Goal: Task Accomplishment & Management: Complete application form

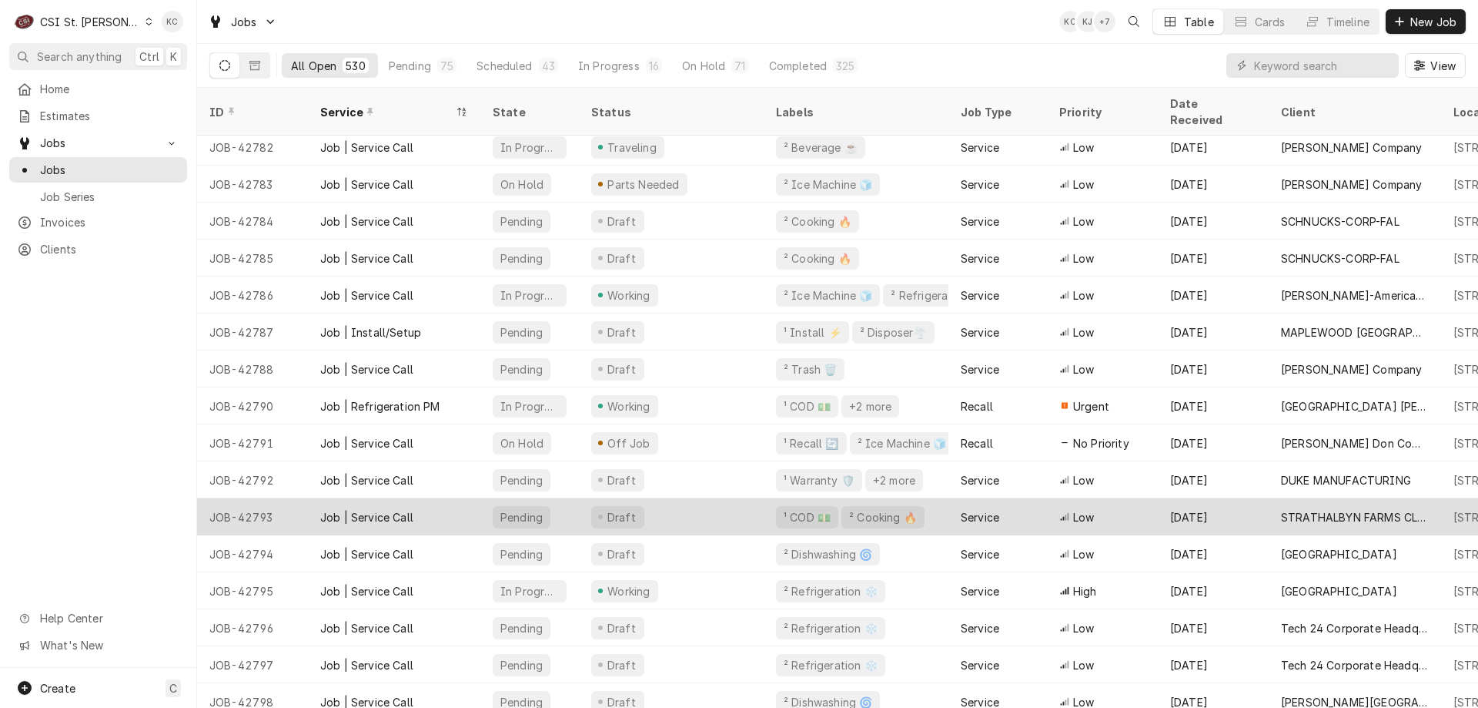
scroll to position [197, 0]
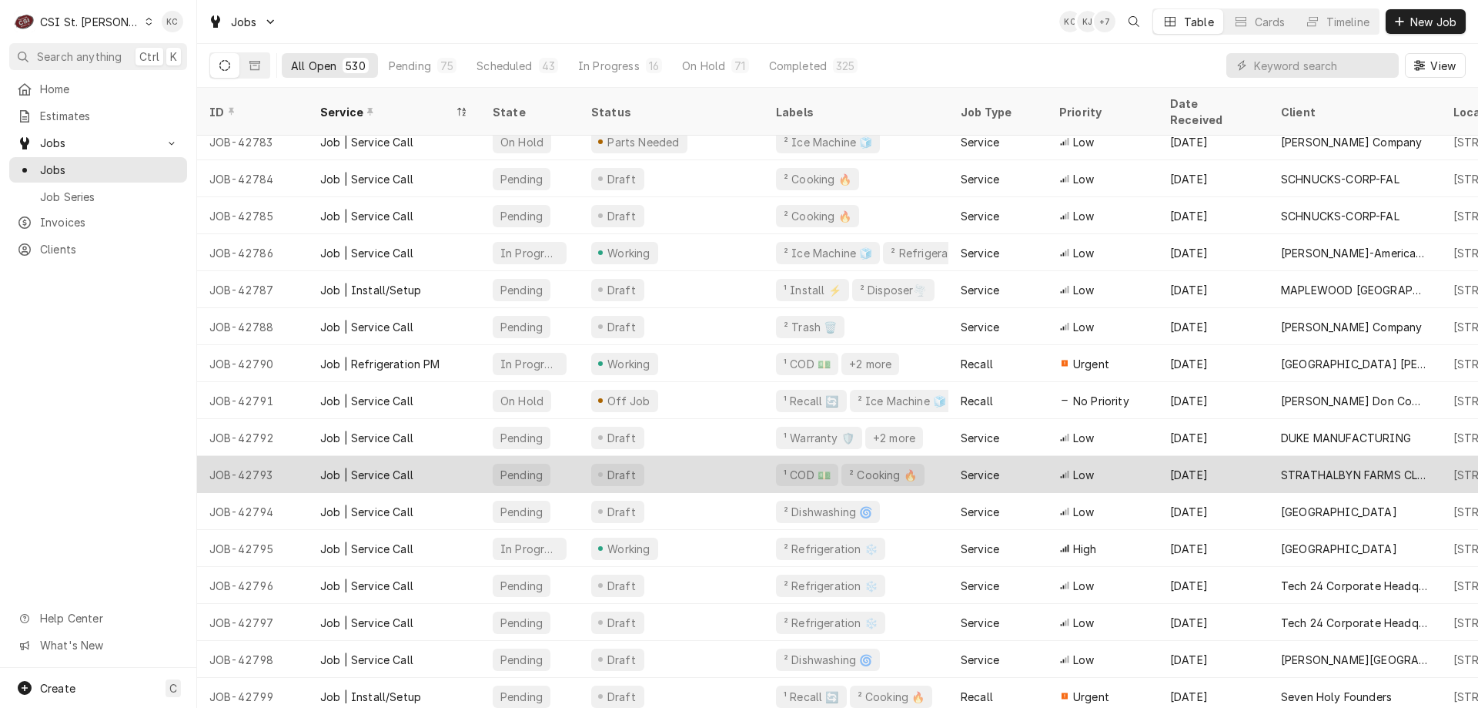
click at [1325, 651] on div "DANFORTH PLANT SCIENCE CENTER" at bounding box center [1355, 659] width 148 height 16
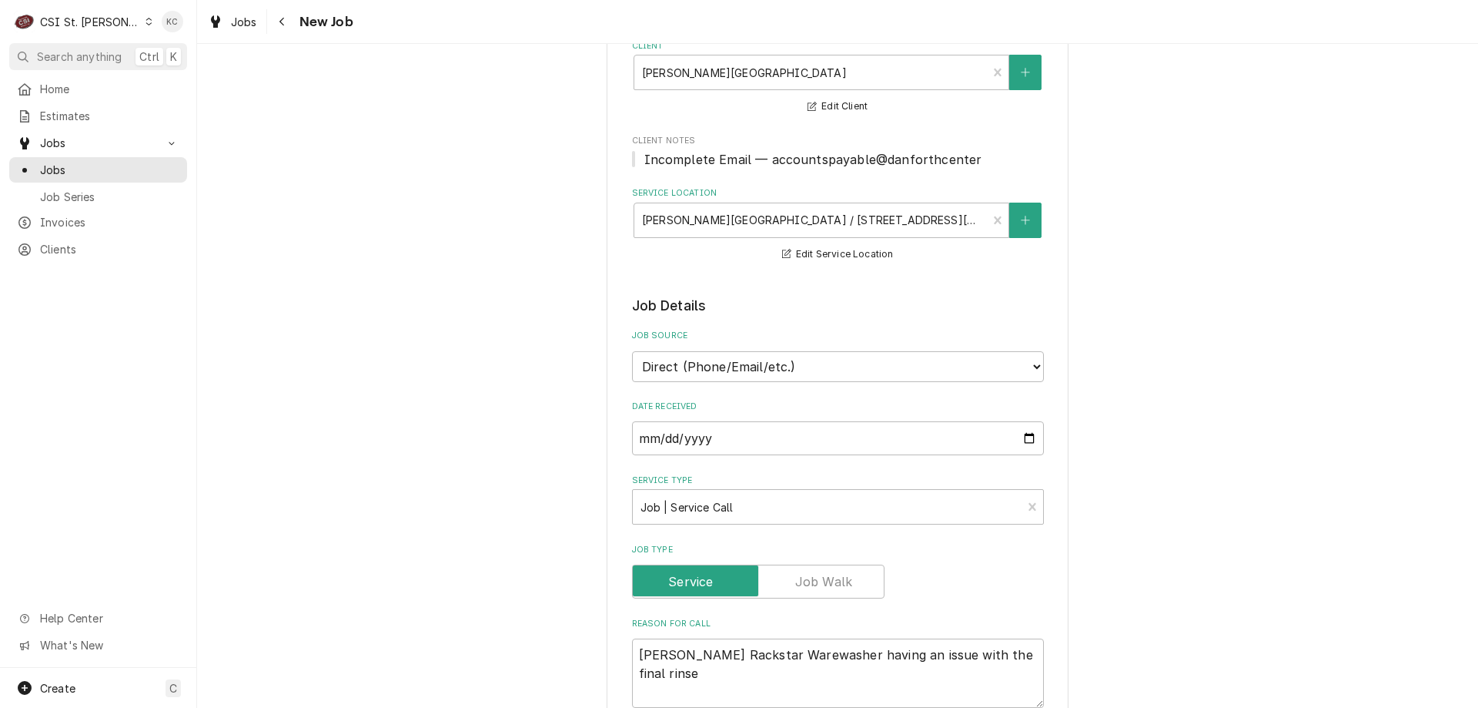
scroll to position [385, 0]
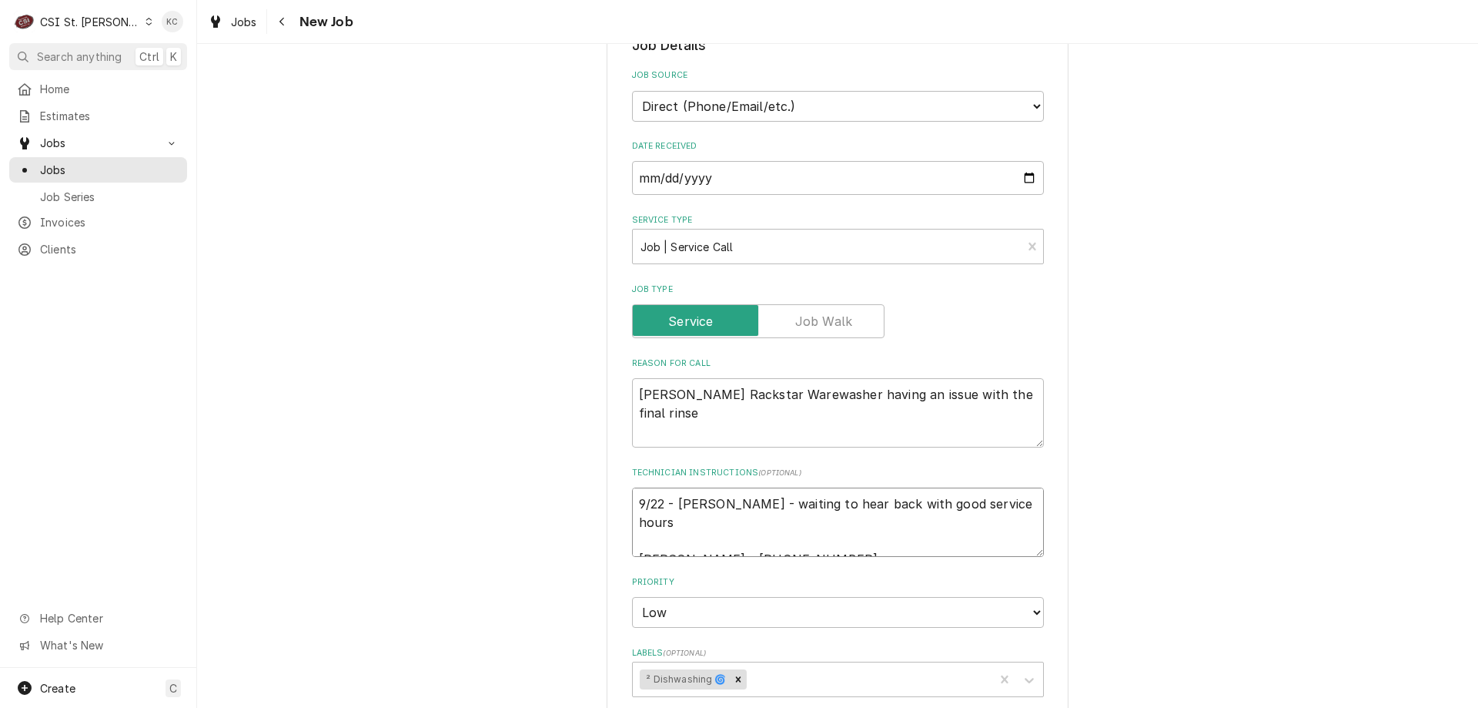
drag, startPoint x: 1008, startPoint y: 507, endPoint x: 606, endPoint y: 509, distance: 402.0
click at [607, 509] on div "Use the fields below to edit this job: Client Details Client DANFORTH PLANT SCI…" at bounding box center [838, 514] width 462 height 1651
type textarea "x"
type textarea "Tara - 618 541-8263"
type textarea "x"
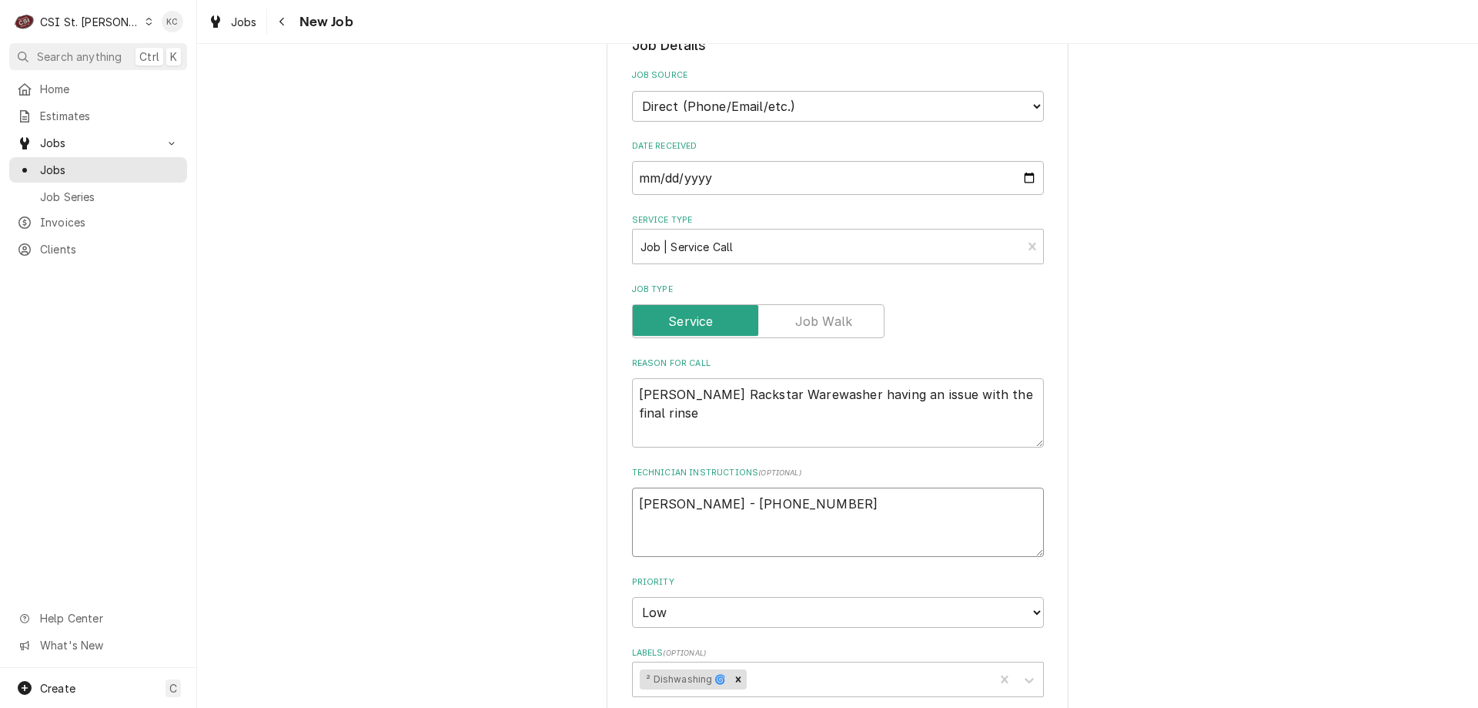
type textarea "Tara - 618 541-8263"
type textarea "x"
type textarea "Tara - 618 541-8263"
click at [793, 500] on textarea "Tara - 618 541-8263" at bounding box center [838, 521] width 412 height 69
type textarea "x"
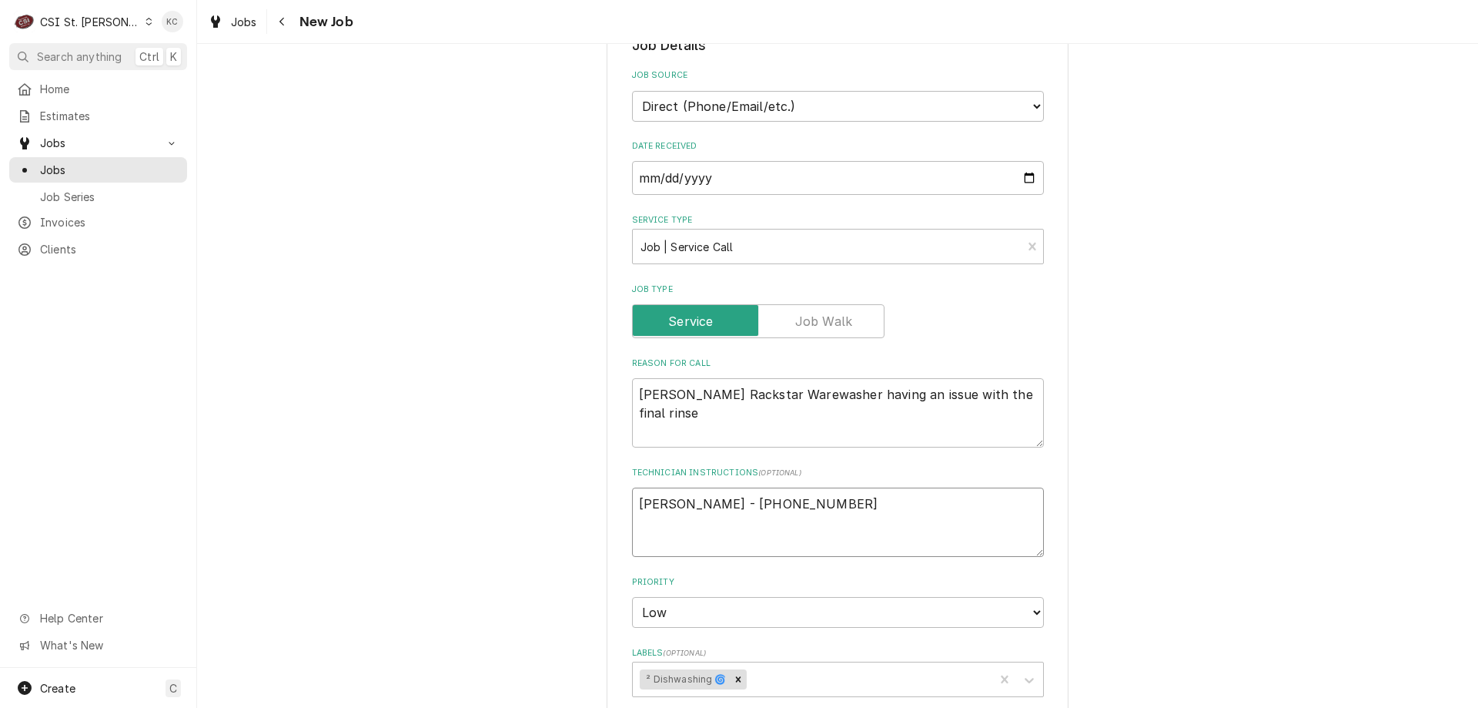
type textarea "Tara - 618 541-8263"
type textarea "x"
type textarea "Tara - 618 541-8263"
type textarea "x"
type textarea "Tara - 618 541-8263 M"
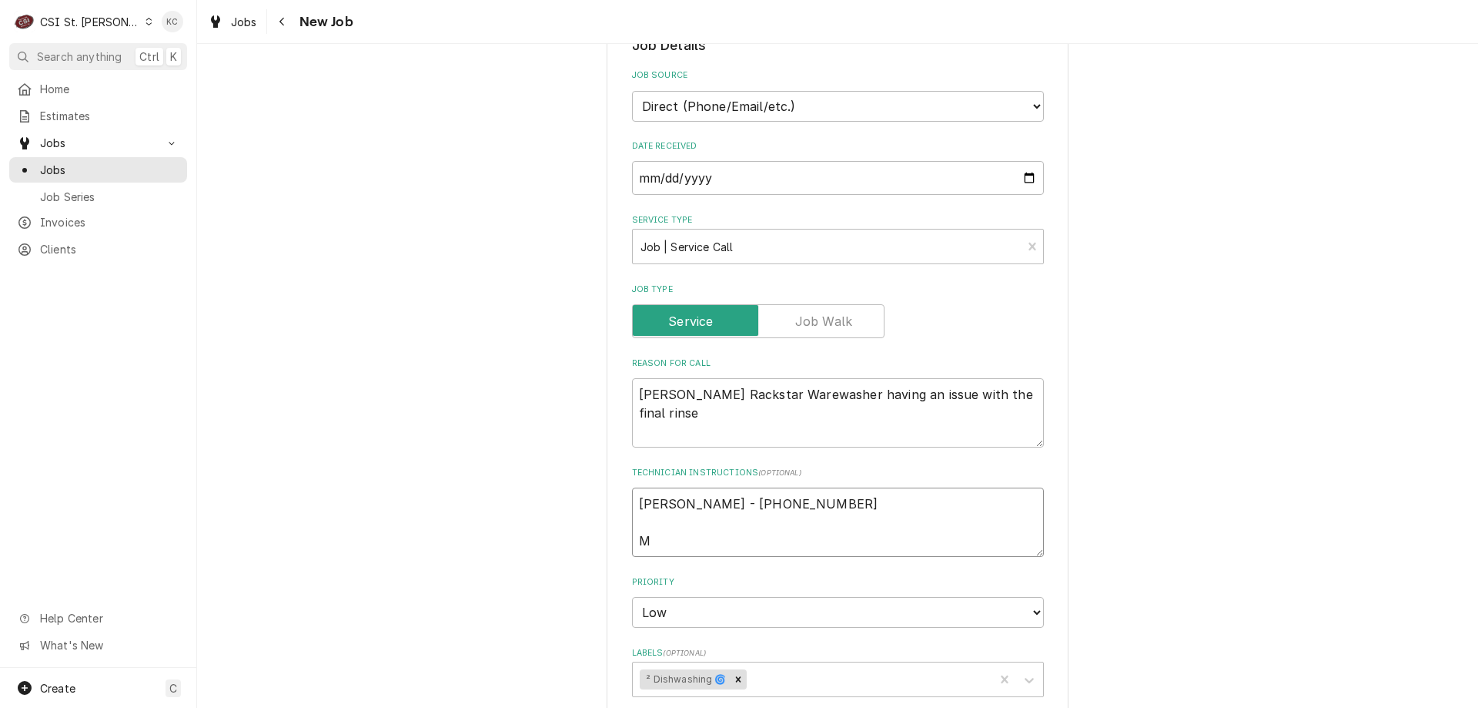
type textarea "x"
type textarea "Tara - 618 541-8263 Mo"
type textarea "x"
type textarea "Tara - 618 541-8263 Mond"
type textarea "x"
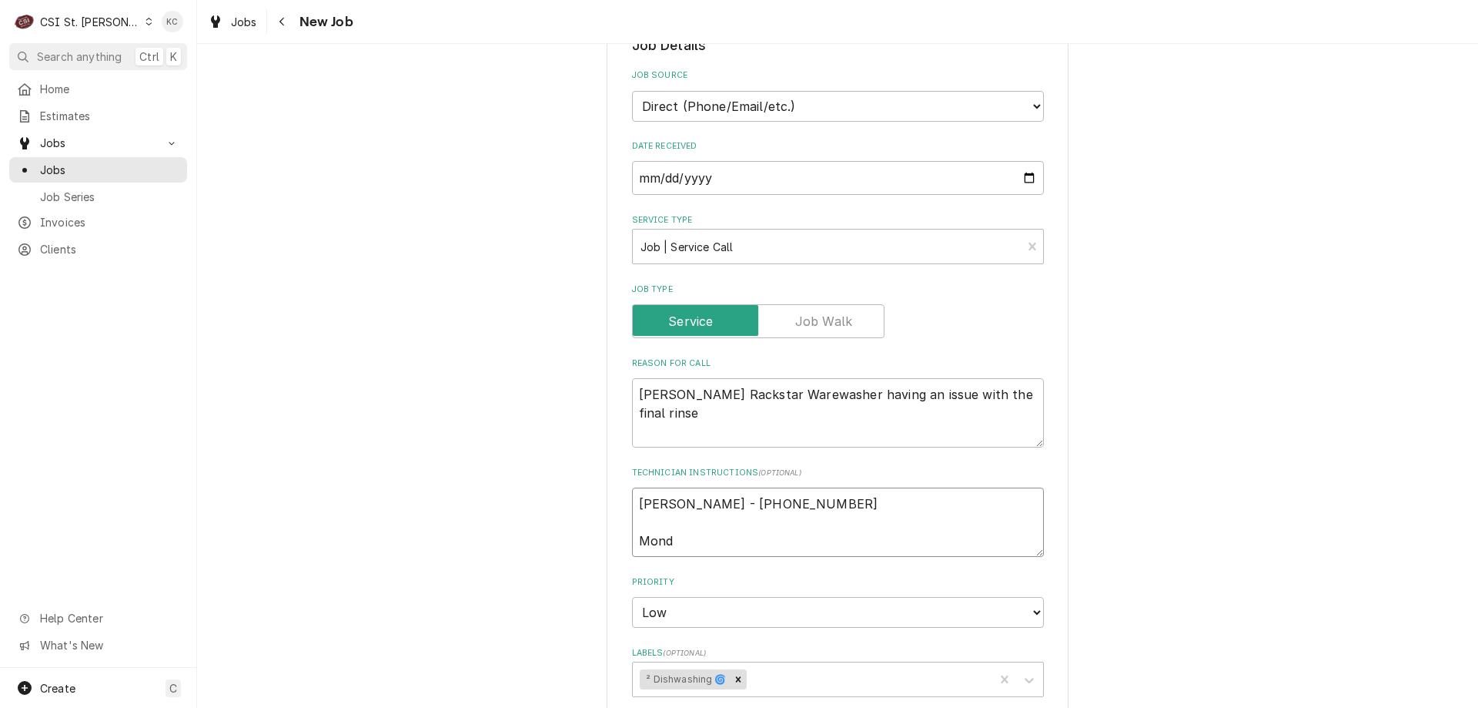
type textarea "Tara - 618 541-8263 Monda"
type textarea "x"
type textarea "Tara - 618 541-8263 Monday"
type textarea "x"
type textarea "Tara - 618 541-8263 Monday"
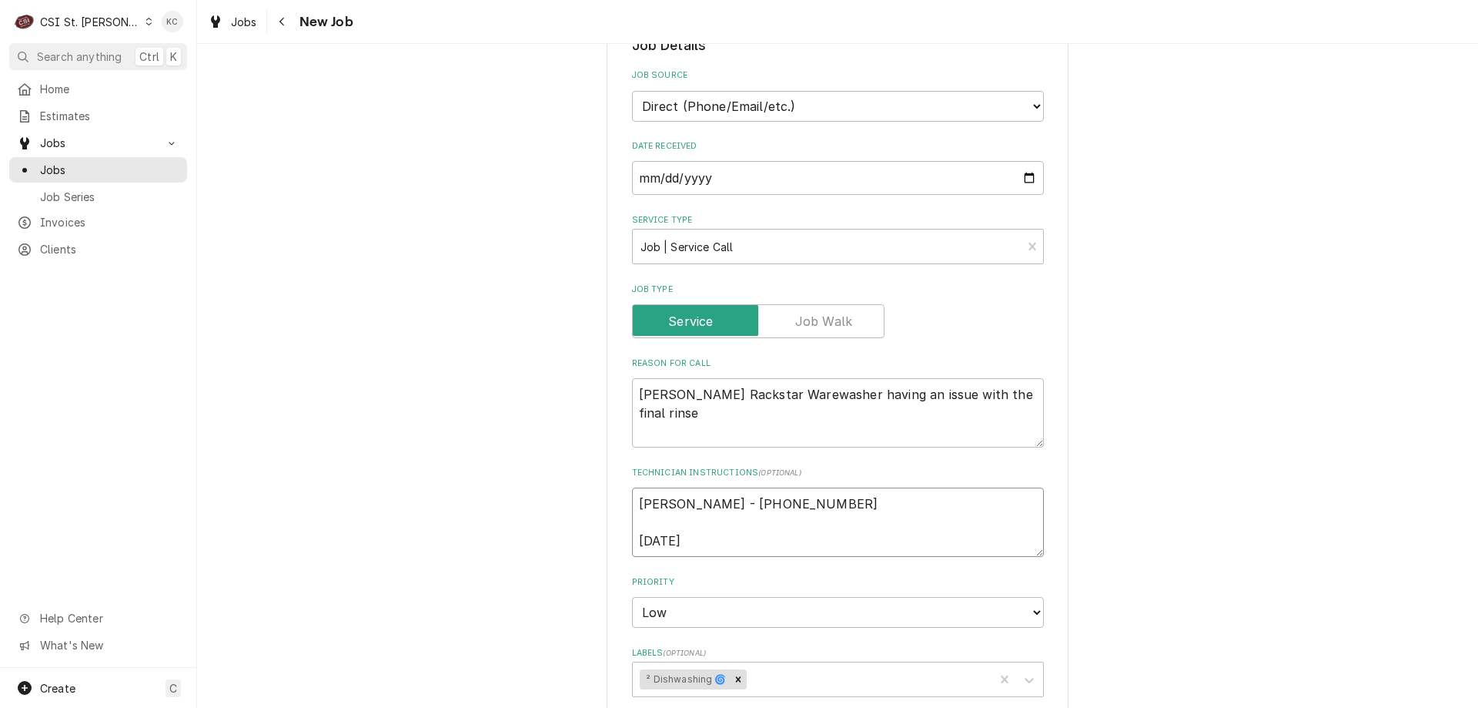
type textarea "x"
type textarea "Tara - 618 541-8263 Monday -"
type textarea "x"
type textarea "Tara - 618 541-8263 Monday -"
type textarea "x"
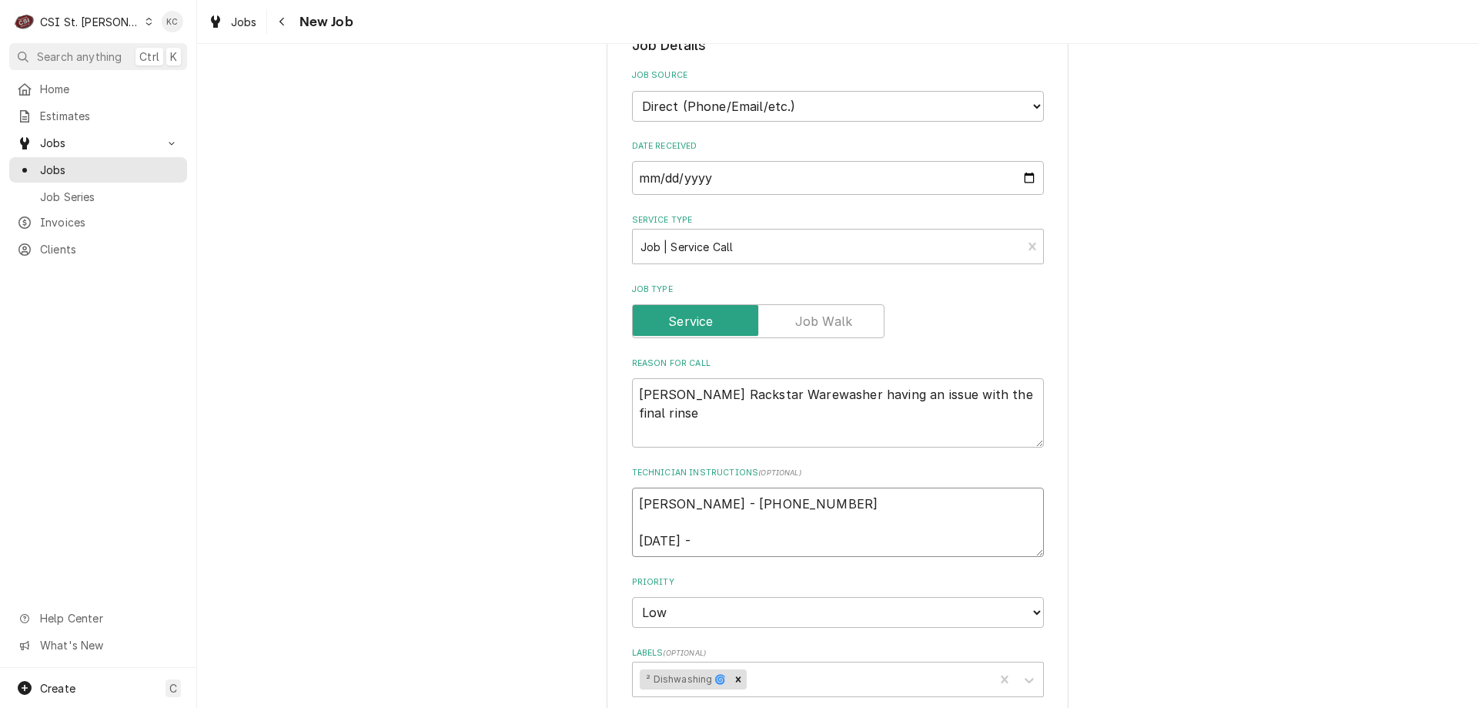
type textarea "Tara - 618 541-8263 Monday - F"
type textarea "x"
type textarea "Tara - 618 541-8263 Monday - Fr"
type textarea "x"
type textarea "Tara - 618 541-8263 Monday - Fri"
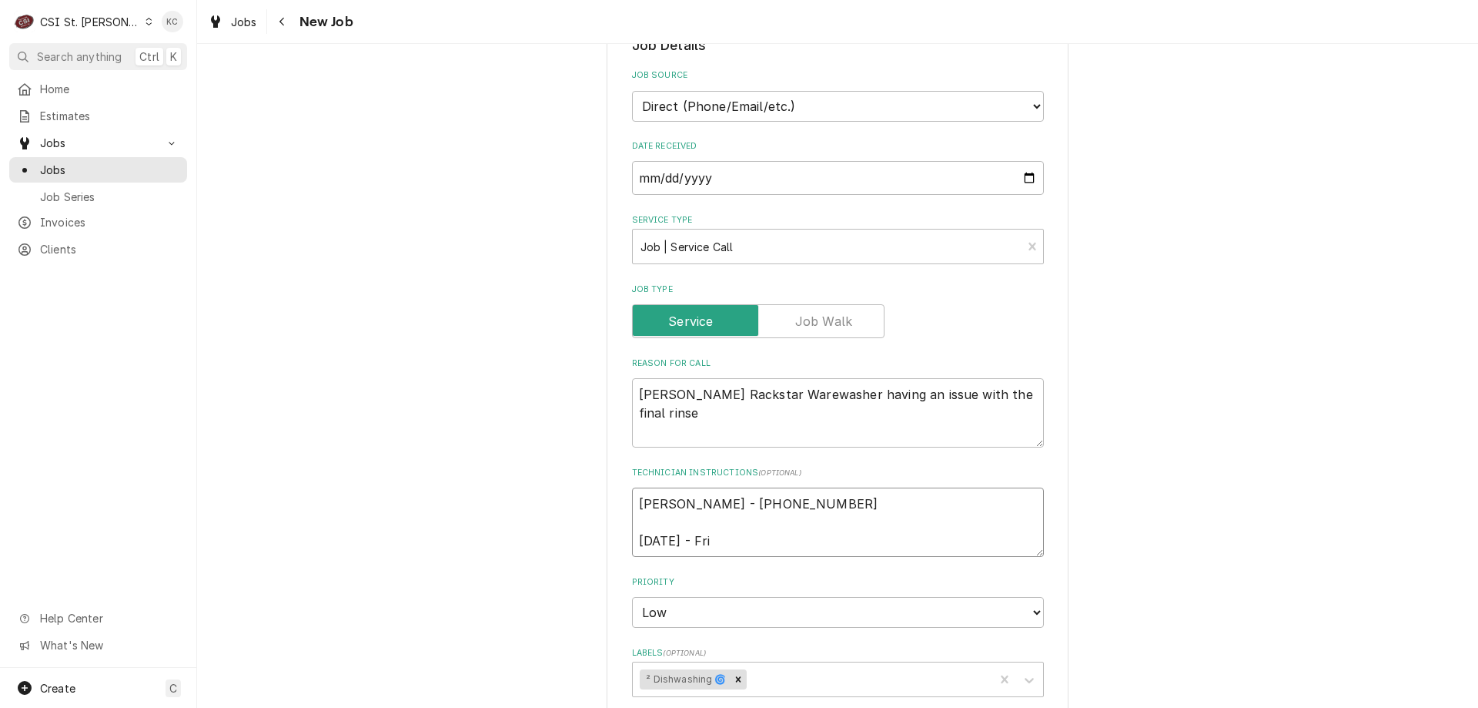
type textarea "x"
type textarea "Tara - 618 541-8263 Monday - Frid"
type textarea "x"
type textarea "Tara - 618 541-8263 Monday - Frida"
type textarea "x"
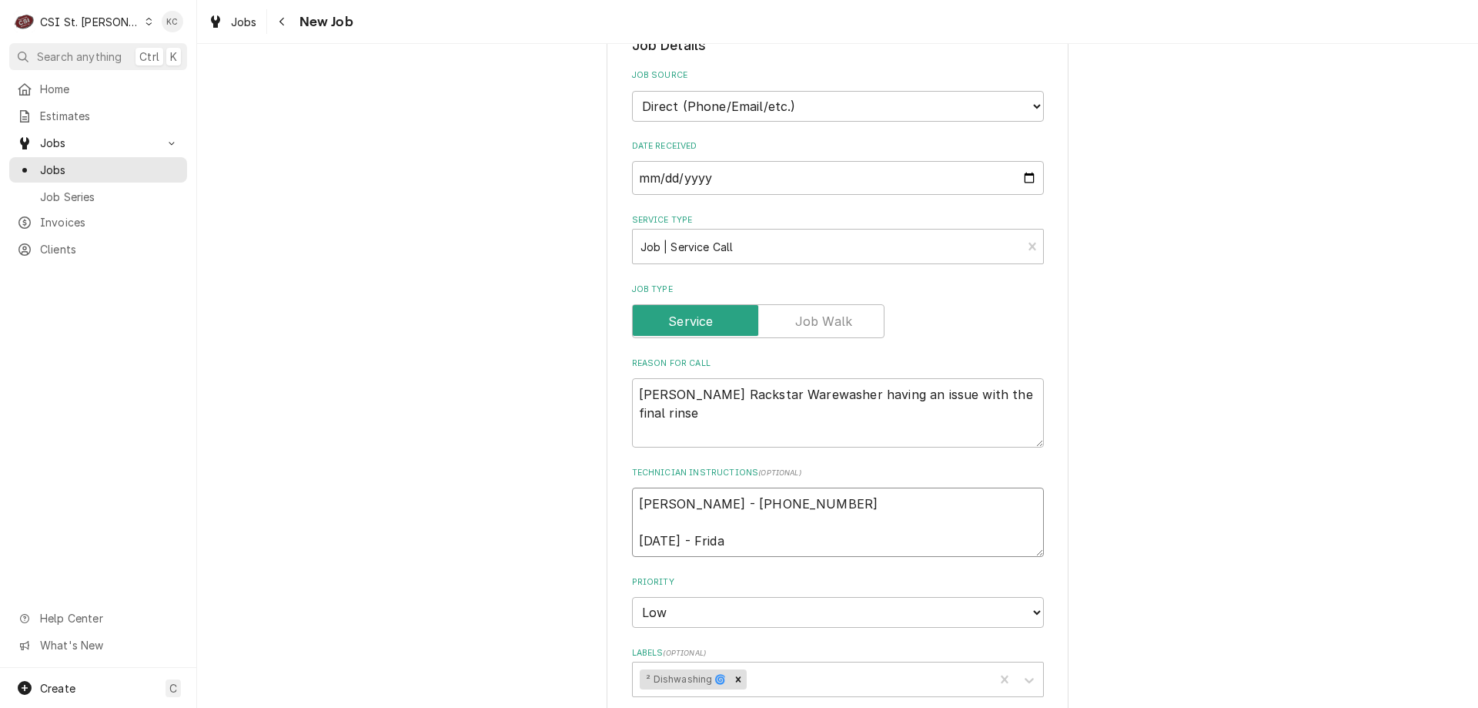
type textarea "Tara - 618 541-8263 Monday - Friday"
type textarea "x"
type textarea "Tara - 618 541-8263 Monday - Friday"
type textarea "x"
type textarea "Tara - 618 541-8263 Monday - Friday -"
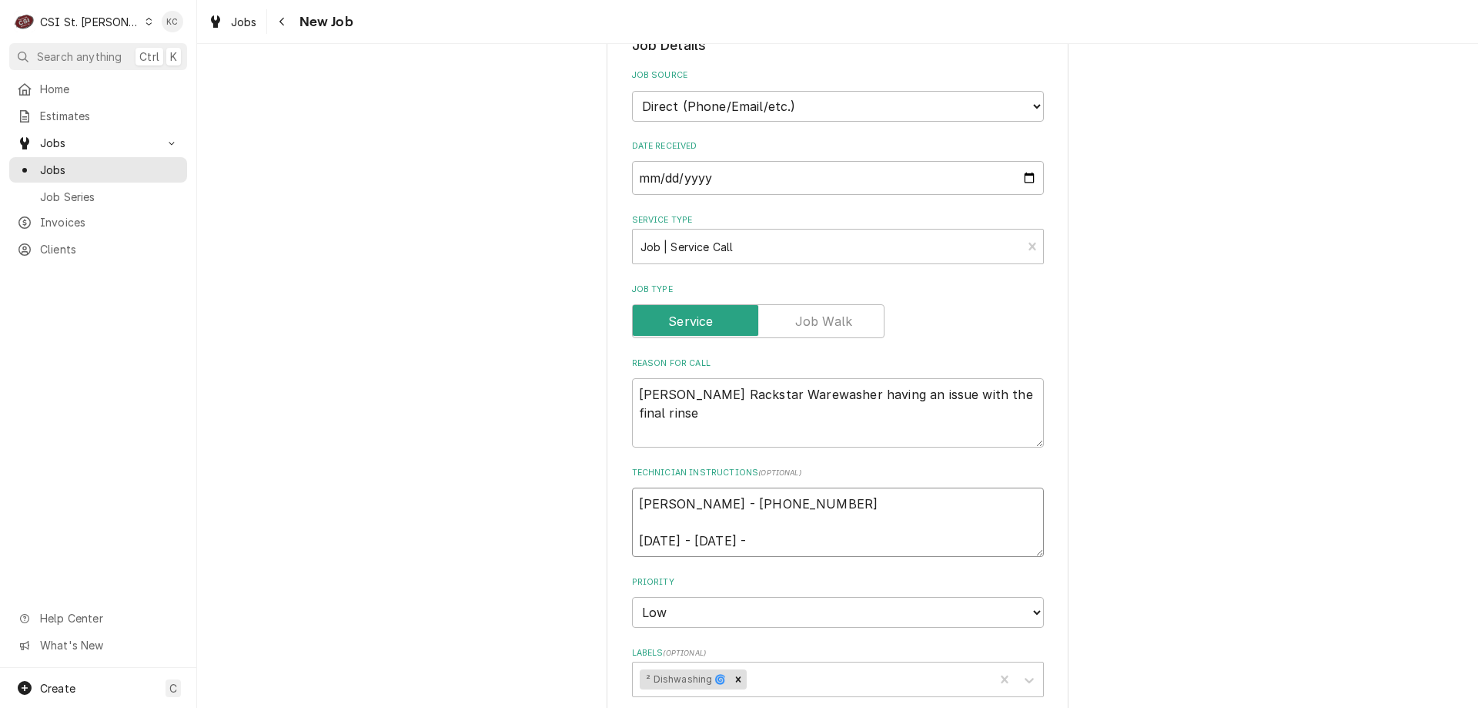
type textarea "x"
type textarea "Tara - 618 541-8263 Monday - Friday -"
type textarea "x"
type textarea "Tara - 618 541-8263 Monday - Friday - 8"
type textarea "x"
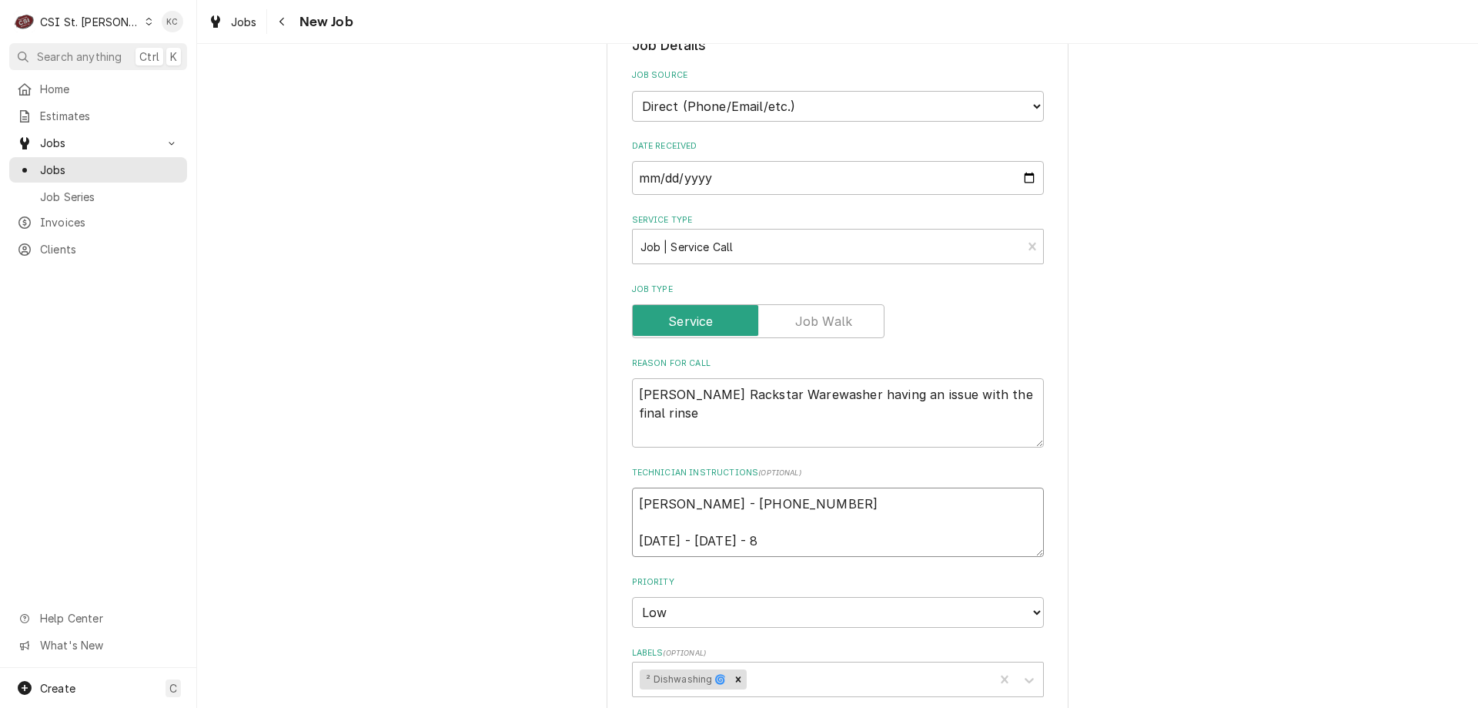
type textarea "Tara - 618 541-8263 Monday - Friday - 8a"
type textarea "x"
type textarea "Tara - 618 541-8263 Monday - Friday - 8am"
type textarea "x"
type textarea "Tara - 618 541-8263 Monday - Friday - 8am"
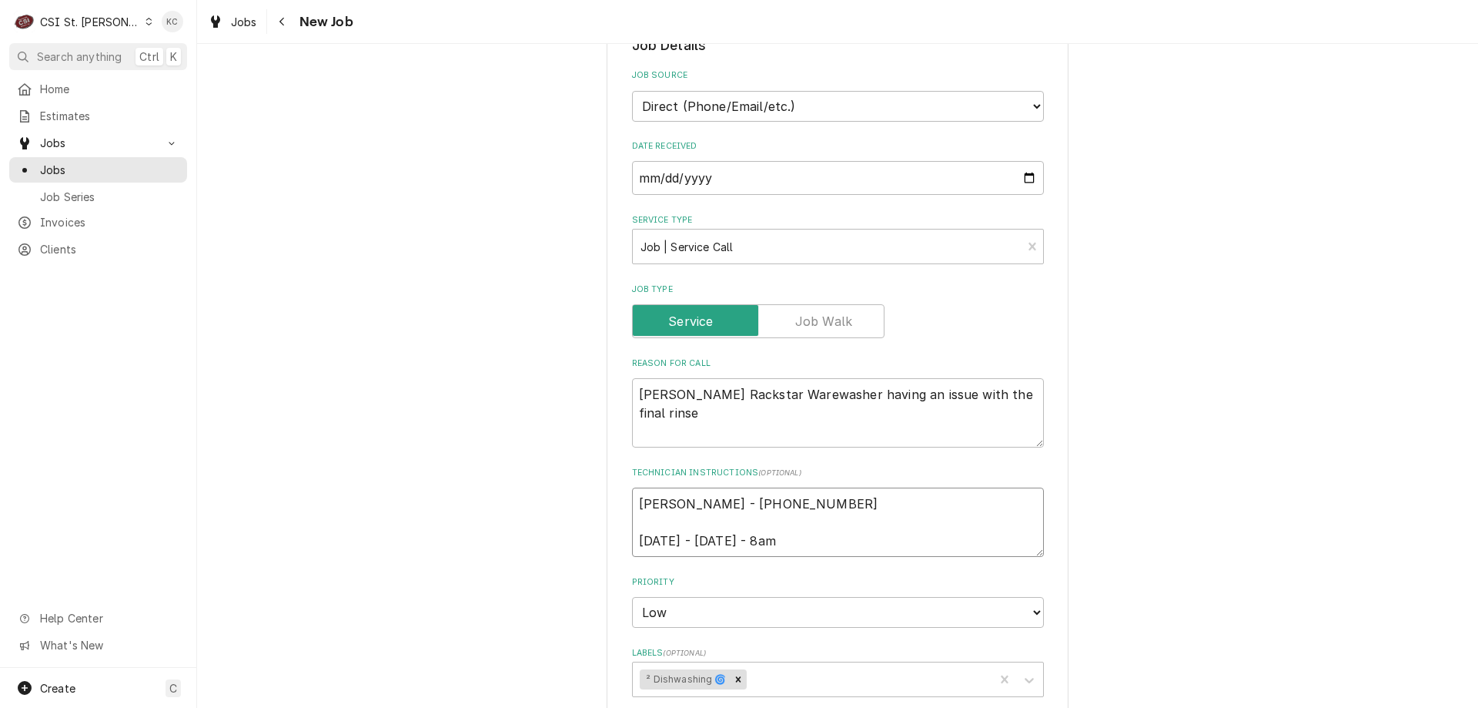
type textarea "x"
type textarea "Tara - 618 541-8263 Monday - Friday - 8am -"
type textarea "x"
type textarea "Tara - 618 541-8263 Monday - Friday - 8am -"
type textarea "x"
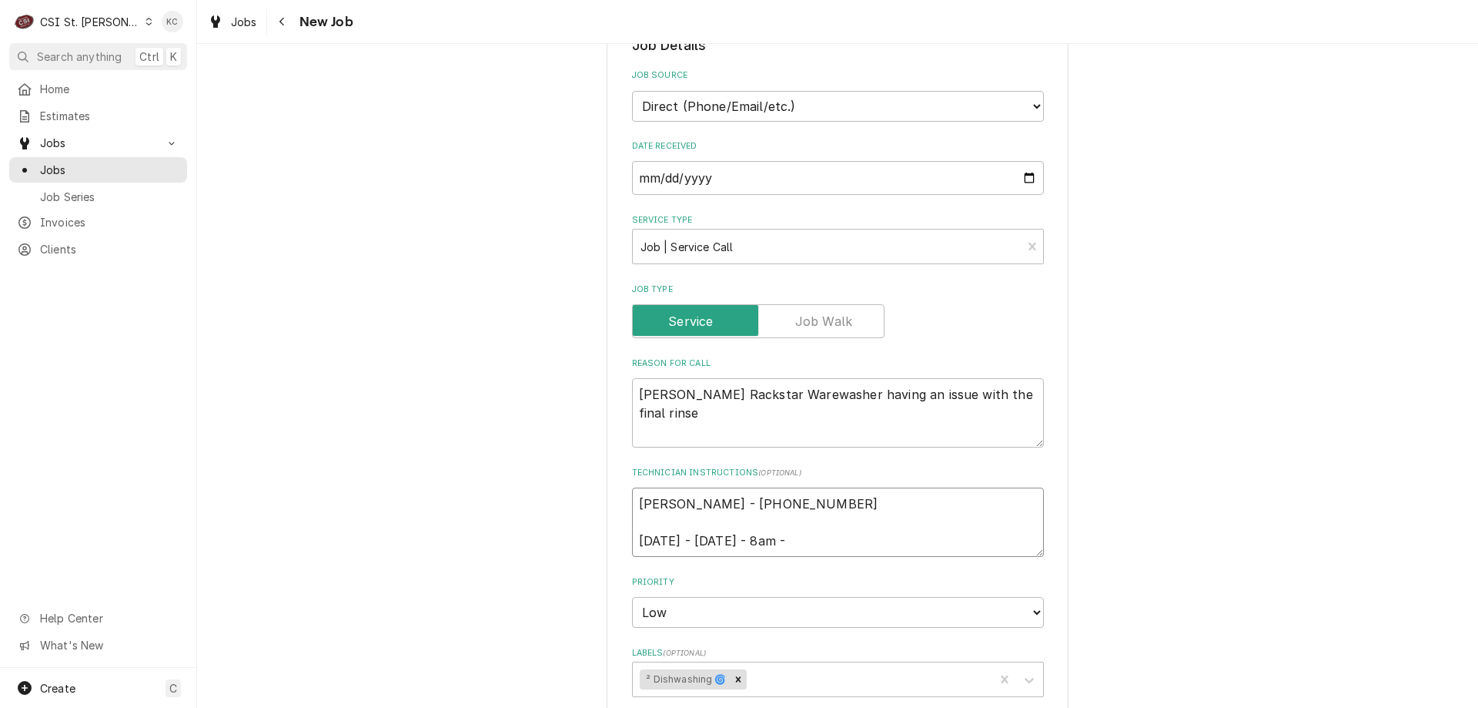
type textarea "Tara - 618 541-8263 Monday - Friday - 8am - 4"
type textarea "x"
type textarea "Tara - 618 541-8263 Monday - Friday - 8am - 4p"
type textarea "x"
type textarea "Tara - 618 541-8263 Monday - Friday - 8am - 4pm"
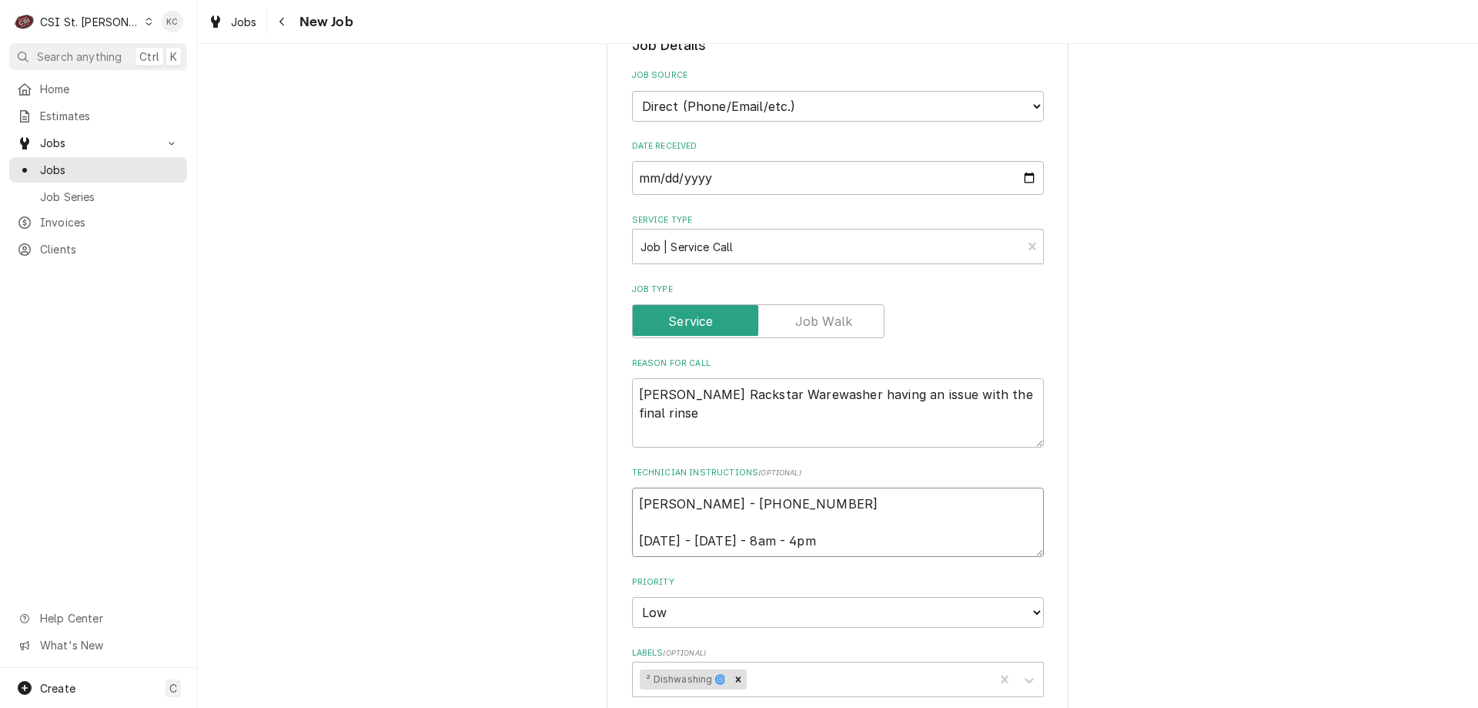
type textarea "x"
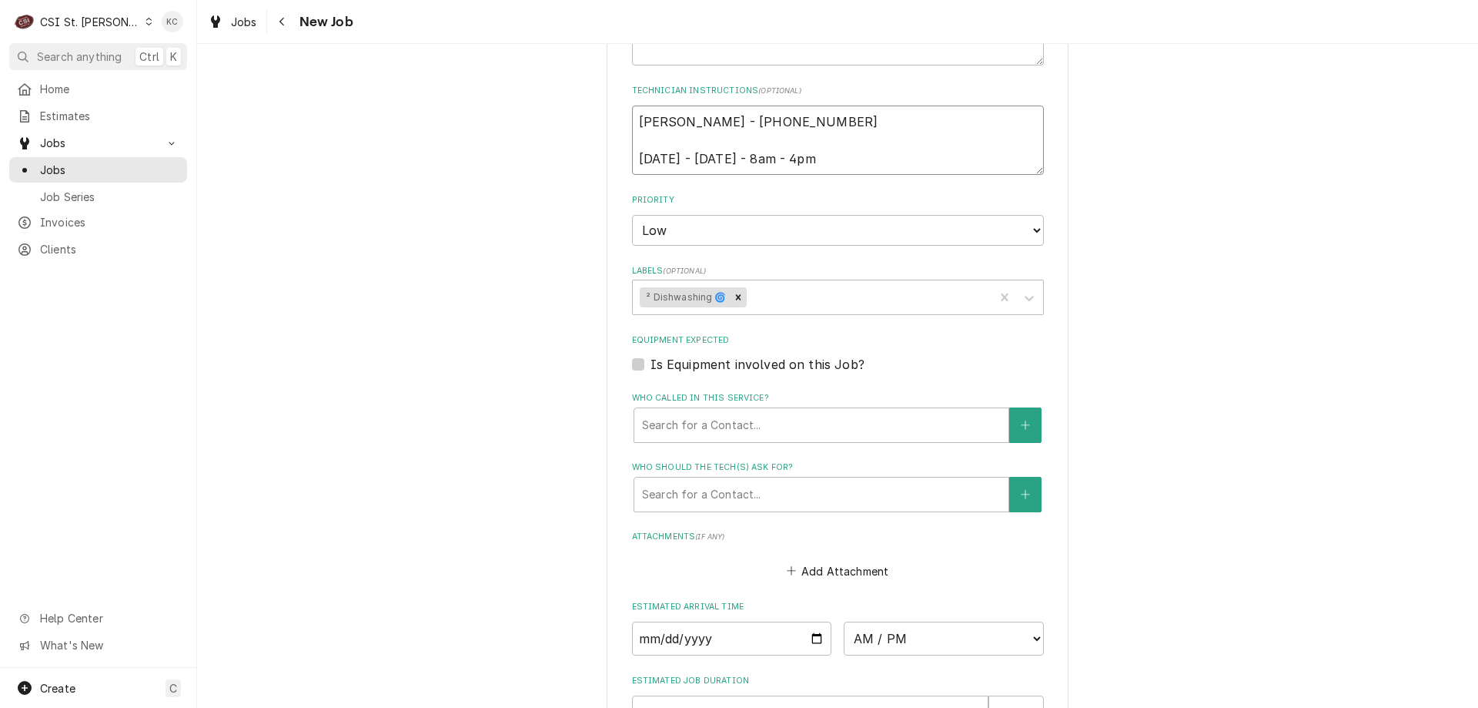
scroll to position [1030, 0]
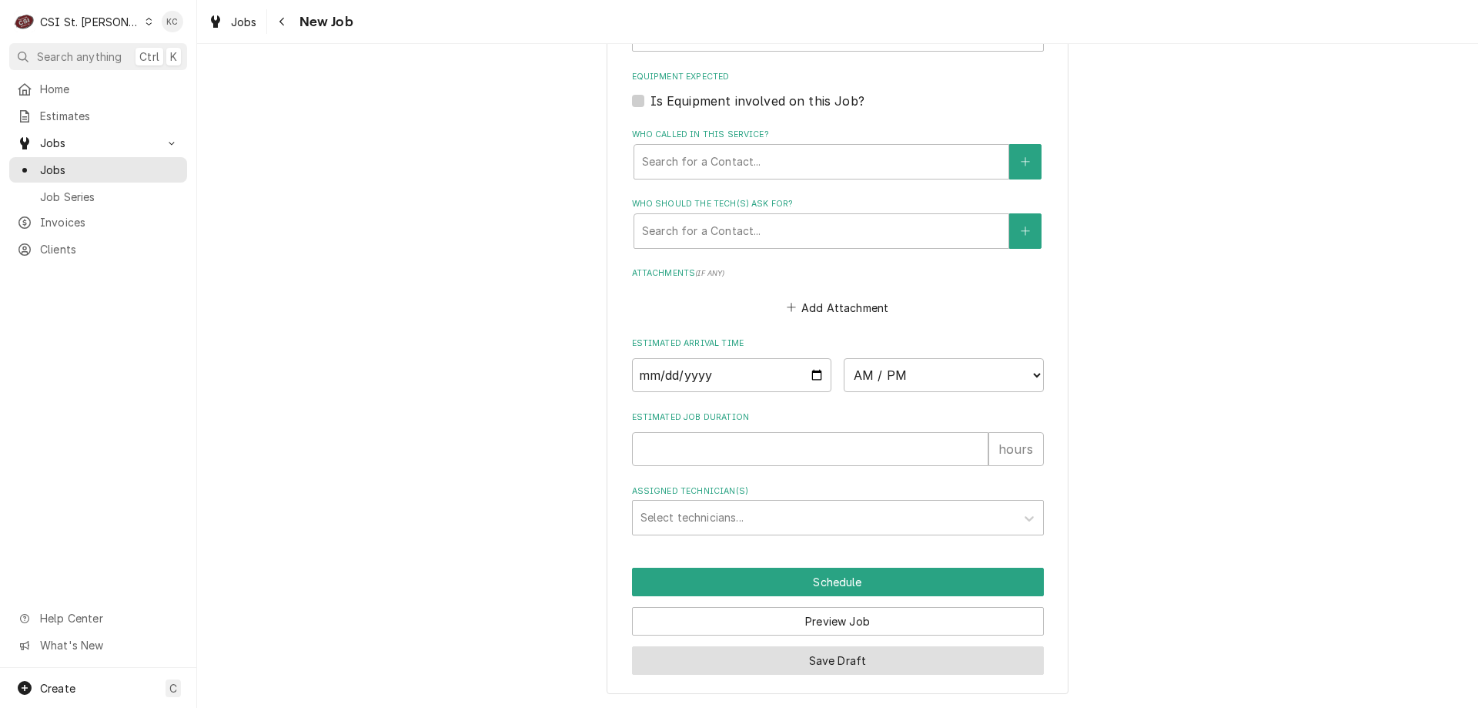
type textarea "Tara - 618 541-8263 Monday - Friday - 8am - 4pm"
click at [865, 653] on button "Save Draft" at bounding box center [838, 660] width 412 height 28
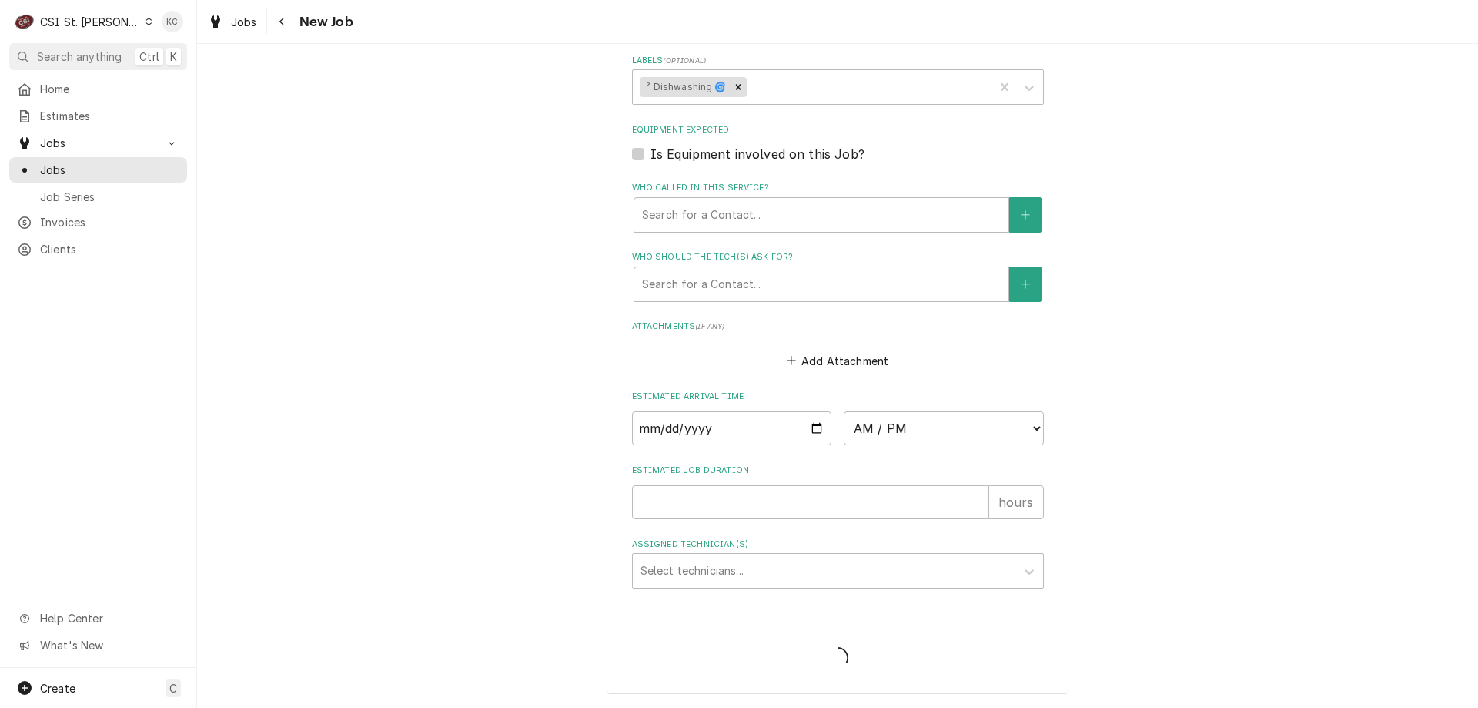
scroll to position [977, 0]
type textarea "x"
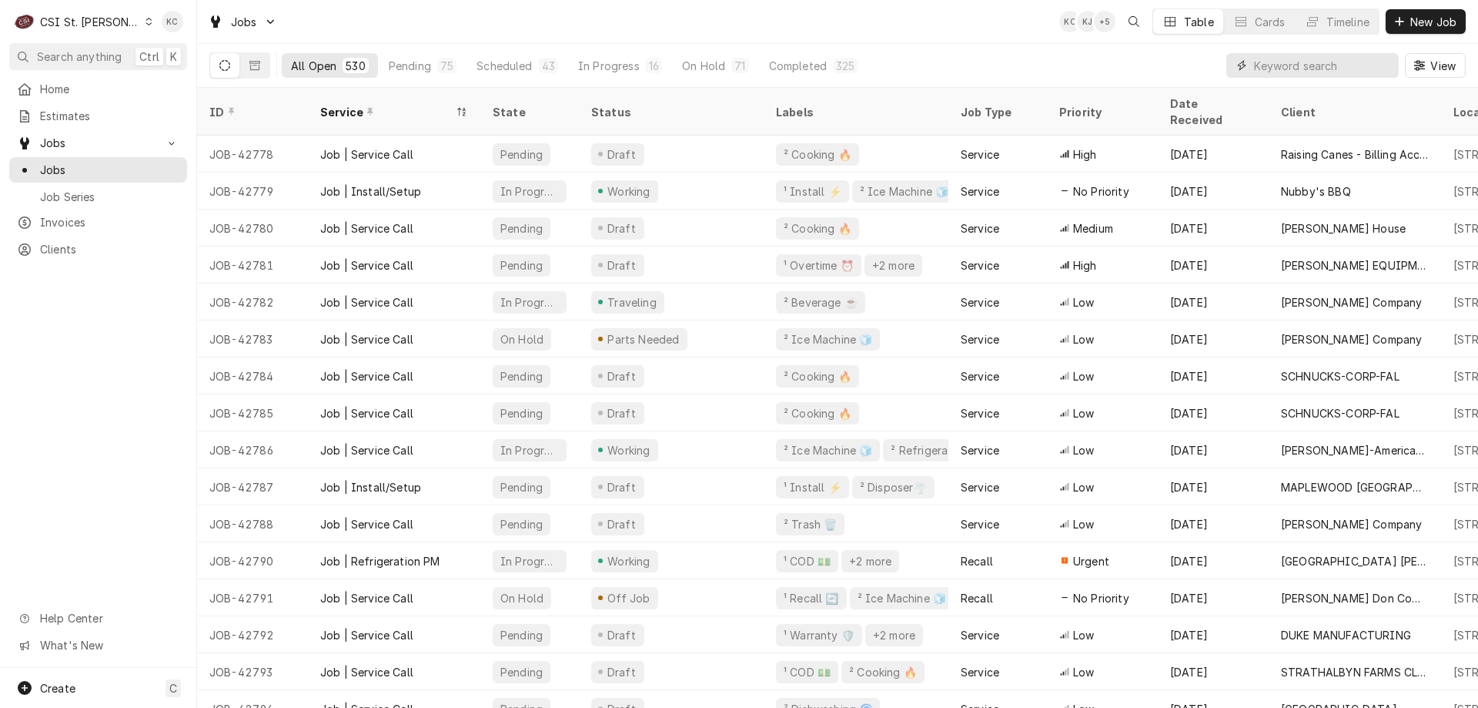
click at [1345, 68] on input "Dynamic Content Wrapper" at bounding box center [1322, 65] width 137 height 25
type input "a"
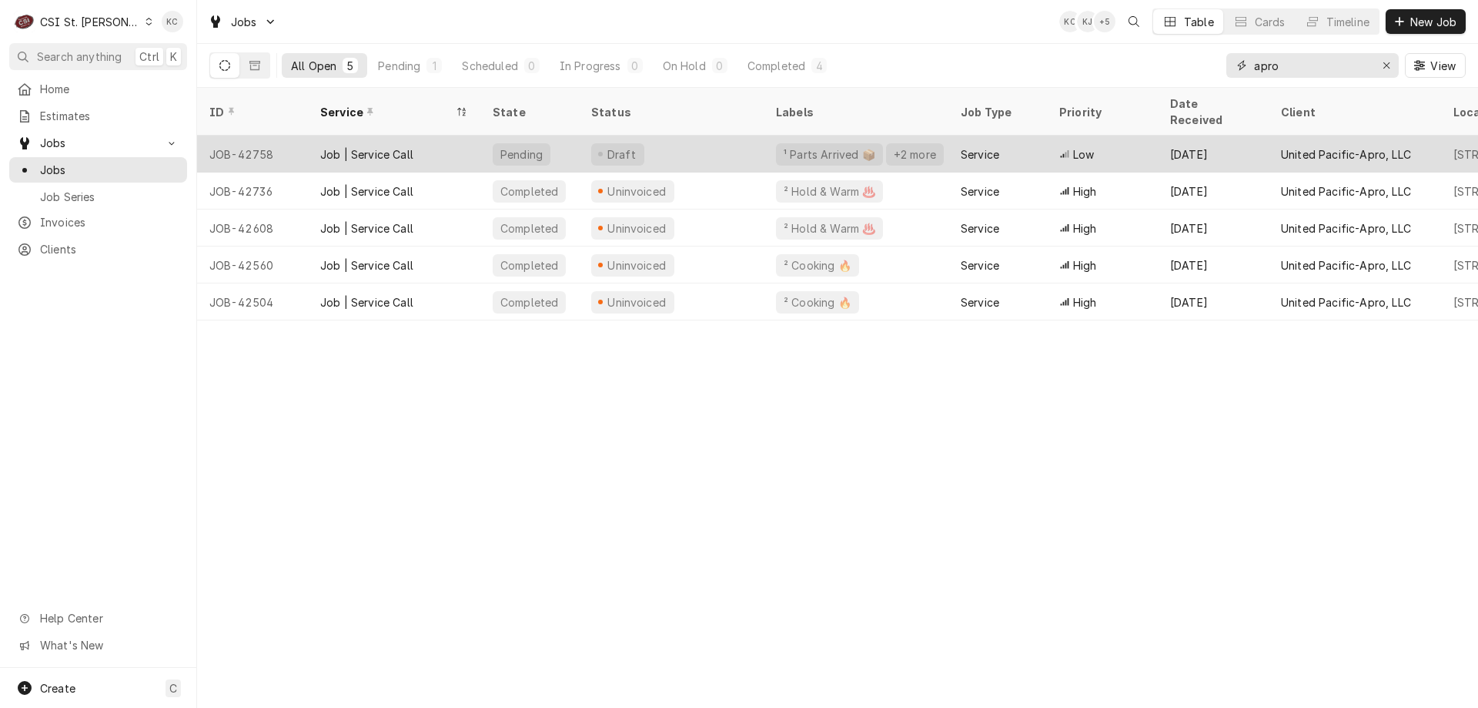
type input "apro"
click at [640, 139] on div "Draft" at bounding box center [671, 154] width 185 height 37
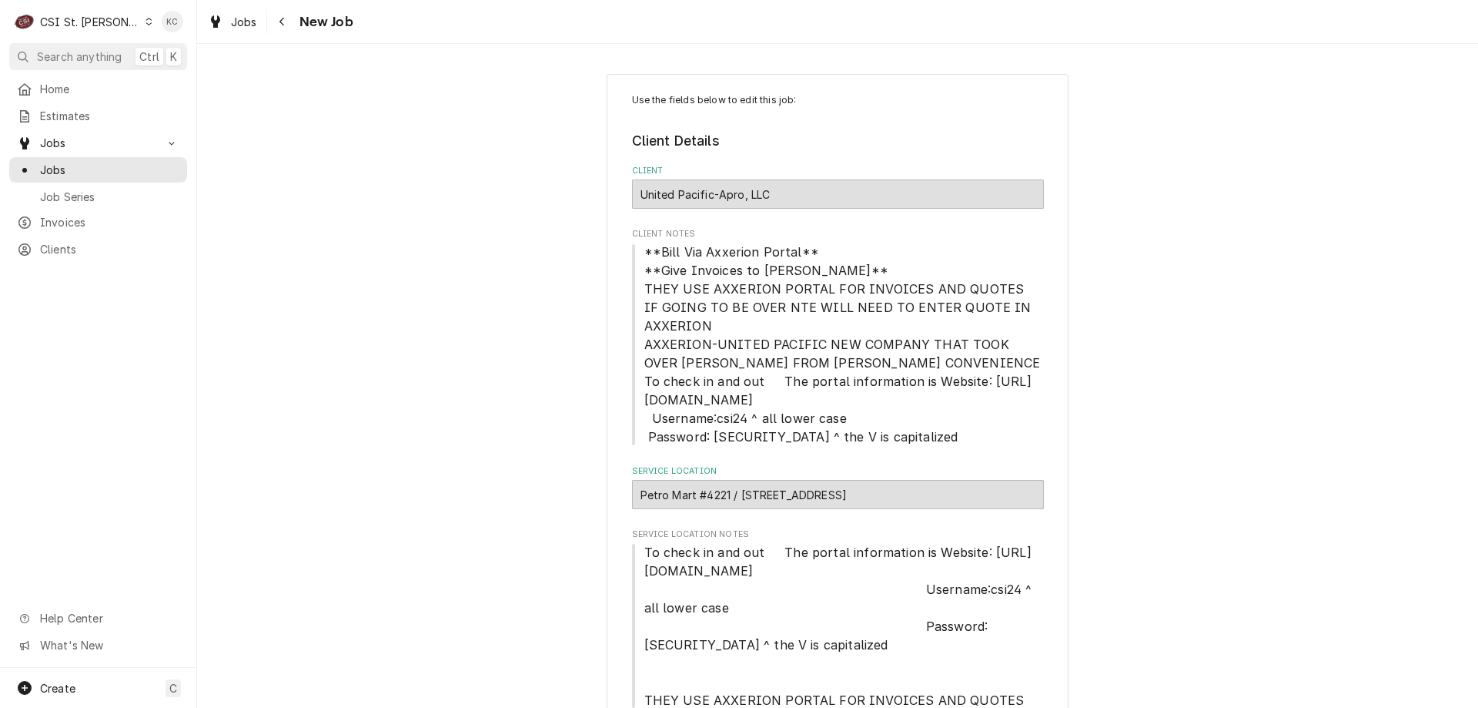
type textarea "x"
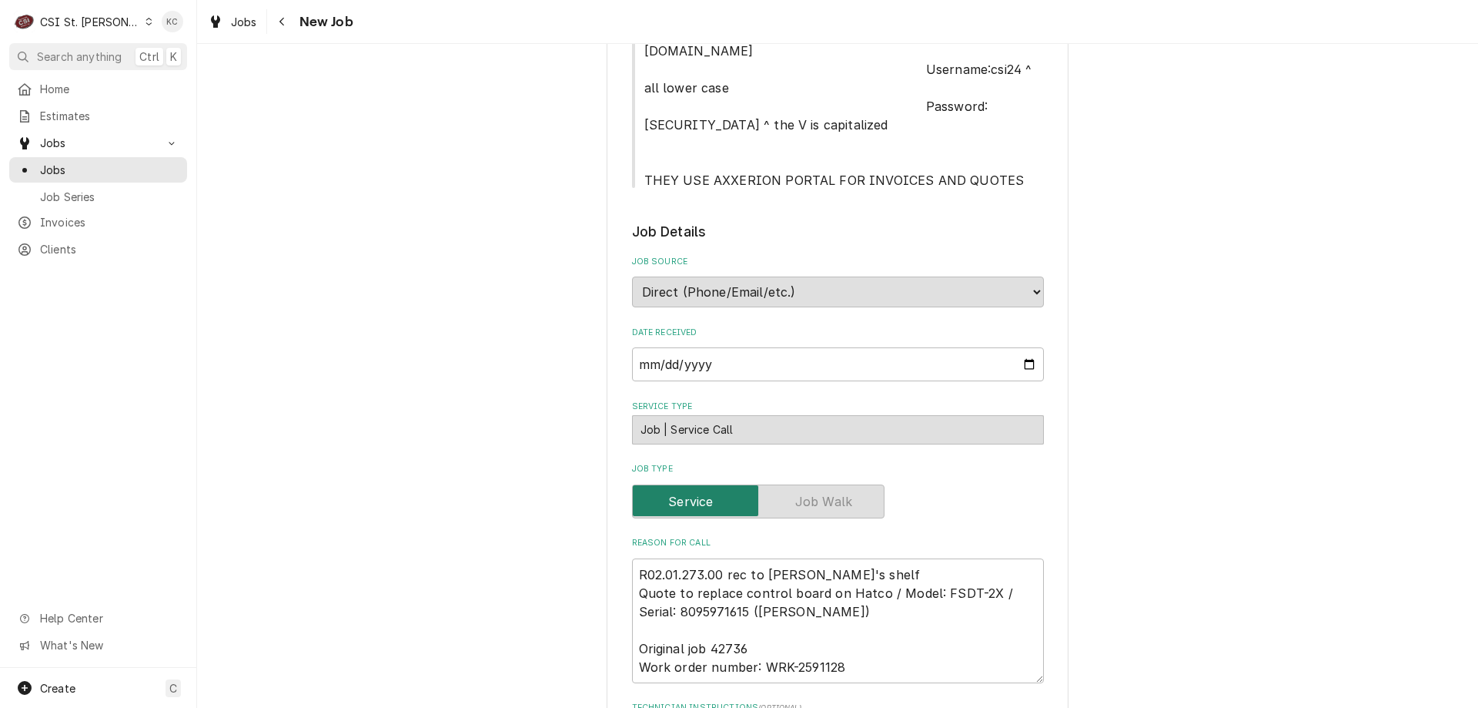
scroll to position [462, 0]
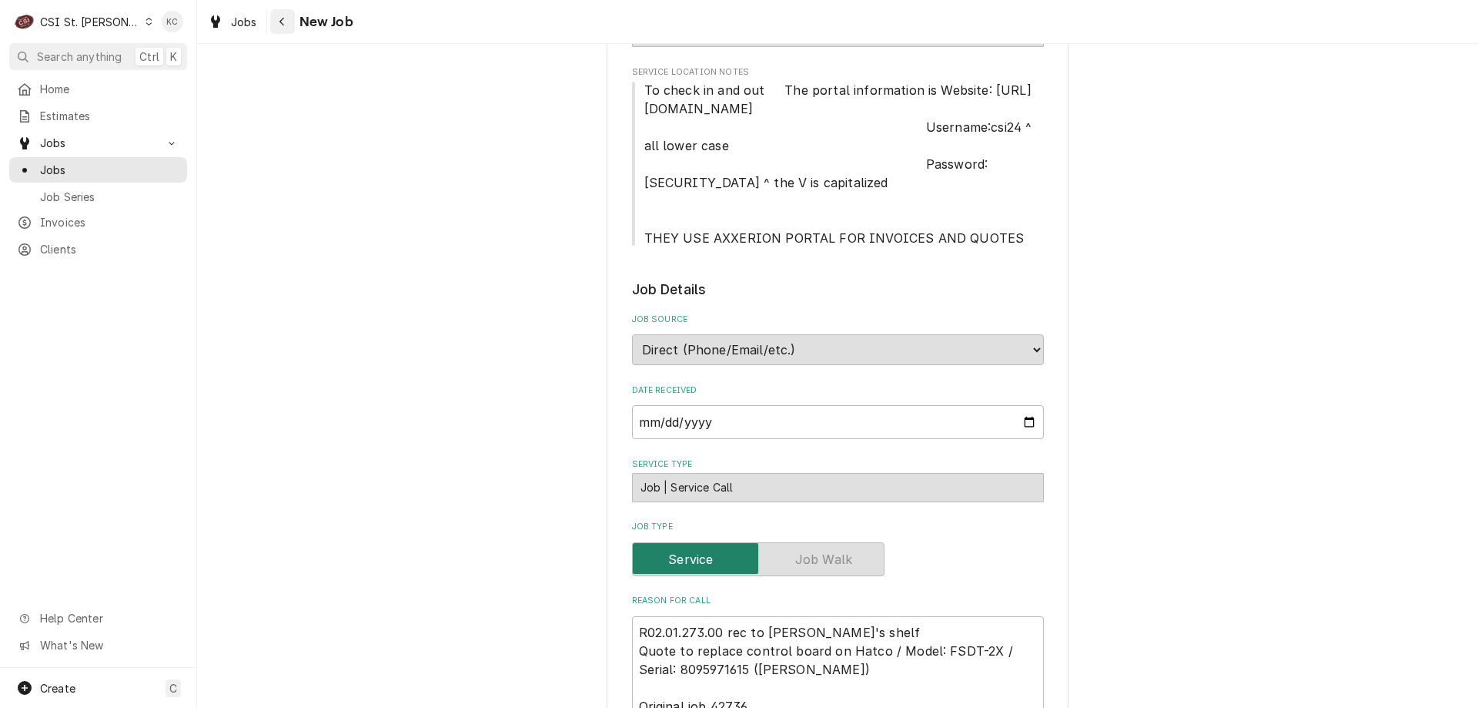
click at [290, 23] on div "Navigate back" at bounding box center [282, 21] width 15 height 15
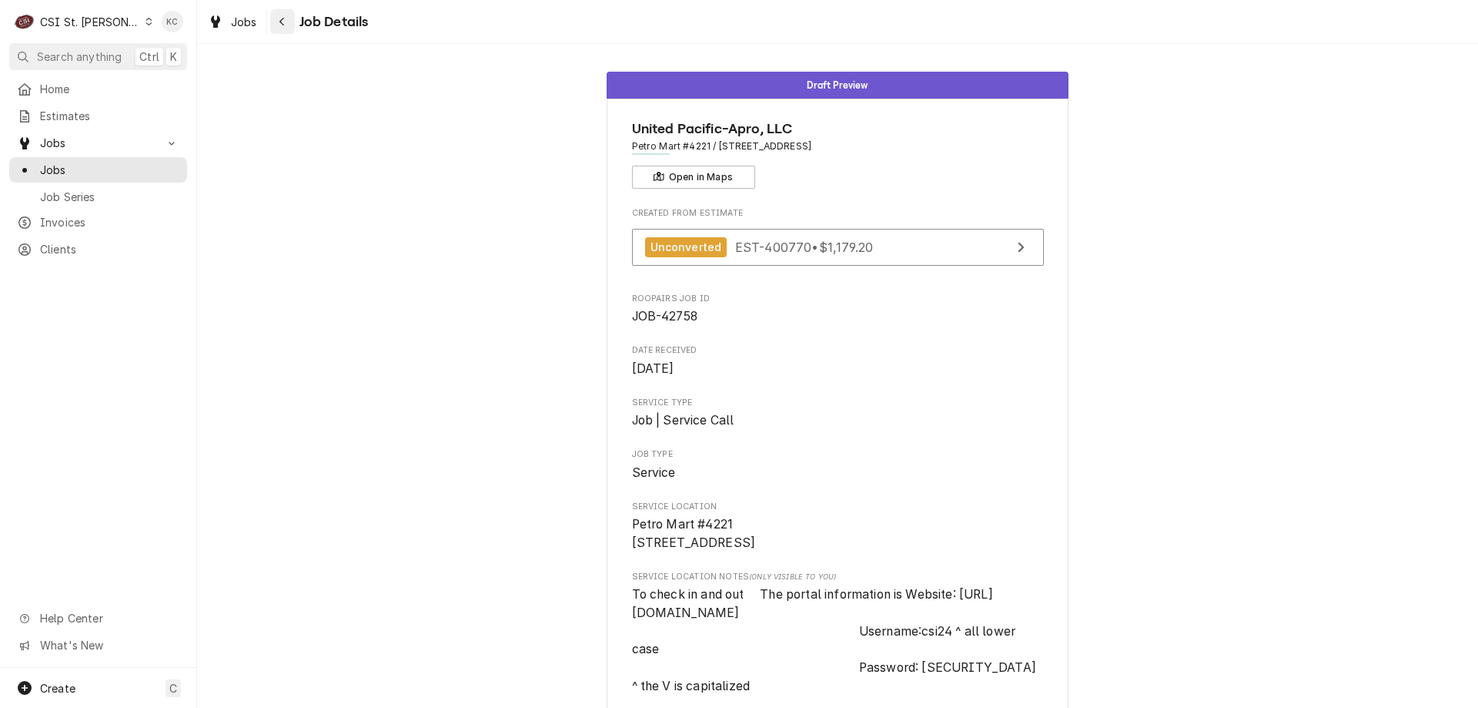
click at [292, 28] on button "Navigate back" at bounding box center [282, 21] width 25 height 25
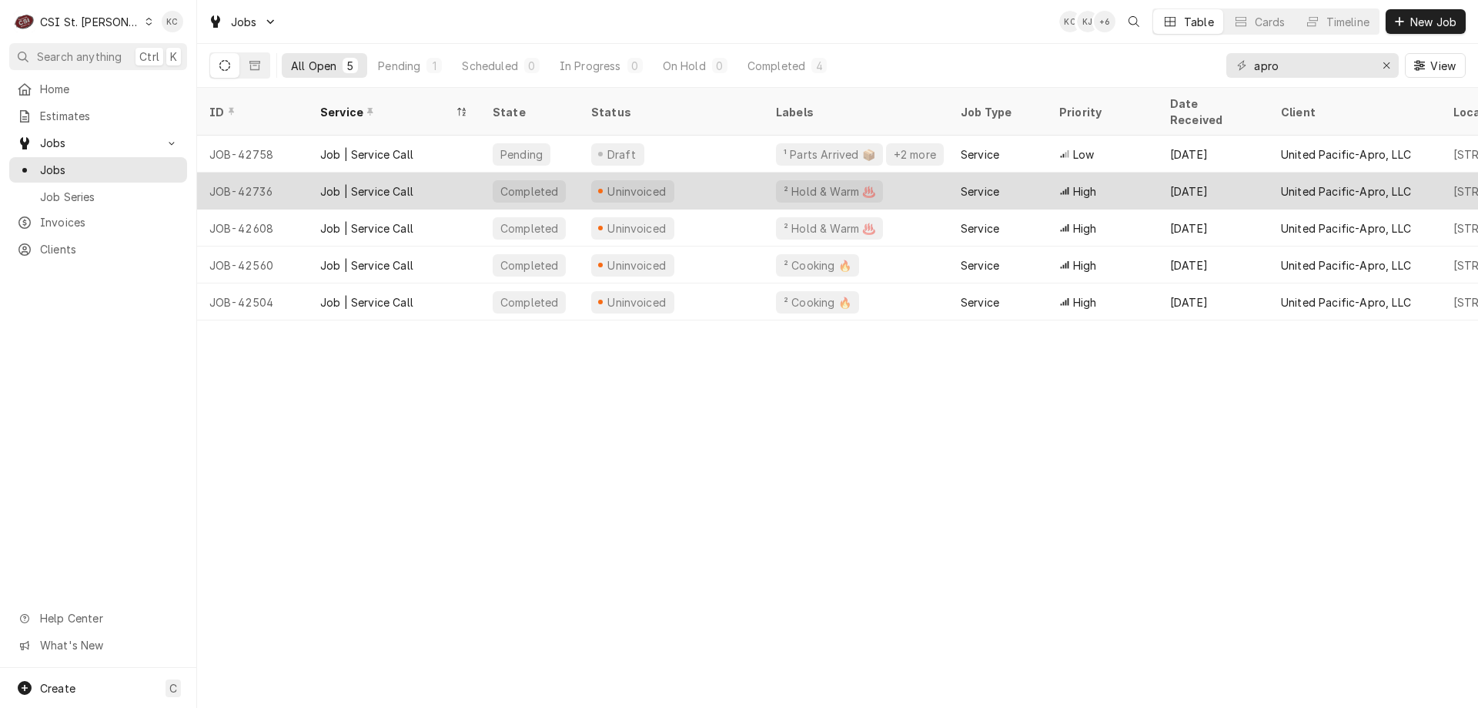
click at [985, 180] on div "Service" at bounding box center [998, 190] width 99 height 37
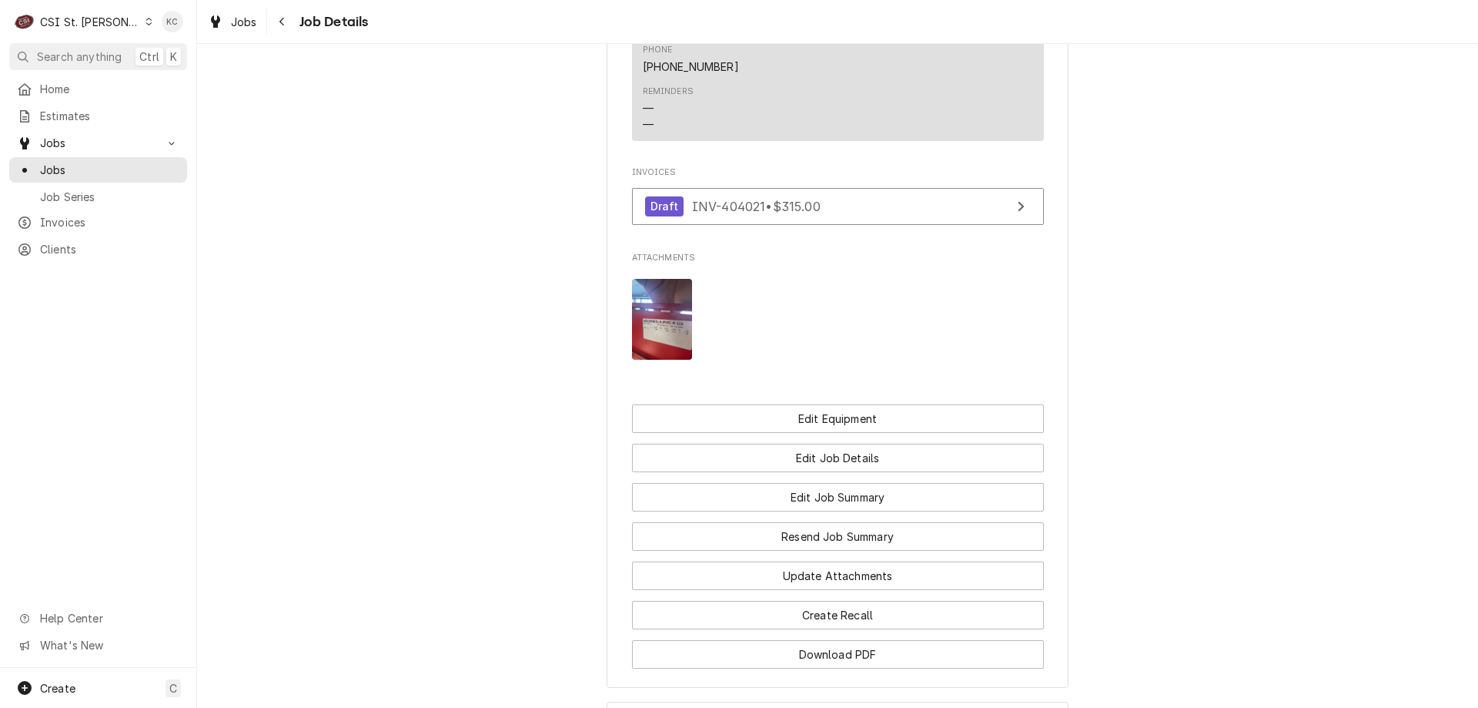
scroll to position [1694, 0]
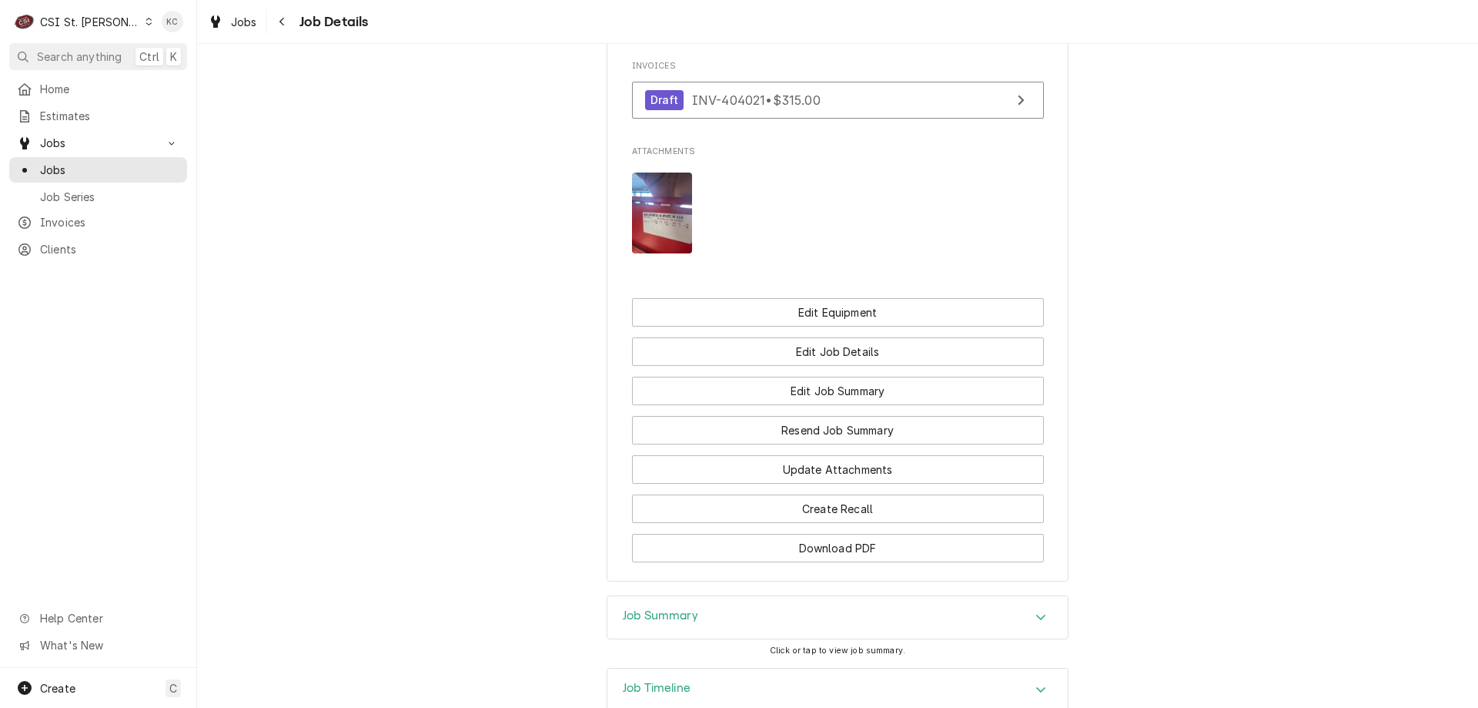
click at [950, 596] on div "Job Summary" at bounding box center [838, 617] width 460 height 43
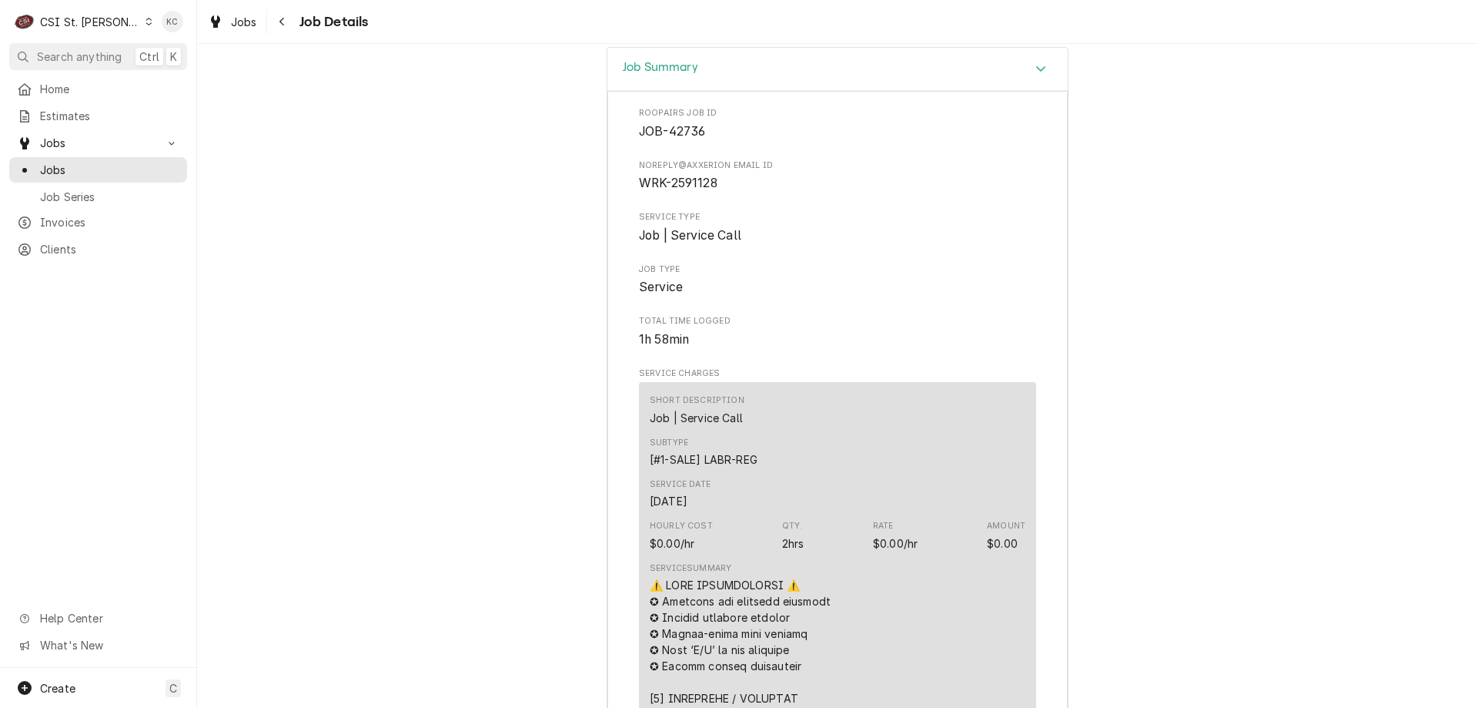
scroll to position [2156, 0]
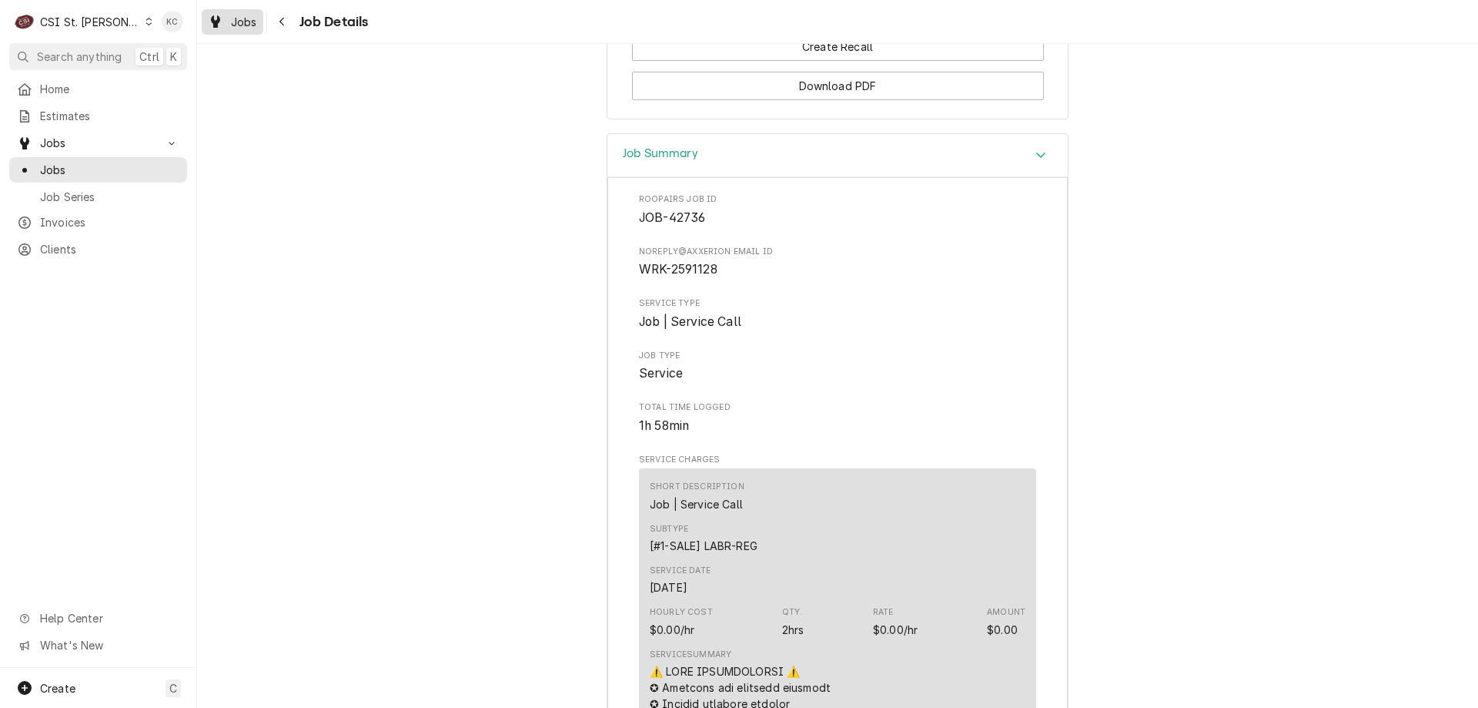
click at [263, 28] on link "Jobs" at bounding box center [233, 21] width 62 height 25
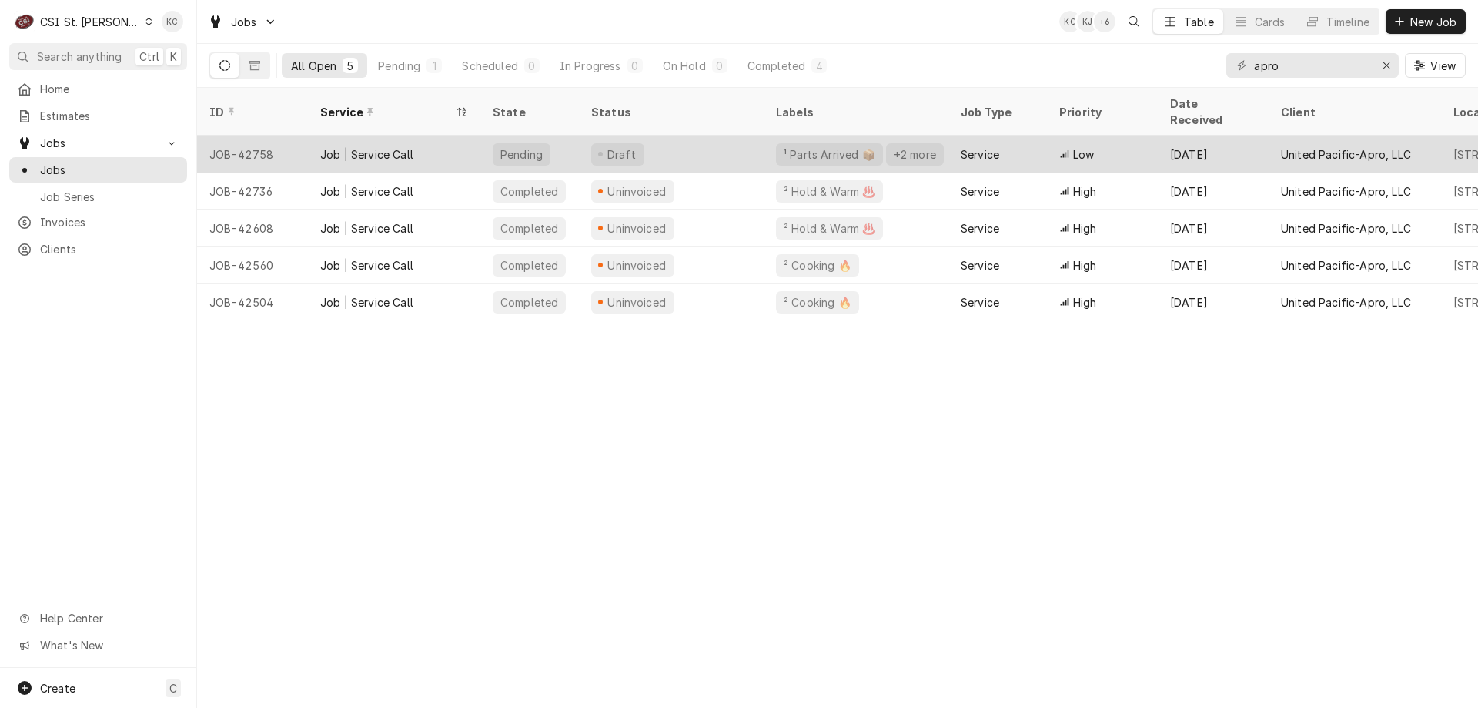
click at [628, 136] on div "Draft" at bounding box center [671, 154] width 185 height 37
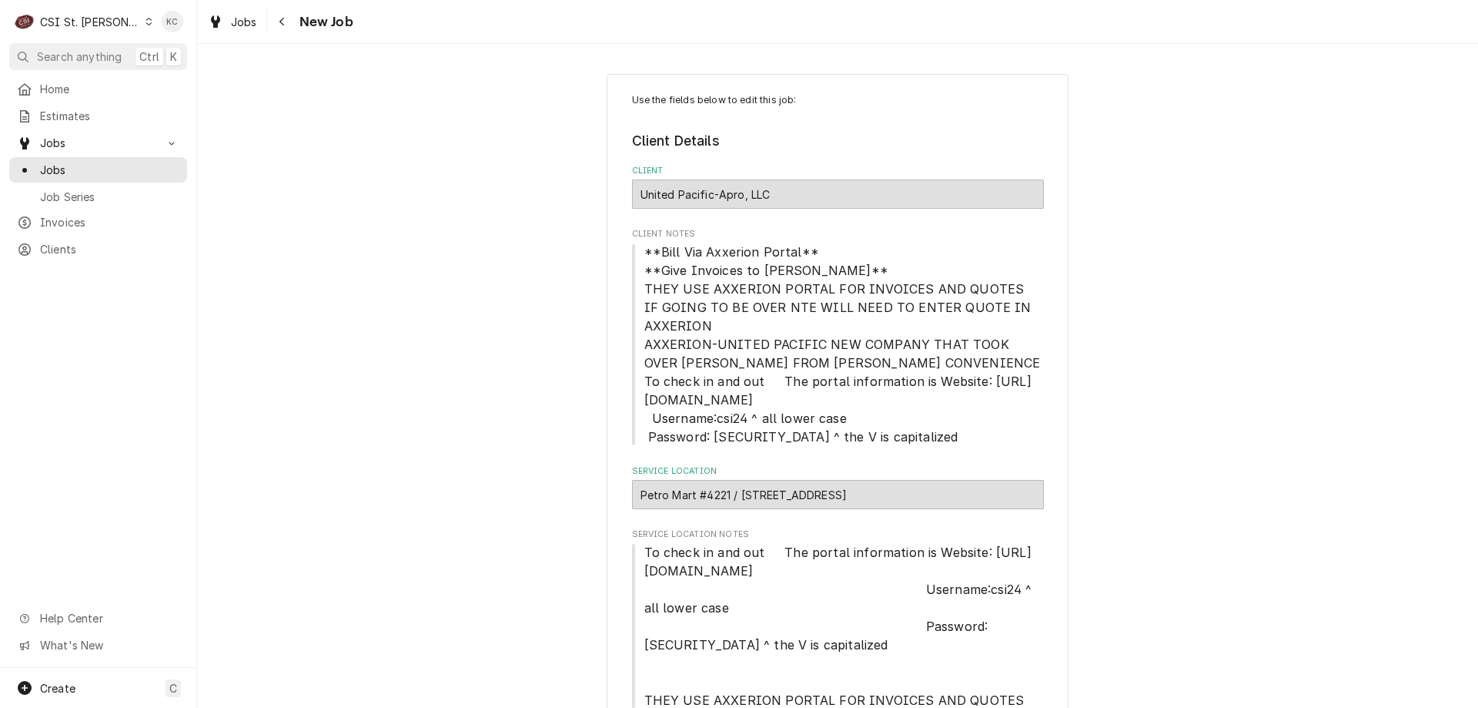
type textarea "x"
click at [286, 22] on div "Navigate back" at bounding box center [282, 21] width 15 height 15
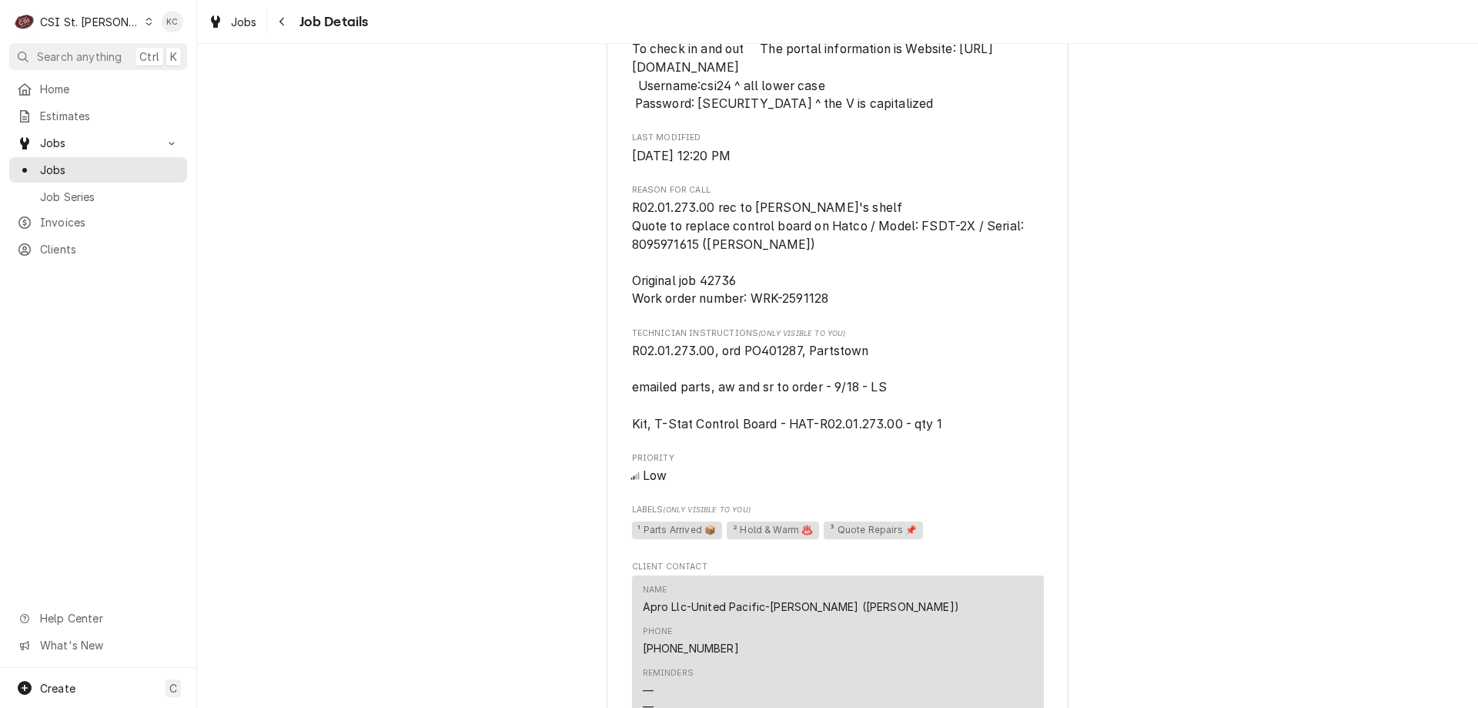
scroll to position [847, 0]
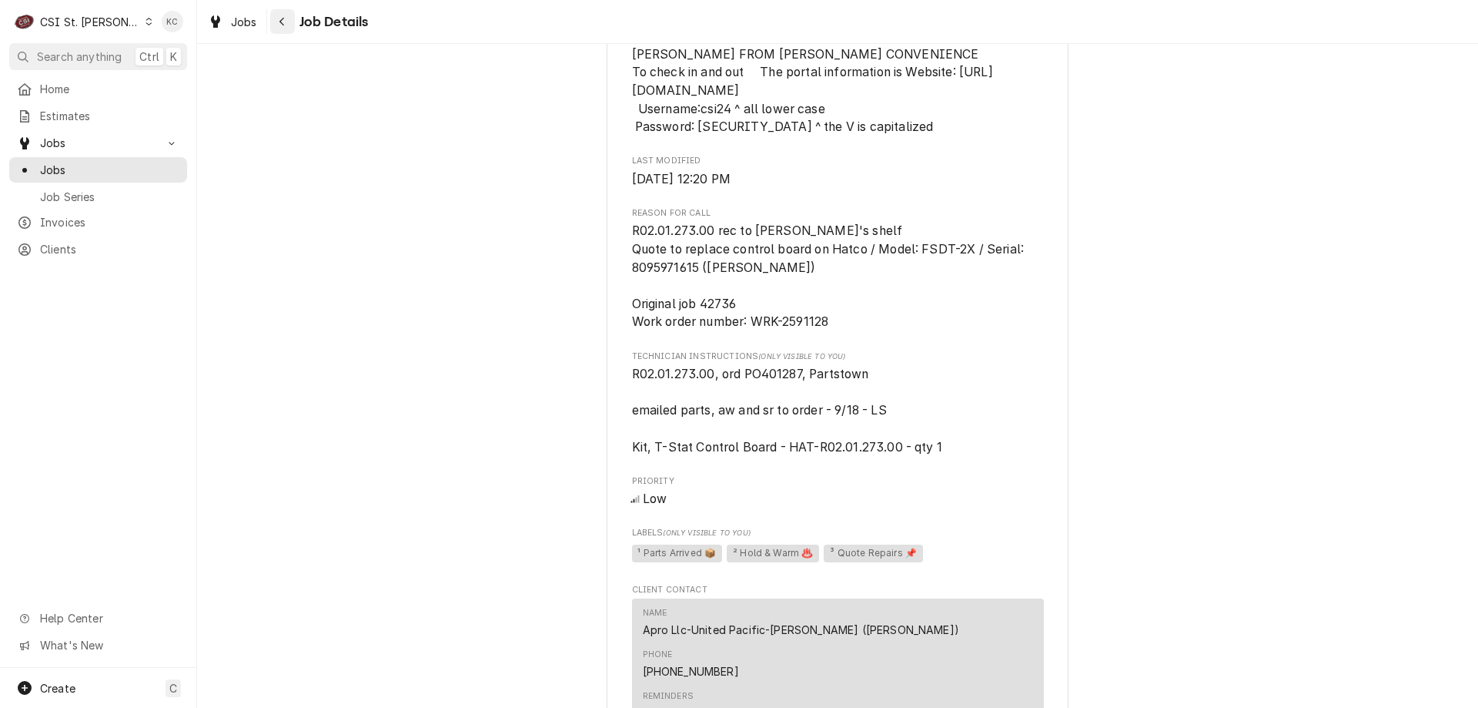
click at [290, 25] on div "Navigate back" at bounding box center [282, 21] width 15 height 15
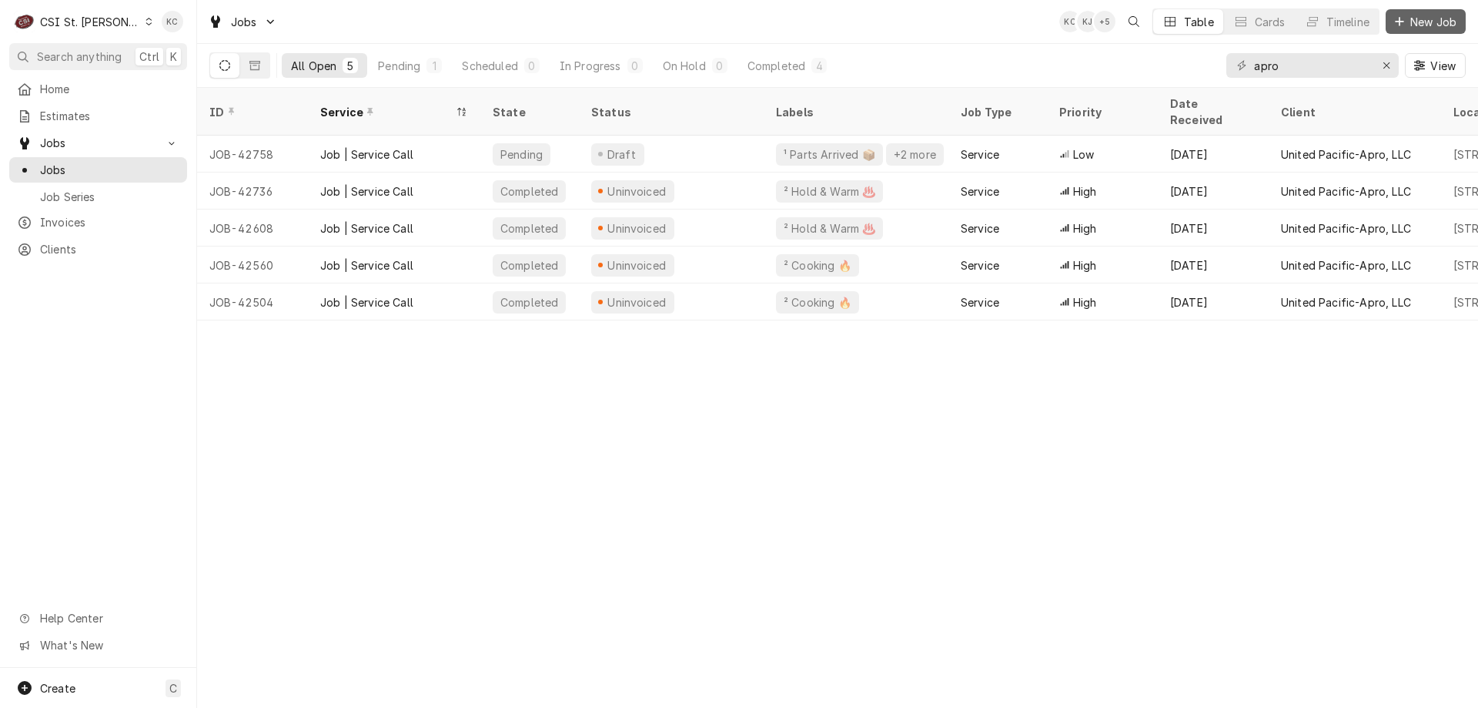
click at [1409, 19] on span "New Job" at bounding box center [1434, 22] width 52 height 16
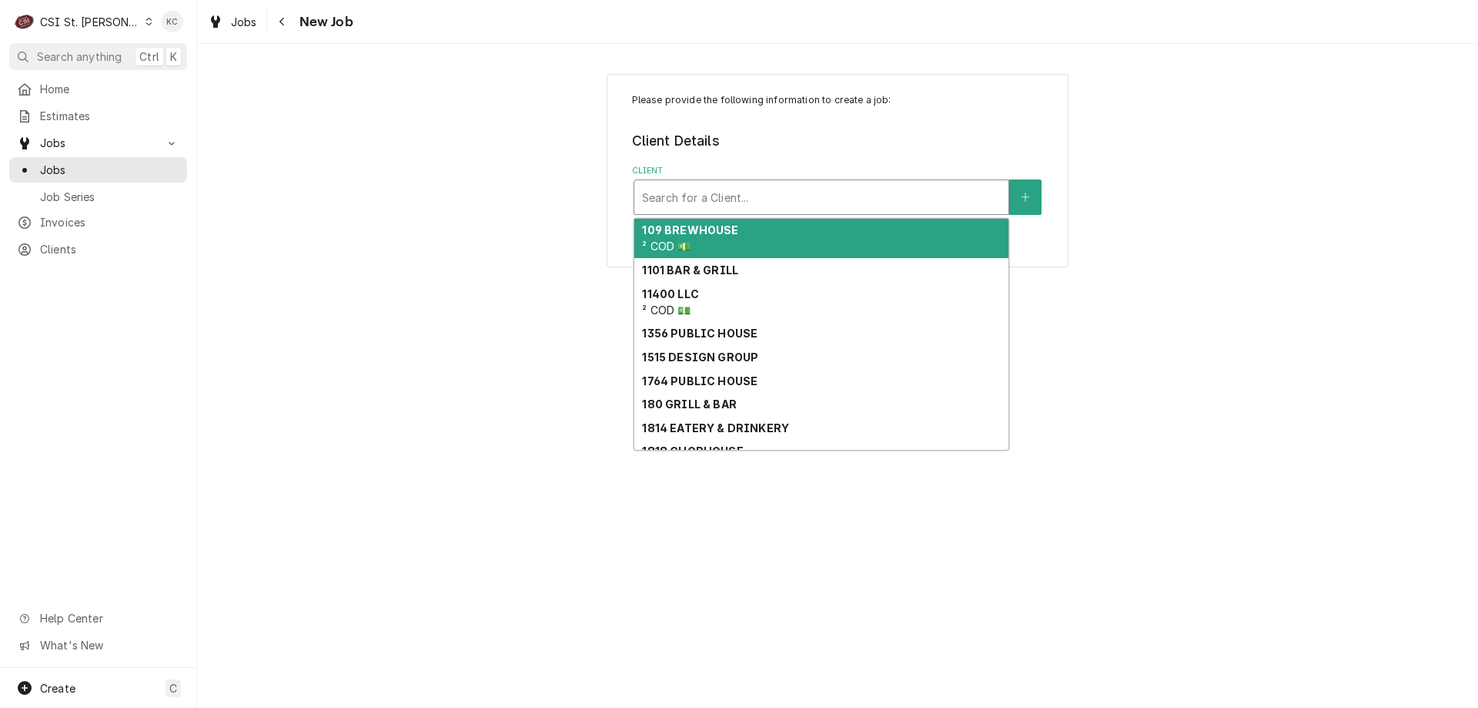
click at [731, 193] on div "Client" at bounding box center [821, 197] width 359 height 28
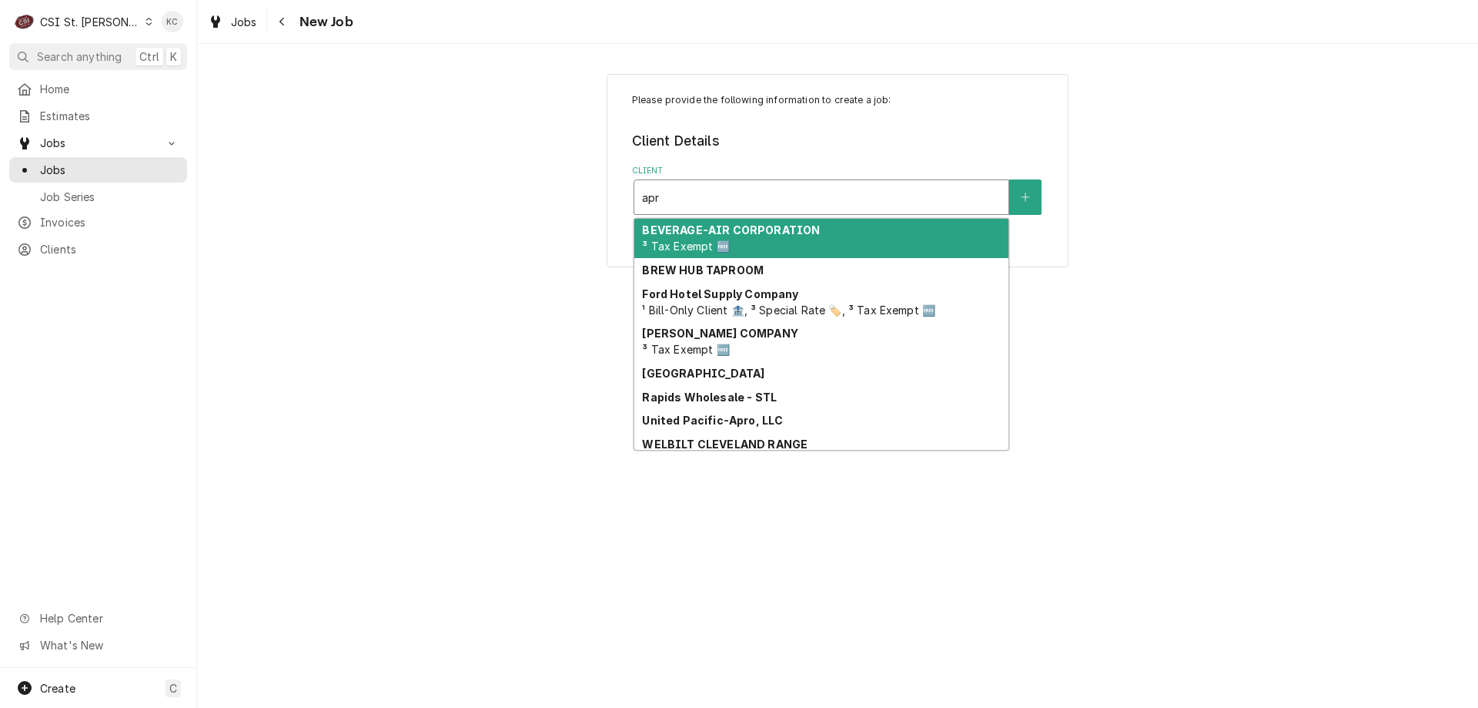
type input "apro"
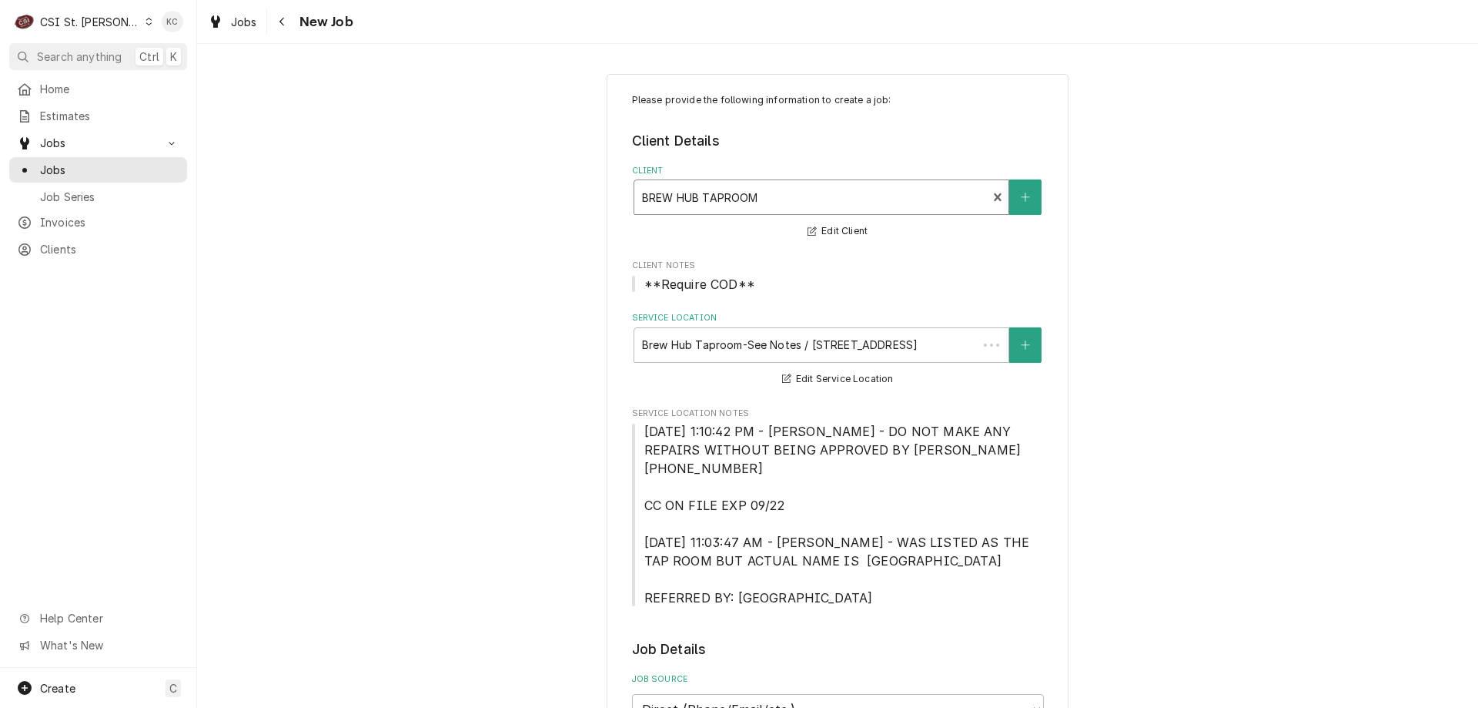
type textarea "x"
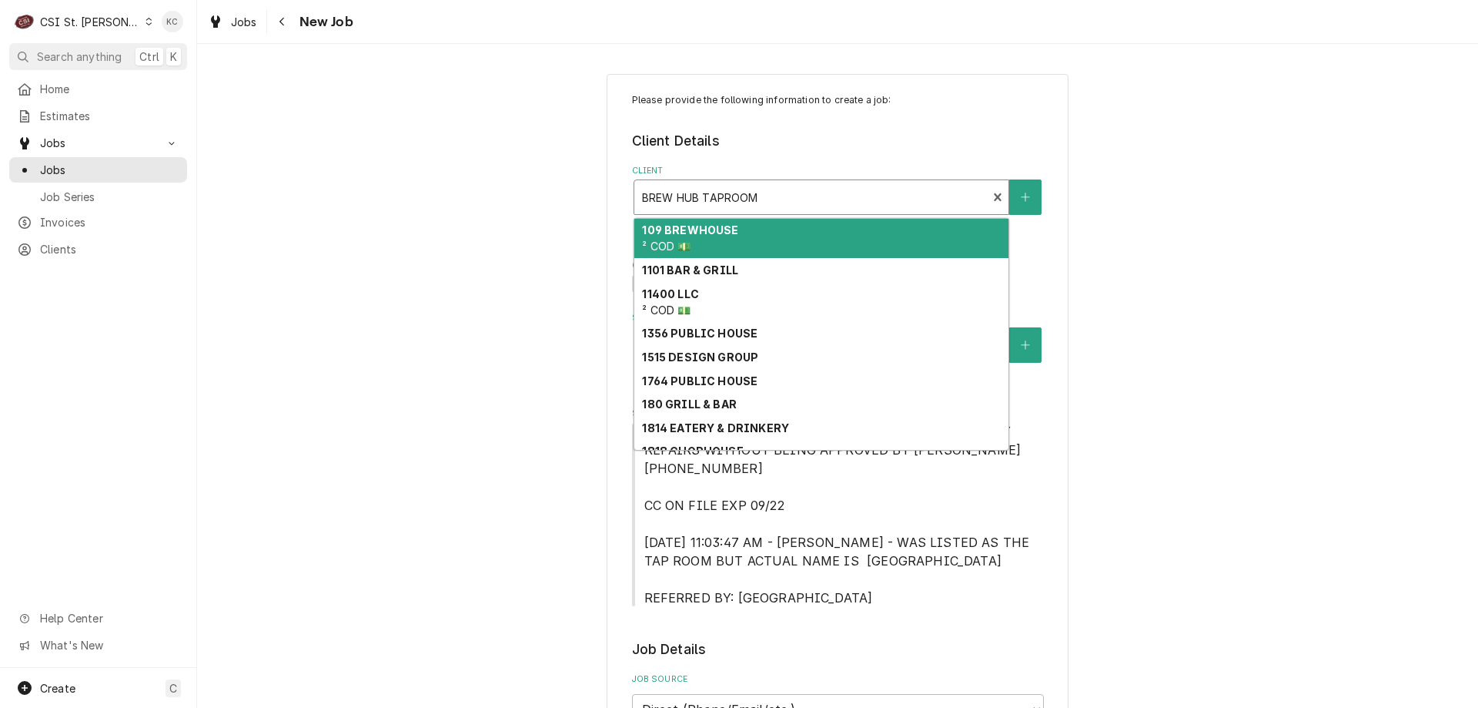
click at [748, 193] on div "Client" at bounding box center [811, 197] width 338 height 28
type input "a"
type textarea "x"
type input "ap"
type textarea "x"
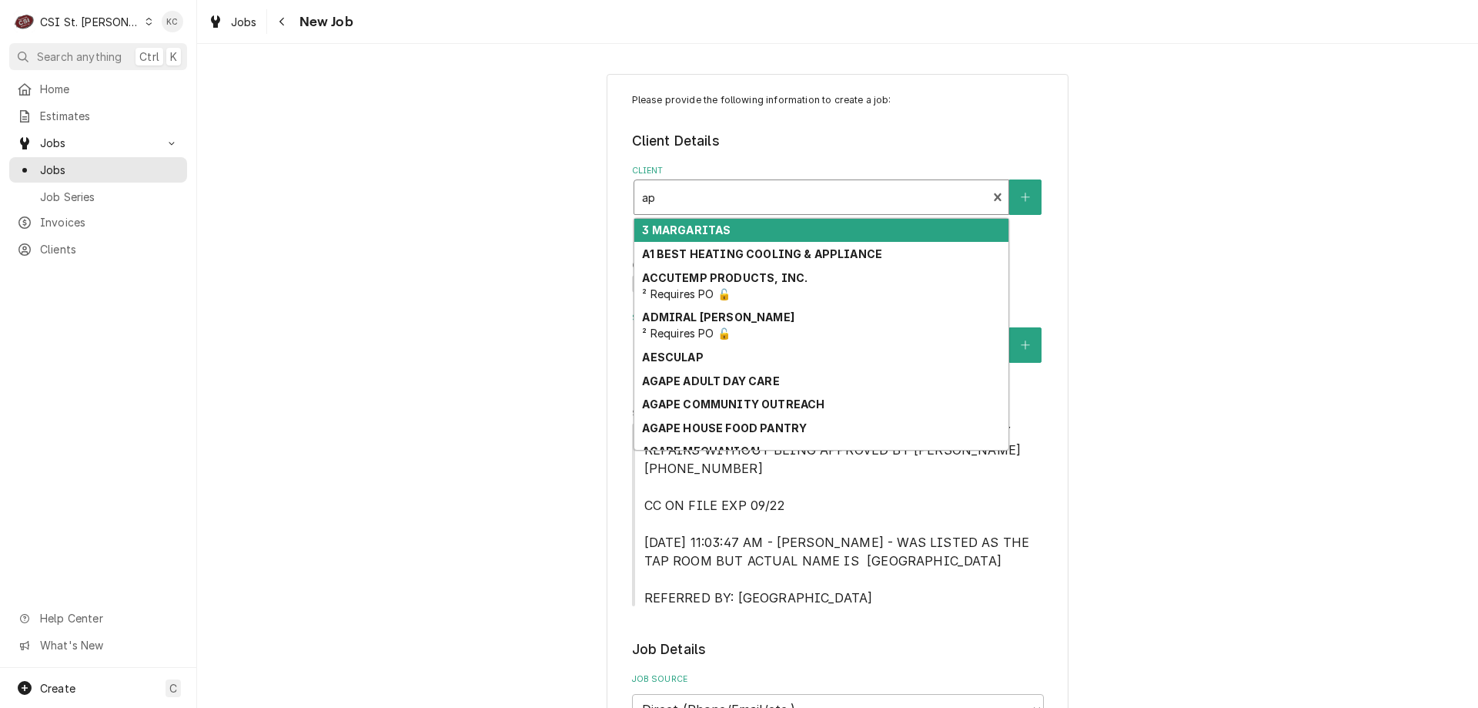
type input "apr"
type textarea "x"
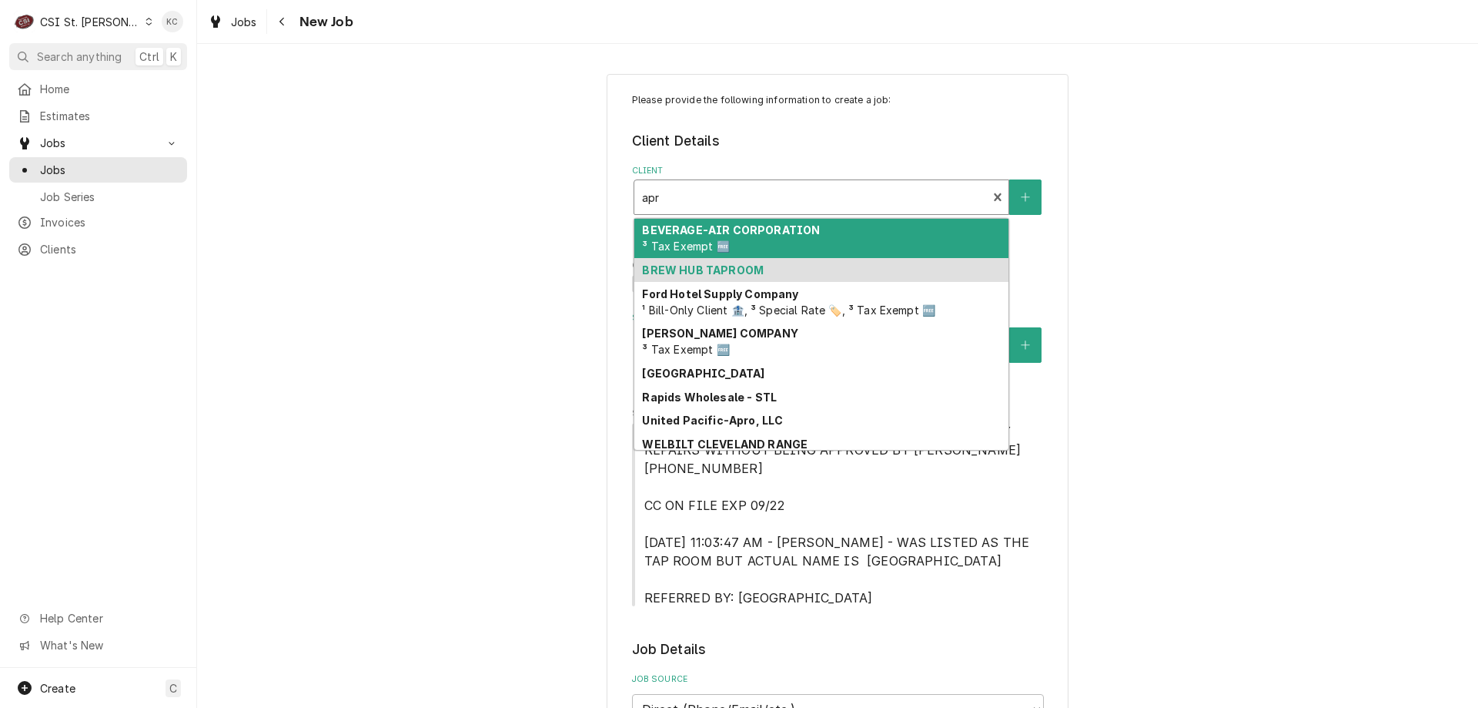
type input "apro"
type textarea "x"
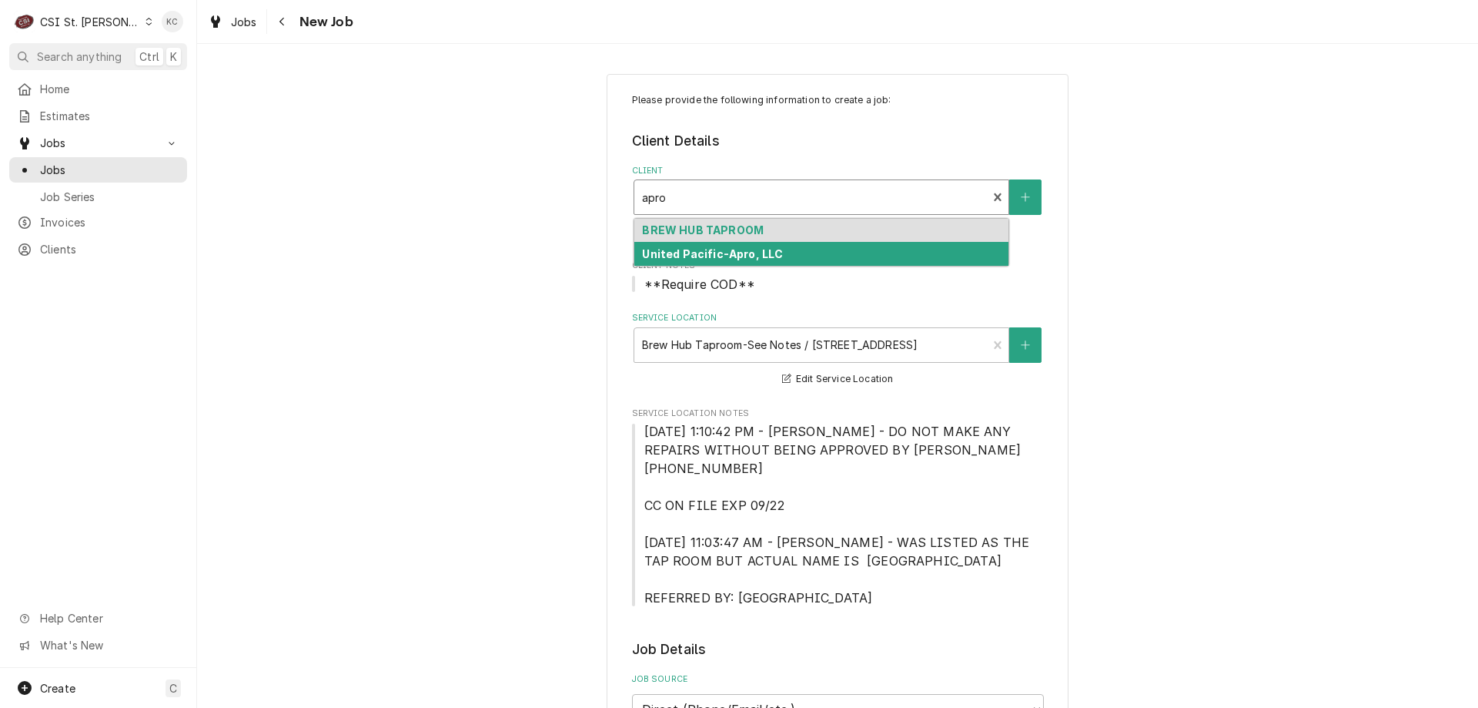
type input "apro"
click at [759, 271] on span "Client Notes" at bounding box center [838, 265] width 412 height 12
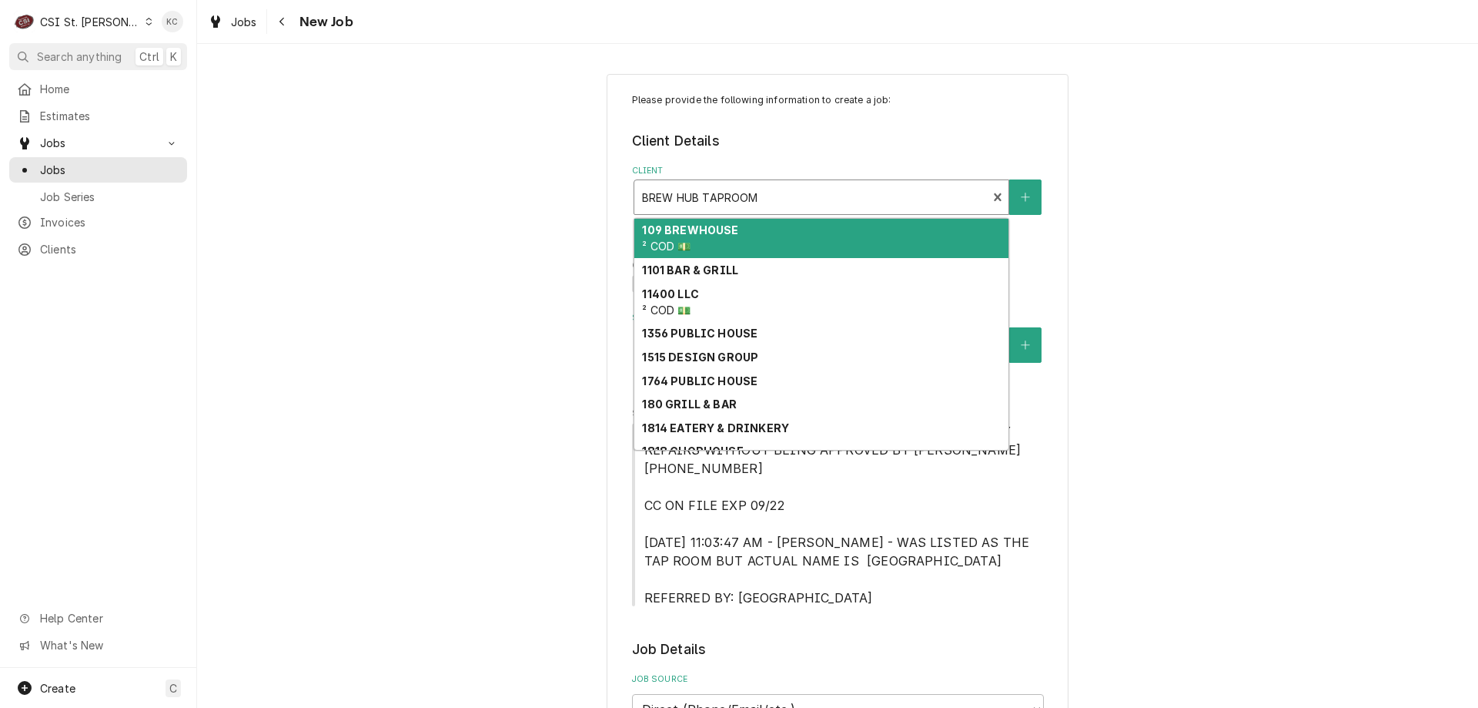
click at [849, 193] on div "Client" at bounding box center [811, 197] width 338 height 28
type input "a"
type textarea "x"
type input "ap["
type textarea "x"
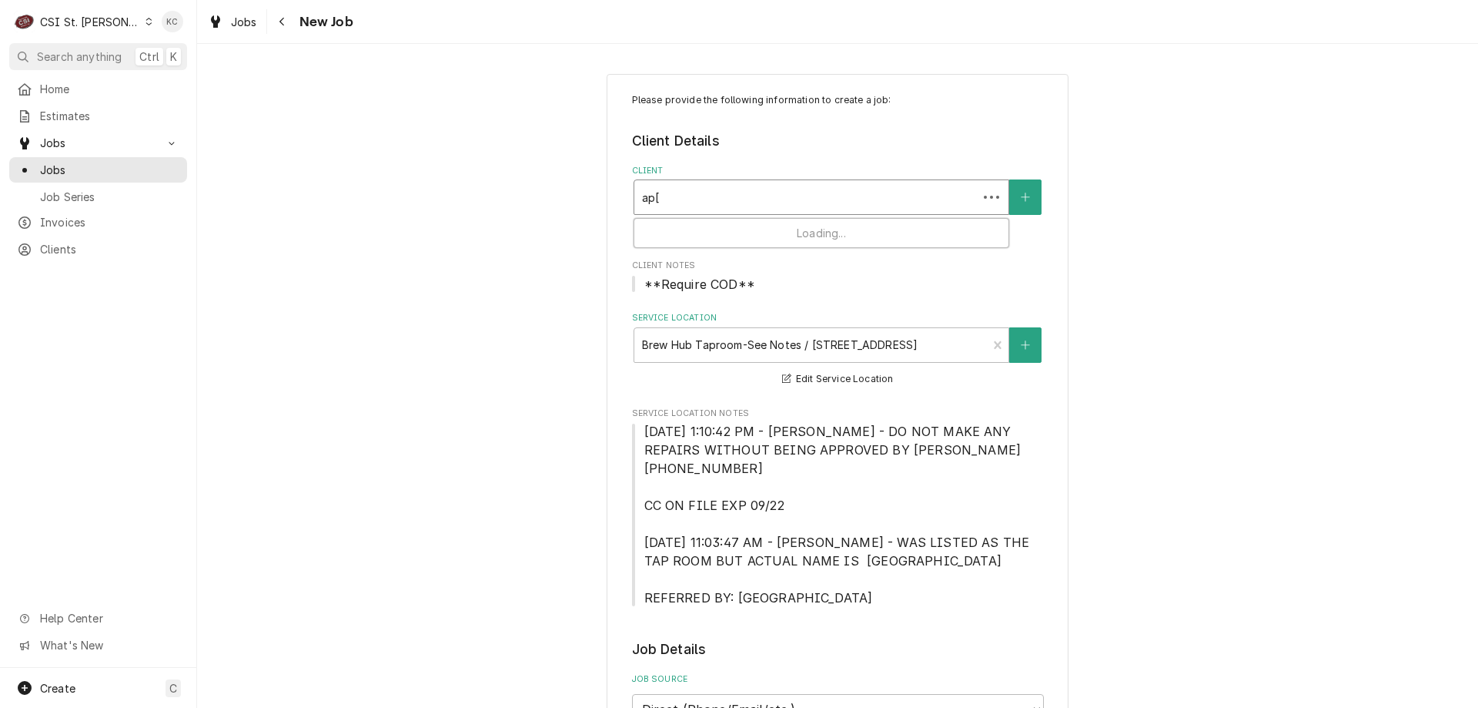
type input "ap[r"
type textarea "x"
type input "ap[ro"
type textarea "x"
type input "ap[r"
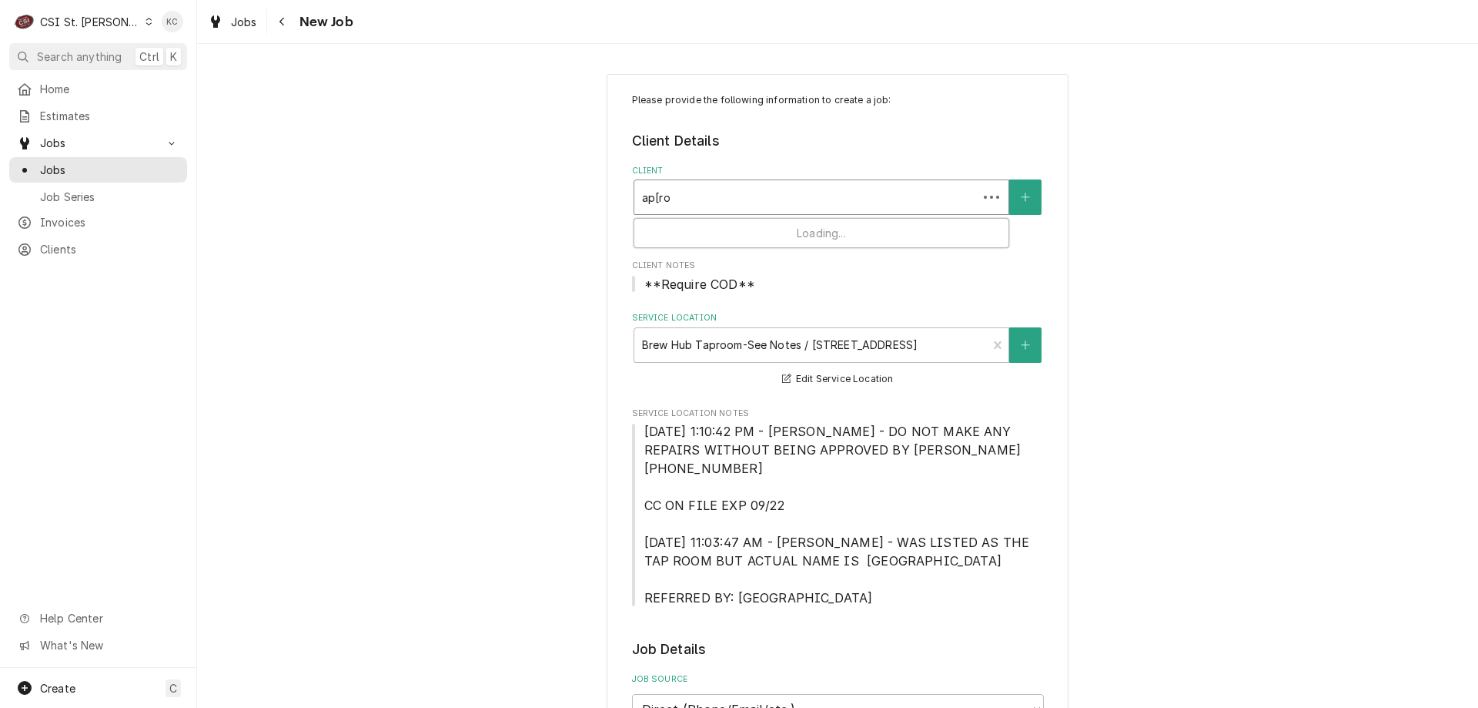
type textarea "x"
type input "ap["
type textarea "x"
type input "ap"
type textarea "x"
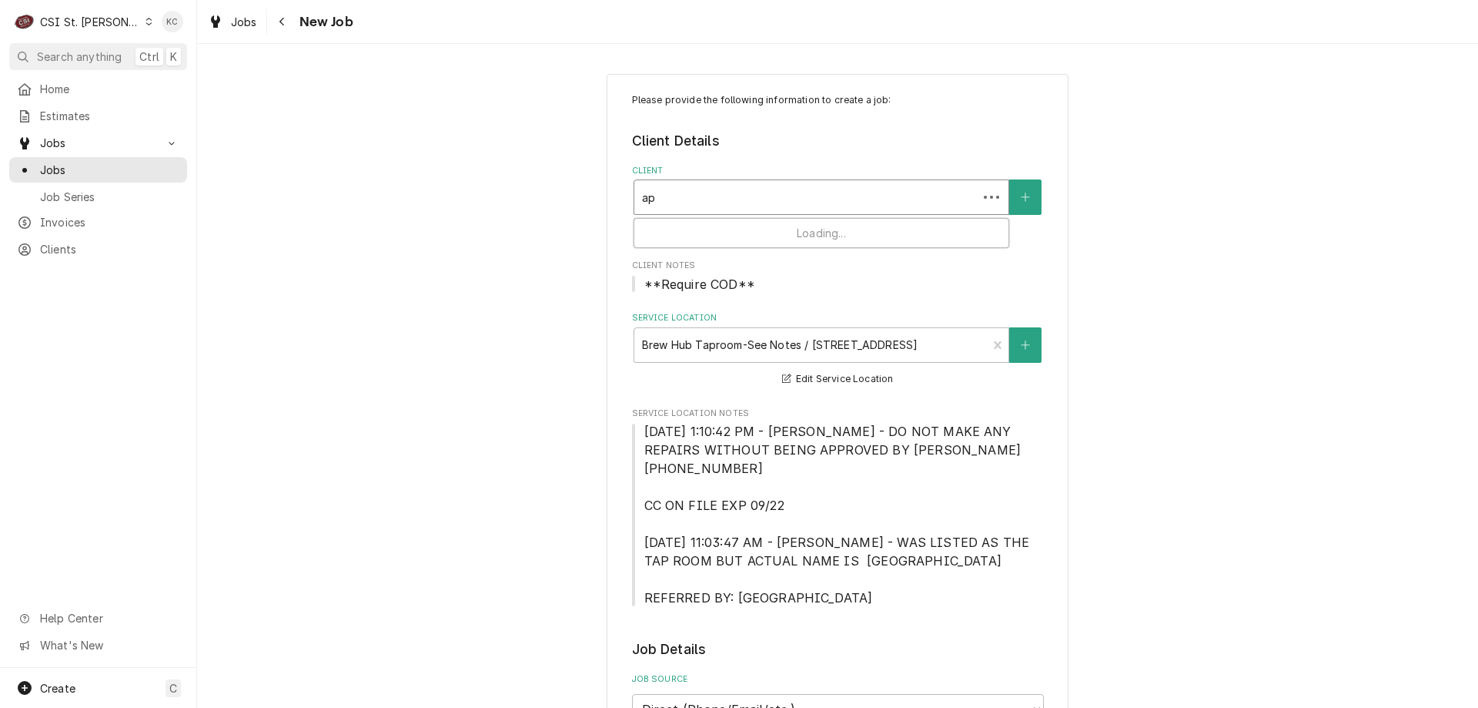
type input "a"
type textarea "x"
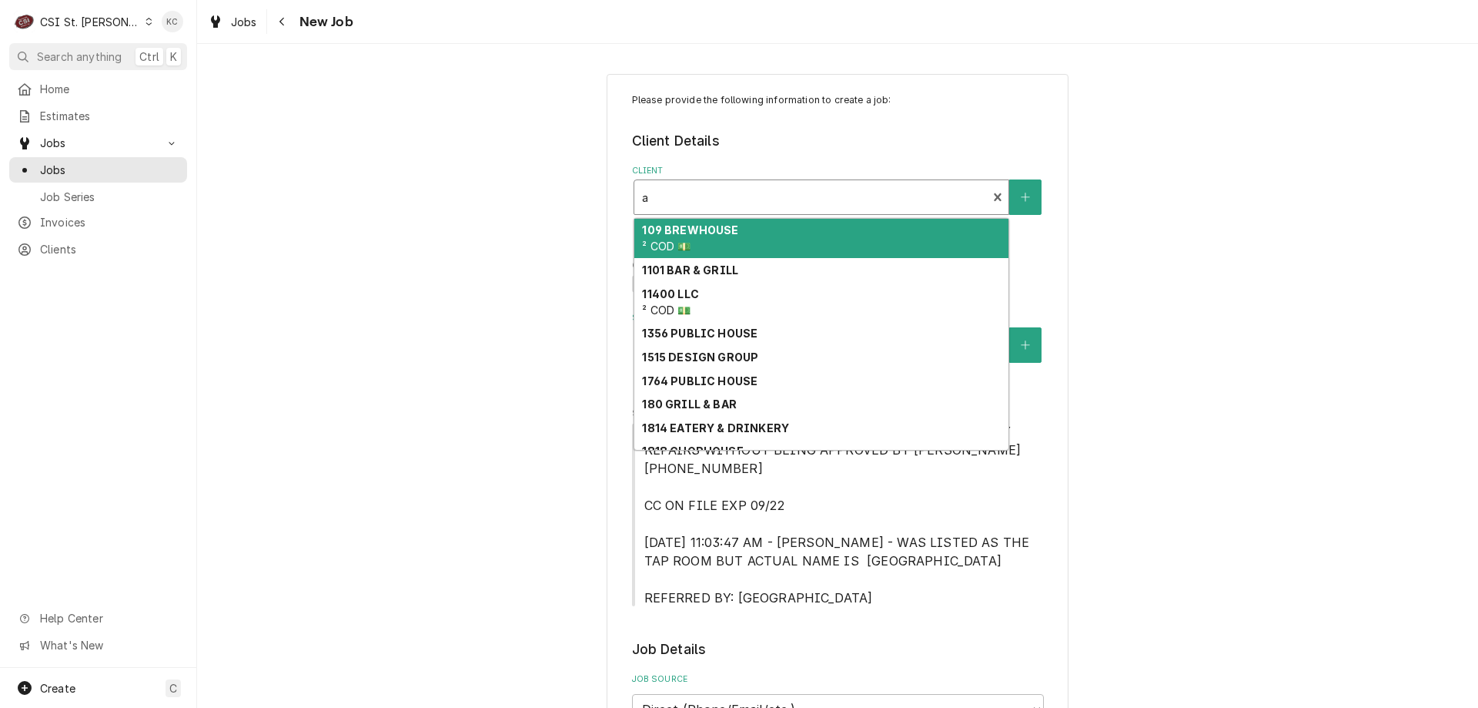
type input "ar"
type textarea "x"
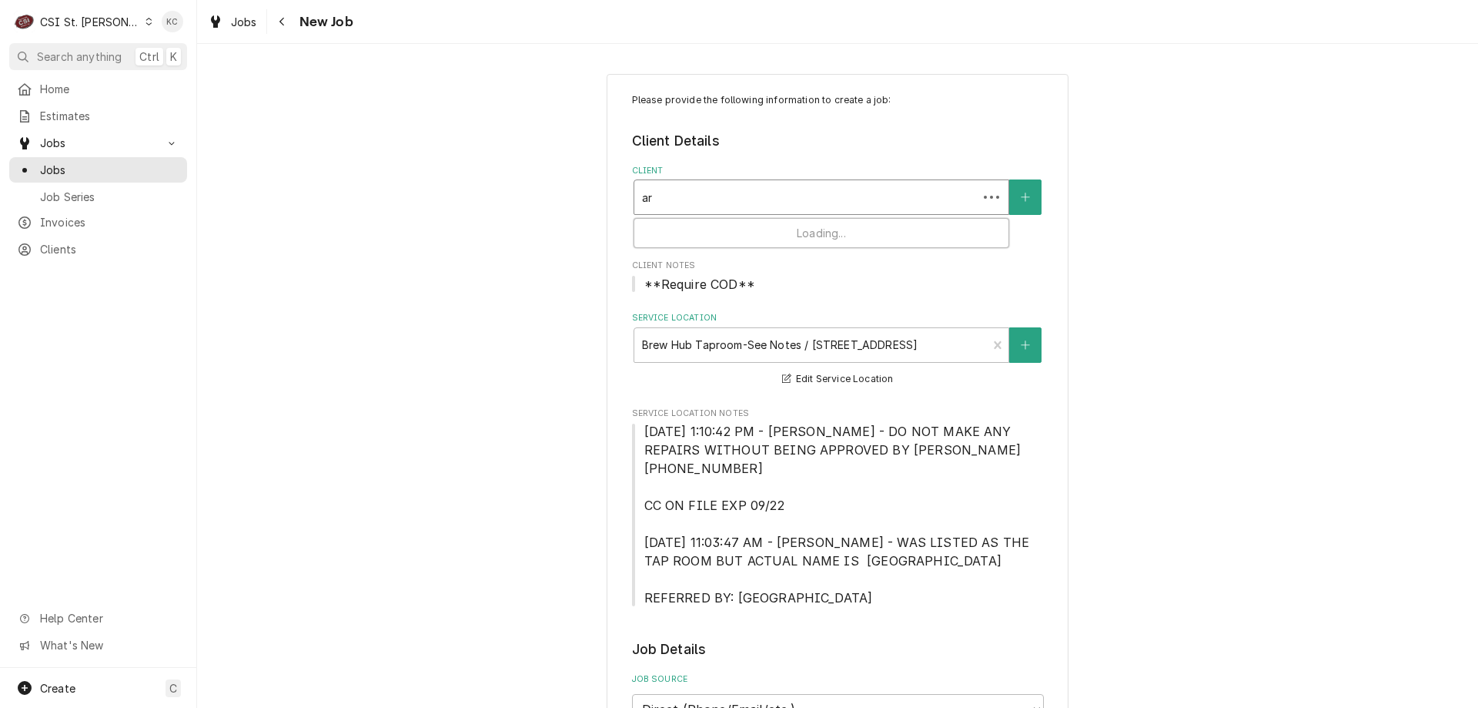
type input "a"
type textarea "x"
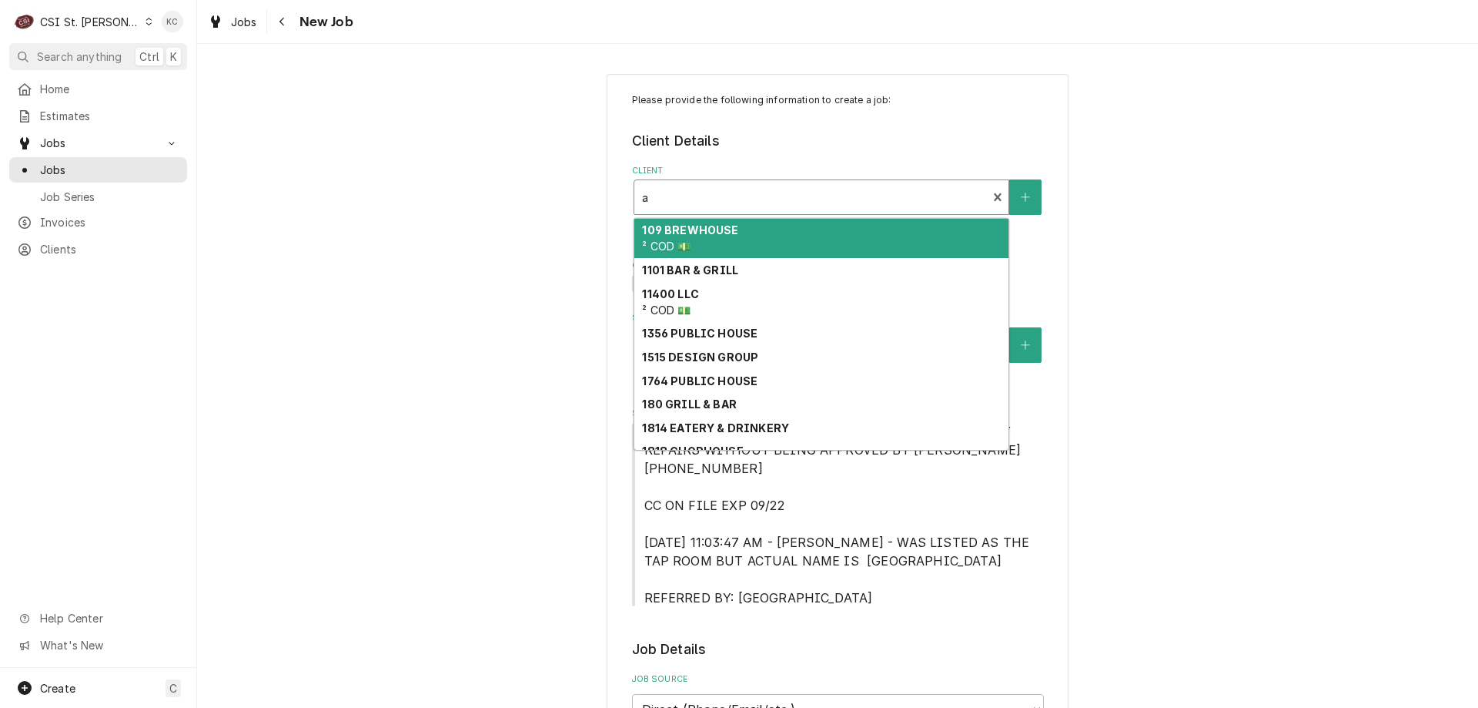
type input "ap"
type textarea "x"
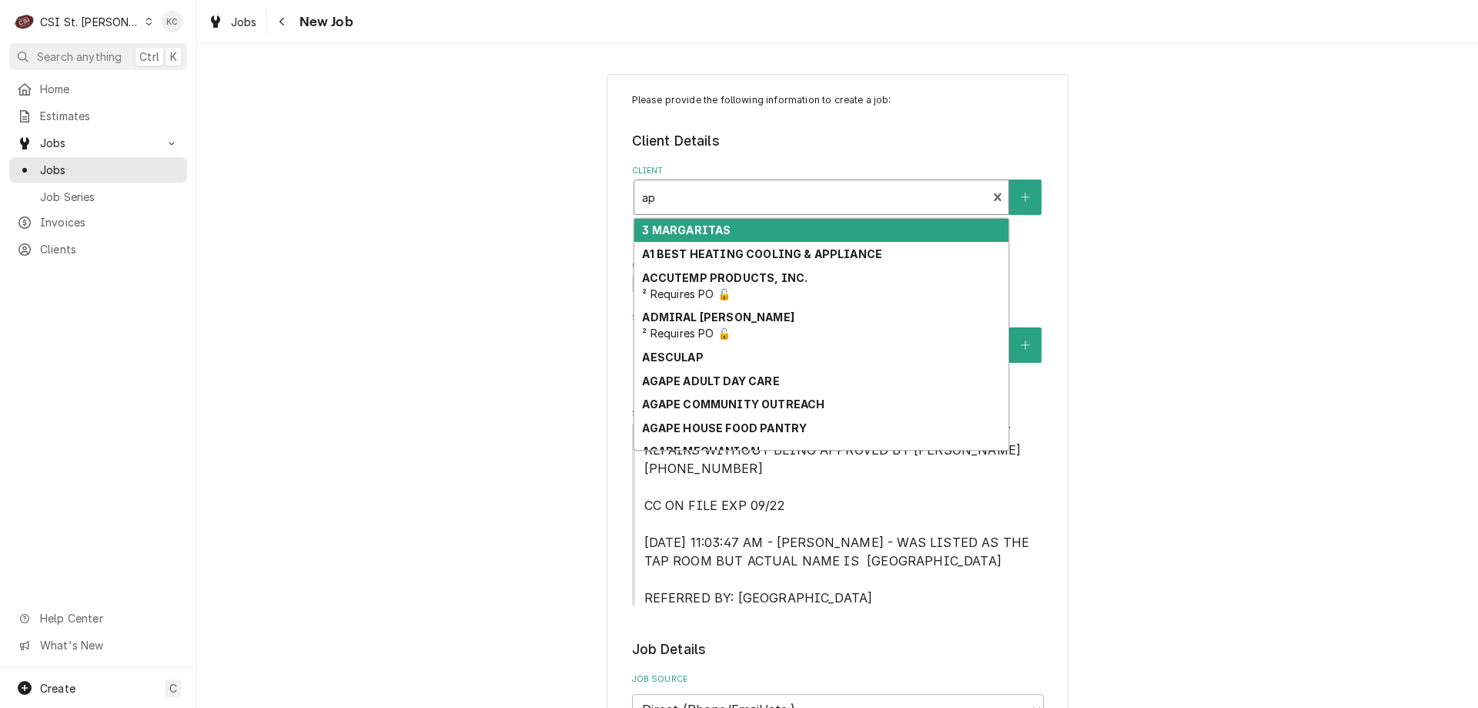
type input "apr"
type textarea "x"
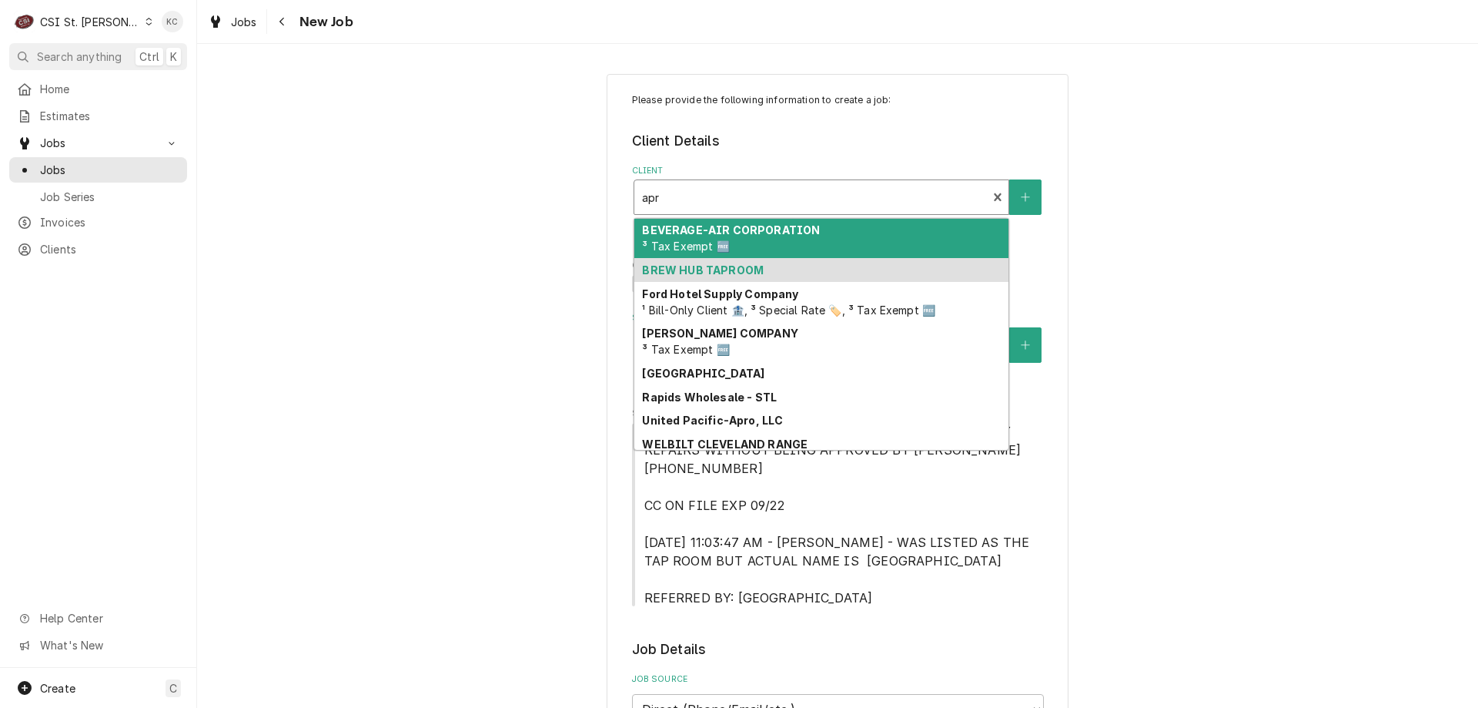
type input "apro"
type textarea "x"
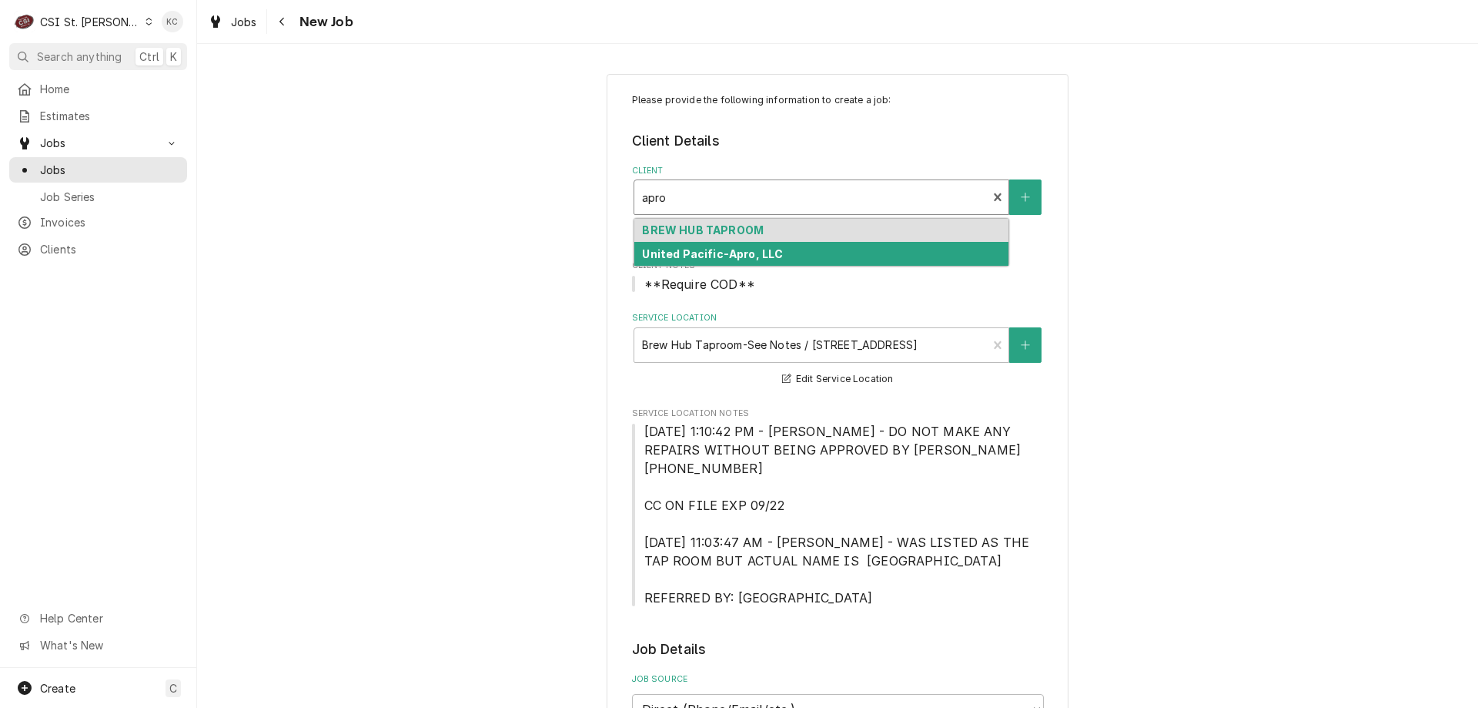
click at [829, 256] on div "United Pacific-Apro, LLC" at bounding box center [821, 254] width 374 height 24
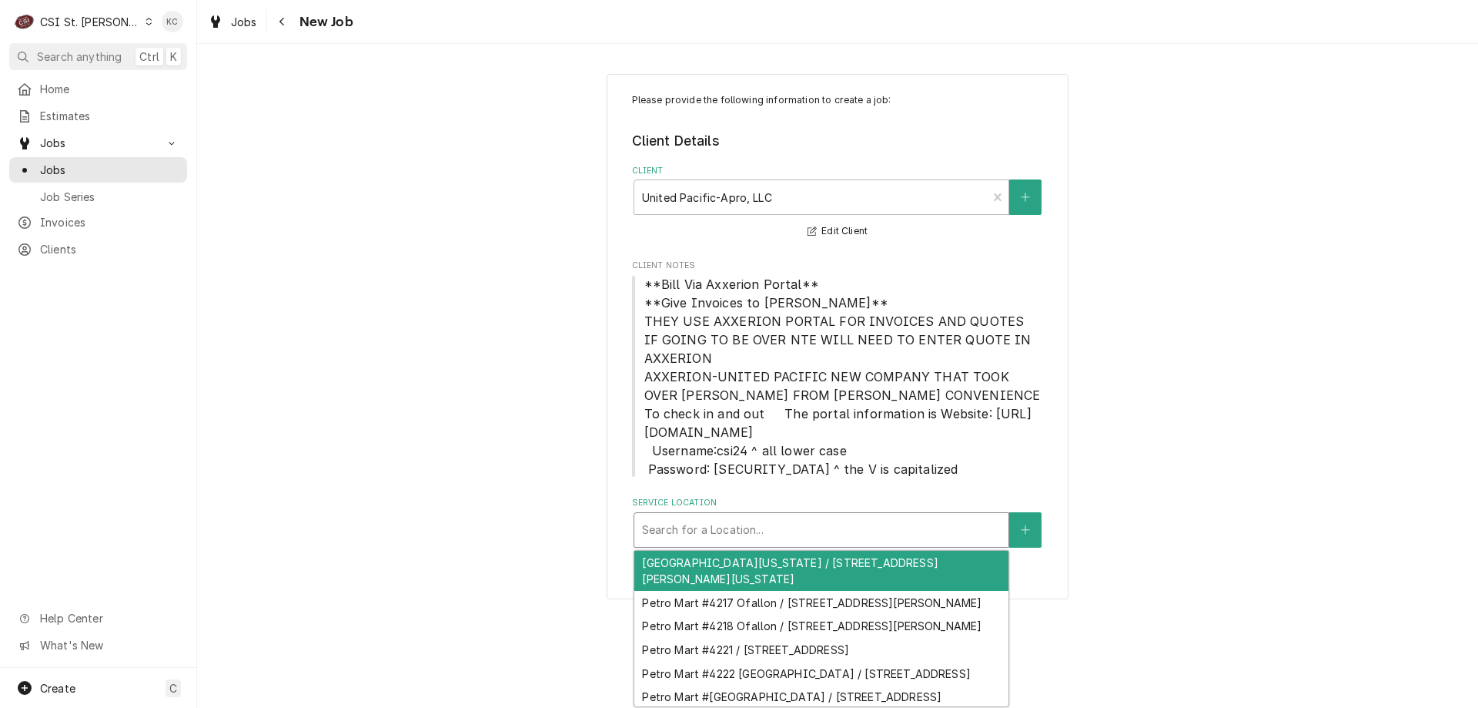
click at [823, 524] on div "Service Location" at bounding box center [821, 530] width 359 height 28
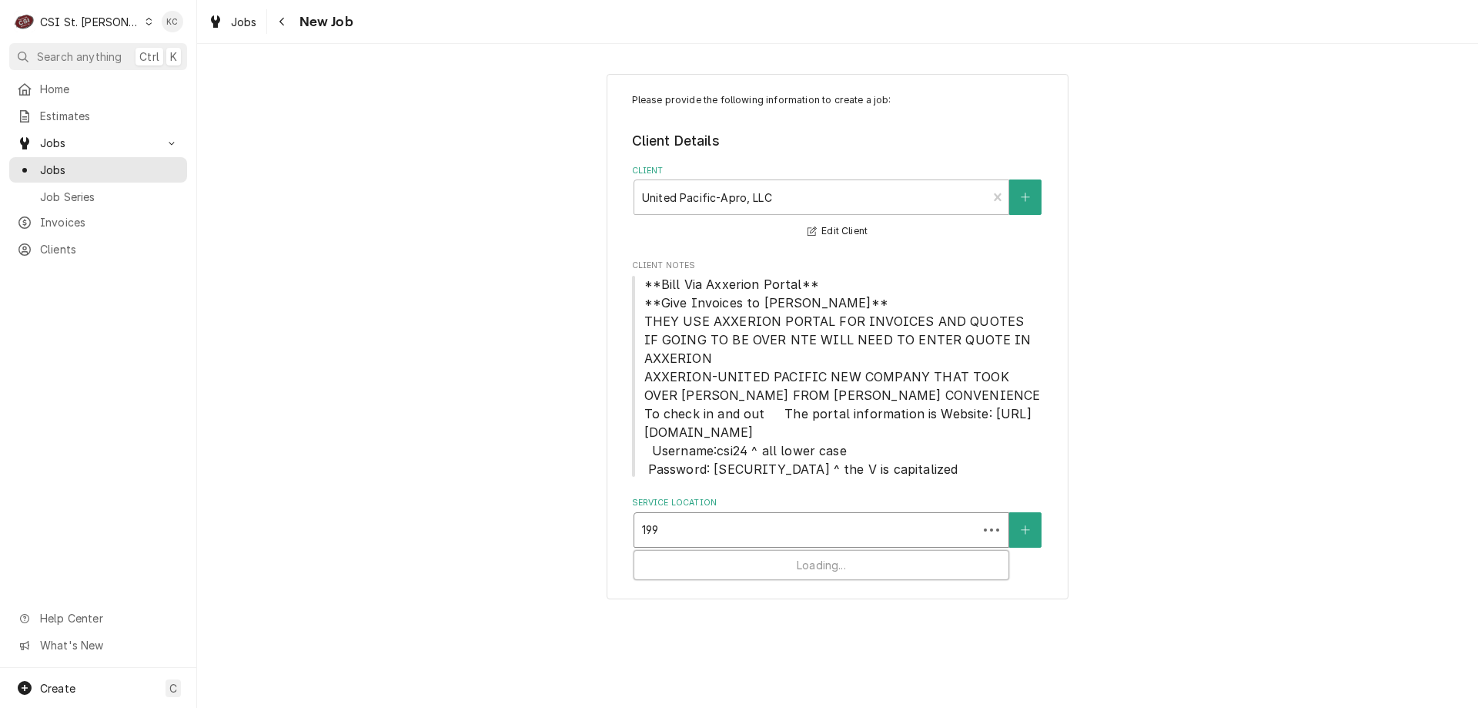
type input "1990"
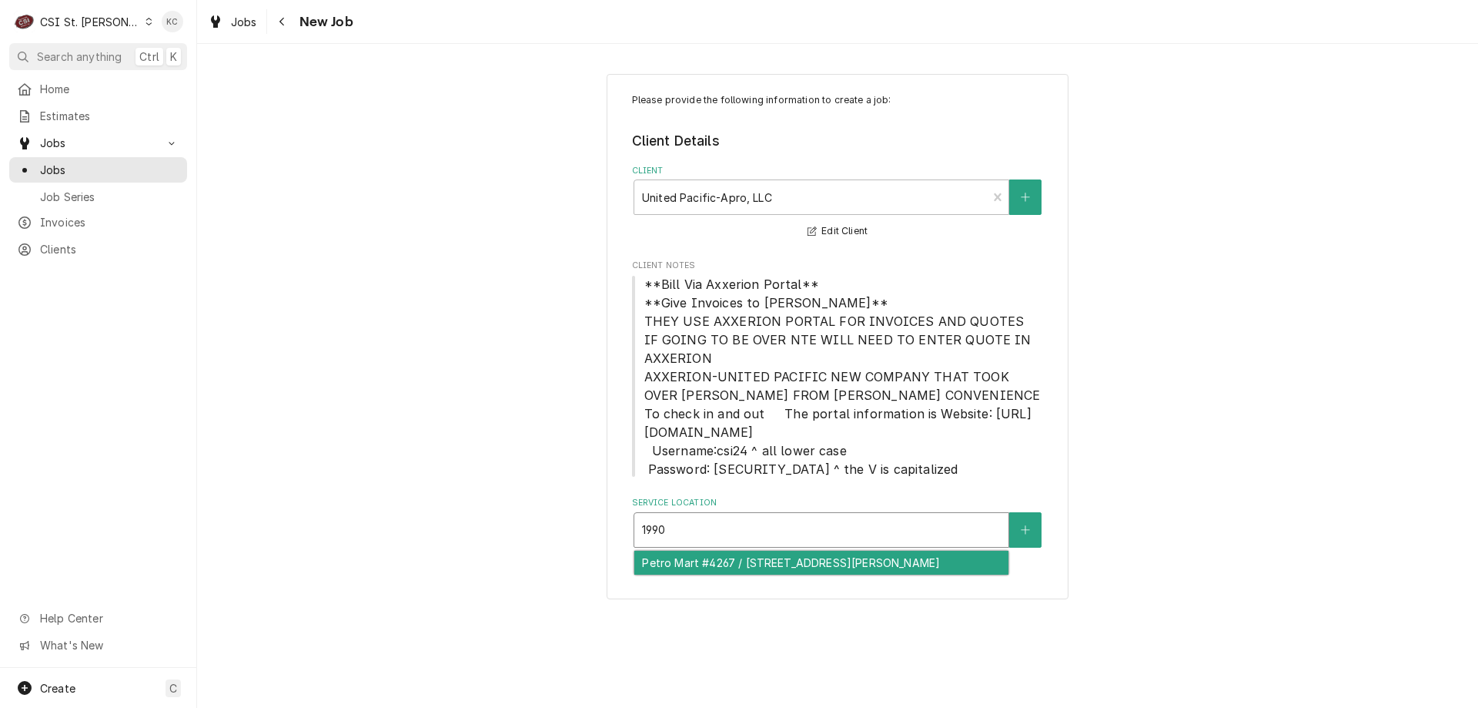
click at [849, 571] on div "Petro Mart #4267 / 1990 S 1St Capitol Dr, St Charles, MO 63303" at bounding box center [821, 563] width 374 height 24
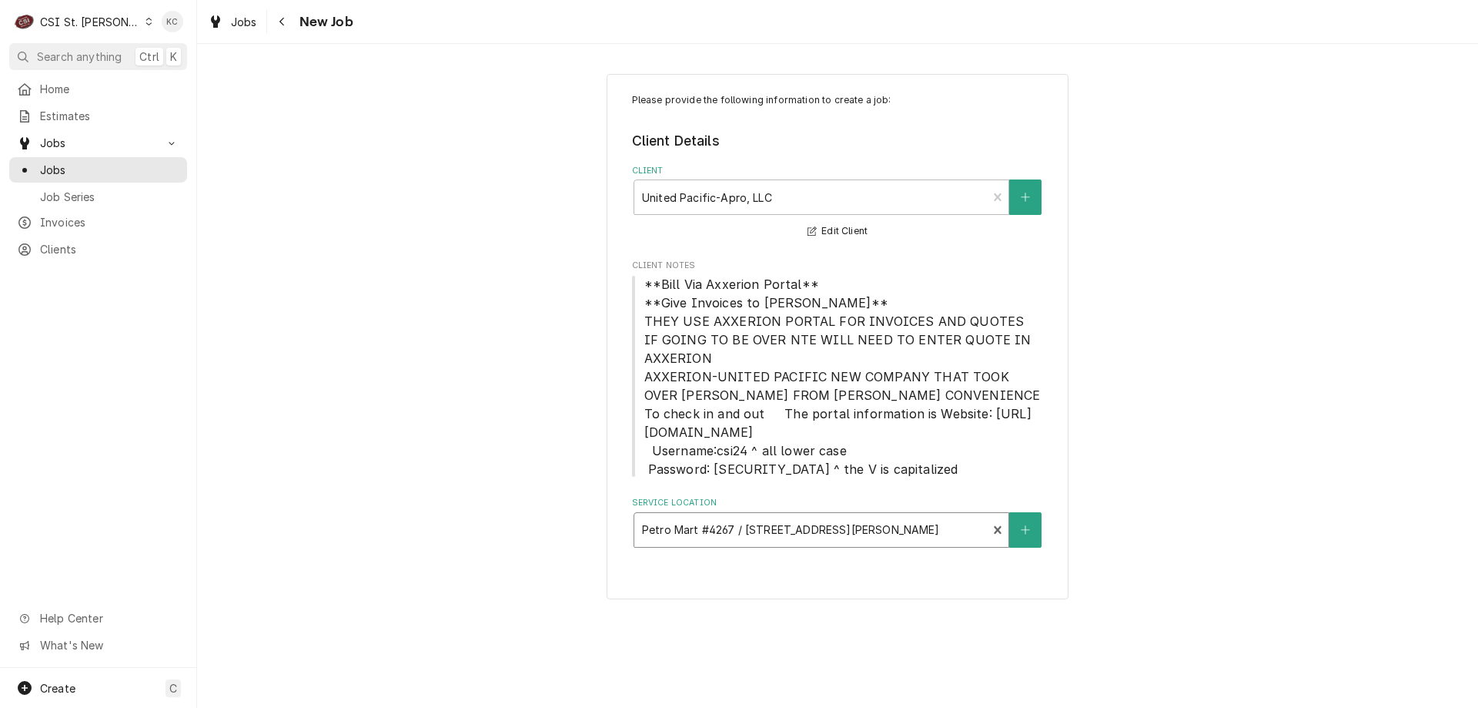
type textarea "x"
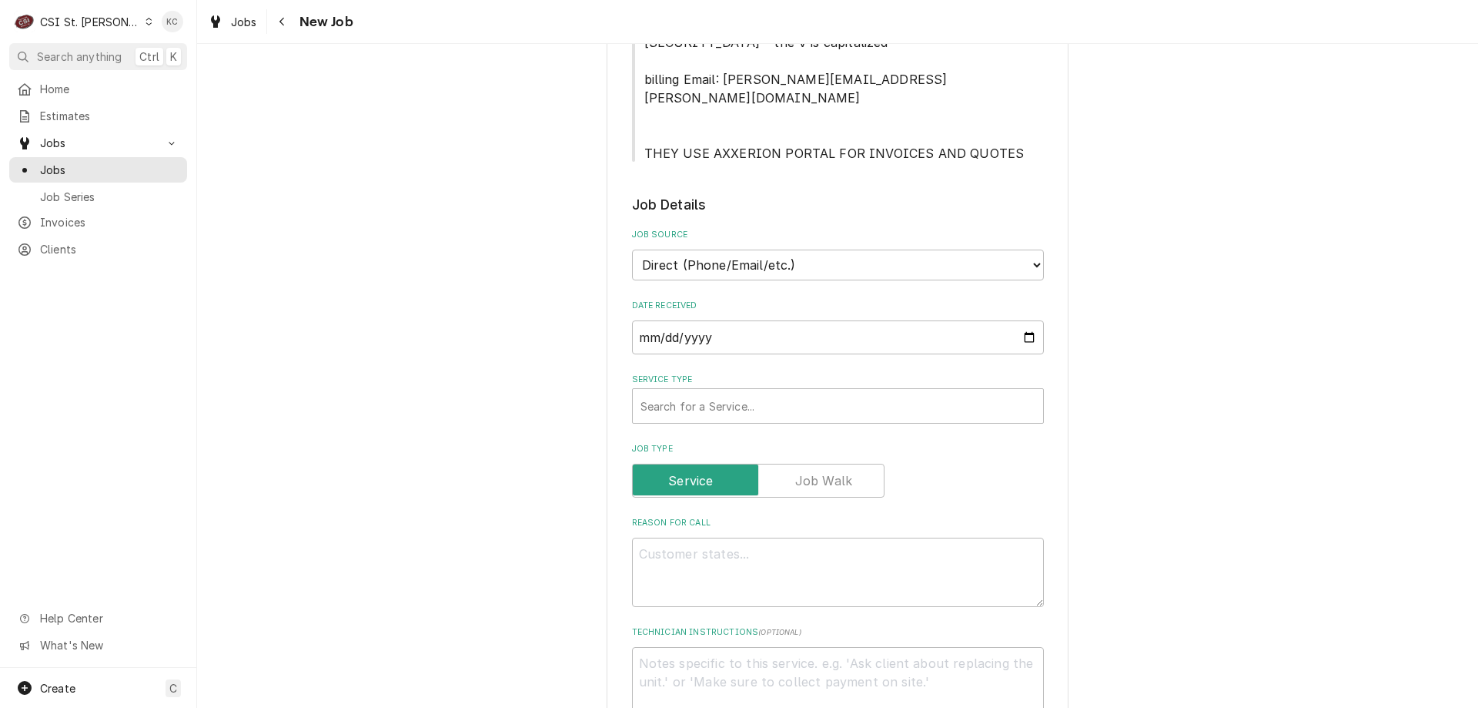
scroll to position [693, 0]
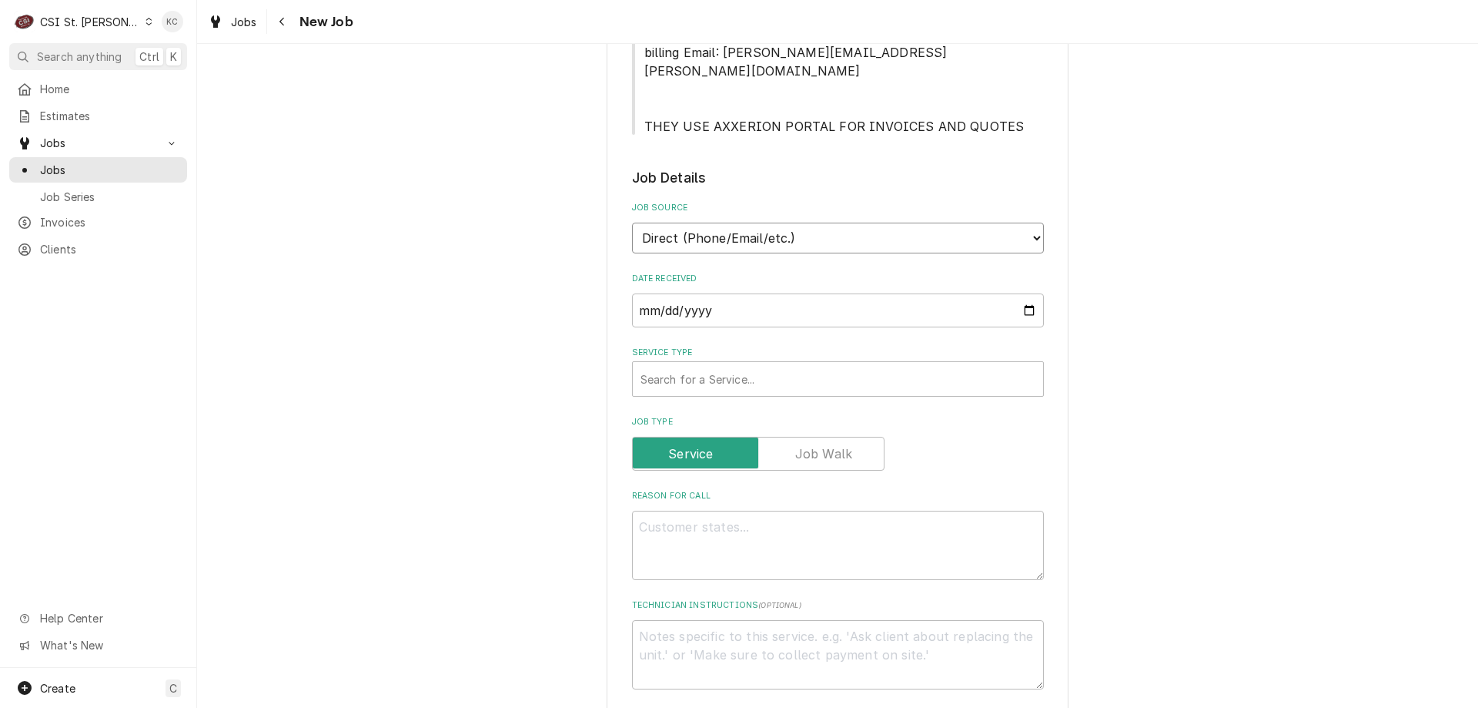
click at [698, 229] on select "Direct (Phone/Email/etc.) Service Channel Corrigo Ecotrak Other" at bounding box center [838, 238] width 412 height 31
select select "100"
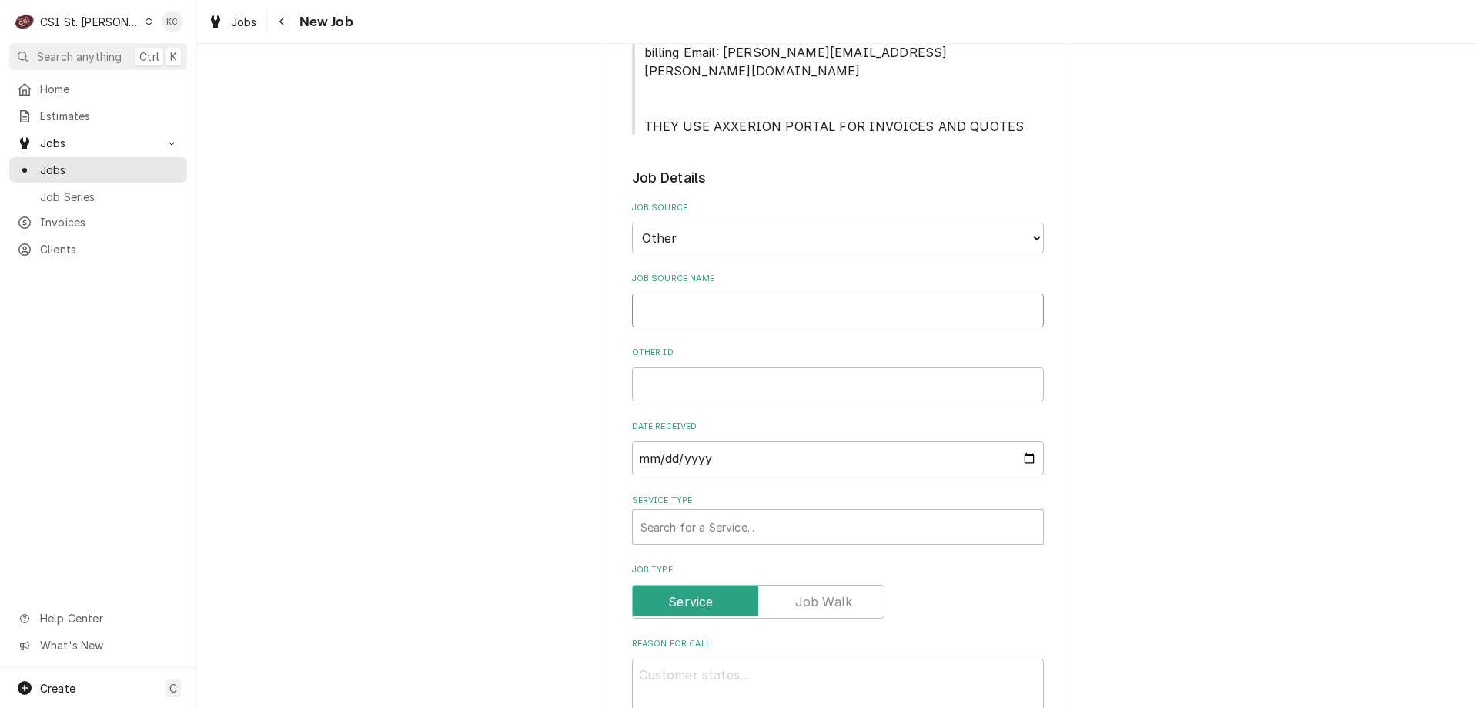
click at [712, 297] on input "Job Source Name" at bounding box center [838, 310] width 412 height 34
click at [690, 374] on input "Other ID" at bounding box center [838, 384] width 412 height 34
paste input "WRK-2592299"
type textarea "x"
type input "WRK-2592299"
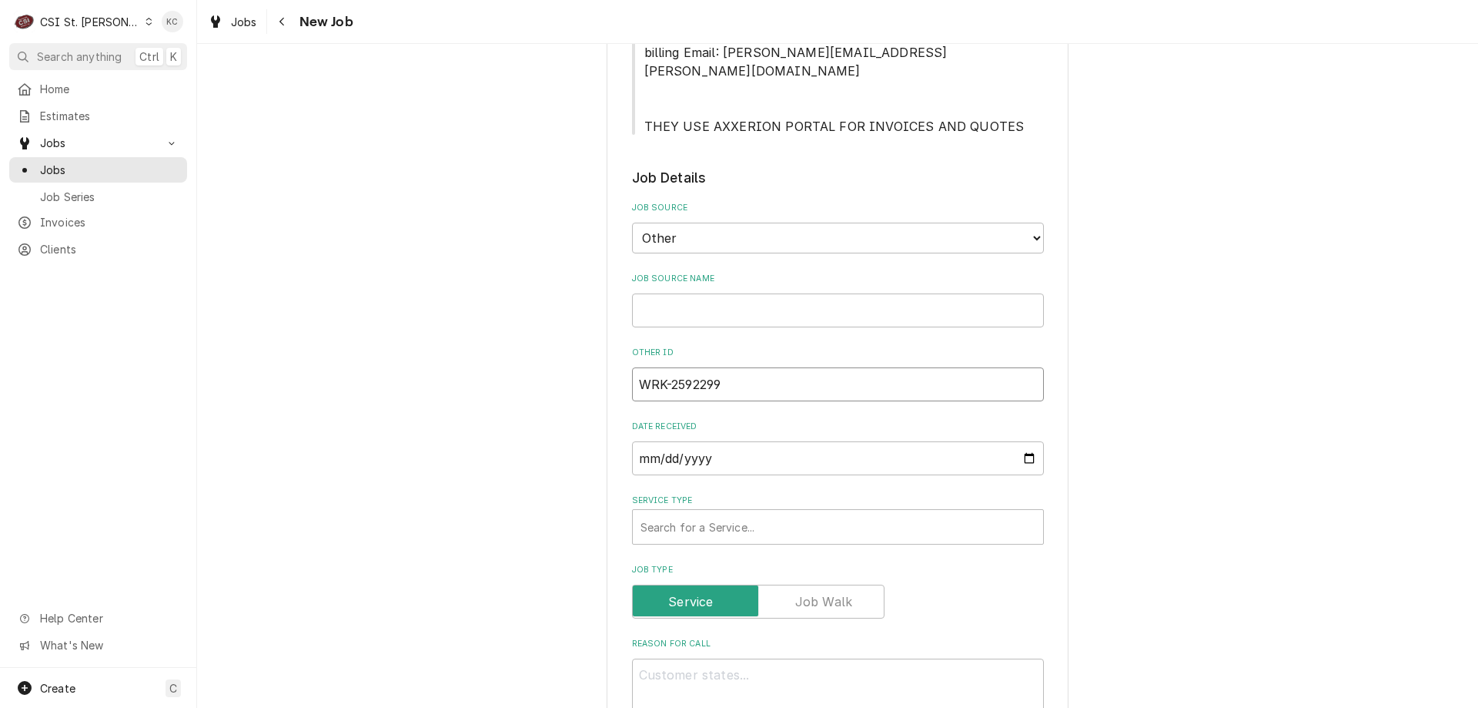
type textarea "x"
type input "WRK-2592299"
click at [706, 293] on input "Job Source Name" at bounding box center [838, 310] width 412 height 34
type textarea "x"
type input "N"
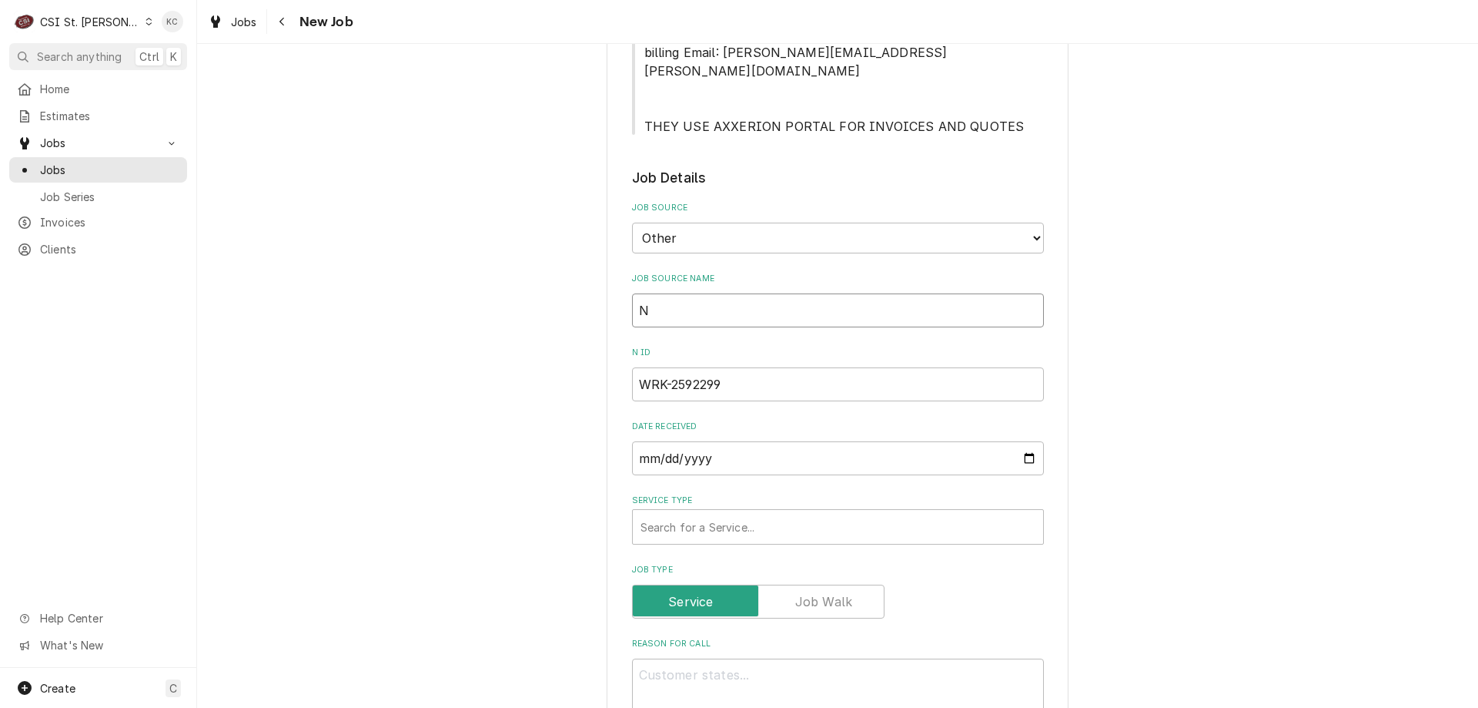
type textarea "x"
type input "No"
type textarea "x"
type input "Nor"
type textarea "x"
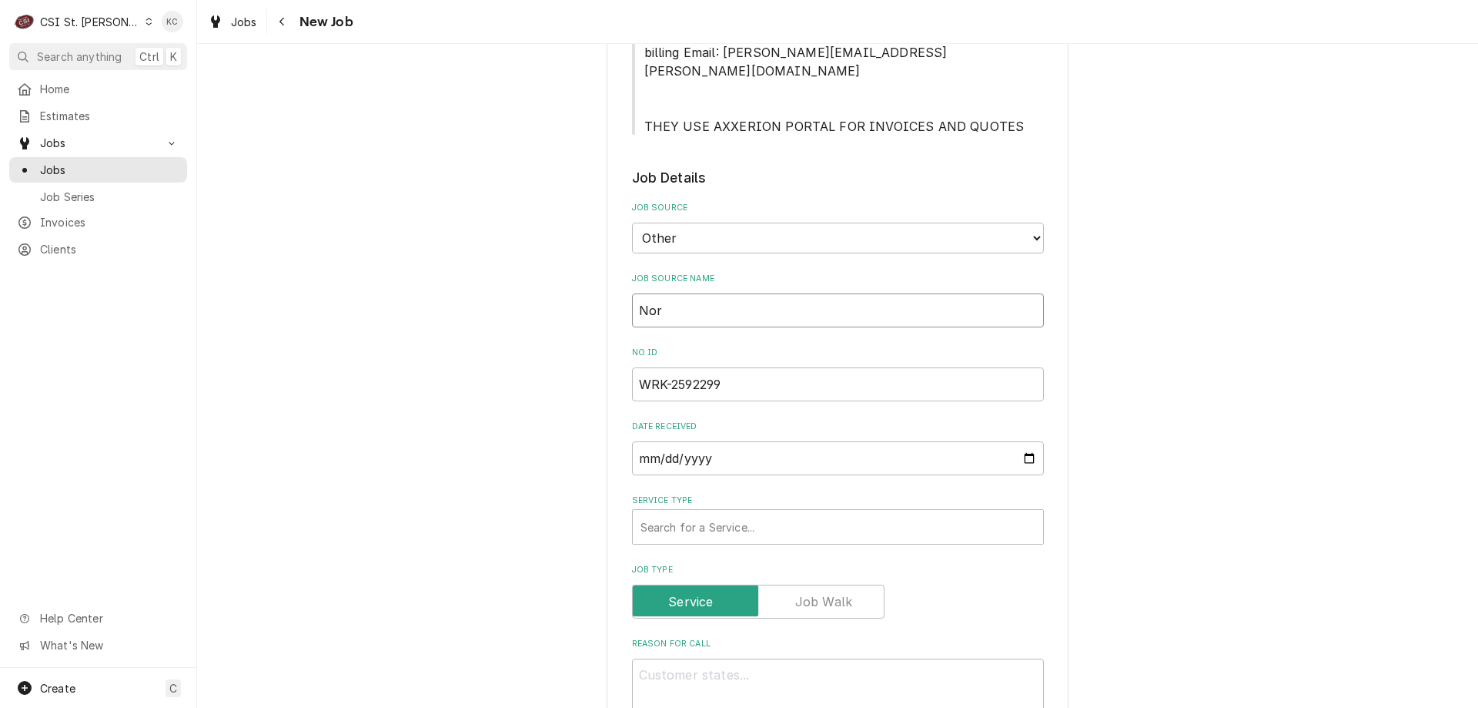
type input "Nore"
type textarea "x"
type input "Norep"
type textarea "x"
type input "Norepl"
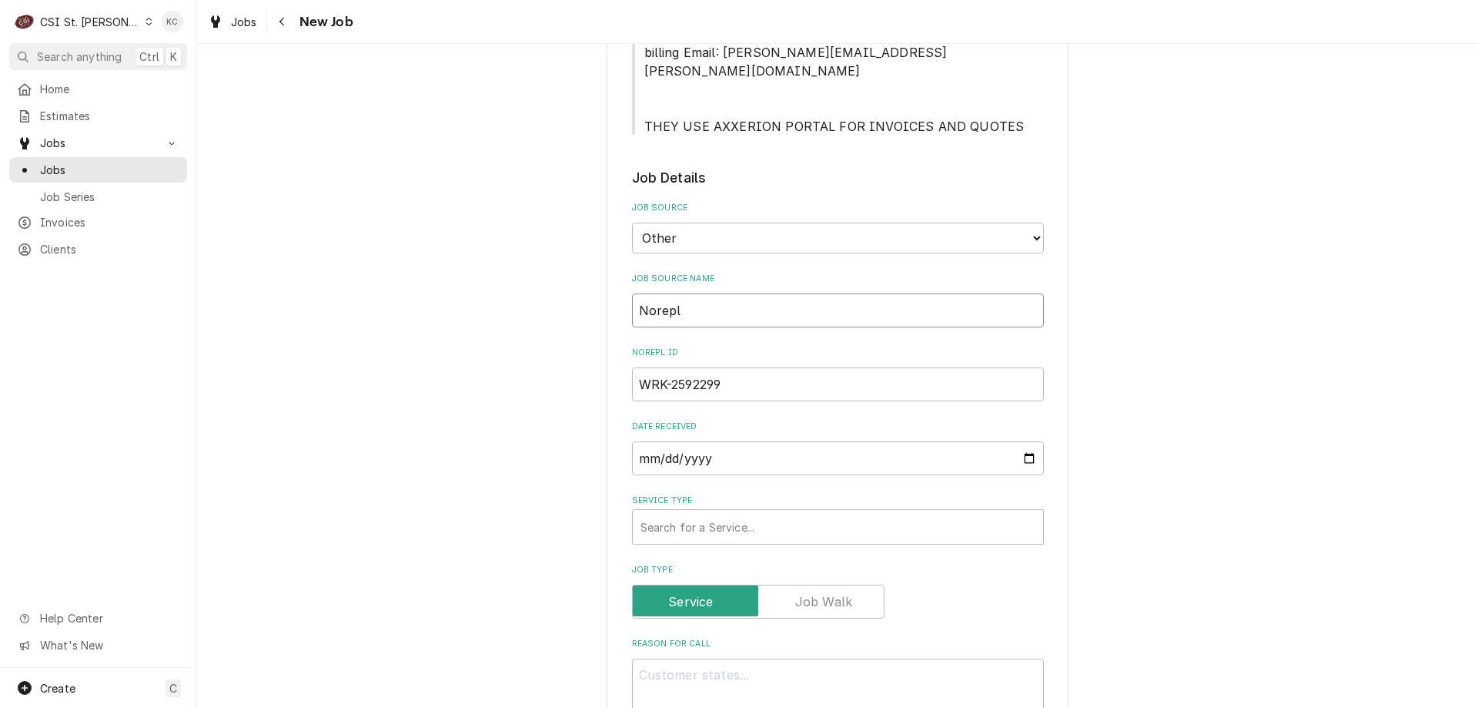
type textarea "x"
type input "Noreply"
type textarea "x"
type input "Noreply@"
type textarea "x"
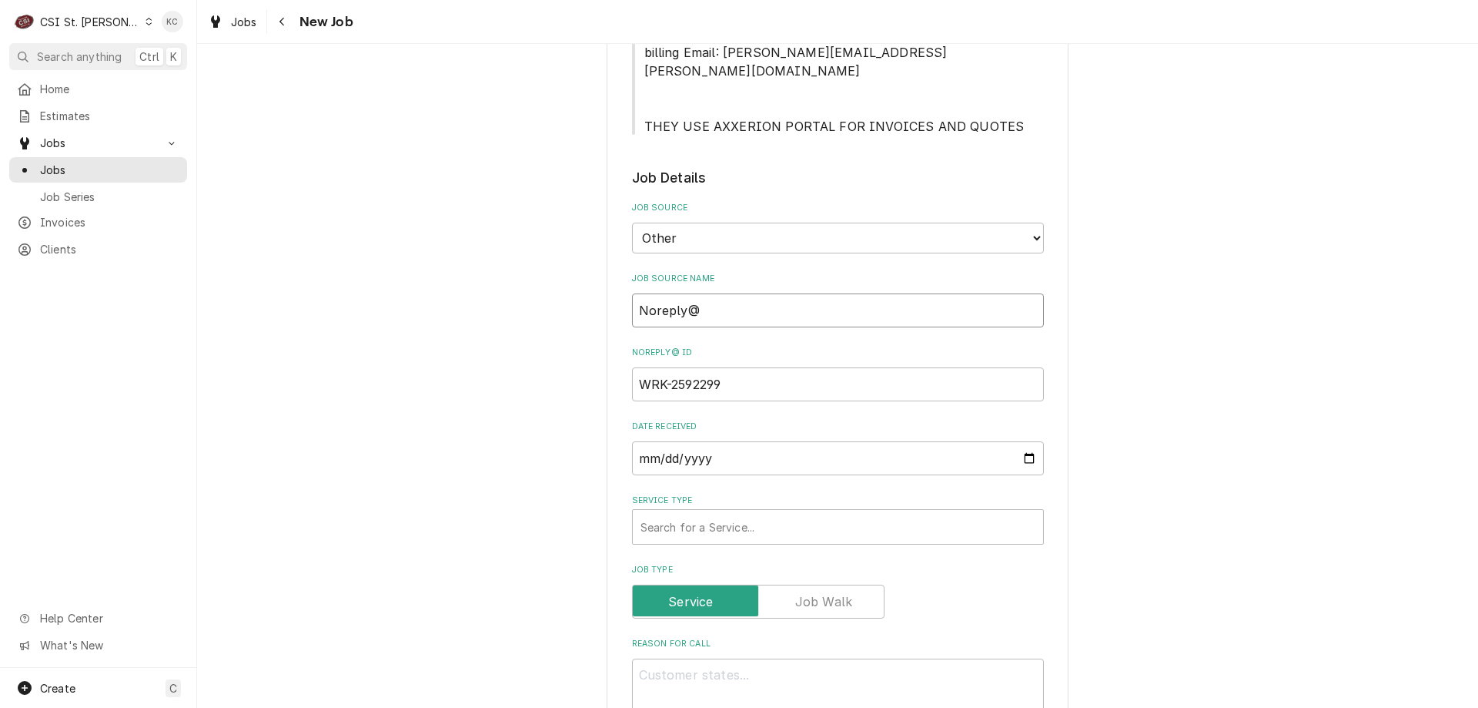
type input "Noreply@a"
type textarea "x"
type input "Noreply@ax"
type textarea "x"
type input "Noreply@axx"
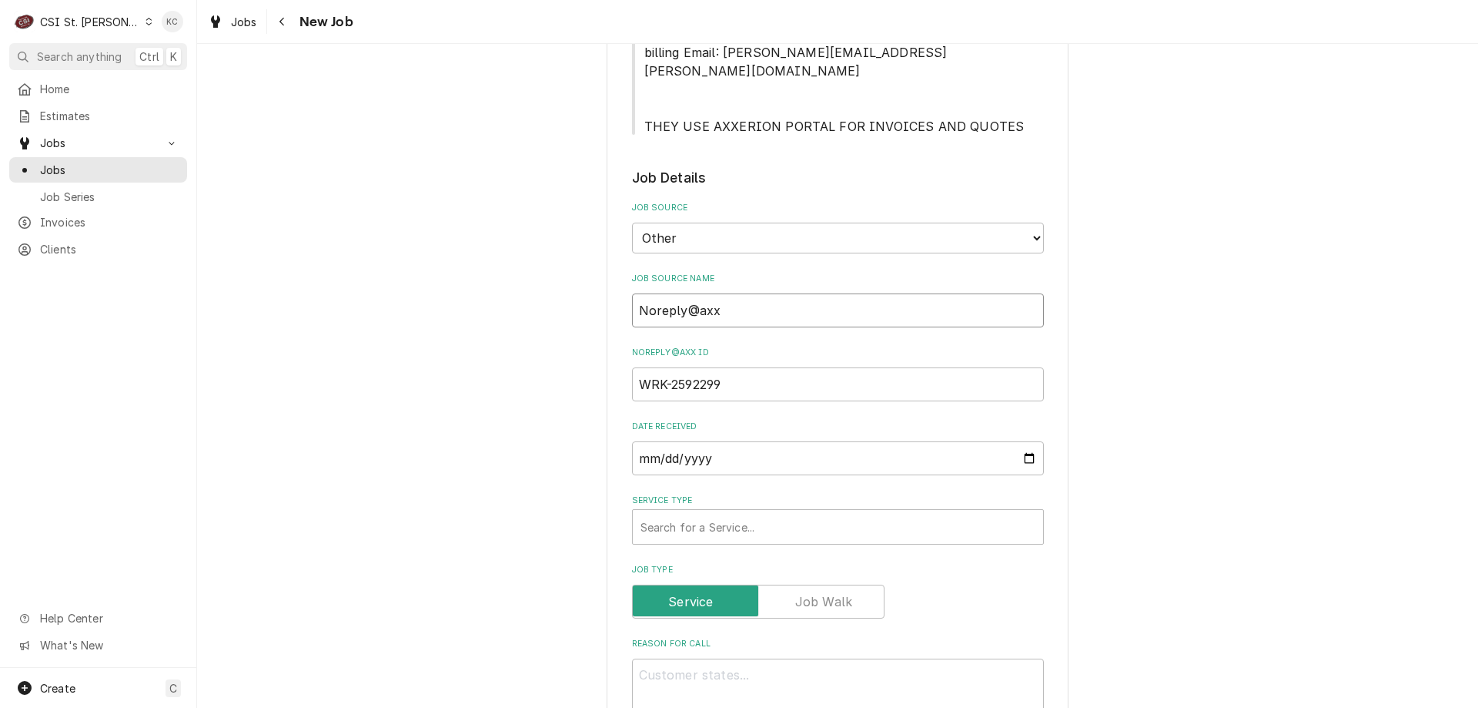
type textarea "x"
type input "Noreply@axxe"
type textarea "x"
type input "Noreply@axxer"
type textarea "x"
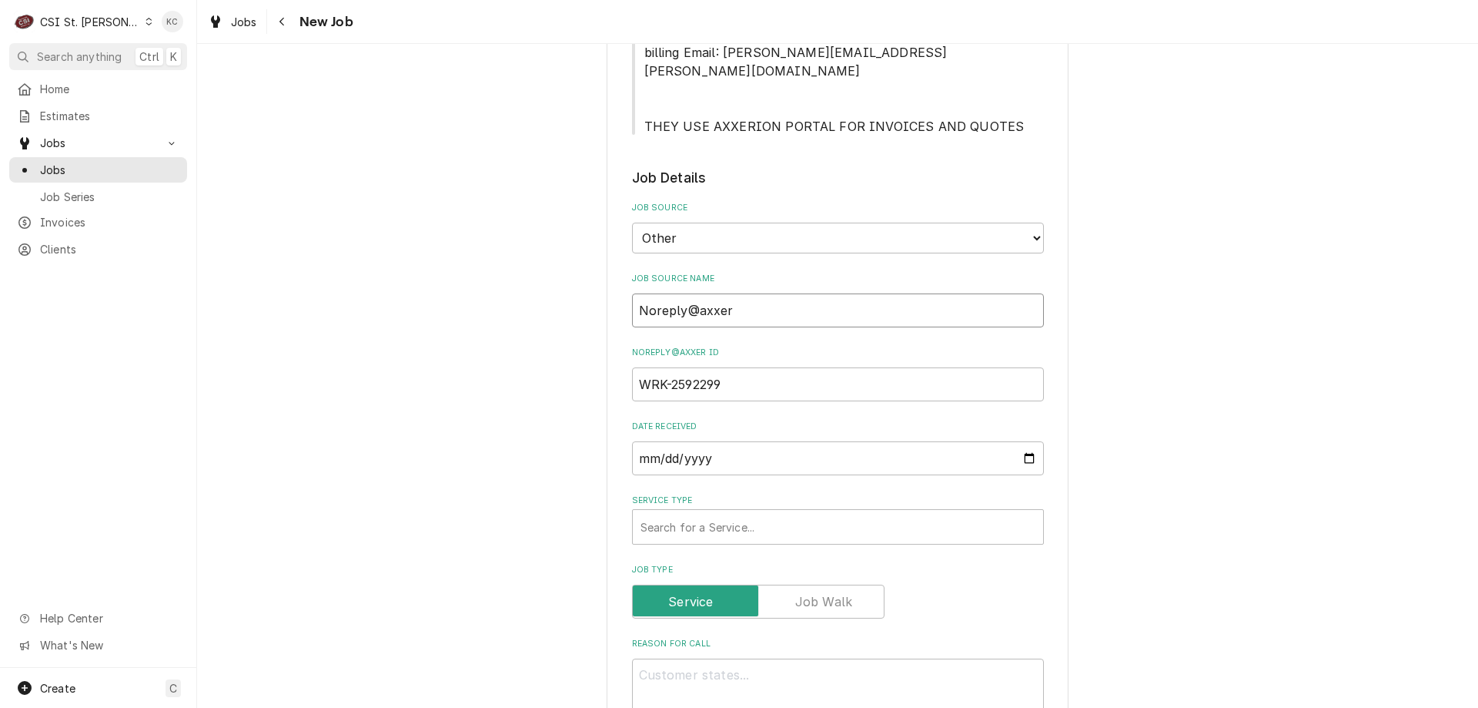
type input "Noreply@axxeri"
type textarea "x"
type input "Noreply@axxerio"
type textarea "x"
type input "Noreply@axxerion"
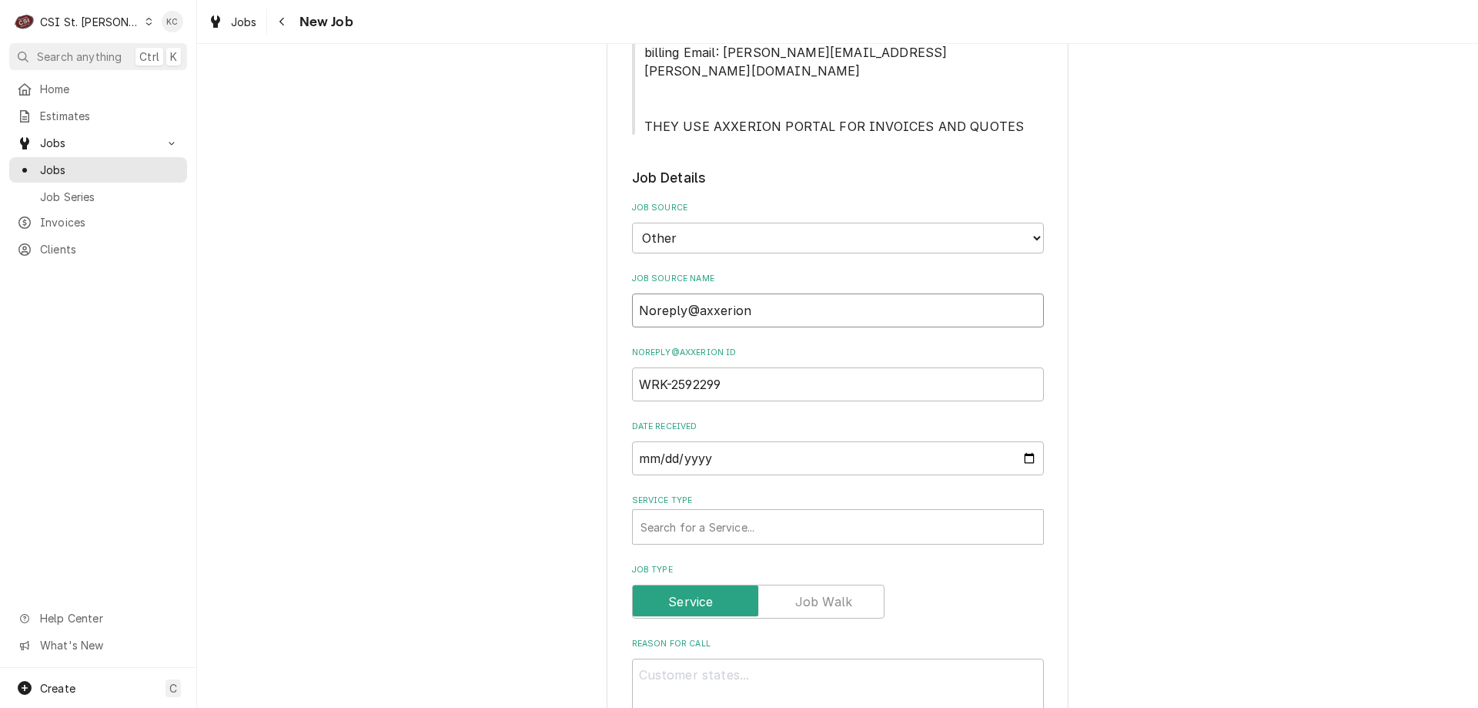
type textarea "x"
type input "Noreply@axxerion"
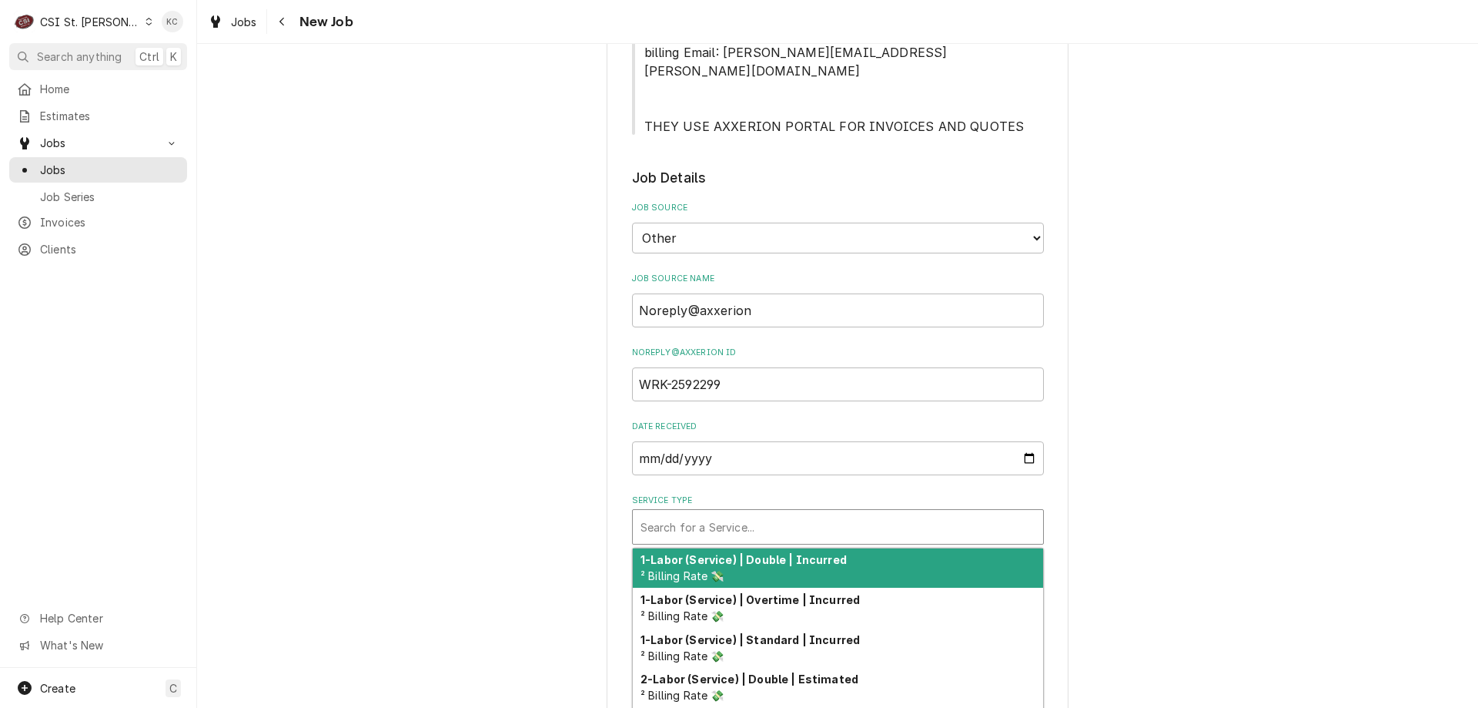
click at [657, 513] on div "Service Type" at bounding box center [838, 527] width 395 height 28
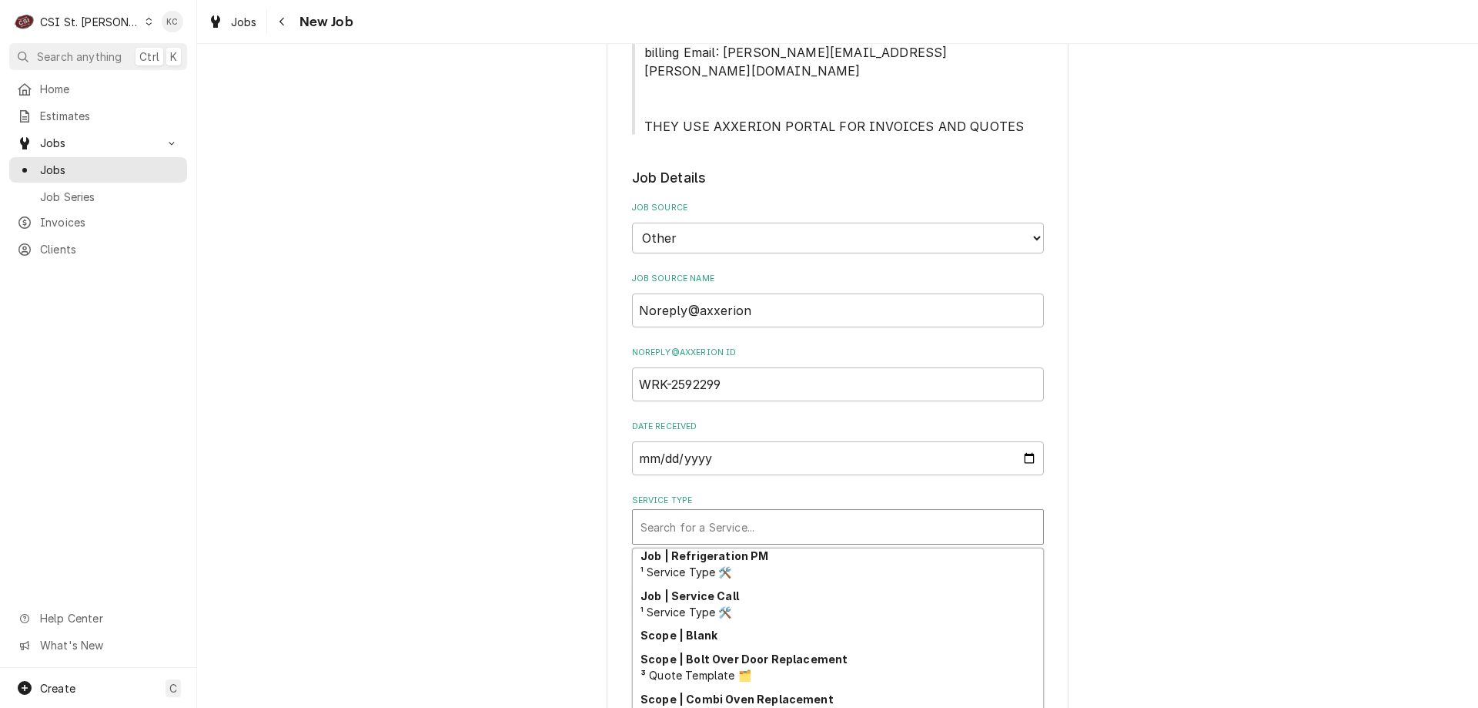
scroll to position [935, 0]
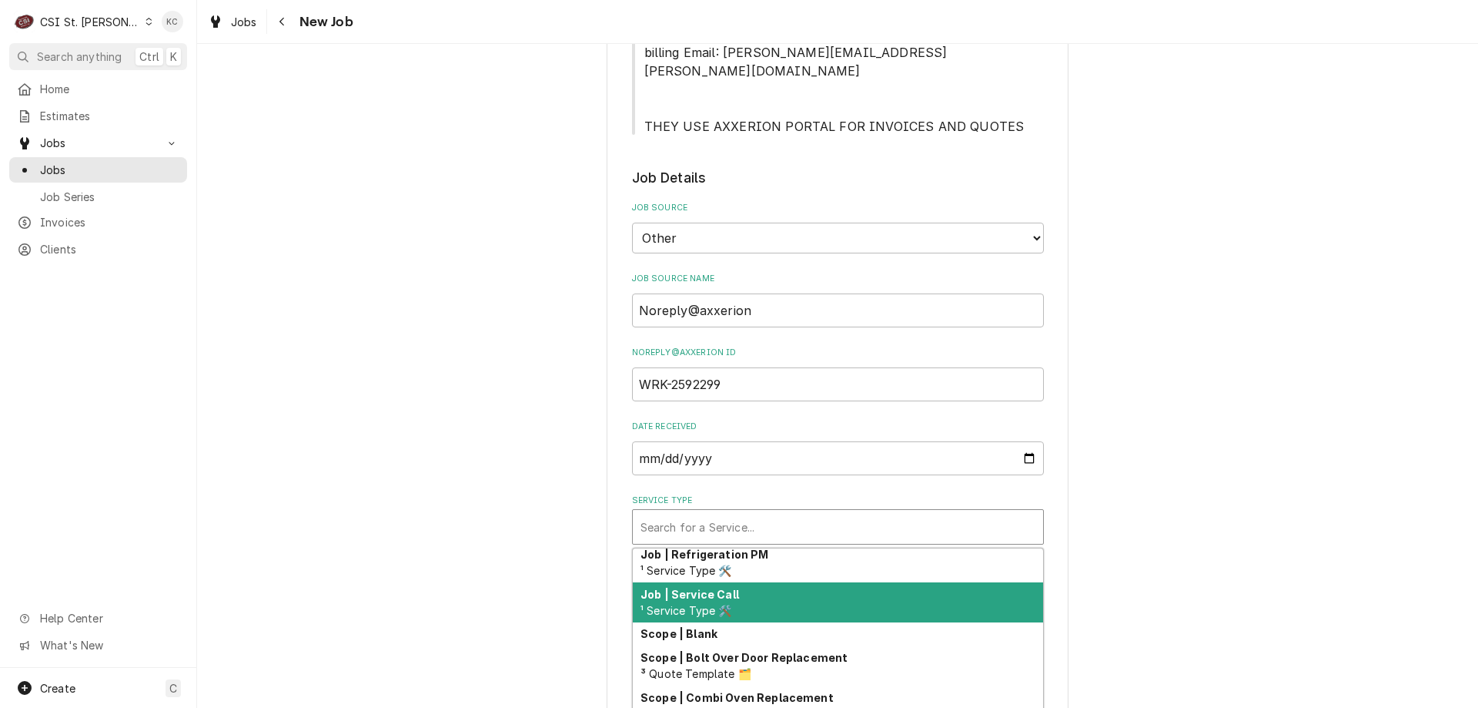
click at [769, 584] on div "Job | Service Call ¹ Service Type 🛠️" at bounding box center [838, 602] width 410 height 40
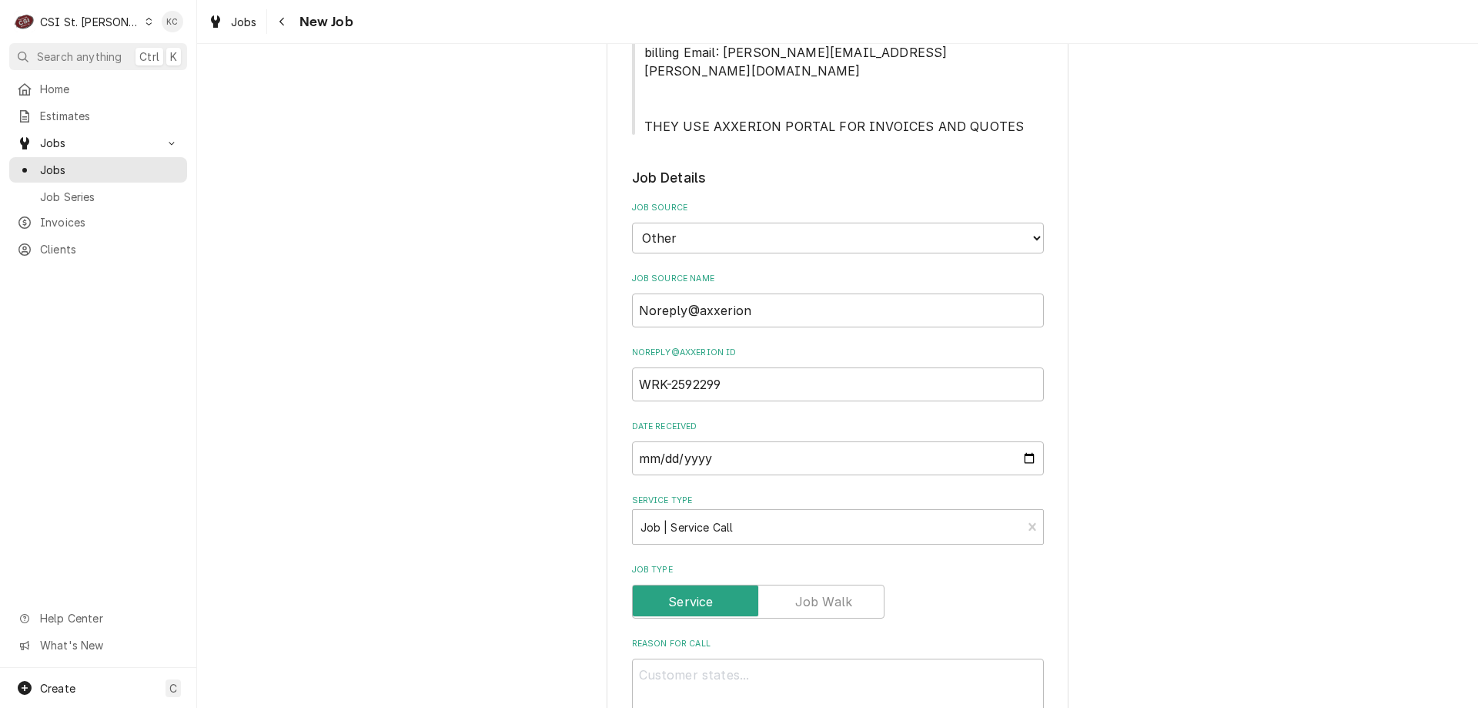
click at [1332, 468] on div "Please provide the following information to create a job: Client Details Client…" at bounding box center [837, 480] width 1281 height 2227
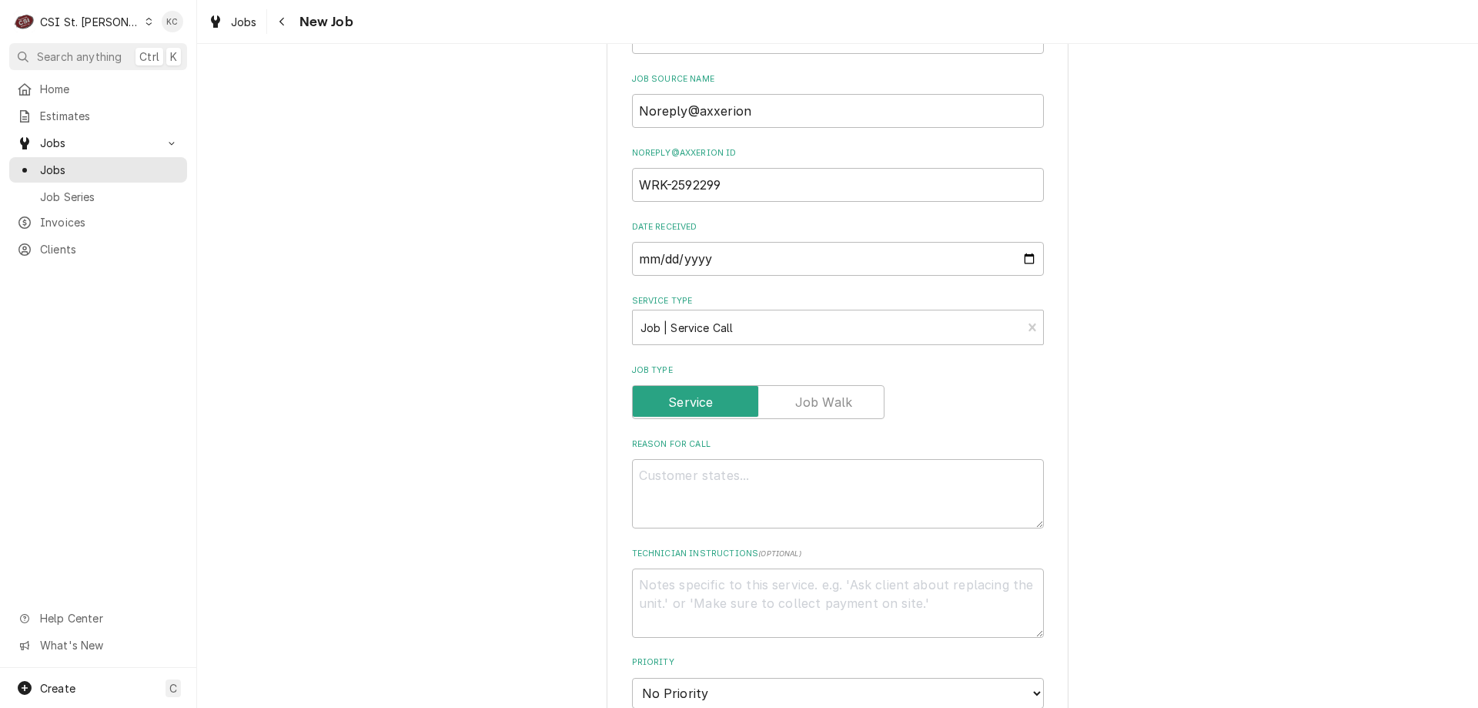
scroll to position [924, 0]
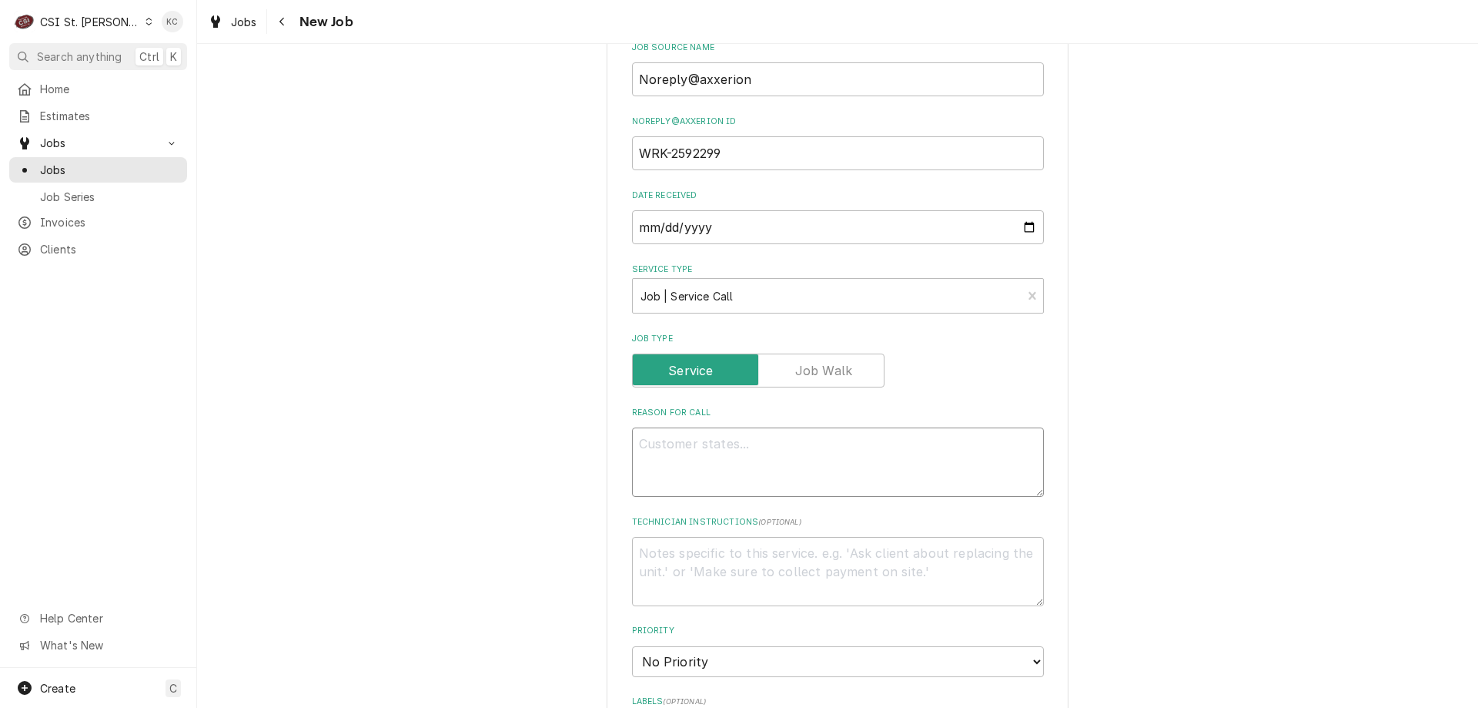
click at [665, 432] on textarea "Reason For Call" at bounding box center [838, 461] width 412 height 69
paste textarea "cold table in kitchen is not working top or bottom"
type textarea "x"
type textarea "cold table in kitchen is not working top or bottom"
type textarea "x"
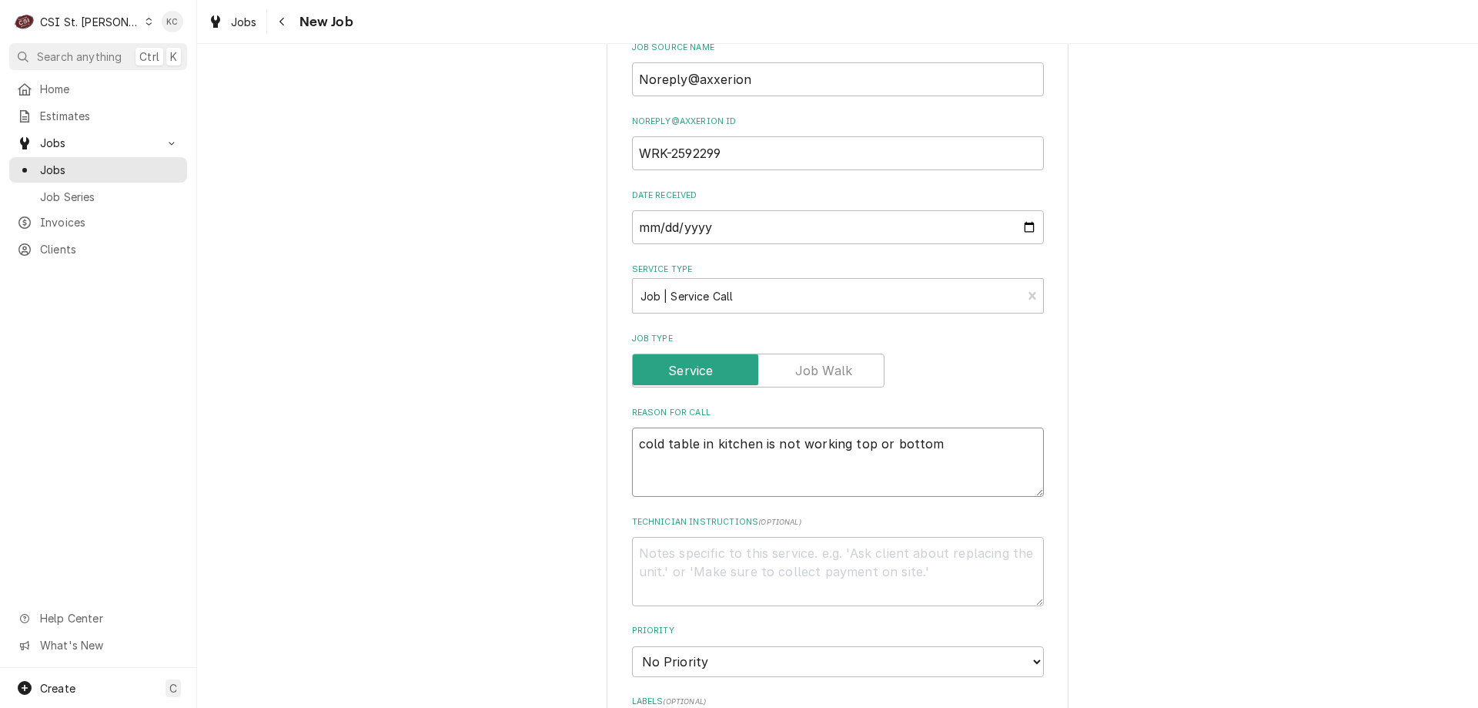
type textarea "cold table in kitchen is not working top or bottom"
click at [661, 545] on textarea "Technician Instructions ( optional )" at bounding box center [838, 571] width 412 height 69
type textarea "x"
type textarea "N"
type textarea "x"
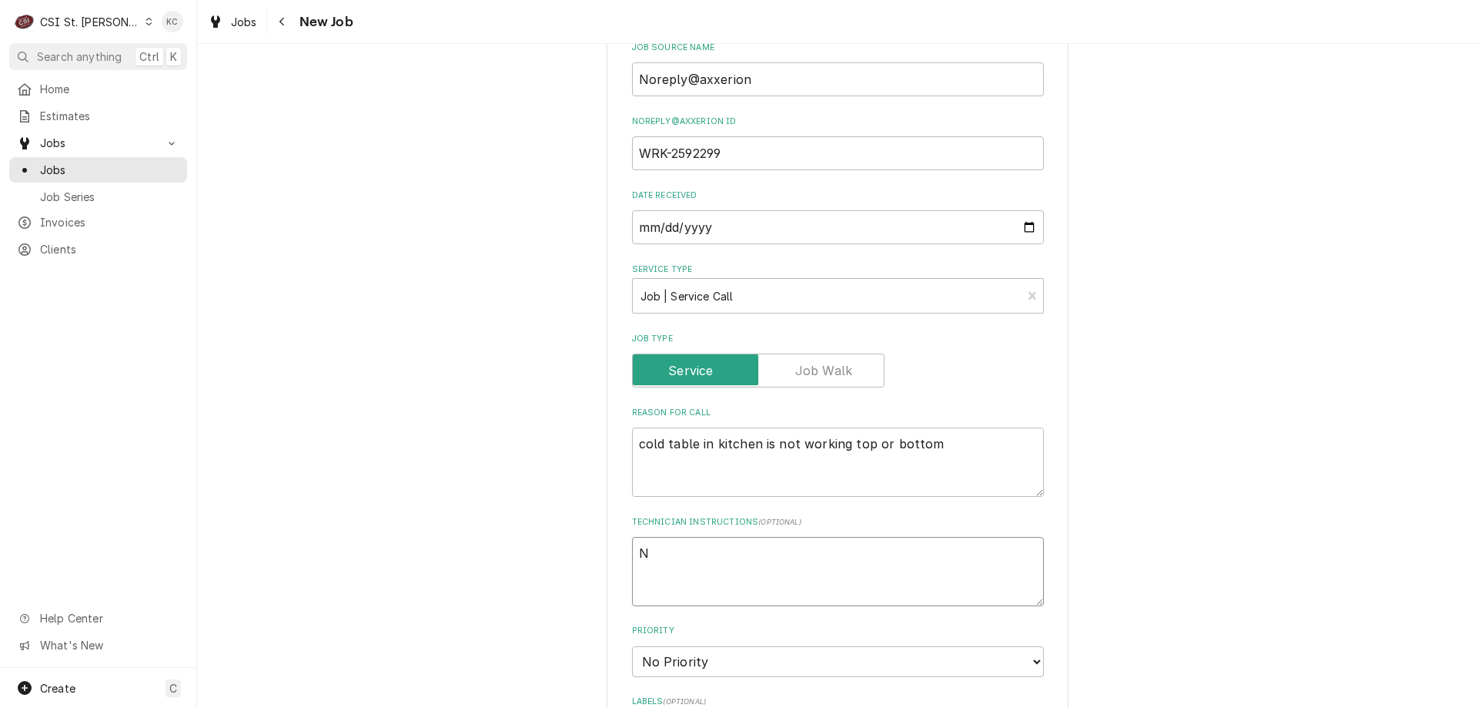
type textarea "NT"
type textarea "x"
type textarea "NTE"
type textarea "x"
type textarea "NTE $"
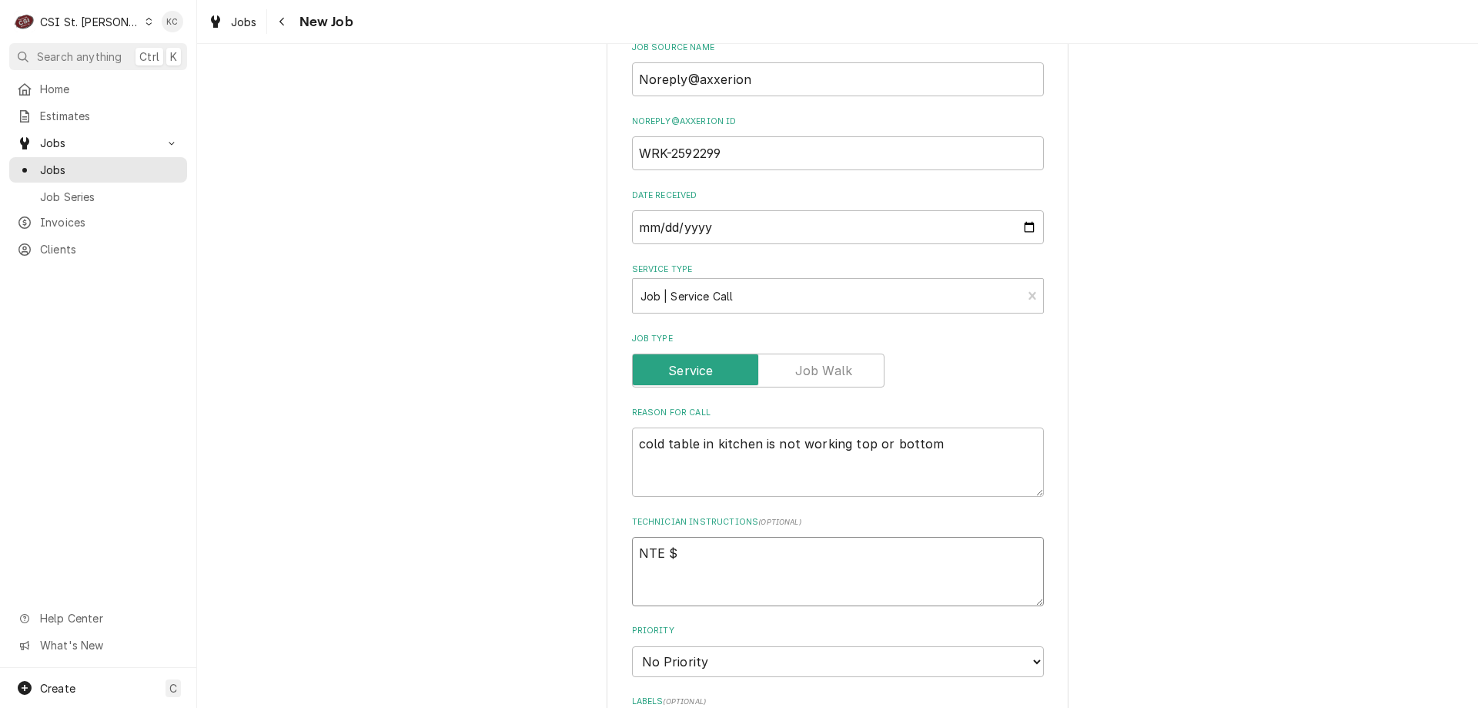
type textarea "x"
type textarea "NTE $1"
type textarea "x"
type textarea "NTE $12"
type textarea "x"
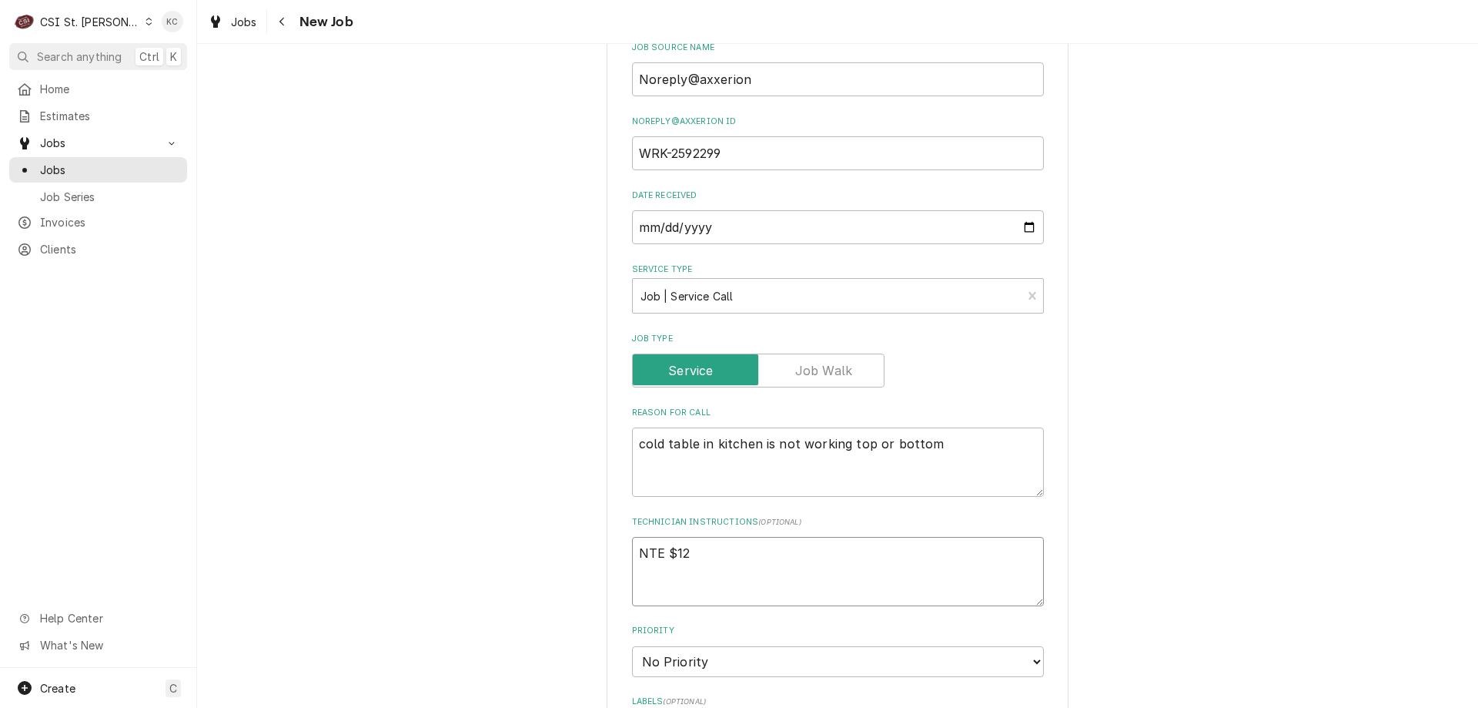
type textarea "NTE $120"
type textarea "x"
type textarea "NTE $1200"
type textarea "x"
type textarea "NTE $1200"
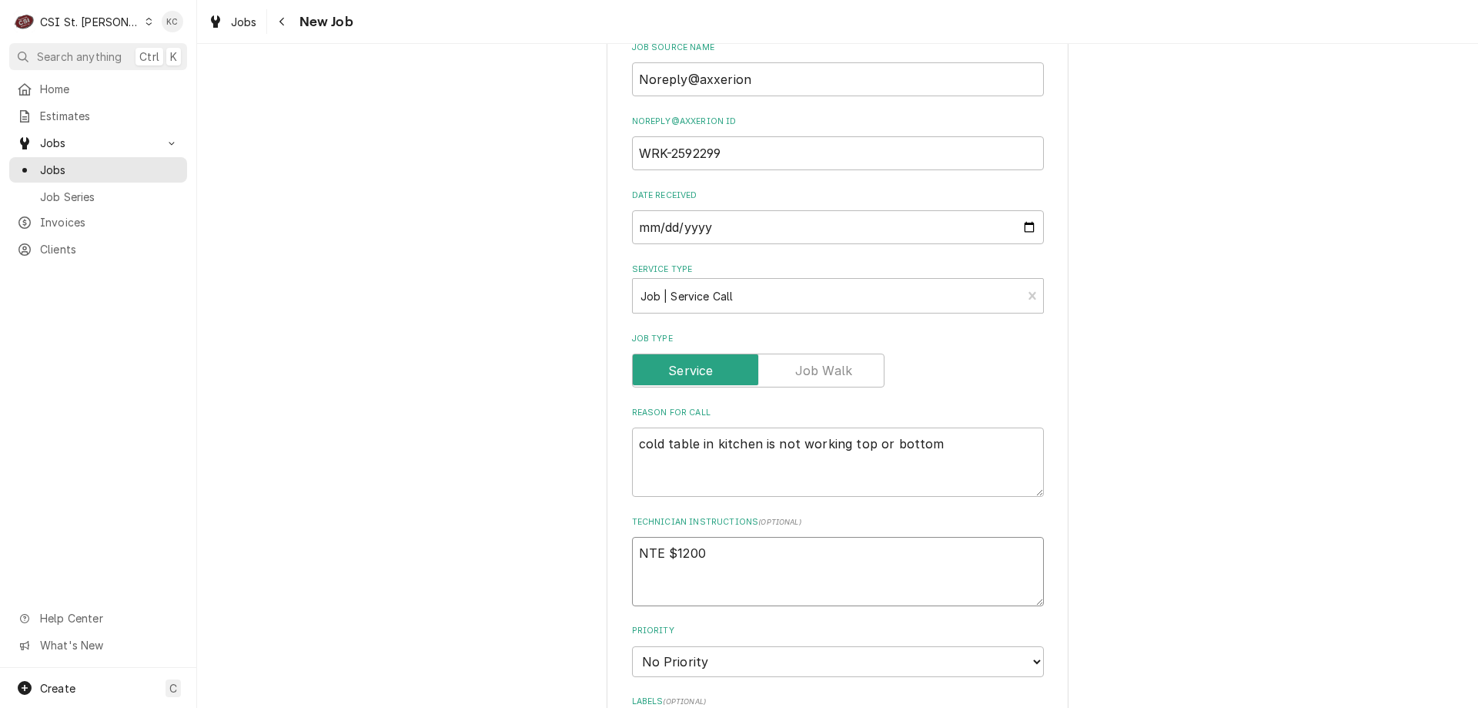
type textarea "x"
type textarea "NTE $1200"
type textarea "x"
type textarea "NTE $1200"
type textarea "x"
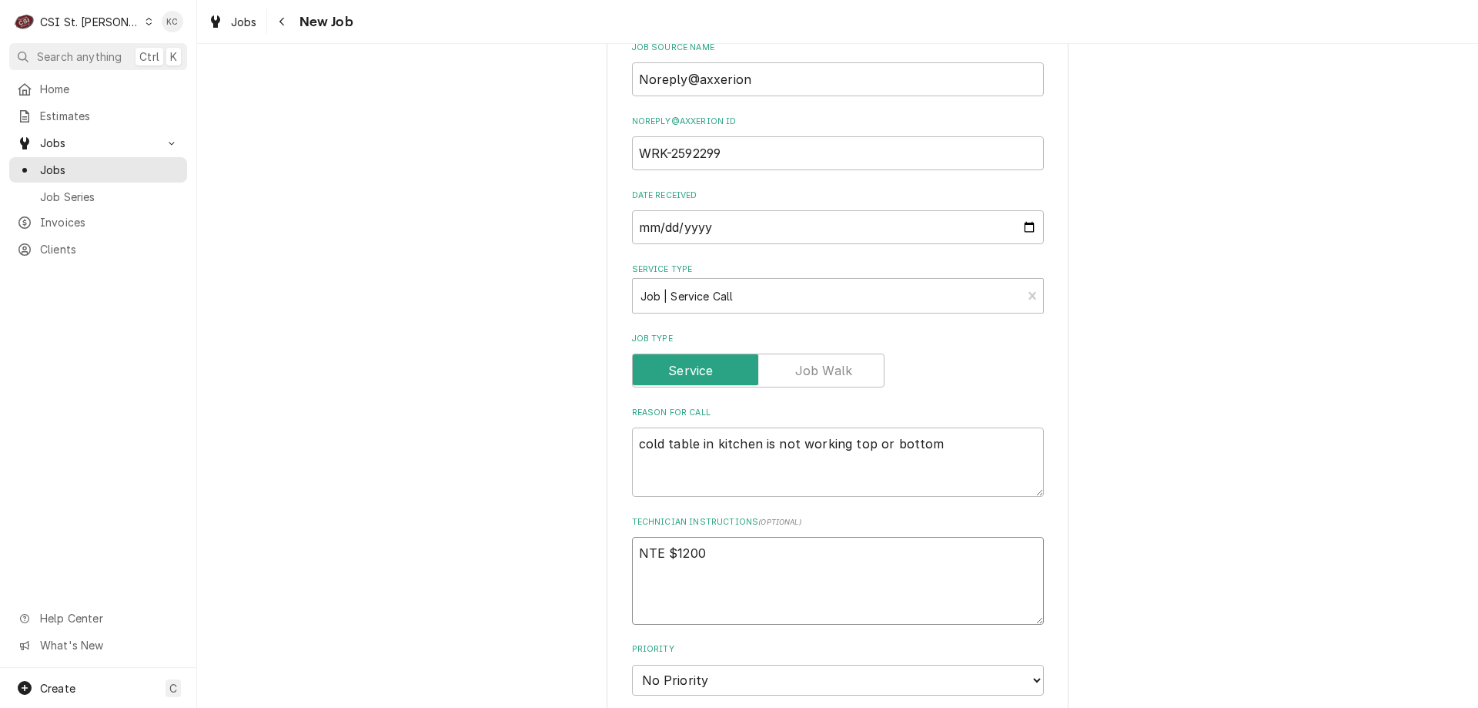
type textarea "NTE $1200"
click at [694, 537] on textarea "NTE $1200" at bounding box center [838, 581] width 412 height 88
paste textarea "Priority: P1 - 4 Hr Em. Resp"
type textarea "x"
type textarea "Priority: P1 - 4 Hr Em. Resp NTE $1200"
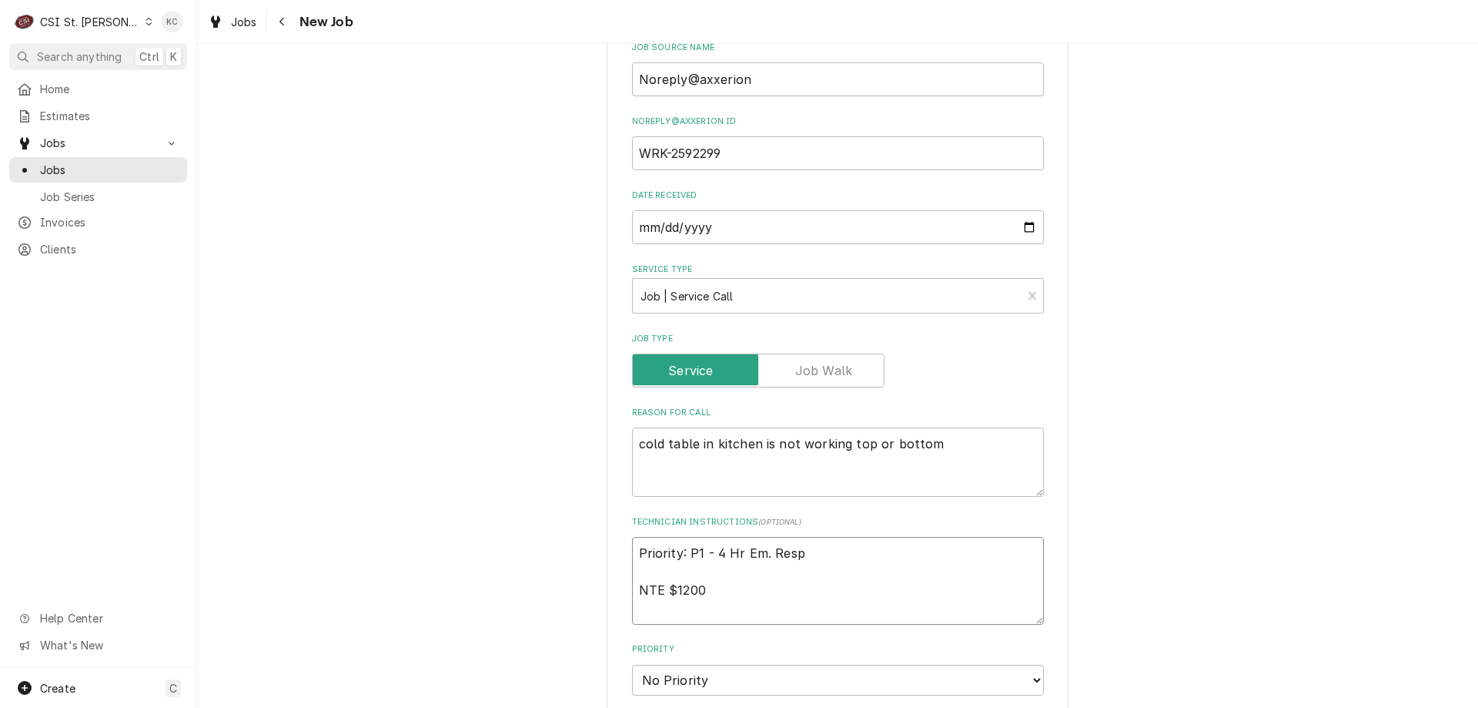
click at [725, 568] on textarea "Priority: P1 - 4 Hr Em. Resp NTE $1200" at bounding box center [838, 581] width 412 height 88
type textarea "x"
type textarea "Priority: P1 - 4 Hr Em. Resp NTE $1200"
type textarea "x"
type textarea "Priority: P1 - 4 Hr Em. Resp NTE $1200"
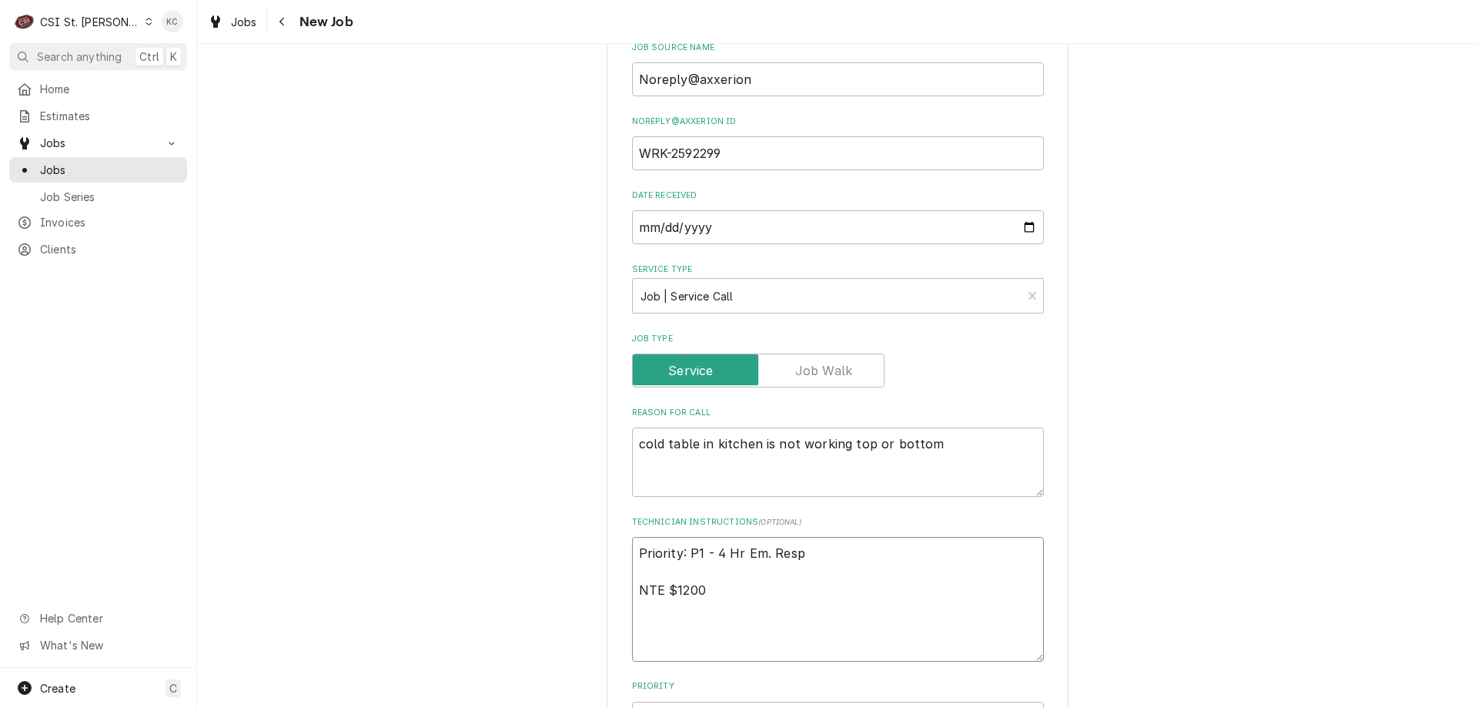
type textarea "x"
type textarea "Priority: P1 - 4 Hr Em. Resp NTE $1200 M"
type textarea "x"
type textarea "Priority: P1 - 4 Hr Em. Resp NTE $1200 MO"
type textarea "x"
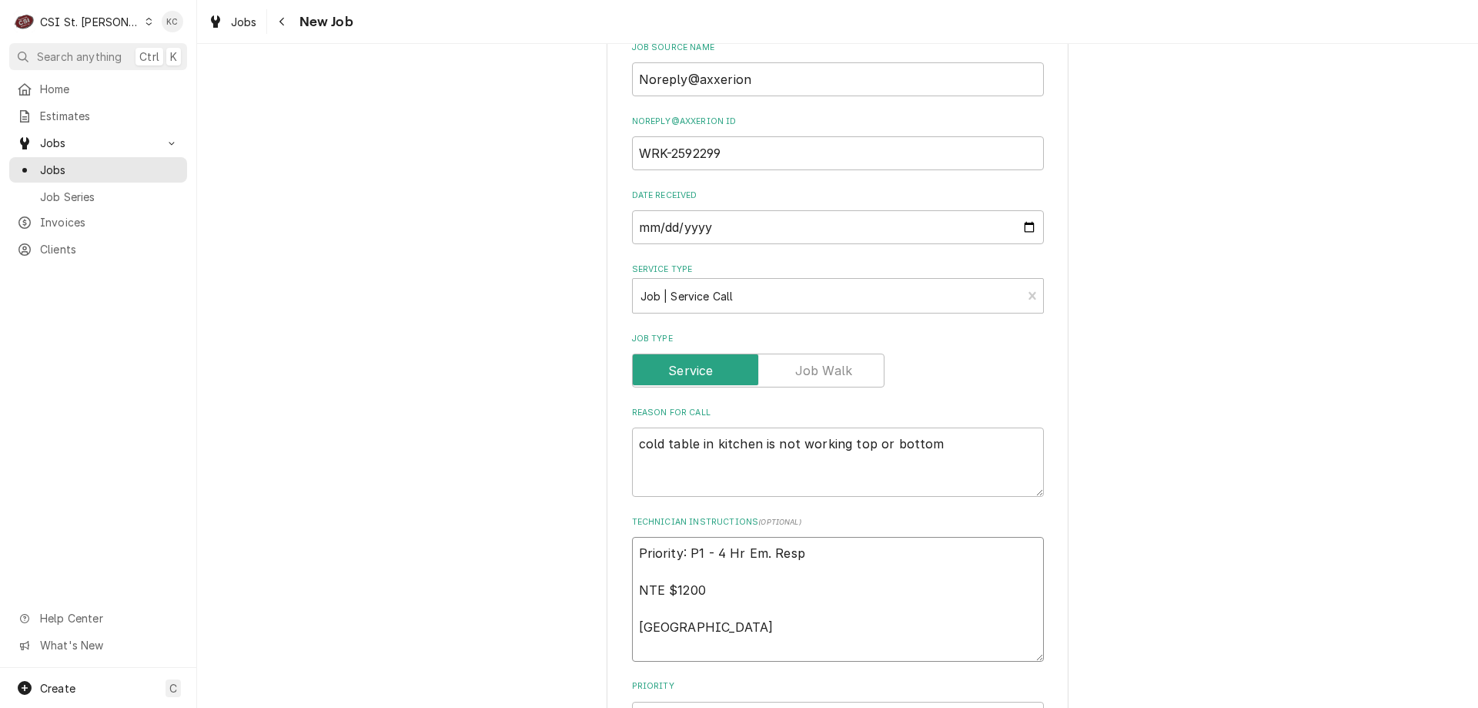
type textarea "Priority: P1 - 4 Hr Em. Resp NTE $1200 MON"
type textarea "x"
type textarea "Priority: P1 - 4 Hr Em. Resp NTE $1200 MO"
type textarea "x"
type textarea "Priority: P1 - 4 Hr Em. Resp NTE $1200 MOD"
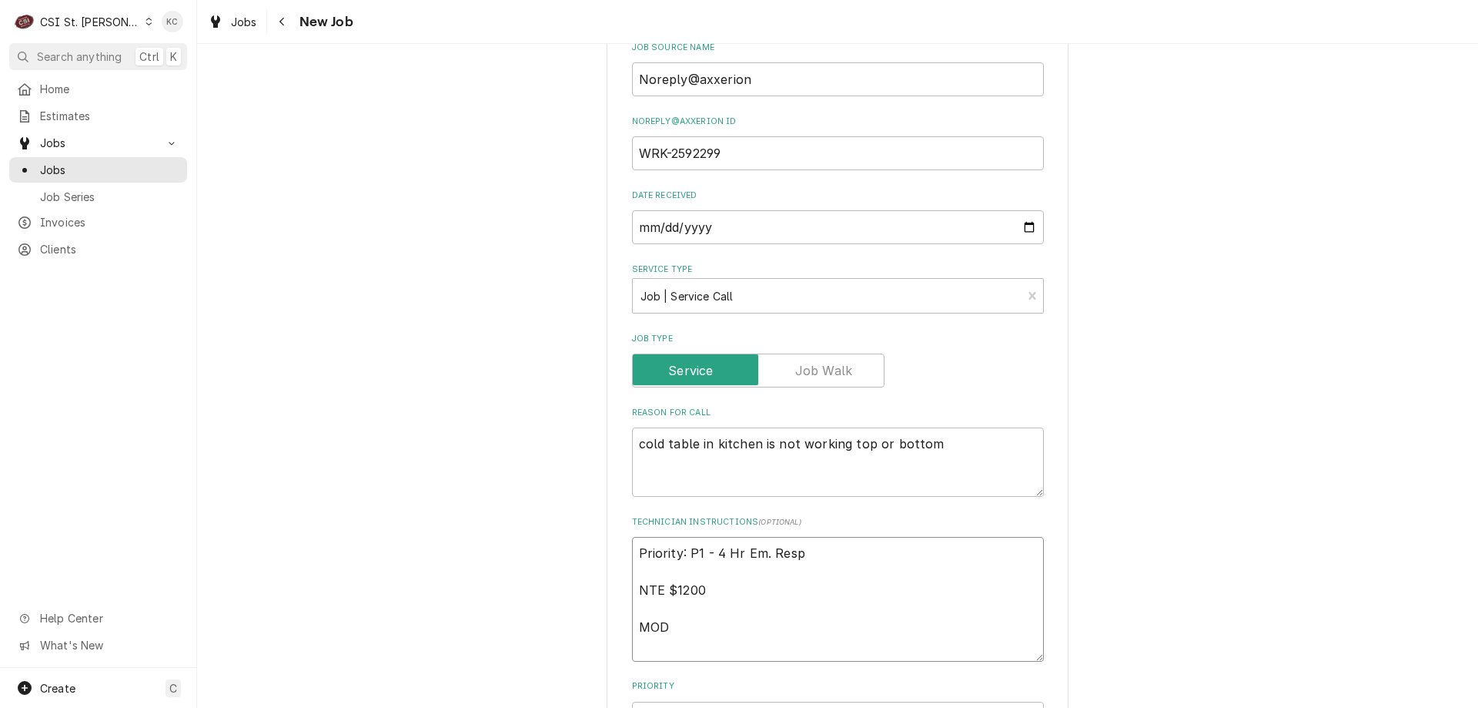
type textarea "x"
type textarea "Priority: P1 - 4 Hr Em. Resp NTE $1200 MOD"
type textarea "x"
type textarea "Priority: P1 - 4 Hr Em. Resp NTE $1200 MOD -"
type textarea "x"
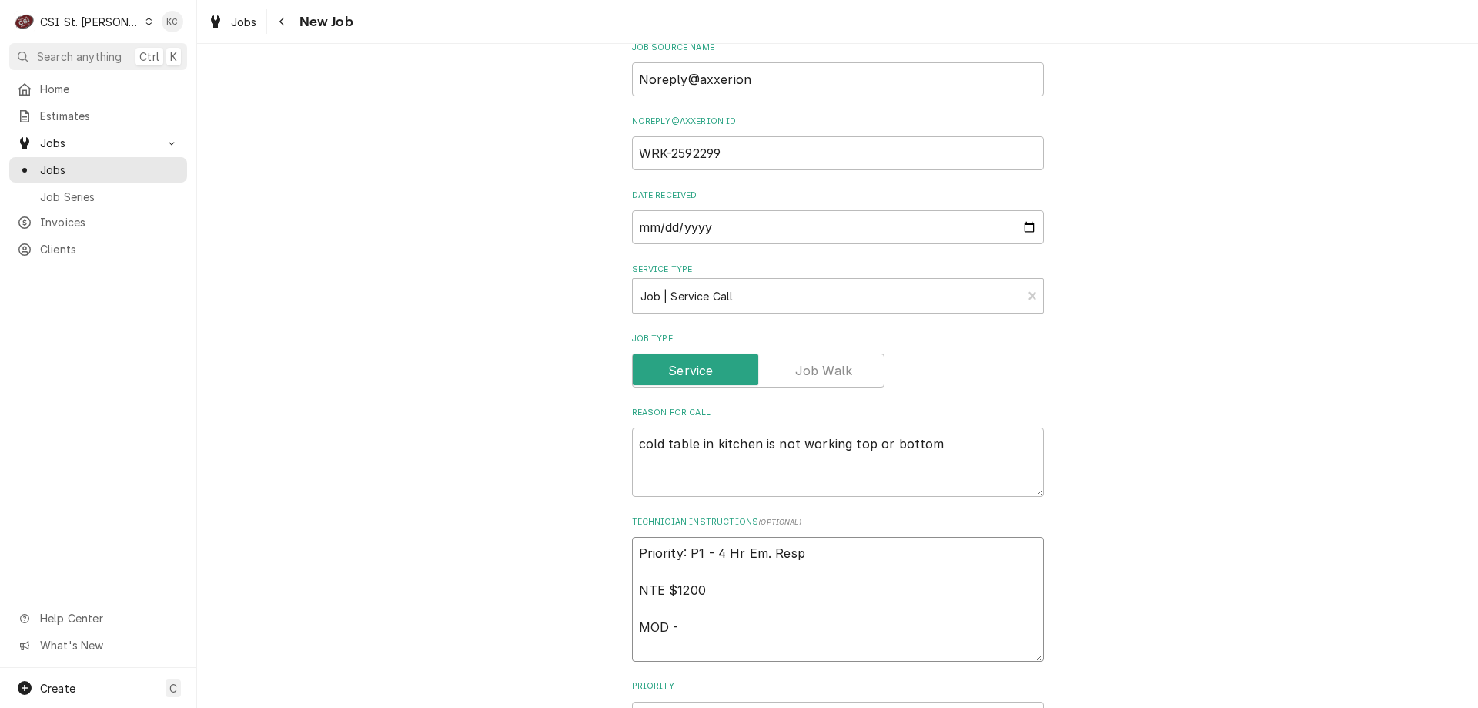
type textarea "Priority: P1 - 4 Hr Em. Resp NTE $1200 MOD -"
type textarea "x"
type textarea "Priority: P1 - 4 Hr Em. Resp NTE $1200 MOD - 6"
type textarea "x"
type textarea "Priority: P1 - 4 Hr Em. Resp NTE $1200 MOD - 63"
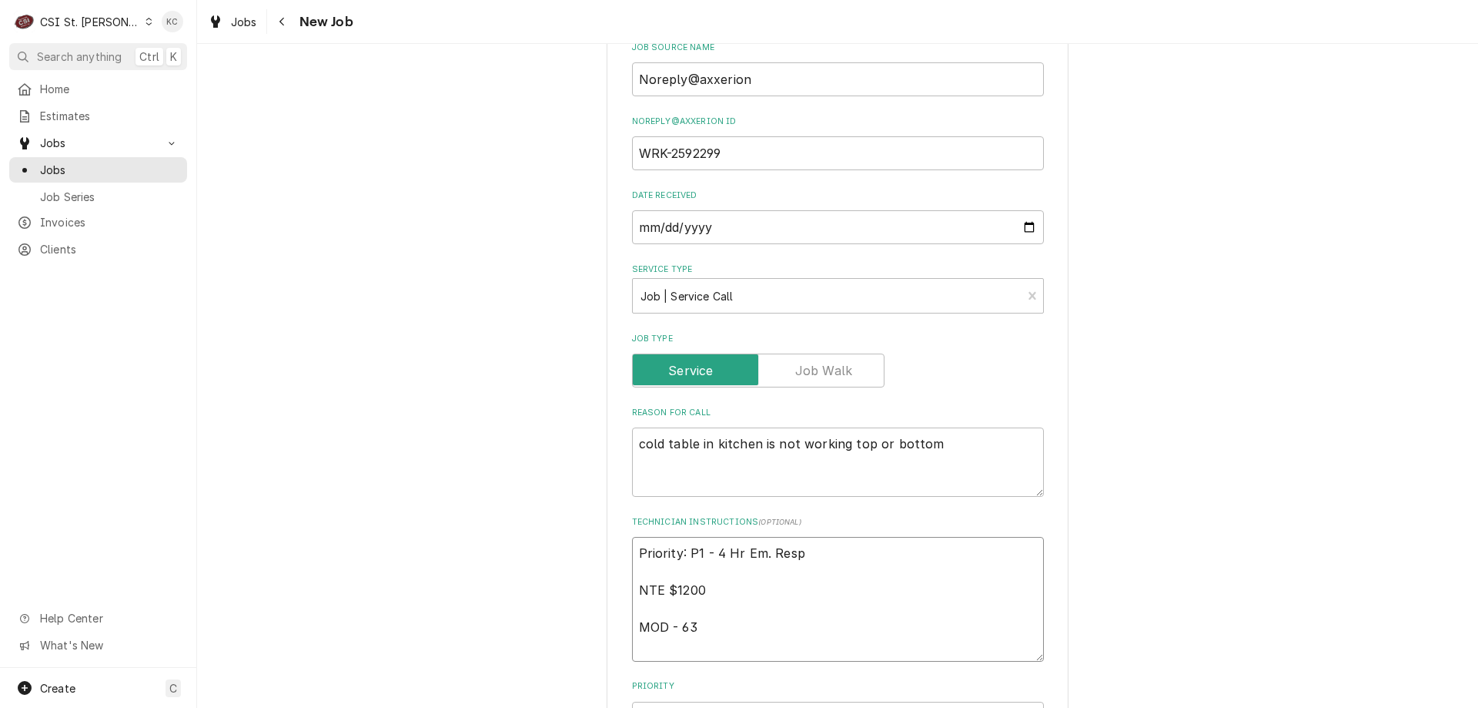
type textarea "x"
type textarea "Priority: P1 - 4 Hr Em. Resp NTE $1200 MOD - 636"
type textarea "x"
type textarea "Priority: P1 - 4 Hr Em. Resp NTE $1200 MOD - 636"
type textarea "x"
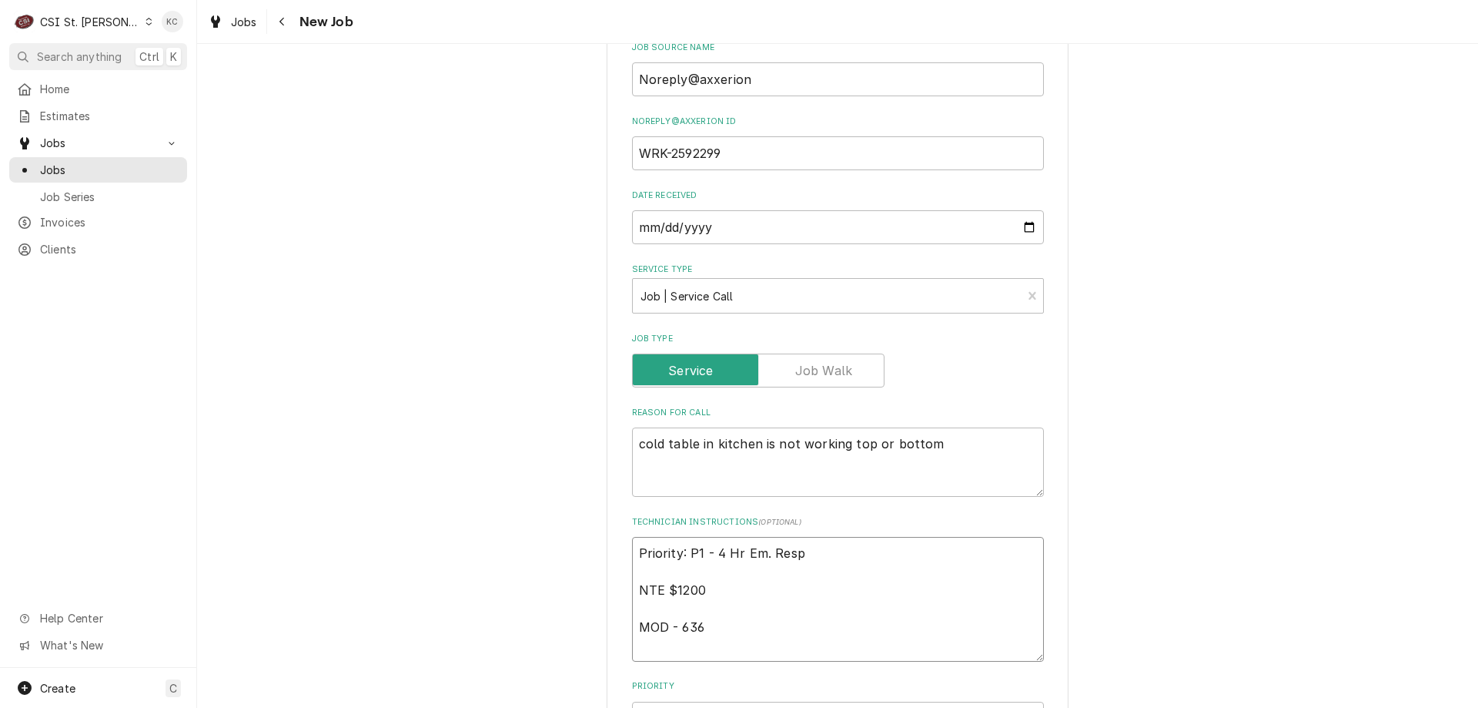
type textarea "Priority: P1 - 4 Hr Em. Resp NTE $1200 MOD - 636 5"
type textarea "x"
type textarea "Priority: P1 - 4 Hr Em. Resp NTE $1200 MOD - 636 53"
type textarea "x"
type textarea "Priority: P1 - 4 Hr Em. Resp NTE $1200 MOD - 636 534"
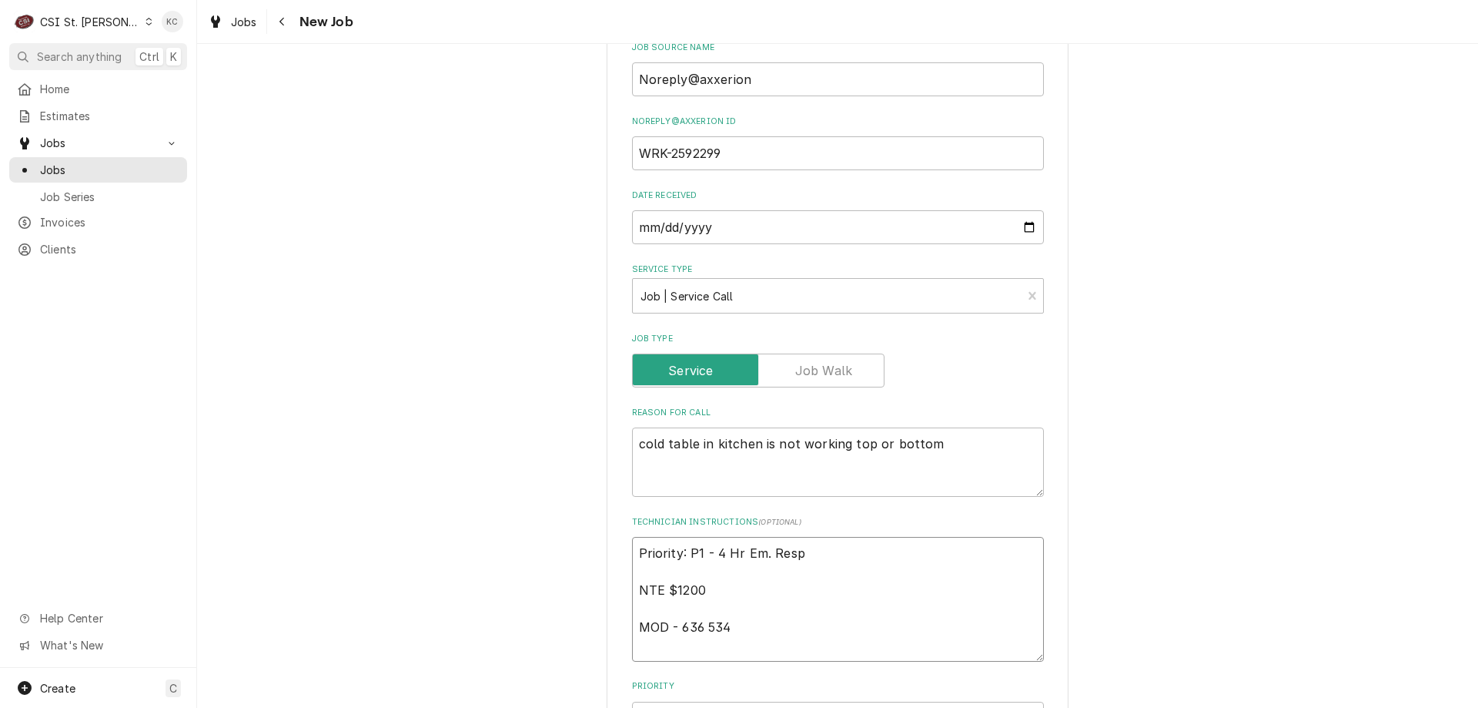
type textarea "x"
type textarea "Priority: P1 - 4 Hr Em. Resp NTE $1200 MOD - 636 534-"
type textarea "x"
type textarea "Priority: P1 - 4 Hr Em. Resp NTE $1200 MOD - 636 534-1"
type textarea "x"
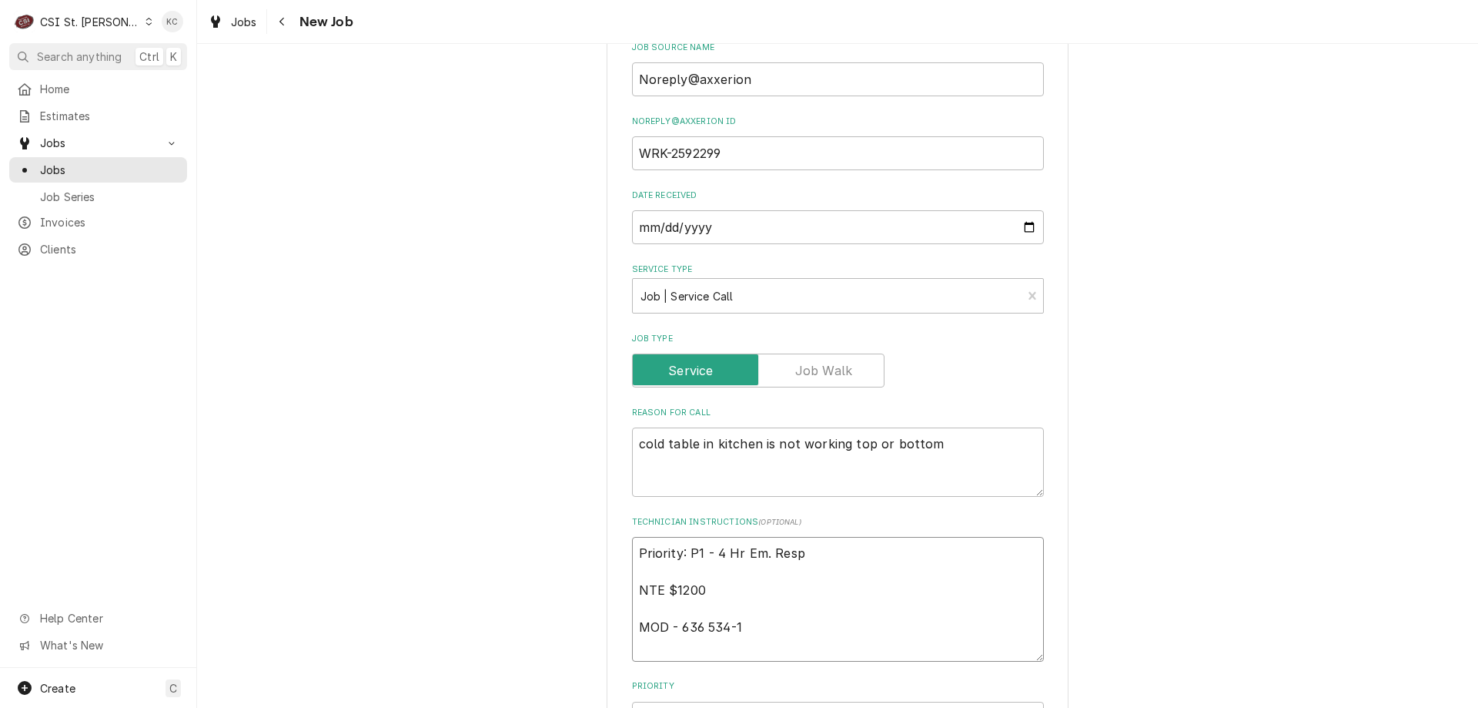
type textarea "Priority: P1 - 4 Hr Em. Resp NTE $1200 MOD - 636 534-18"
type textarea "x"
type textarea "Priority: P1 - 4 Hr Em. Resp NTE $1200 MOD - 636 534-183"
type textarea "x"
type textarea "Priority: P1 - 4 Hr Em. Resp NTE $1200 MOD - 636 534-1839"
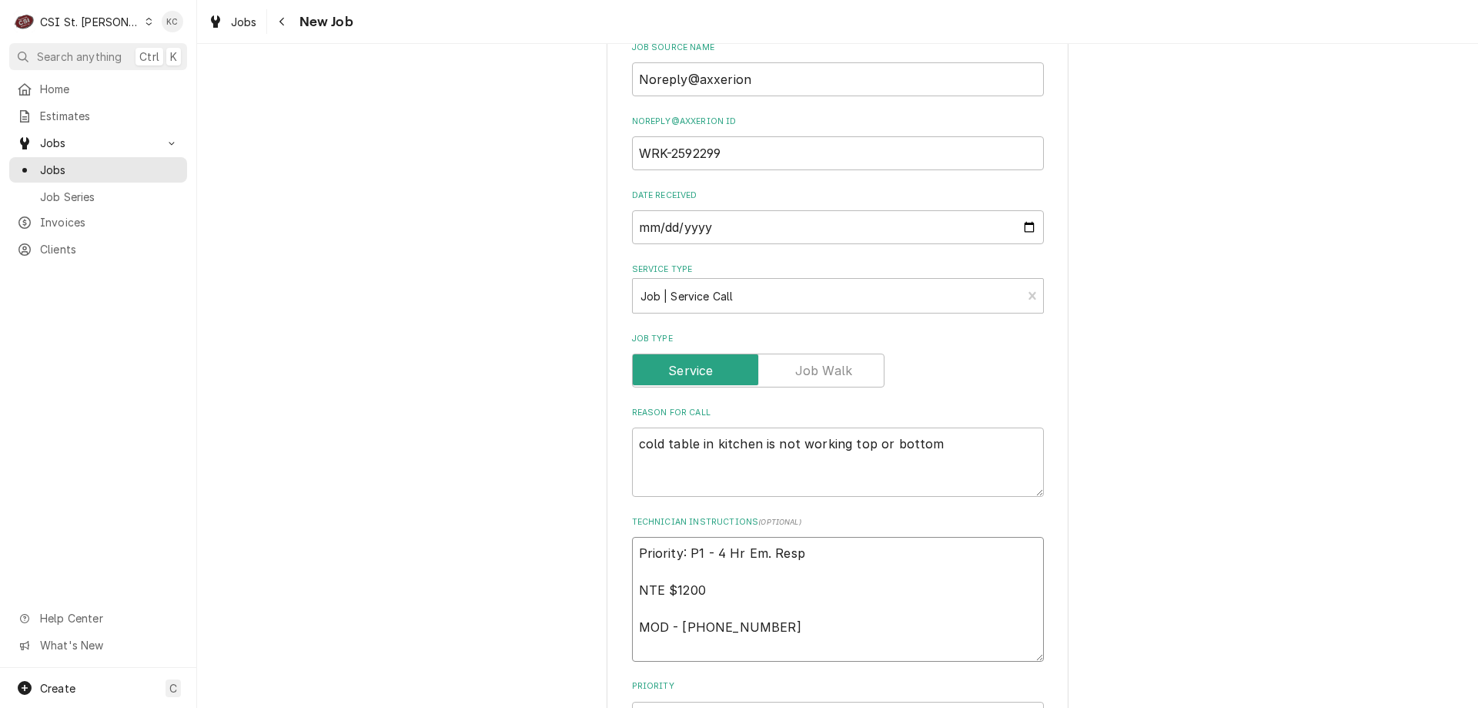
type textarea "x"
type textarea "Priority: P1 - 4 Hr Em. Resp NTE $1200 MOD - 636 534-1839"
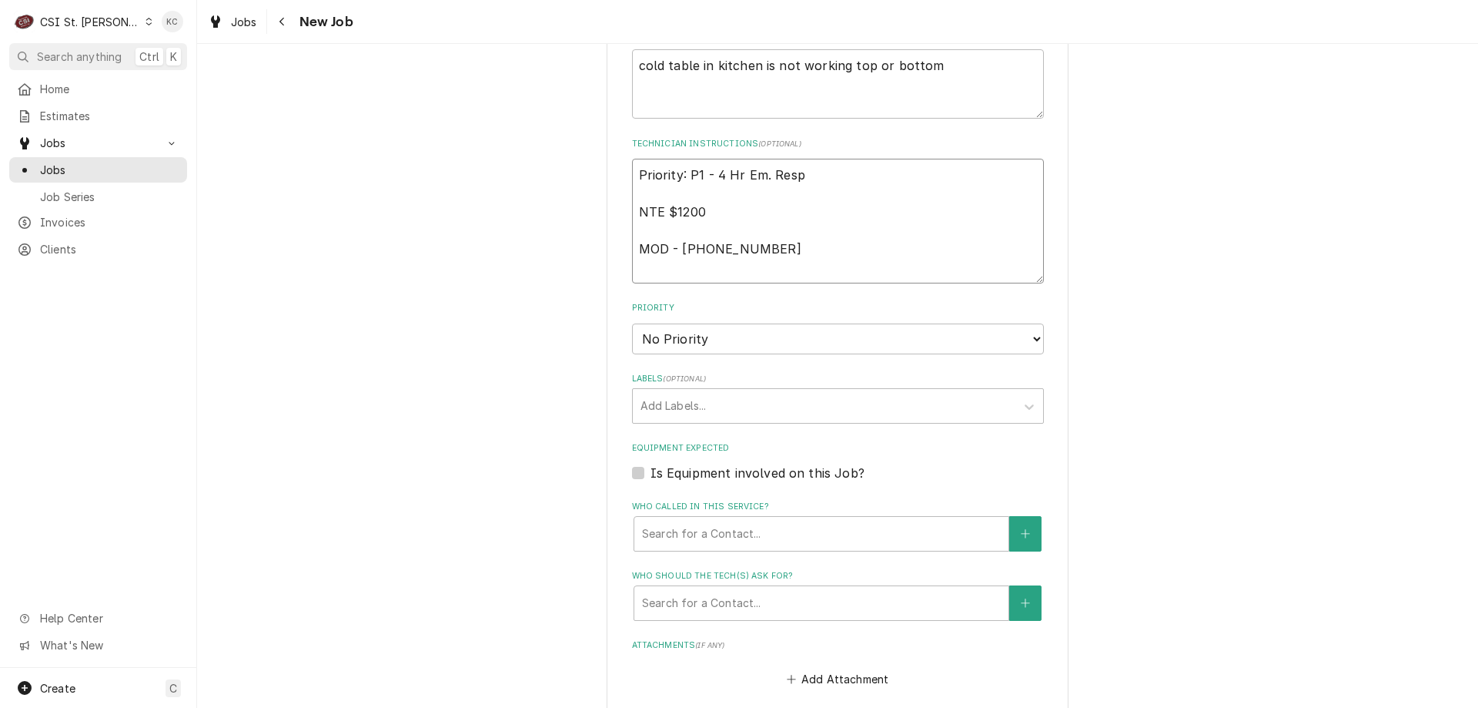
scroll to position [1309, 0]
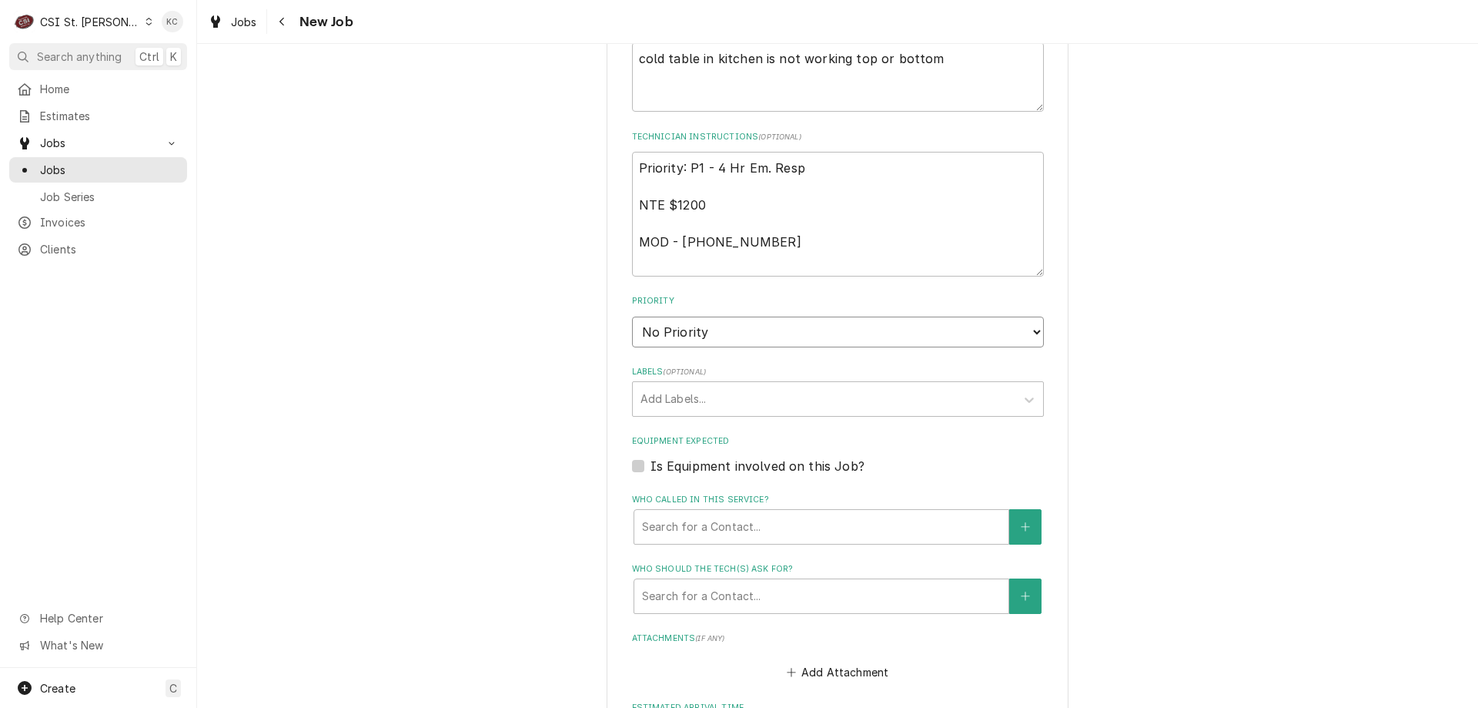
click at [678, 325] on select "No Priority Urgent High Medium Low" at bounding box center [838, 331] width 412 height 31
select select "2"
click at [632, 316] on select "No Priority Urgent High Medium Low" at bounding box center [838, 331] width 412 height 31
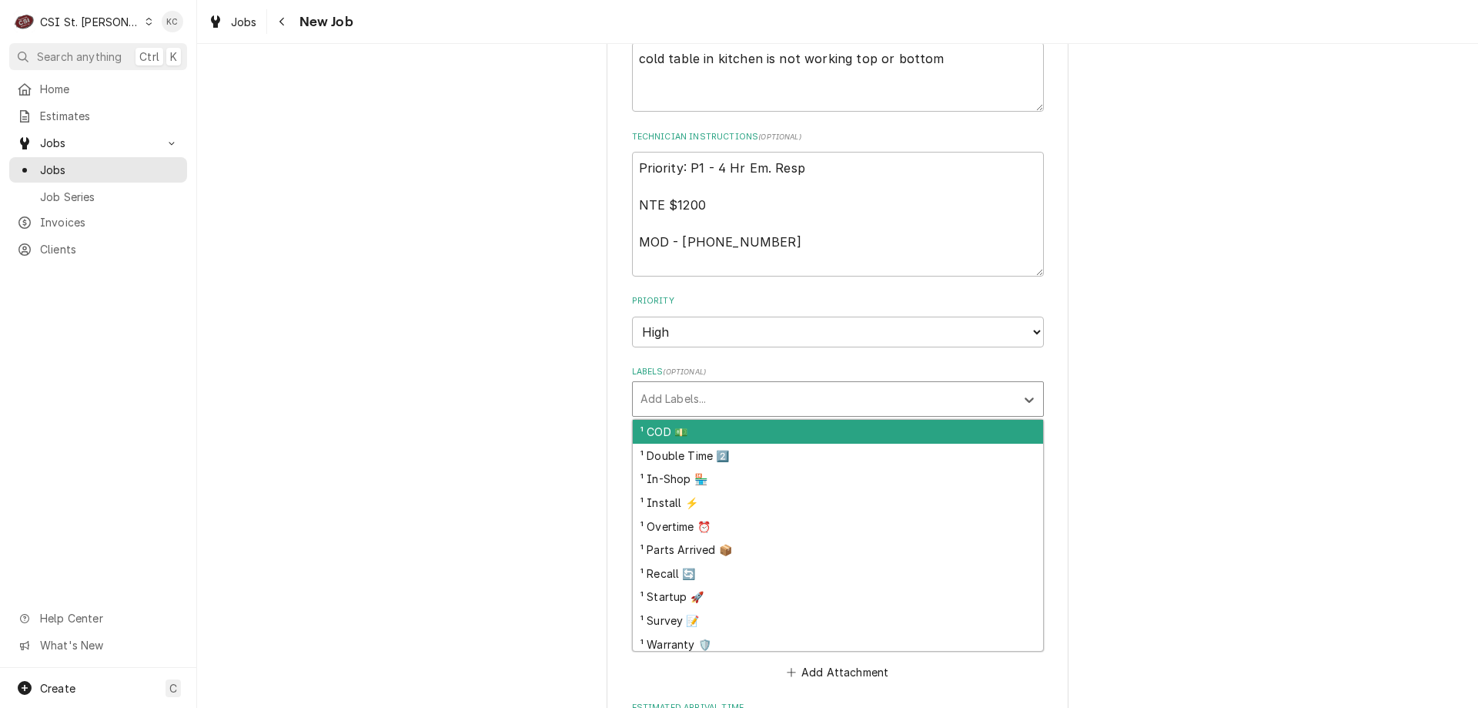
click at [696, 385] on div "Labels" at bounding box center [824, 399] width 367 height 28
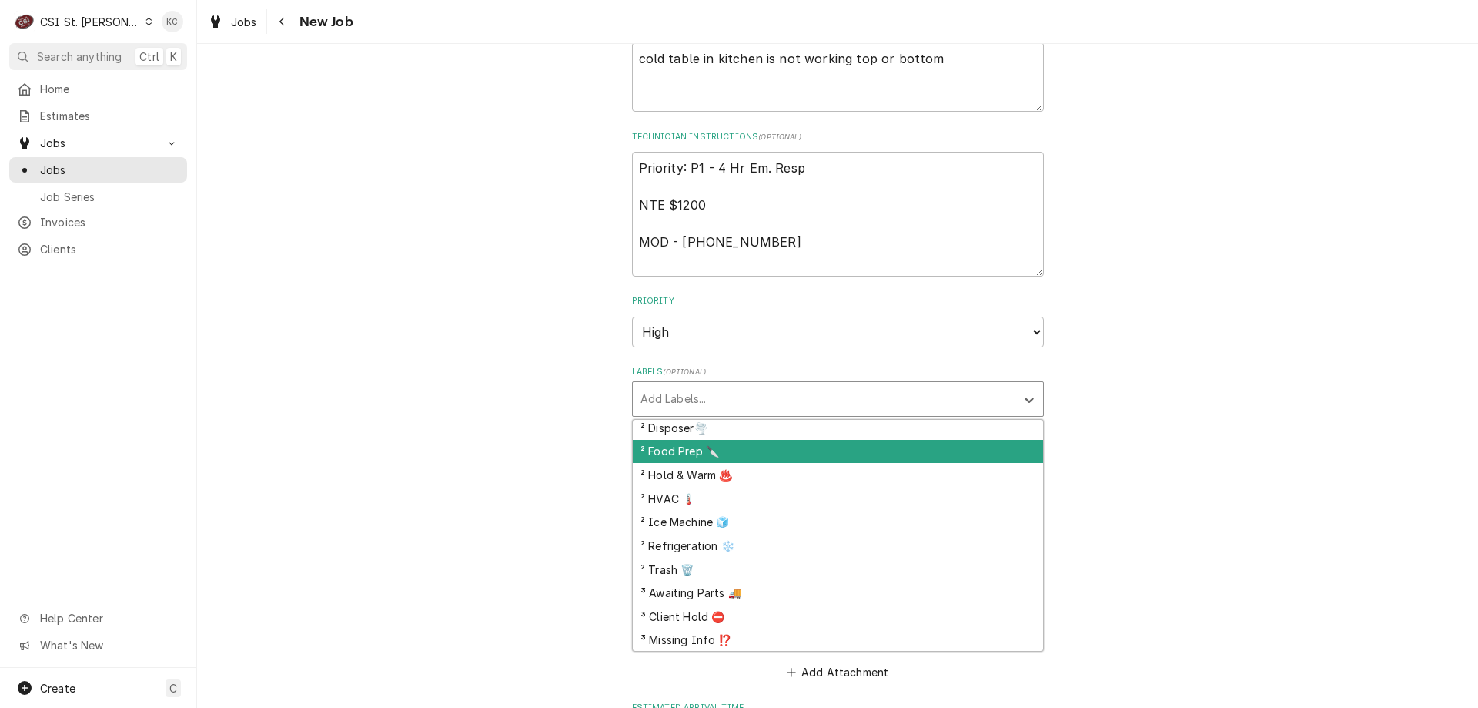
scroll to position [385, 0]
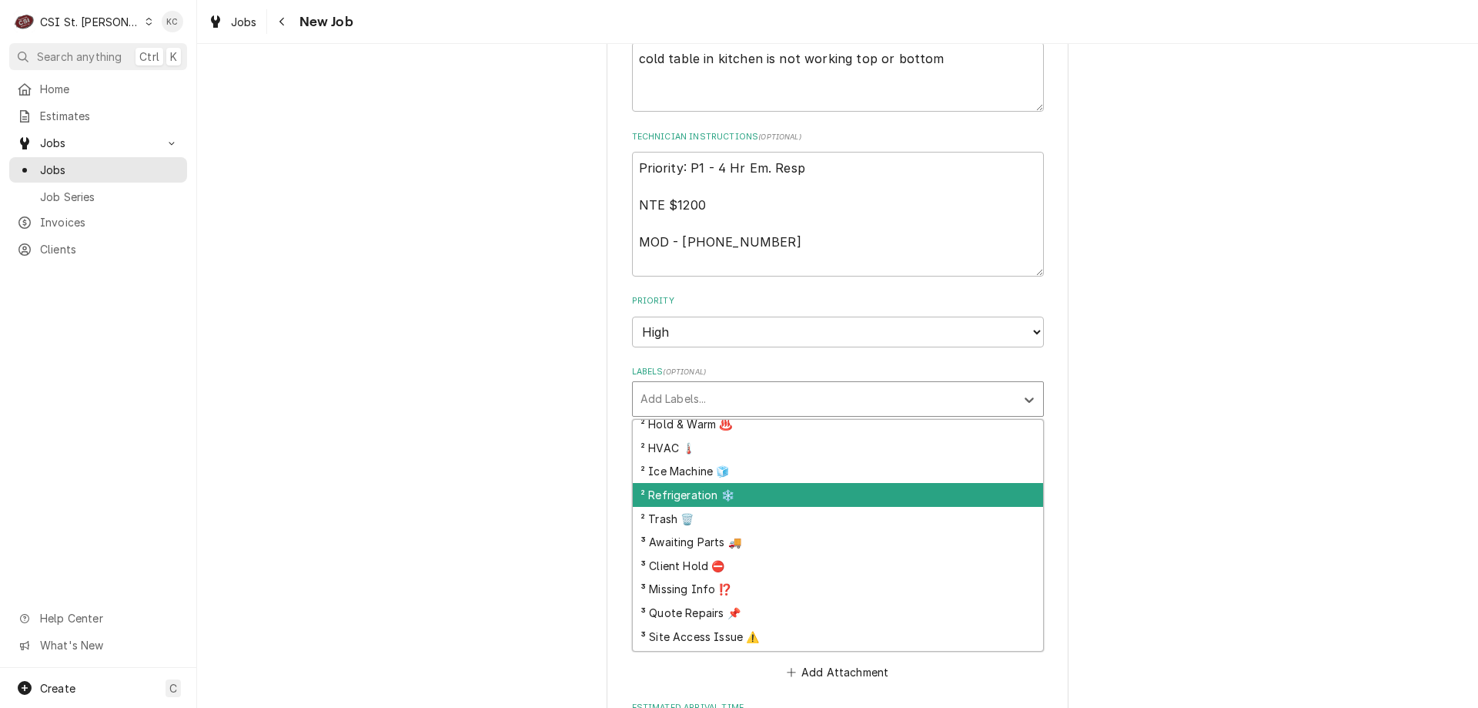
click at [745, 483] on div "² Refrigeration ❄️" at bounding box center [838, 495] width 410 height 24
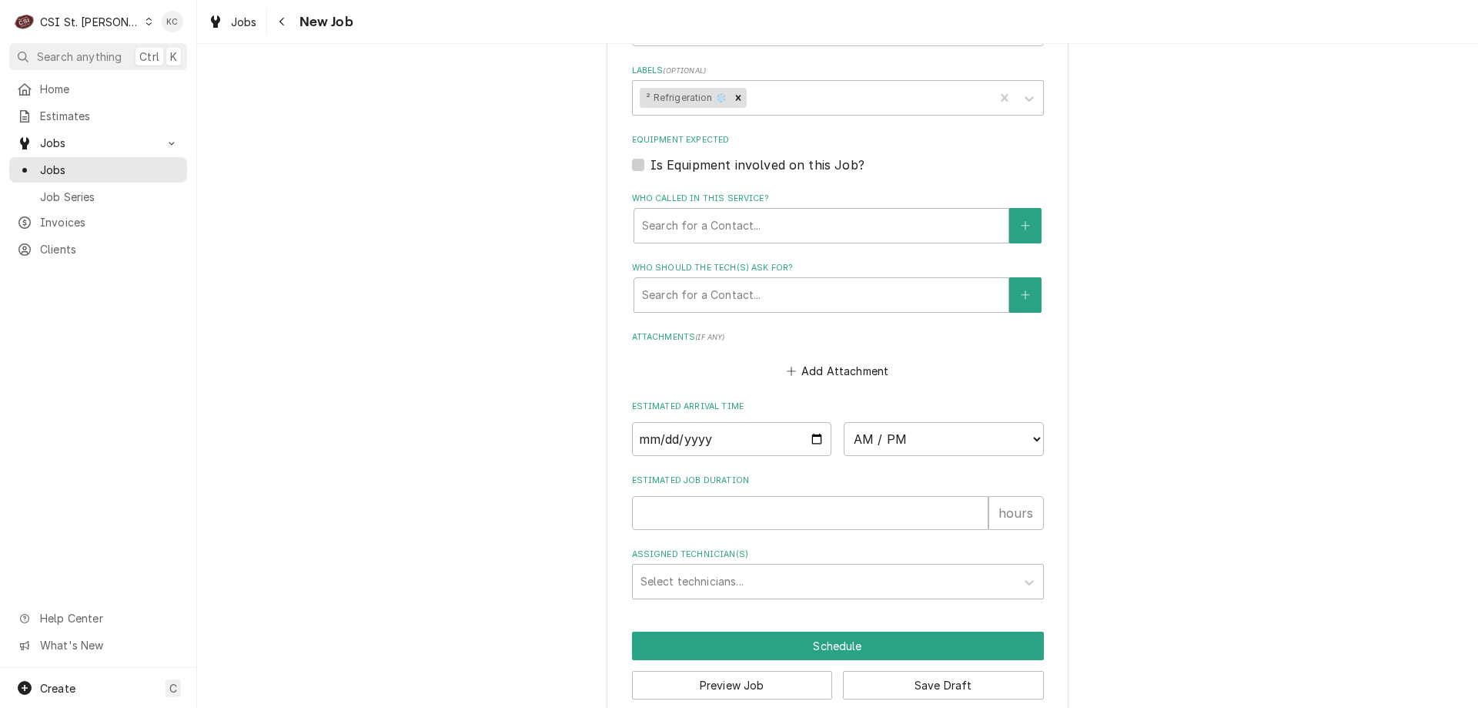
scroll to position [1616, 0]
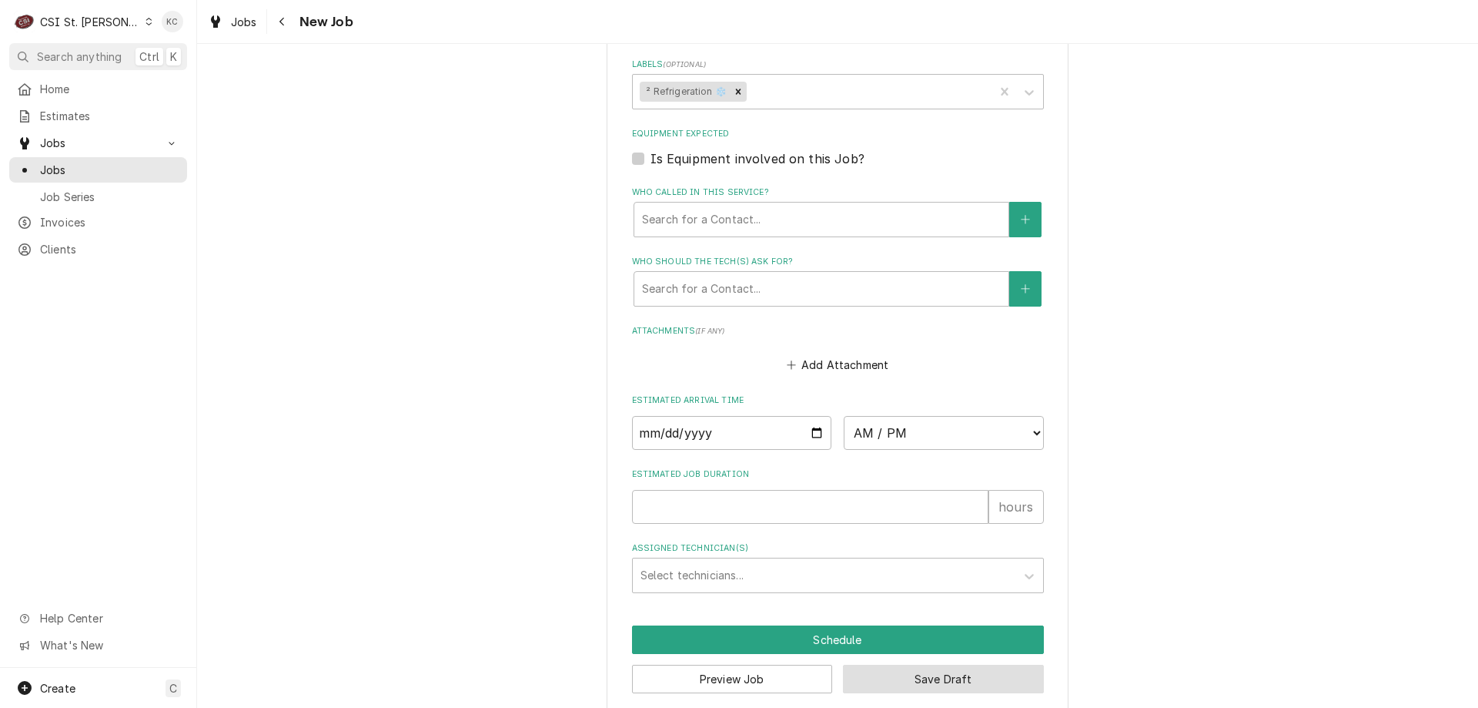
click at [992, 665] on button "Save Draft" at bounding box center [943, 679] width 201 height 28
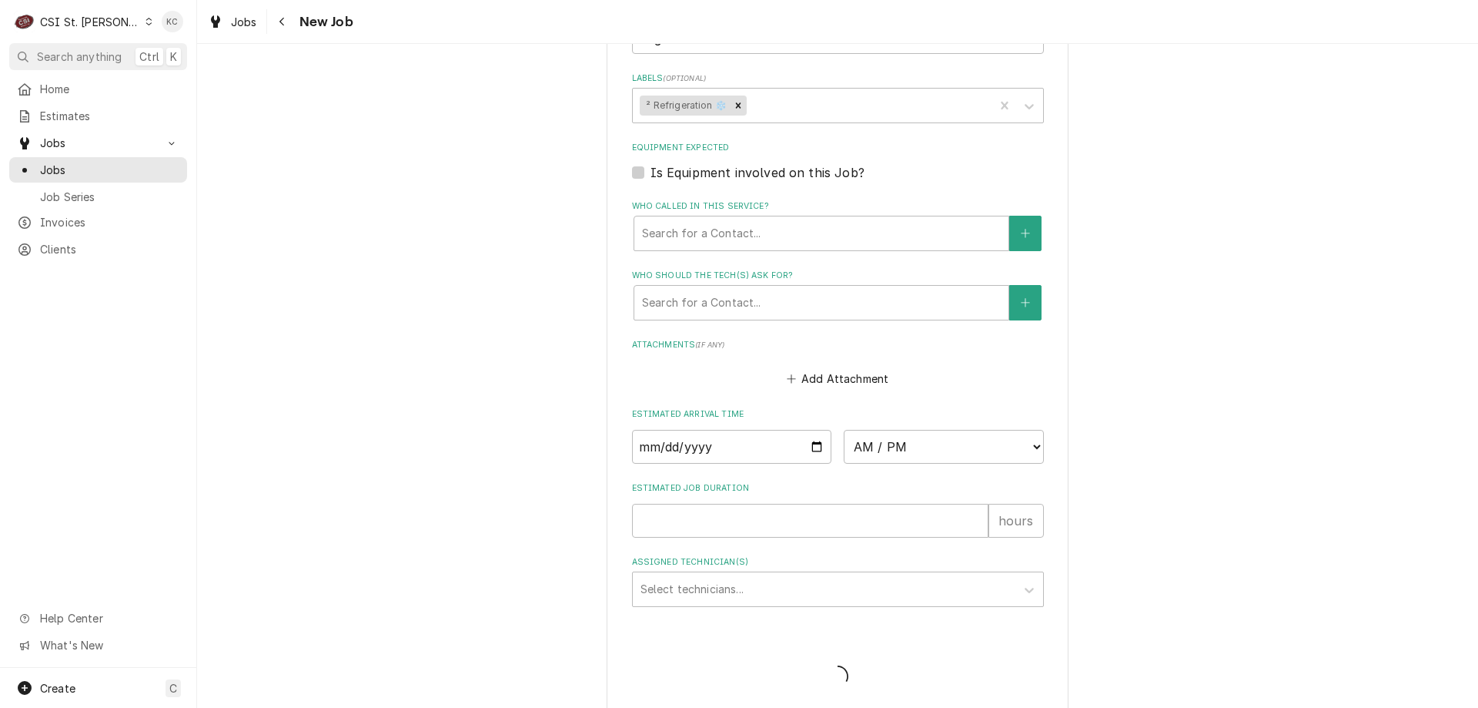
type textarea "x"
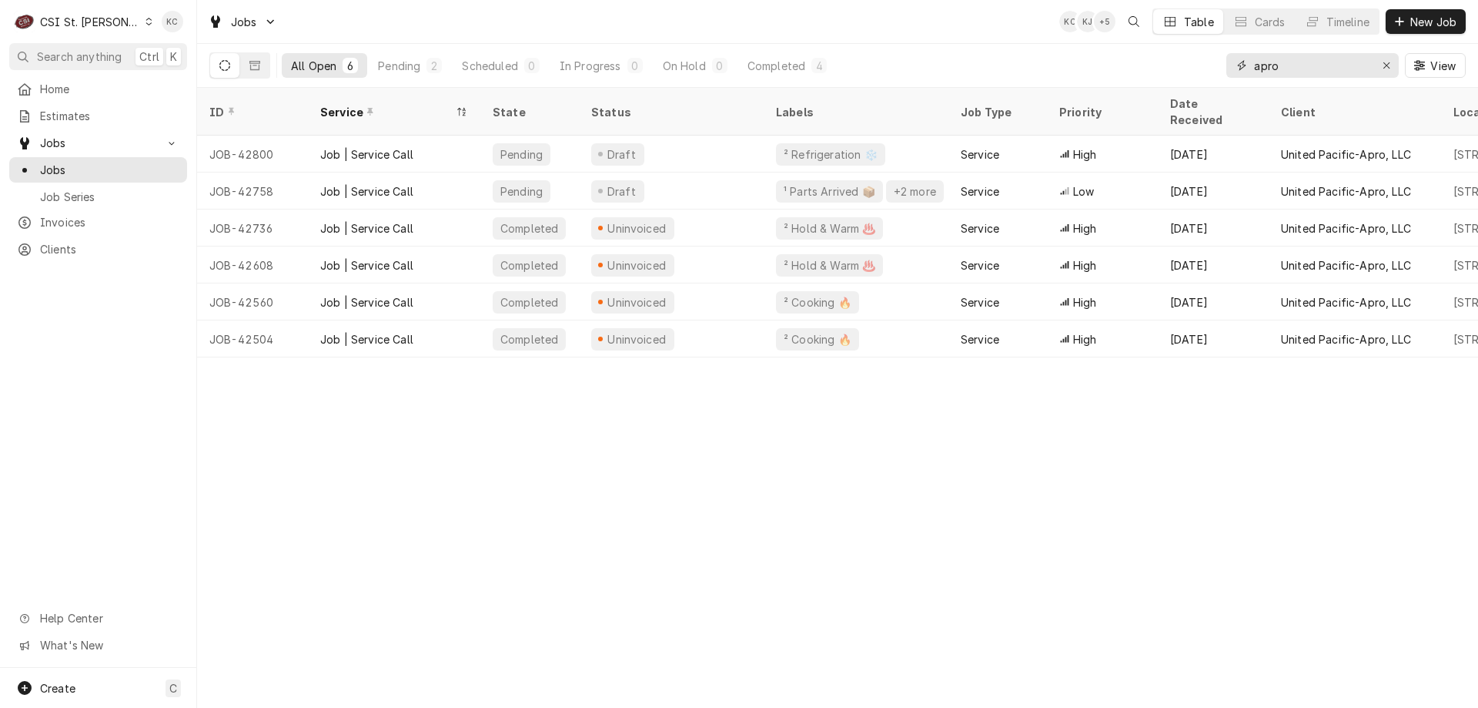
drag, startPoint x: 1294, startPoint y: 65, endPoint x: 1210, endPoint y: 65, distance: 83.2
click at [1210, 65] on div "All Open 6 Pending 2 Scheduled 0 In Progress 0 On Hold 0 Completed 4 apro View" at bounding box center [837, 65] width 1257 height 43
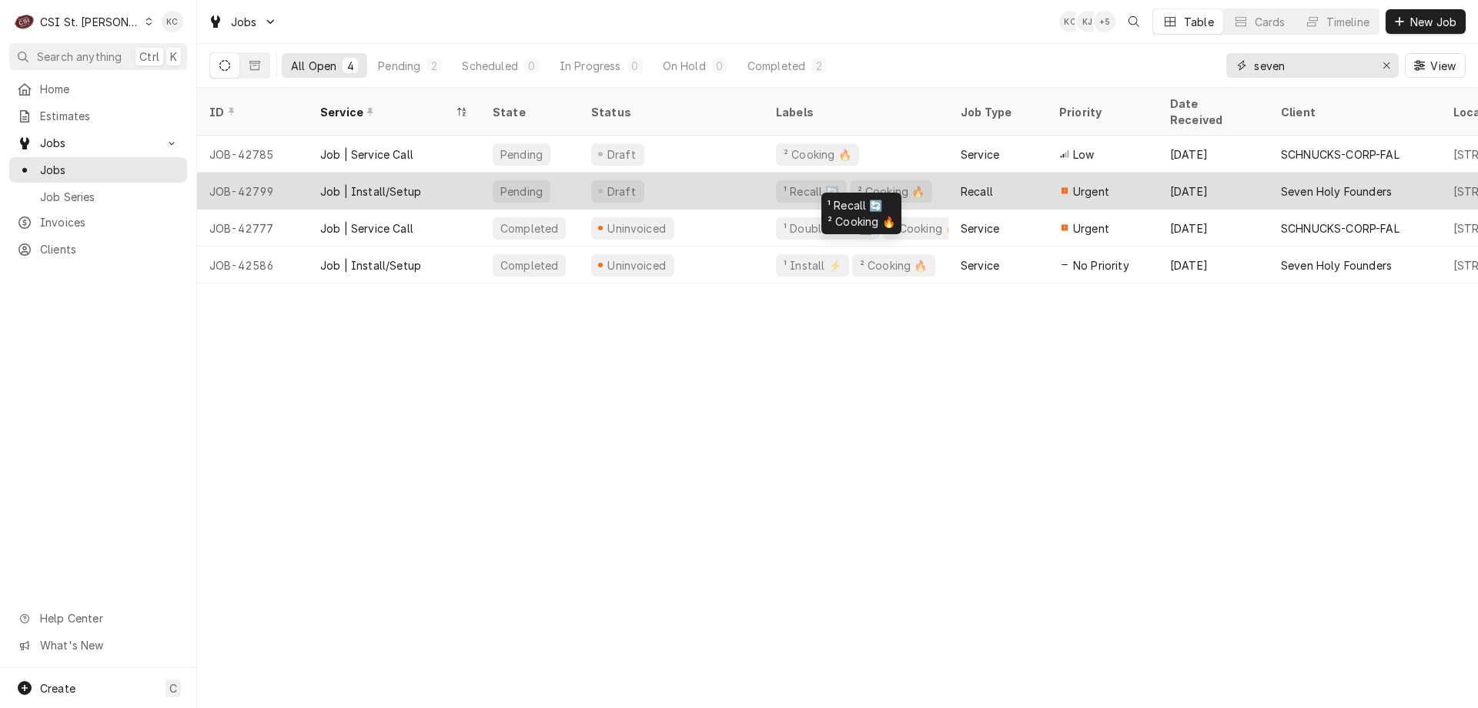
type input "seven"
click at [936, 172] on div "¹ Recall 🔄 ² Cooking 🔥" at bounding box center [856, 190] width 185 height 37
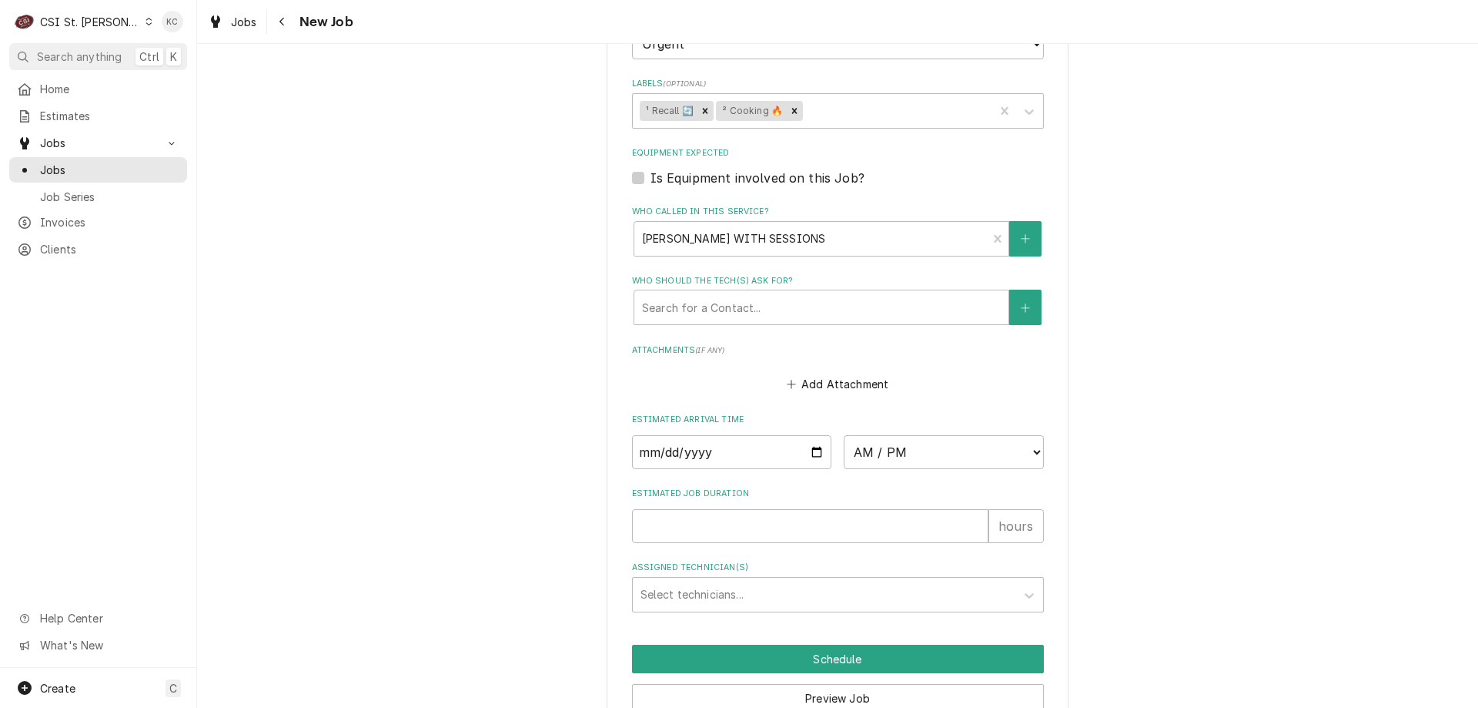
scroll to position [1019, 0]
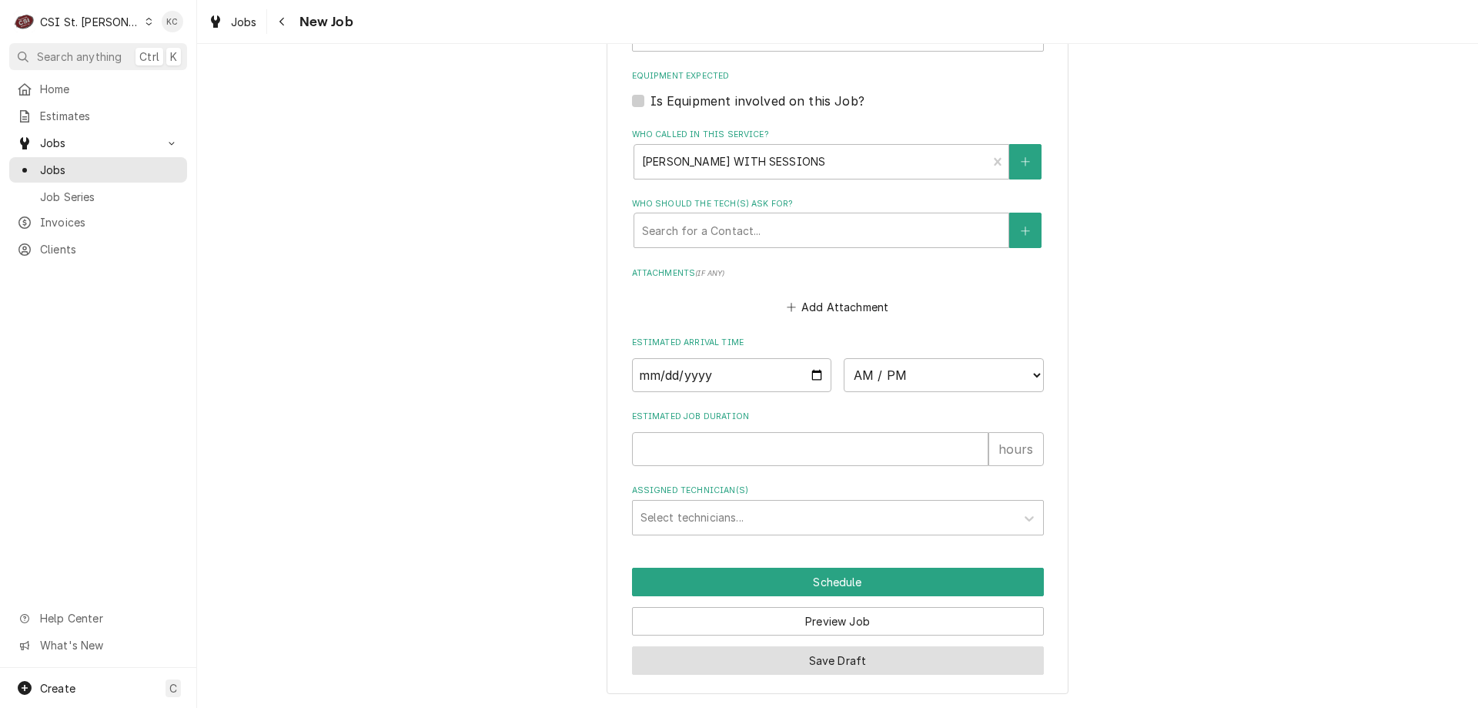
click at [805, 667] on button "Save Draft" at bounding box center [838, 660] width 412 height 28
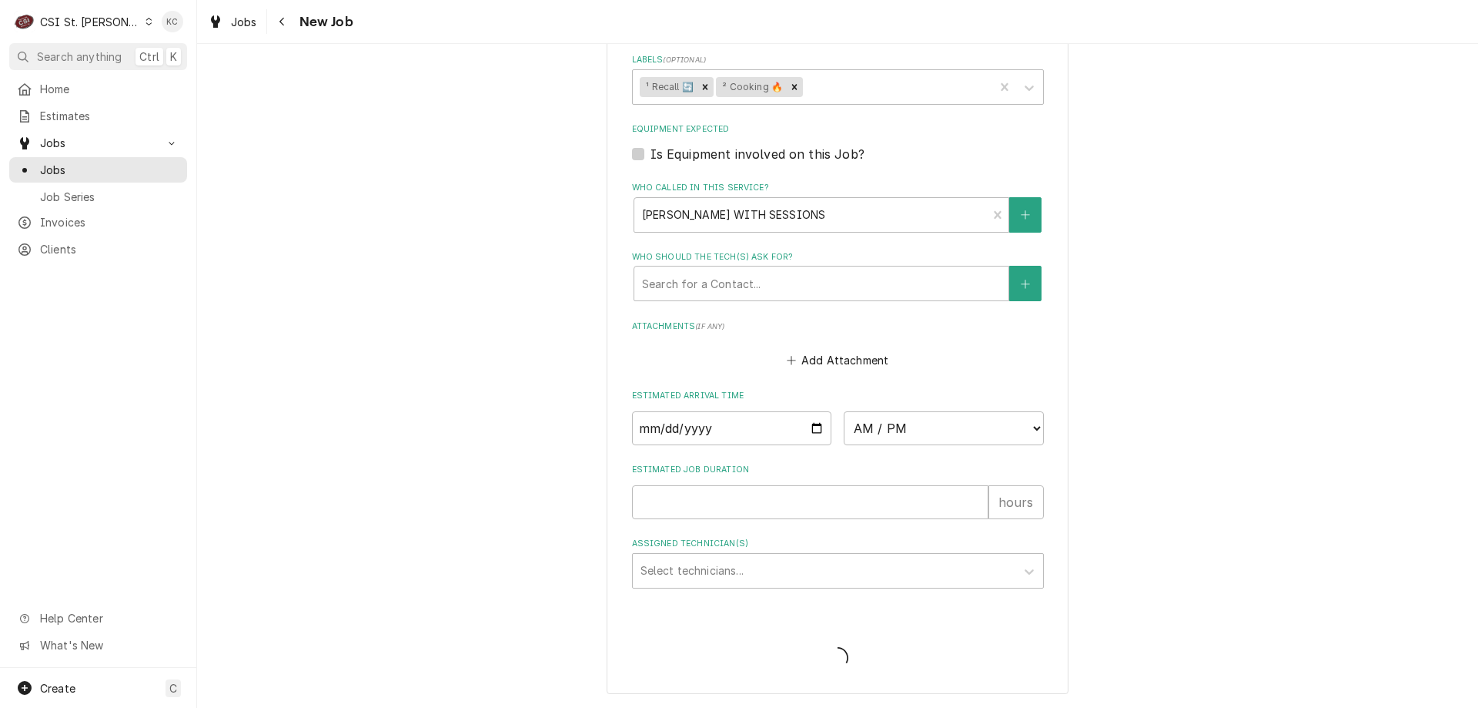
scroll to position [966, 0]
type textarea "x"
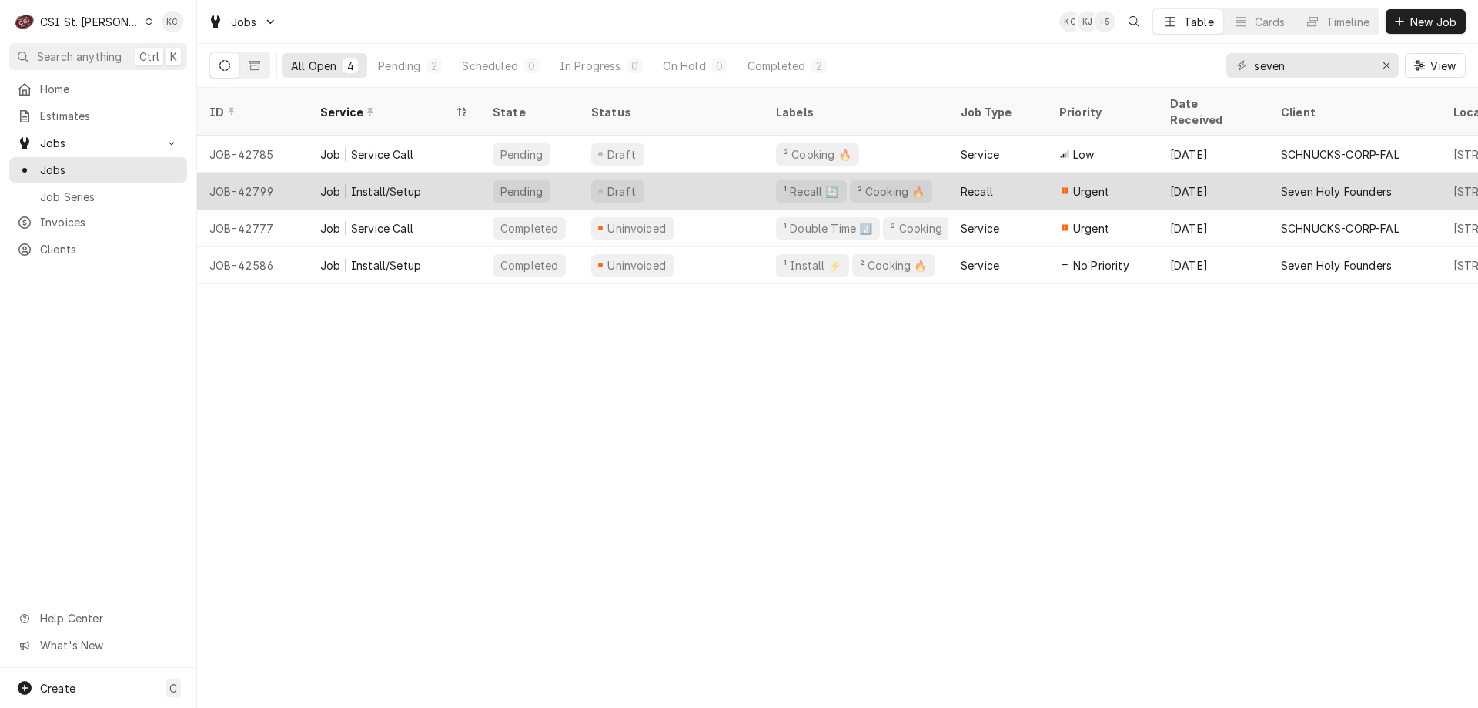
click at [1288, 183] on div "Seven Holy Founders" at bounding box center [1336, 191] width 111 height 16
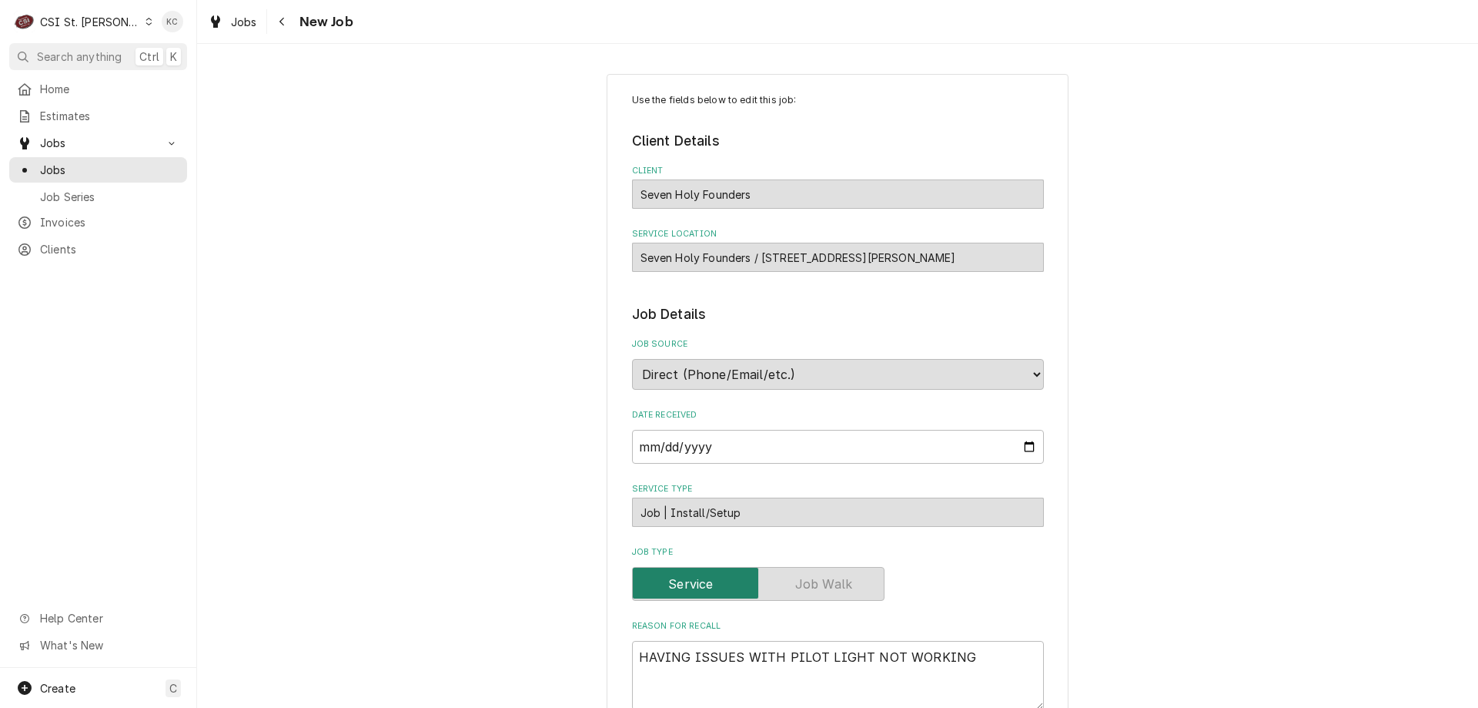
type textarea "x"
click at [336, 32] on div "New Job" at bounding box center [311, 21] width 83 height 25
click at [337, 19] on span "New Job" at bounding box center [324, 22] width 59 height 21
click at [285, 18] on icon "Navigate back" at bounding box center [282, 21] width 7 height 11
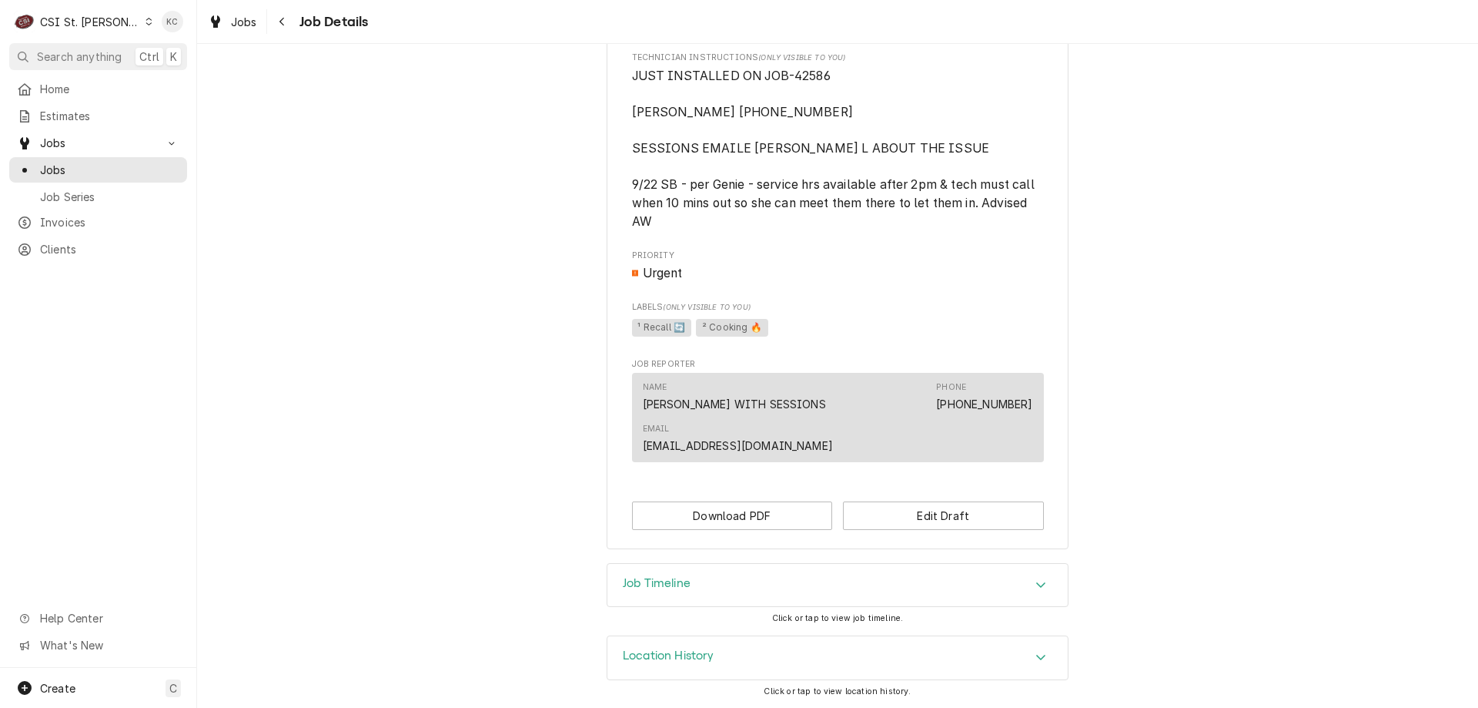
scroll to position [564, 0]
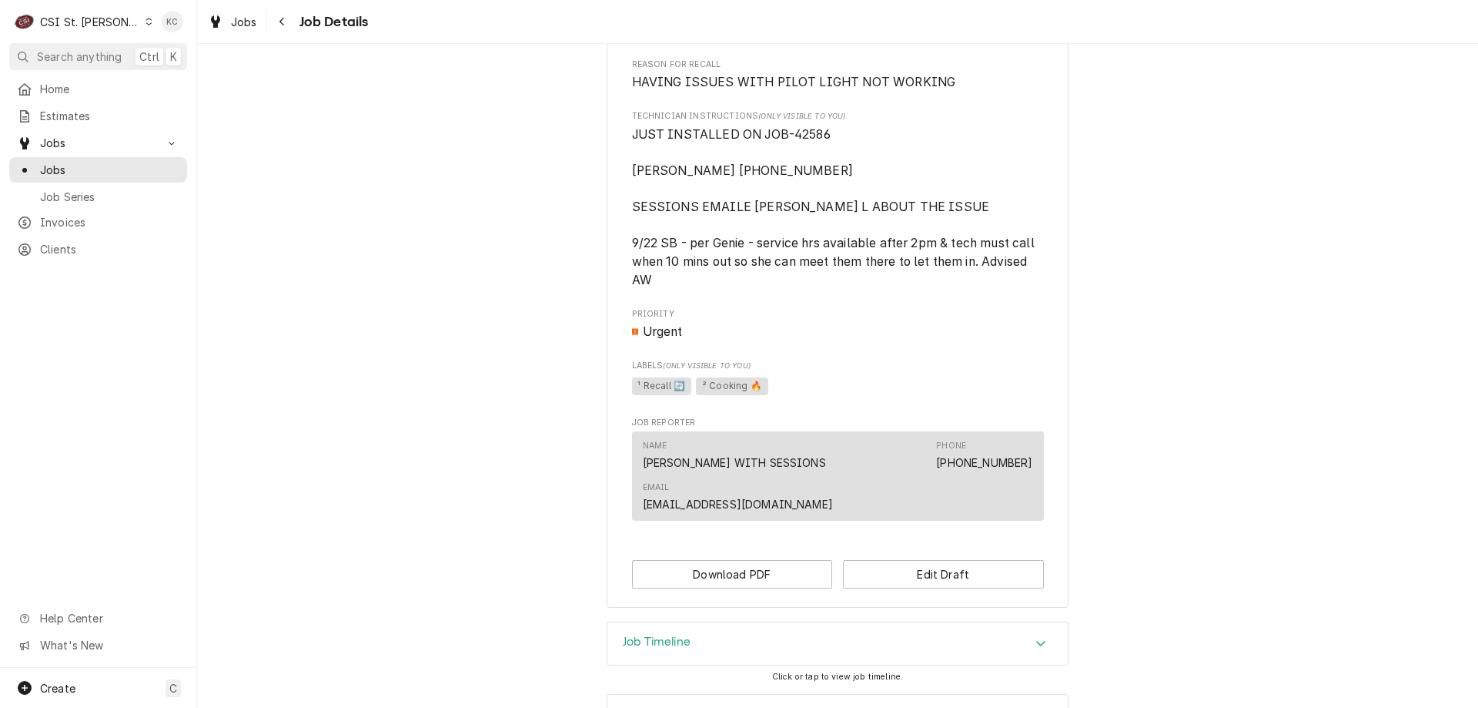
click at [705, 646] on div "Job Timeline" at bounding box center [838, 643] width 460 height 43
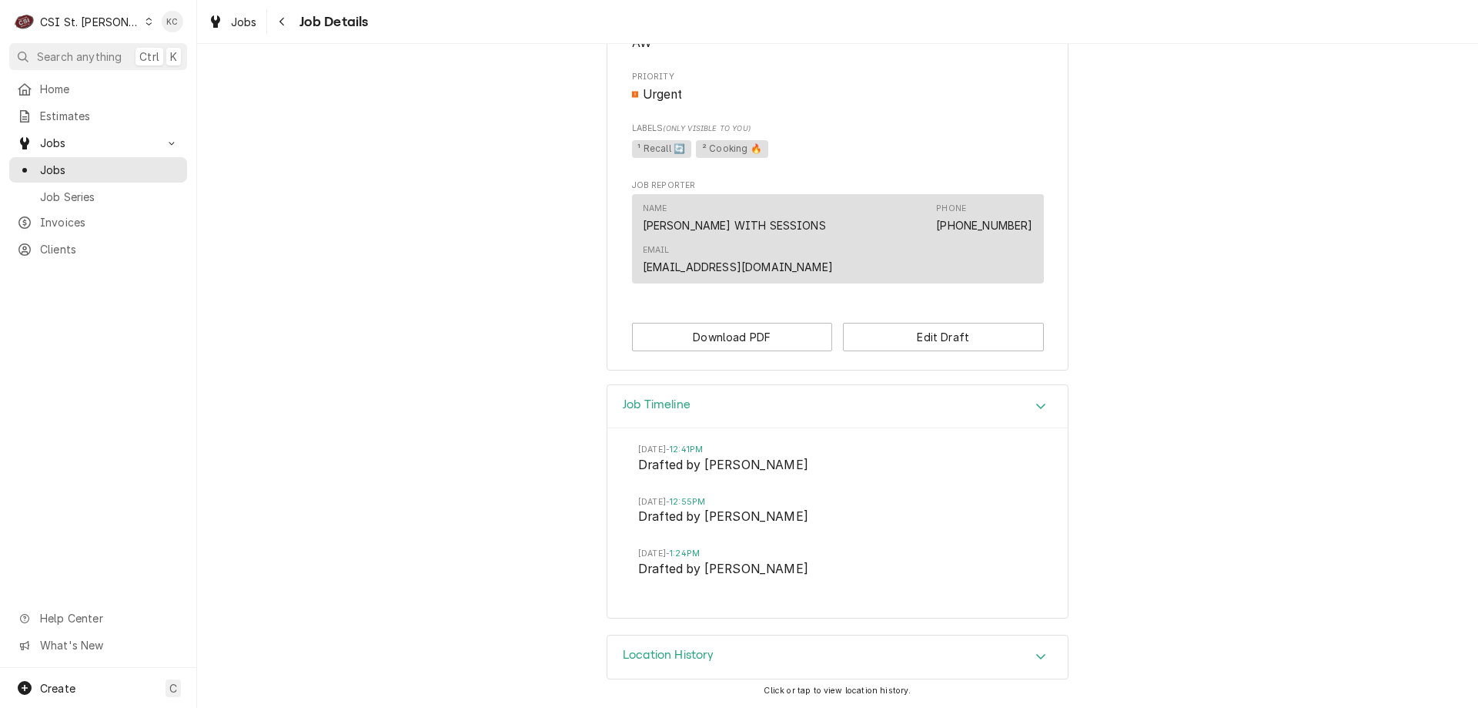
scroll to position [819, 0]
click at [285, 21] on icon "Navigate back" at bounding box center [282, 21] width 7 height 11
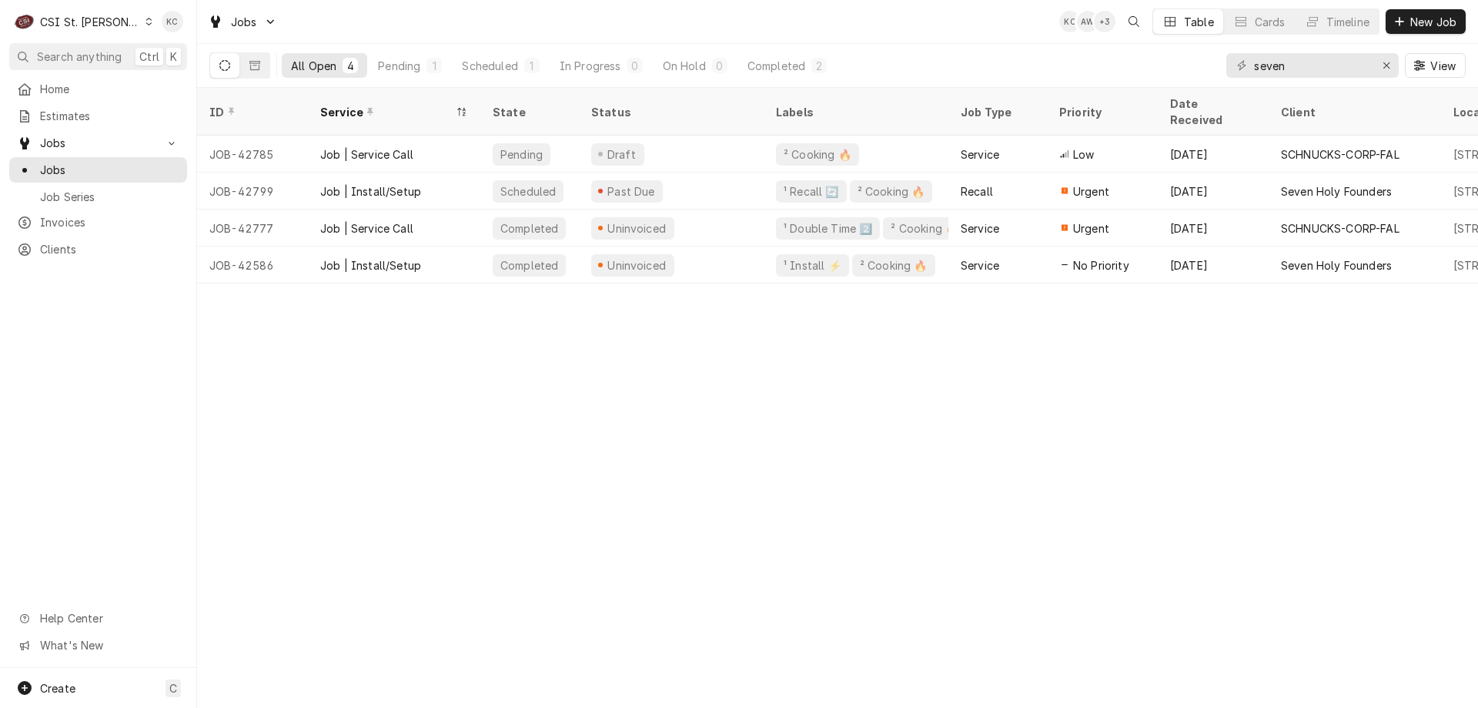
click at [66, 16] on div "CSI St. [PERSON_NAME]" at bounding box center [90, 22] width 100 height 16
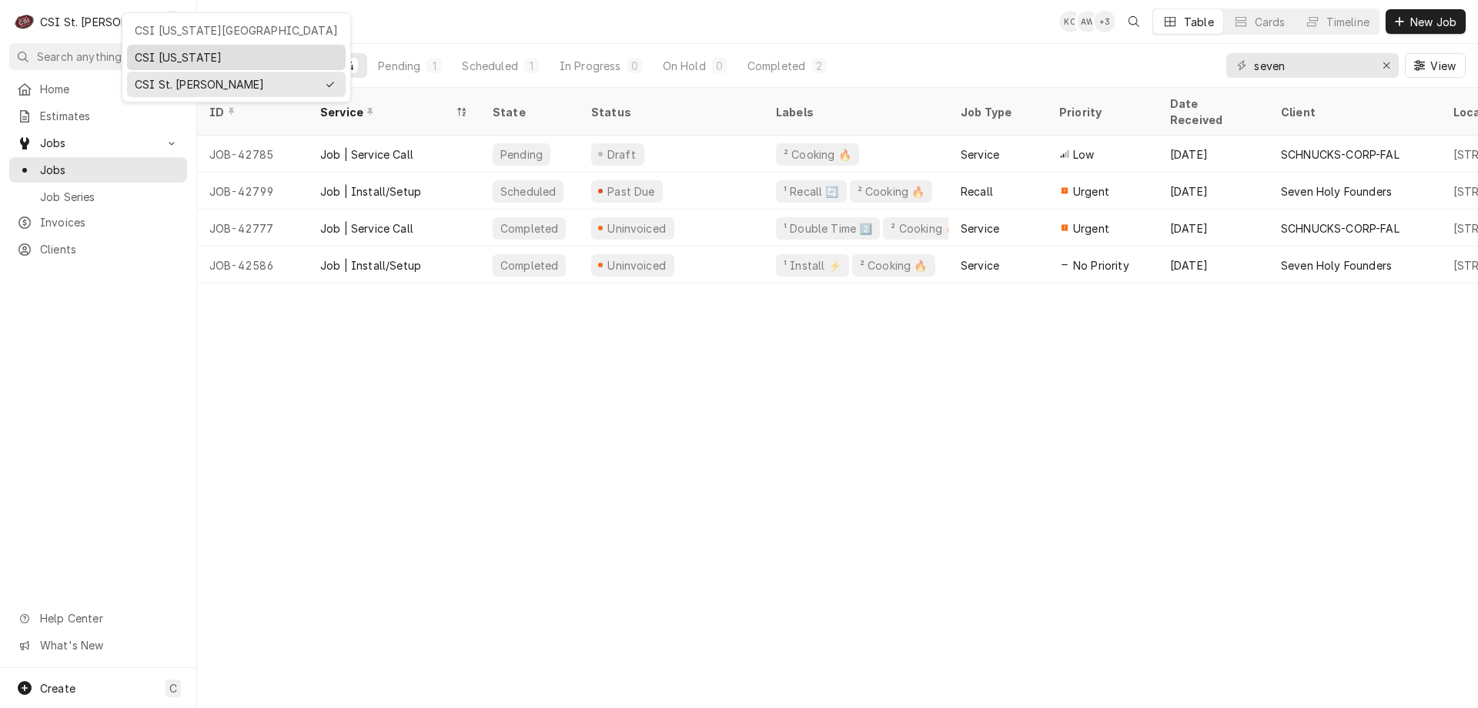
click at [162, 65] on div "CSI [US_STATE]" at bounding box center [236, 57] width 219 height 25
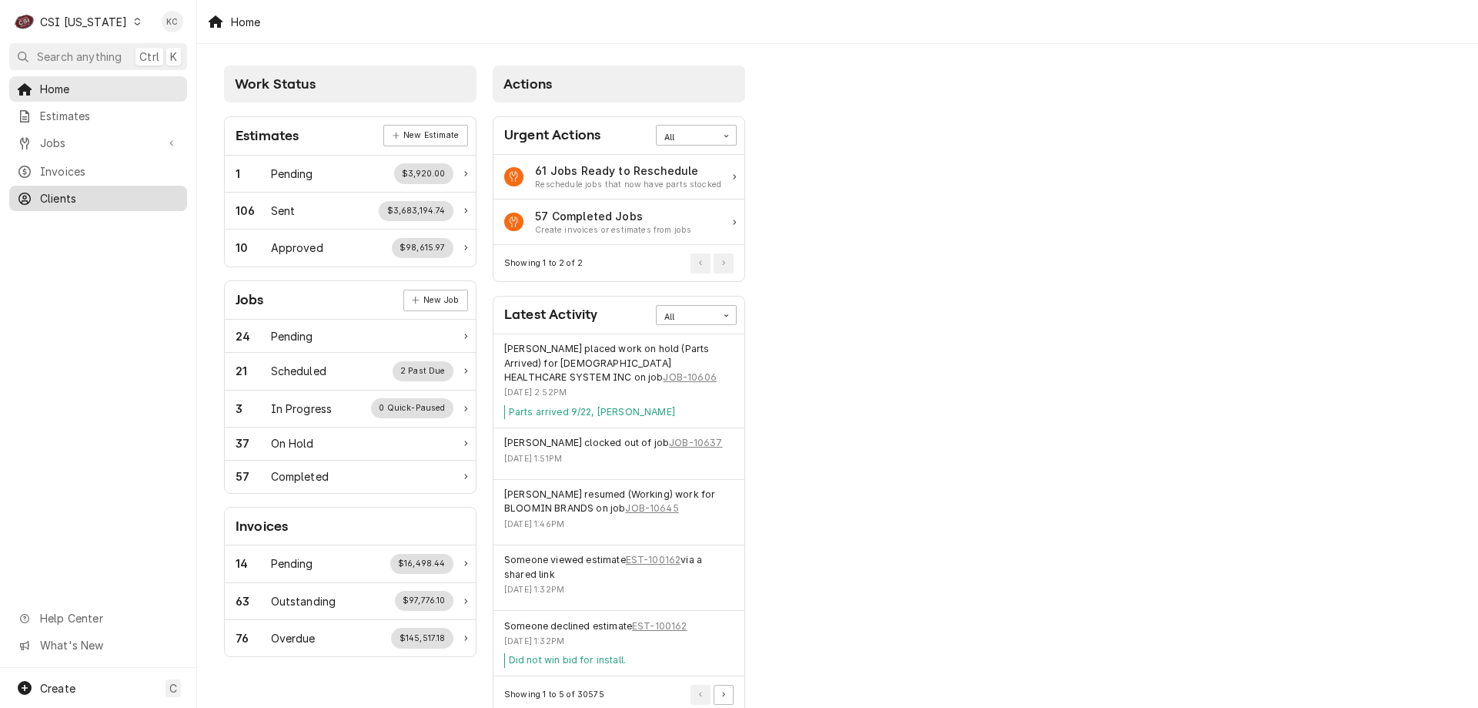
click at [86, 191] on span "Clients" at bounding box center [109, 198] width 139 height 16
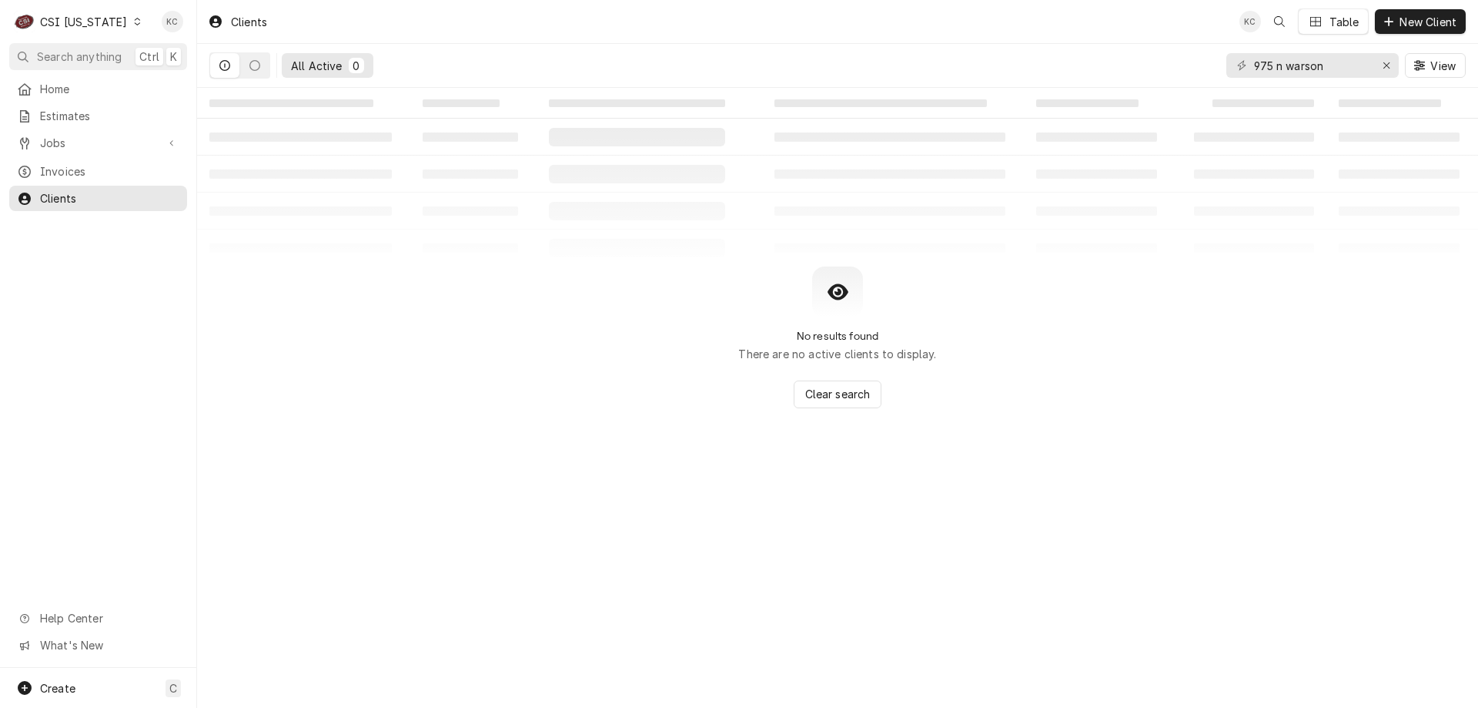
drag, startPoint x: 1337, startPoint y: 79, endPoint x: 1344, endPoint y: 69, distance: 12.0
click at [1240, 79] on div "975 n warson View" at bounding box center [1346, 65] width 239 height 43
click at [1338, 69] on input "975 n warson" at bounding box center [1312, 65] width 116 height 25
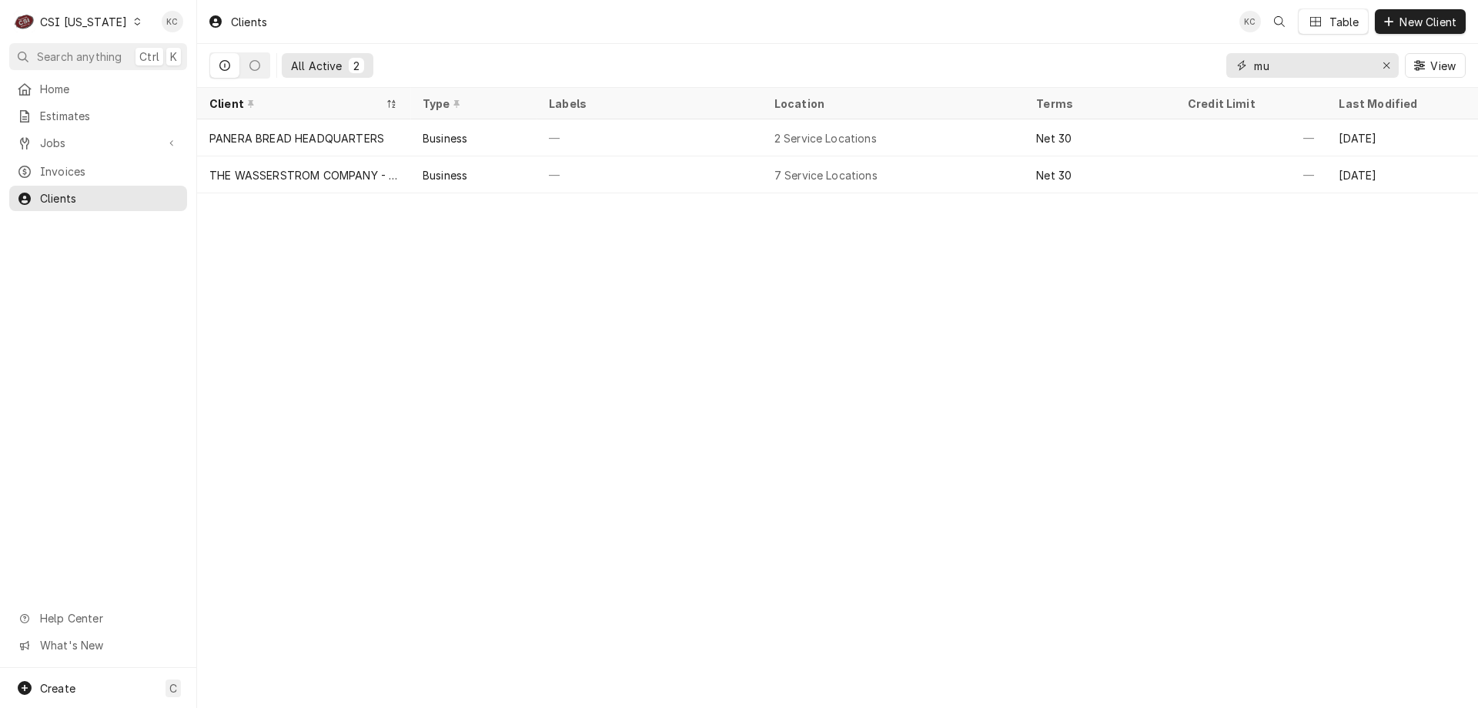
type input "m"
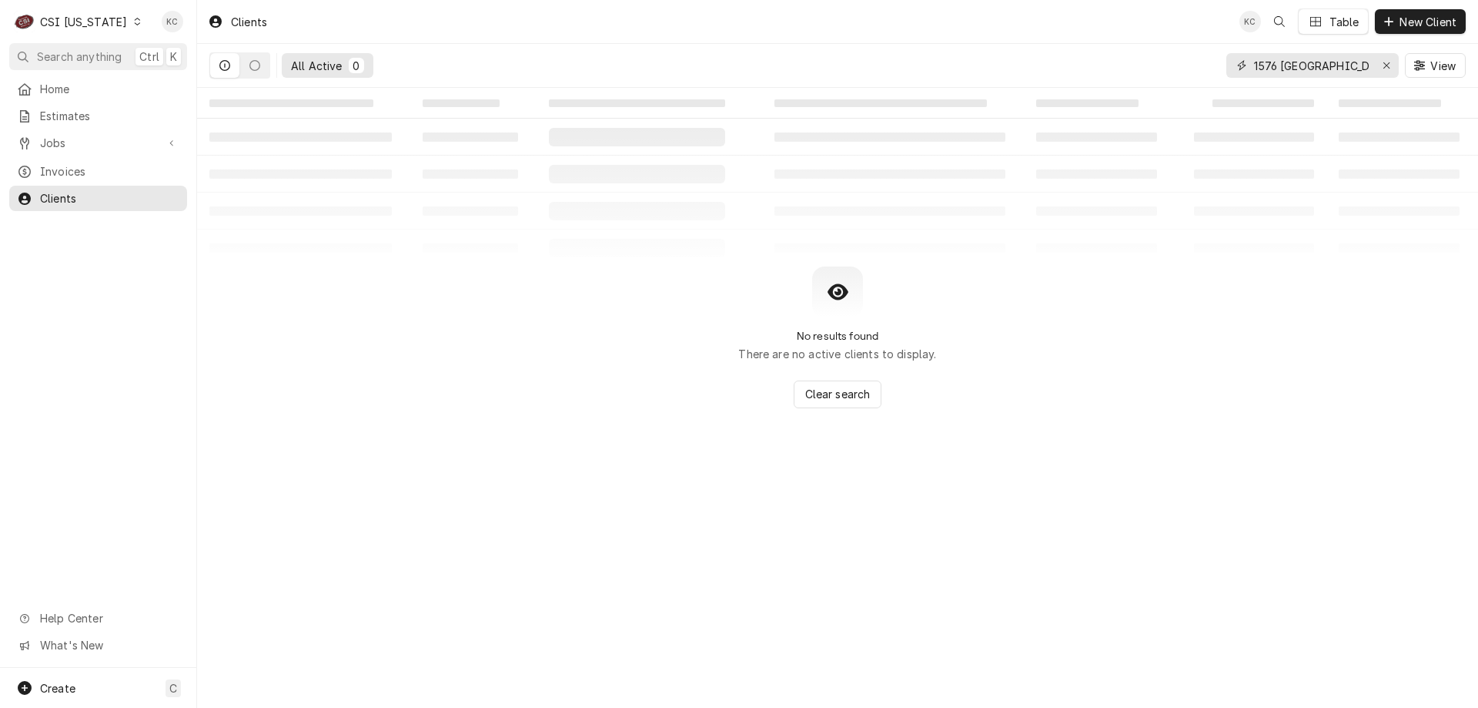
drag, startPoint x: 1343, startPoint y: 67, endPoint x: 1209, endPoint y: 97, distance: 137.3
click at [1190, 99] on div "Clients KC Table New Client All Active 0 1576 bardstown View ‌ ‌ ‌ ‌ ‌ ‌ ‌ ‌ ‌ …" at bounding box center [837, 354] width 1281 height 708
type input "1576 [GEOGRAPHIC_DATA]"
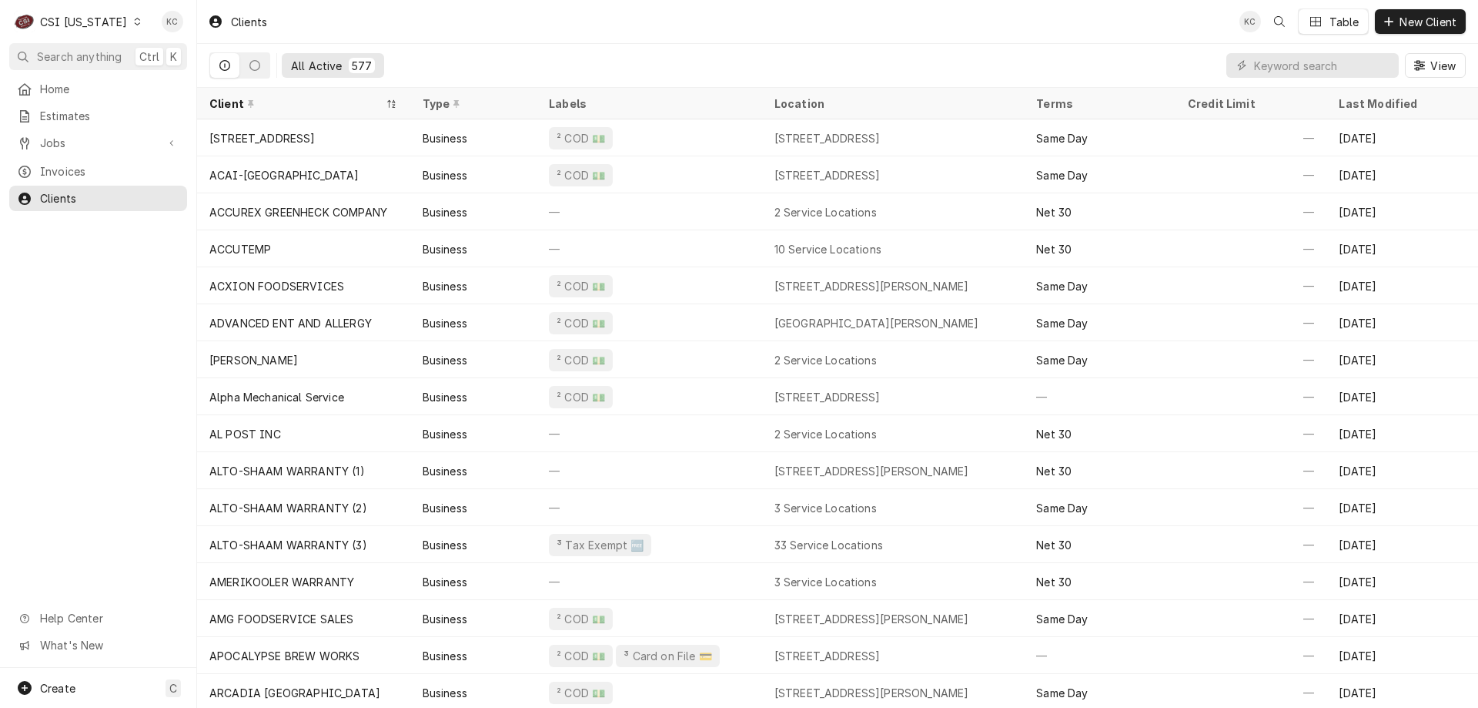
click at [75, 19] on div "CSI Kentucky" at bounding box center [83, 22] width 87 height 16
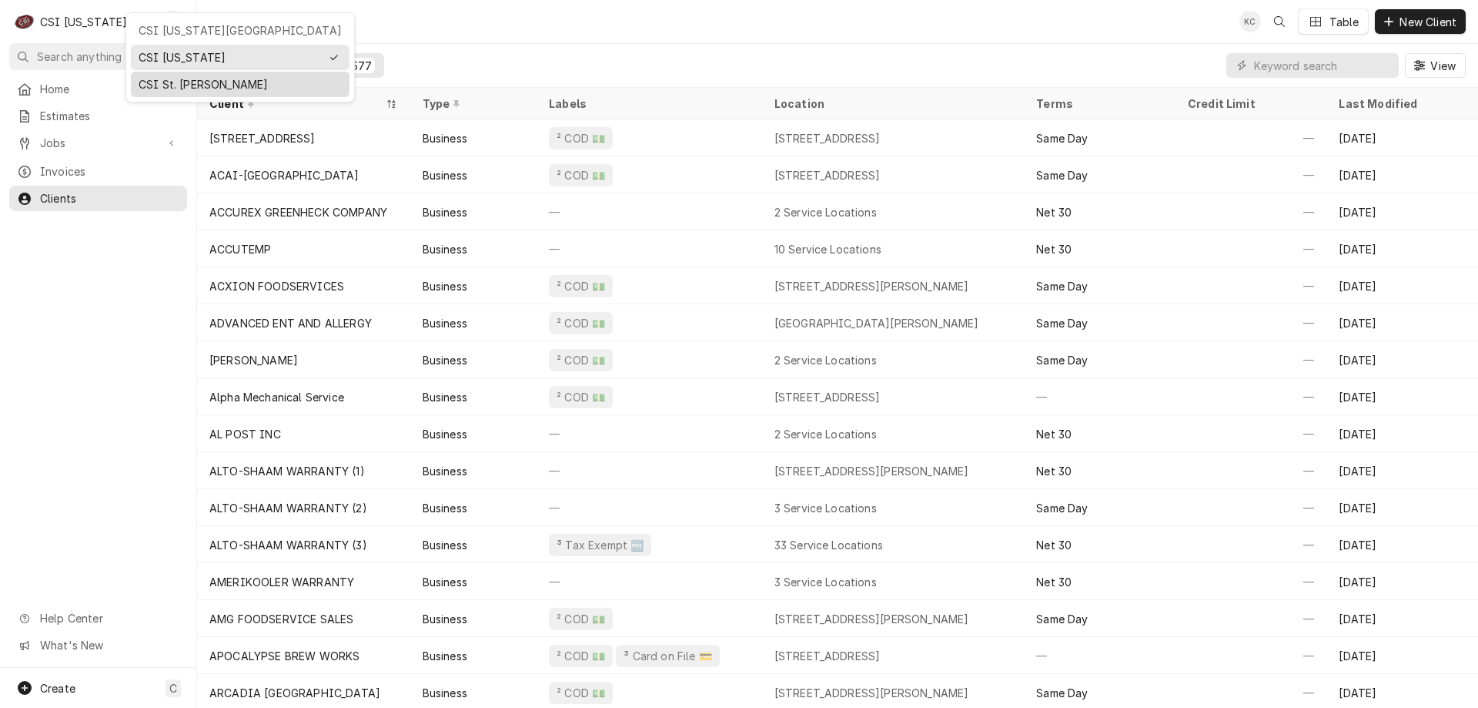
click at [164, 75] on div "CSI St. [PERSON_NAME]" at bounding box center [240, 84] width 213 height 19
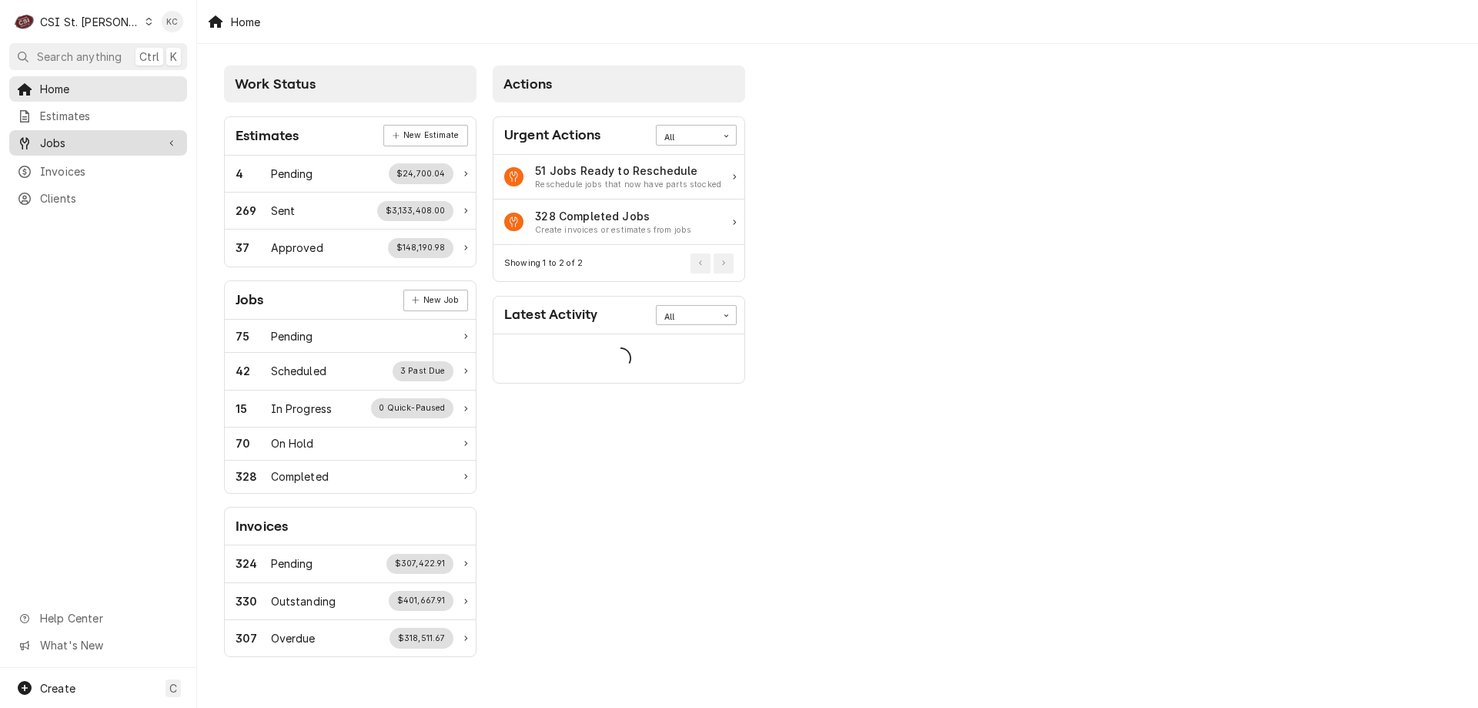
click at [60, 135] on span "Jobs" at bounding box center [98, 143] width 116 height 16
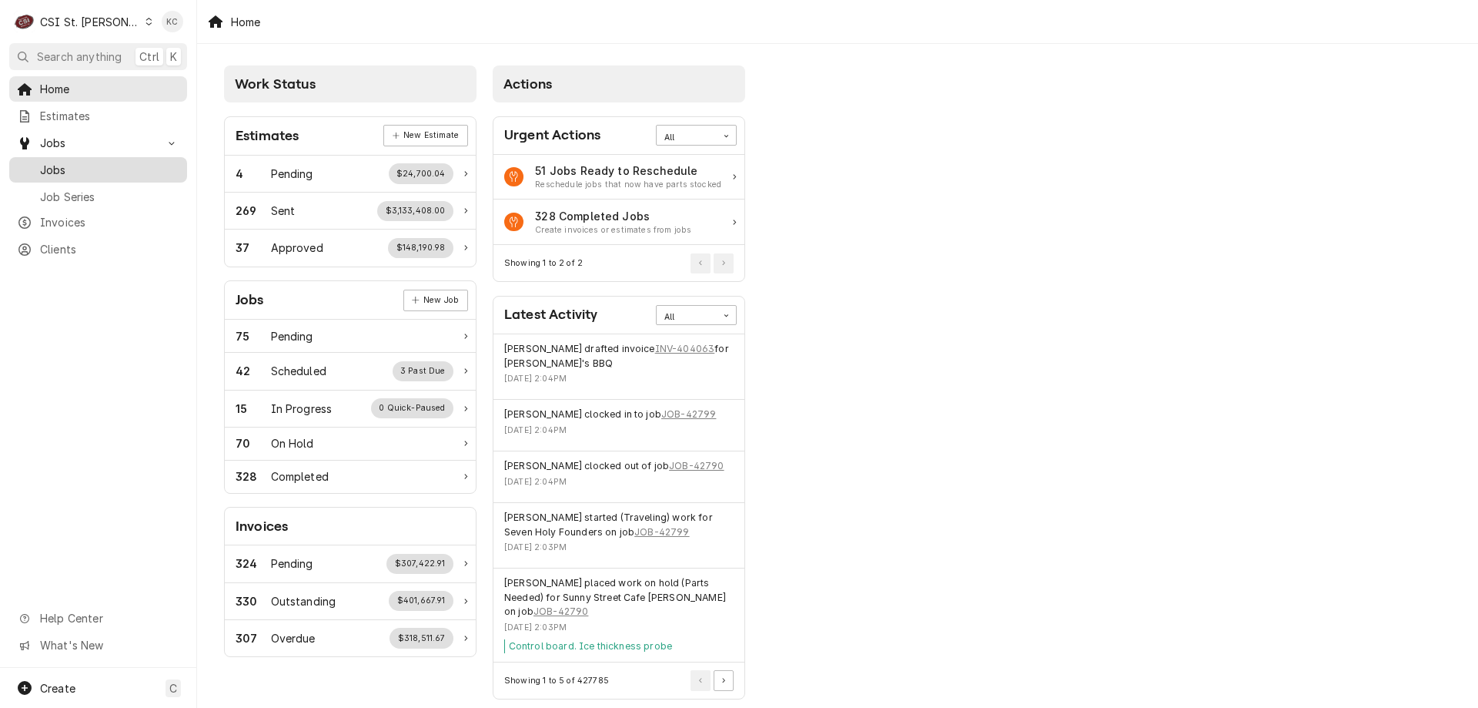
click at [61, 162] on span "Jobs" at bounding box center [109, 170] width 139 height 16
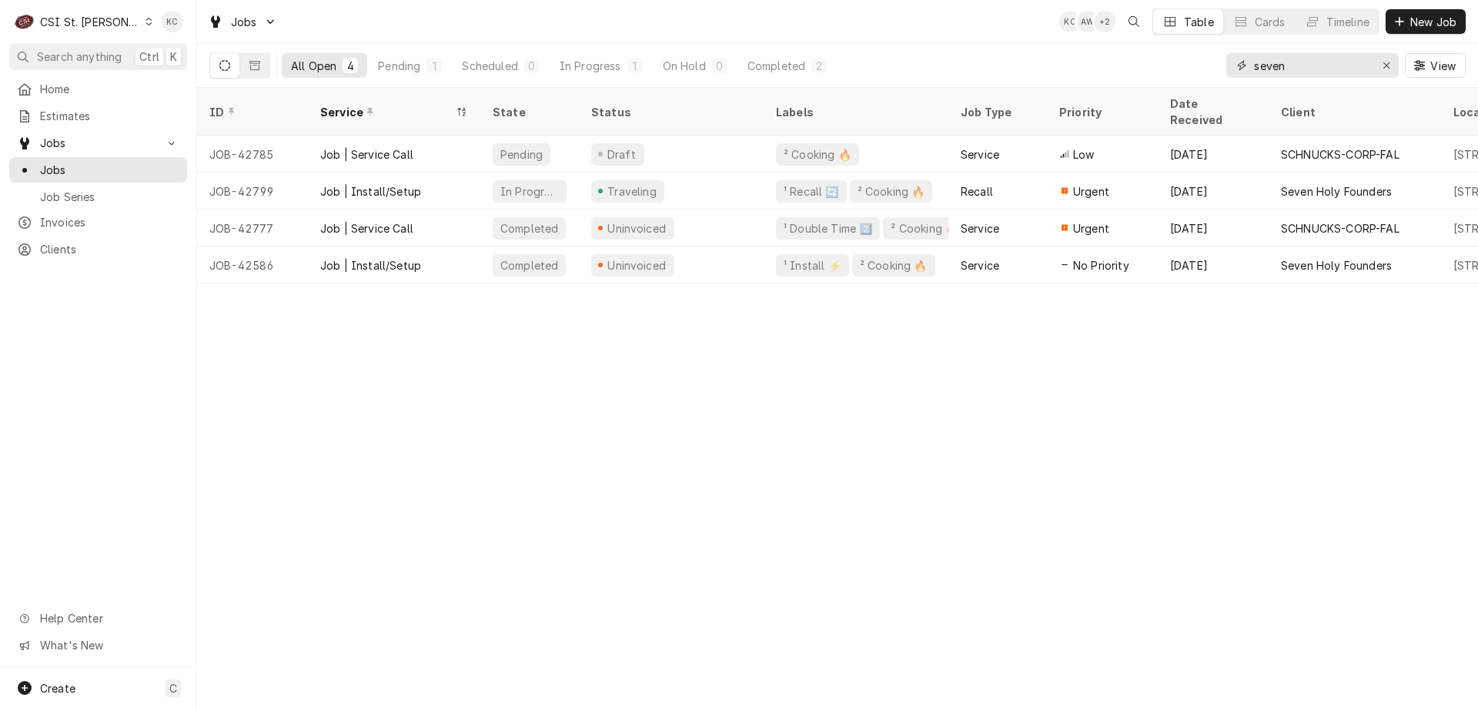
drag, startPoint x: 1329, startPoint y: 64, endPoint x: 1214, endPoint y: 78, distance: 116.3
click at [1214, 78] on div "All Open 4 Pending 1 Scheduled 0 In Progress 1 On Hold 0 Completed 2 seven View" at bounding box center [837, 65] width 1257 height 43
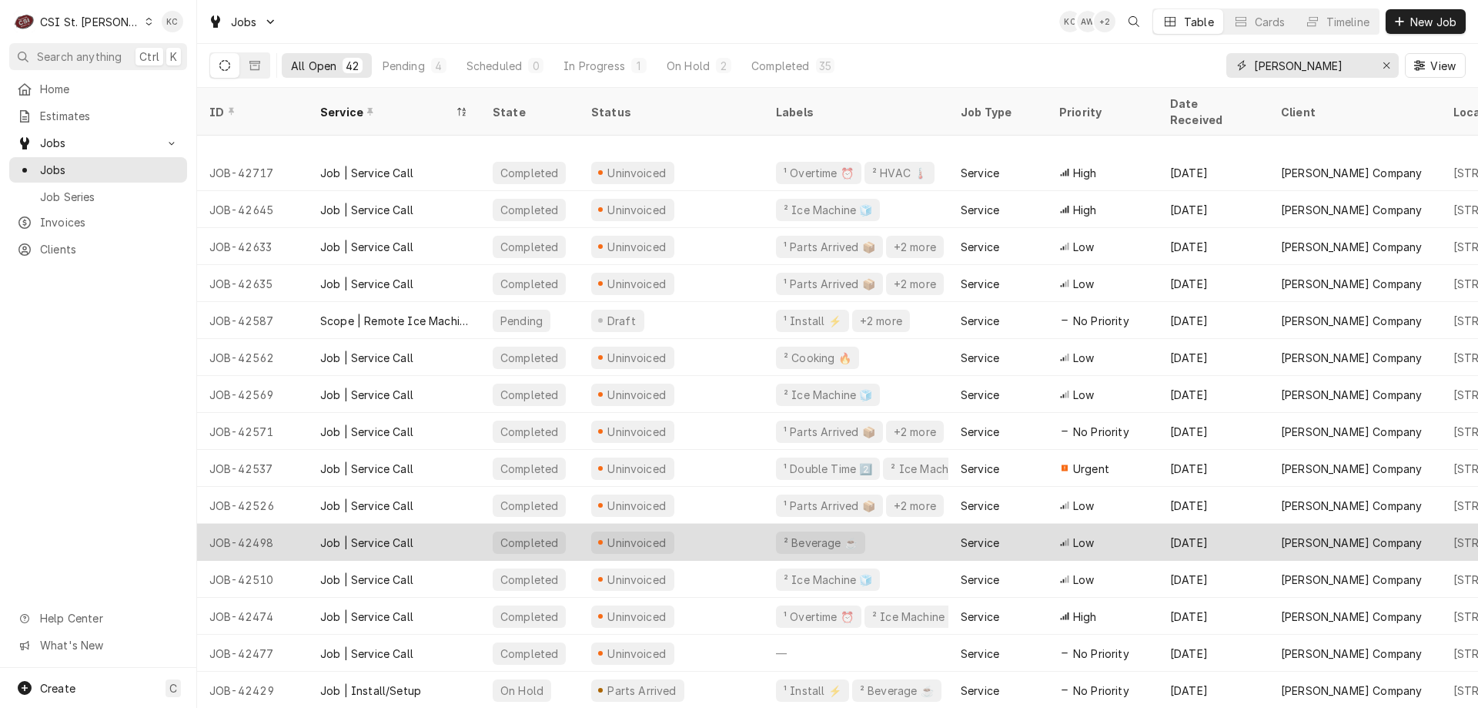
scroll to position [428, 0]
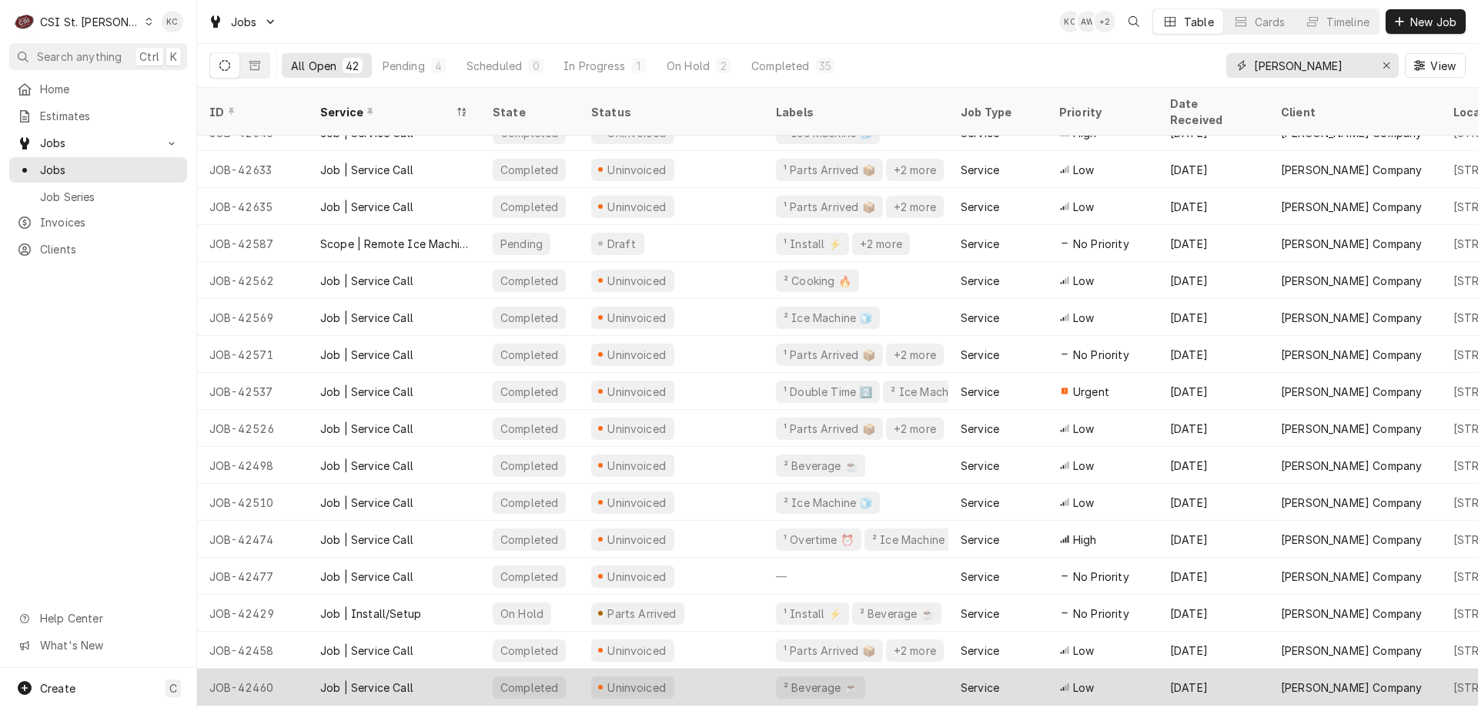
type input "vivian"
click at [305, 670] on div "JOB-42460" at bounding box center [252, 686] width 111 height 37
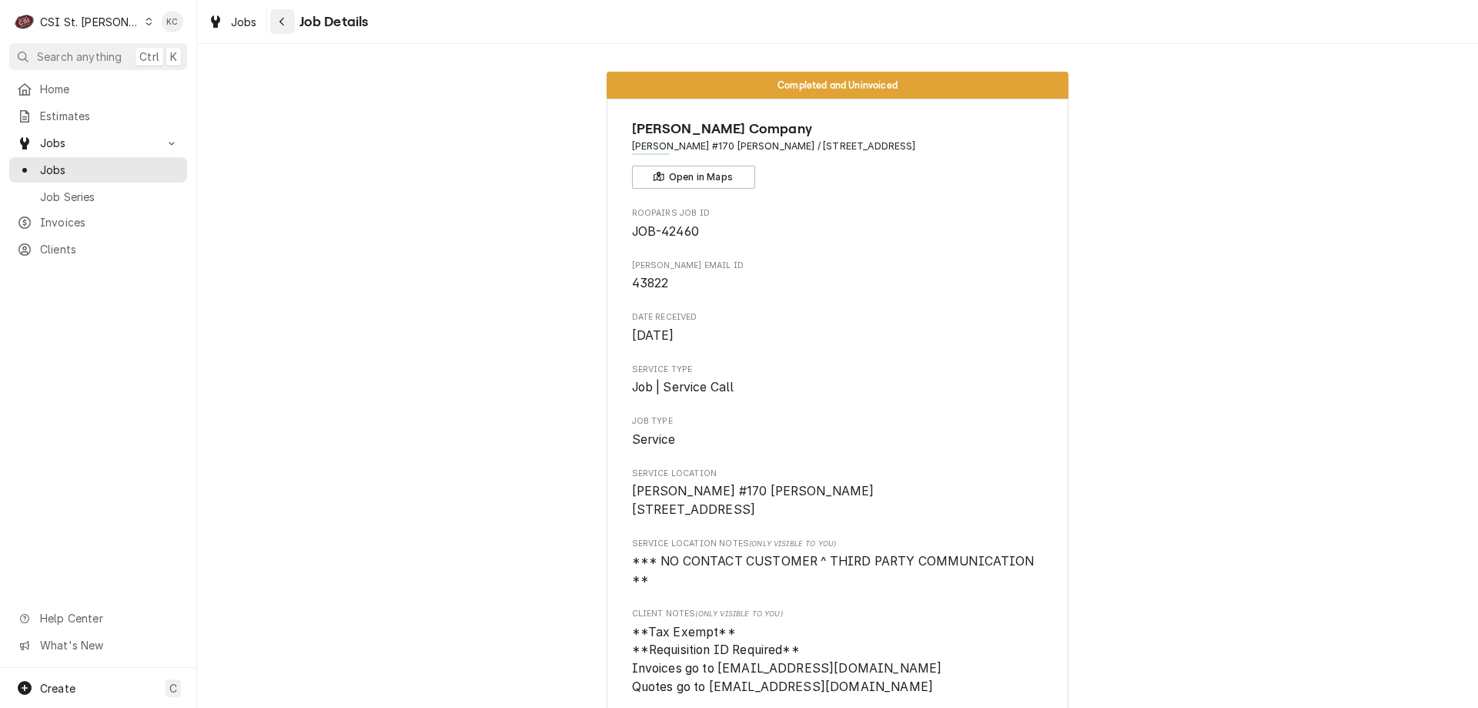
click at [289, 22] on div "Navigate back" at bounding box center [282, 21] width 15 height 15
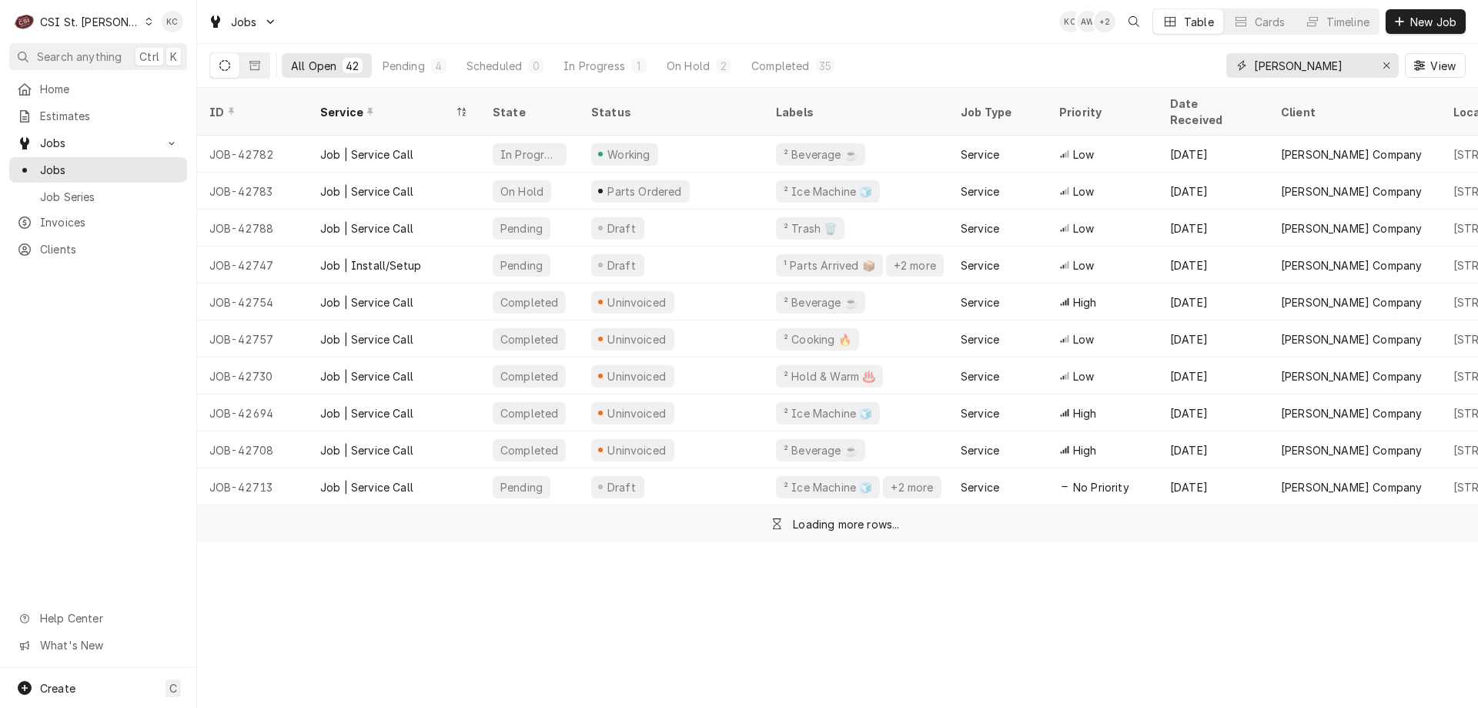
click at [1356, 62] on input "[PERSON_NAME]" at bounding box center [1312, 65] width 116 height 25
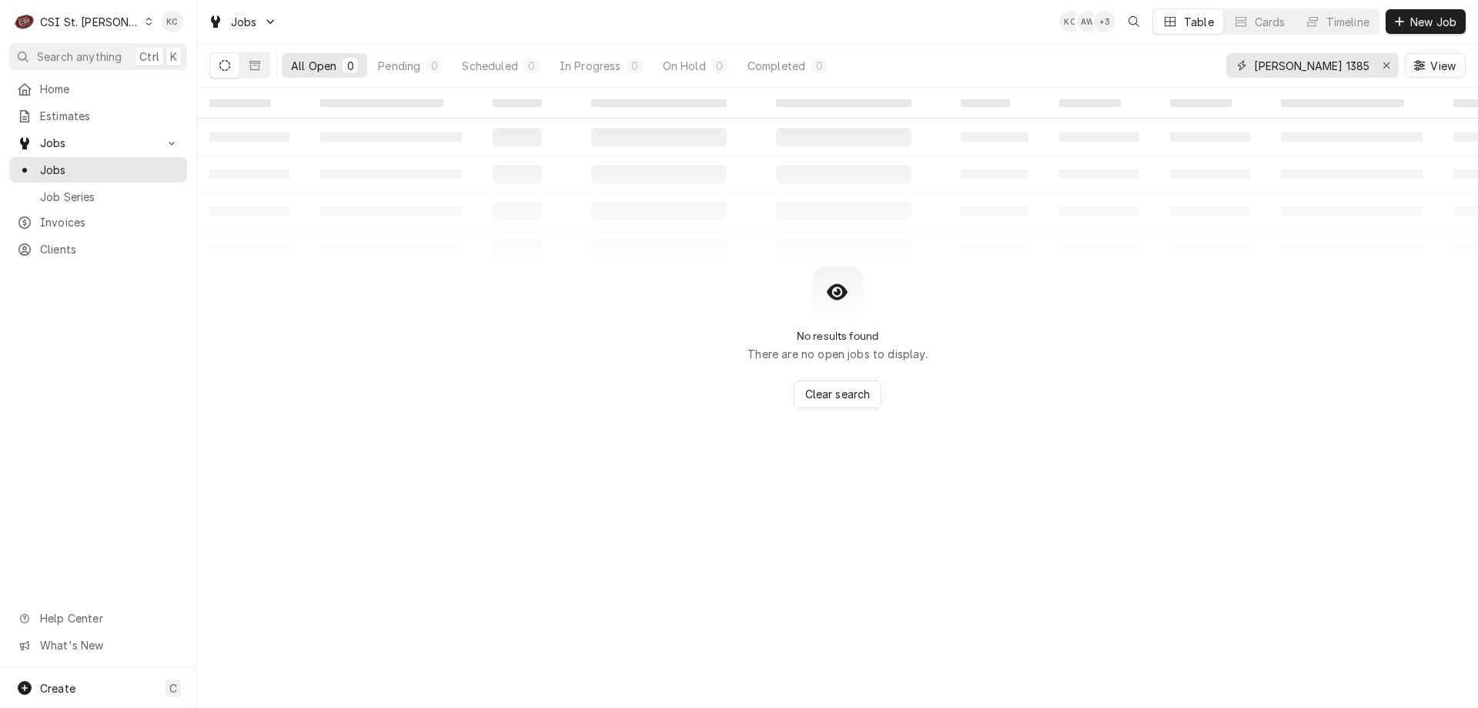
drag, startPoint x: 1284, startPoint y: 61, endPoint x: 1218, endPoint y: 71, distance: 67.0
click at [1218, 71] on div "All Open 0 Pending 0 Scheduled 0 In Progress 0 On Hold 0 Completed 0 vivian 138…" at bounding box center [837, 65] width 1257 height 43
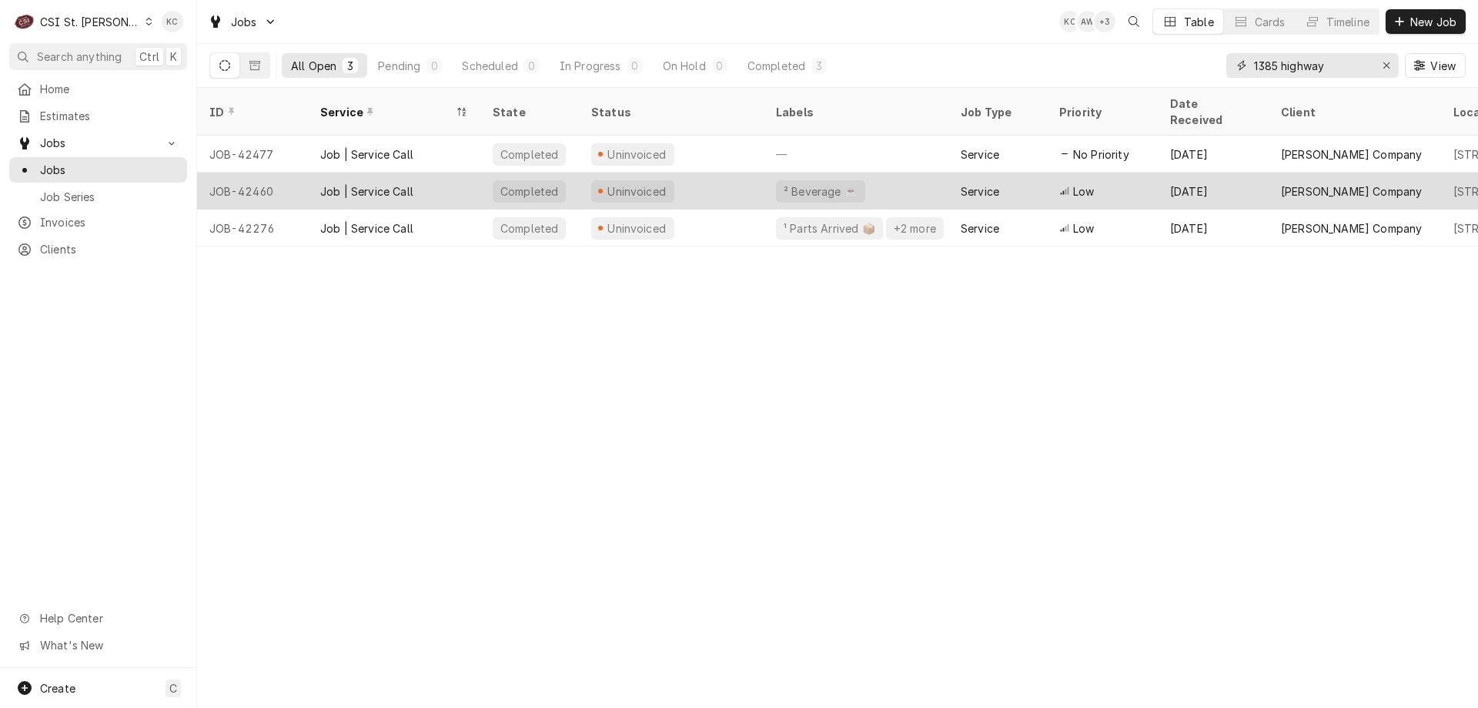
type input "1385 highway"
click at [705, 172] on div "Uninvoiced" at bounding box center [671, 190] width 185 height 37
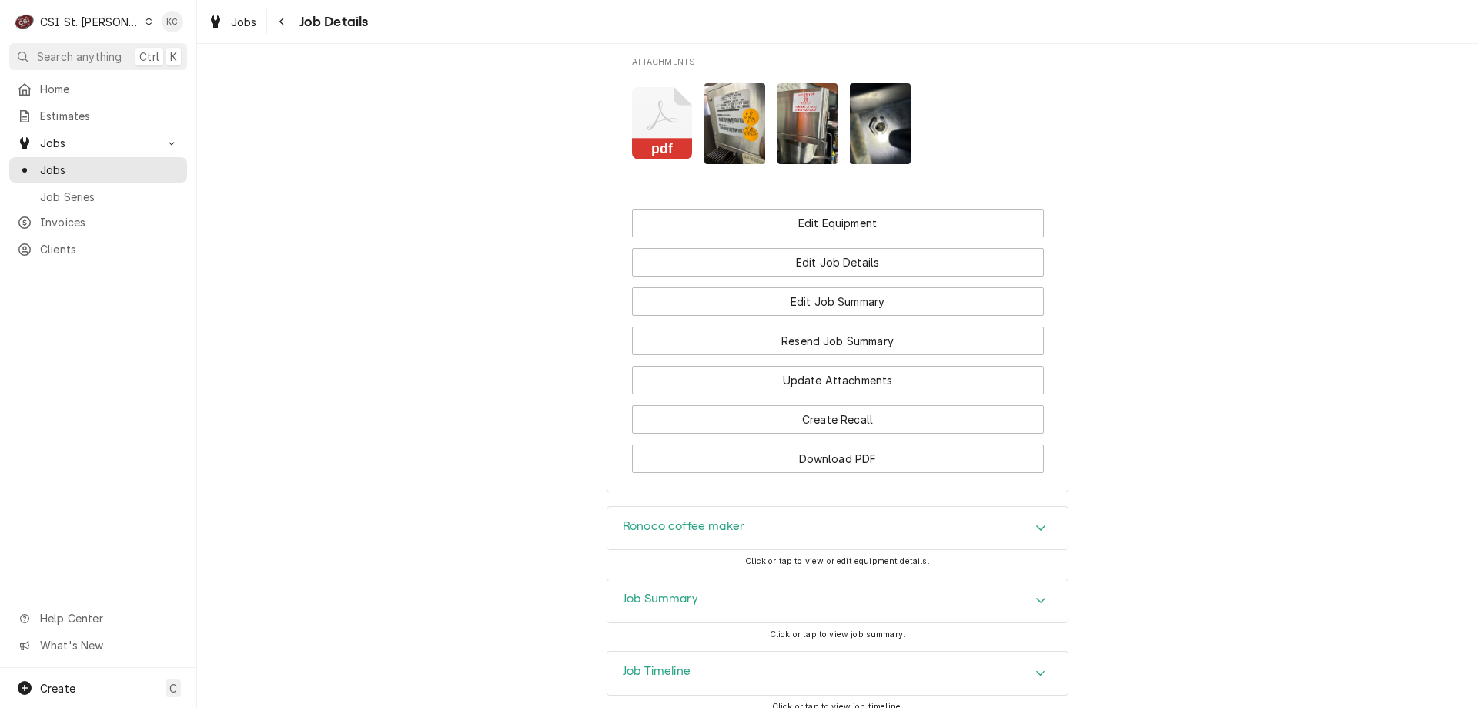
scroll to position [1813, 0]
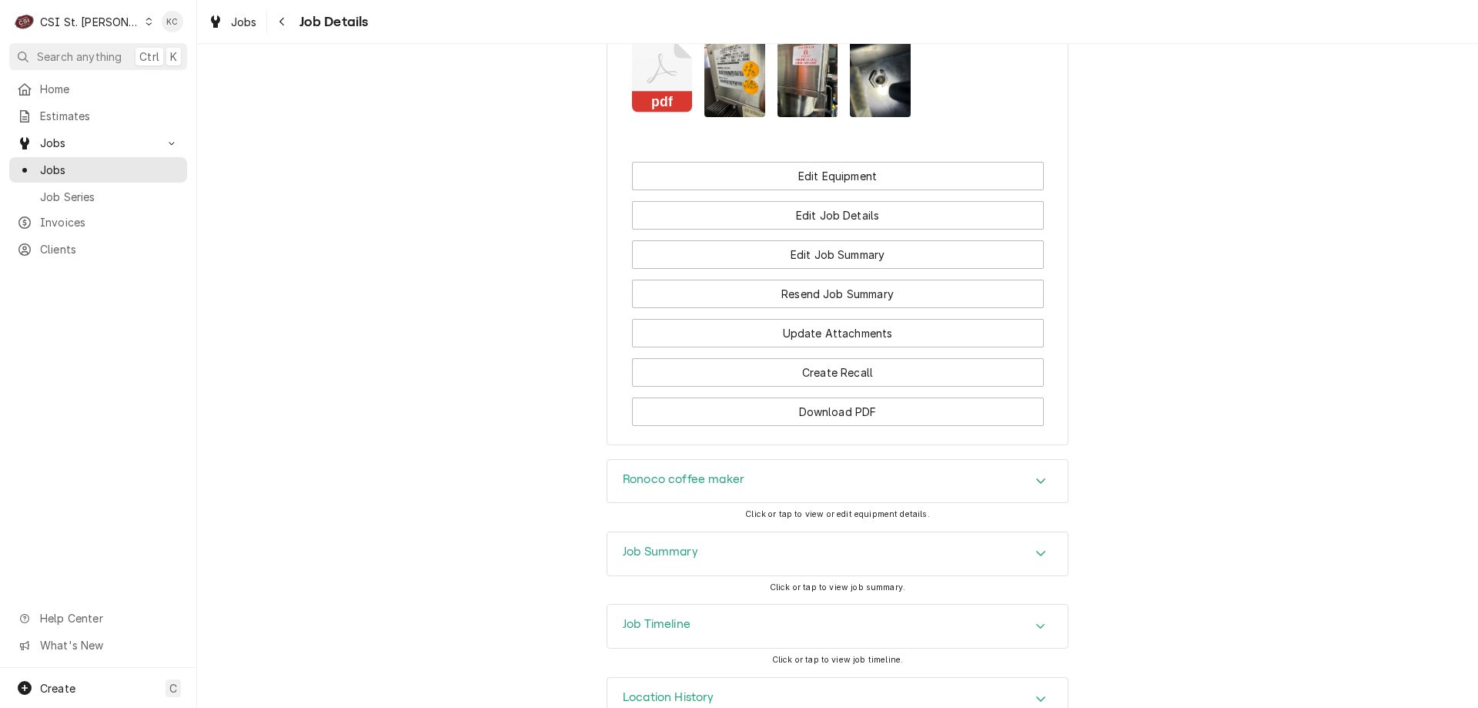
click at [760, 532] on div "Job Summary" at bounding box center [838, 553] width 460 height 43
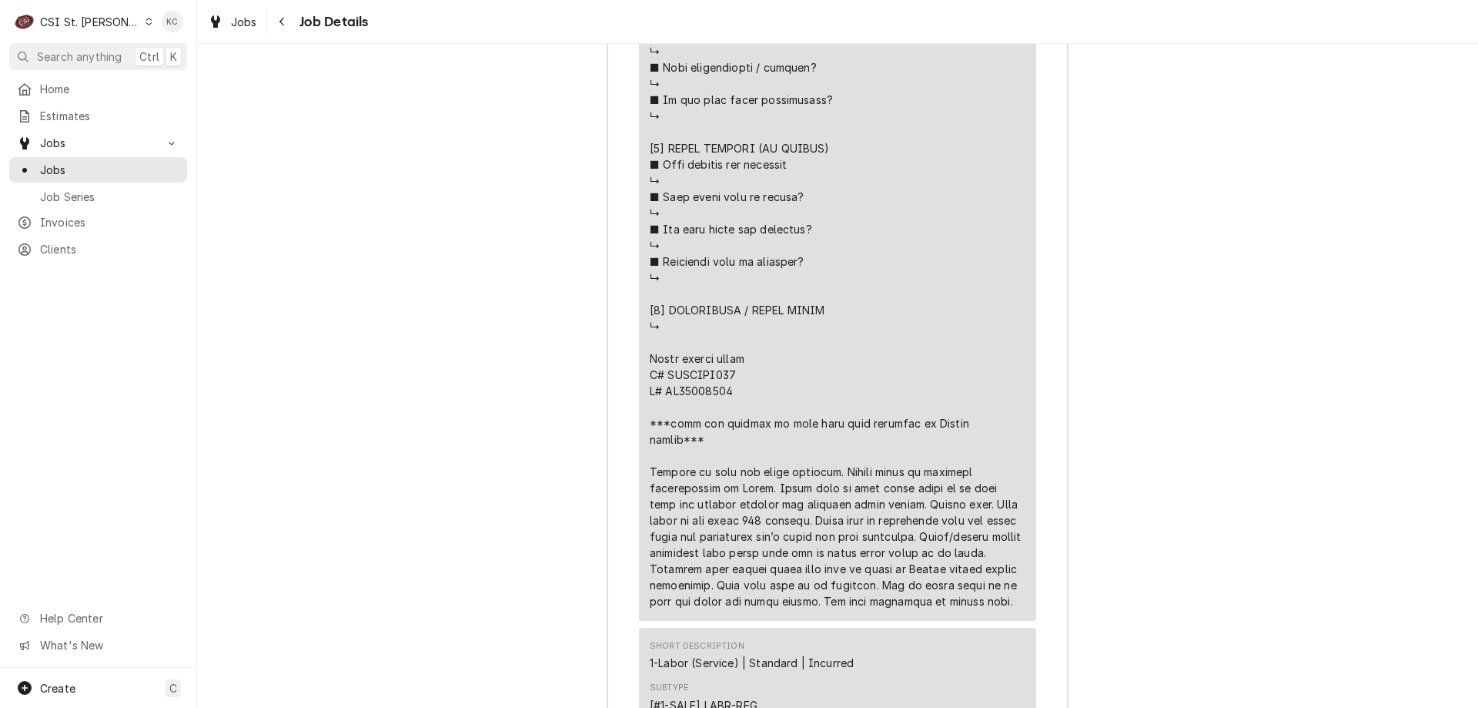
scroll to position [3506, 0]
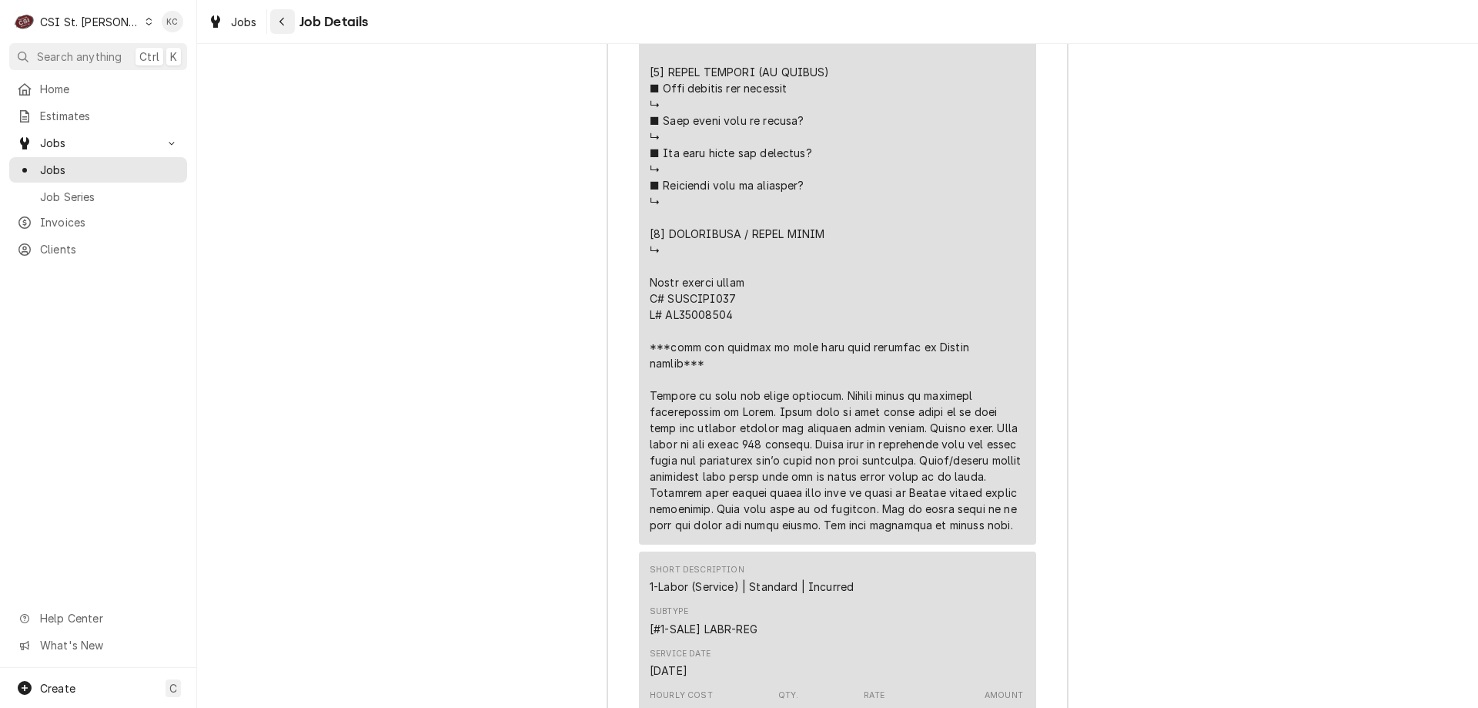
click at [272, 21] on button "Navigate back" at bounding box center [282, 21] width 25 height 25
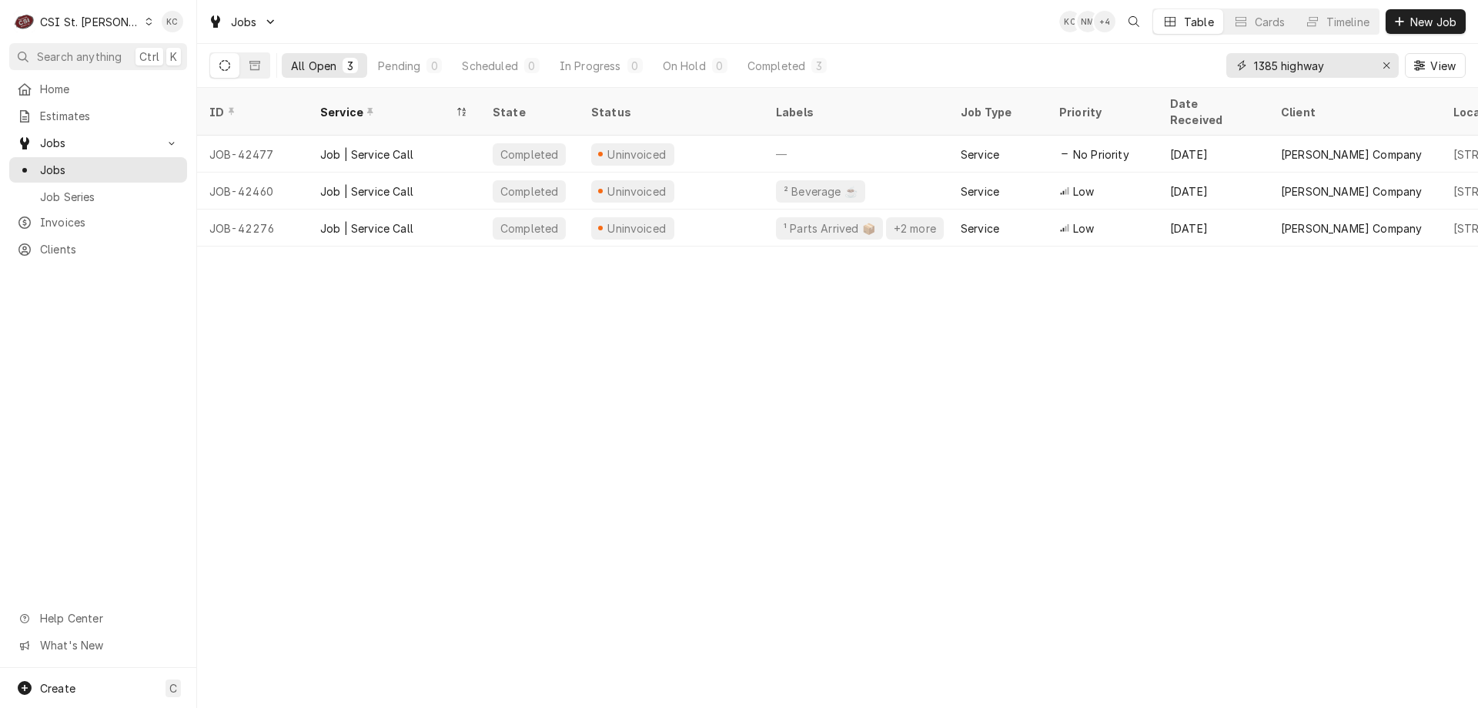
drag, startPoint x: 1339, startPoint y: 64, endPoint x: 1239, endPoint y: 71, distance: 100.3
click at [1239, 71] on div "1385 highway" at bounding box center [1313, 65] width 172 height 25
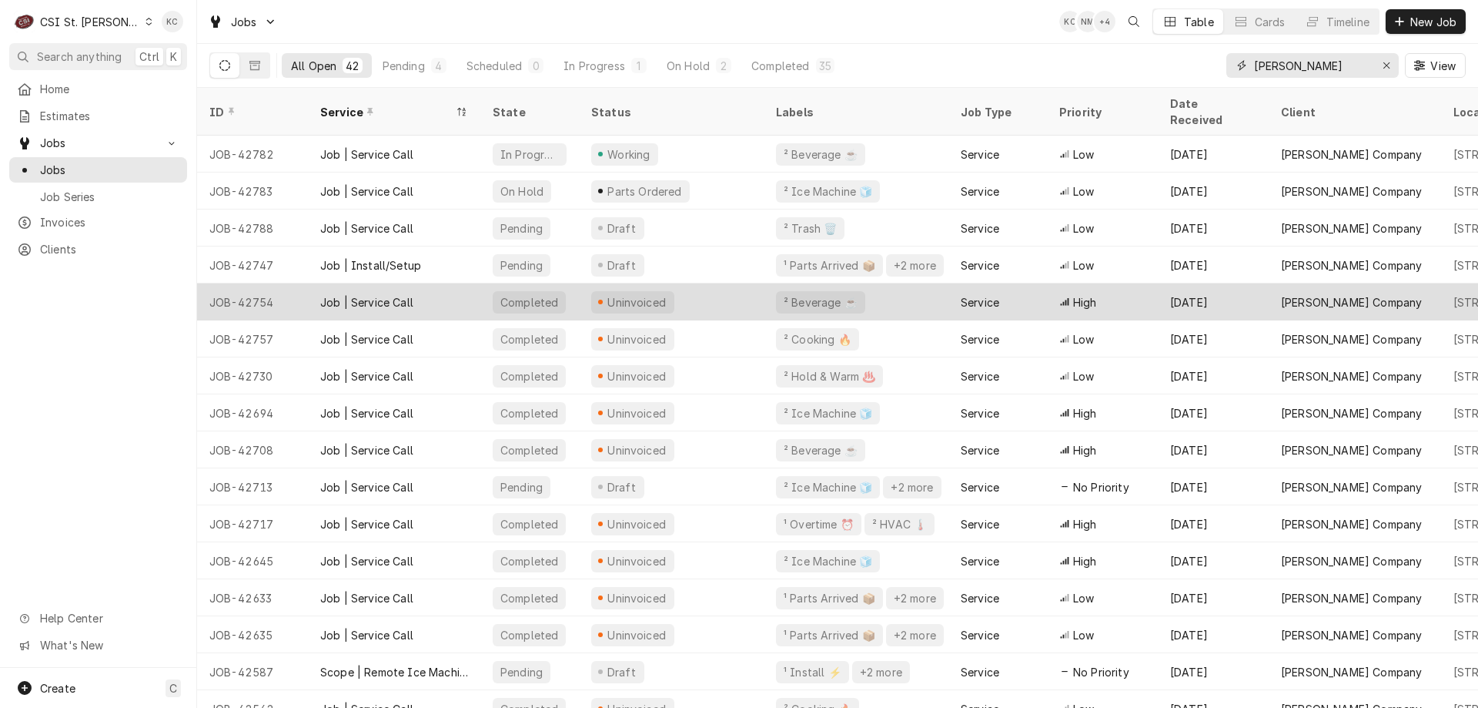
type input "vivian"
click at [616, 294] on div "Uninvoiced" at bounding box center [637, 302] width 62 height 16
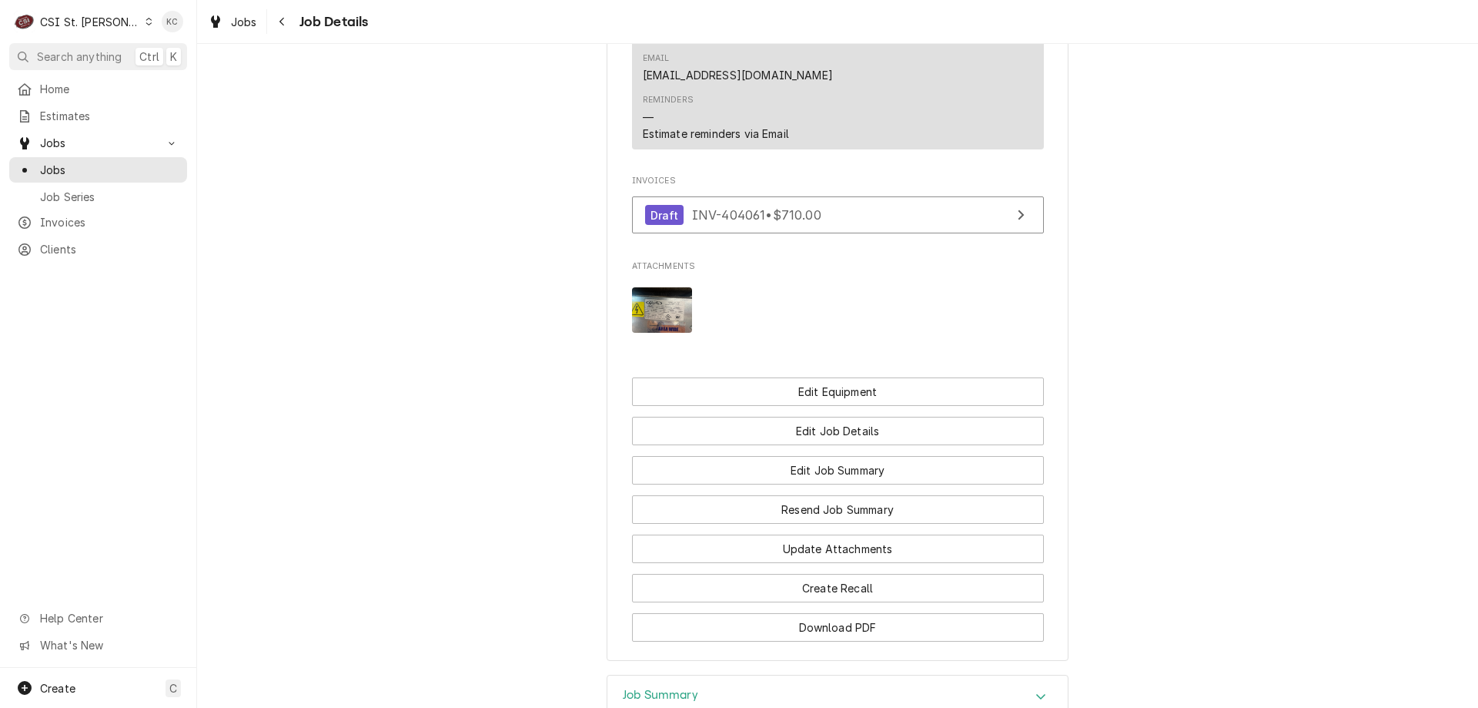
scroll to position [1540, 0]
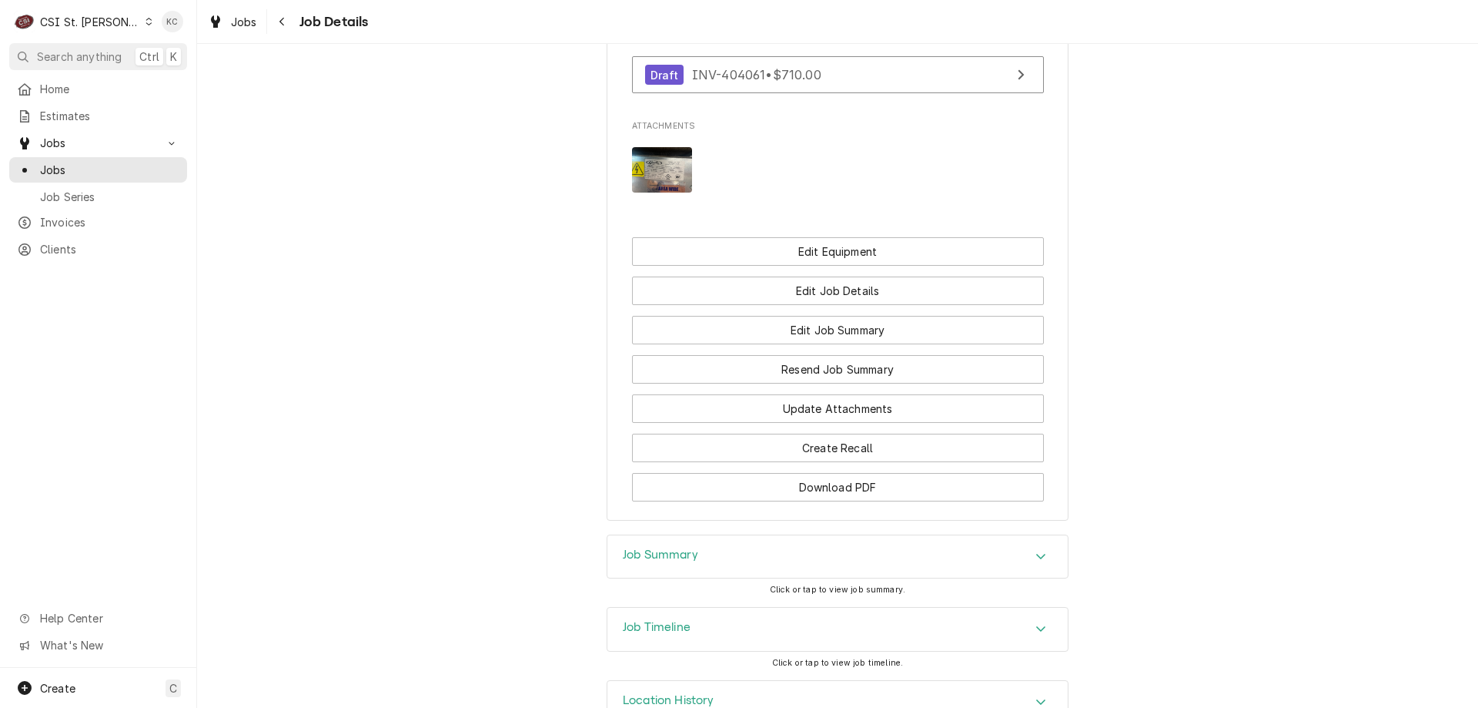
click at [765, 535] on div "Job Summary" at bounding box center [838, 556] width 460 height 43
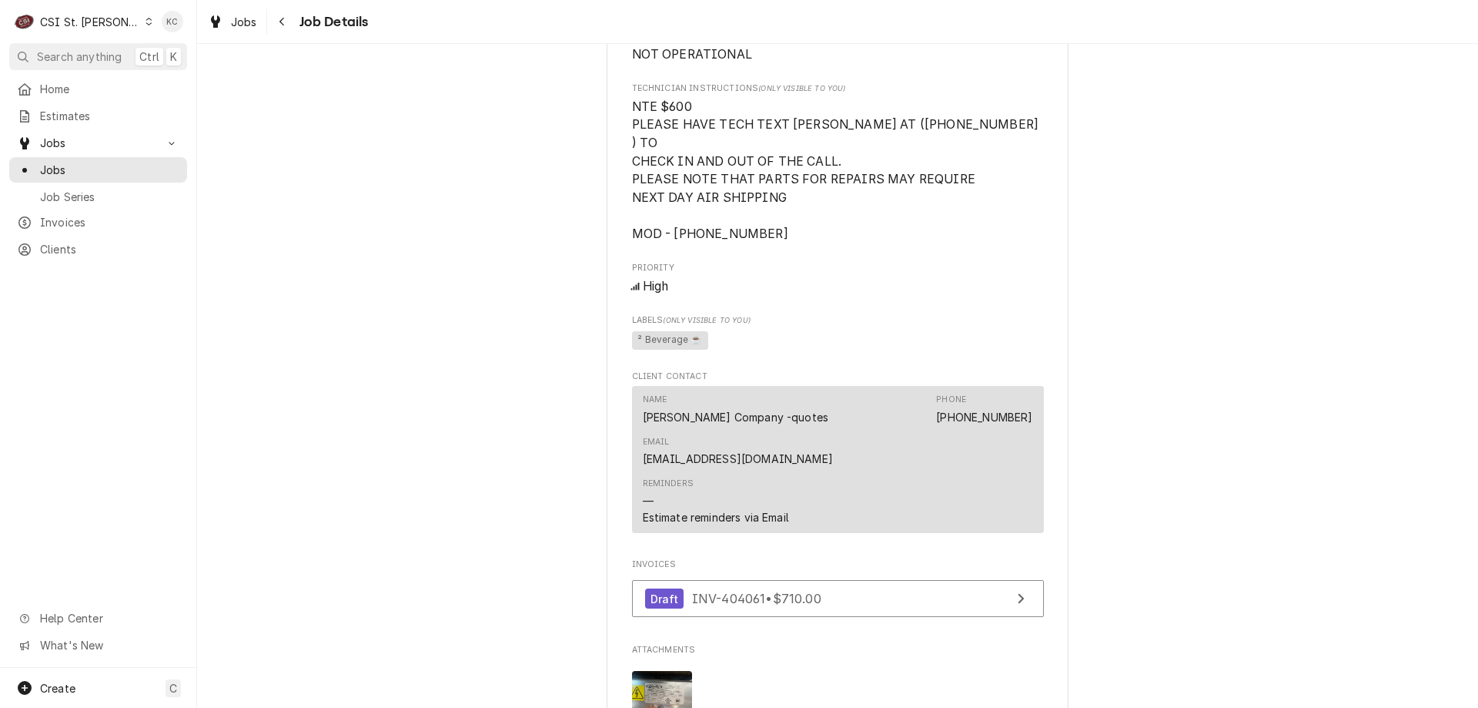
scroll to position [0, 0]
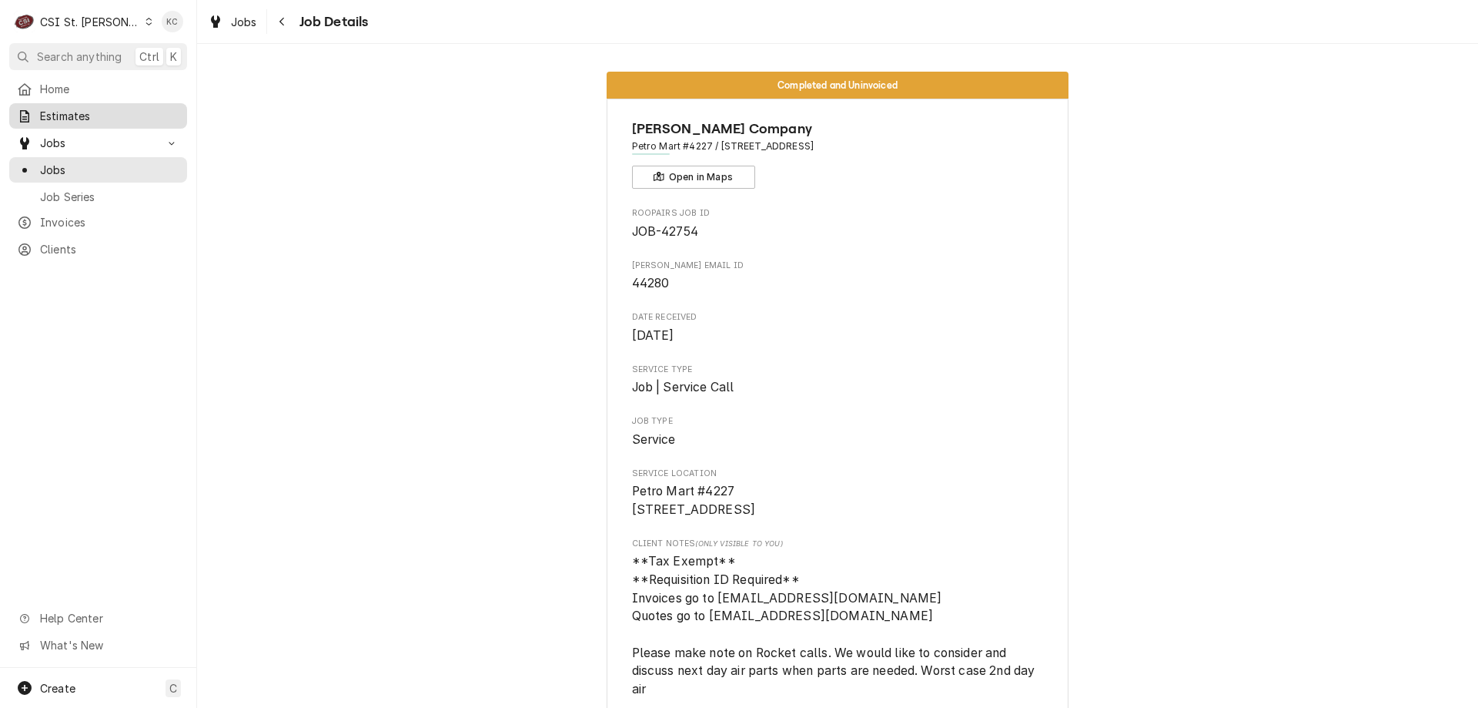
click at [72, 110] on span "Estimates" at bounding box center [109, 116] width 139 height 16
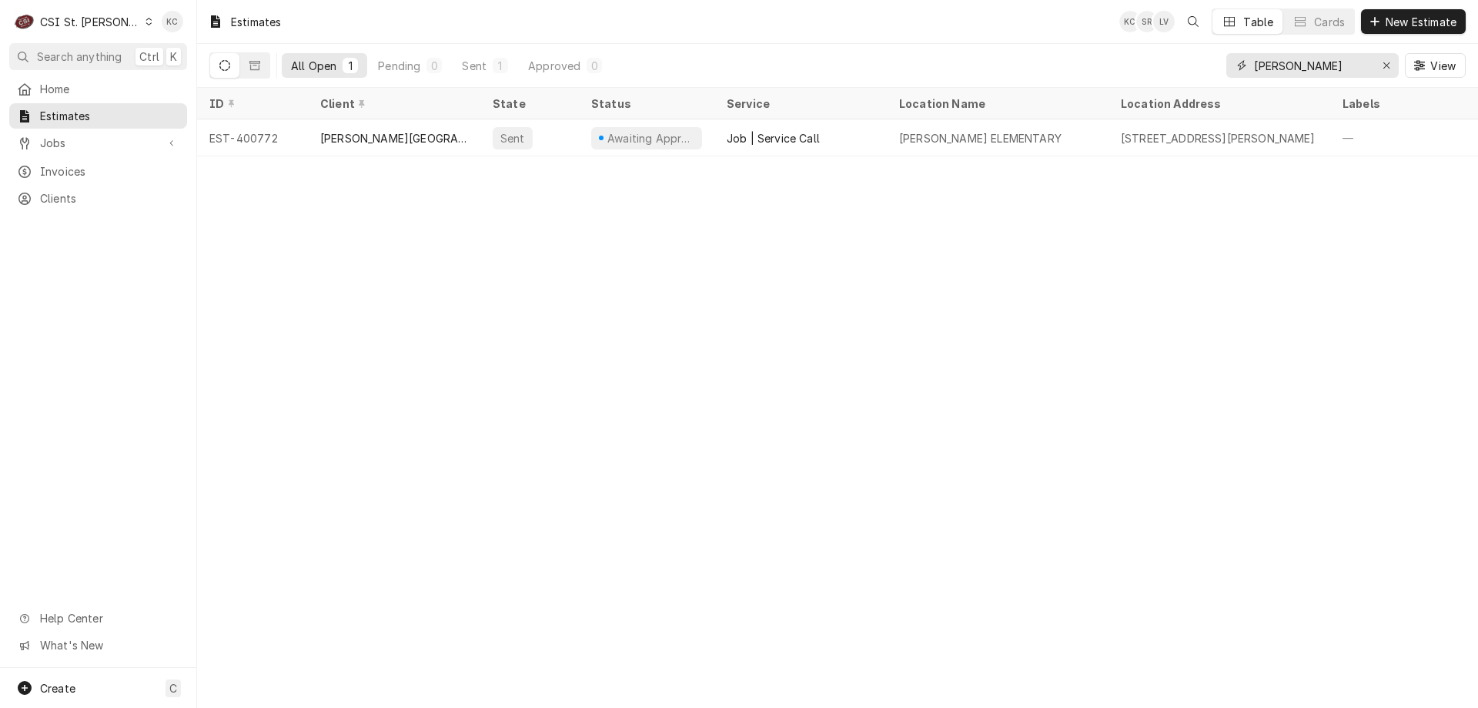
drag, startPoint x: 1311, startPoint y: 68, endPoint x: 1204, endPoint y: 65, distance: 107.1
click at [1204, 65] on div "All Open 1 Pending 0 Sent 1 Approved 0 [PERSON_NAME] View" at bounding box center [837, 65] width 1257 height 43
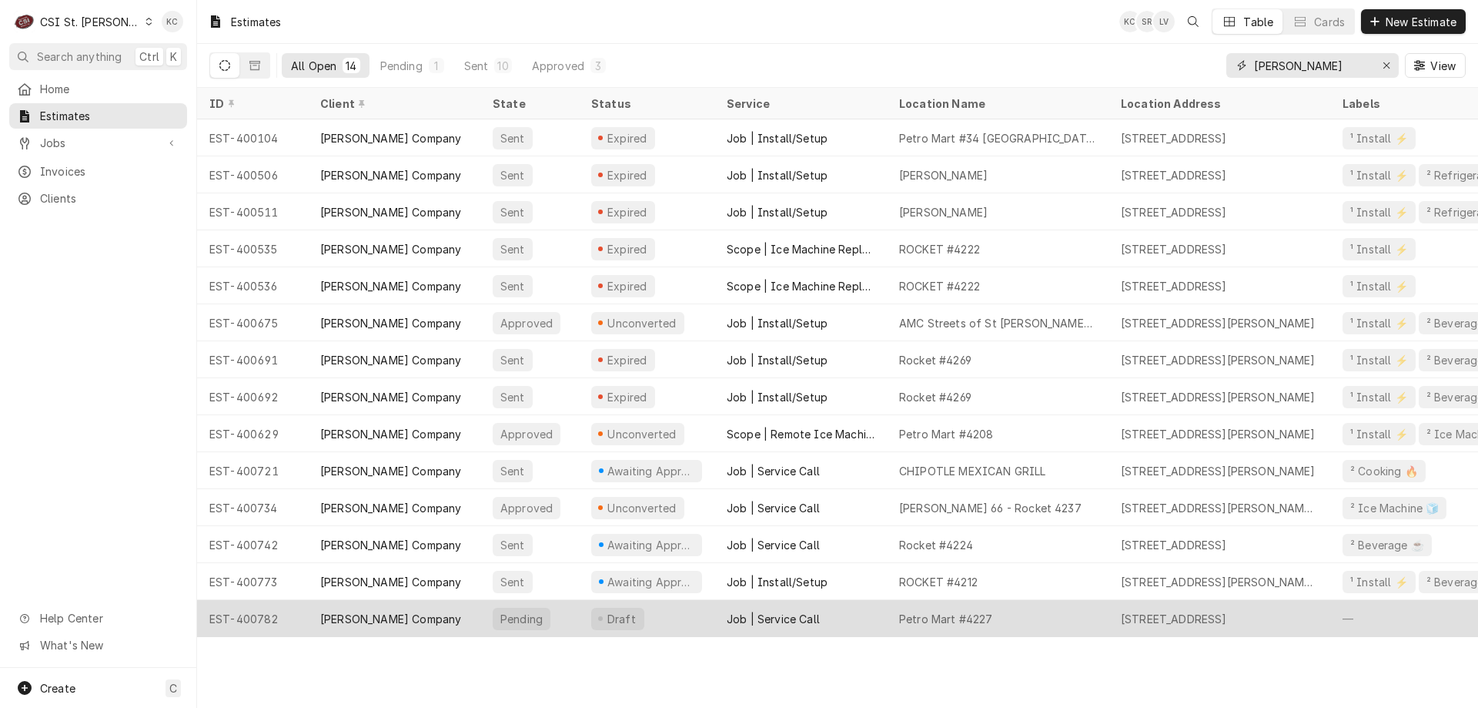
type input "vivian"
click at [953, 624] on div "Petro Mart #4227" at bounding box center [998, 618] width 222 height 37
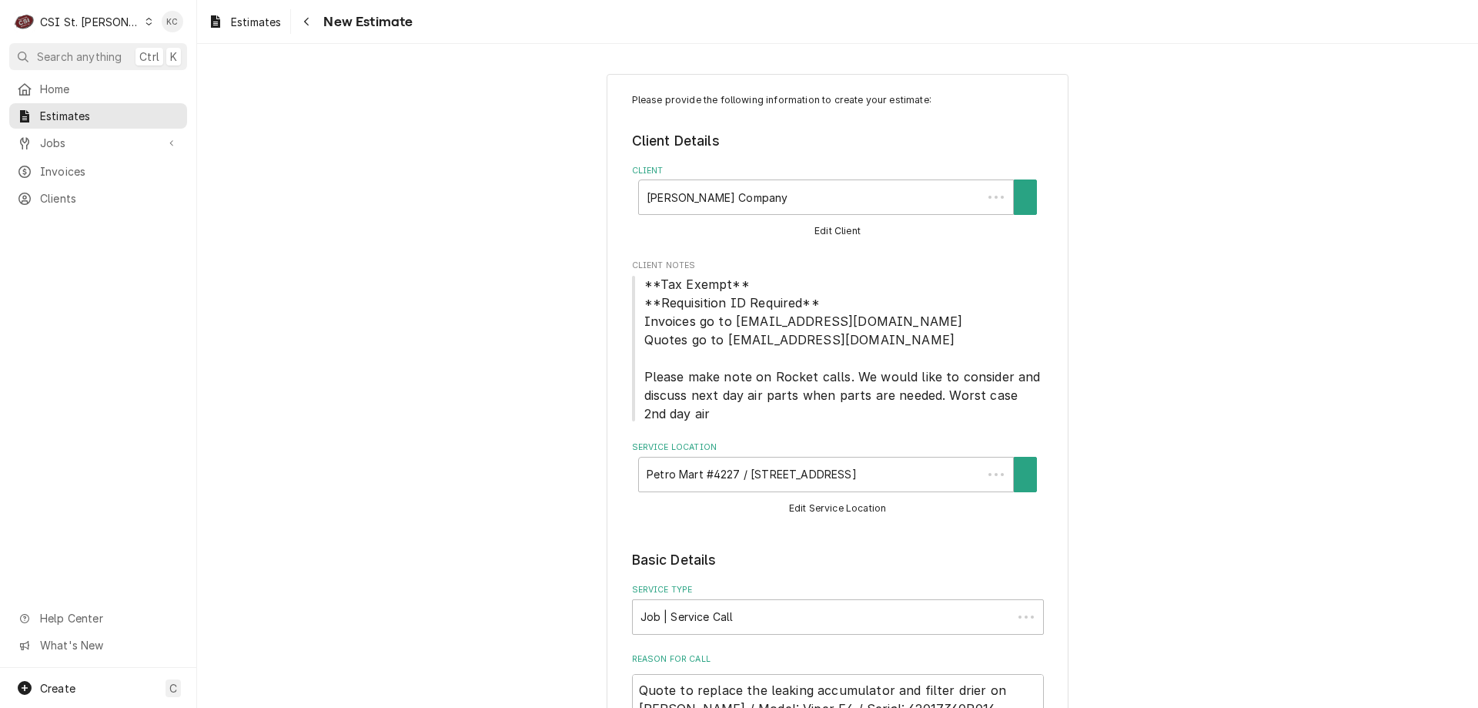
type textarea "x"
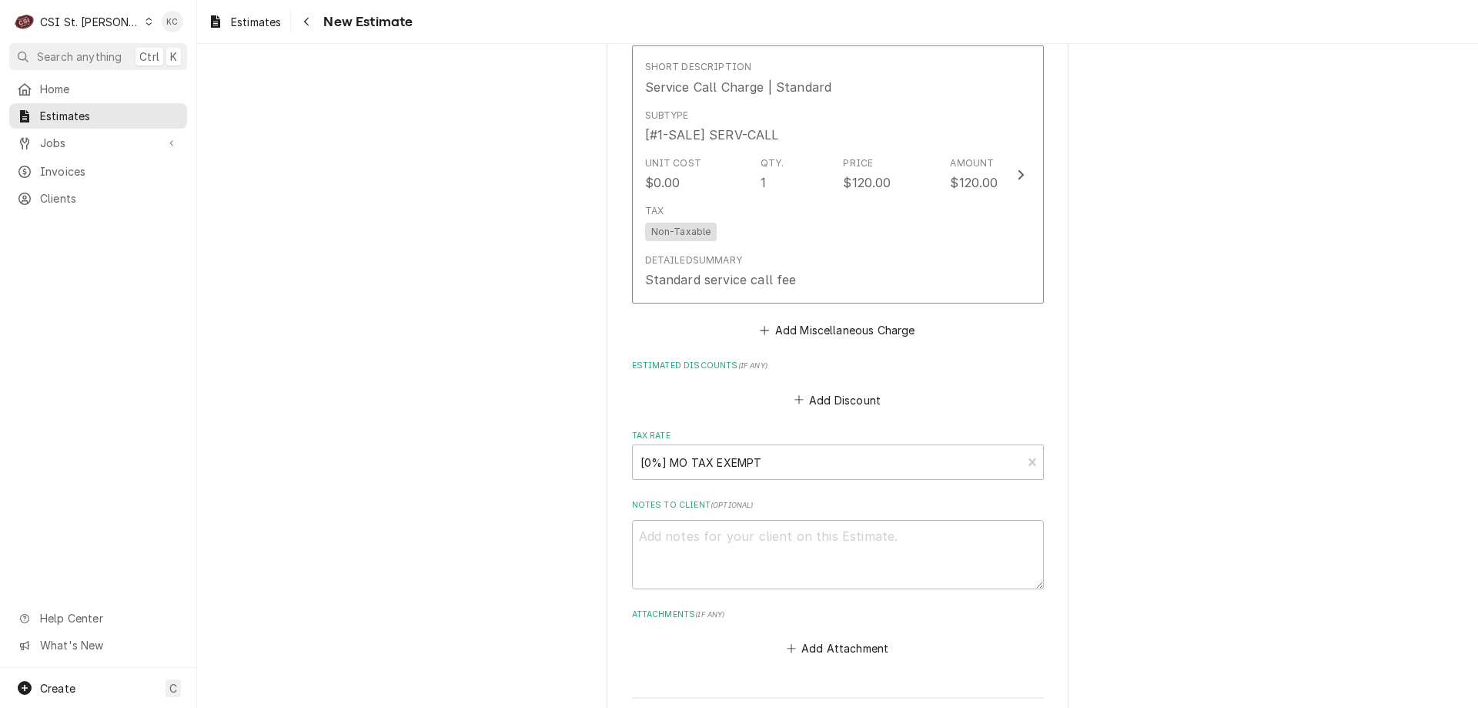
scroll to position [4153, 0]
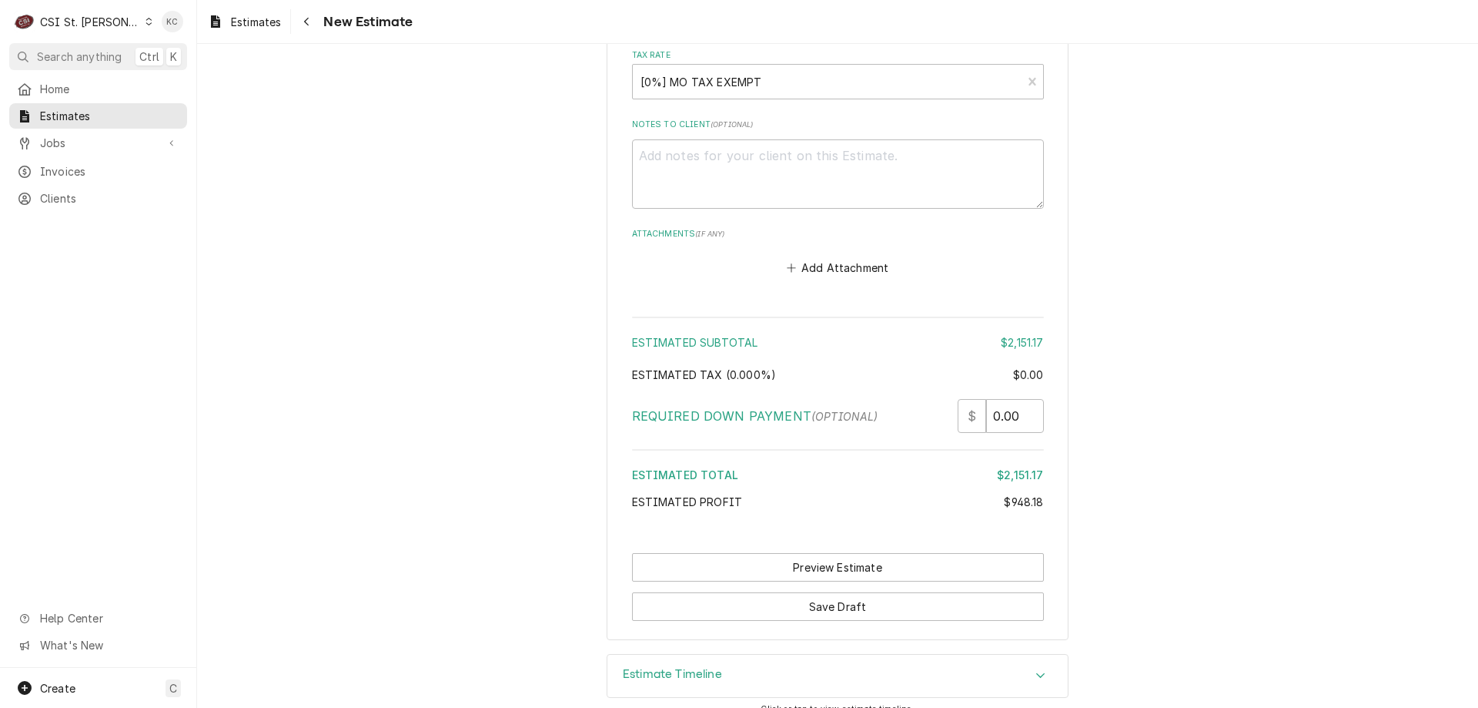
click at [795, 661] on div "Estimate Timeline" at bounding box center [838, 676] width 460 height 43
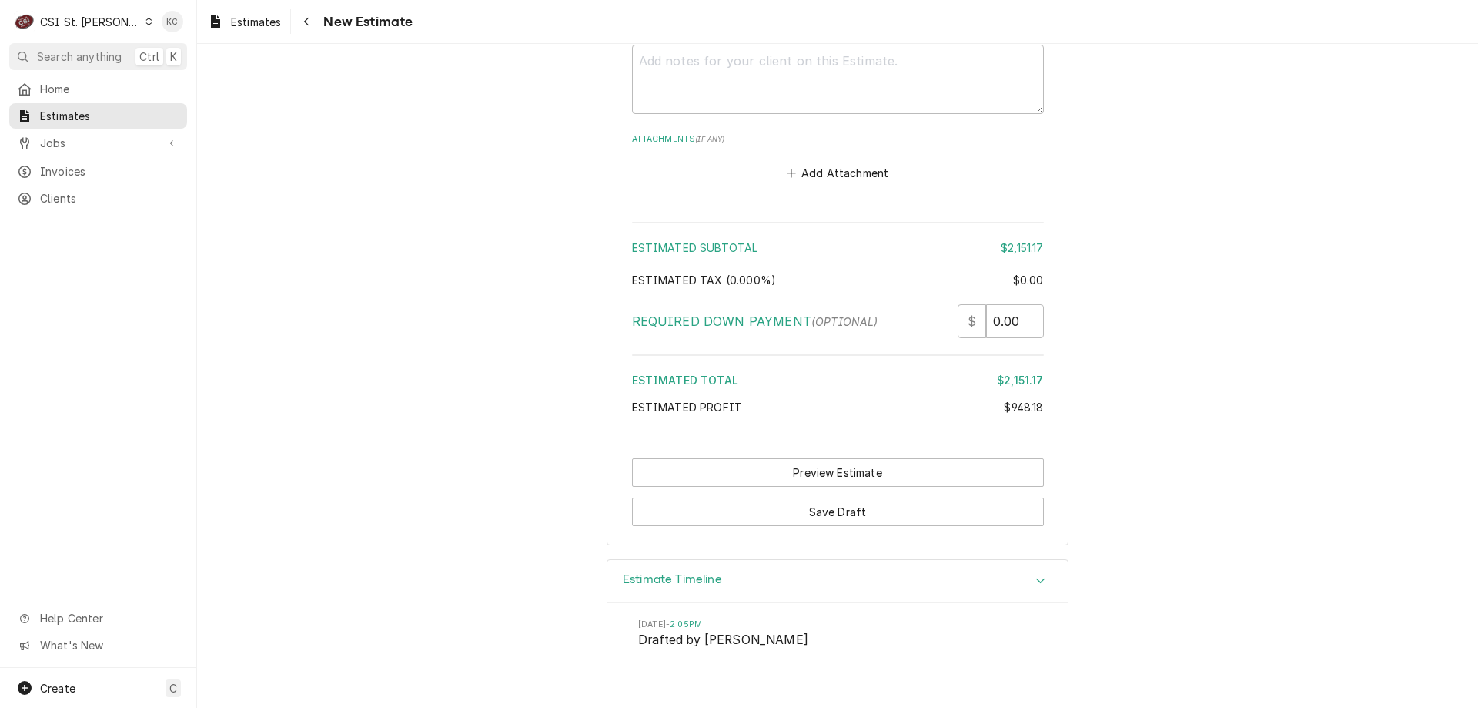
scroll to position [4296, 0]
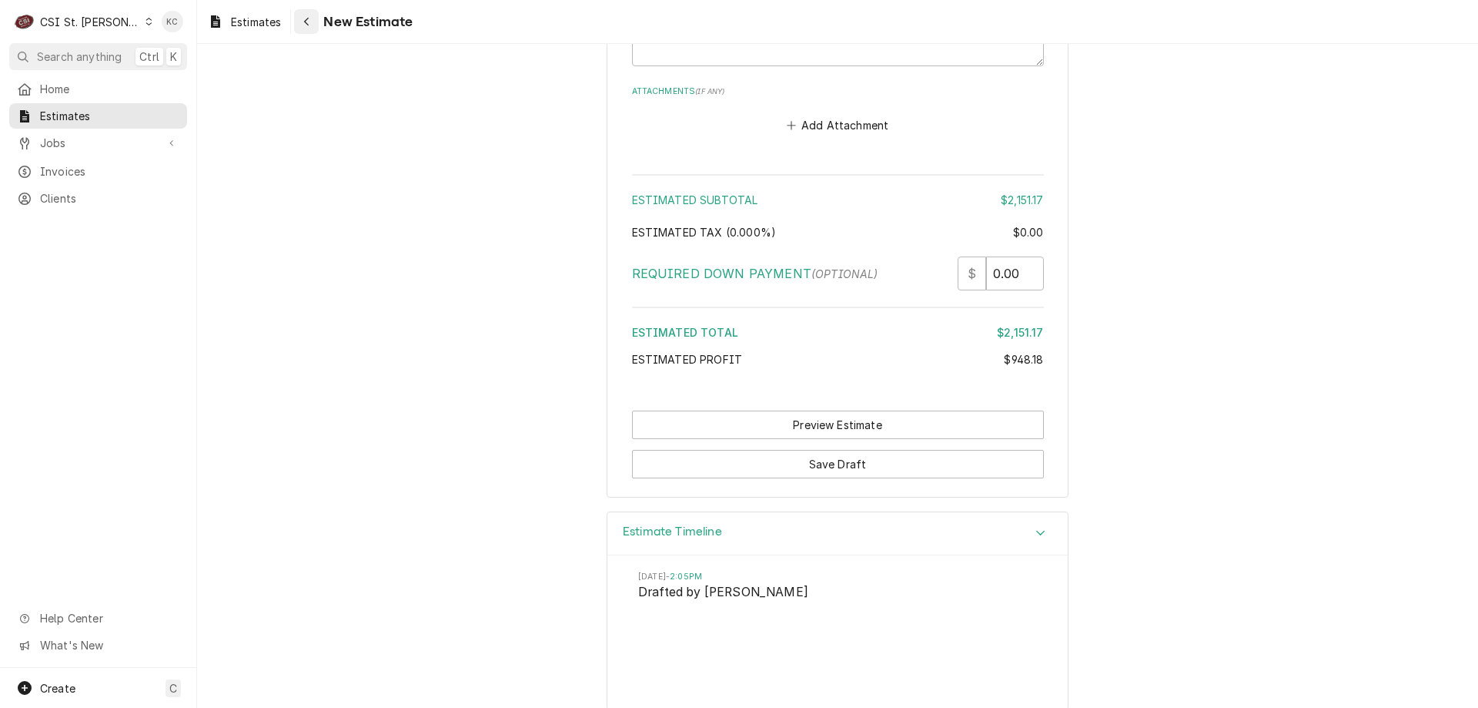
click at [306, 23] on icon "Navigate back" at bounding box center [306, 22] width 5 height 8
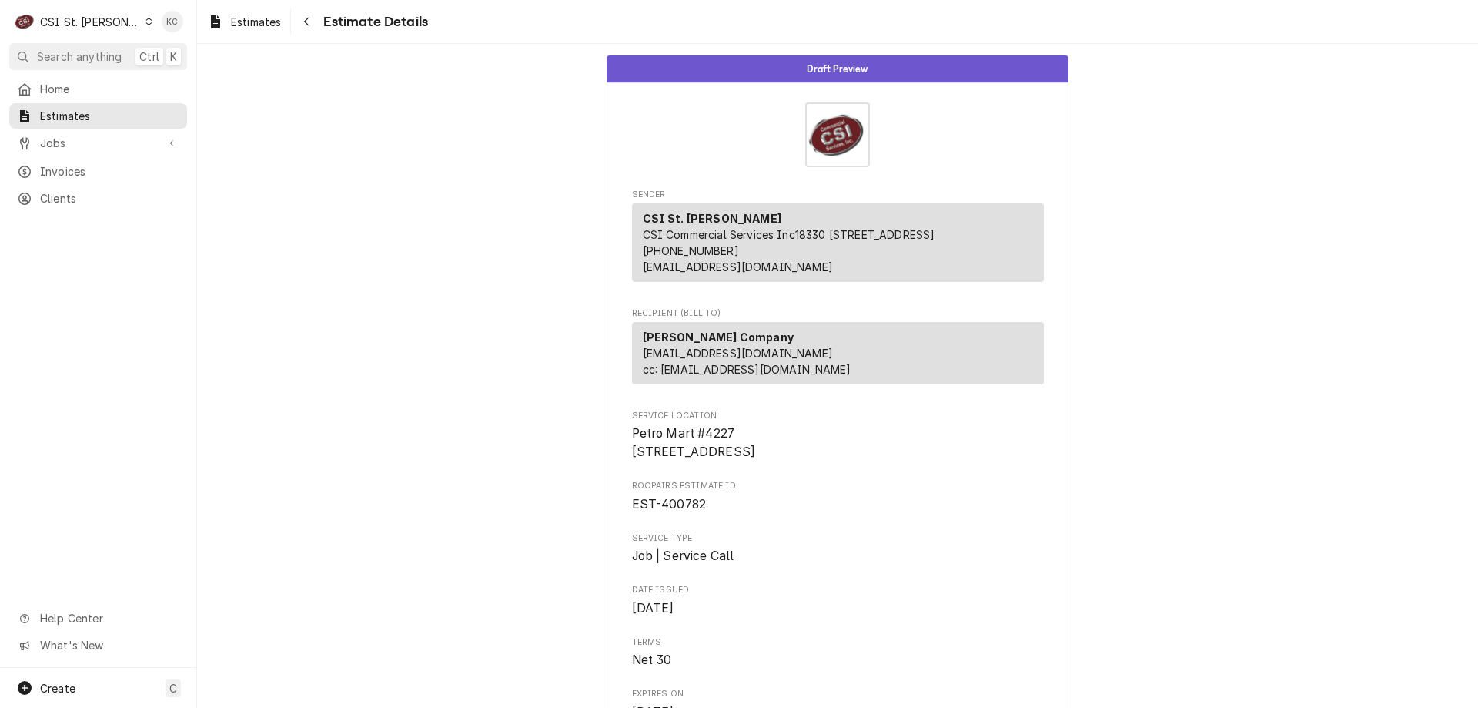
click at [64, 152] on div "Home Estimates Jobs Jobs Job Series Invoices Clients" at bounding box center [98, 143] width 196 height 135
click at [62, 137] on span "Jobs" at bounding box center [98, 143] width 116 height 16
click at [62, 163] on span "Jobs" at bounding box center [109, 170] width 139 height 16
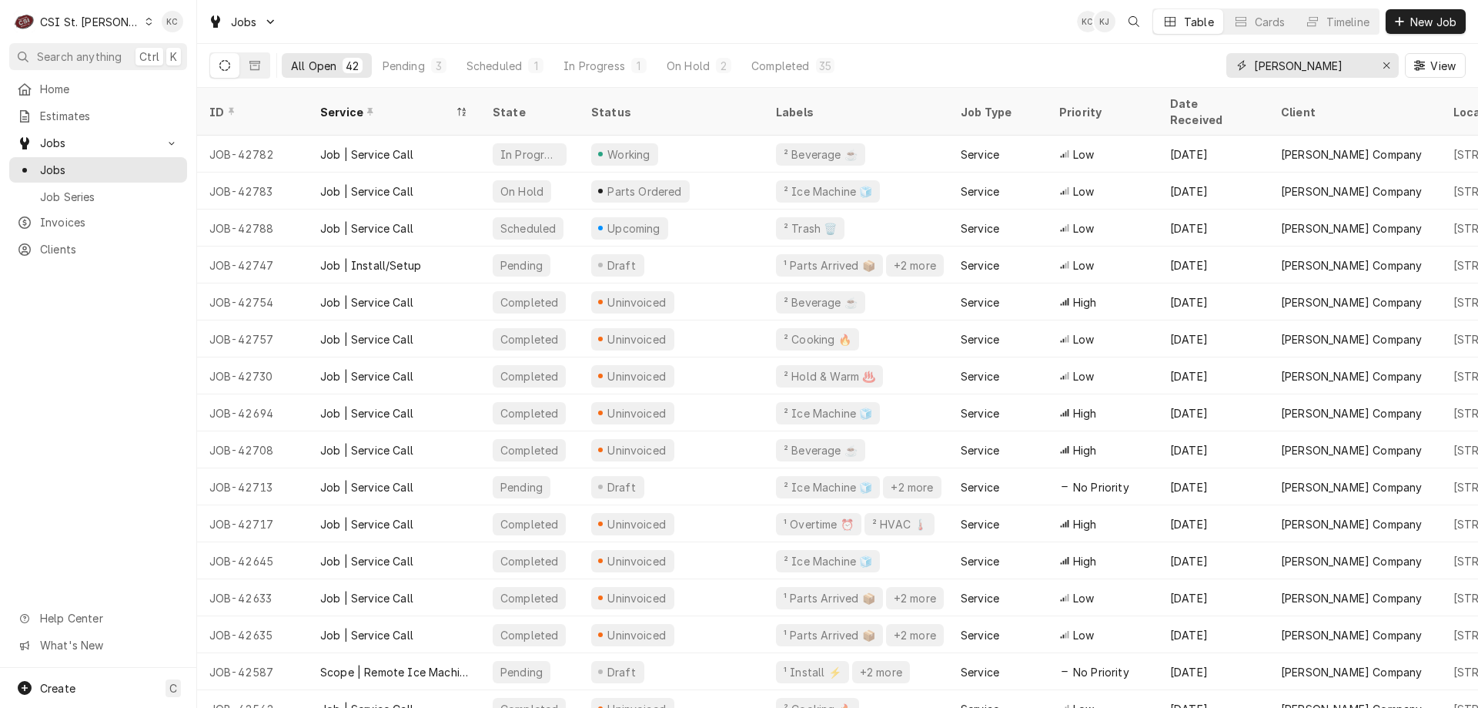
drag, startPoint x: 1344, startPoint y: 59, endPoint x: 1118, endPoint y: 50, distance: 225.8
click at [1118, 50] on div "All Open 42 Pending 3 Scheduled 1 In Progress 1 On Hold 2 Completed 35 vivian V…" at bounding box center [837, 65] width 1257 height 43
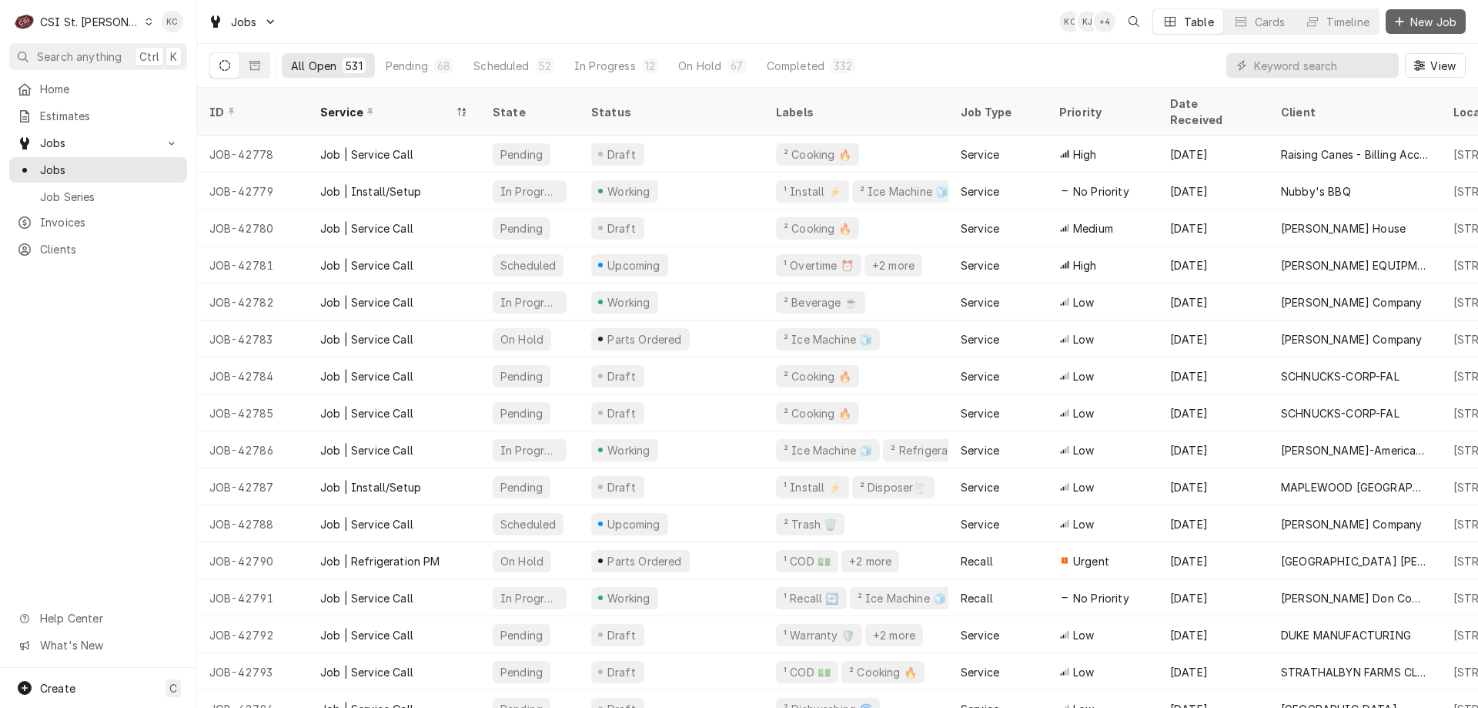
click at [1447, 25] on span "New Job" at bounding box center [1434, 22] width 52 height 16
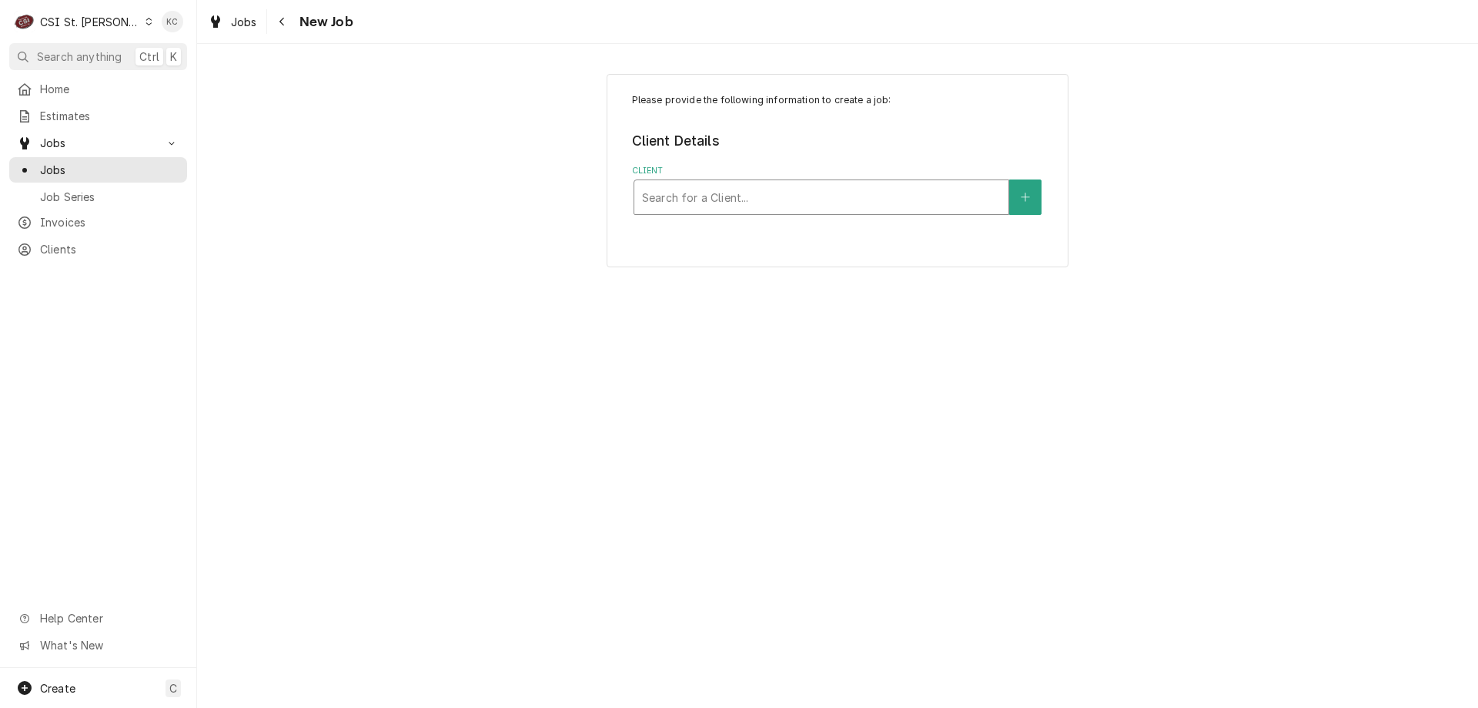
click at [782, 199] on div "Client" at bounding box center [821, 197] width 359 height 28
type input "[PERSON_NAME]"
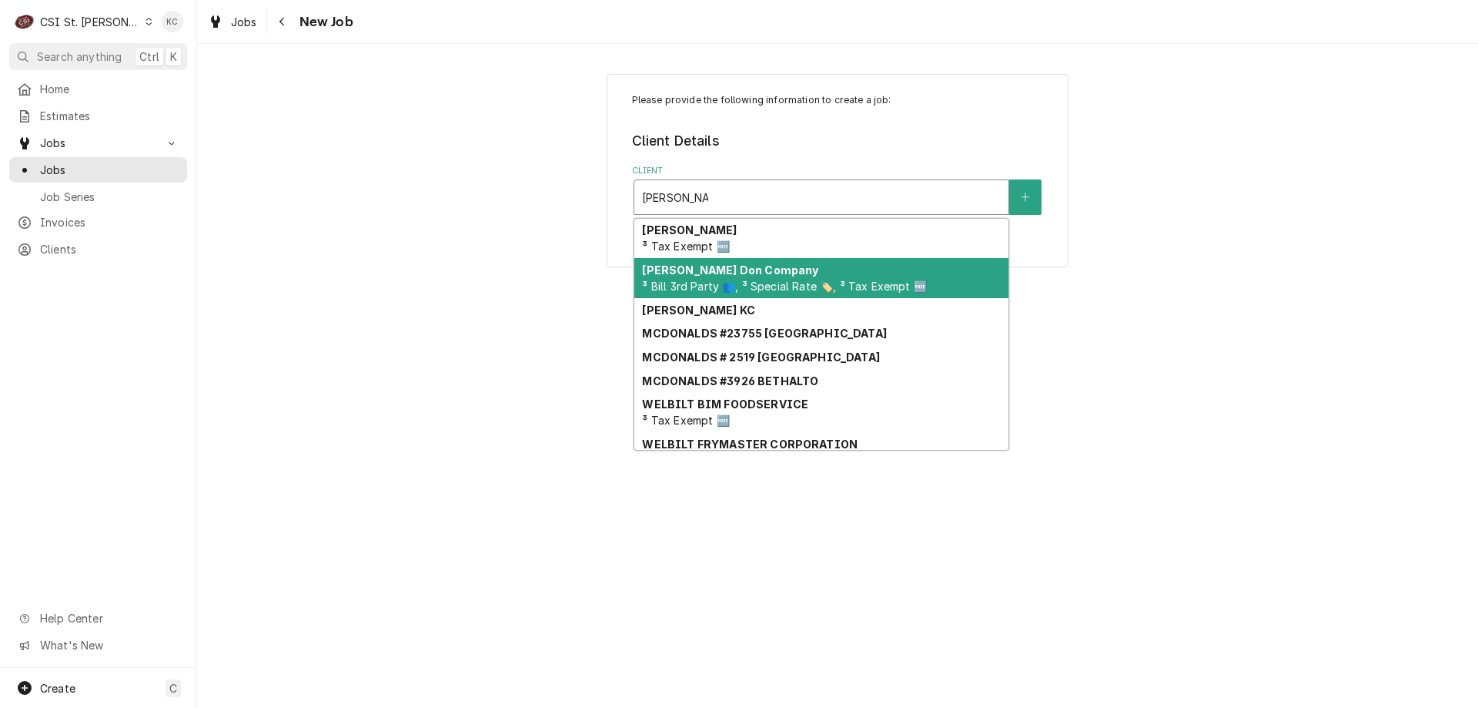
click at [758, 268] on strong "[PERSON_NAME] Don Company" at bounding box center [730, 269] width 176 height 13
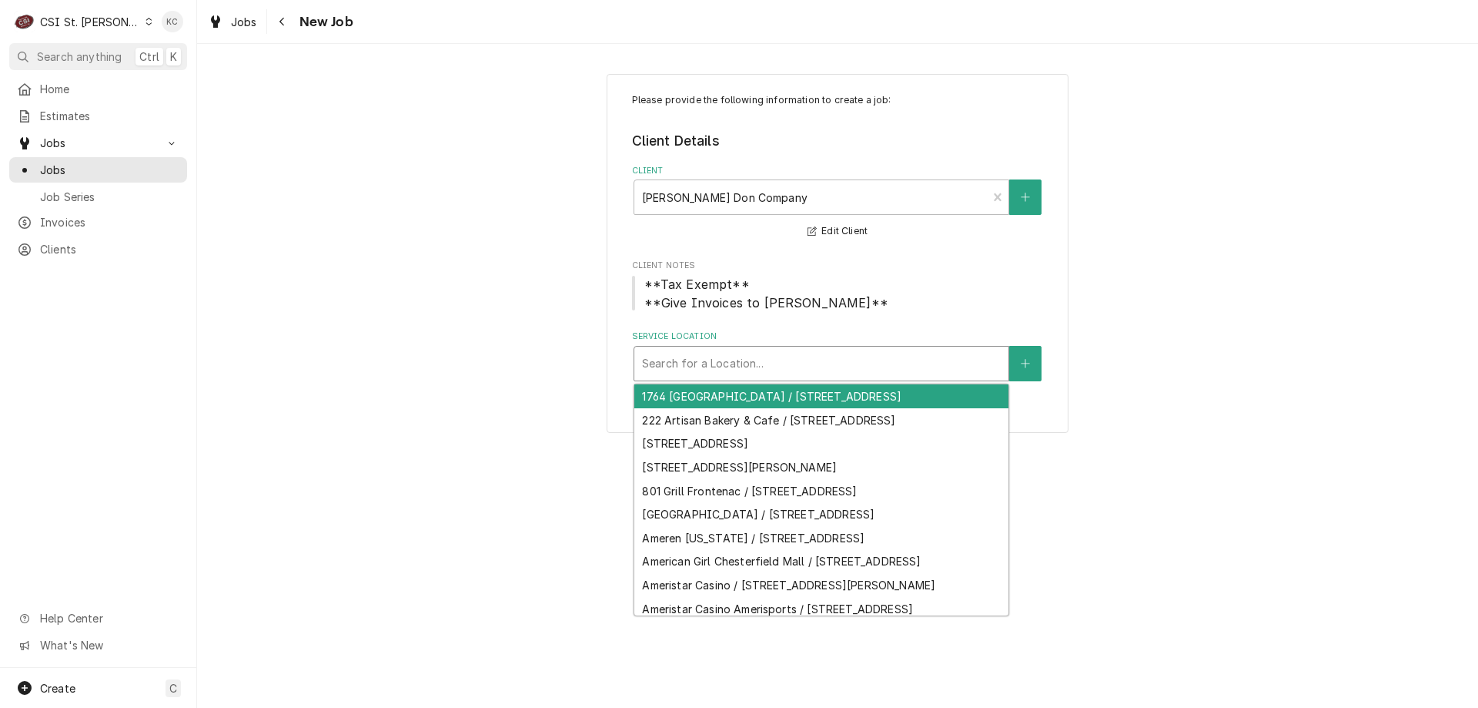
click at [763, 368] on div "Service Location" at bounding box center [821, 364] width 359 height 28
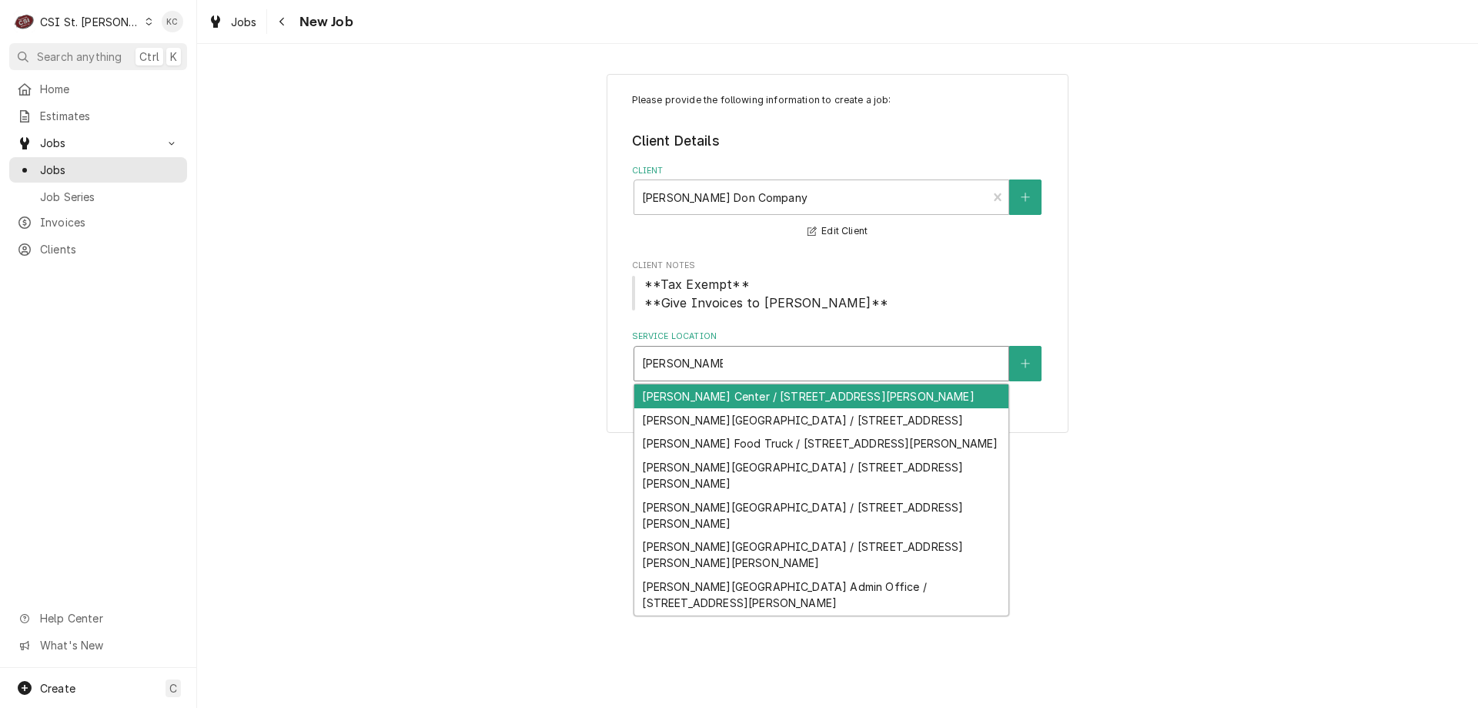
type input "[PERSON_NAME]"
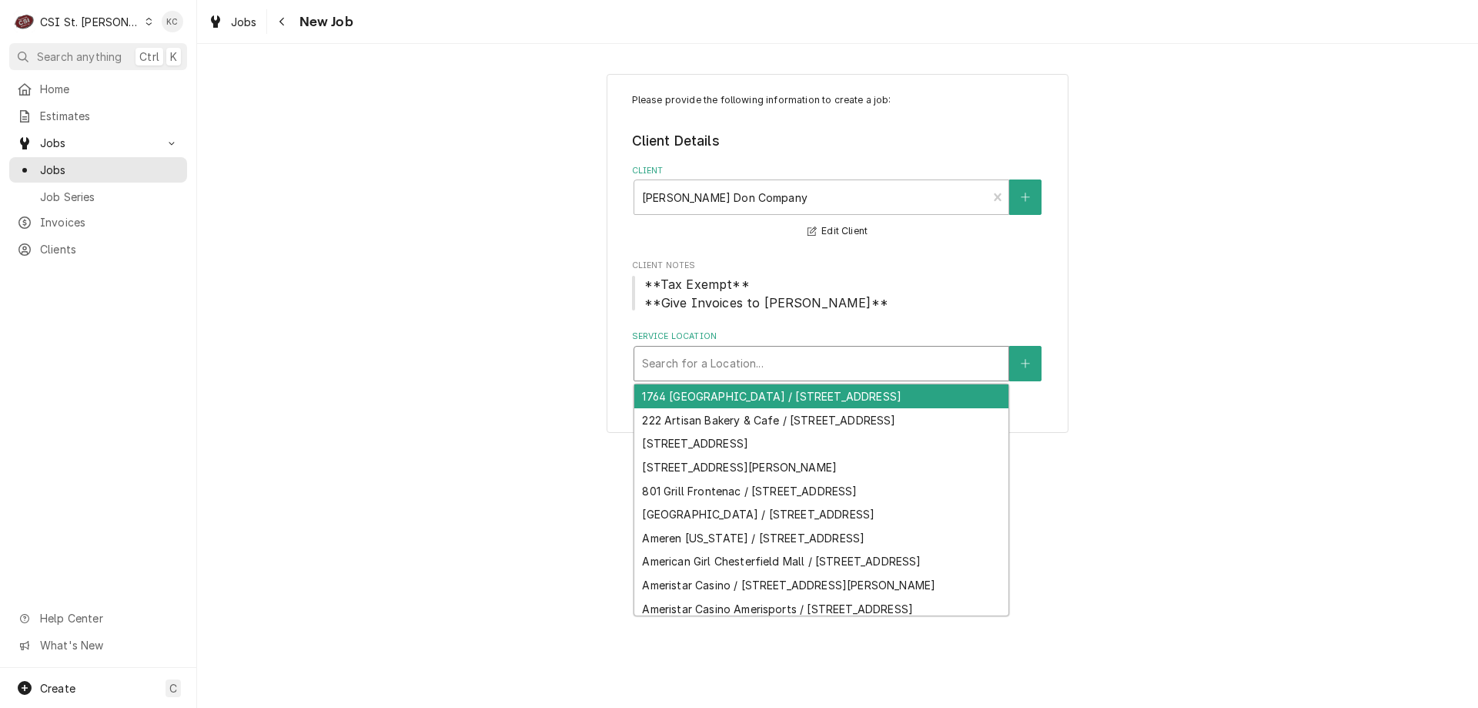
click at [736, 367] on div "Service Location" at bounding box center [821, 364] width 359 height 28
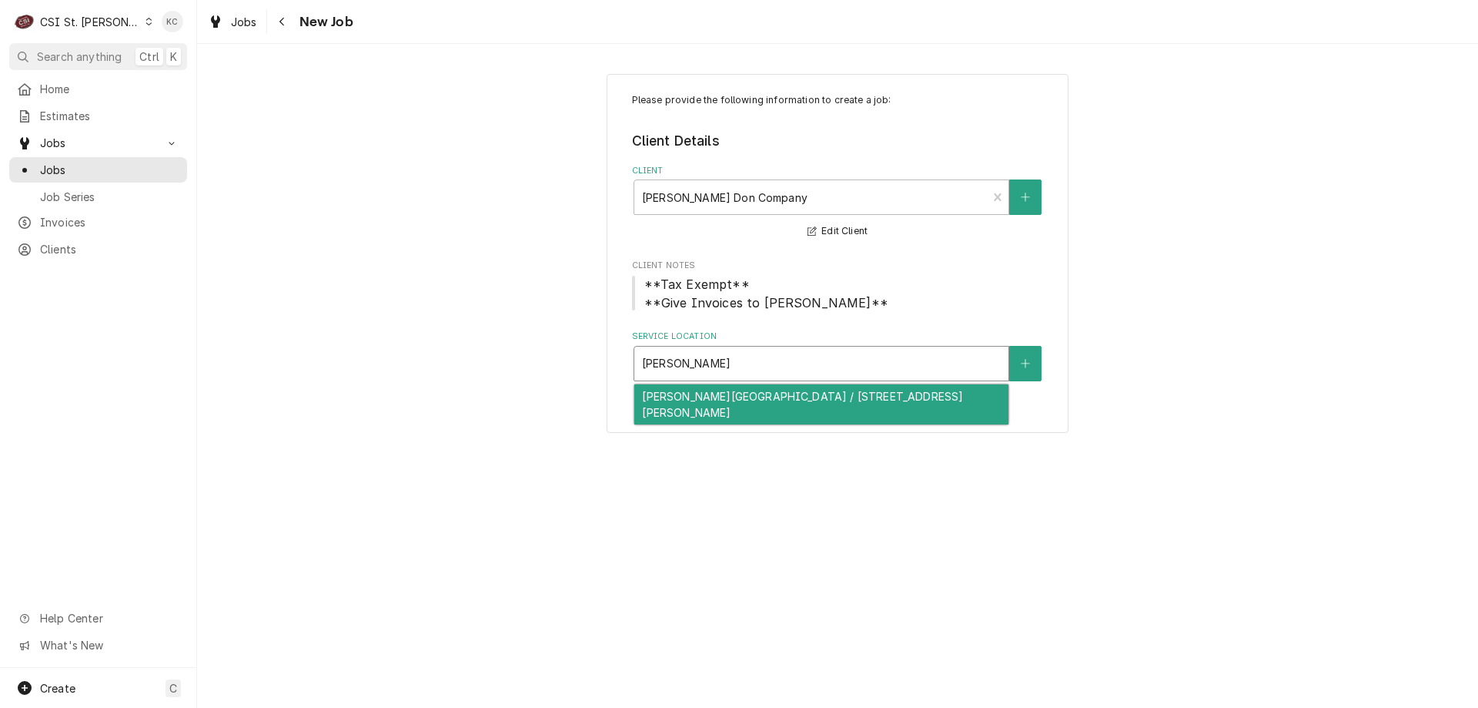
type input "francis howell middle"
click at [759, 419] on div "Francis Howell Middle School / 825 Ofallon Road, Weldon Spring, MO 63304" at bounding box center [821, 404] width 374 height 40
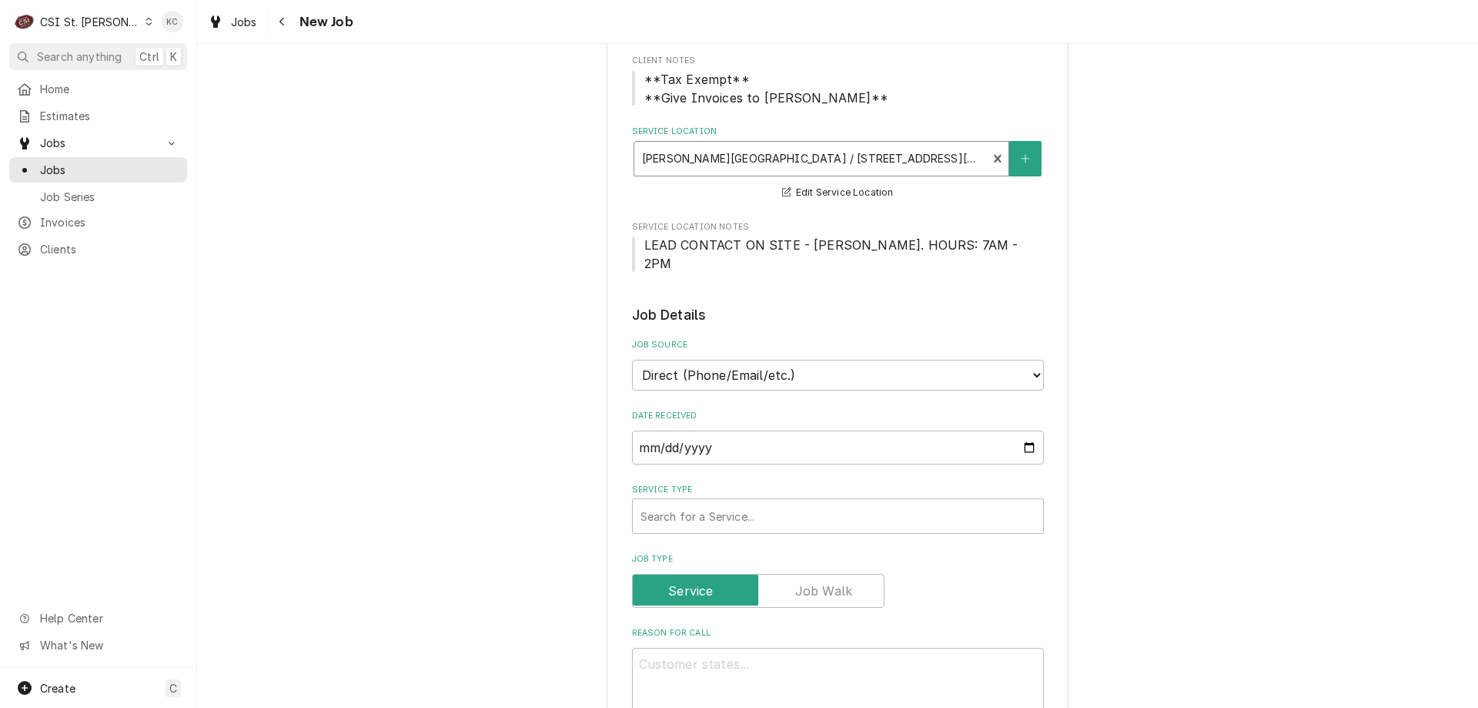
scroll to position [462, 0]
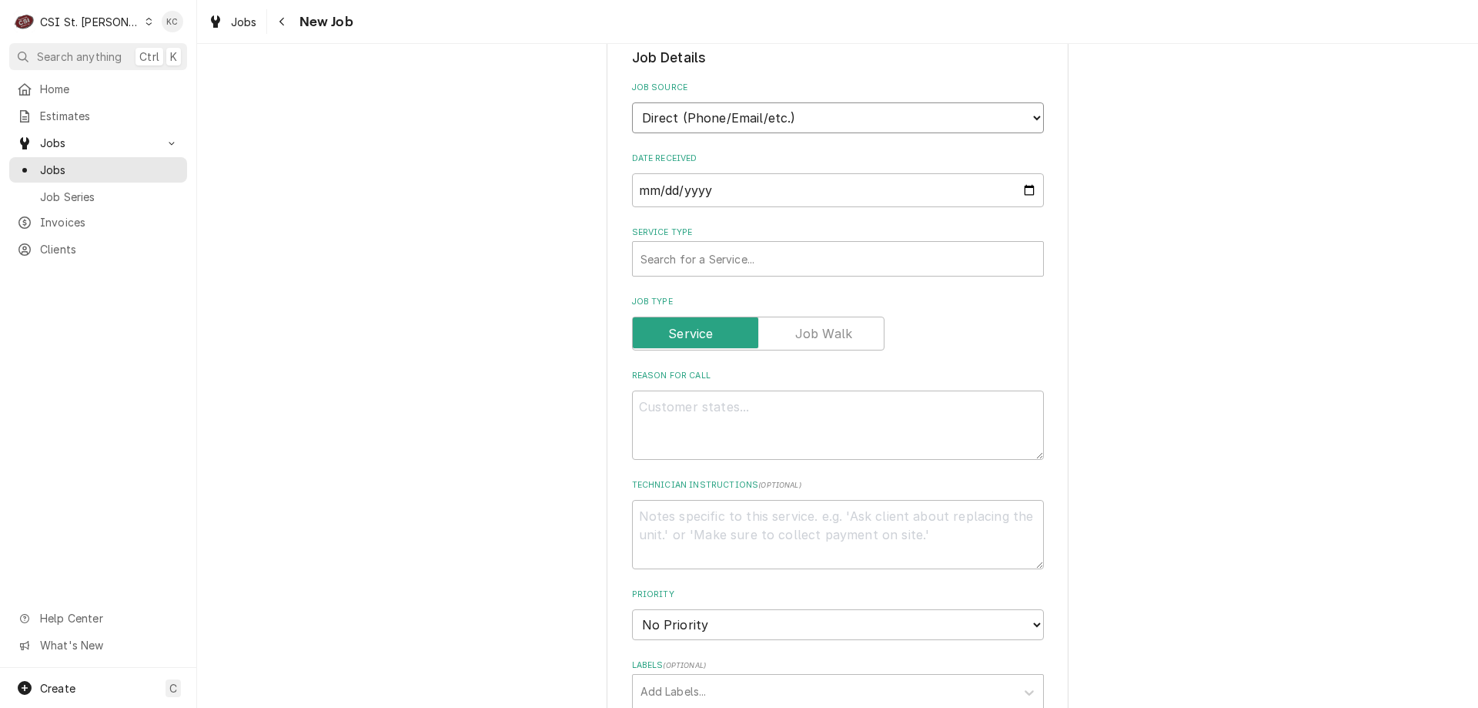
click at [761, 102] on select "Direct (Phone/Email/etc.) Service Channel Corrigo Ecotrak Other" at bounding box center [838, 117] width 412 height 31
click at [687, 245] on div "Service Type" at bounding box center [838, 259] width 395 height 28
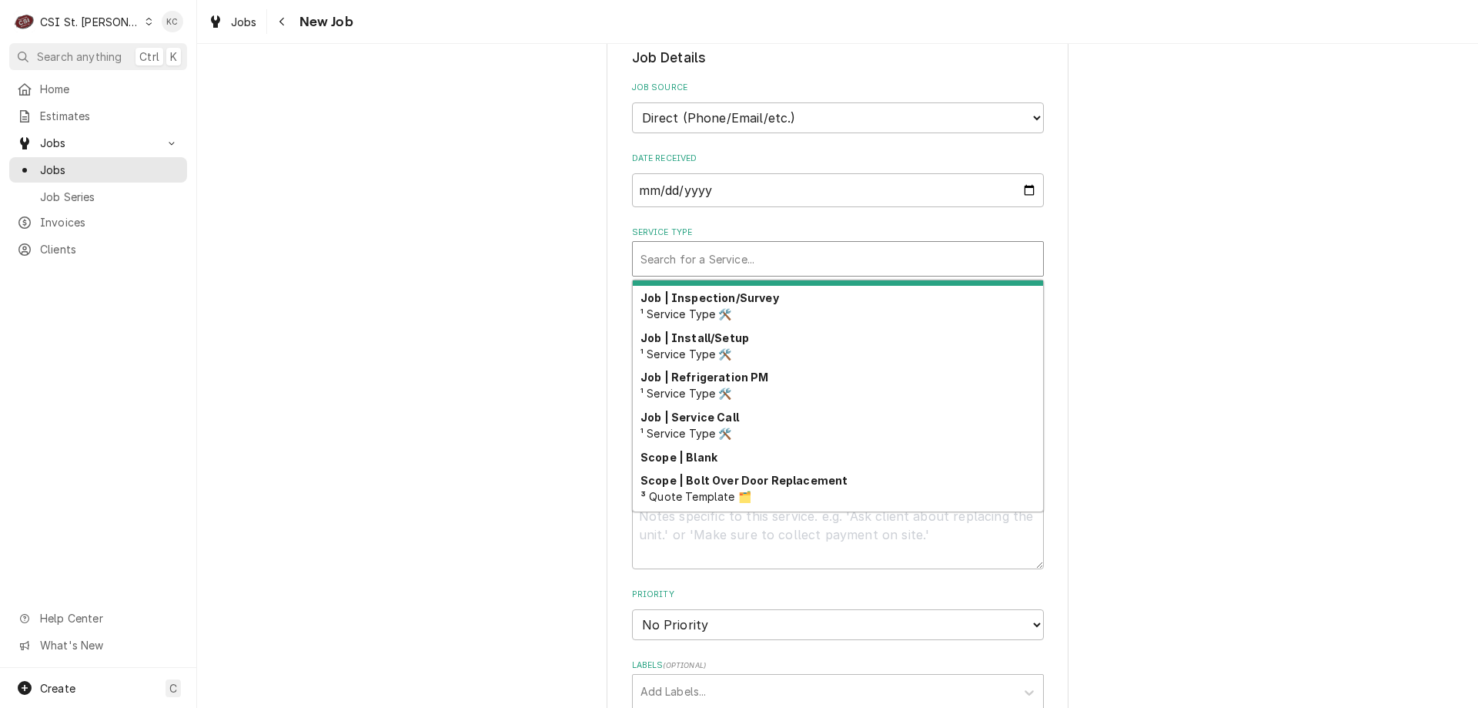
scroll to position [845, 0]
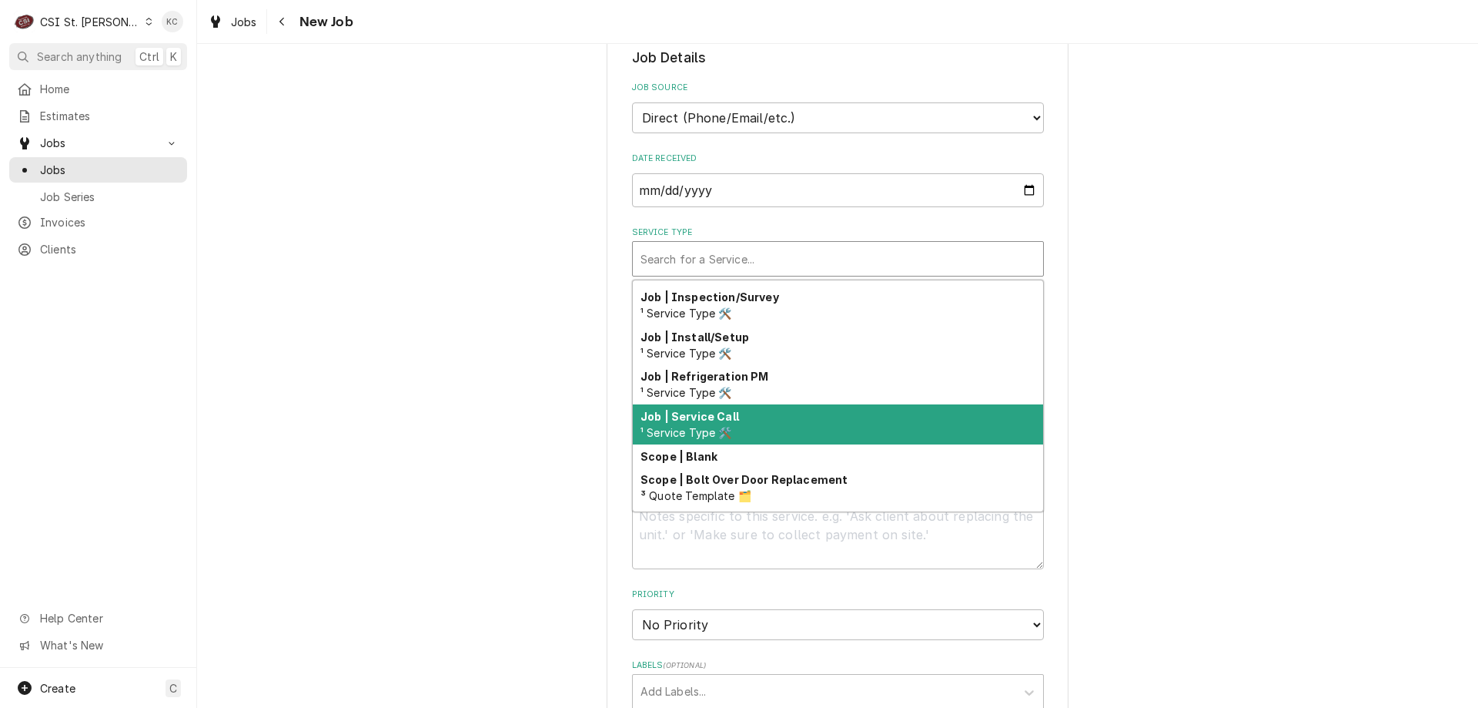
click at [777, 404] on div "Job | Service Call ¹ Service Type 🛠️" at bounding box center [838, 424] width 410 height 40
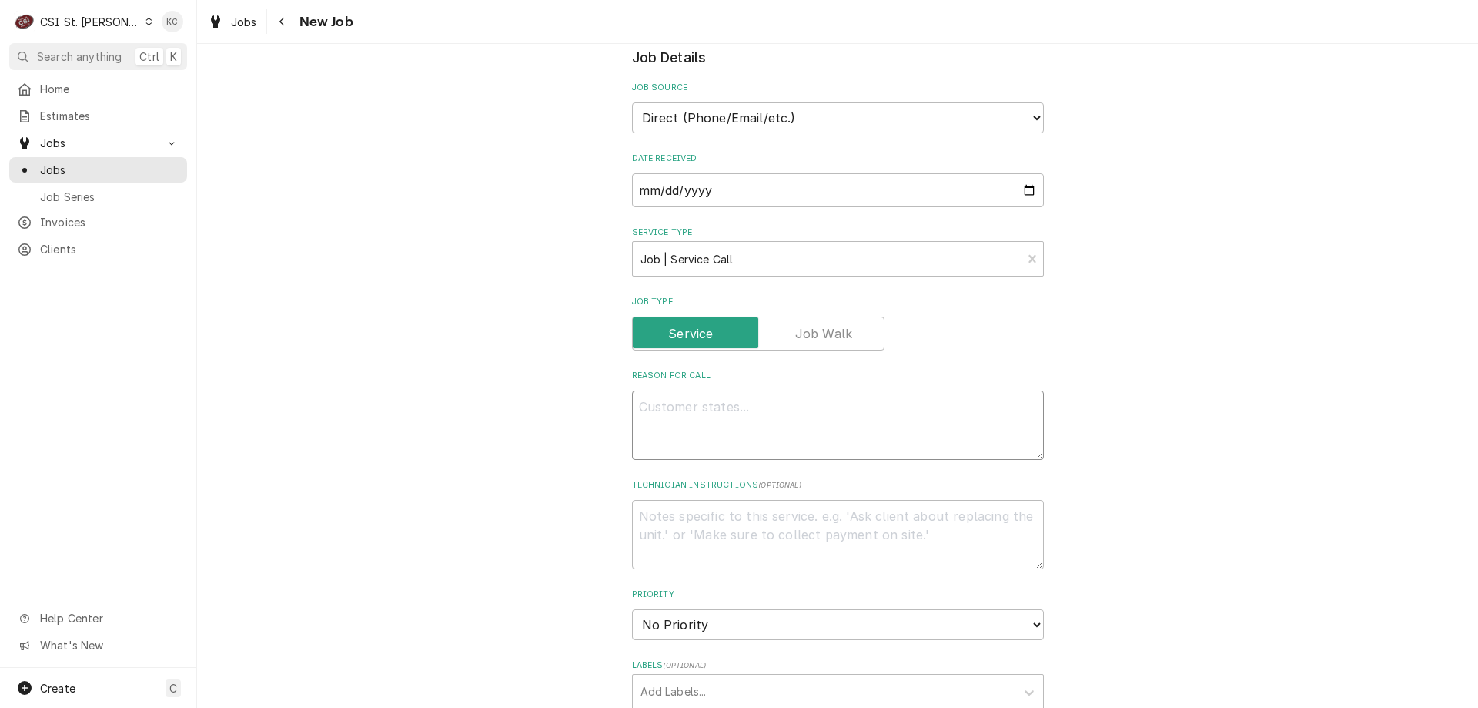
click at [714, 404] on textarea "Reason For Call" at bounding box center [838, 424] width 412 height 69
click at [690, 390] on textarea "Reason For Call" at bounding box center [838, 424] width 412 height 69
paste textarea "We have a milk cooler running warm. We had to pull the milk it was at 48.2 the …"
type textarea "x"
type textarea "We have a milk cooler running warm. We had to pull the milk it was at 48.2 the …"
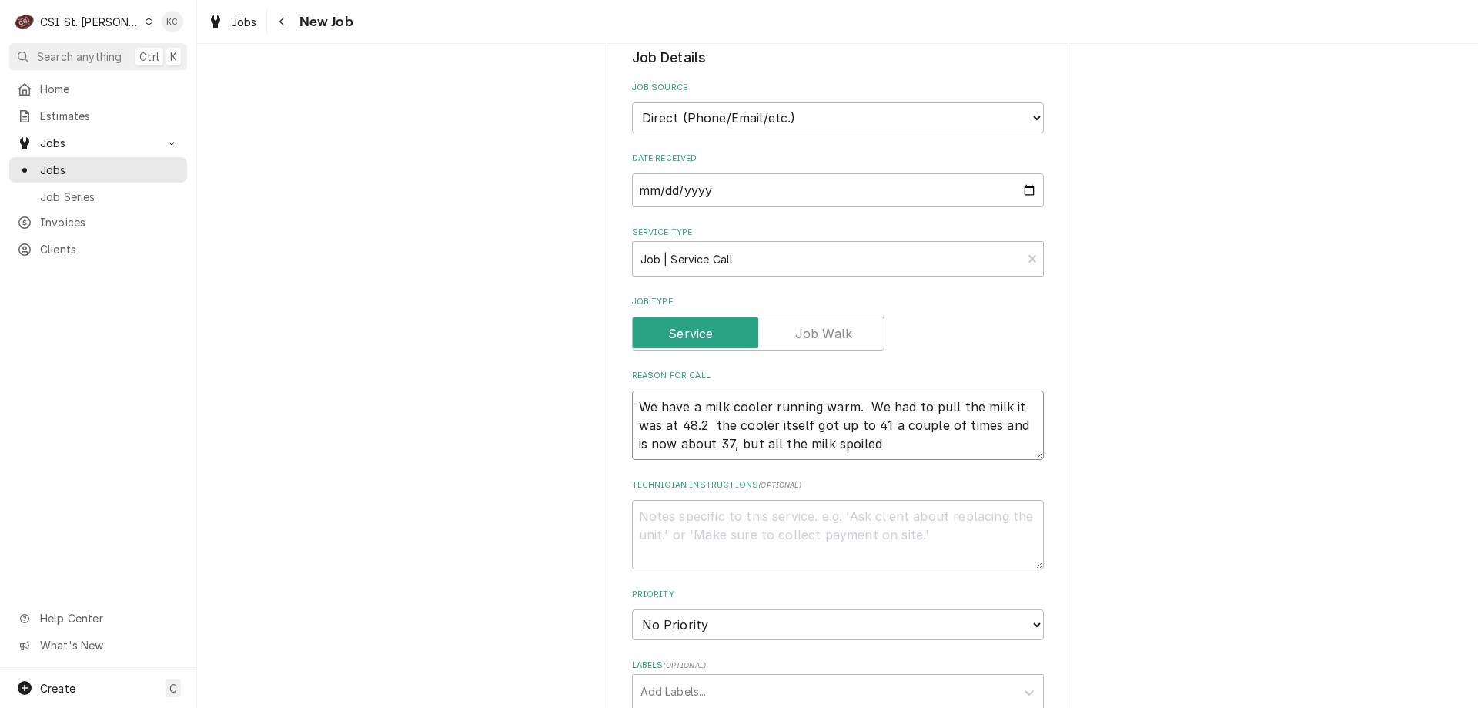
type textarea "x"
type textarea "We have a milk cooler running warm. We had to pull the milk it was at 48.2 the …"
click at [715, 500] on textarea "Technician Instructions ( optional )" at bounding box center [838, 534] width 412 height 69
type textarea "x"
type textarea "J"
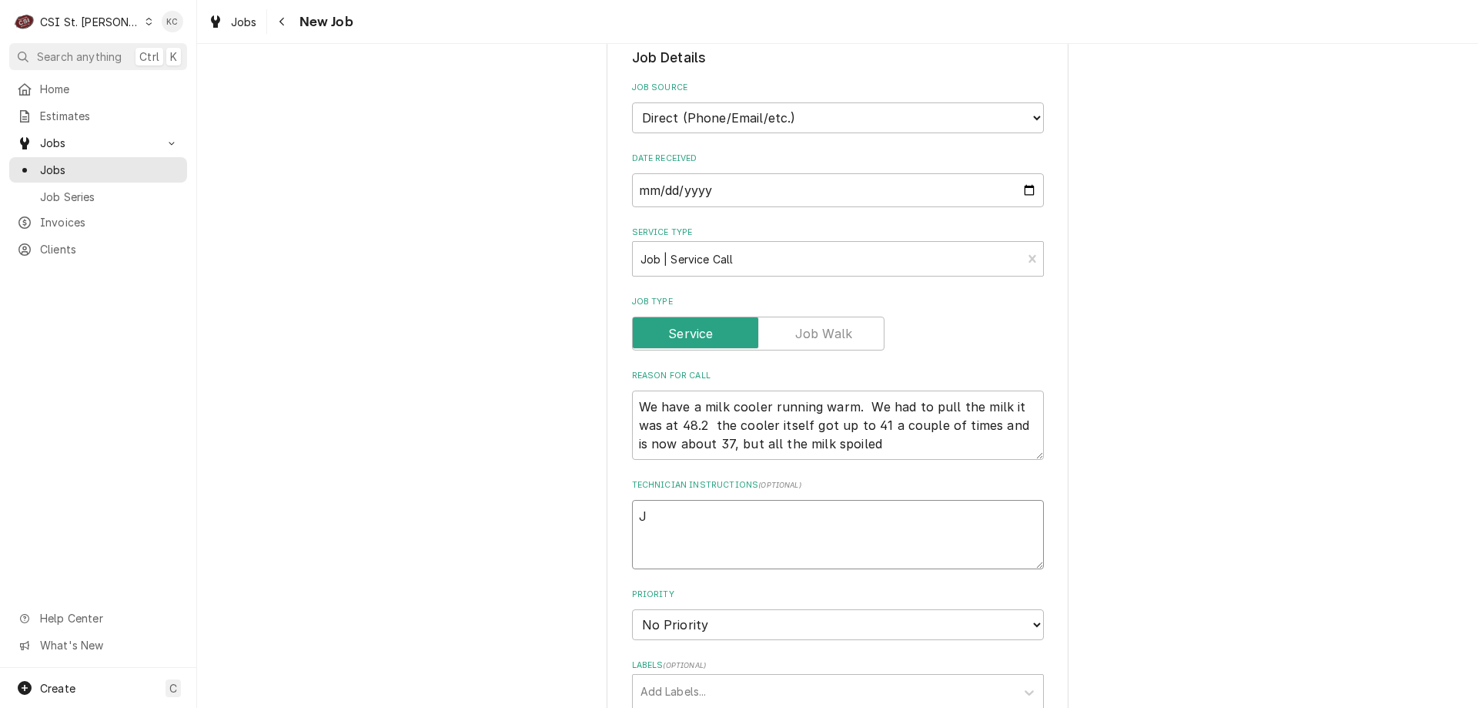
type textarea "x"
type textarea "Jo"
type textarea "x"
type textarea "Joh"
type textarea "x"
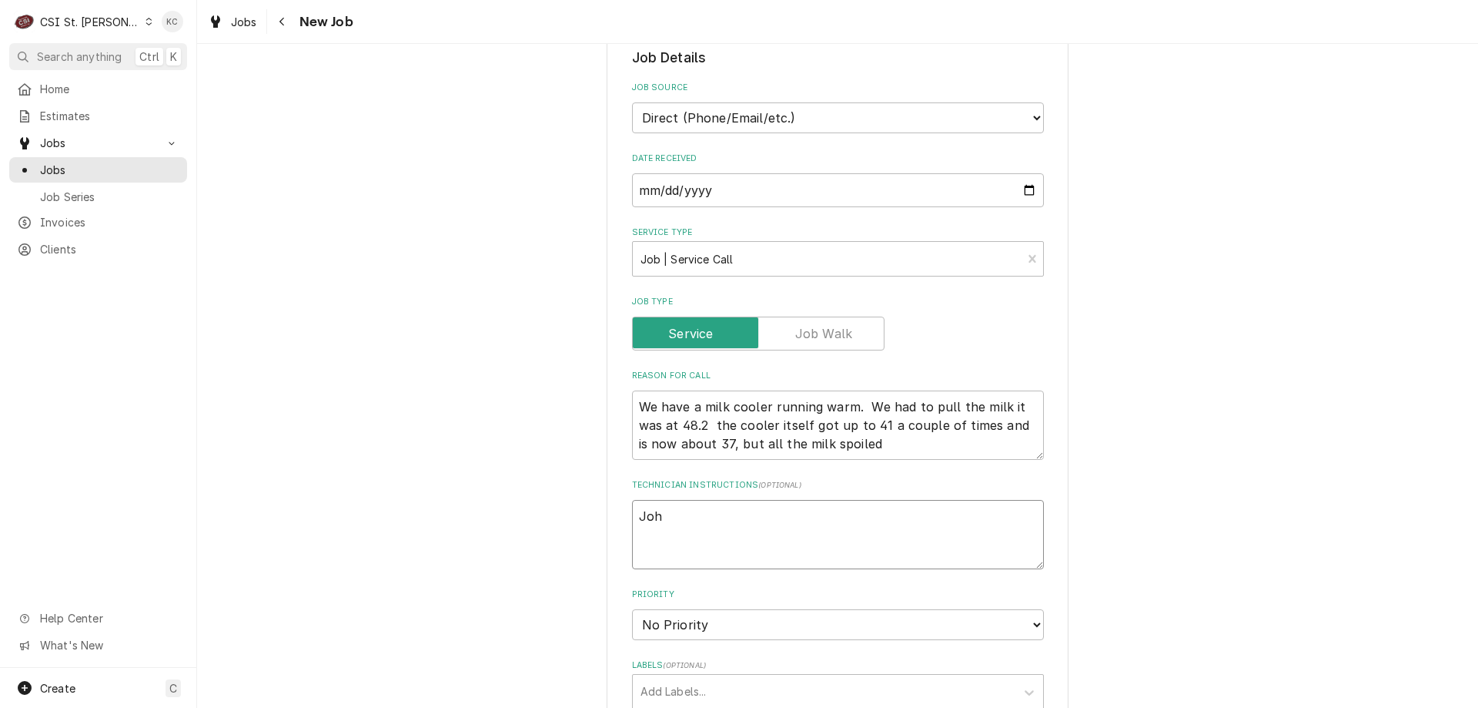
type textarea "John"
type textarea "x"
type textarea "John"
type textarea "x"
type textarea "John K"
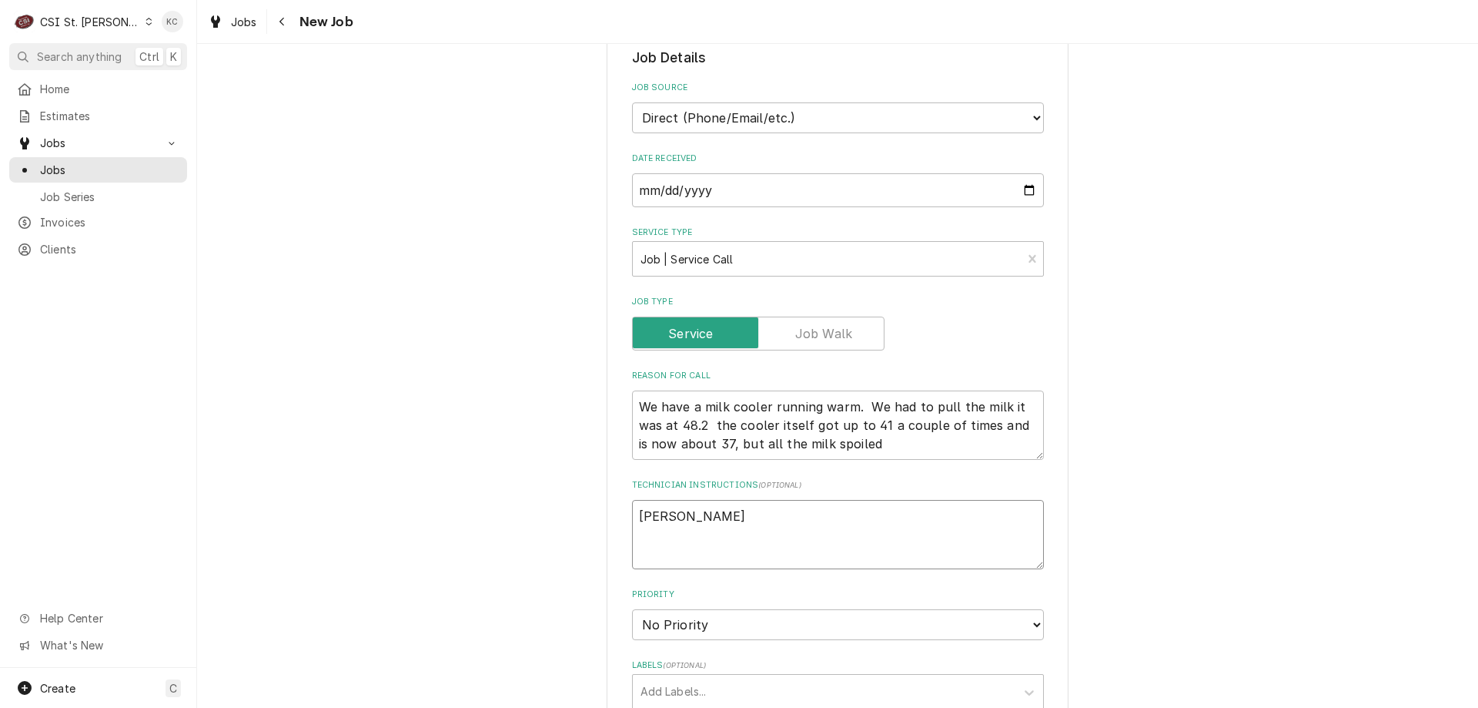
type textarea "x"
type textarea "John Ka"
type textarea "x"
type textarea "John Kan"
type textarea "x"
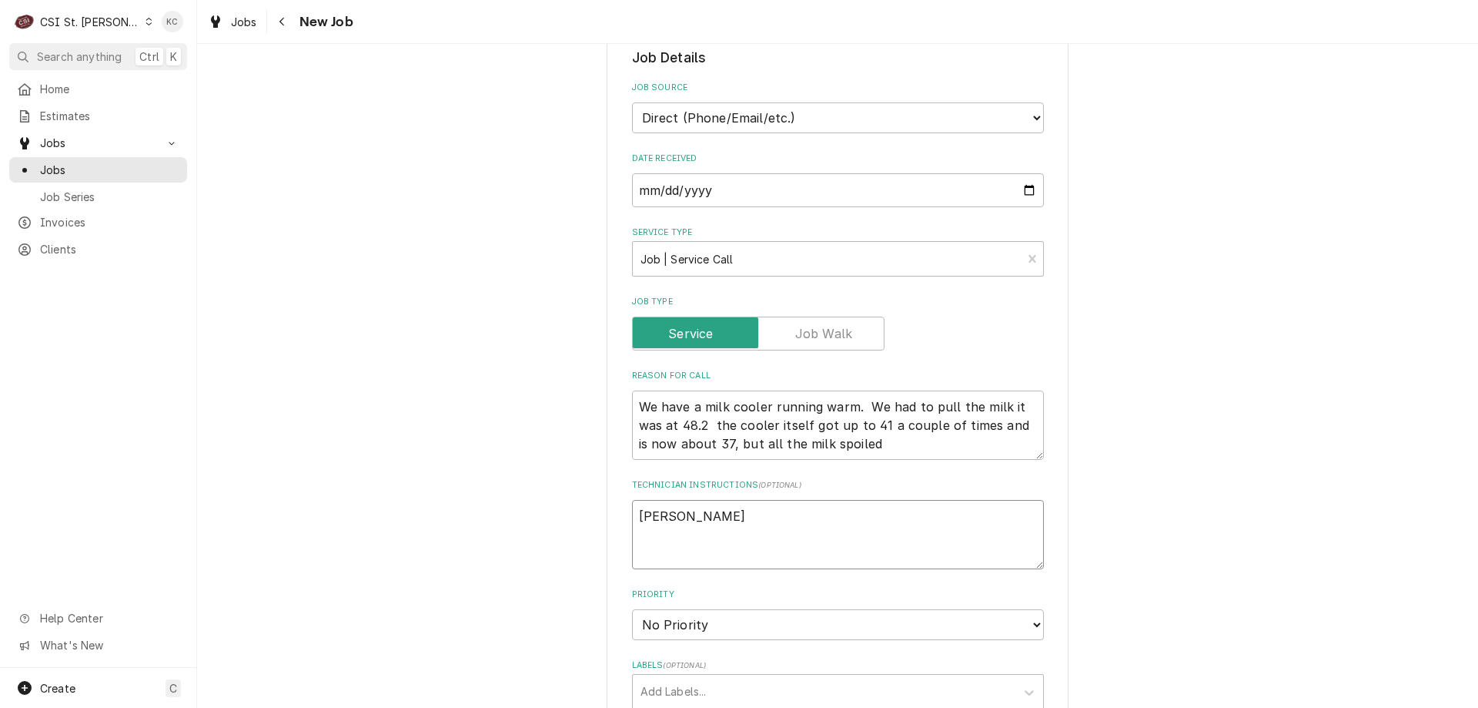
type textarea "John Kanna"
type textarea "x"
type textarea "John Kannad"
type textarea "x"
type textarea "John Kannady"
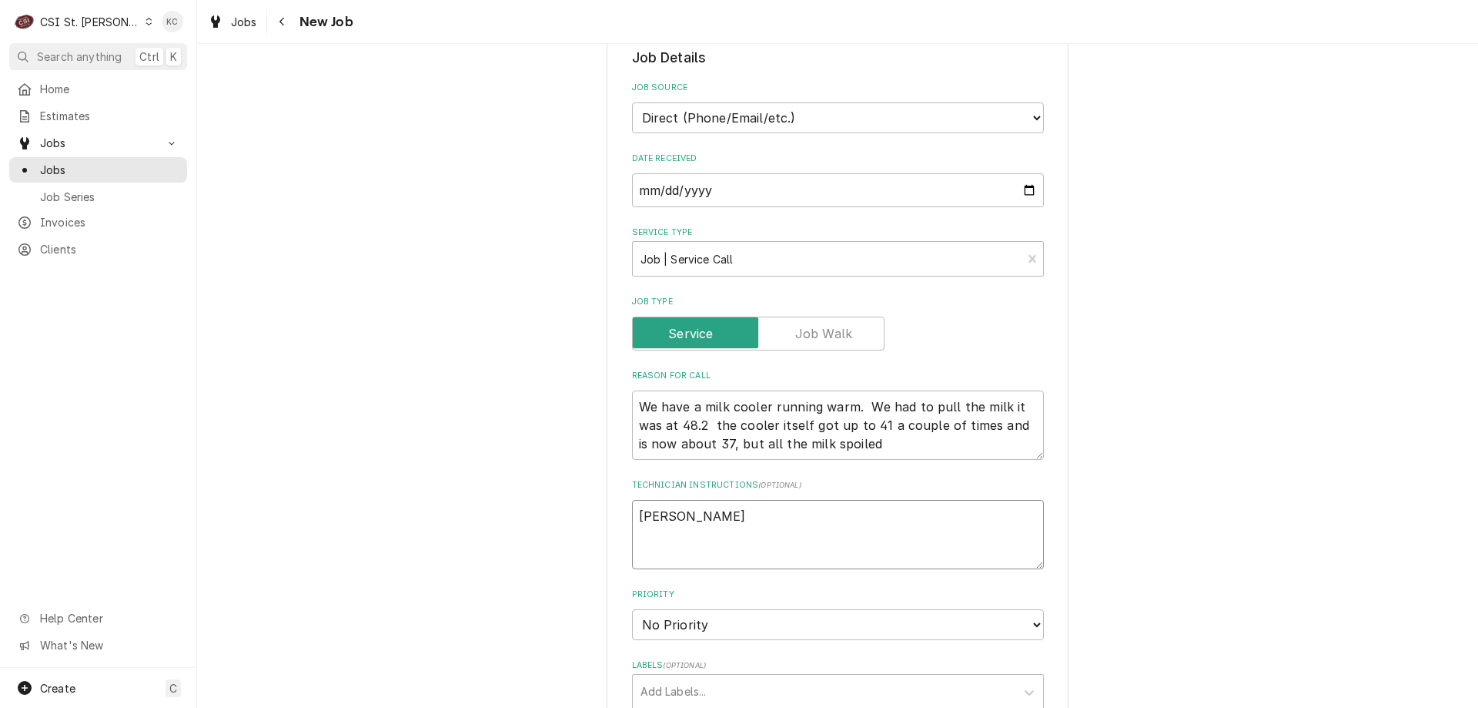
type textarea "x"
type textarea "John Kannady"
type textarea "x"
type textarea "John Kannady -"
type textarea "x"
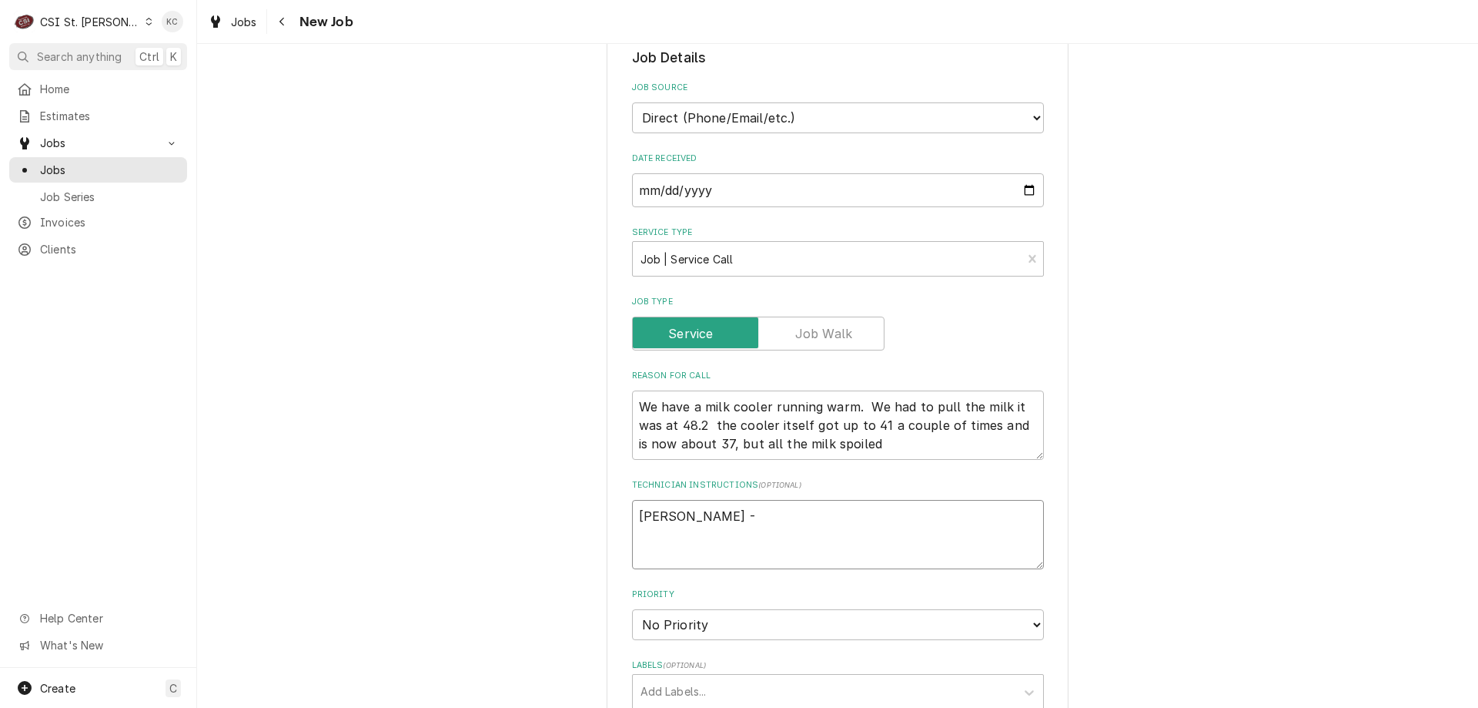
type textarea "John Kannady -"
type textarea "x"
type textarea "John Kannady - 6"
type textarea "x"
type textarea "John Kannady - 63"
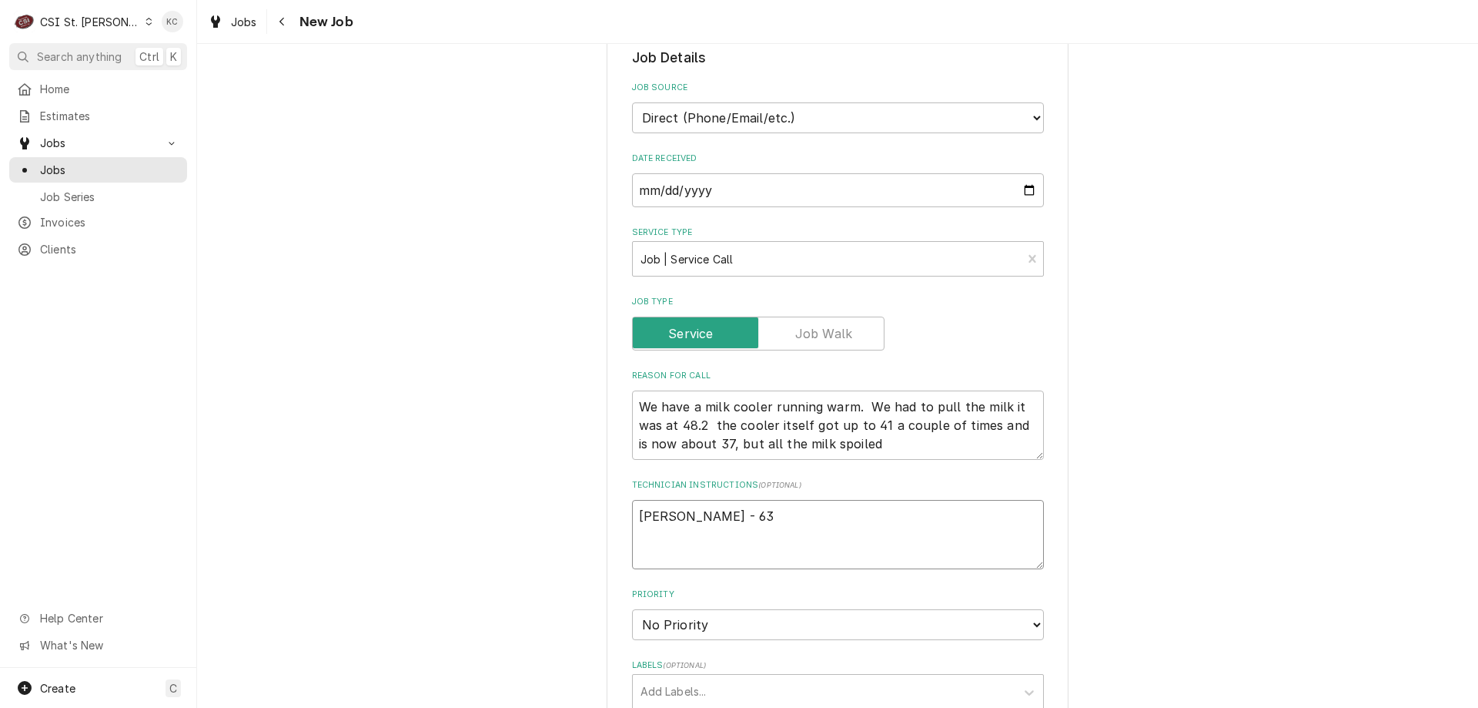
type textarea "x"
type textarea "John Kannady - 636"
type textarea "x"
type textarea "John Kannady - 636 8"
type textarea "x"
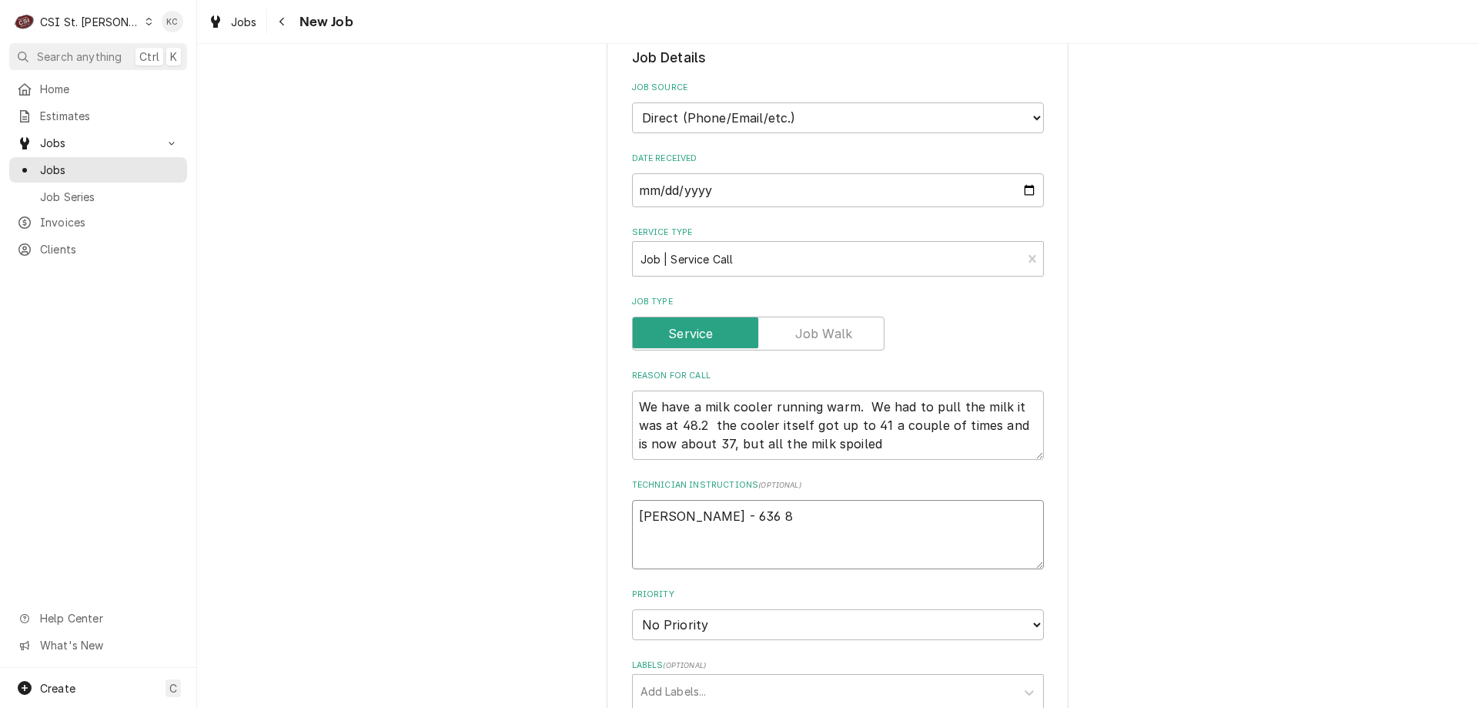
type textarea "John Kannady - 636 85"
type textarea "x"
type textarea "John Kannady - 636 854"
type textarea "x"
type textarea "John Kannady - 636 85"
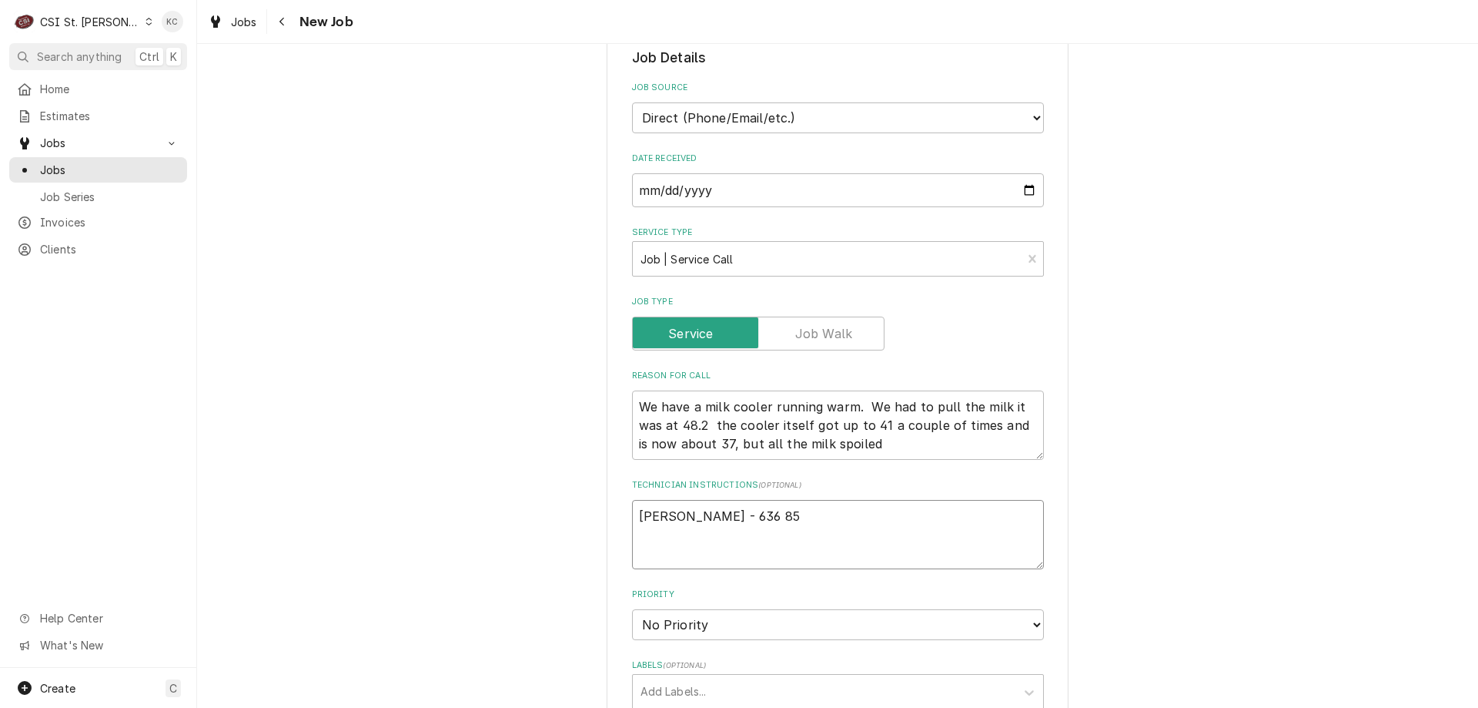
type textarea "x"
type textarea "John Kannady - 636 851"
type textarea "x"
type textarea "John Kannady - 636 851-"
type textarea "x"
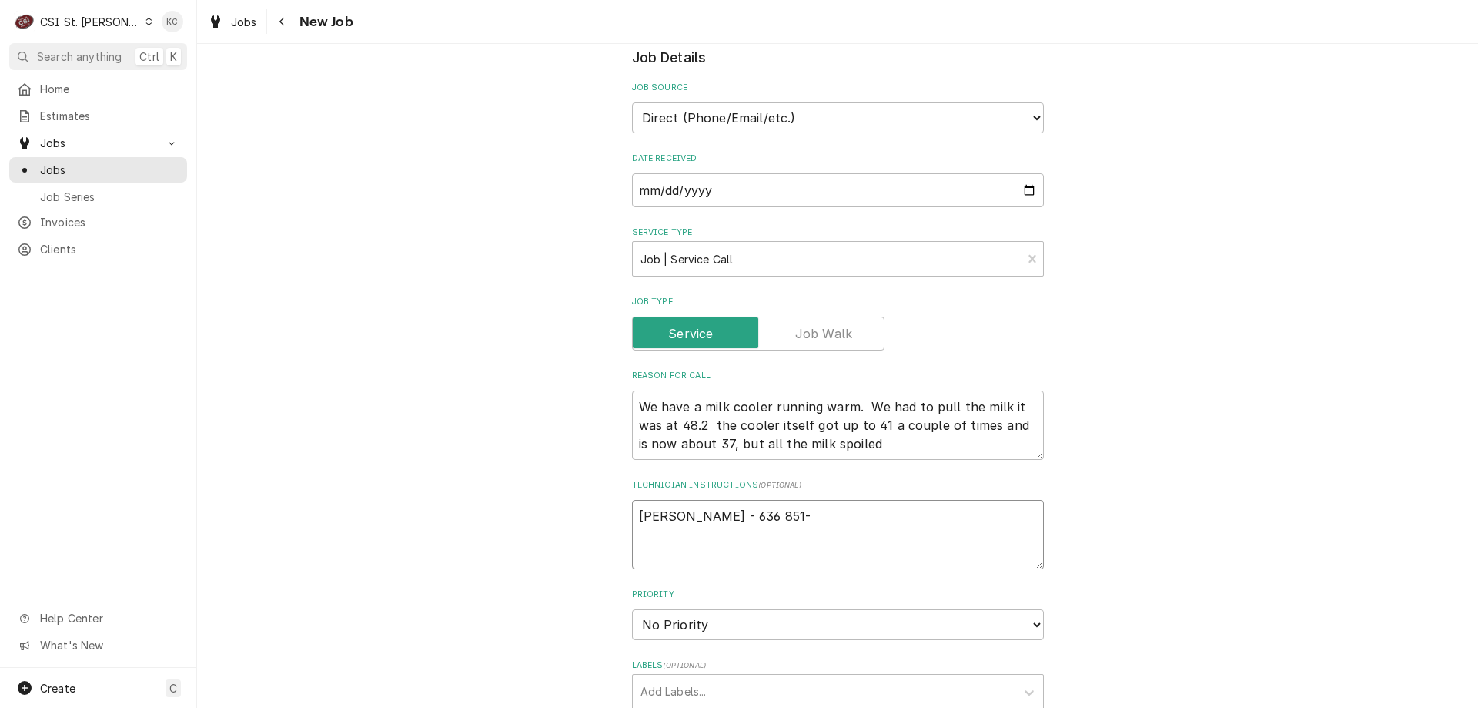
type textarea "John Kannady - 636 851-6"
type textarea "x"
type textarea "John Kannady - 636 851-61"
type textarea "x"
type textarea "John Kannady - 636 851-6197"
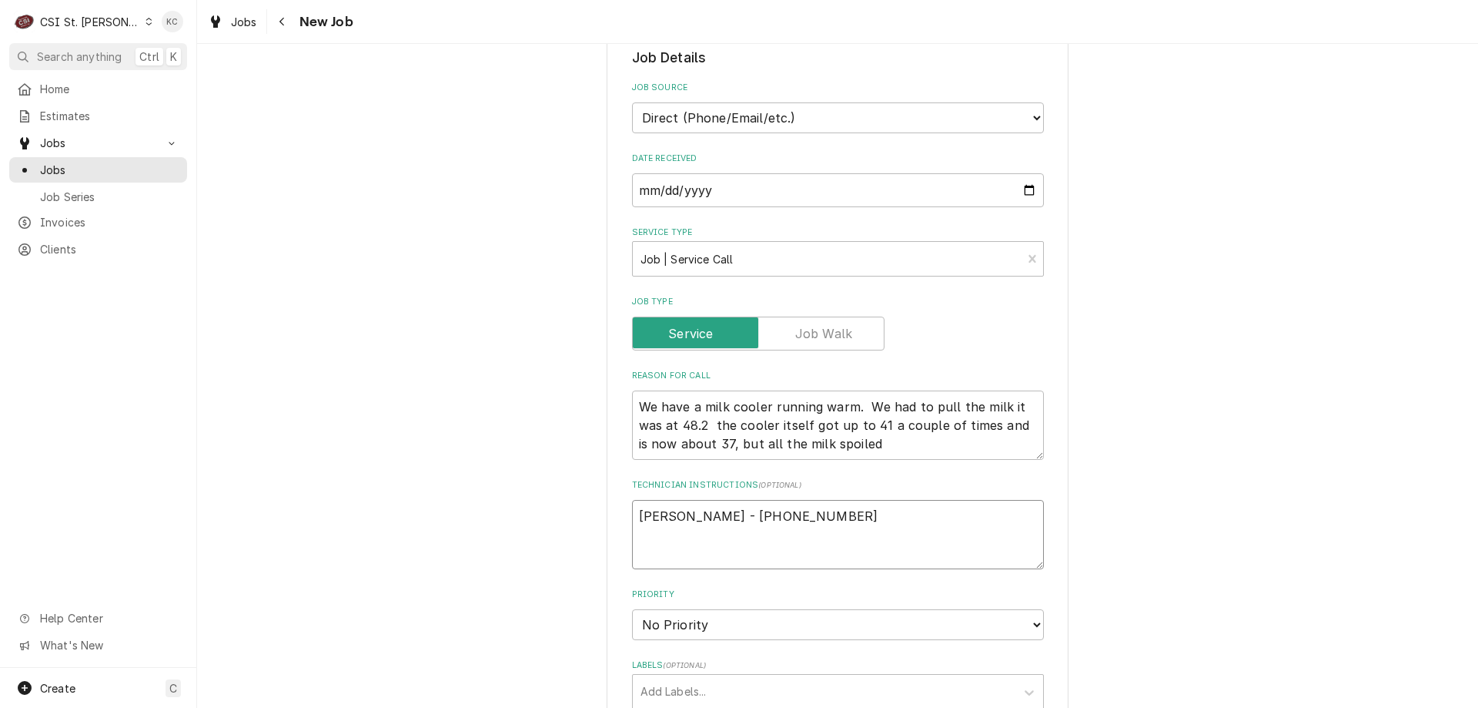
type textarea "x"
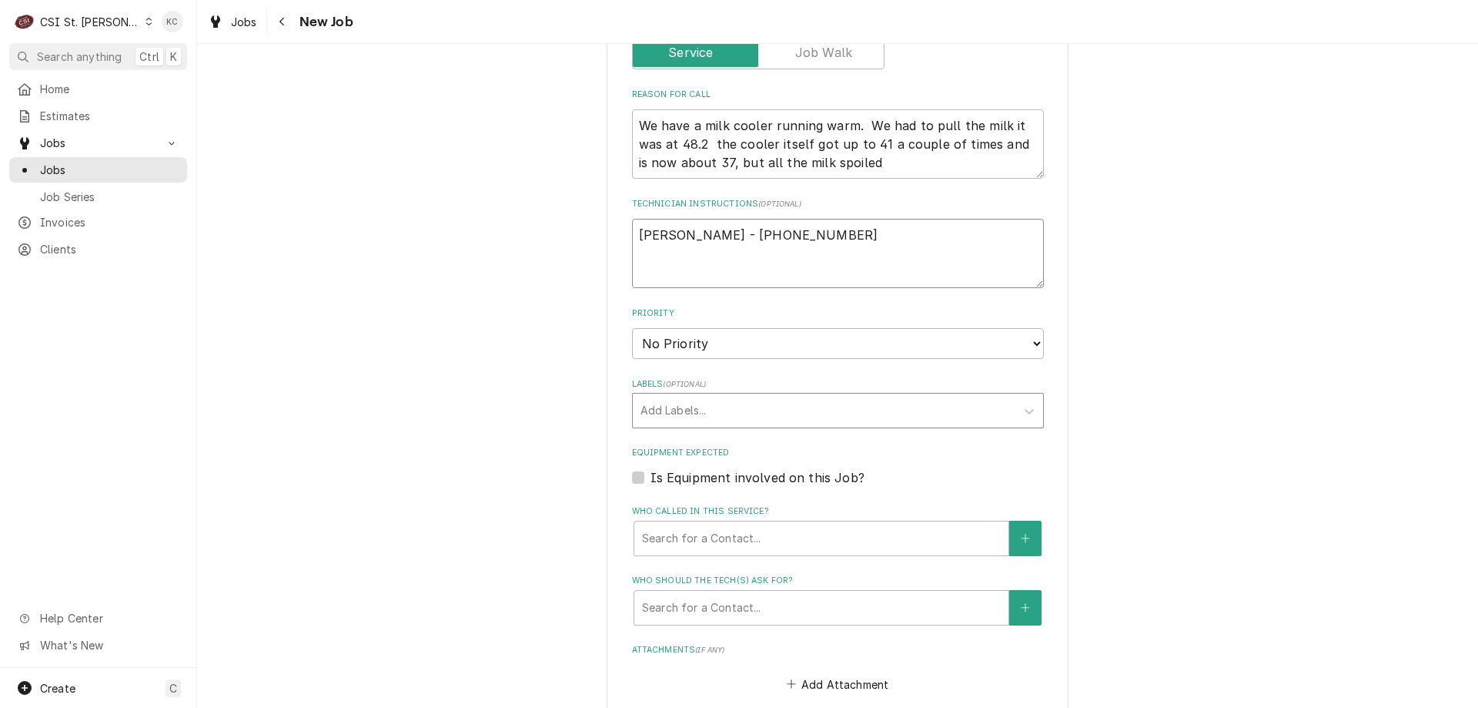
scroll to position [770, 0]
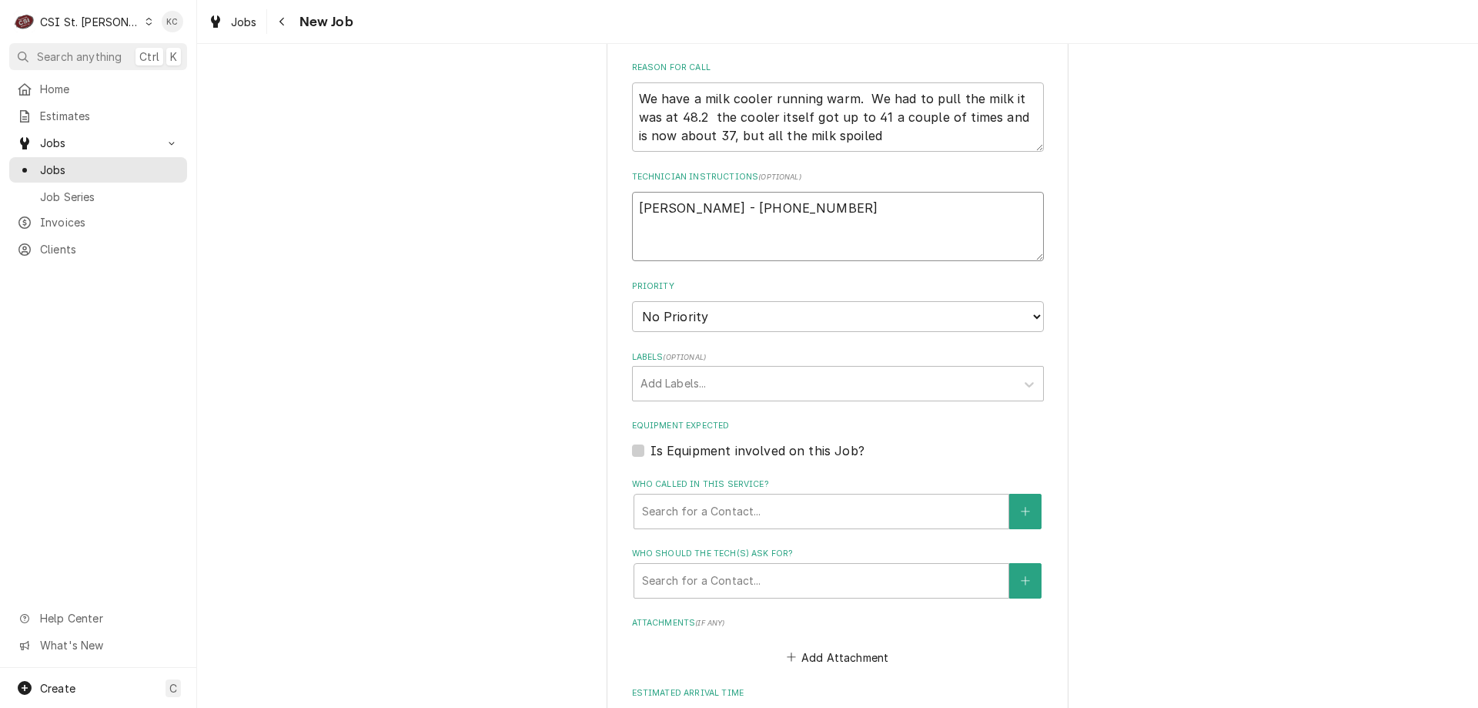
type textarea "John Kannady - 636 851-6197"
click at [703, 301] on select "No Priority Urgent High Medium Low" at bounding box center [838, 316] width 412 height 31
select select "4"
click at [632, 301] on select "No Priority Urgent High Medium Low" at bounding box center [838, 316] width 412 height 31
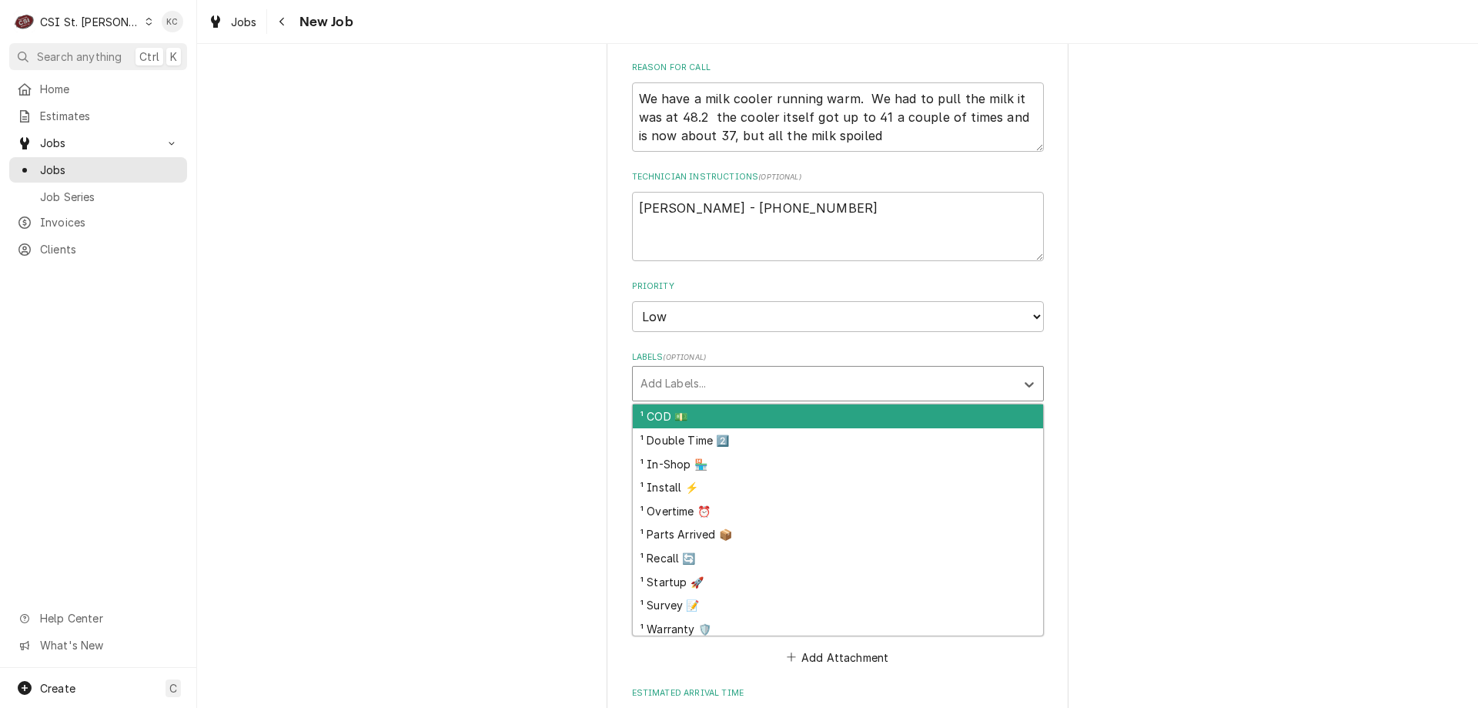
click at [710, 370] on div "Labels" at bounding box center [824, 384] width 367 height 28
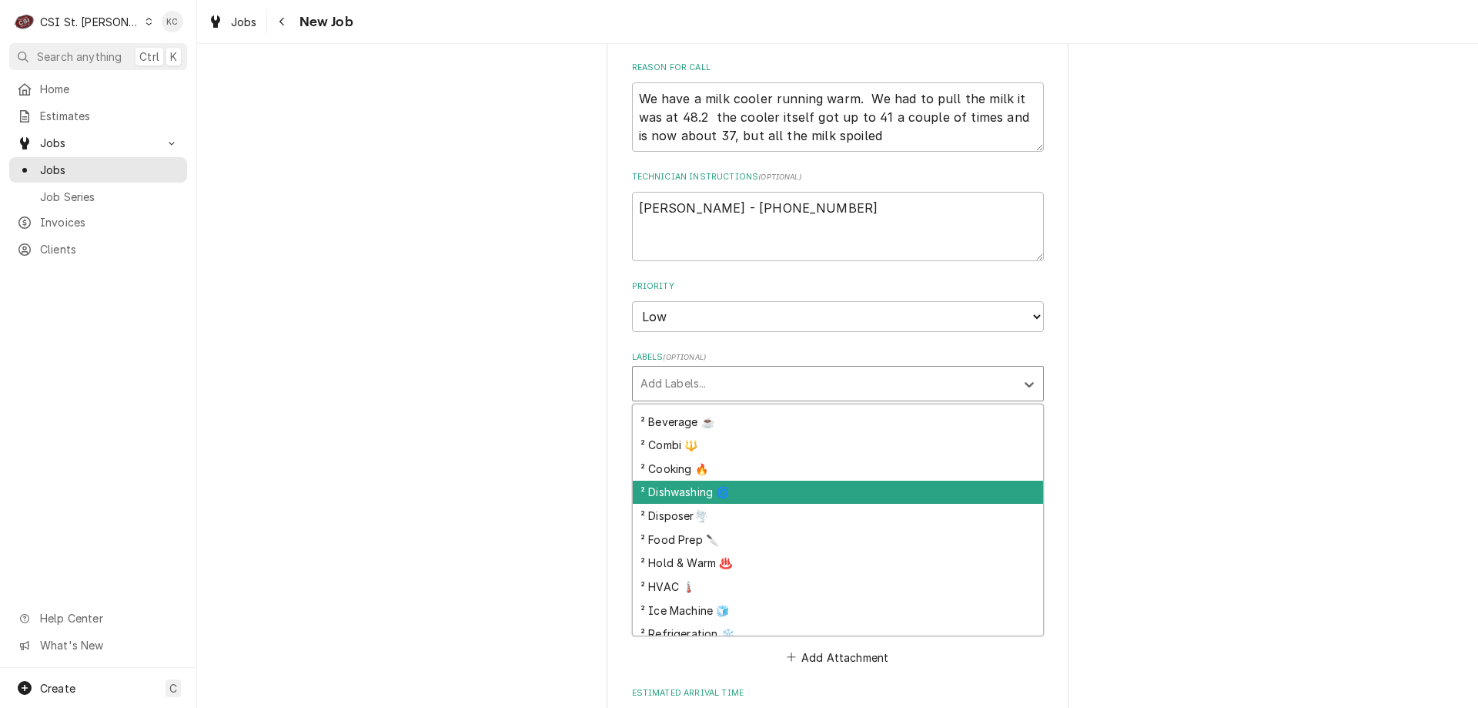
scroll to position [308, 0]
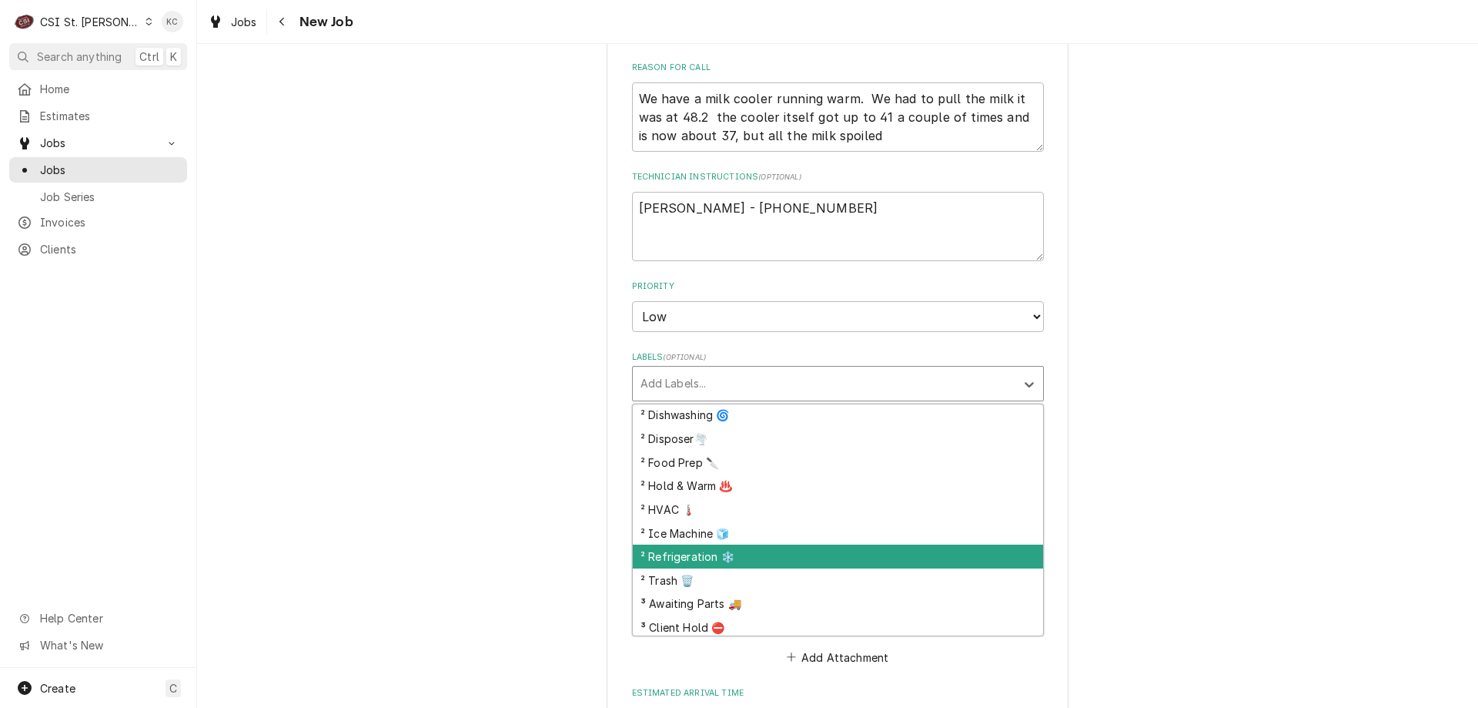
click at [727, 544] on div "² Refrigeration ❄️" at bounding box center [838, 556] width 410 height 24
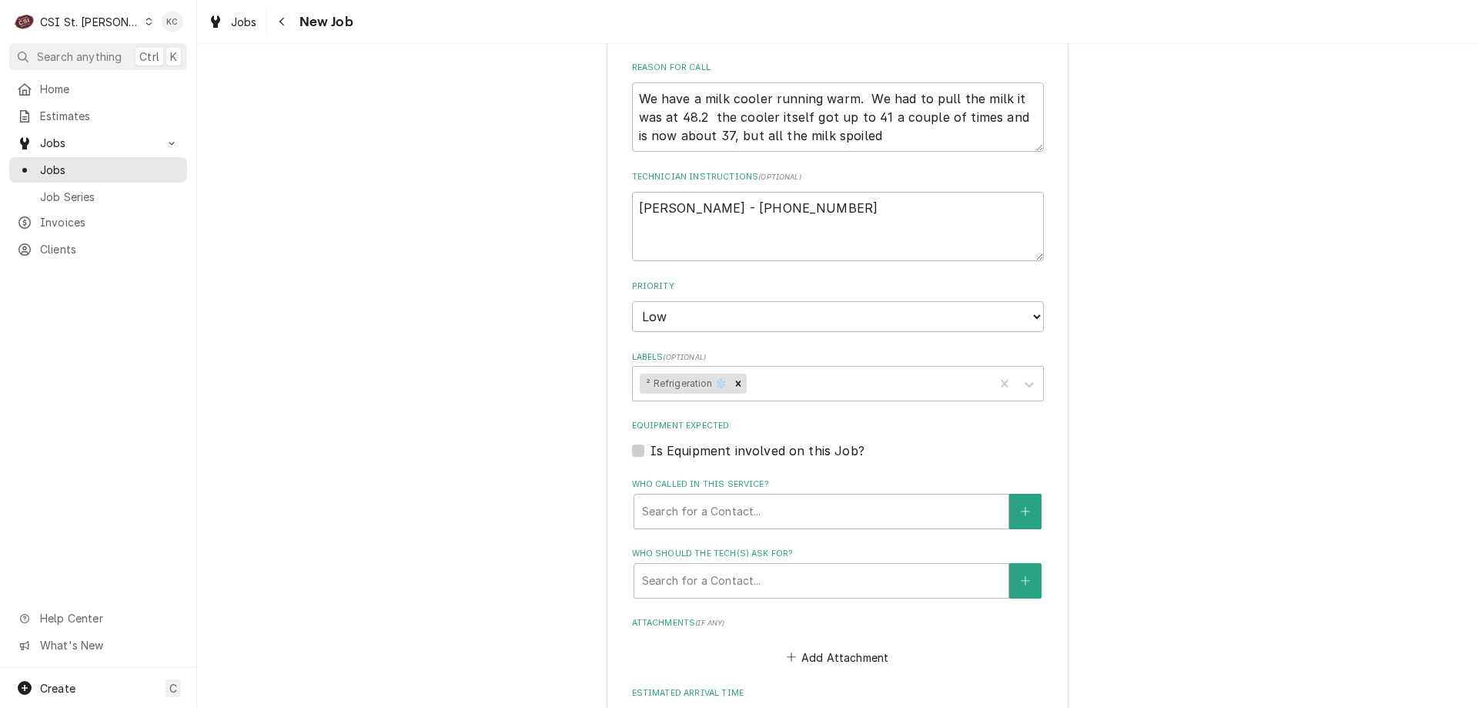
click at [1186, 464] on div "Please provide the following information to create a job: Client Details Client…" at bounding box center [837, 224] width 1281 height 1869
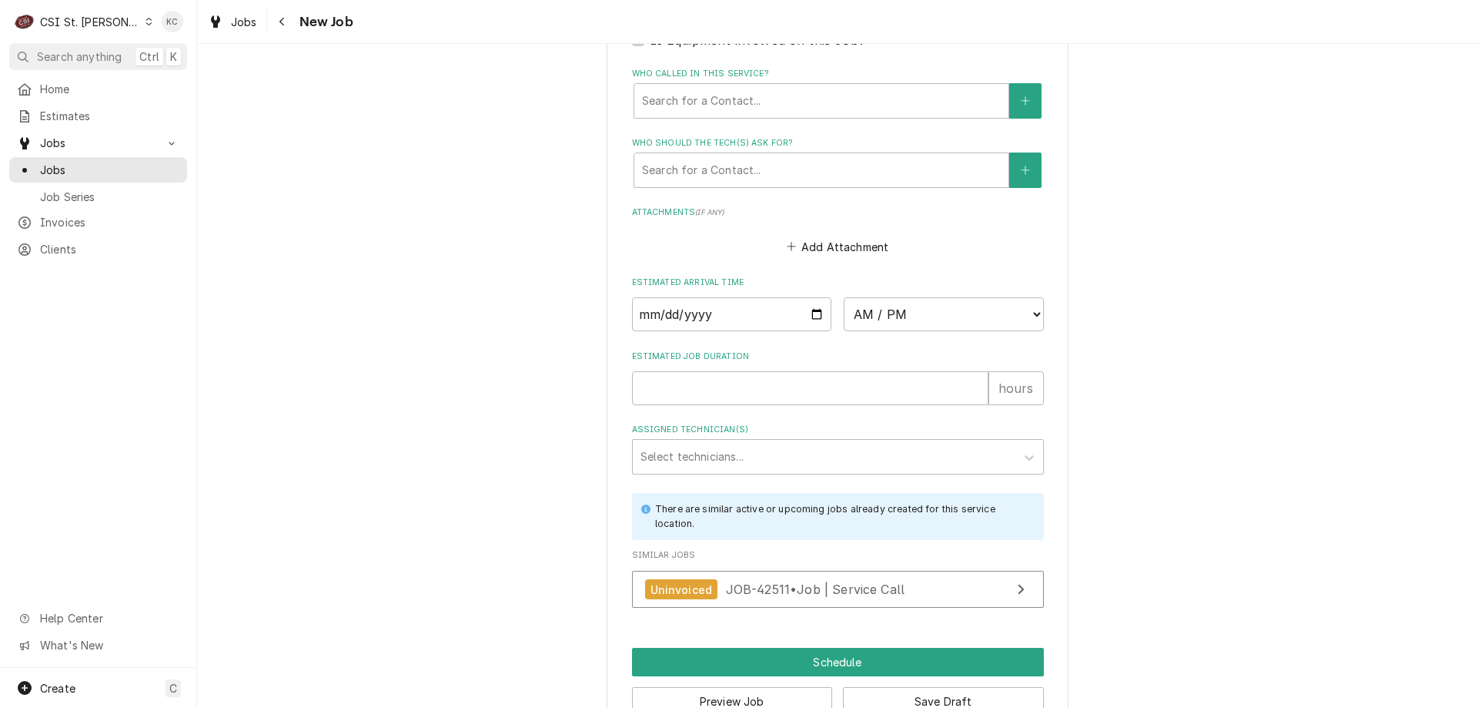
scroll to position [1203, 0]
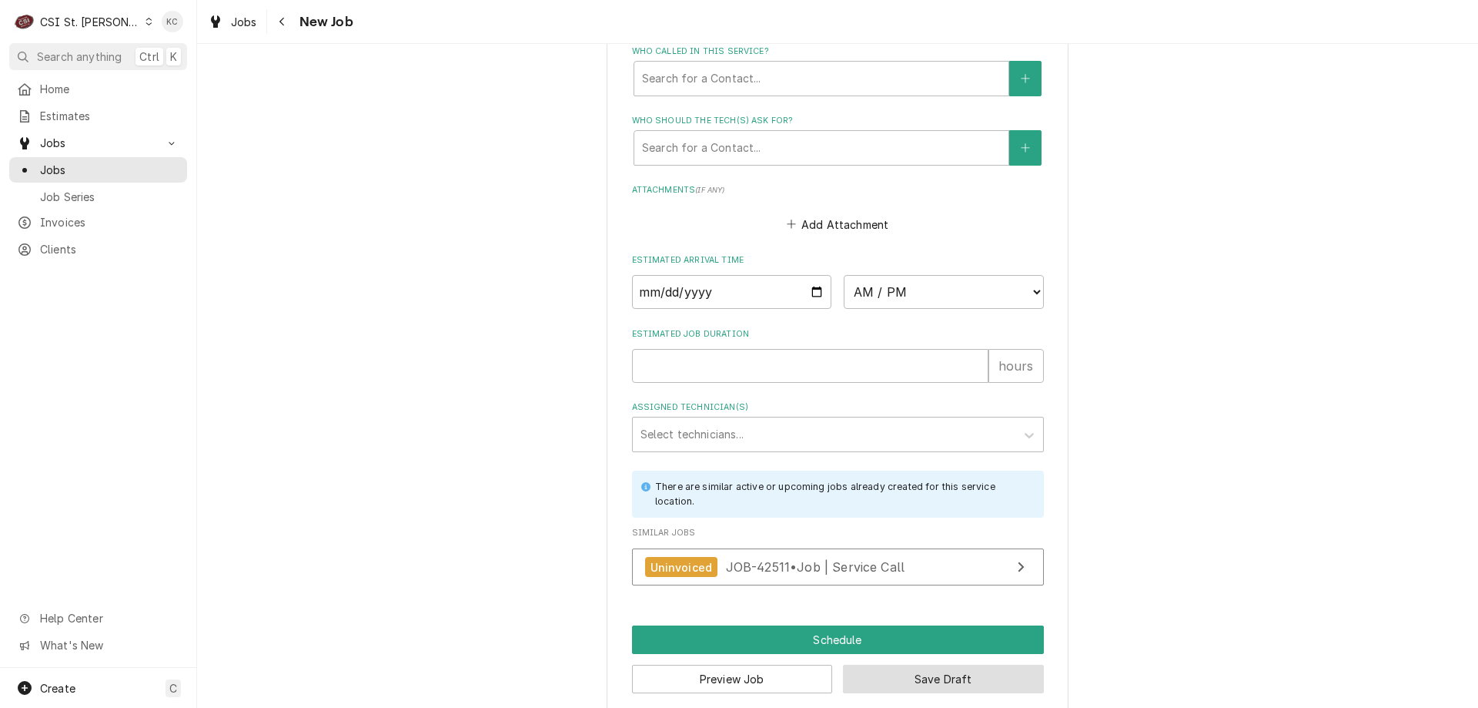
click at [966, 666] on button "Save Draft" at bounding box center [943, 679] width 201 height 28
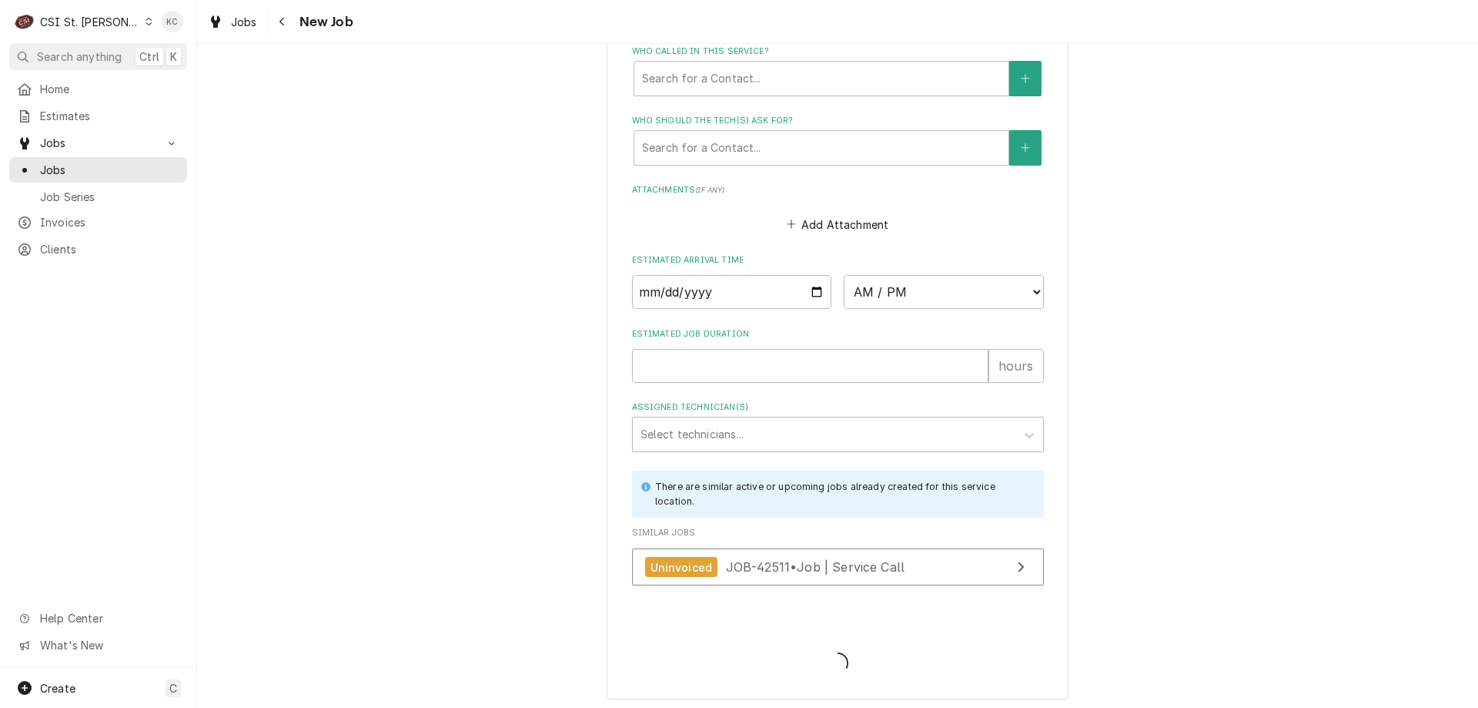
scroll to position [1189, 0]
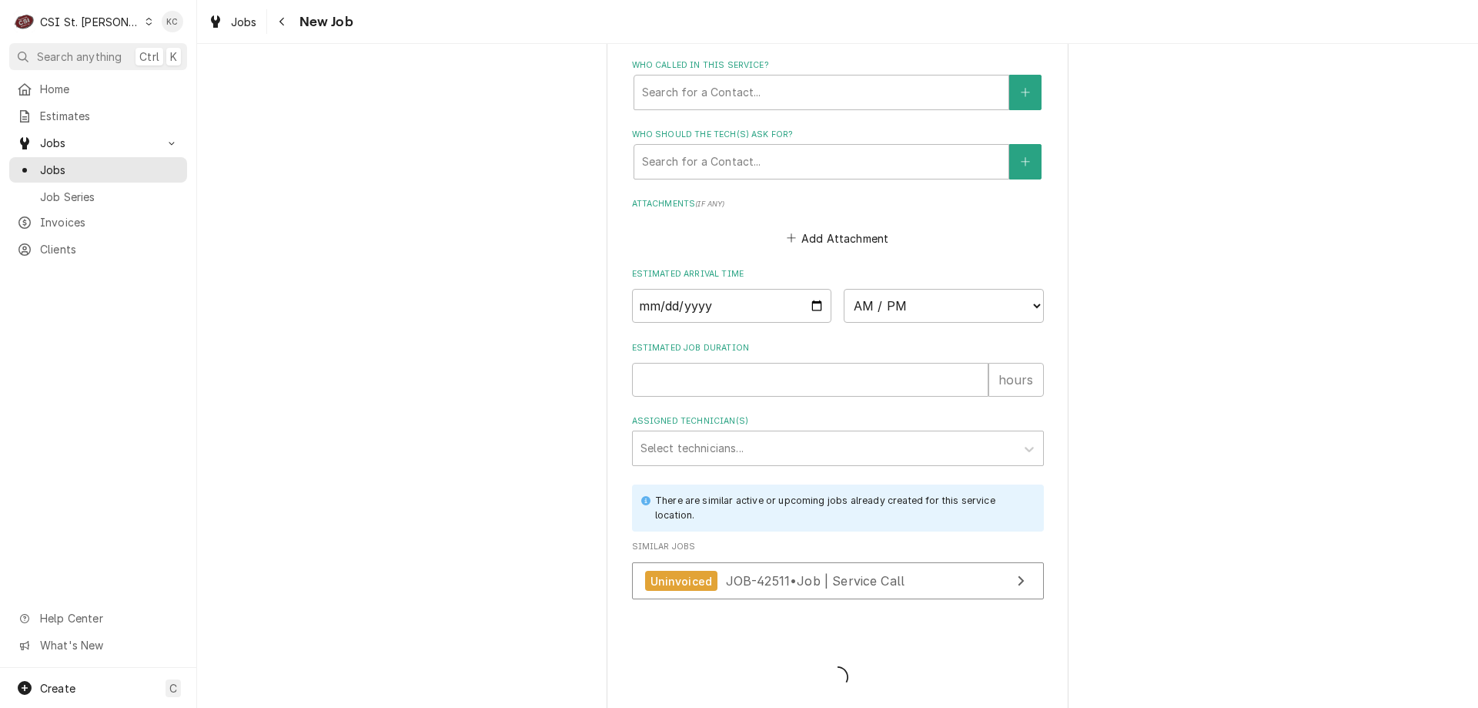
type textarea "x"
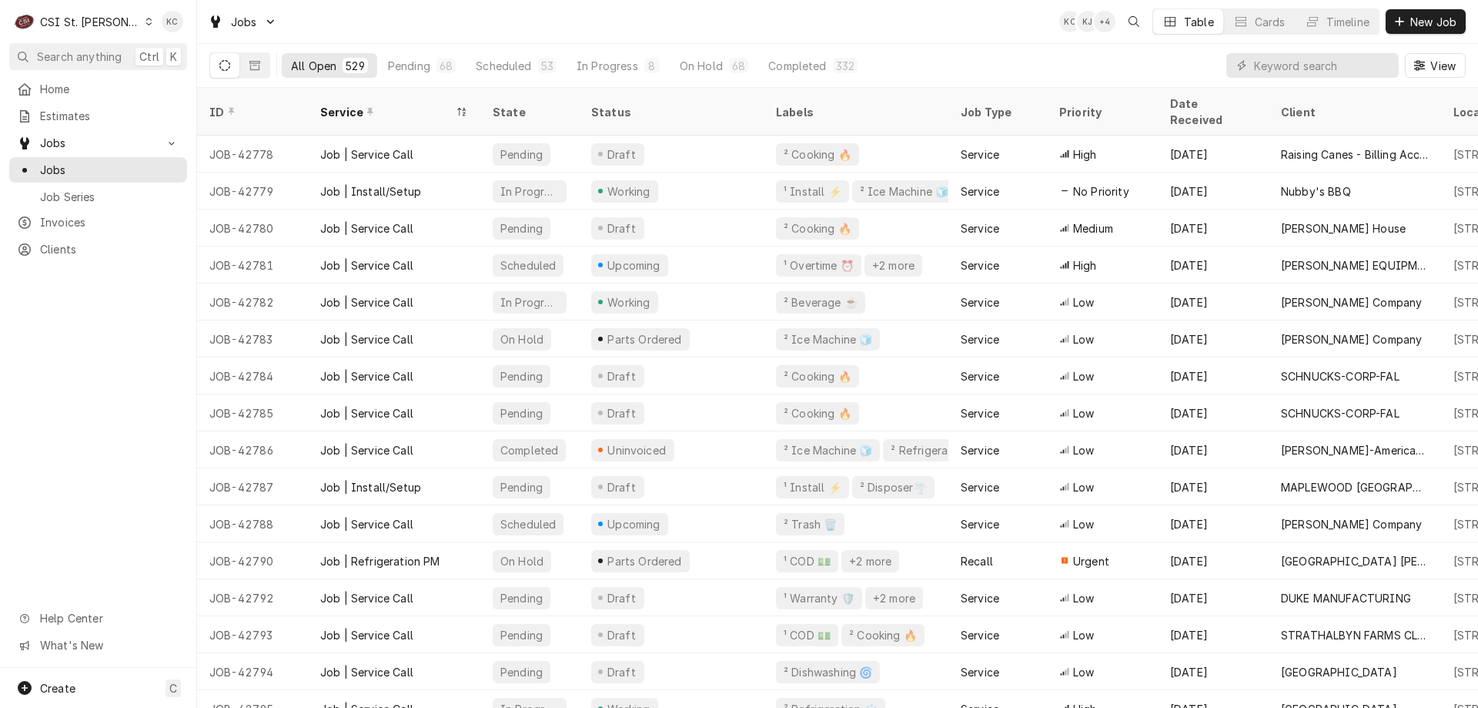
click at [991, 42] on div "Jobs KC KJ + 4 Table Cards Timeline New Job" at bounding box center [837, 21] width 1281 height 43
click at [1425, 21] on span "New Job" at bounding box center [1434, 22] width 52 height 16
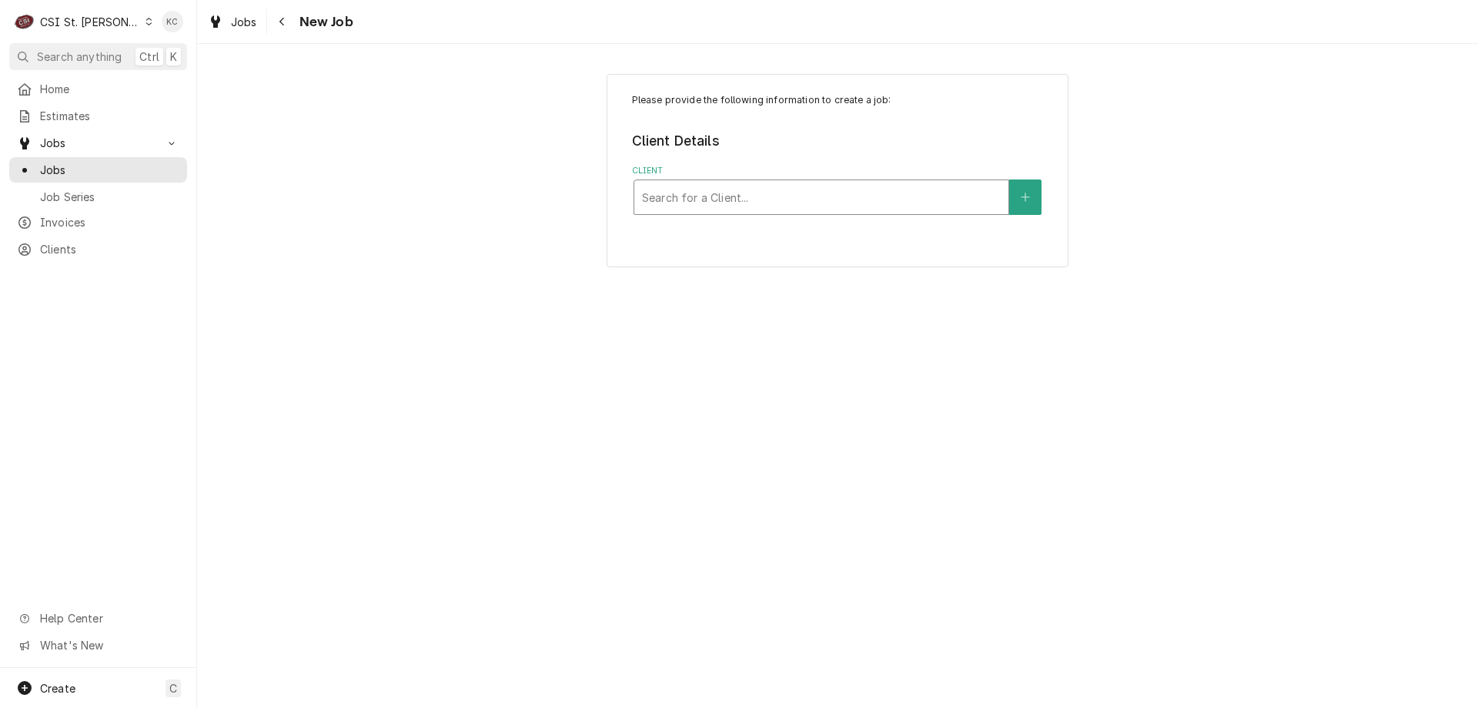
click at [815, 190] on div "Client" at bounding box center [821, 197] width 359 height 28
type input "national service"
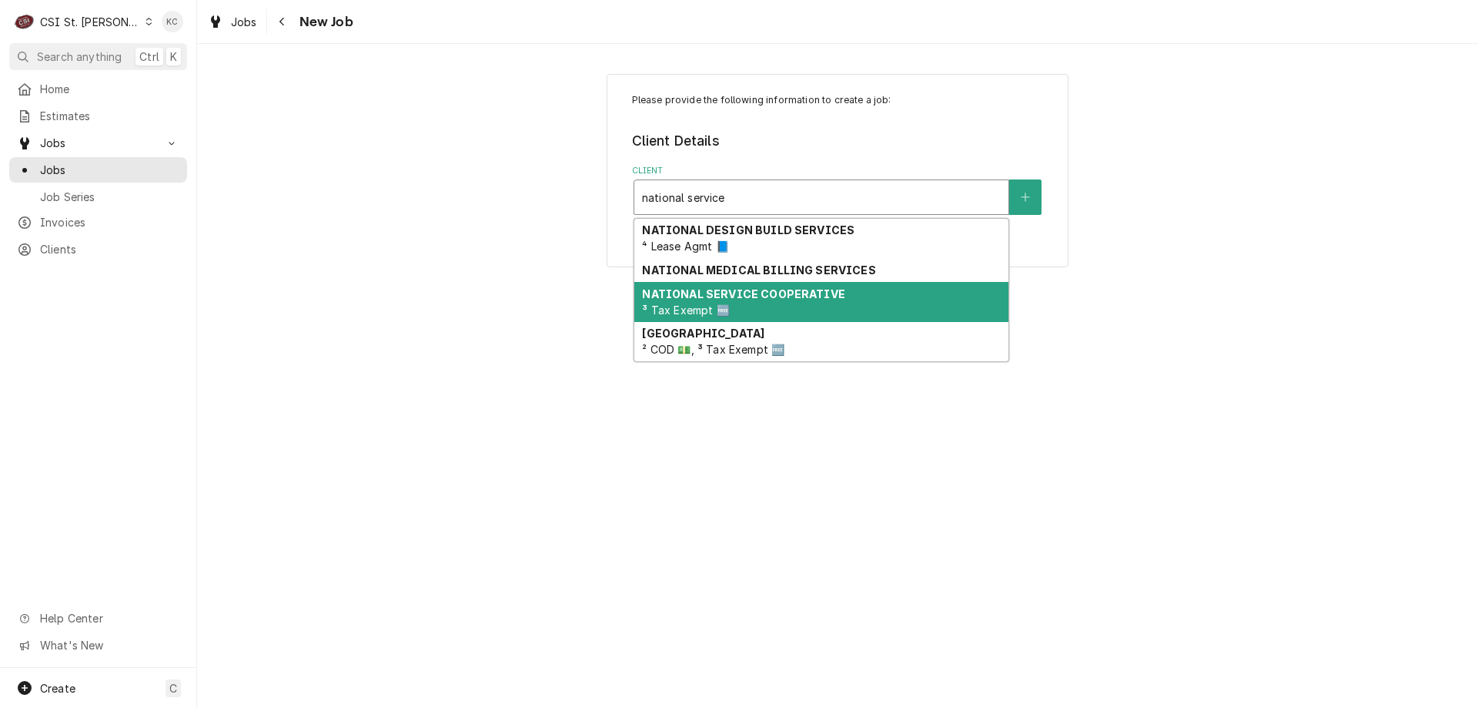
click at [783, 298] on strong "NATIONAL SERVICE COOPERATIVE" at bounding box center [743, 293] width 203 height 13
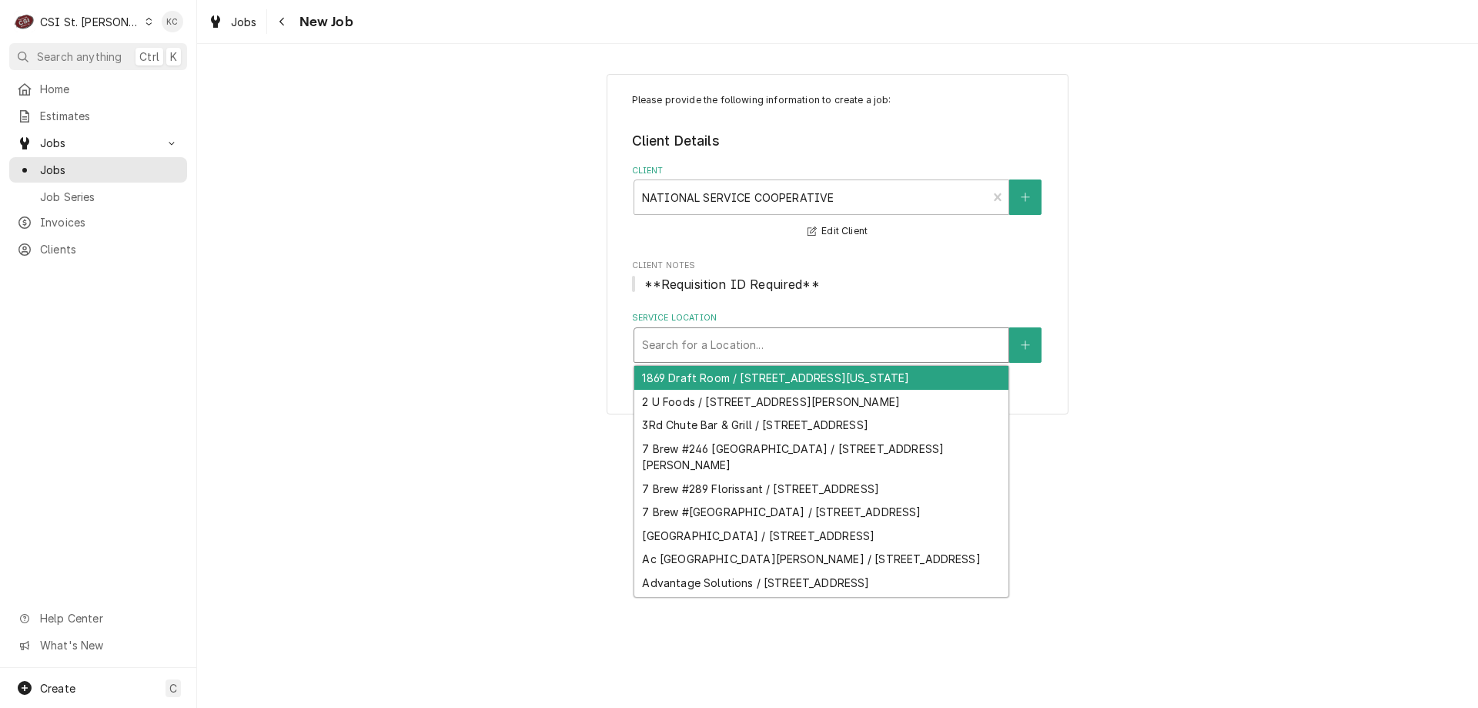
click at [759, 348] on div "Service Location" at bounding box center [821, 345] width 359 height 28
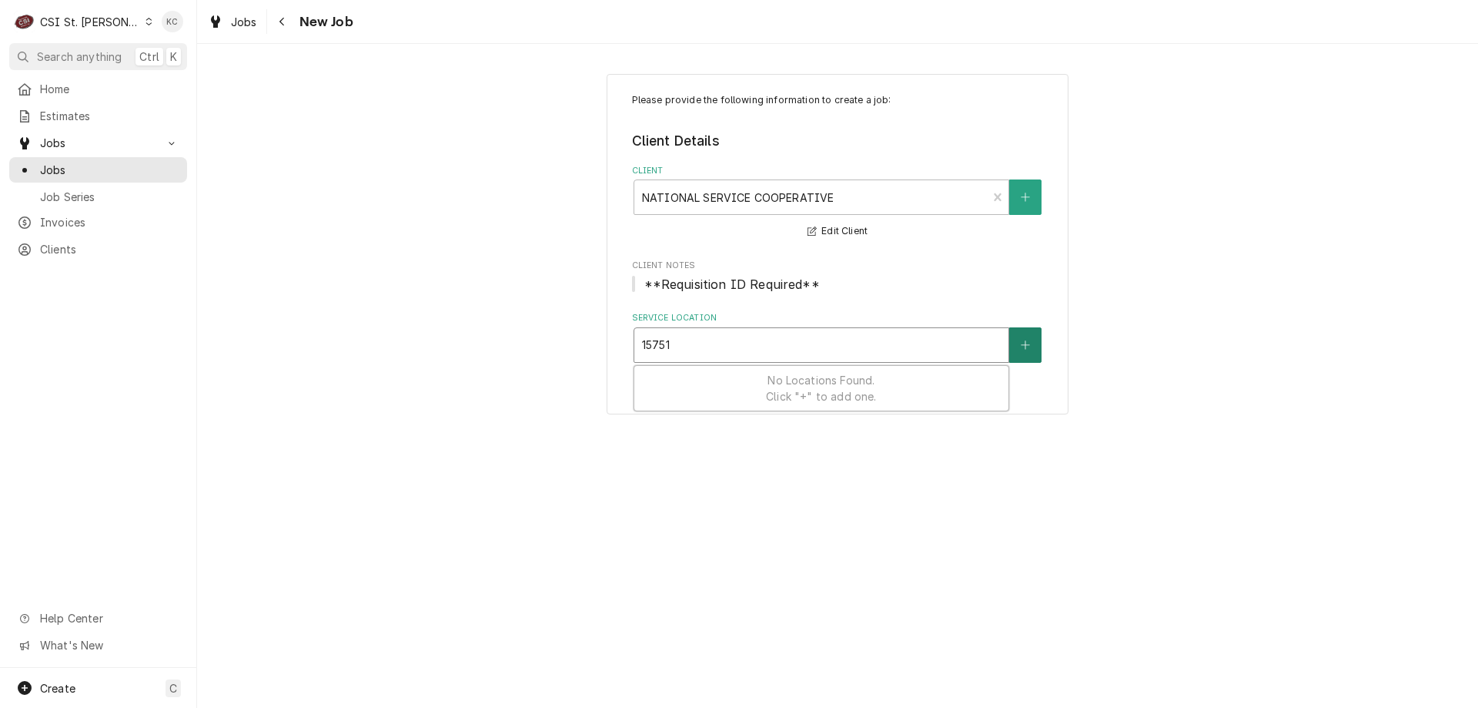
type input "15751"
click at [1022, 344] on icon "Create New Location" at bounding box center [1025, 345] width 9 height 11
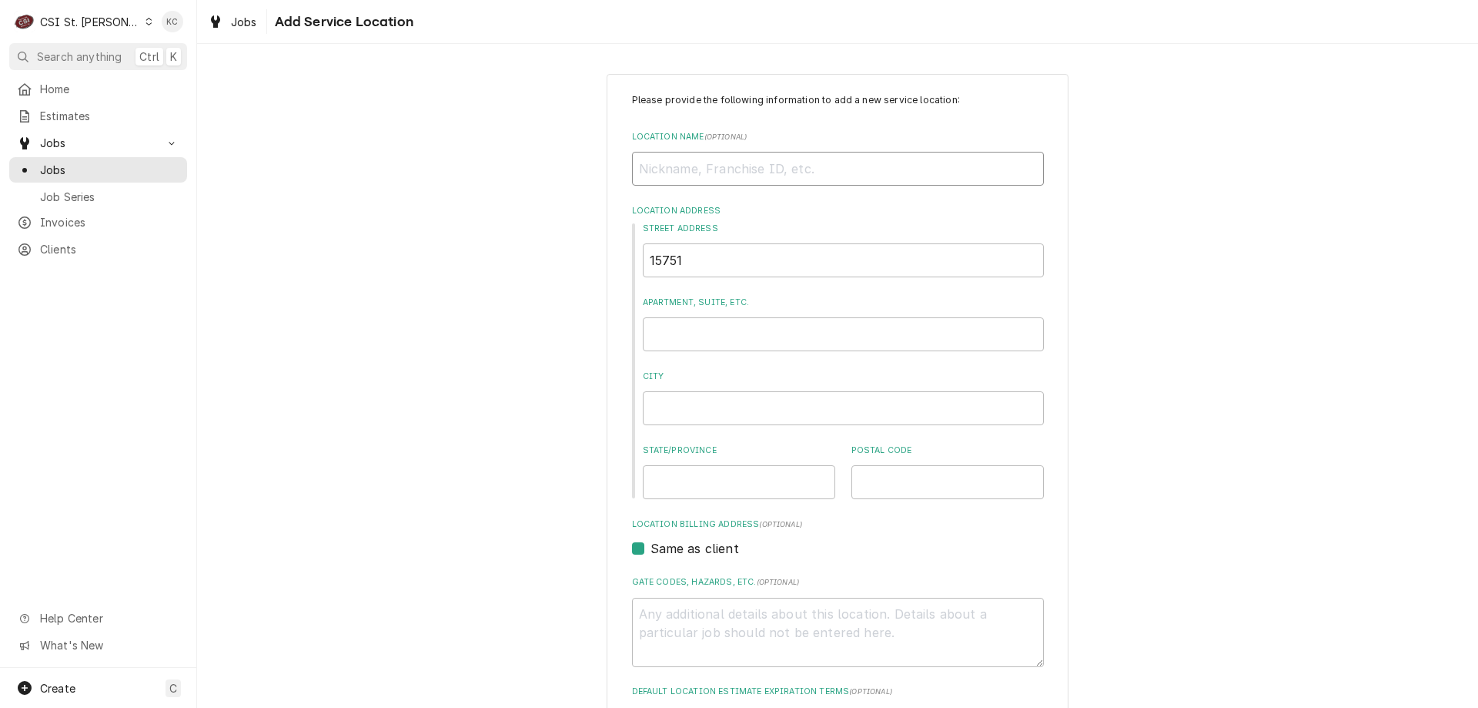
click at [690, 165] on input "Location Name ( optional )" at bounding box center [838, 169] width 412 height 34
type textarea "x"
type input "S"
type textarea "x"
type input "SM"
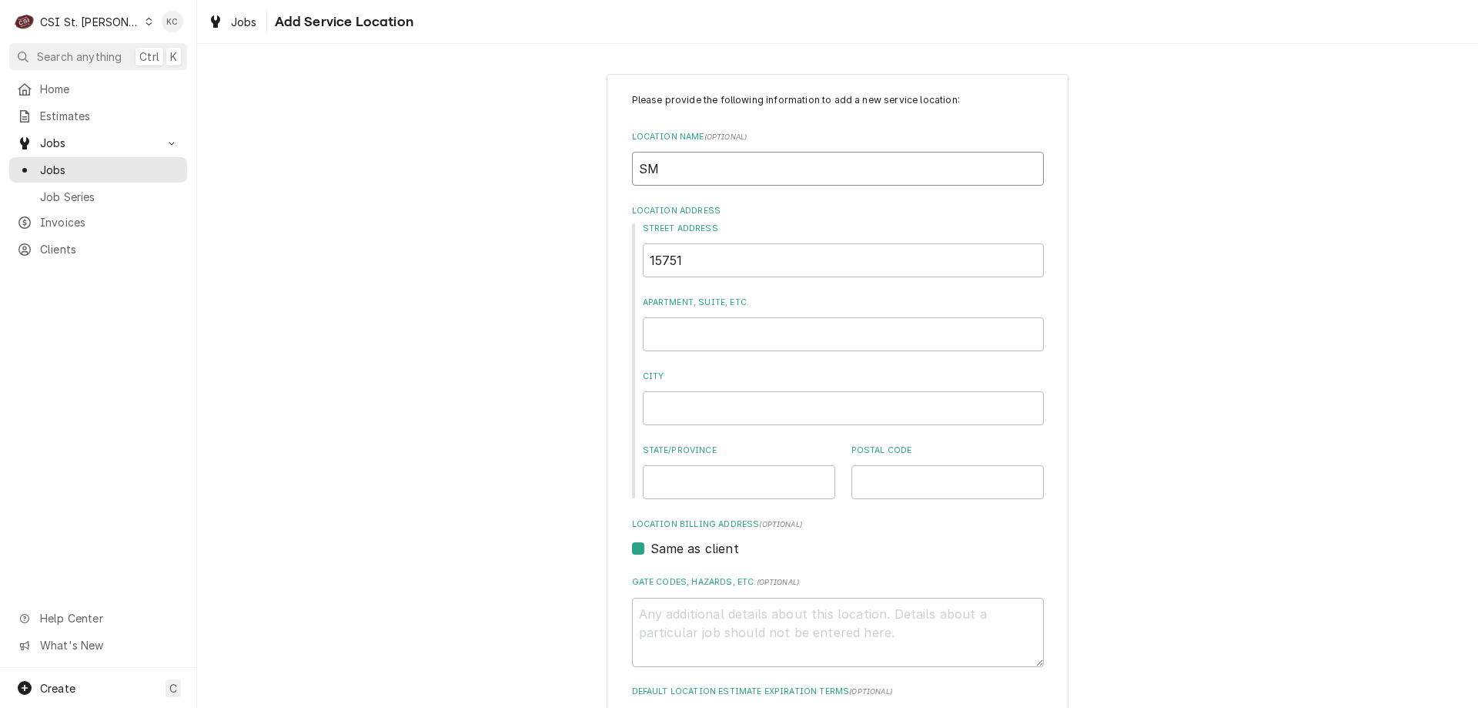
type textarea "x"
type input "SMA"
type textarea "x"
type input "SMAL"
type textarea "x"
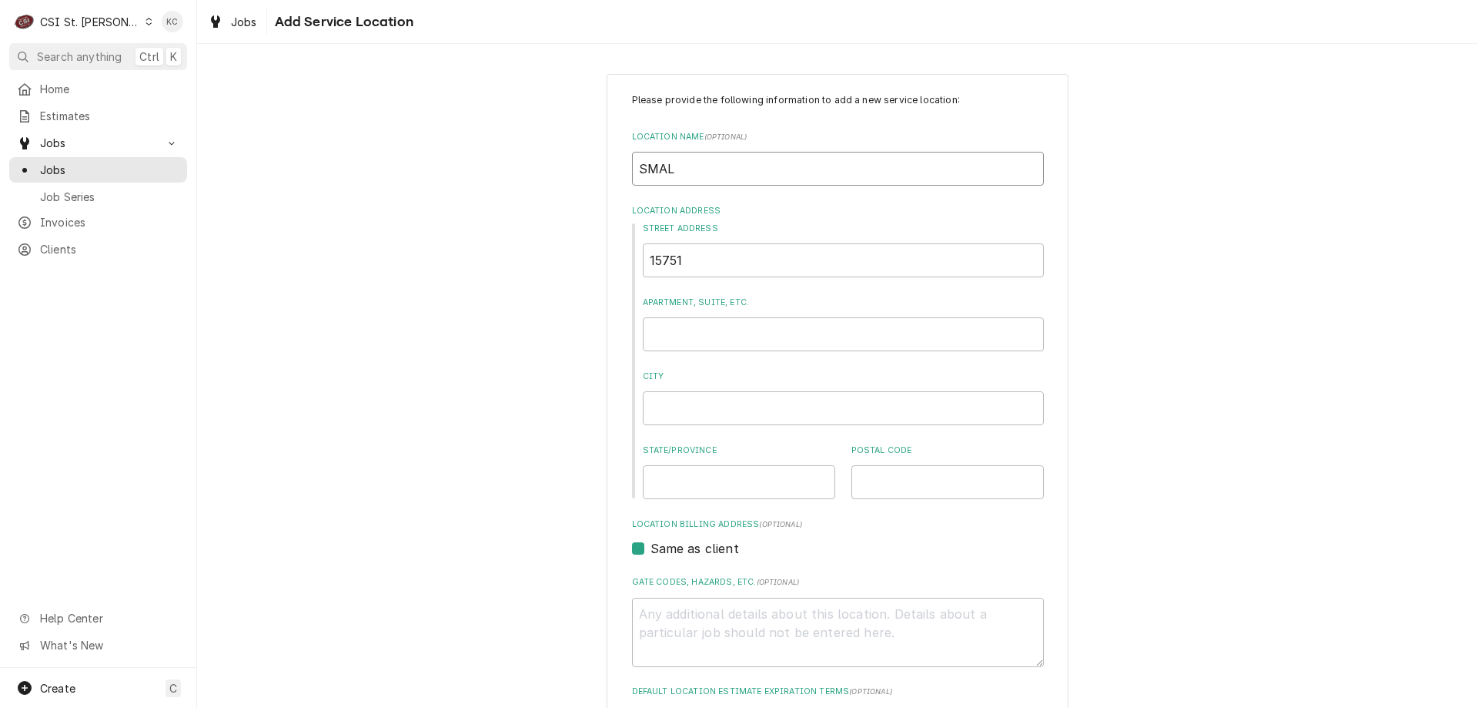
type input "SMALL"
type textarea "x"
type input "SMALLS"
type textarea "x"
type input "SMALLS"
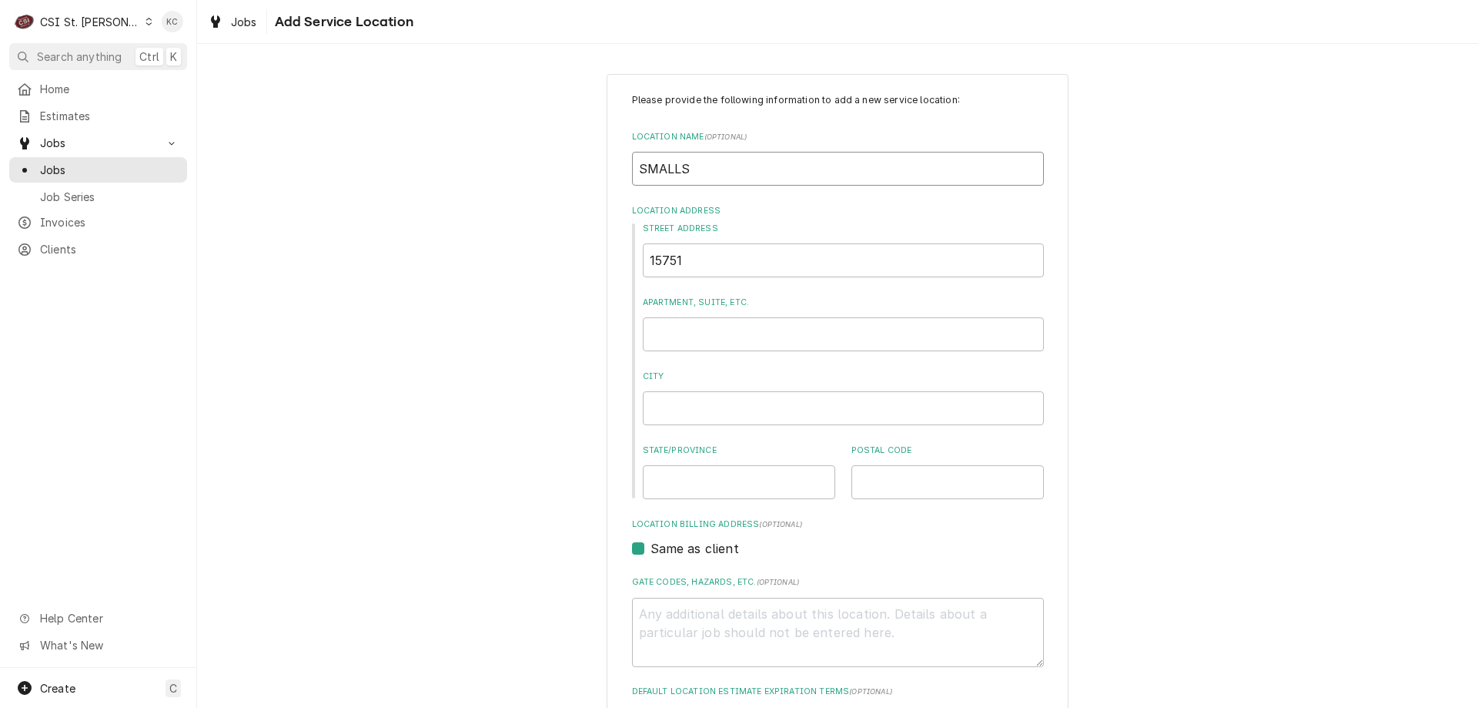
type textarea "x"
type input "SMALLS S"
type textarea "x"
type input "SMALLS SL"
type textarea "x"
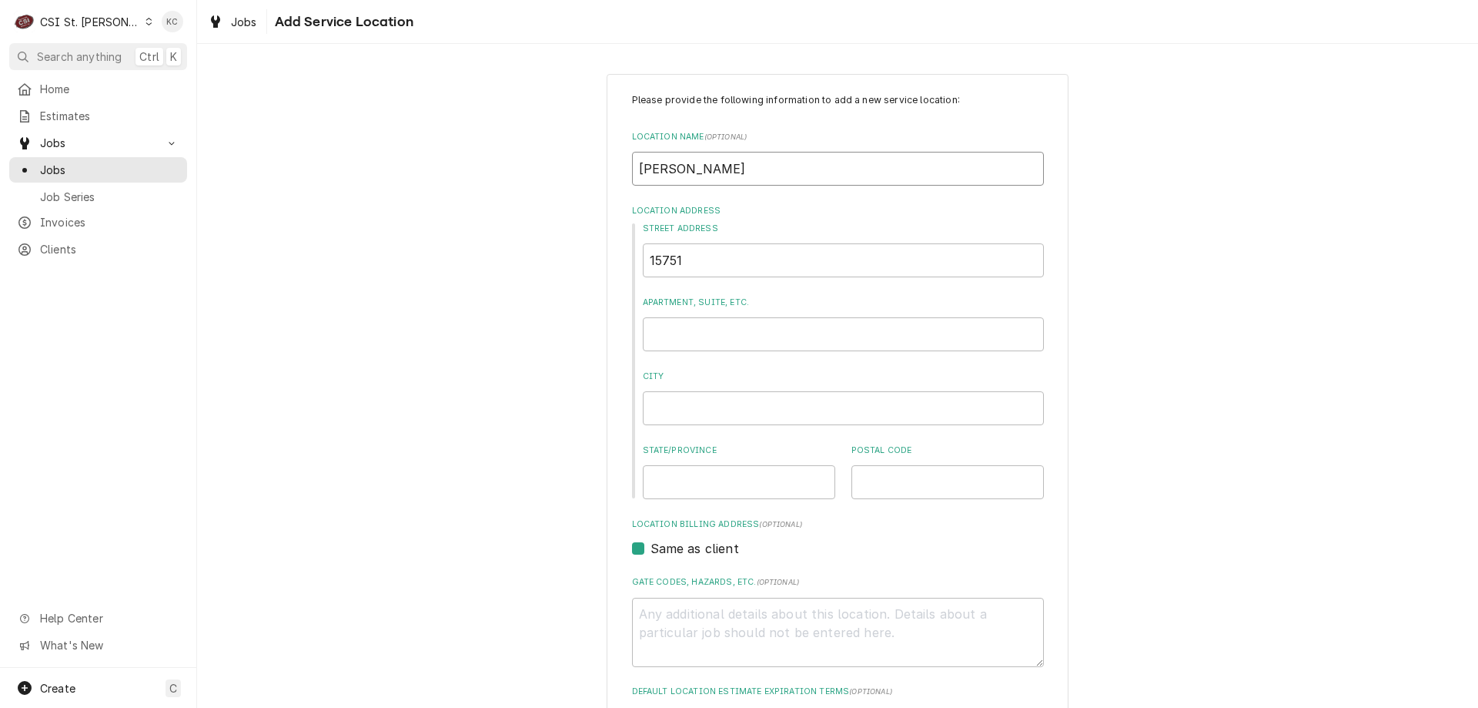
type input "SMALLS SLI"
type textarea "x"
type input "SMALLS SLID"
type textarea "x"
type input "SMALLS SLIDE"
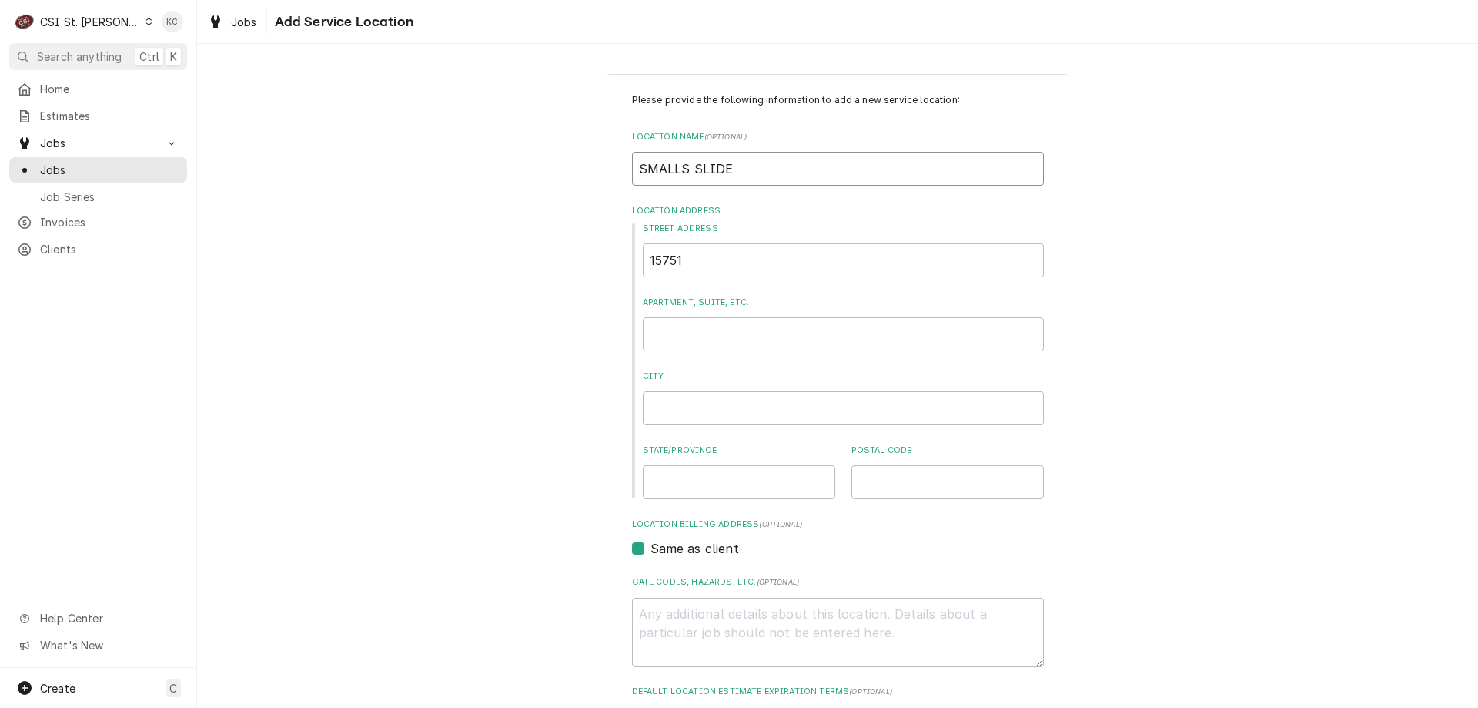
type textarea "x"
type input "SMALLS SLIDER"
type textarea "x"
type input "SMALLS SLIDERS"
type textarea "x"
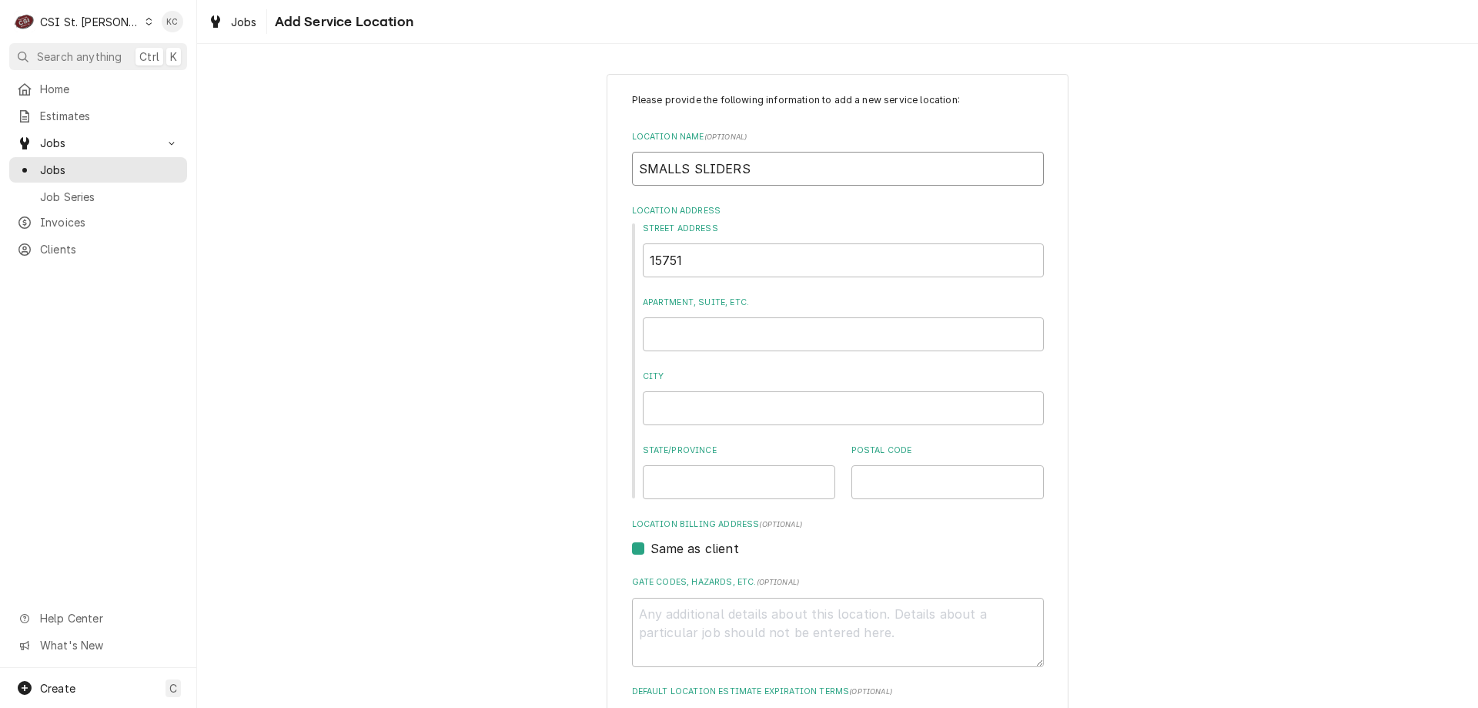
type input "SMALLS SLIDERS"
click at [755, 261] on input "15751" at bounding box center [843, 260] width 401 height 34
type textarea "x"
type input "15751"
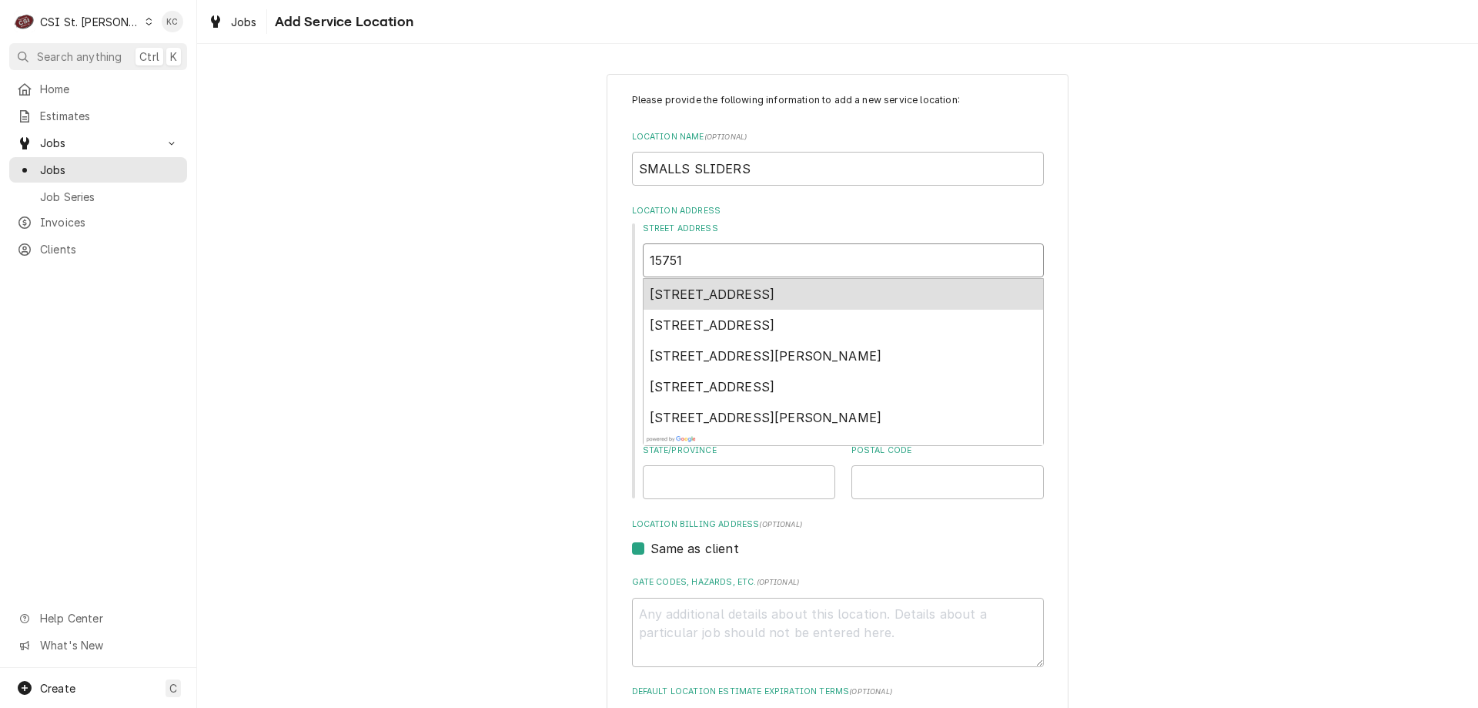
type textarea "x"
type input "15751 MA"
type textarea "x"
type input "15751 MAN"
type textarea "x"
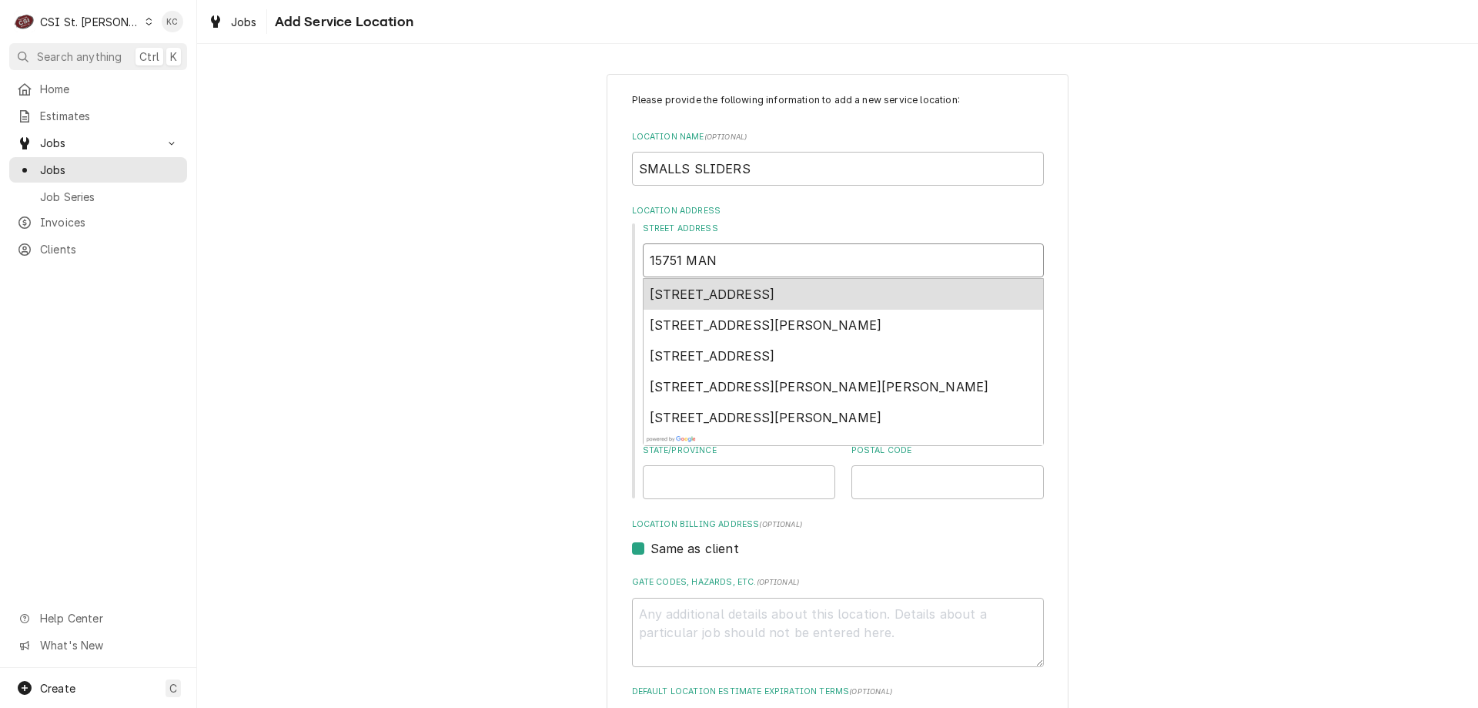
type input "15751 MANC"
type textarea "x"
type input "15751 MANCH"
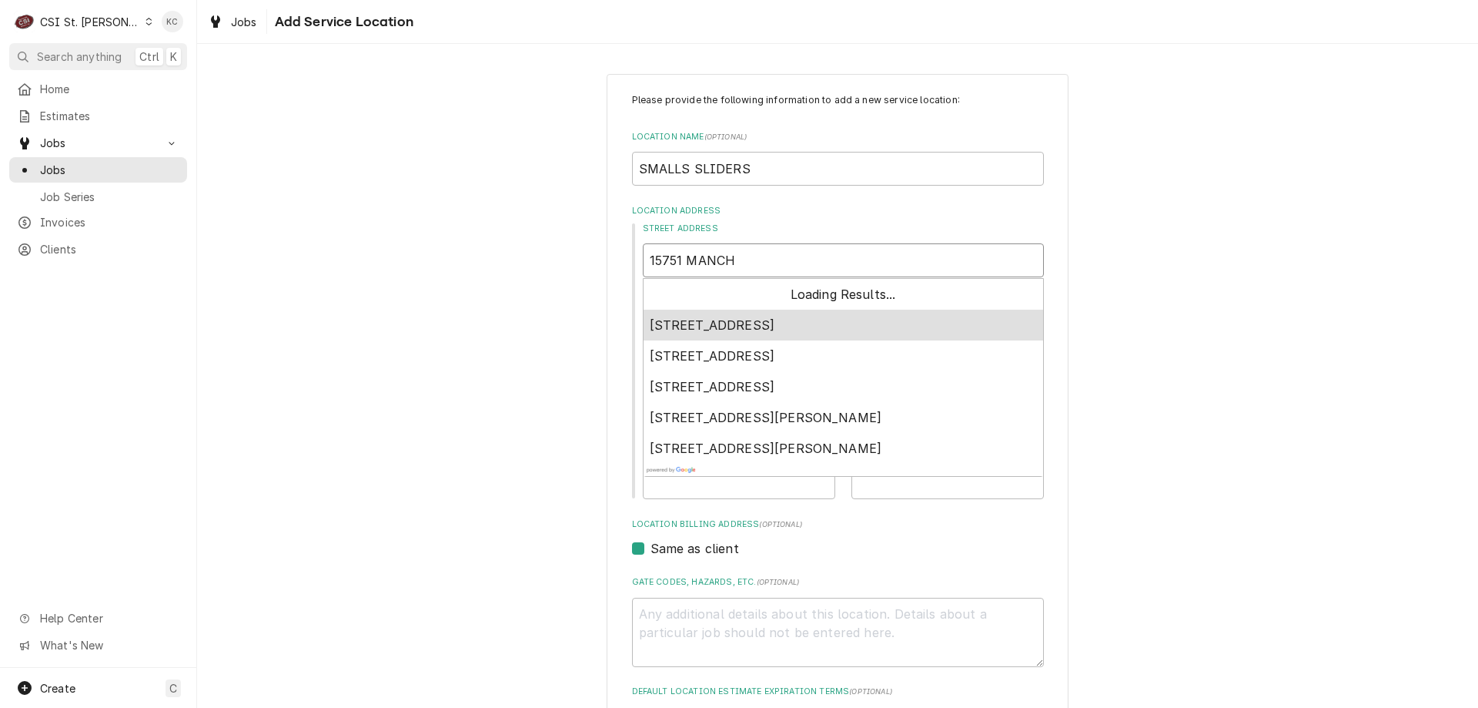
type textarea "x"
type input "15751 MANCHE"
type textarea "x"
type input "15751 MANCHES"
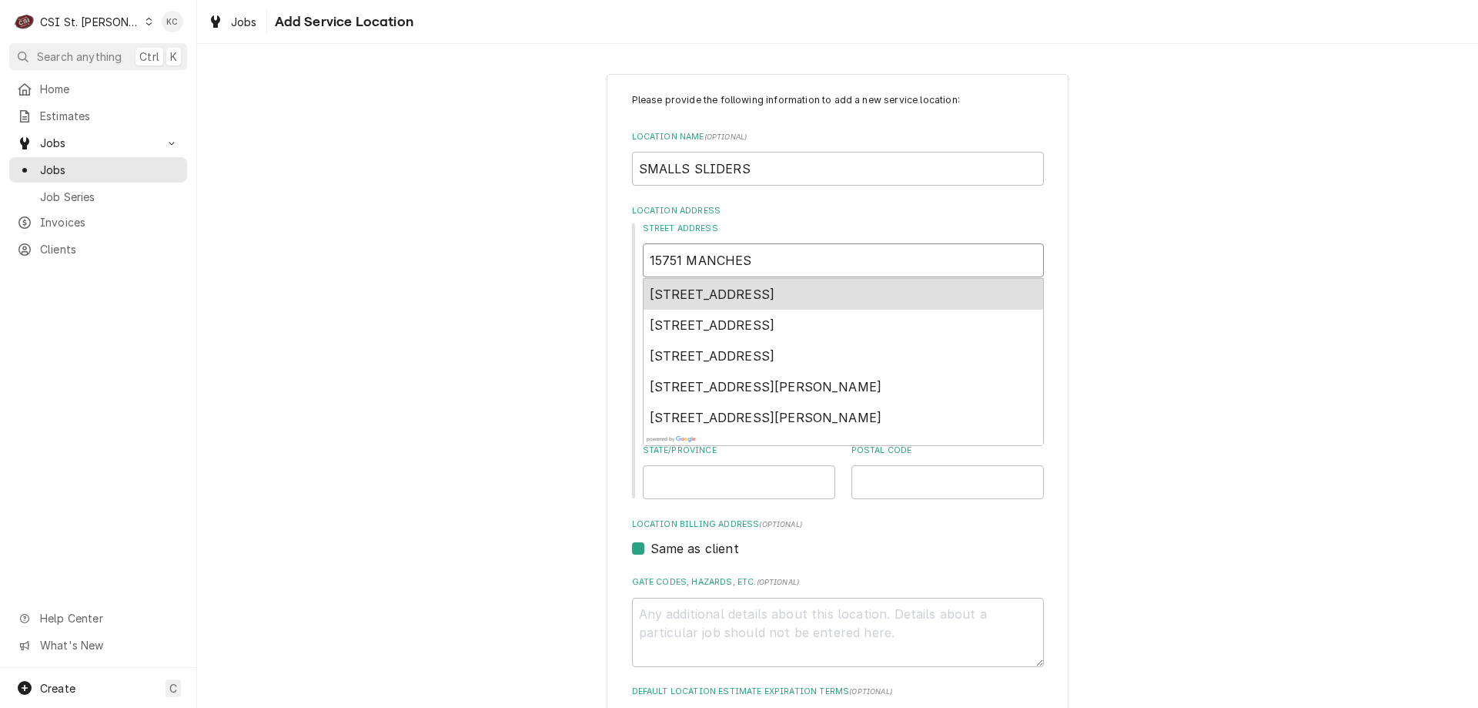
type textarea "x"
type input "15751 MANCHEST"
type textarea "x"
type input "15751 MANCHESTE"
type textarea "x"
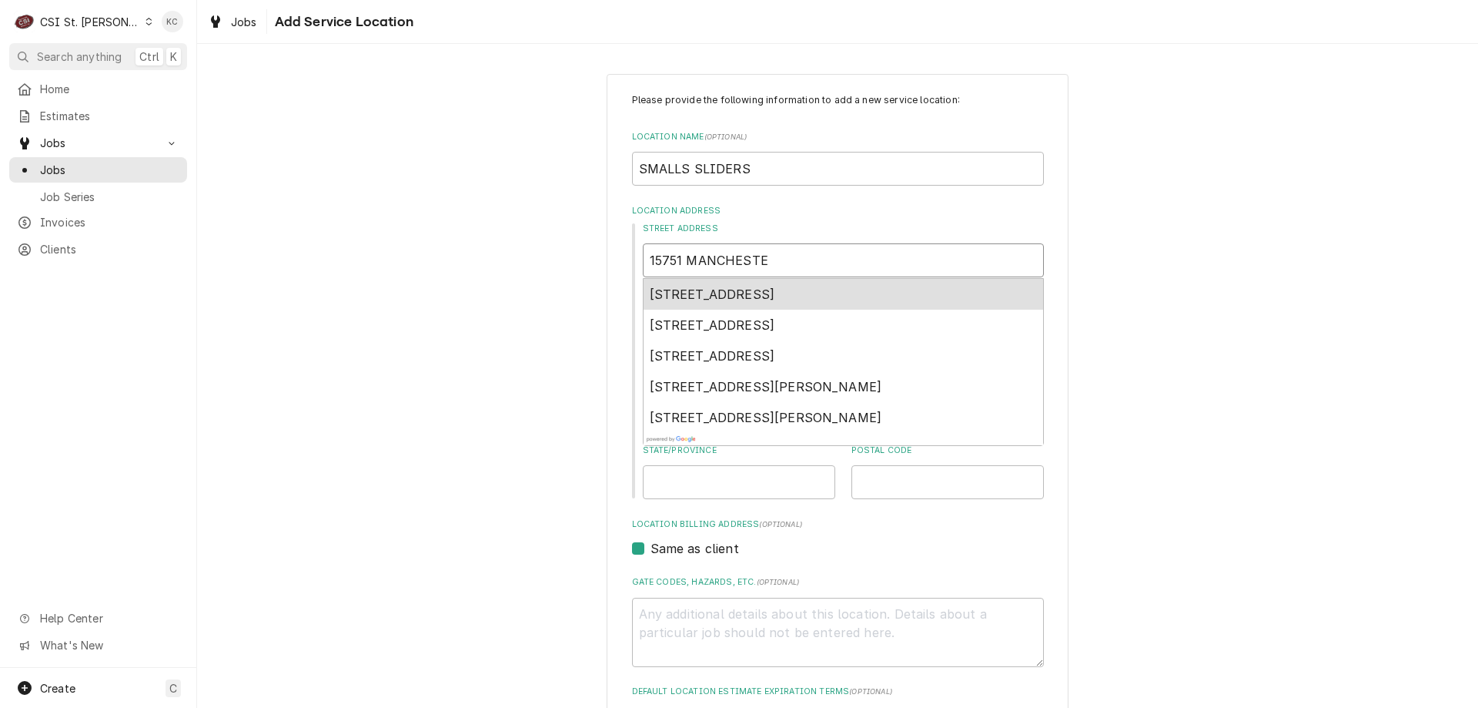
type input "15751 MANCHESTER"
click at [775, 290] on span "15751 Manchester Road, Ellisville, MO, USA" at bounding box center [713, 293] width 126 height 15
type textarea "x"
type input "15751 Manchester Rd"
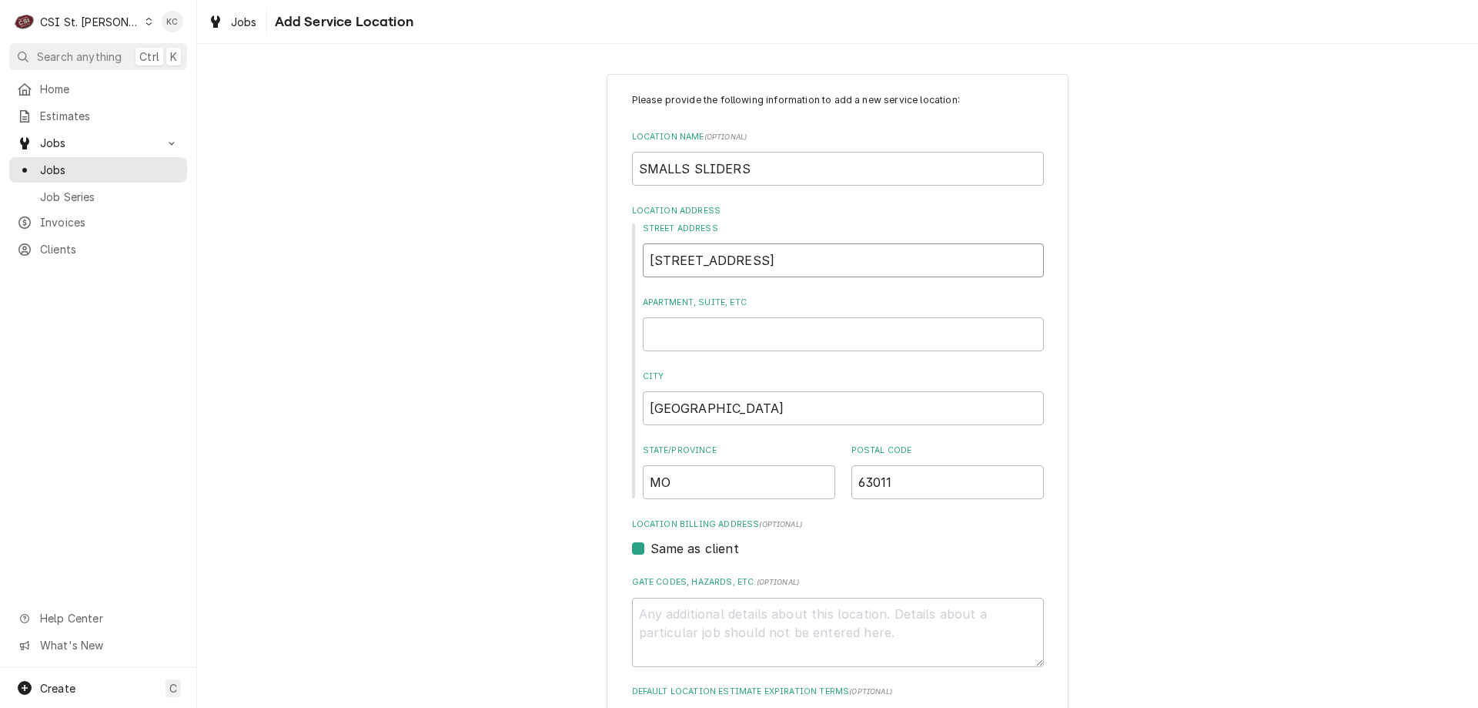
type textarea "x"
type input "15751 Manchester Rd"
click at [1117, 353] on div "Please provide the following information to add a new service location: Locatio…" at bounding box center [837, 533] width 1281 height 946
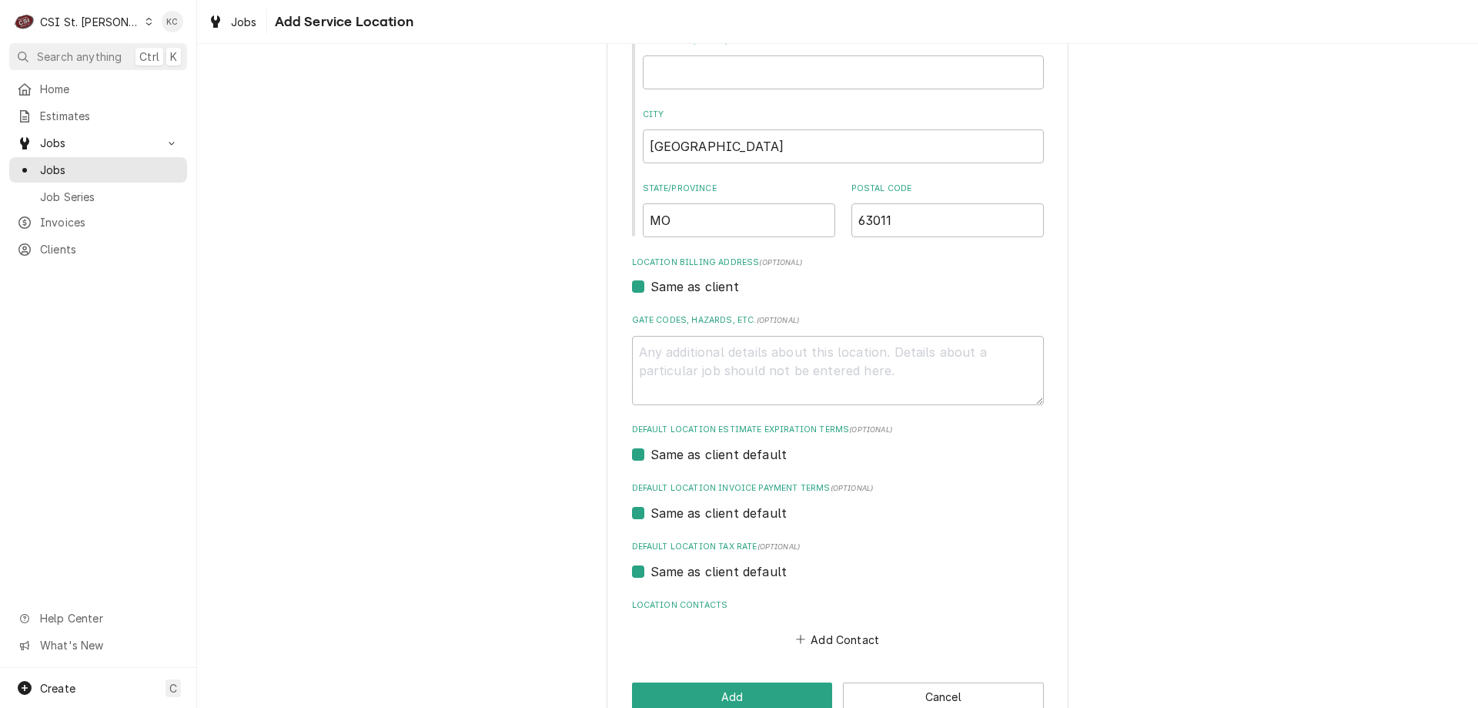
scroll to position [298, 0]
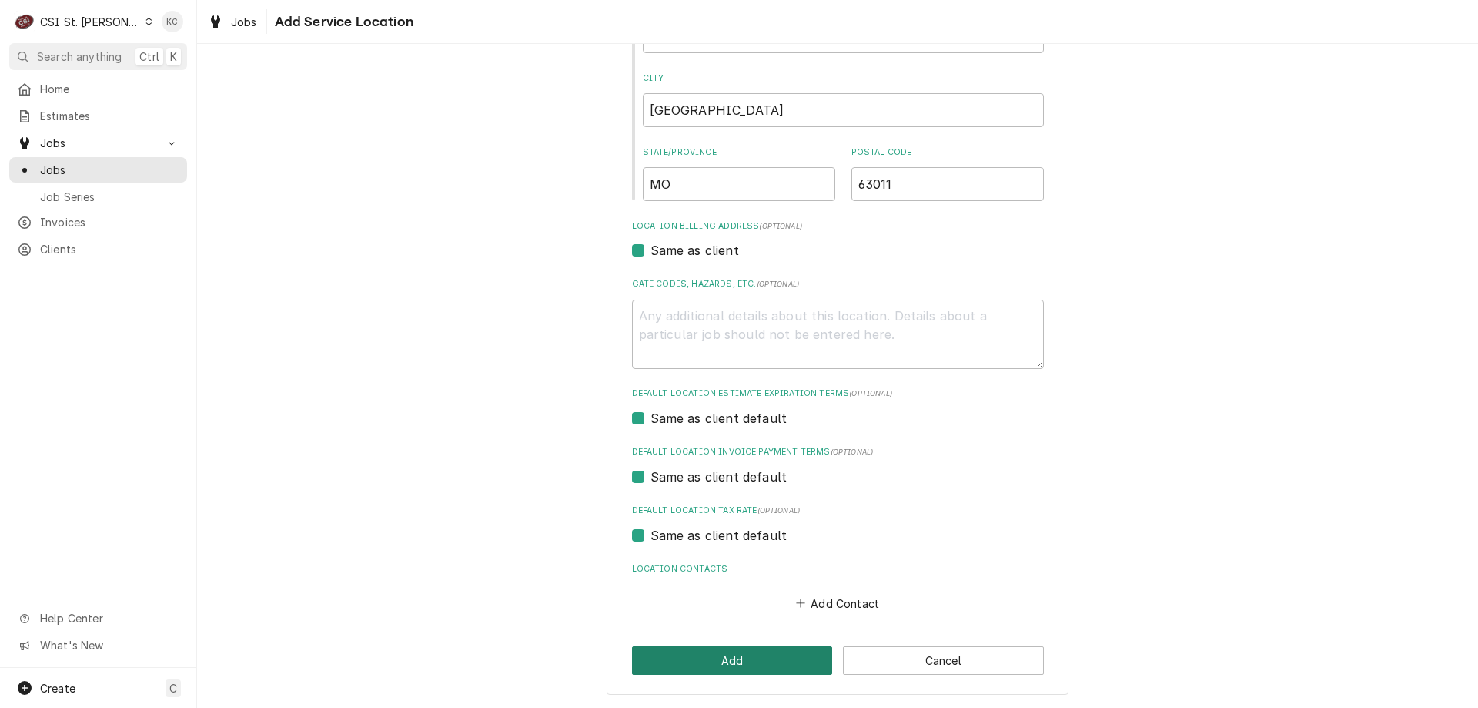
click at [671, 658] on button "Add" at bounding box center [732, 660] width 201 height 28
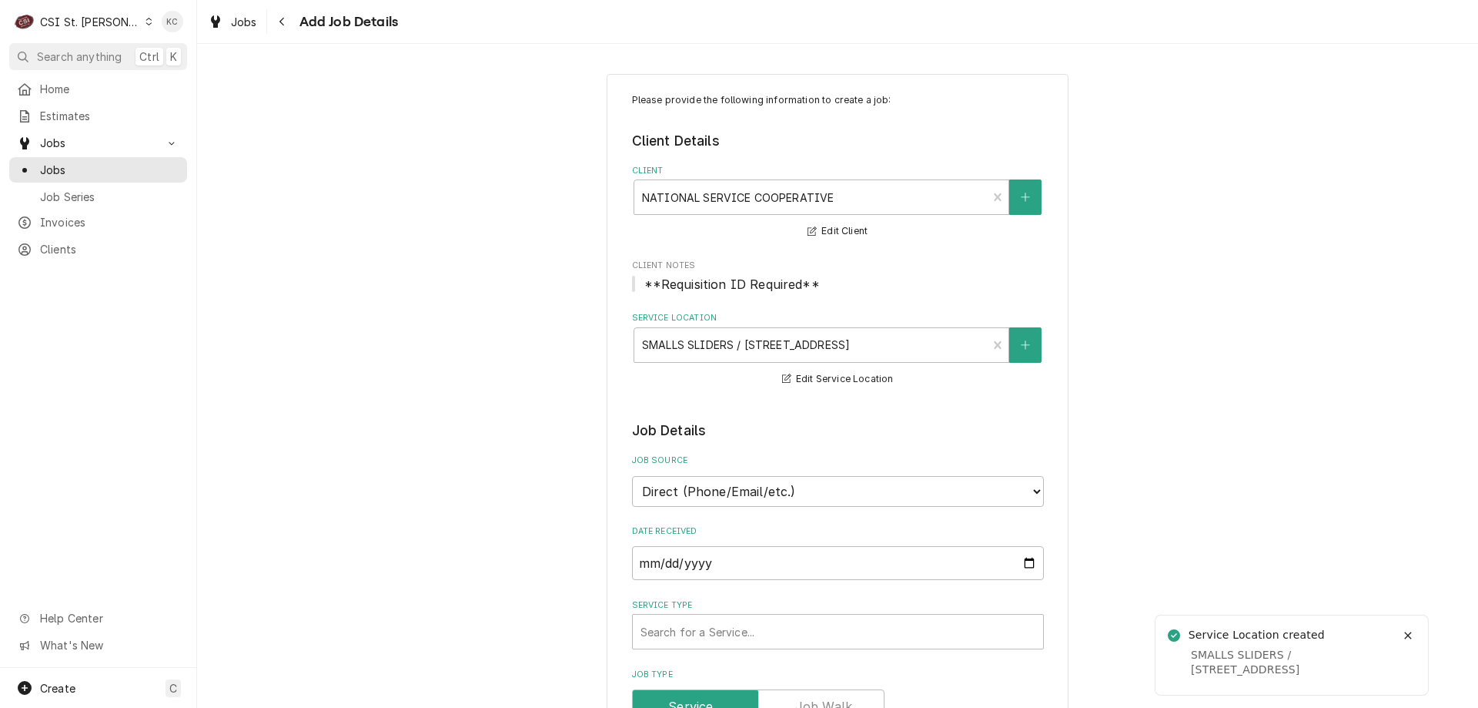
type textarea "x"
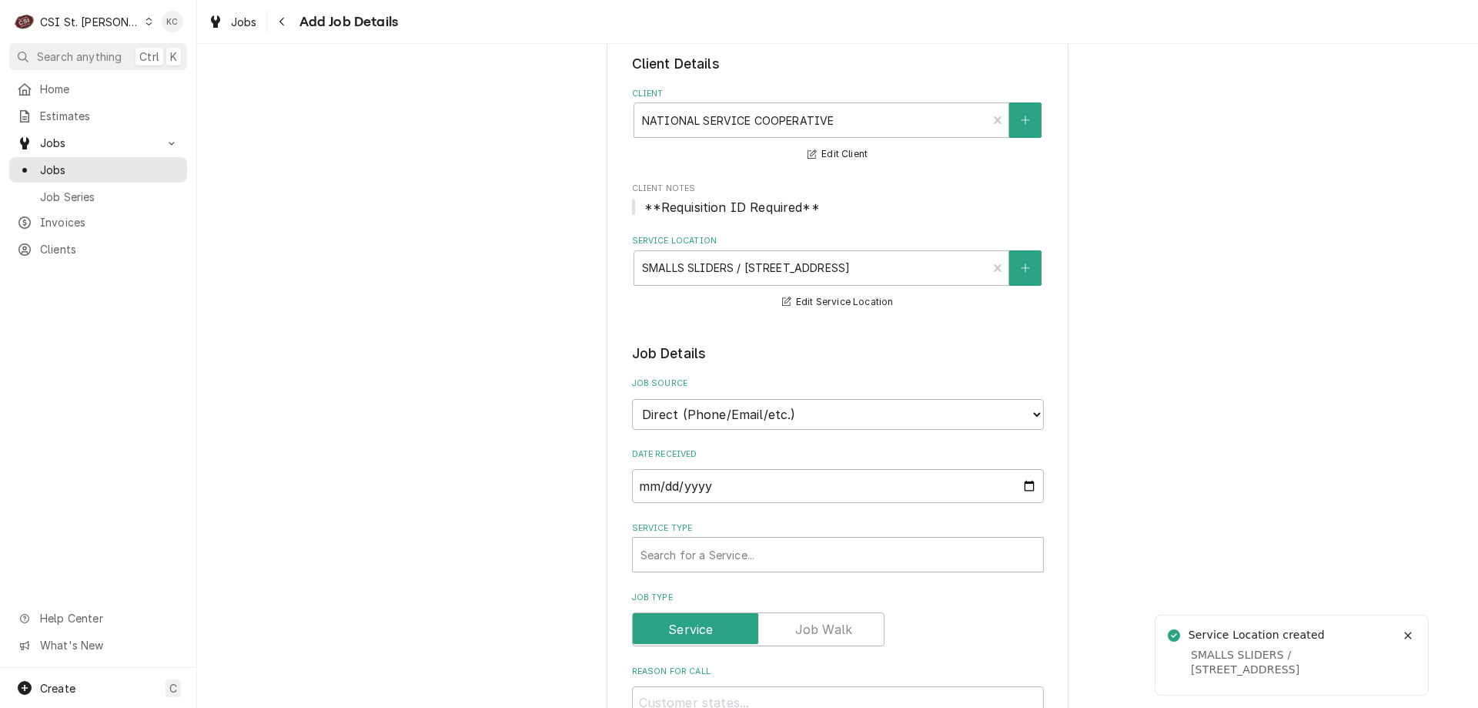
scroll to position [231, 0]
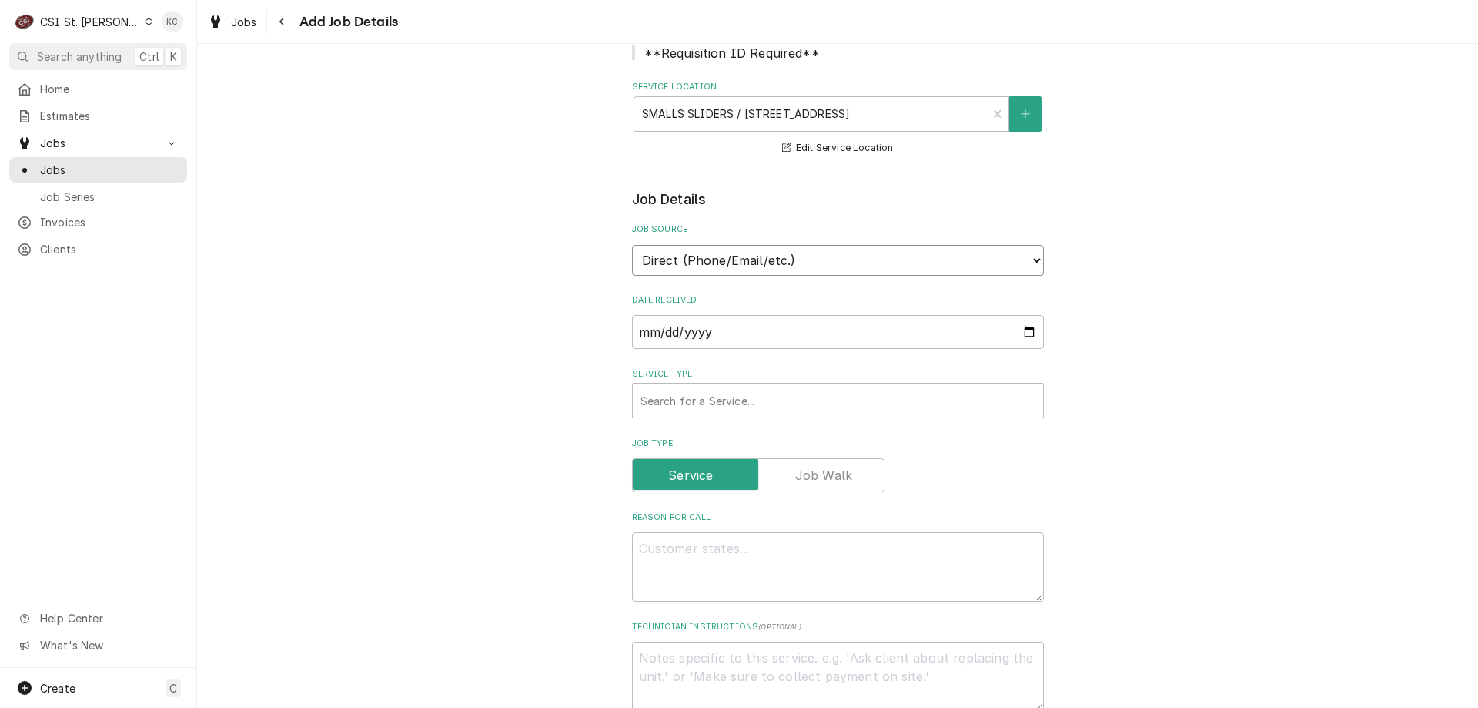
click at [741, 256] on select "Direct (Phone/Email/etc.) Service Channel Corrigo Ecotrak Other" at bounding box center [838, 260] width 412 height 31
select select "100"
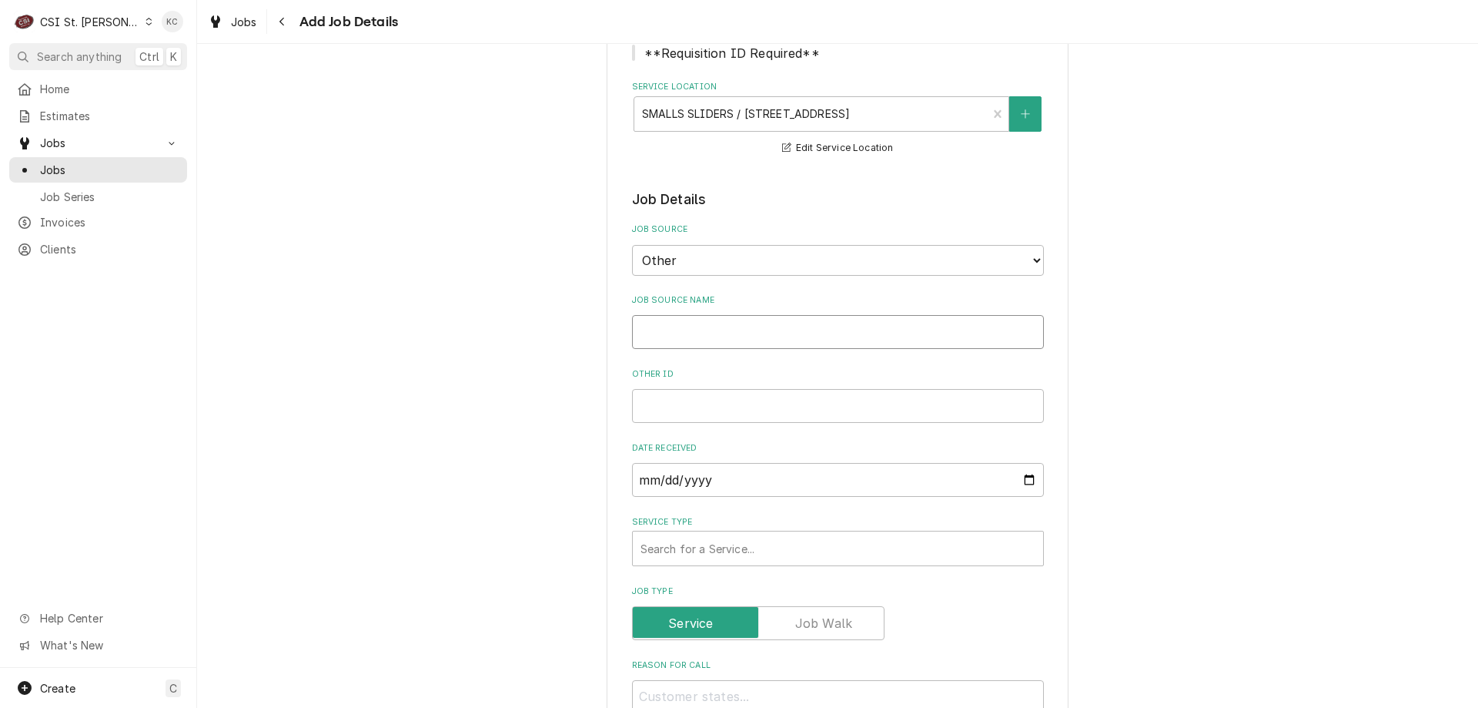
click at [731, 328] on input "Job Source Name" at bounding box center [838, 332] width 412 height 34
type textarea "x"
type input "N"
type textarea "x"
type input "NS"
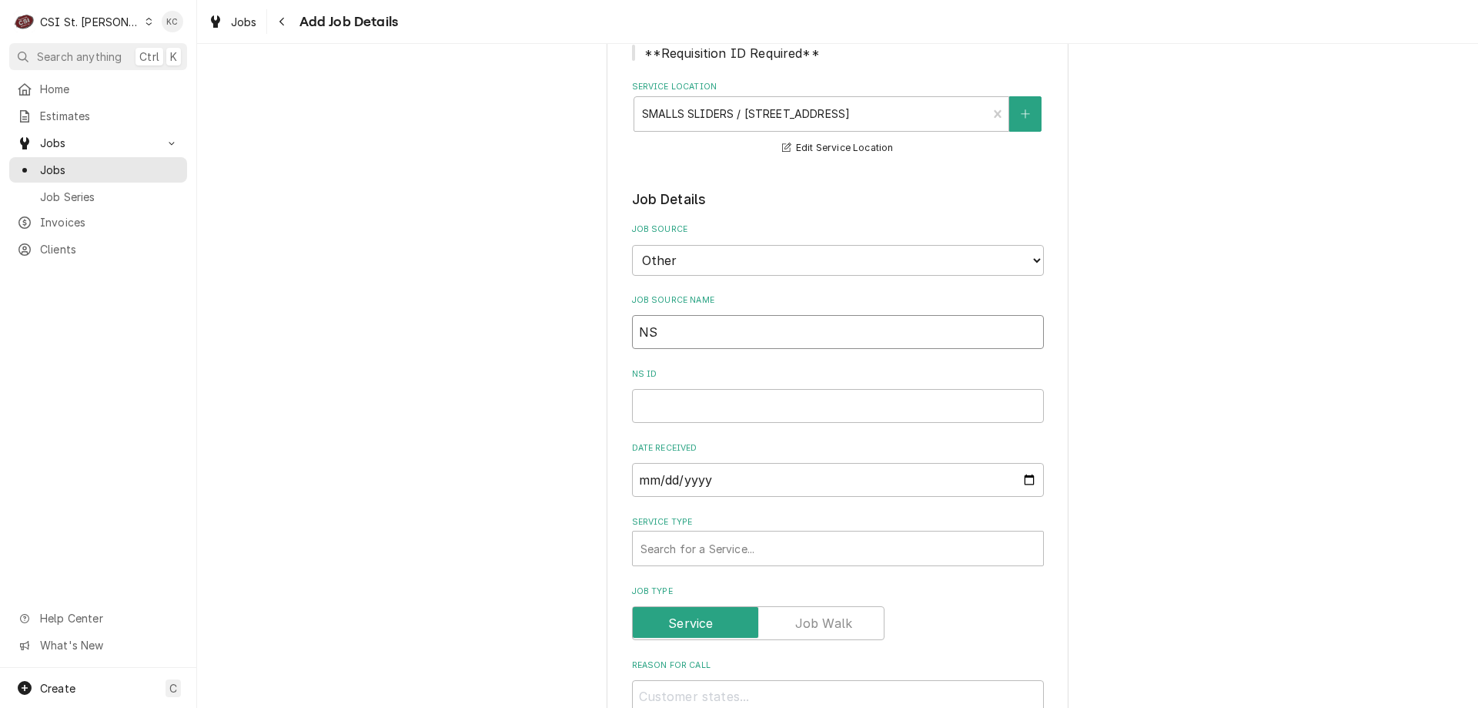
type textarea "x"
type input "NSC"
type textarea "x"
type input "NSC"
type textarea "x"
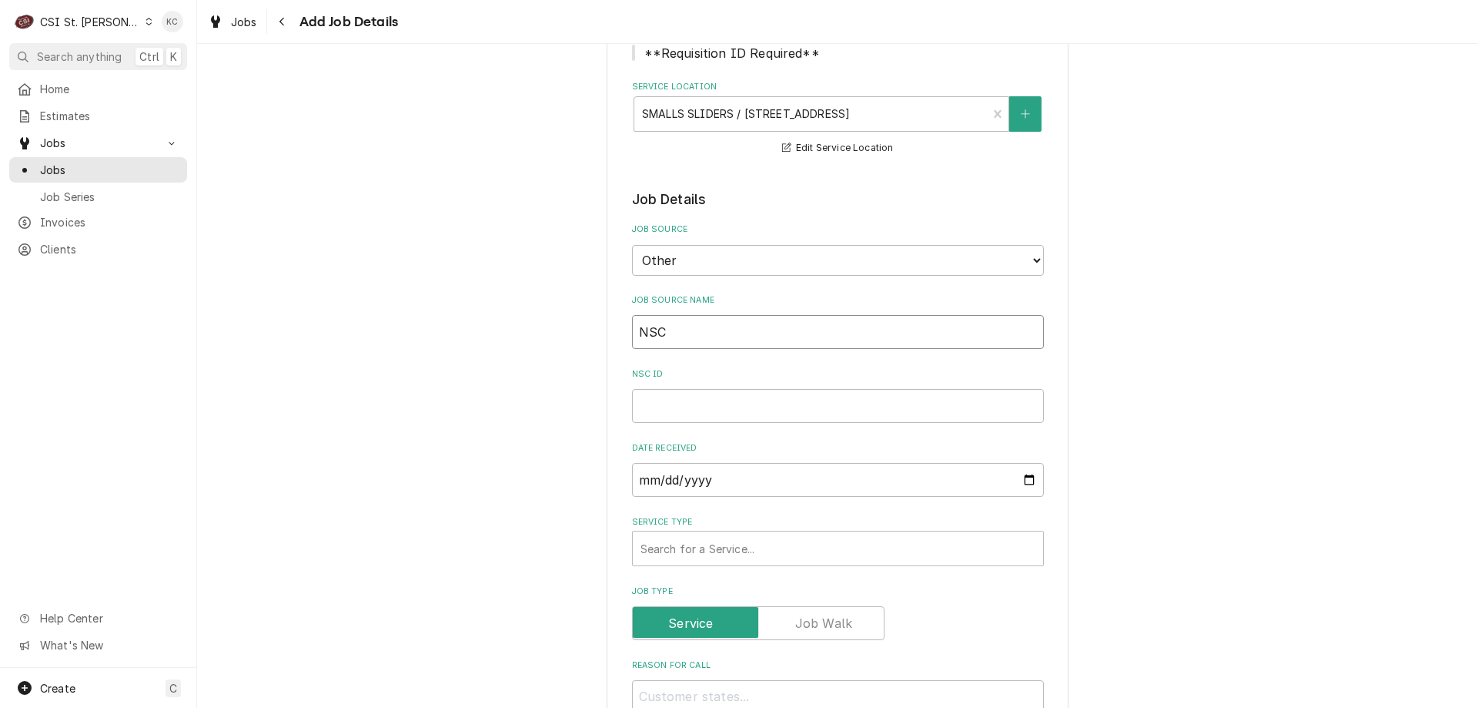
type input "NSC e"
type textarea "x"
type input "NSC ema"
type textarea "x"
type input "NSC emai"
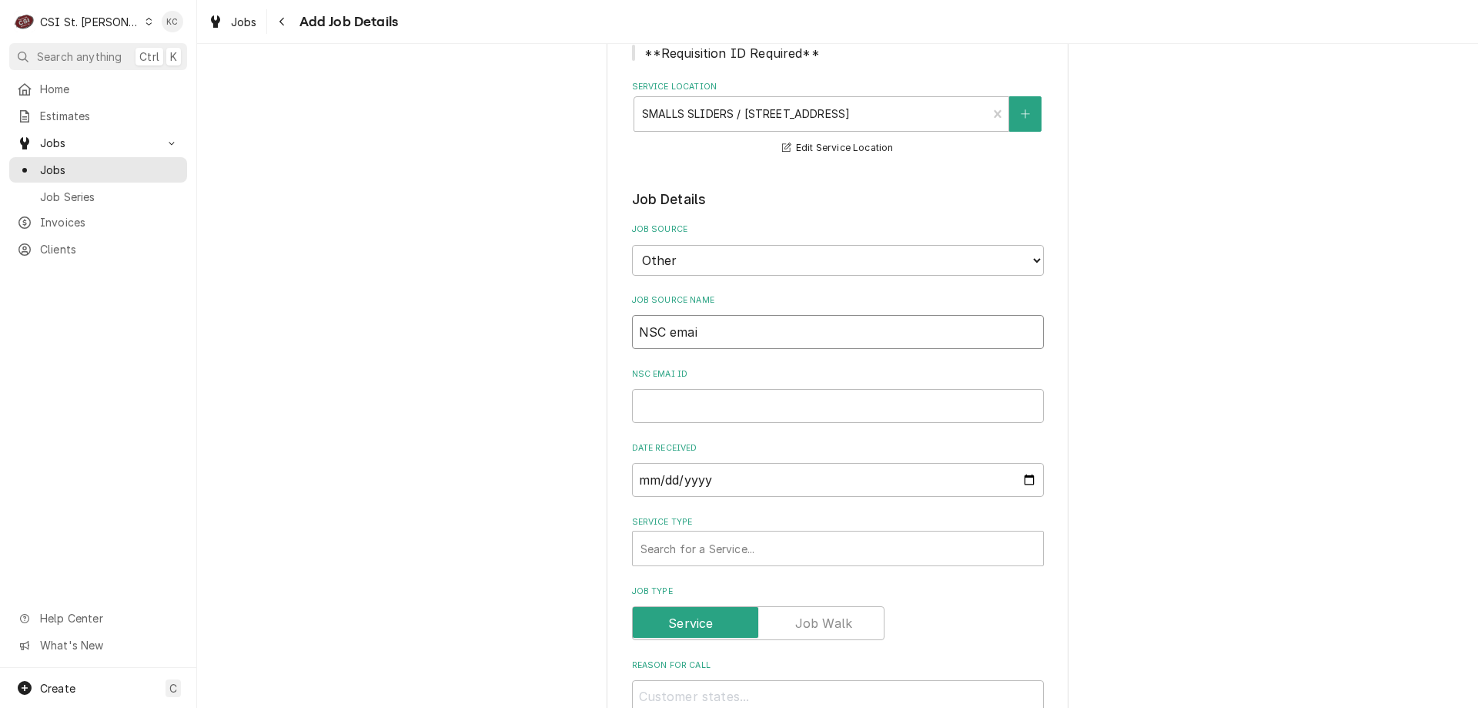
type textarea "x"
type input "NSC email"
type textarea "x"
type input "NSC email"
type textarea "x"
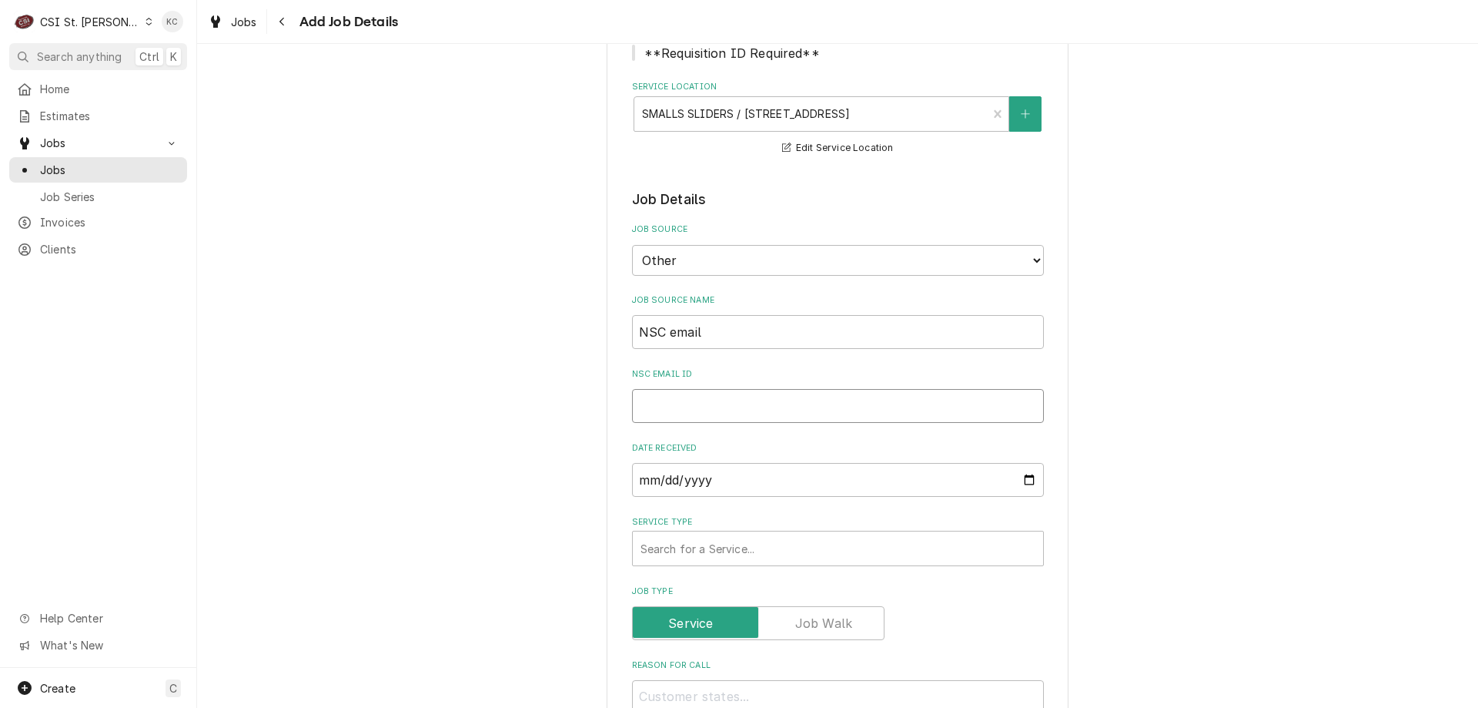
type input "R"
type textarea "x"
type input "R2"
type textarea "x"
type input "R26"
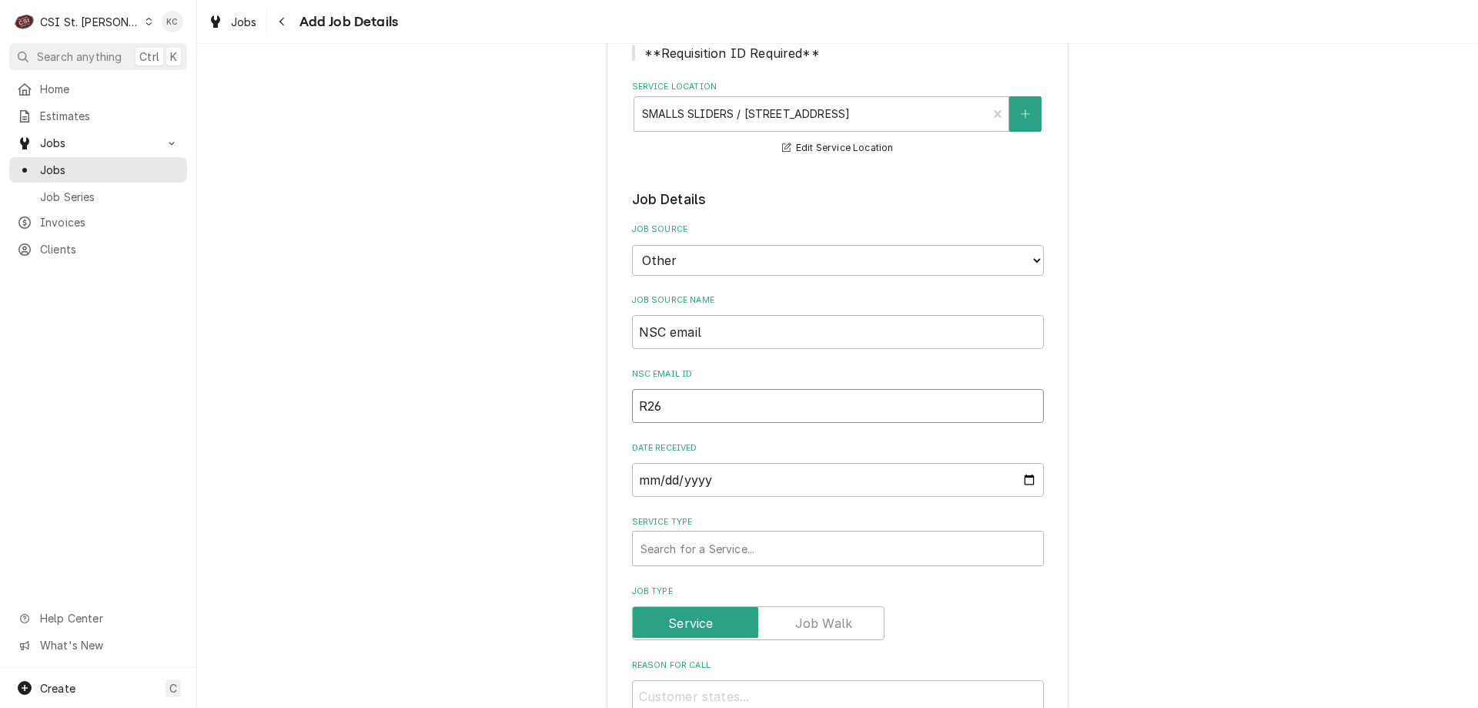
type textarea "x"
type input "R262"
type textarea "x"
type input "R2627"
type textarea "x"
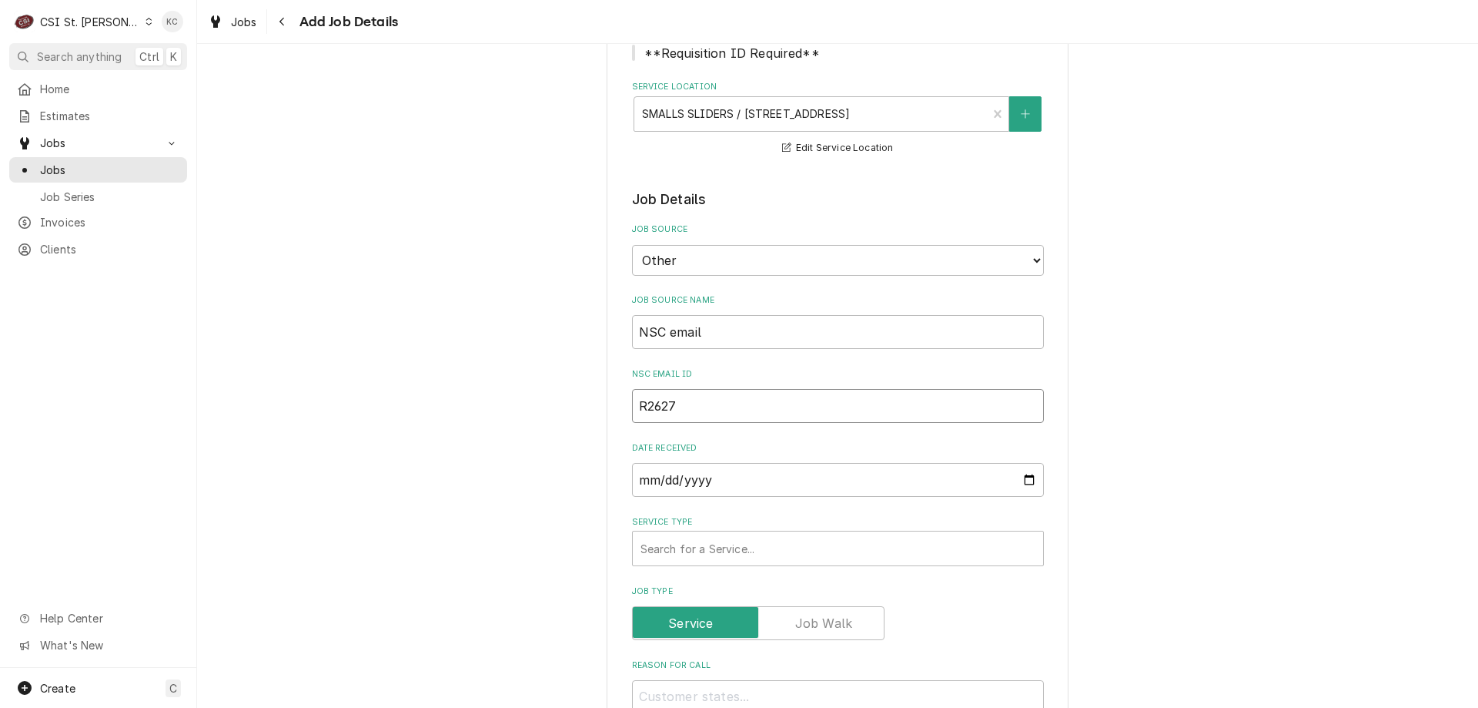
type input "R26278"
type textarea "x"
type input "R262787"
type textarea "x"
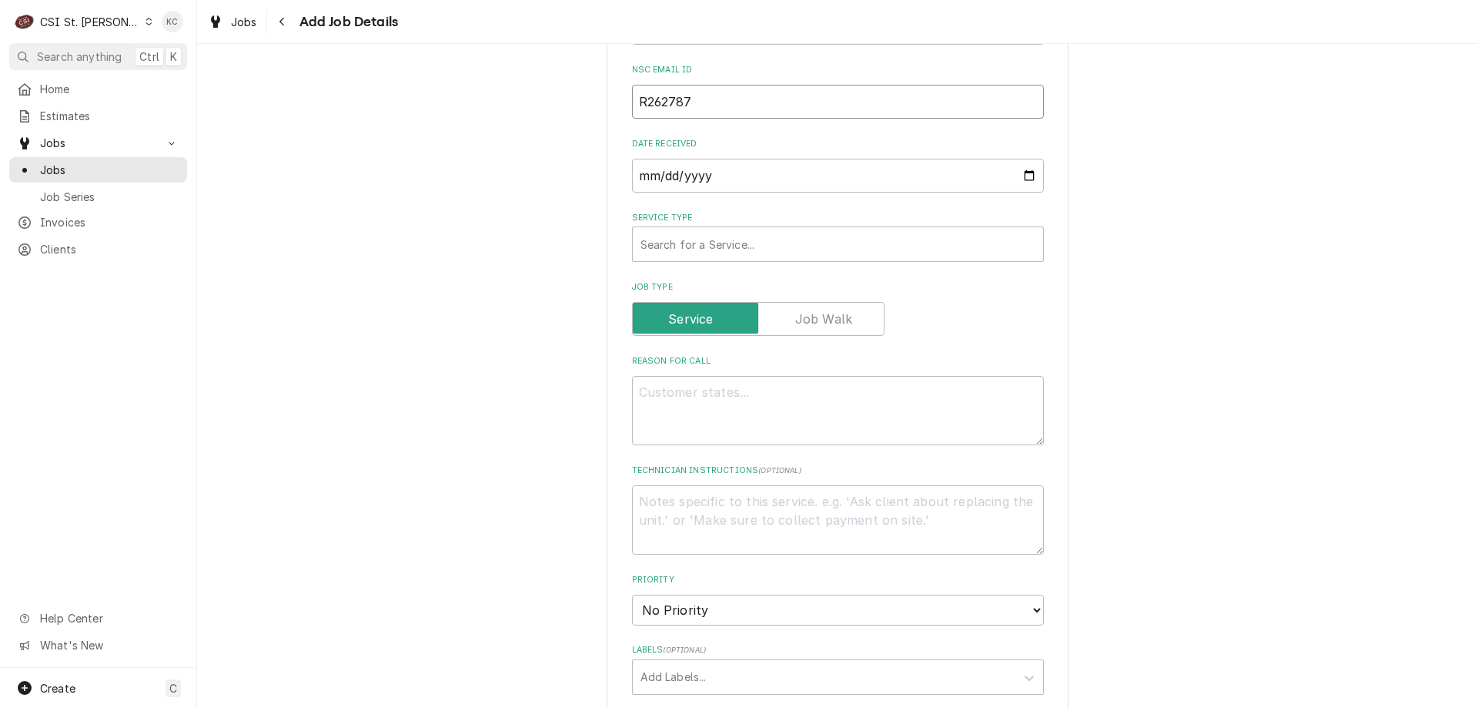
scroll to position [539, 0]
type input "R262787"
click at [714, 228] on div "Service Type" at bounding box center [838, 240] width 395 height 28
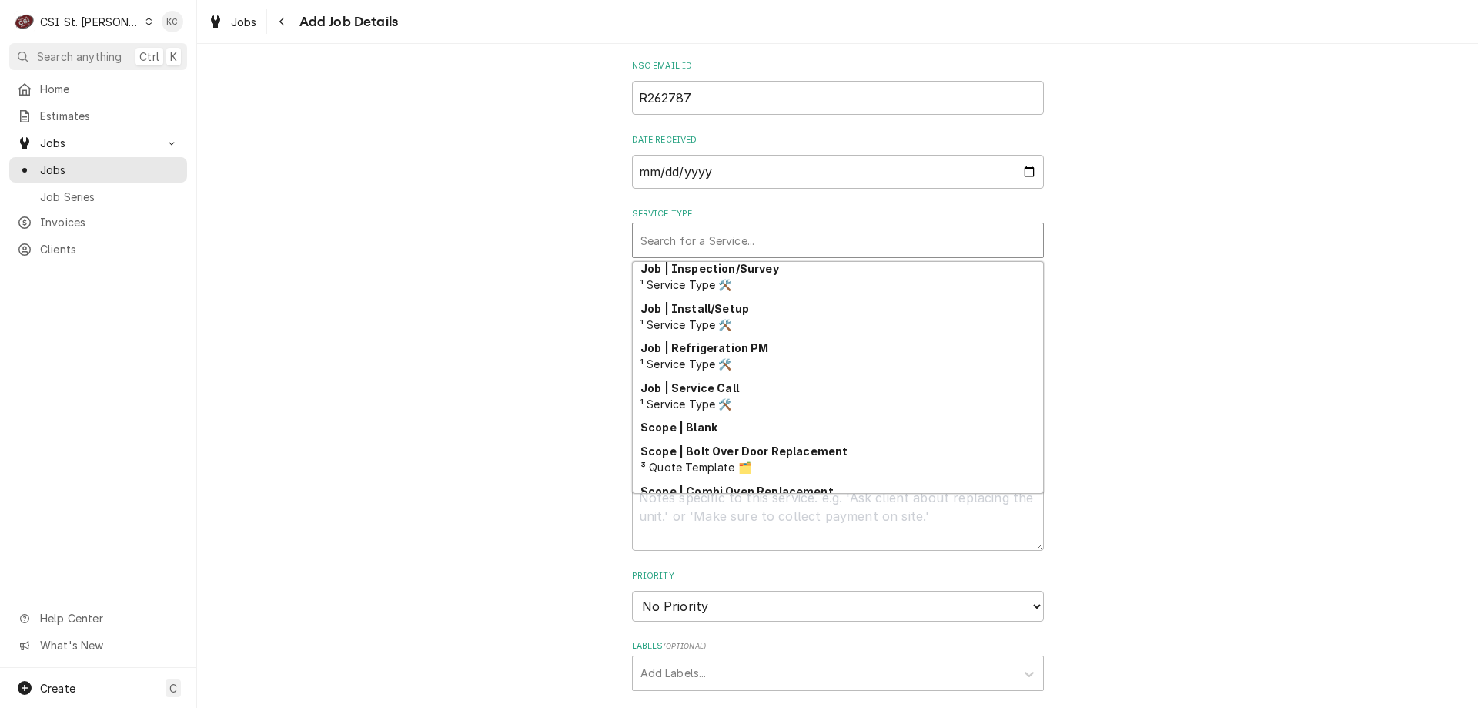
scroll to position [881, 0]
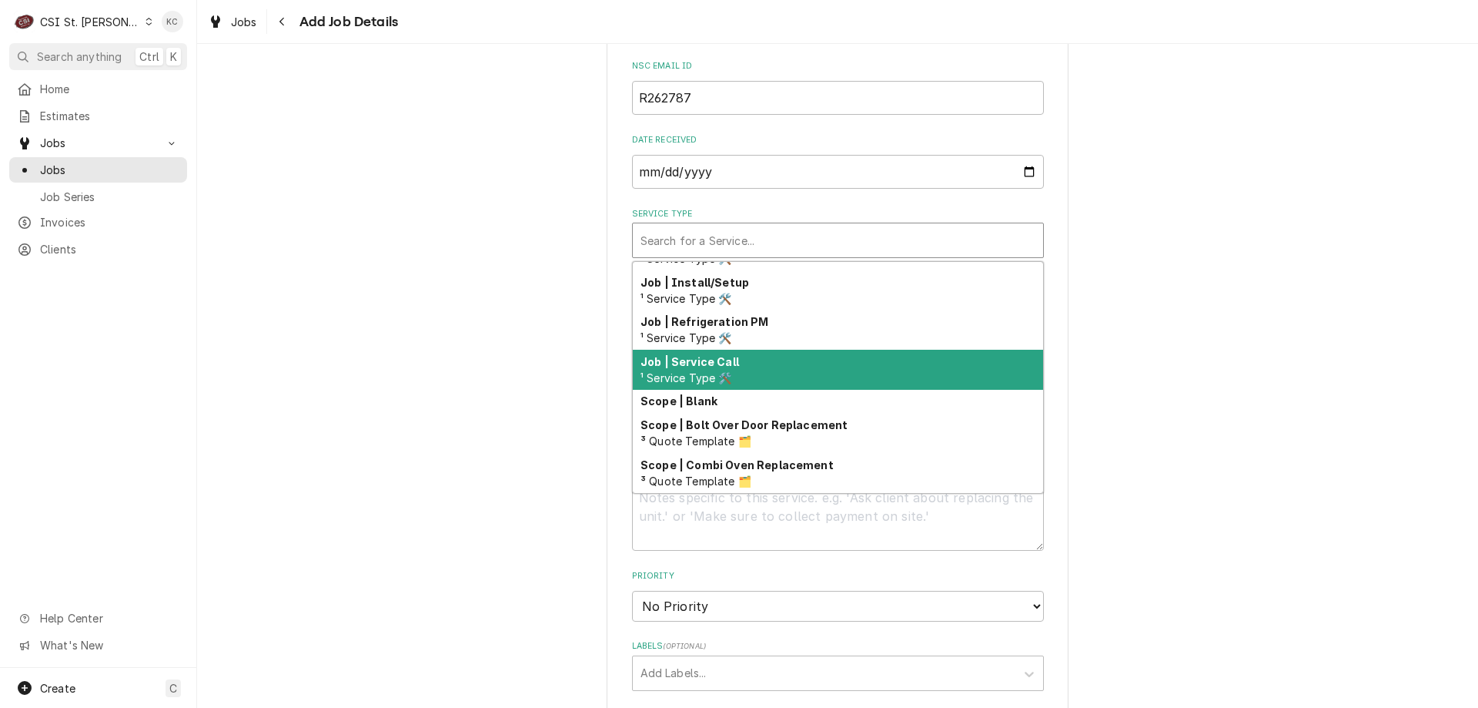
click at [742, 357] on div "Job | Service Call ¹ Service Type 🛠️" at bounding box center [838, 370] width 410 height 40
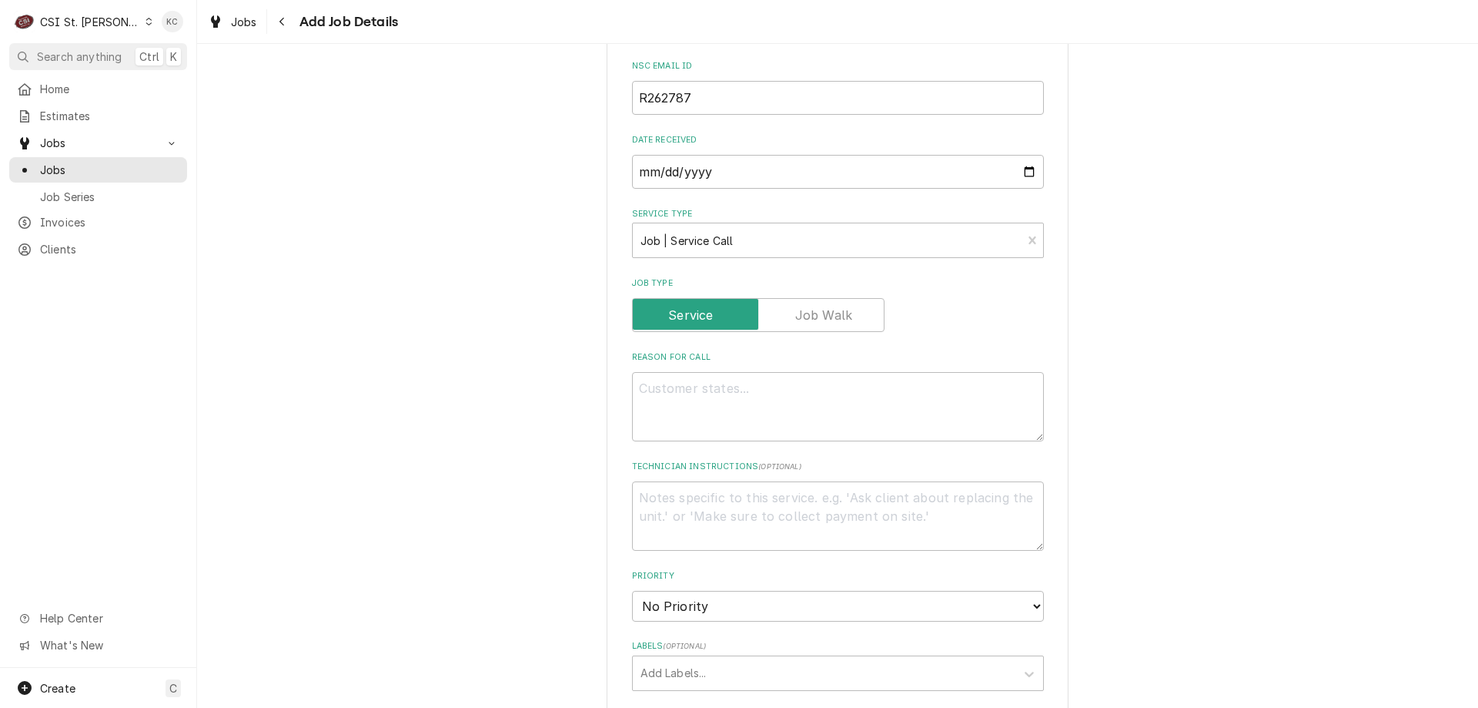
click at [1141, 357] on div "Please provide the following information to create a job: Client Details Client…" at bounding box center [837, 414] width 1281 height 1786
click at [718, 391] on textarea "Reason For Call" at bounding box center [838, 406] width 412 height 69
paste textarea "Frozen Beverage Machine, 1 Flavor, Countertop Manufacturer: Spaceman USA Model …"
type textarea "x"
type textarea "Frozen Beverage Machine, 1 Flavor, Countertop Manufacturer: Spaceman USA Model …"
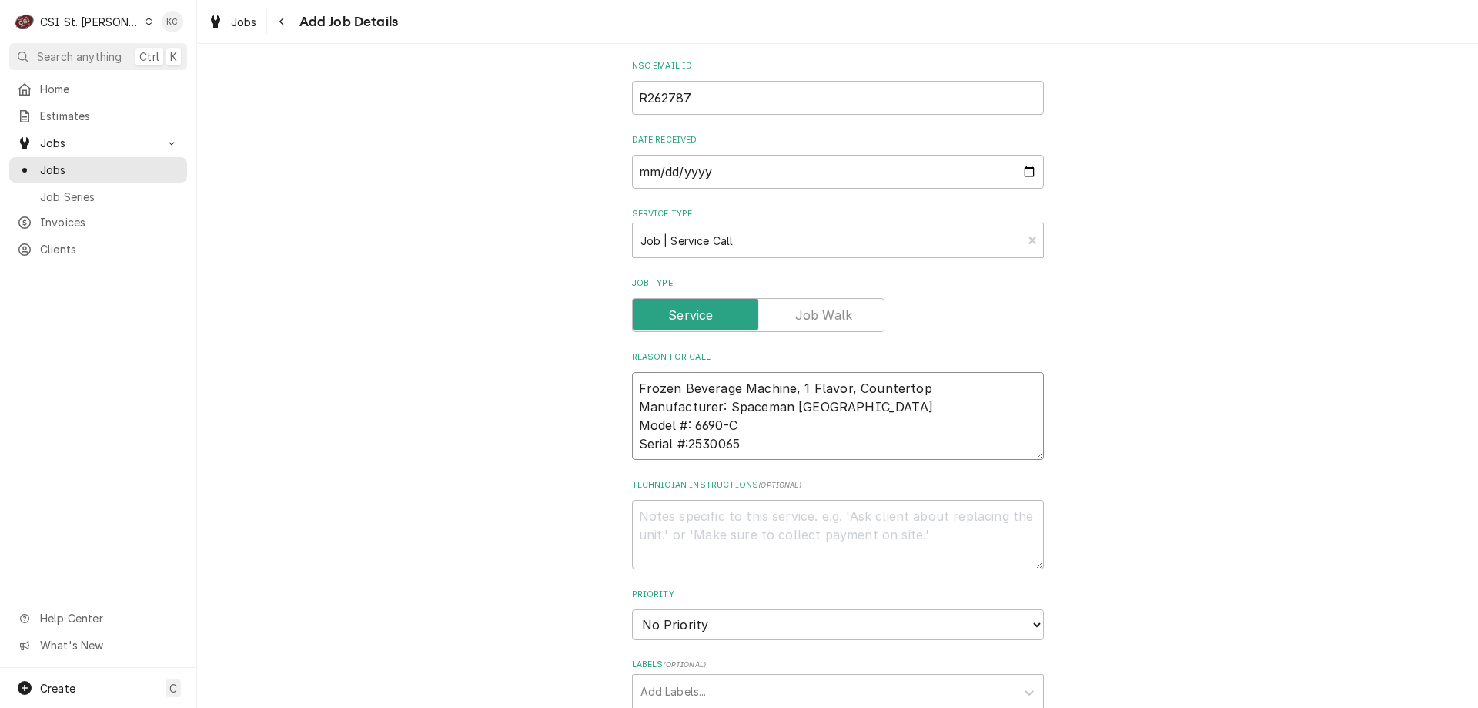
click at [638, 390] on textarea "Frozen Beverage Machine, 1 Flavor, Countertop Manufacturer: Spaceman USA Model …" at bounding box center [838, 416] width 412 height 88
type textarea "x"
type textarea "Frozen Beverage Machine, 1 Flavor, Countertop Manufacturer: Spaceman USA Model …"
click at [802, 446] on textarea "Frozen Beverage Machine, 1 Flavor, Countertop Manufacturer: Spaceman USA Model …" at bounding box center [838, 416] width 412 height 88
type textarea "x"
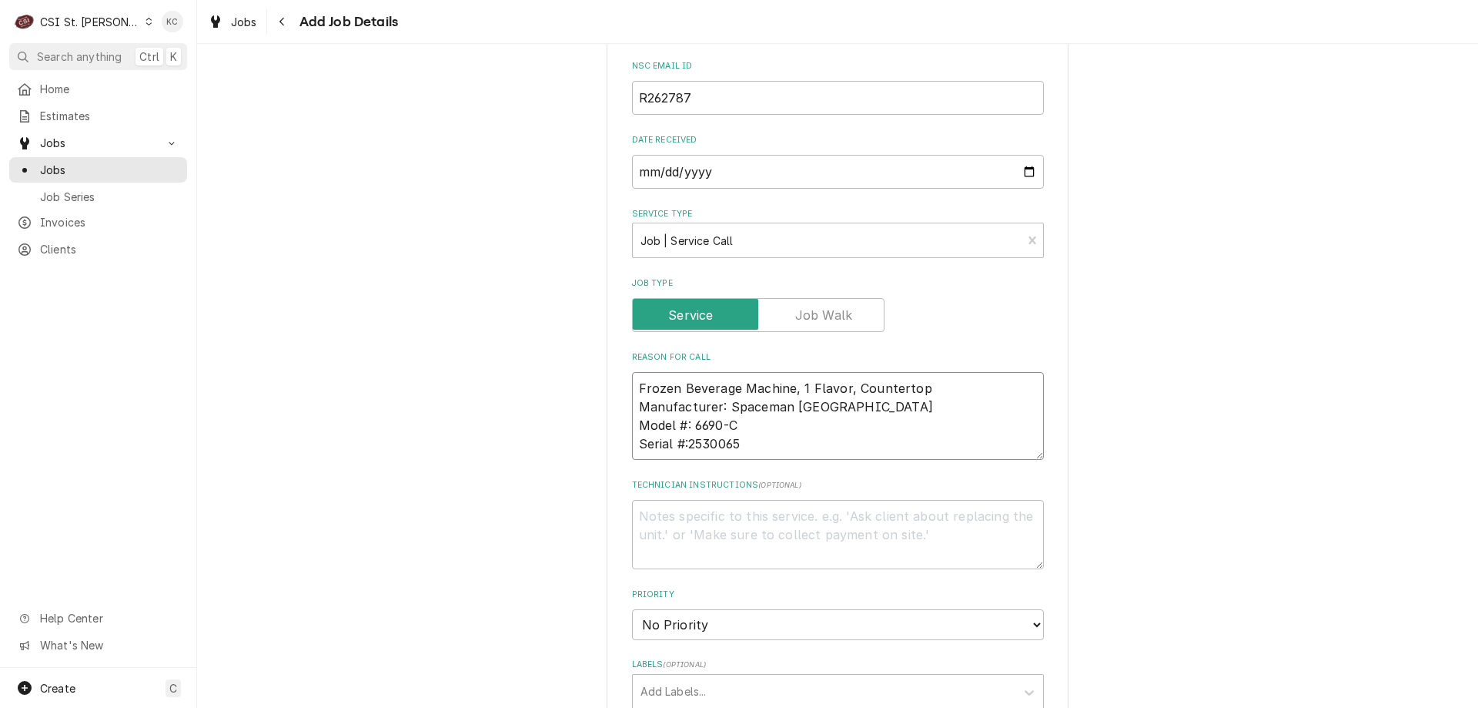
type textarea "Frozen Beverage Machine, 1 Flavor, Countertop Manufacturer: Spaceman USA Model …"
type textarea "x"
type textarea "Frozen Beverage Machine, 1 Flavor, Countertop Manufacturer: Spaceman USA Model …"
type textarea "x"
type textarea "Frozen Beverage Machine, 1 Flavor, Countertop Manufacturer: Spaceman USA Model …"
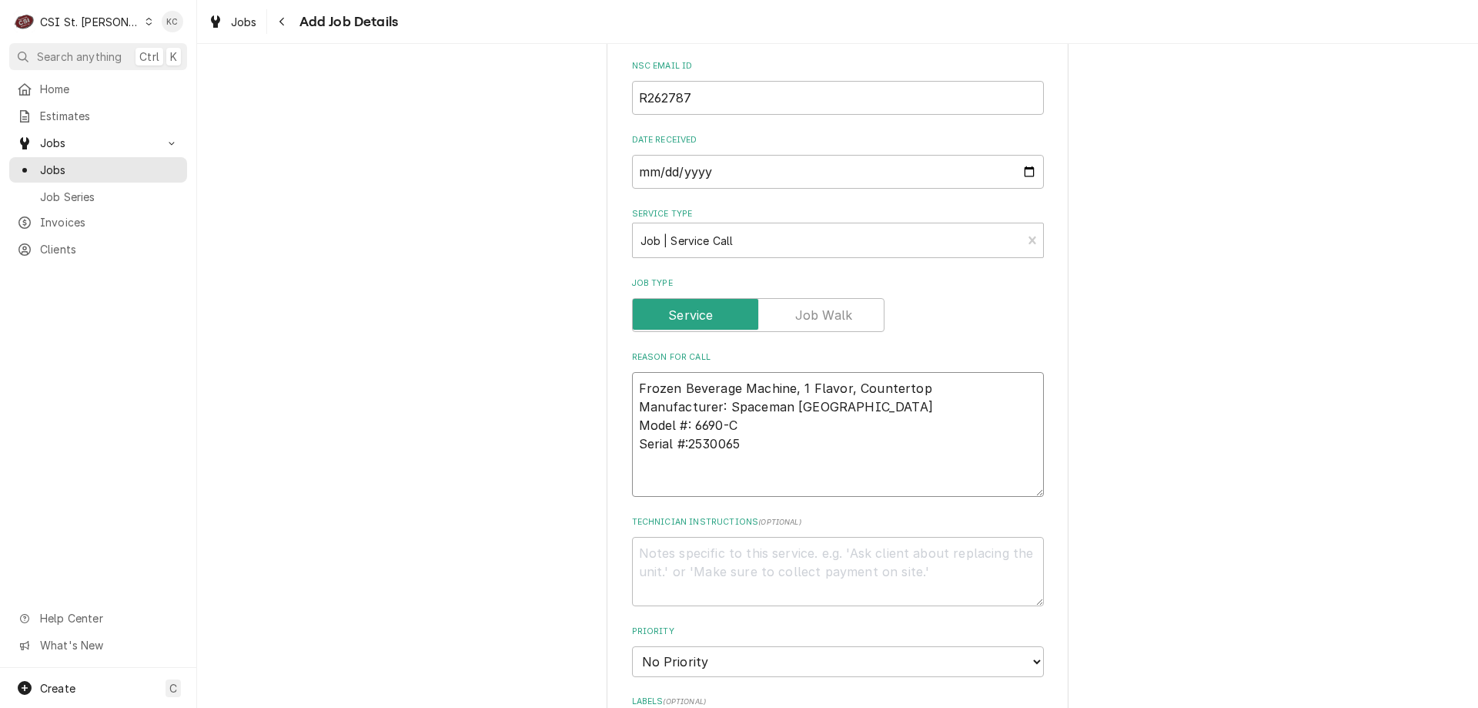
click at [665, 475] on textarea "Frozen Beverage Machine, 1 Flavor, Countertop Manufacturer: Spaceman USA Model …" at bounding box center [838, 434] width 412 height 125
paste textarea "Problem:Mechanical - Other"
type textarea "x"
type textarea "Frozen Beverage Machine, 1 Flavor, Countertop Manufacturer: Spaceman USA Model …"
type textarea "x"
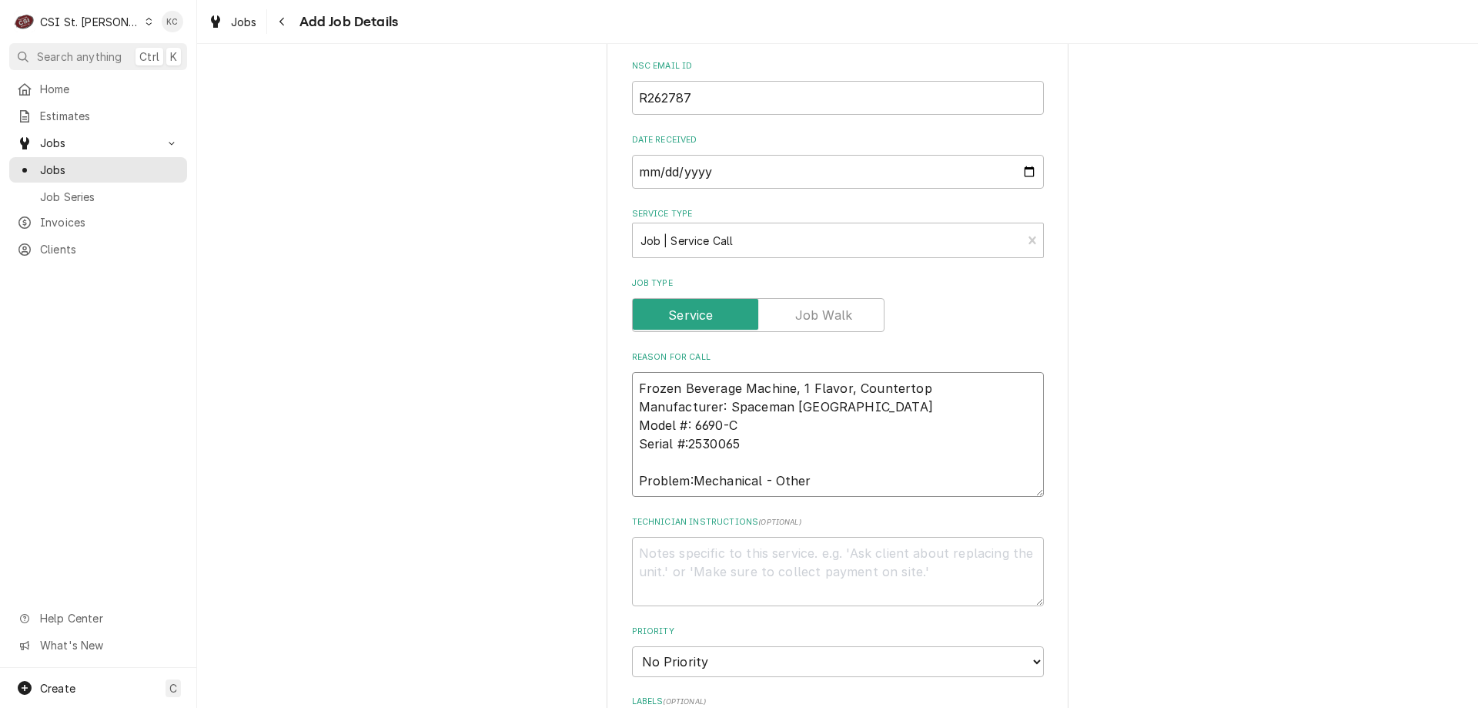
type textarea "Frozen Beverage Machine, 1 Flavor, Countertop Manufacturer: Spaceman USA Model …"
click at [820, 564] on textarea "Technician Instructions ( optional )" at bounding box center [838, 571] width 412 height 69
click at [662, 546] on textarea "Technician Instructions ( optional )" at bounding box center [838, 571] width 412 height 69
paste textarea "Priority:Emergency/NO Overtime"
type textarea "x"
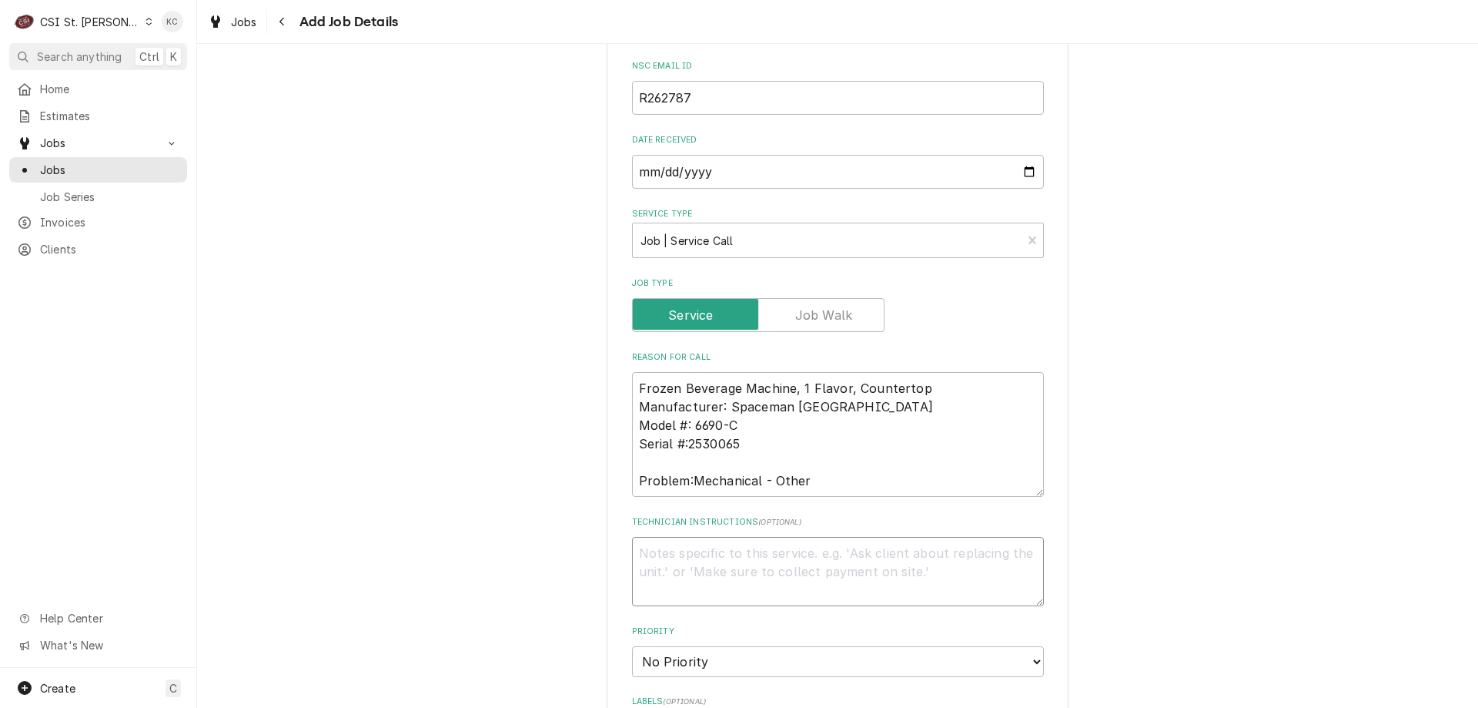
type textarea "Priority:Emergency/NO Overtime"
type textarea "x"
type textarea "Priority:Emergency/NO Overtime"
click at [825, 552] on textarea "Priority:Emergency/NO Overtime" at bounding box center [838, 571] width 412 height 69
type textarea "x"
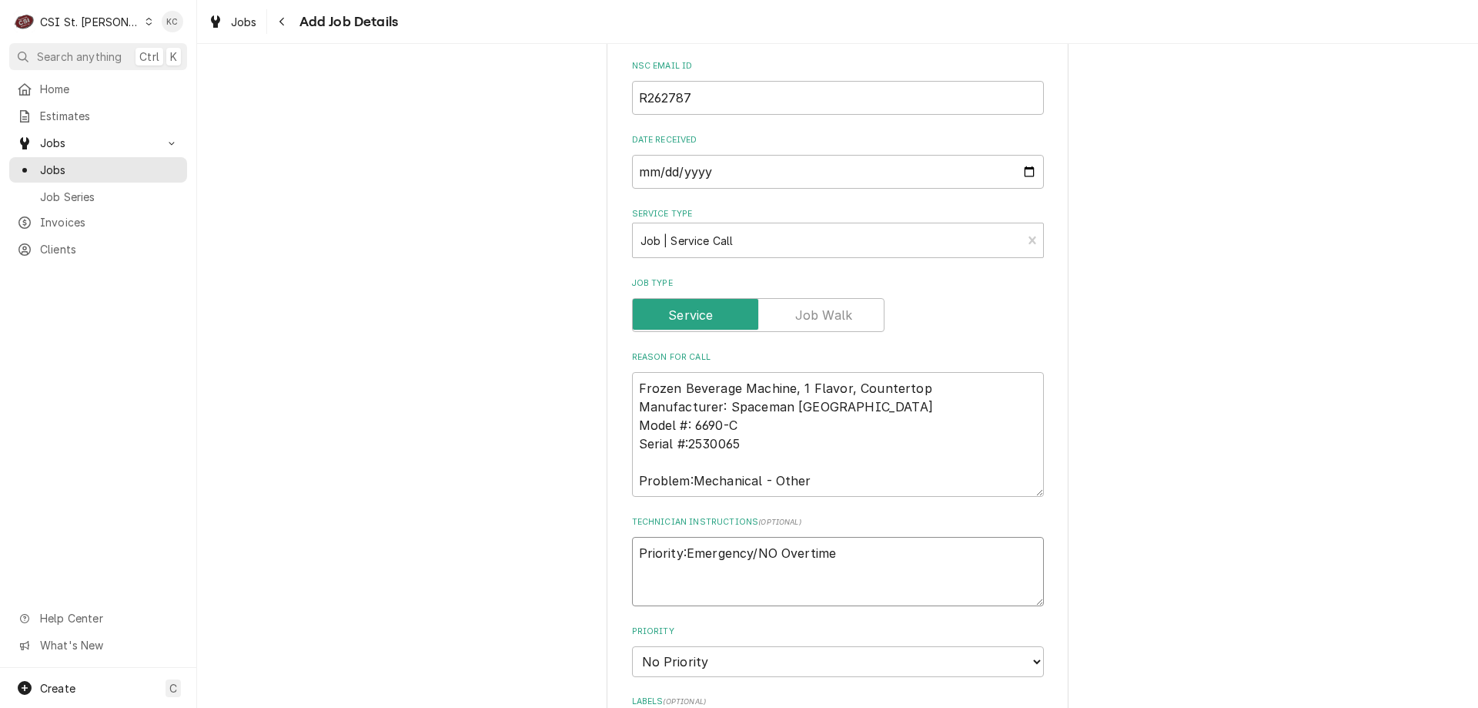
type textarea "Priority:Emergency/NO Overtime"
type textarea "x"
type textarea "Priority:Emergency/NO Overtime"
type textarea "x"
type textarea "Priority:Emergency/NO Overtime E"
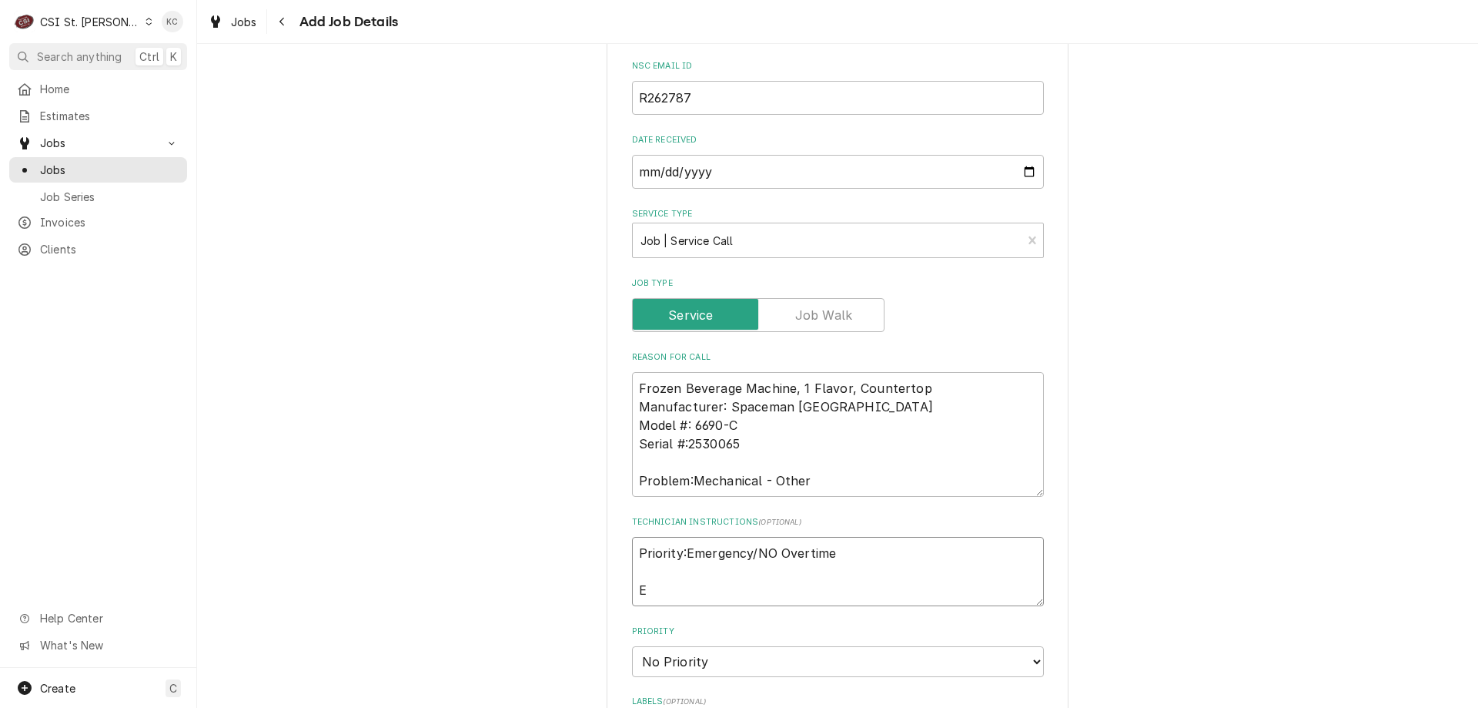
type textarea "x"
type textarea "Priority:Emergency/NO Overtime Et"
type textarea "x"
type textarea "Priority:Emergency/NO Overtime Eth"
type textarea "x"
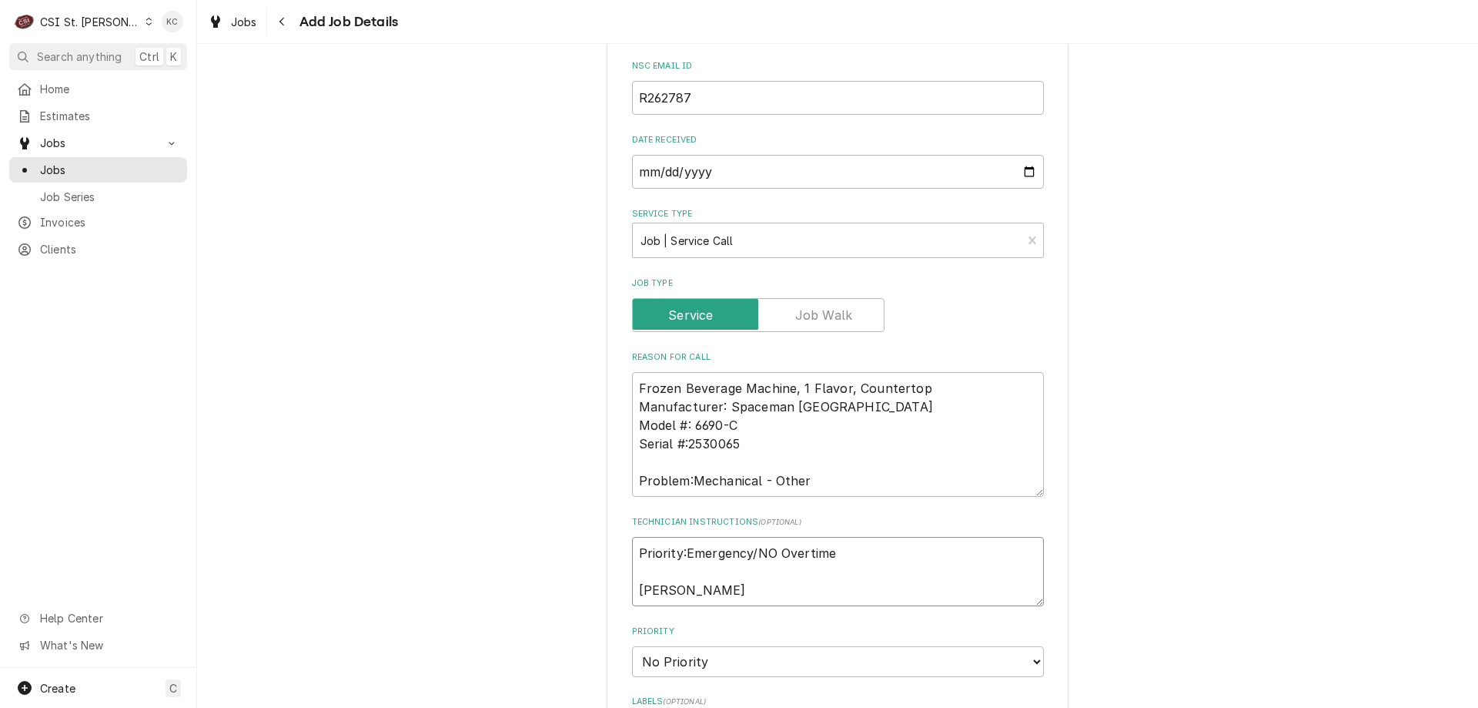
type textarea "Priority:Emergency/NO Overtime Ethan"
type textarea "x"
type textarea "Priority:Emergency/NO Overtime Ethan"
type textarea "x"
type textarea "Priority:Emergency/NO Overtime Ethan K"
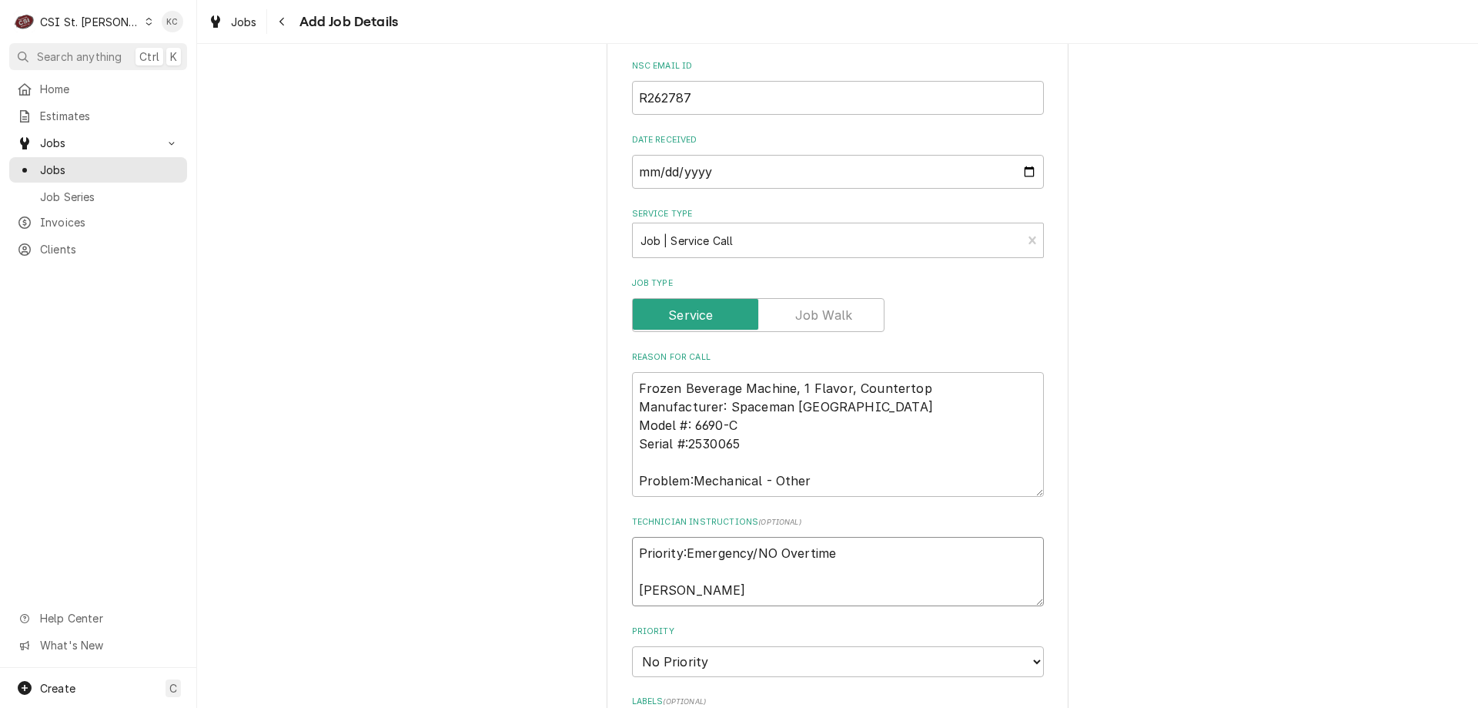
type textarea "x"
type textarea "Priority:Emergency/NO Overtime Ethan Ko"
type textarea "x"
type textarea "Priority:Emergency/NO Overtime Ethan Kou"
type textarea "x"
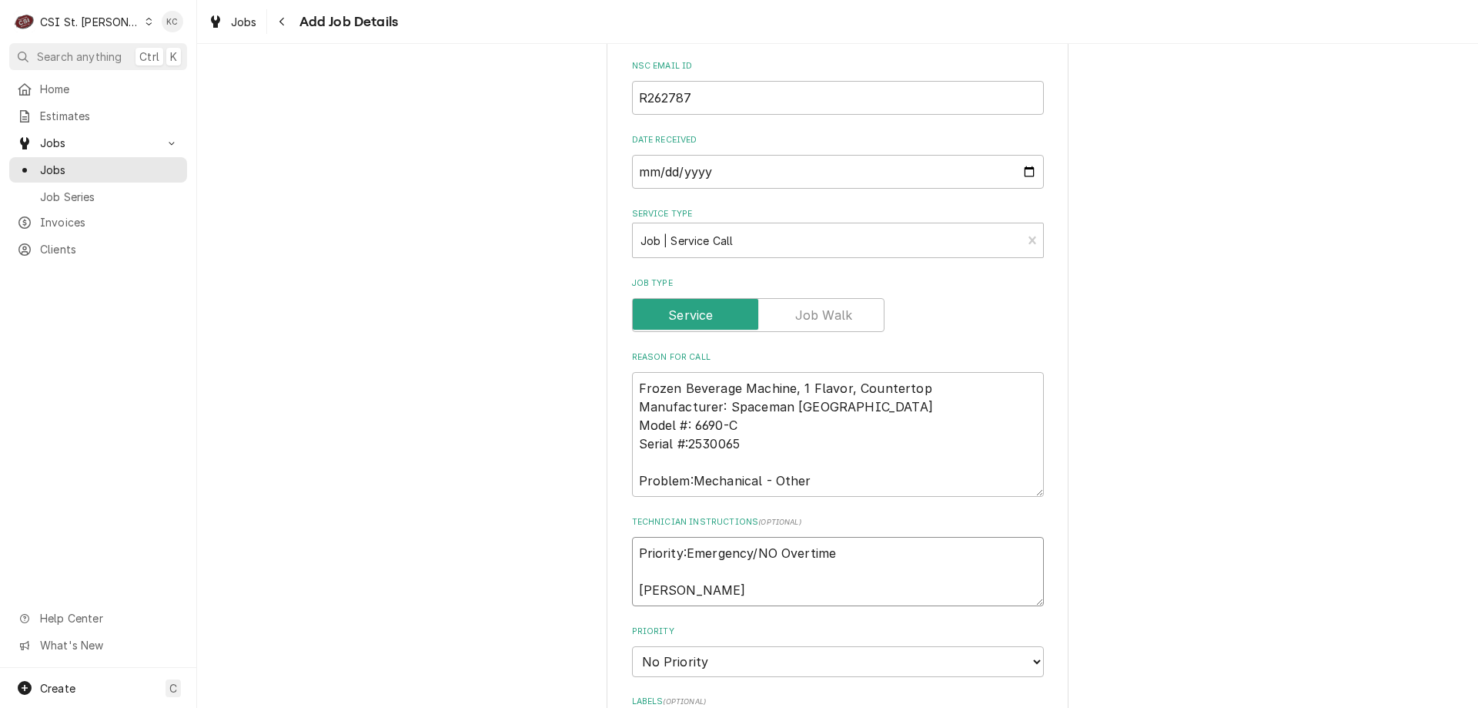
type textarea "Priority:Emergency/NO Overtime Ethan Kout"
type textarea "x"
type textarea "Priority:Emergency/NO Overtime Ethan Koutr"
type textarea "x"
type textarea "Priority:Emergency/NO Overtime Ethan Koutro"
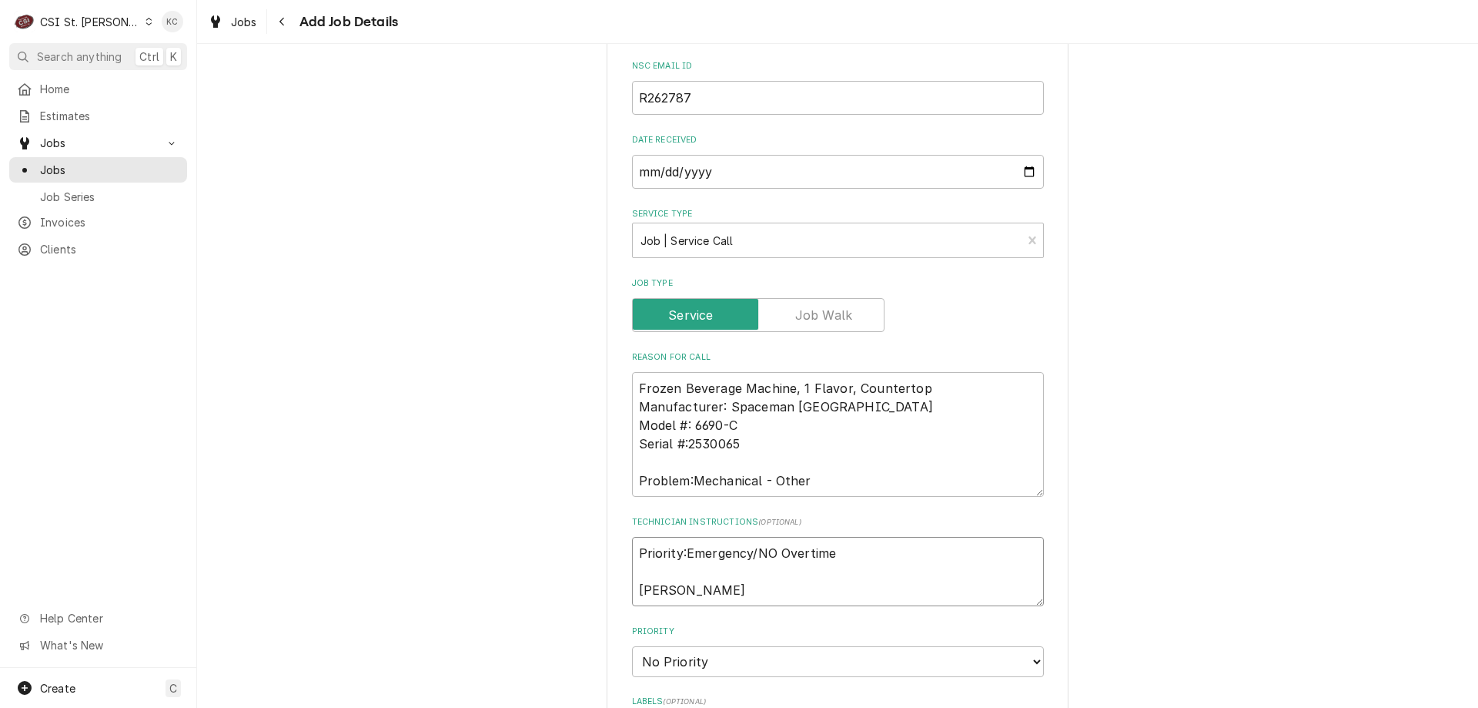
type textarea "x"
type textarea "Priority:Emergency/NO Overtime Ethan Koutrou"
type textarea "x"
type textarea "Priority:Emergency/NO Overtime Ethan Koutroub"
type textarea "x"
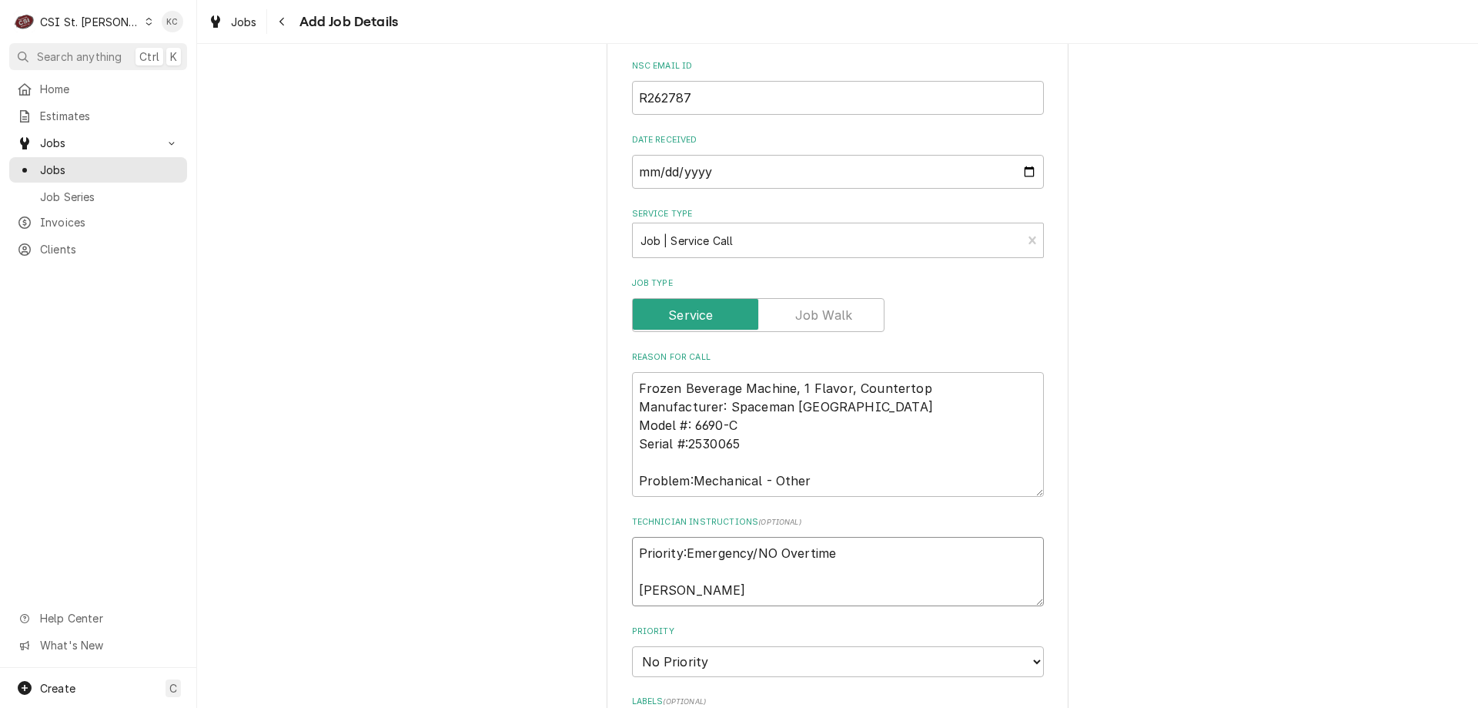
type textarea "Priority:Emergency/NO Overtime Ethan Koutroubi"
type textarea "x"
type textarea "Priority:Emergency/NO Overtime Ethan Koutroubis"
type textarea "x"
type textarea "Priority:Emergency/NO Overtime Ethan Koutroubis"
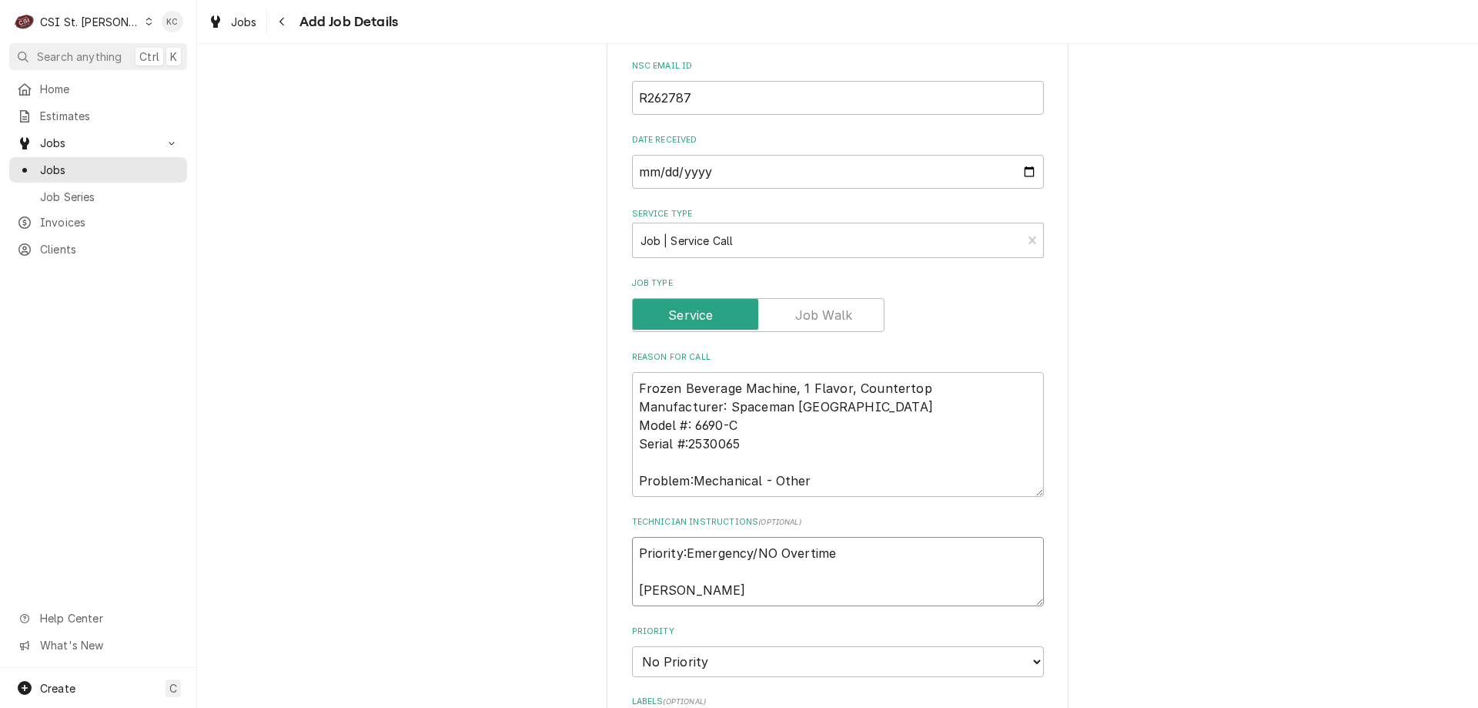
type textarea "x"
type textarea "Priority:Emergency/NO Overtime Ethan Koutroubis -"
type textarea "x"
type textarea "Priority:Emergency/NO Overtime Ethan Koutroubis -"
paste textarea "636-751-0451 770-313-6049"
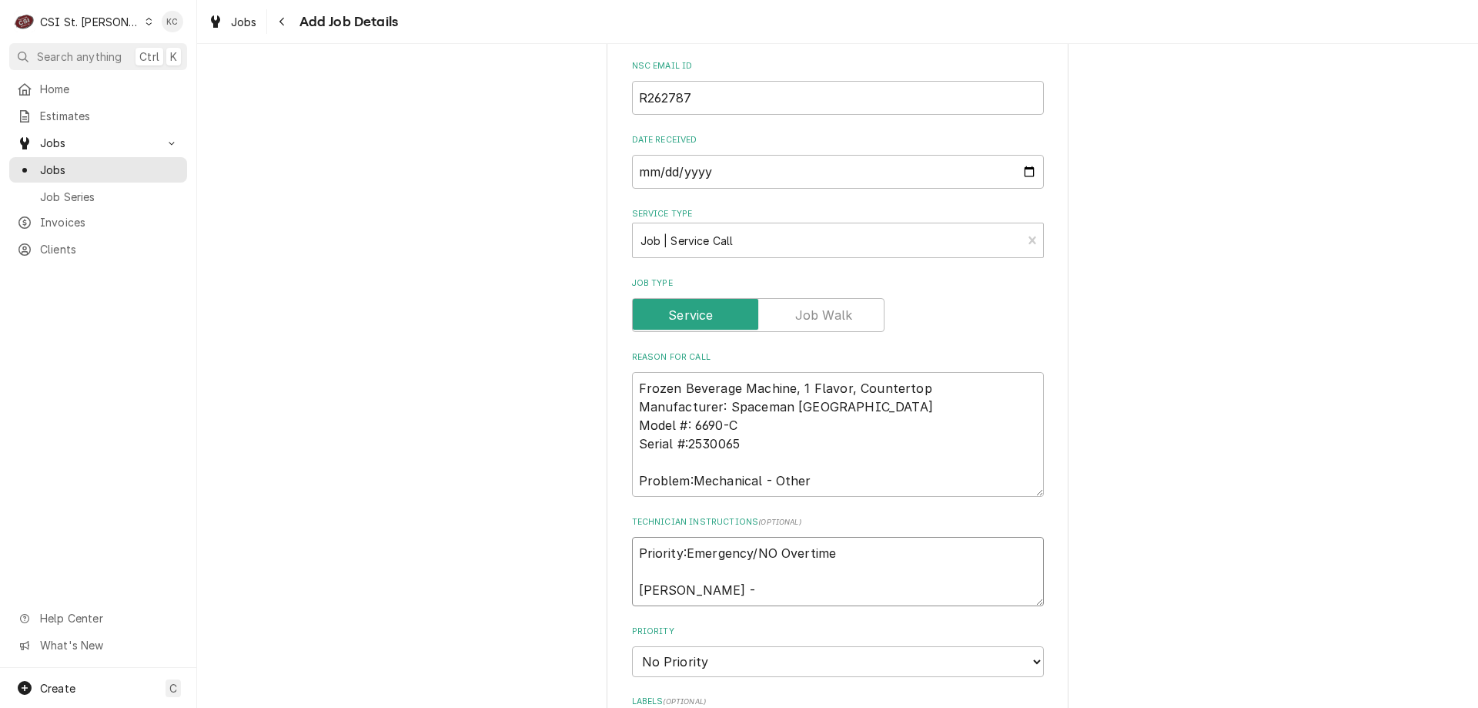
type textarea "x"
type textarea "Priority:Emergency/NO Overtime Ethan Koutroubis - 636-751-0451 770-313-6049"
click at [632, 606] on textarea "Priority:Emergency/NO Overtime Ethan Koutroubis - 636-751-0451 770-313-6049" at bounding box center [838, 581] width 412 height 88
type textarea "x"
type textarea "Priority:Emergency/NO Overtime Ethan Koutroubis - 636-751-0451770-313-6049"
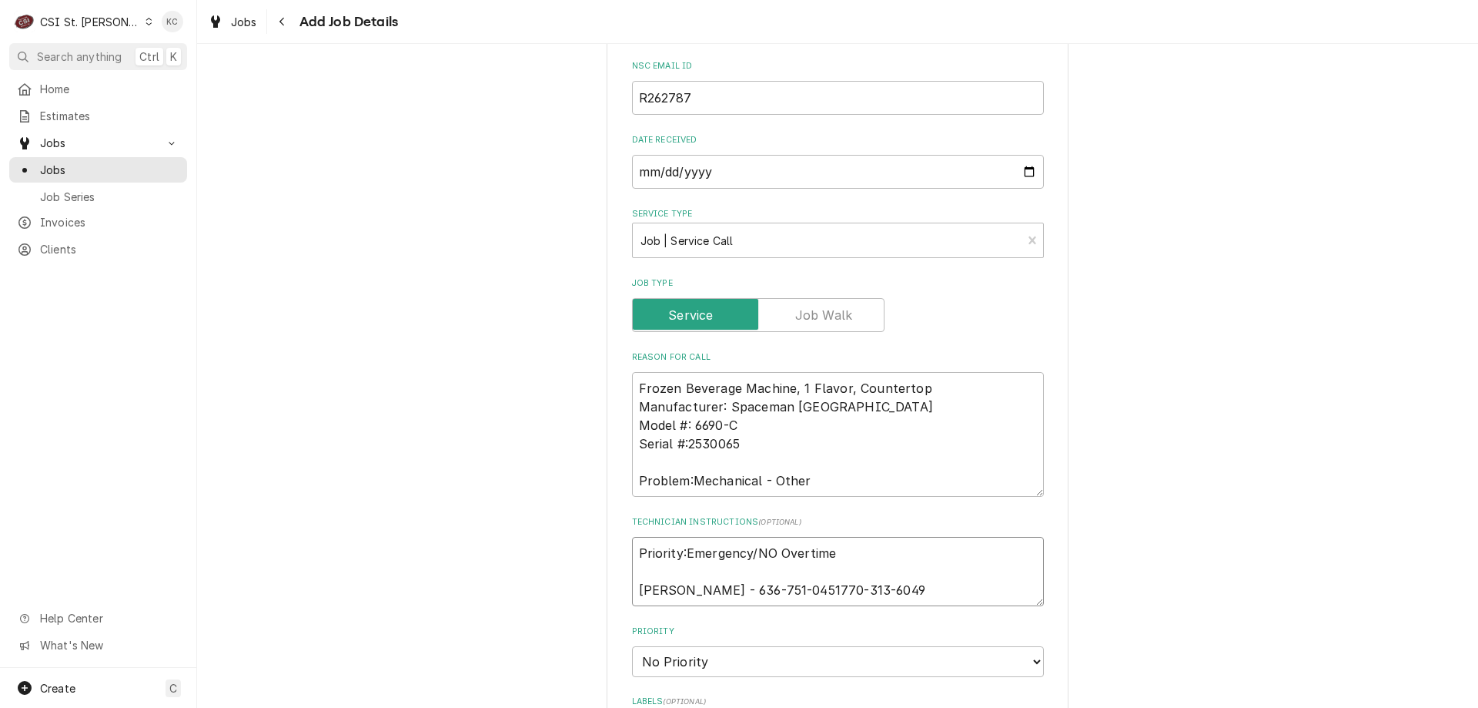
type textarea "x"
type textarea "Priority:Emergency/NO Overtime Ethan Koutroubis - 636-751-0451 770-313-6049"
type textarea "x"
type textarea "Priority:Emergency/NO Overtime Ethan Koutroubis - 636-751-0451 or770-313-6049"
type textarea "x"
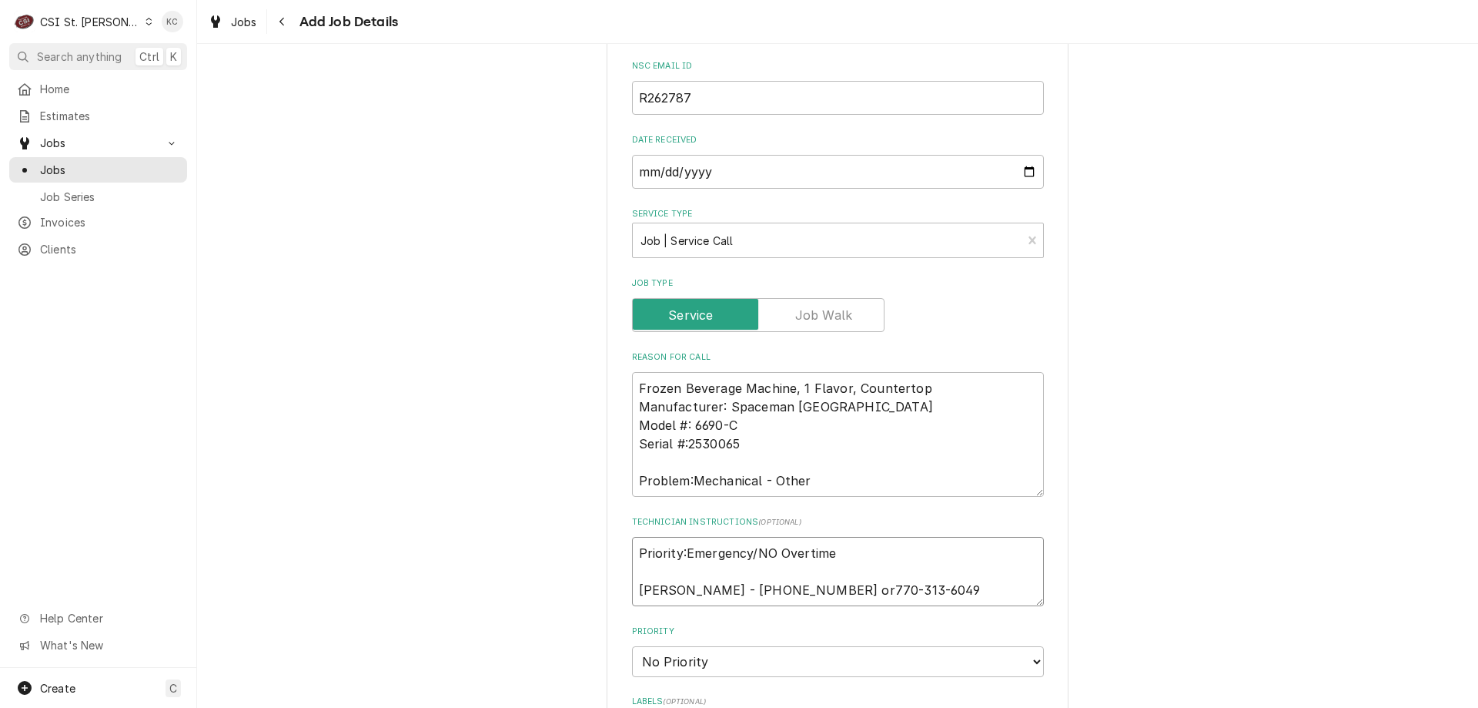
type textarea "Priority:Emergency/NO Overtime Ethan Koutroubis - 636-751-0451 or 770-313-6049"
type textarea "x"
type textarea "Priority:Emergency/NO Overtime Ethan Koutroubis - 636-751-0451 or 770-313-6049"
click at [965, 587] on textarea "Priority:Emergency/NO Overtime Ethan Koutroubis - 636-751-0451 or 770-313-6049" at bounding box center [838, 571] width 412 height 69
type textarea "x"
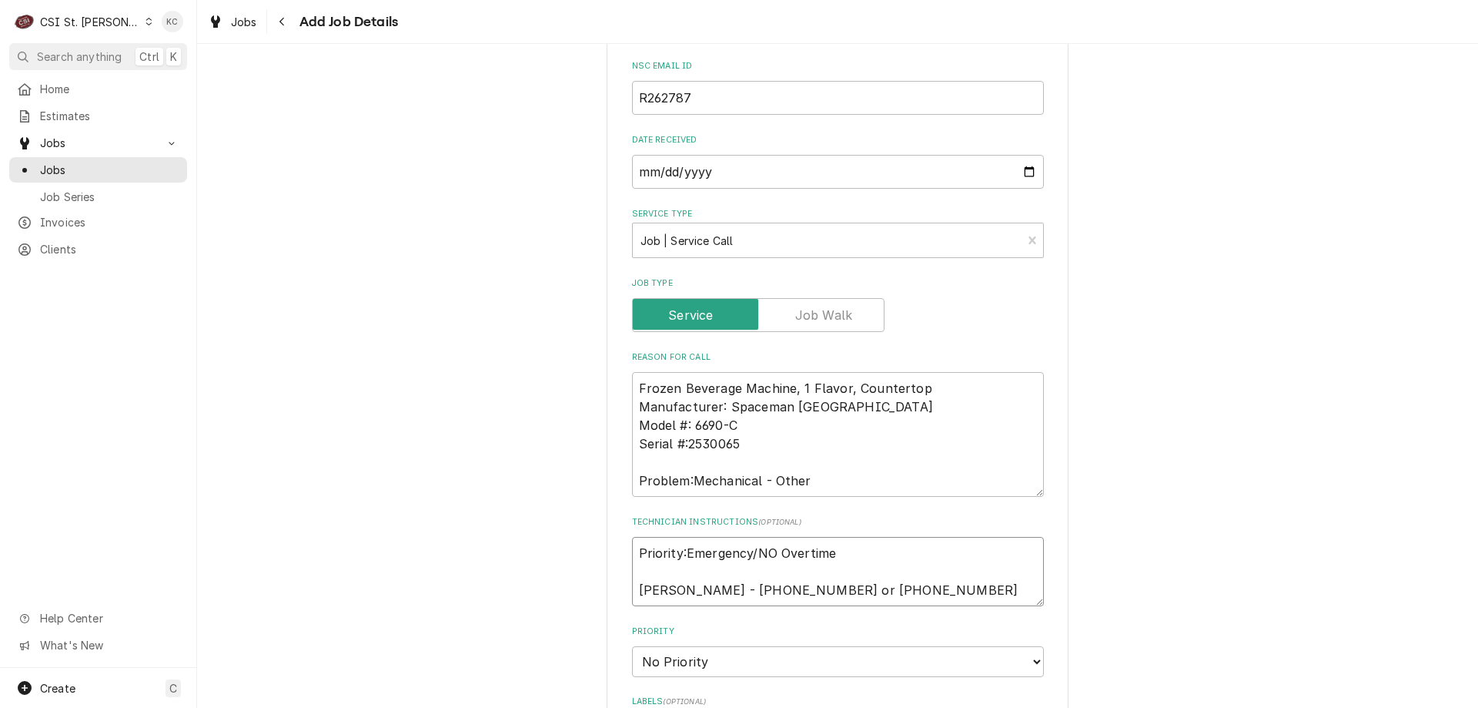
type textarea "Priority:Emergency/NO Overtime Ethan Koutroubis - 636-751-0451 or 770-313-6049"
type textarea "x"
type textarea "Priority:Emergency/NO Overtime Ethan Koutroubis - 636-751-0451 or 770-313-6049"
paste textarea "FOR TECHNICAL SUPPORT CALL 720-328-1431 TO ORDER WARRANTY PARTS CALL 720-328-14…"
type textarea "x"
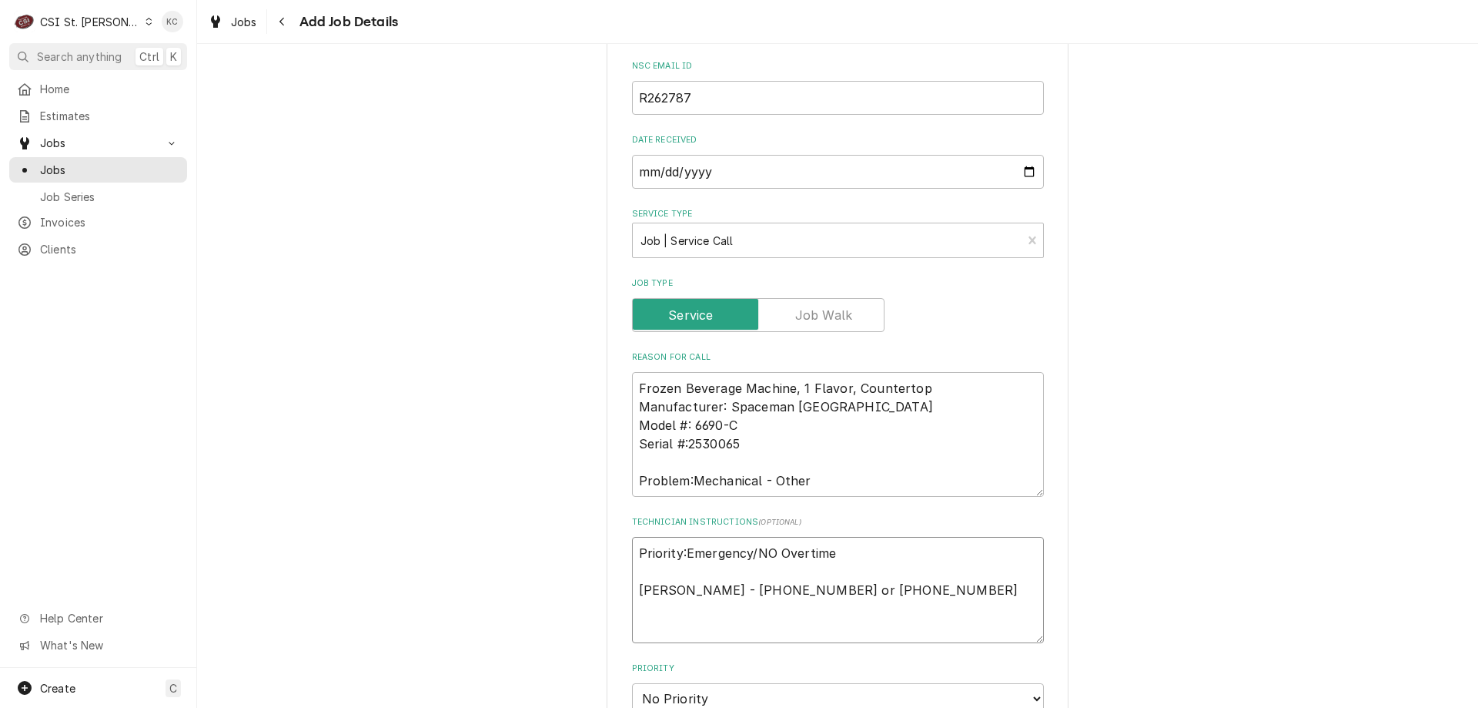
type textarea "Priority:Emergency/NO Overtime Ethan Koutroubis - 636-751-0451 or 770-313-6049 …"
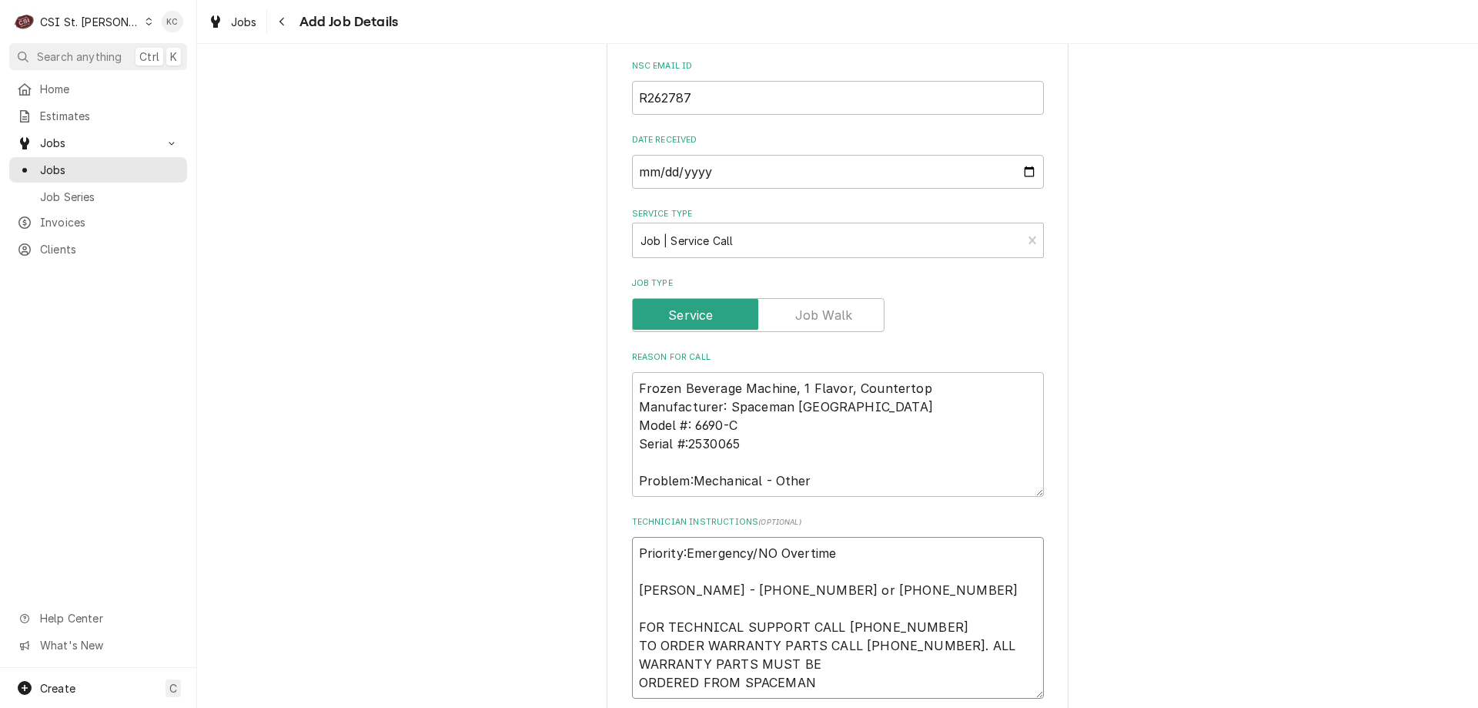
type textarea "x"
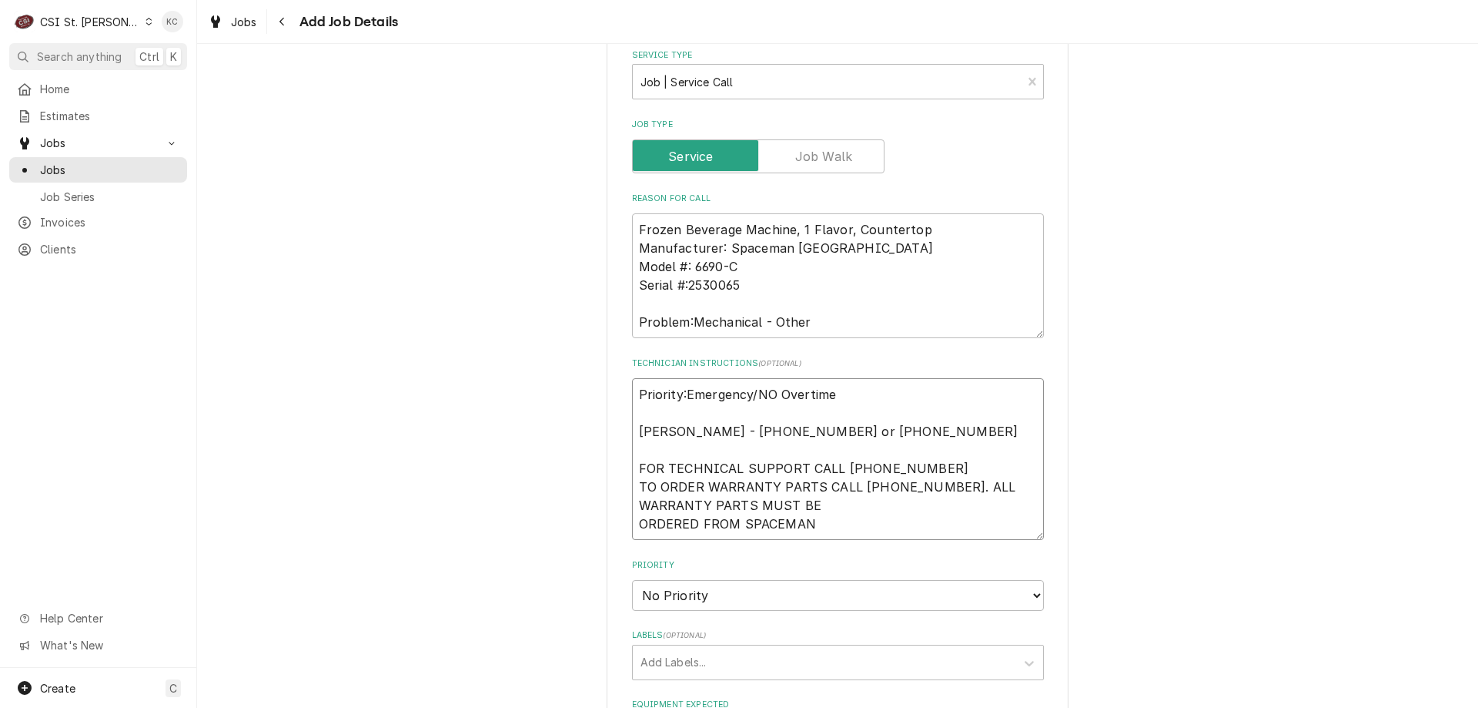
scroll to position [770, 0]
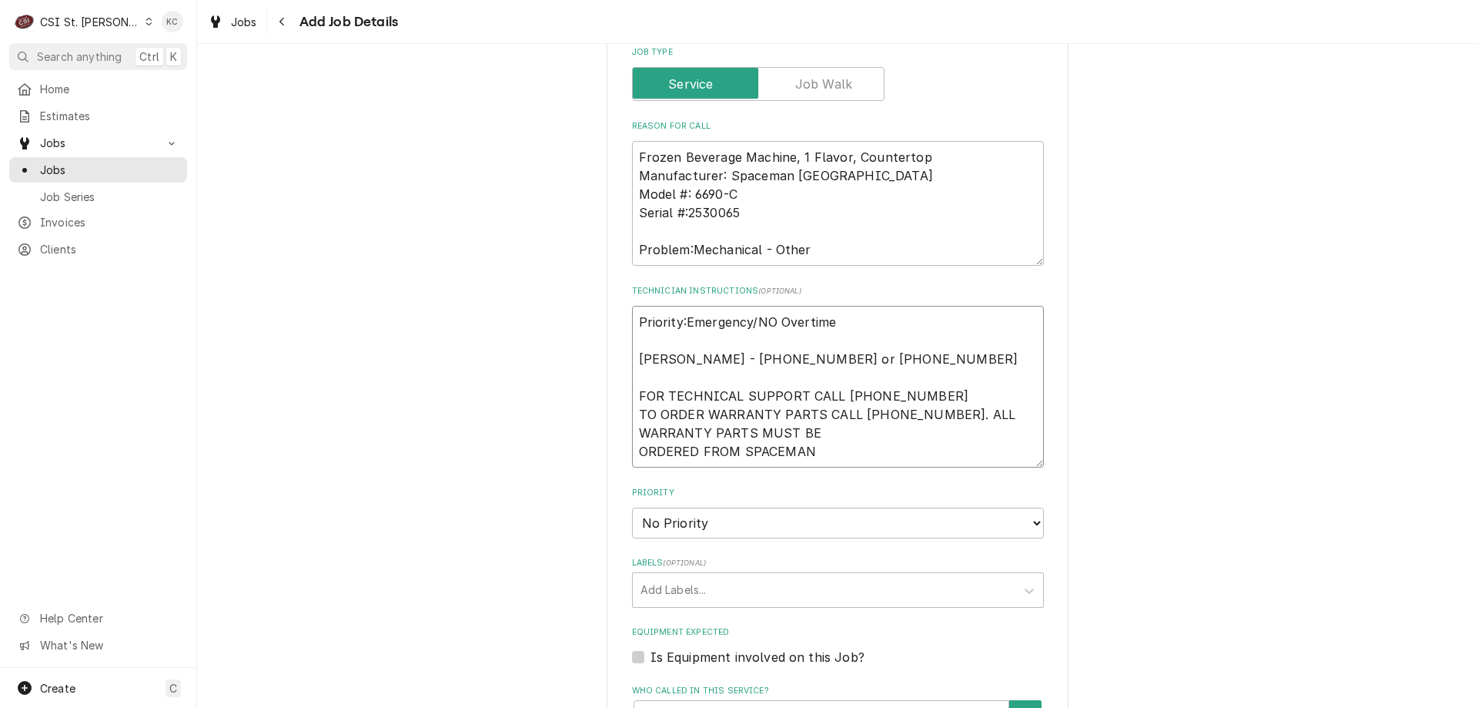
type textarea "Priority:Emergency/NO Overtime Ethan Koutroubis - 636-751-0451 or 770-313-6049 …"
click at [759, 514] on select "No Priority Urgent High Medium Low" at bounding box center [838, 522] width 412 height 31
select select "2"
click at [632, 507] on select "No Priority Urgent High Medium Low" at bounding box center [838, 522] width 412 height 31
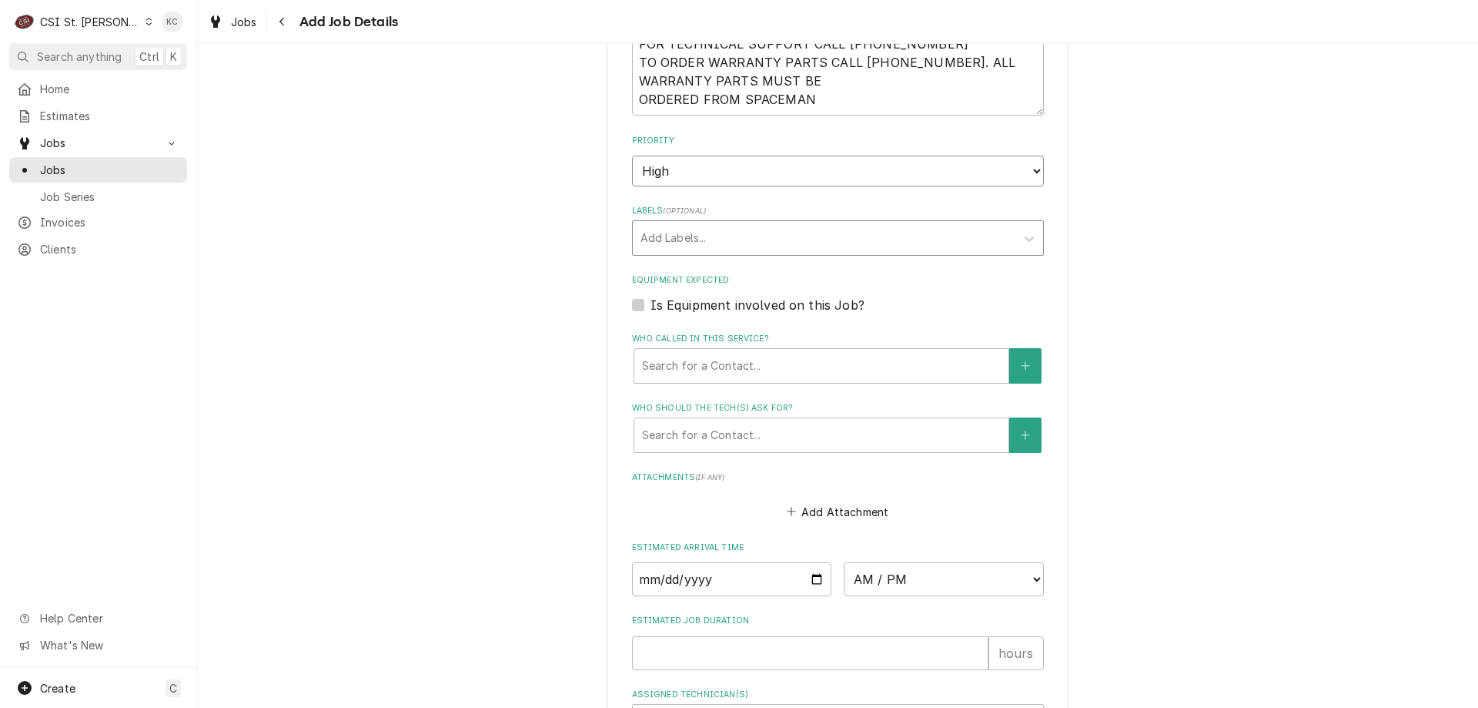
scroll to position [1155, 0]
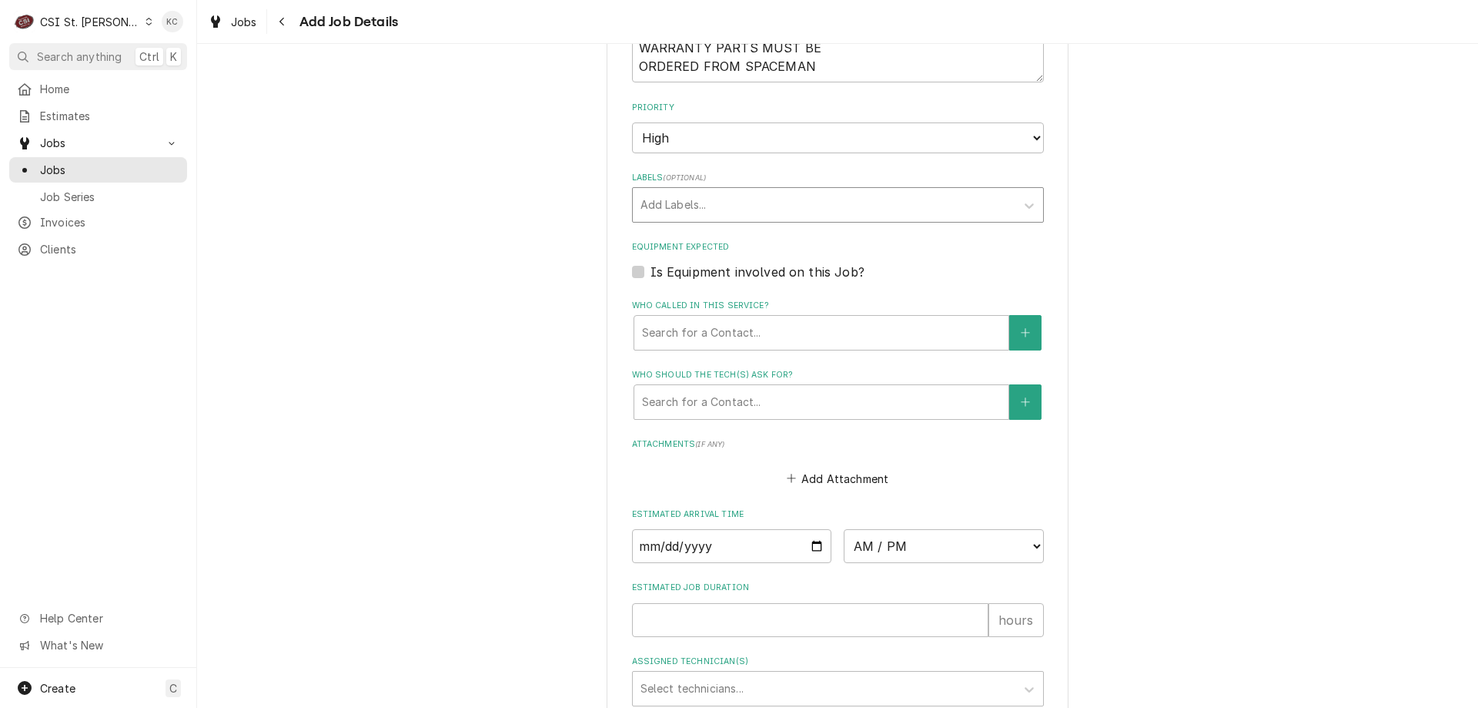
click at [729, 198] on div "Labels" at bounding box center [824, 205] width 367 height 28
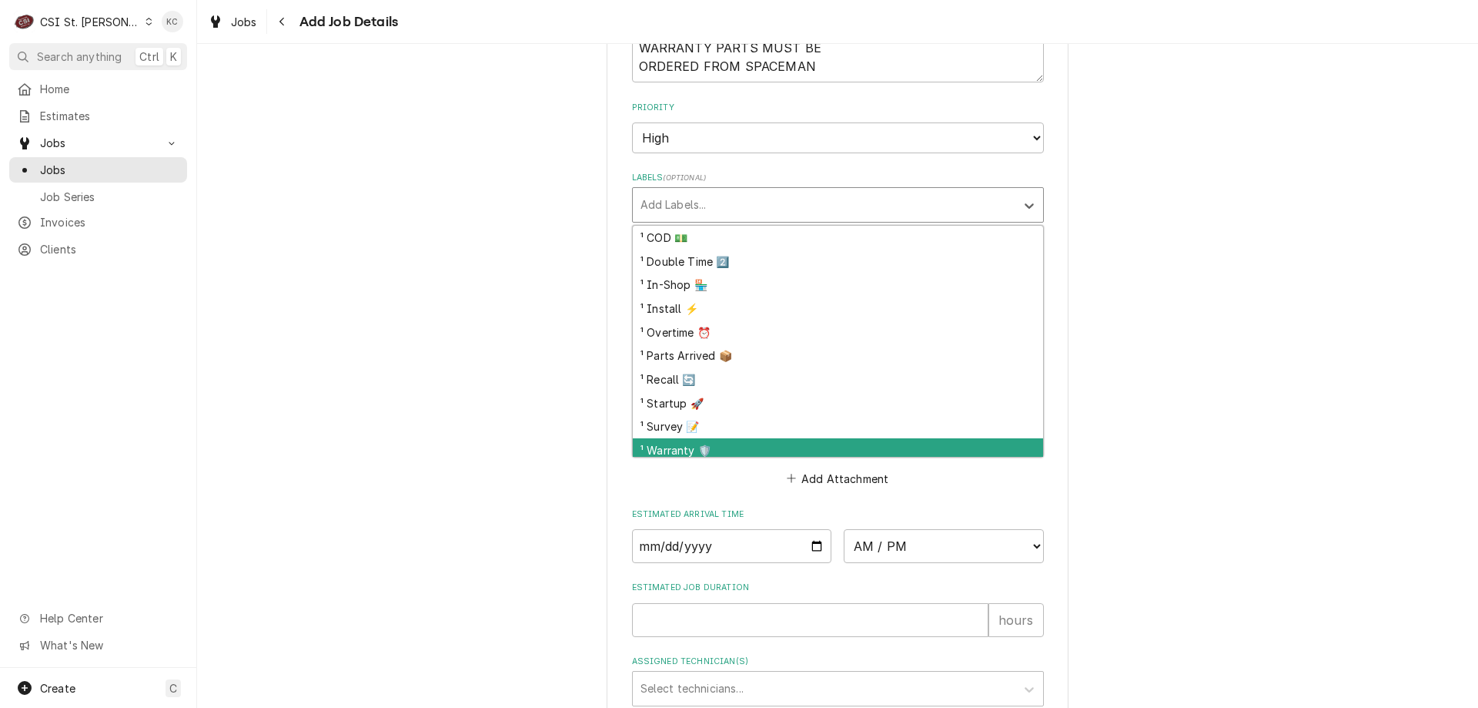
click at [701, 445] on div "¹ Warranty 🛡️" at bounding box center [838, 450] width 410 height 24
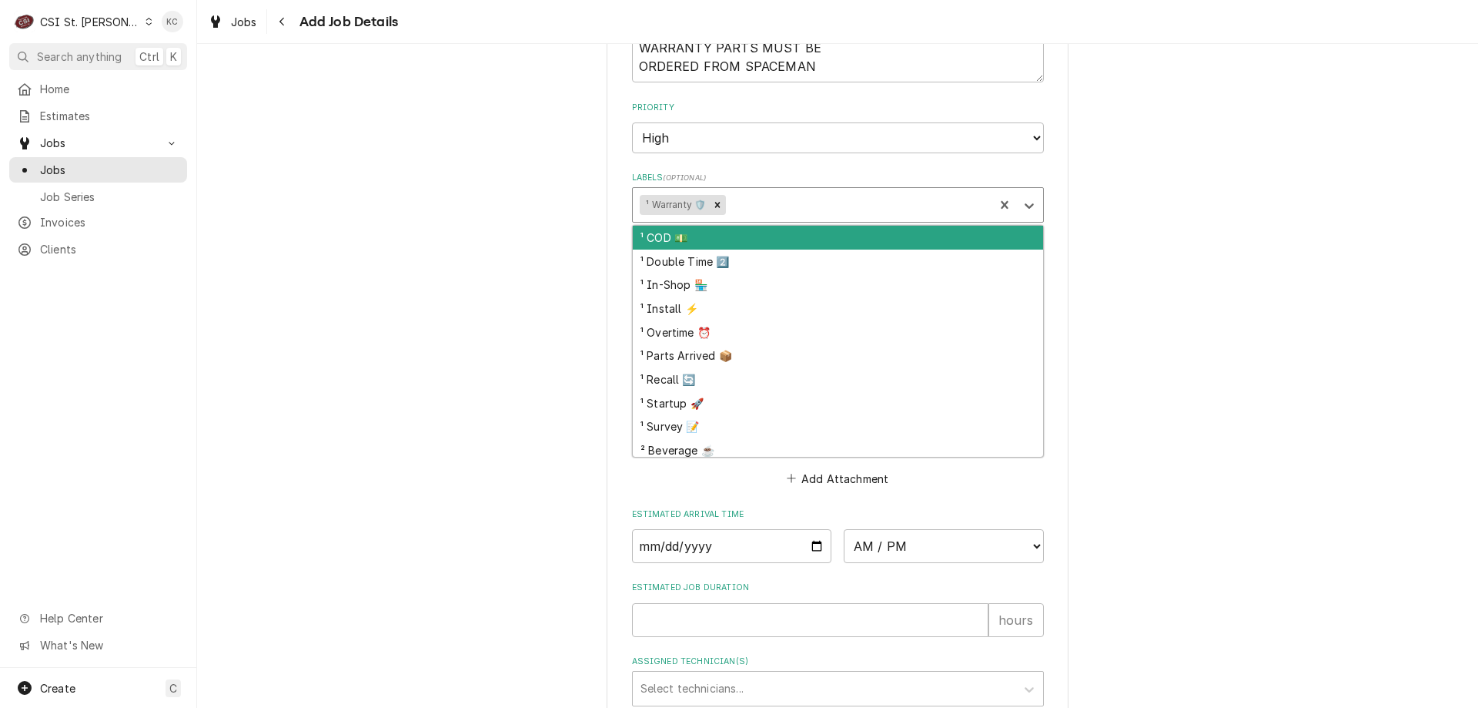
click at [762, 208] on div "Labels" at bounding box center [858, 205] width 258 height 28
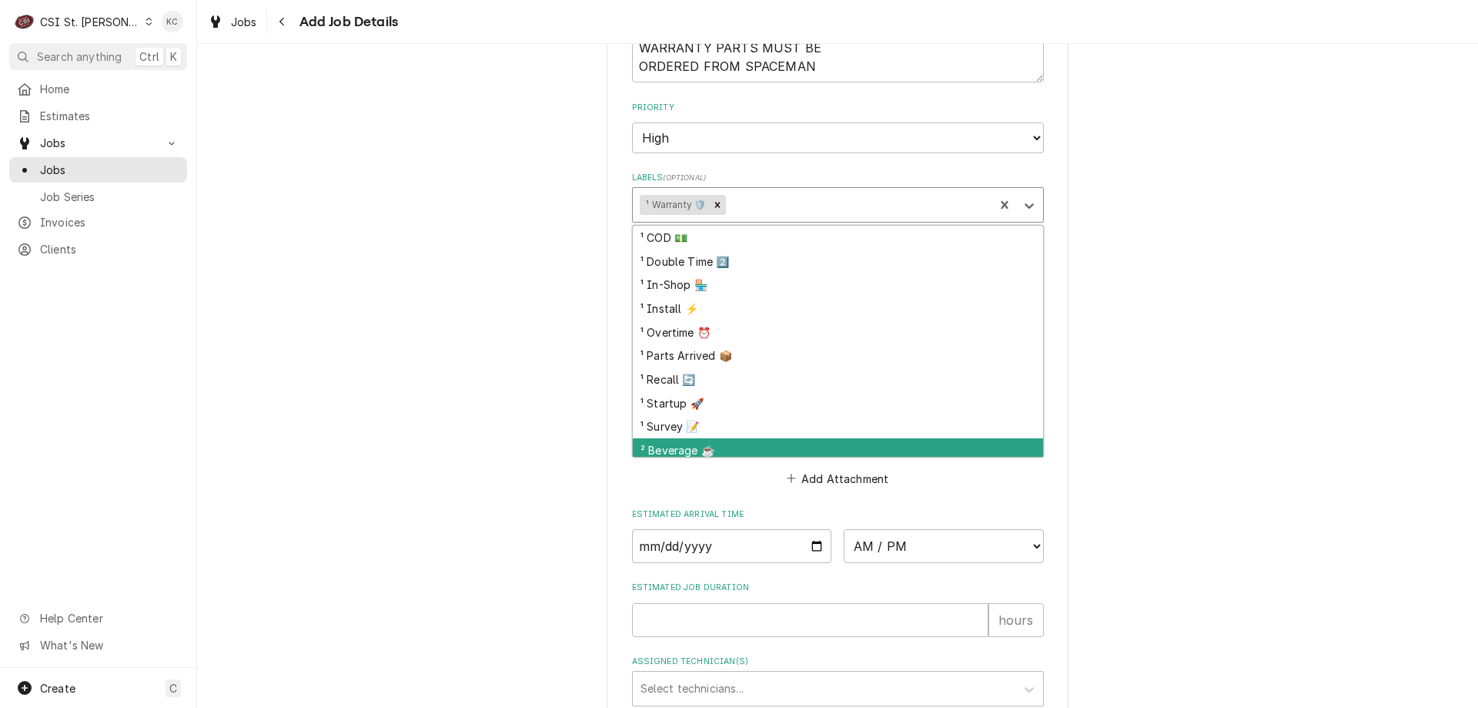
click at [748, 446] on div "² Beverage ☕️" at bounding box center [838, 450] width 410 height 24
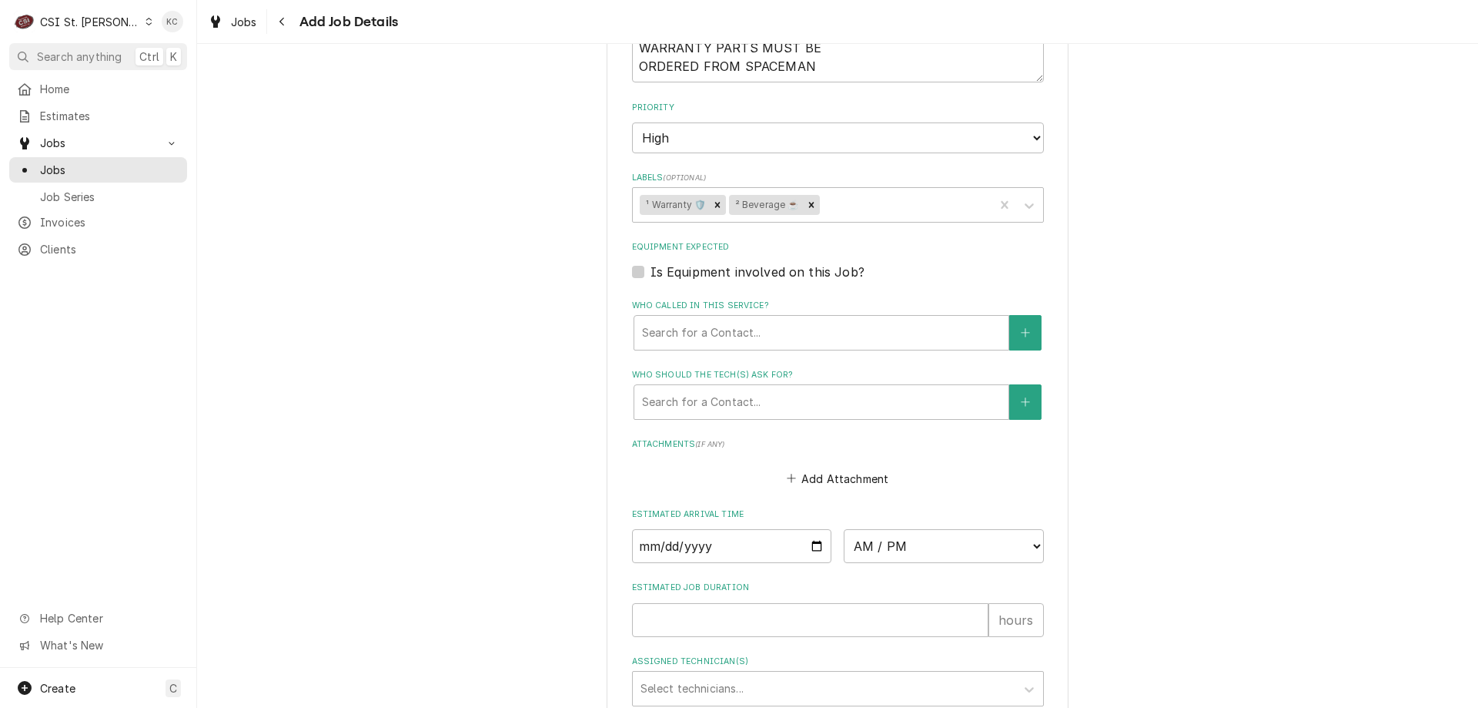
click at [850, 487] on button "Add Attachment" at bounding box center [838, 478] width 108 height 22
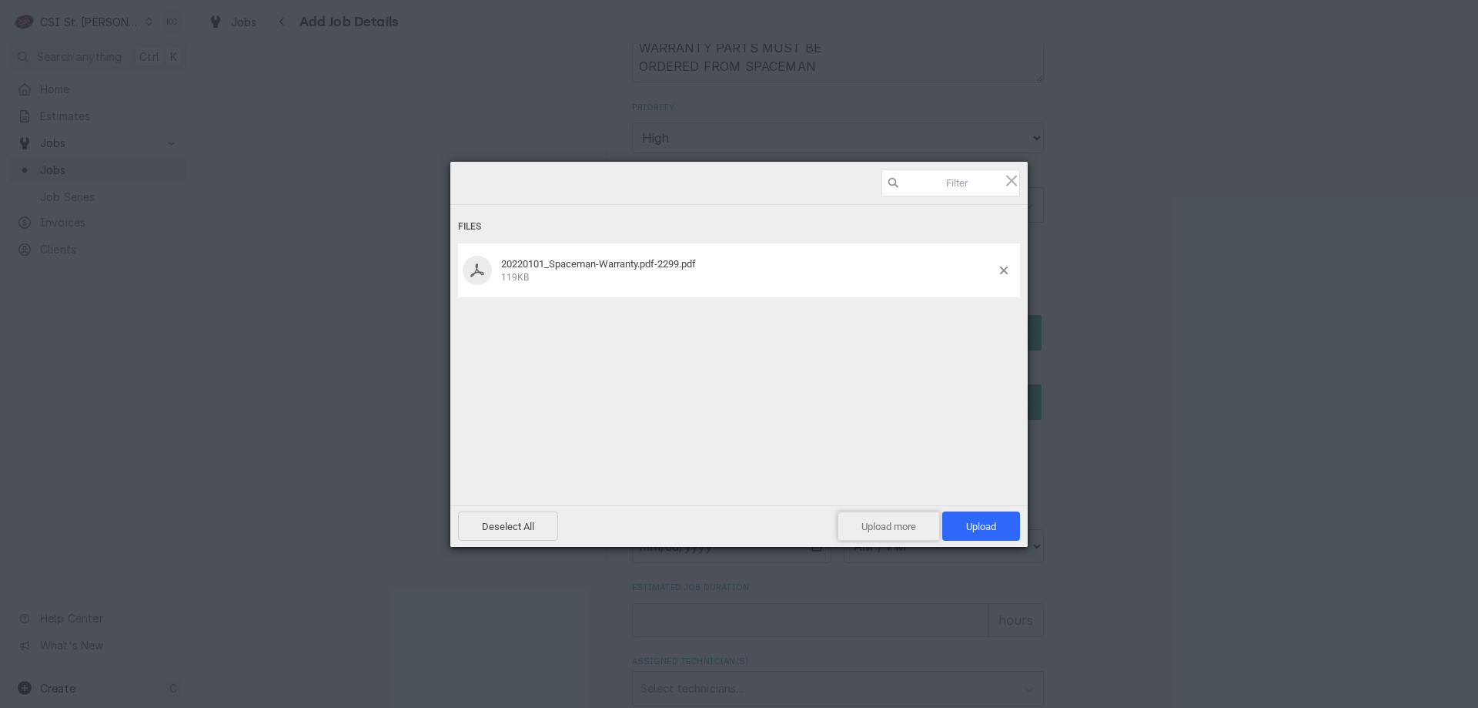
click at [855, 525] on span "Upload more" at bounding box center [889, 525] width 102 height 29
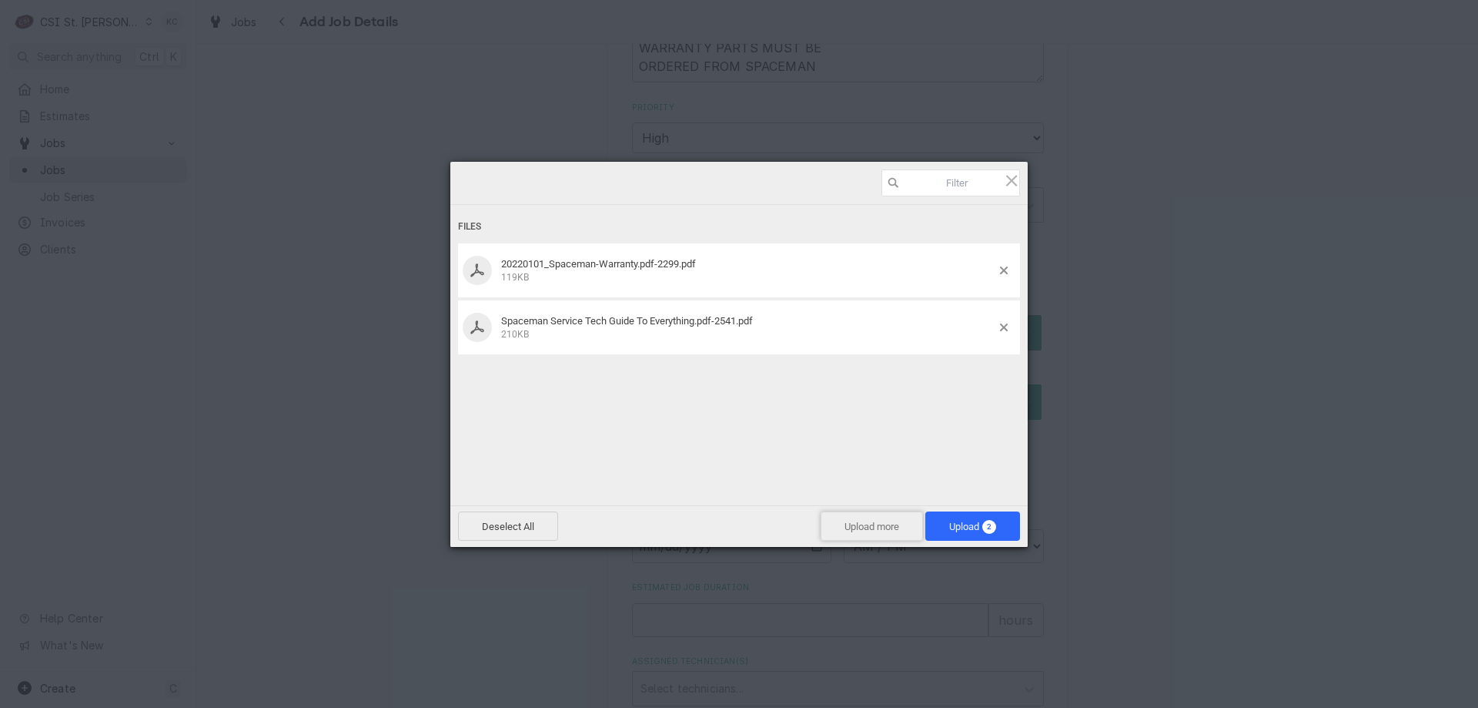
click at [882, 528] on span "Upload more" at bounding box center [872, 525] width 102 height 29
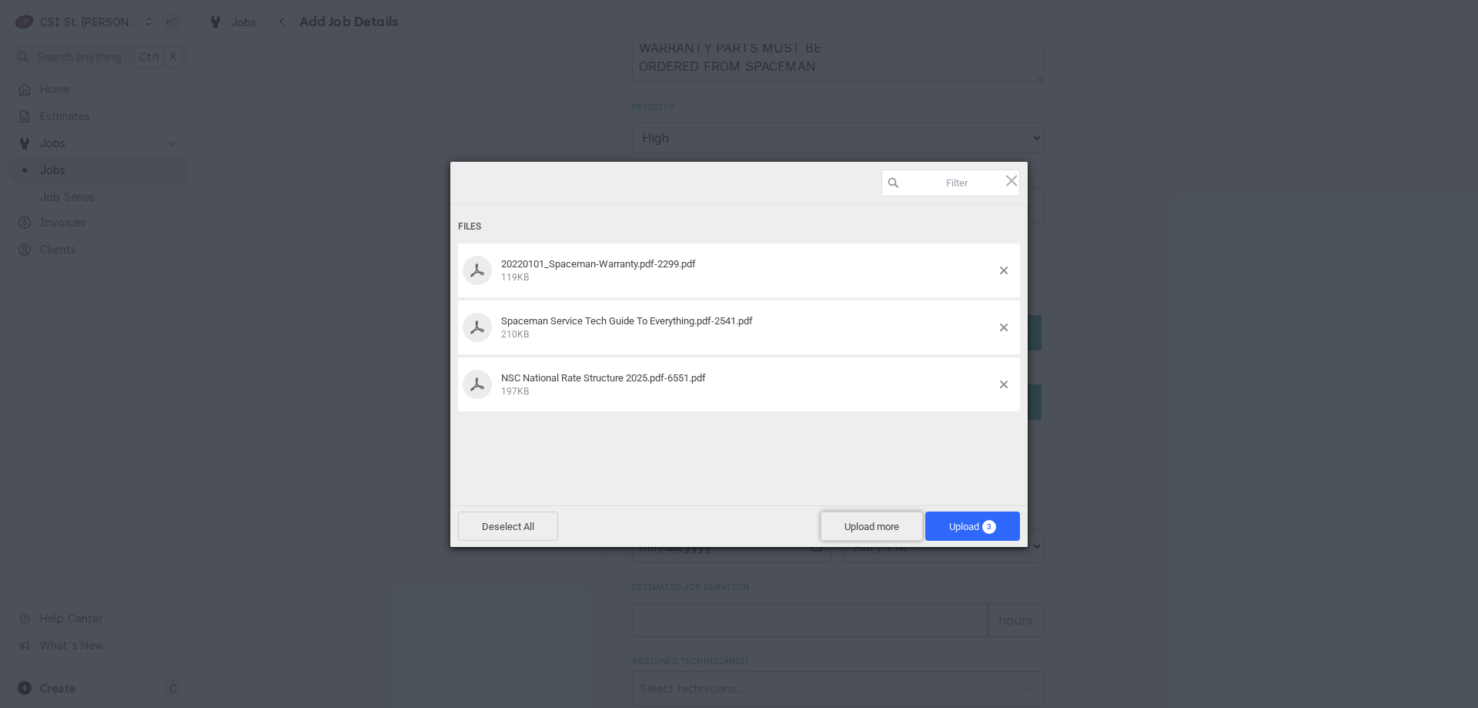
drag, startPoint x: 867, startPoint y: 527, endPoint x: 1173, endPoint y: 339, distance: 358.8
click at [886, 507] on div "Deselect All Upload more Upload 3" at bounding box center [739, 526] width 578 height 42
click at [882, 531] on span "Upload more" at bounding box center [872, 525] width 102 height 29
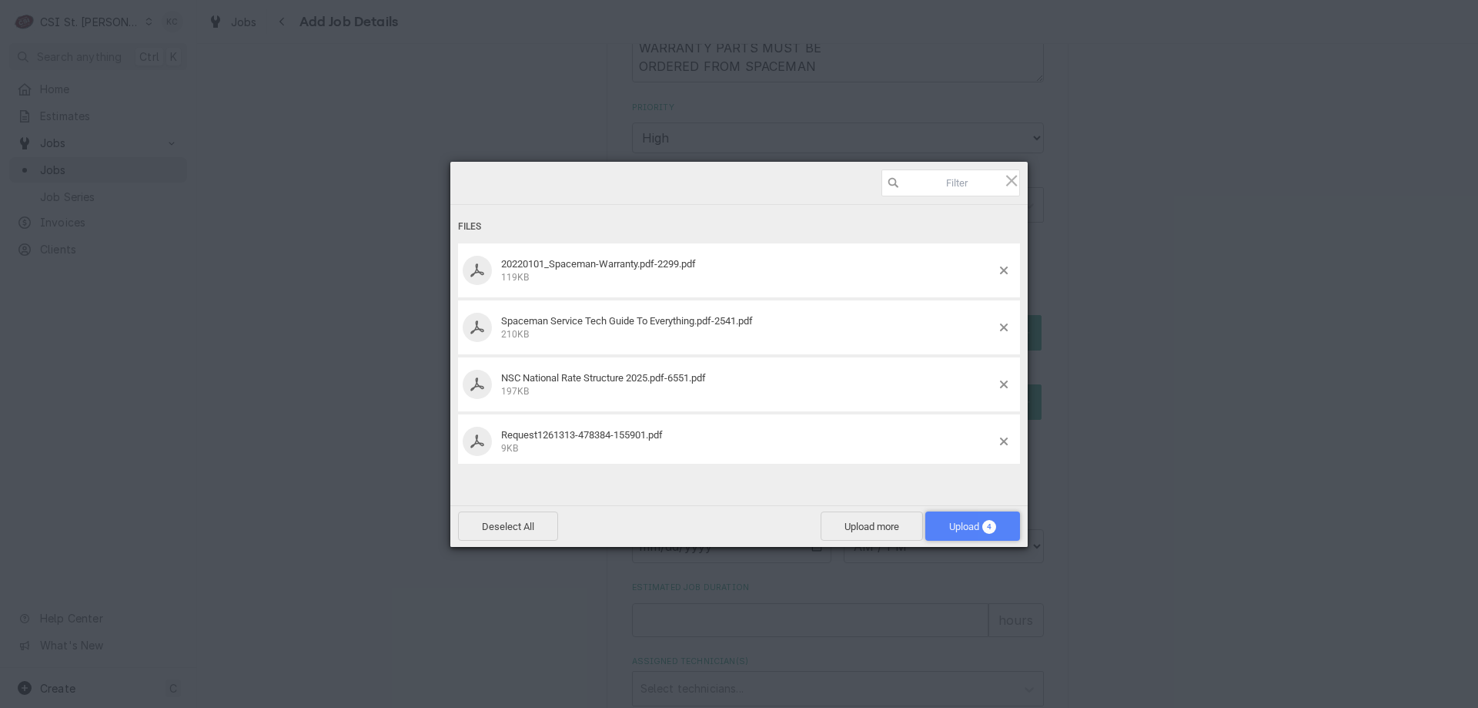
click at [946, 518] on span "Upload 4" at bounding box center [973, 525] width 95 height 29
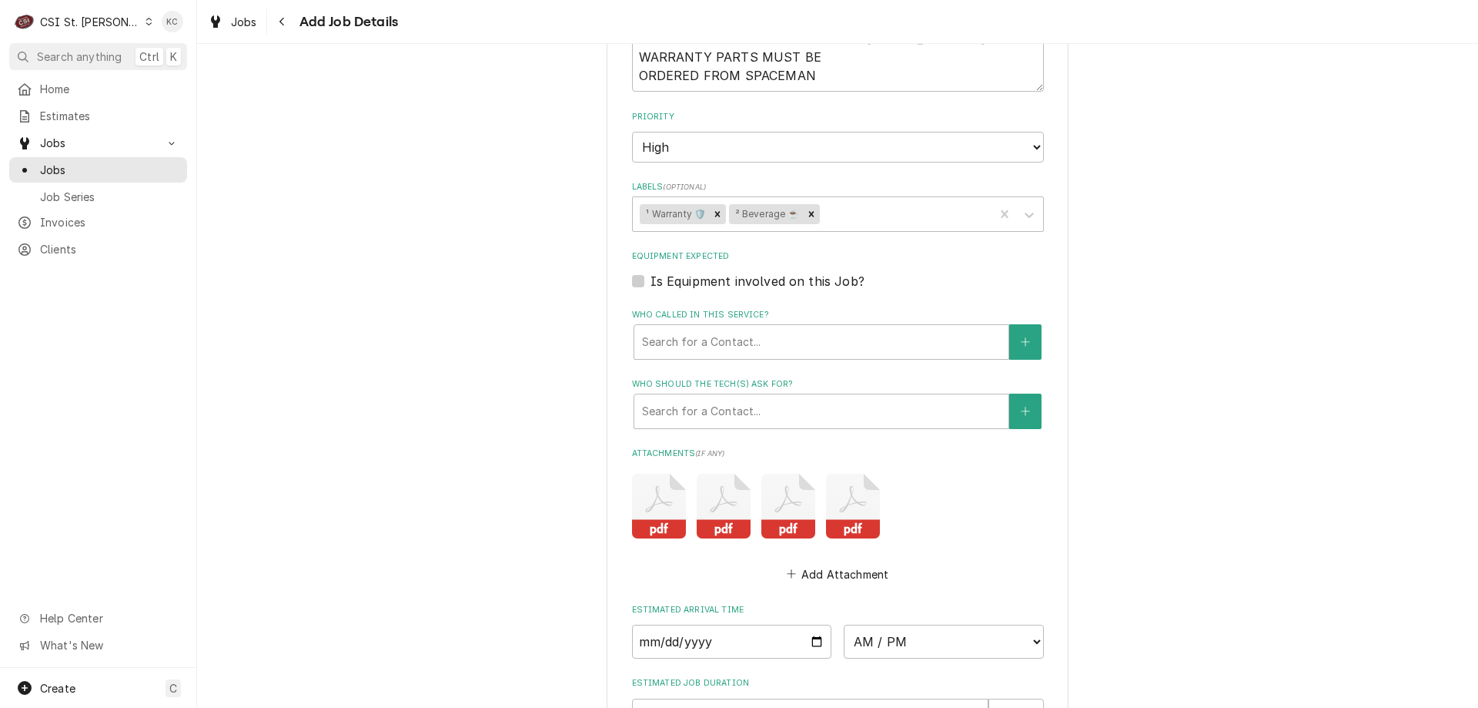
scroll to position [1373, 0]
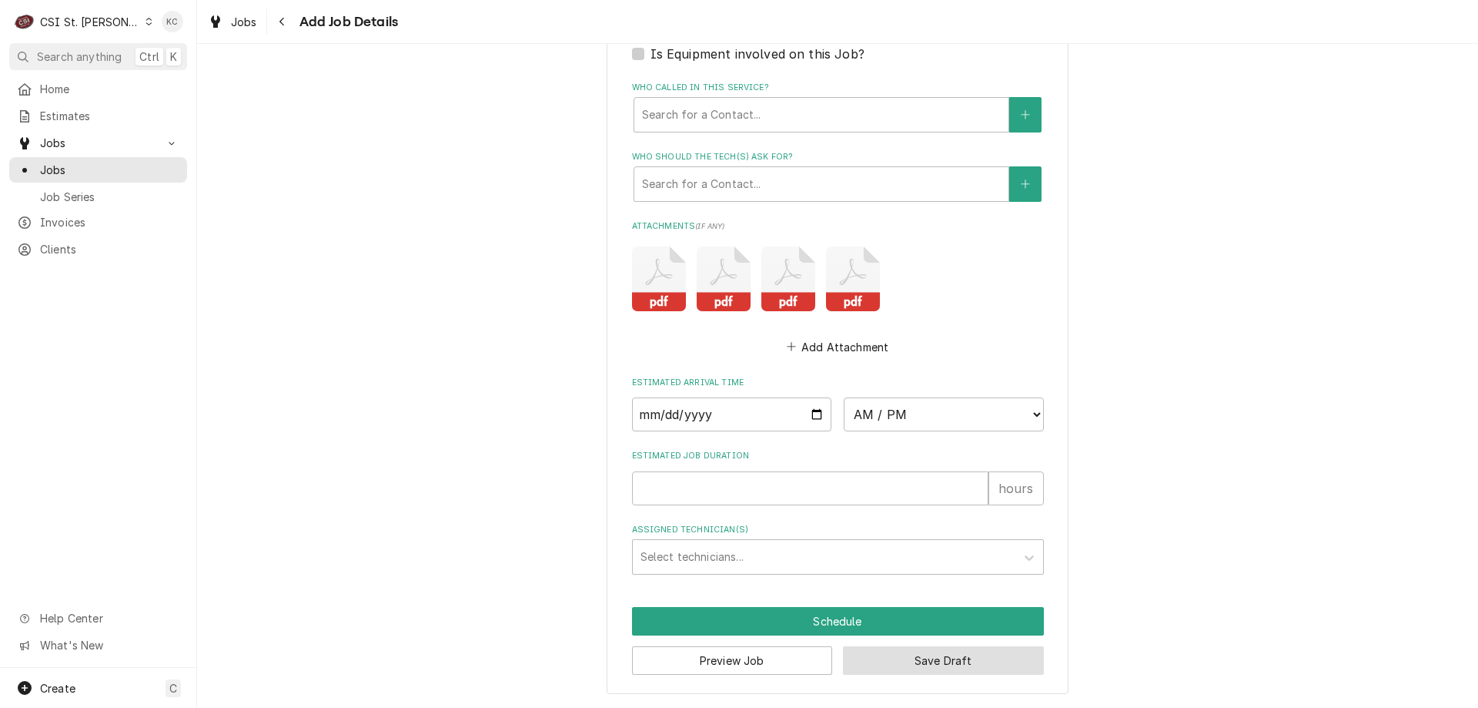
click at [999, 665] on button "Save Draft" at bounding box center [943, 660] width 201 height 28
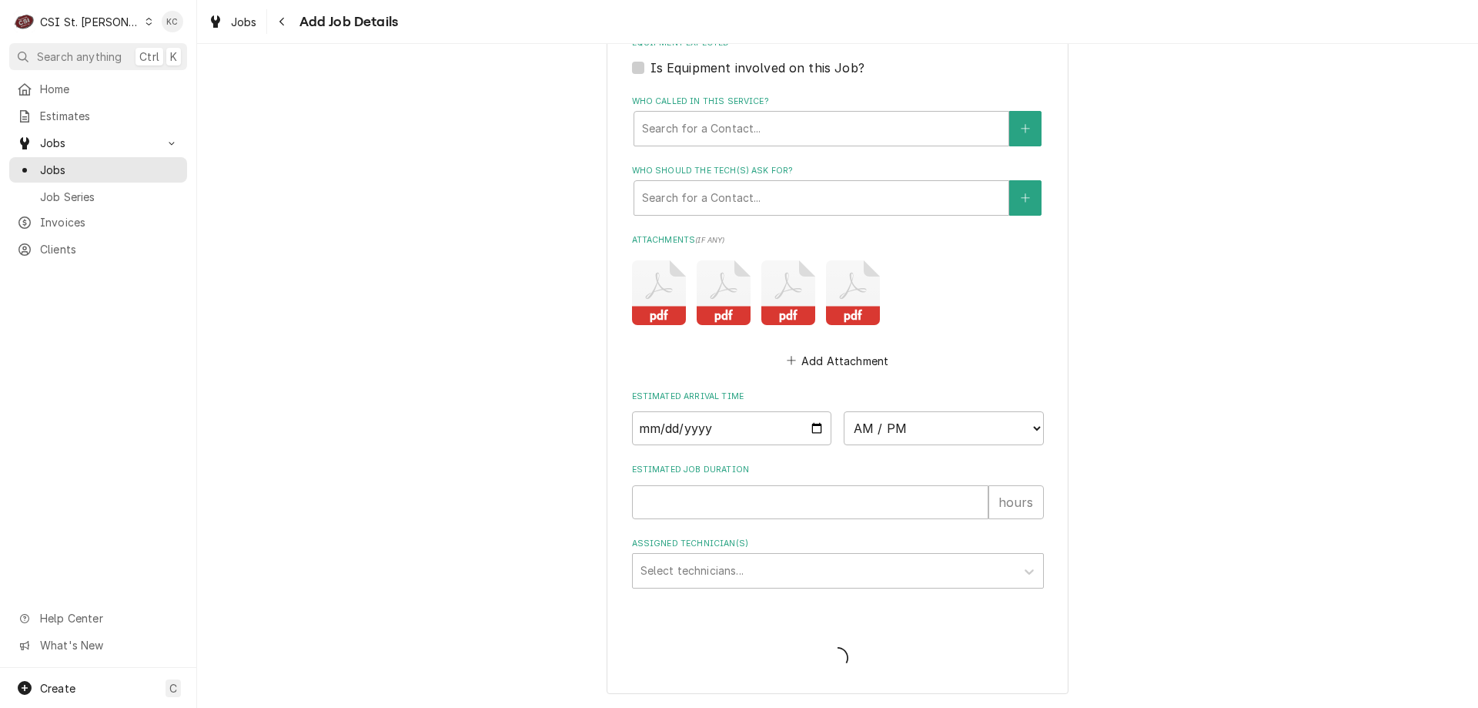
type textarea "x"
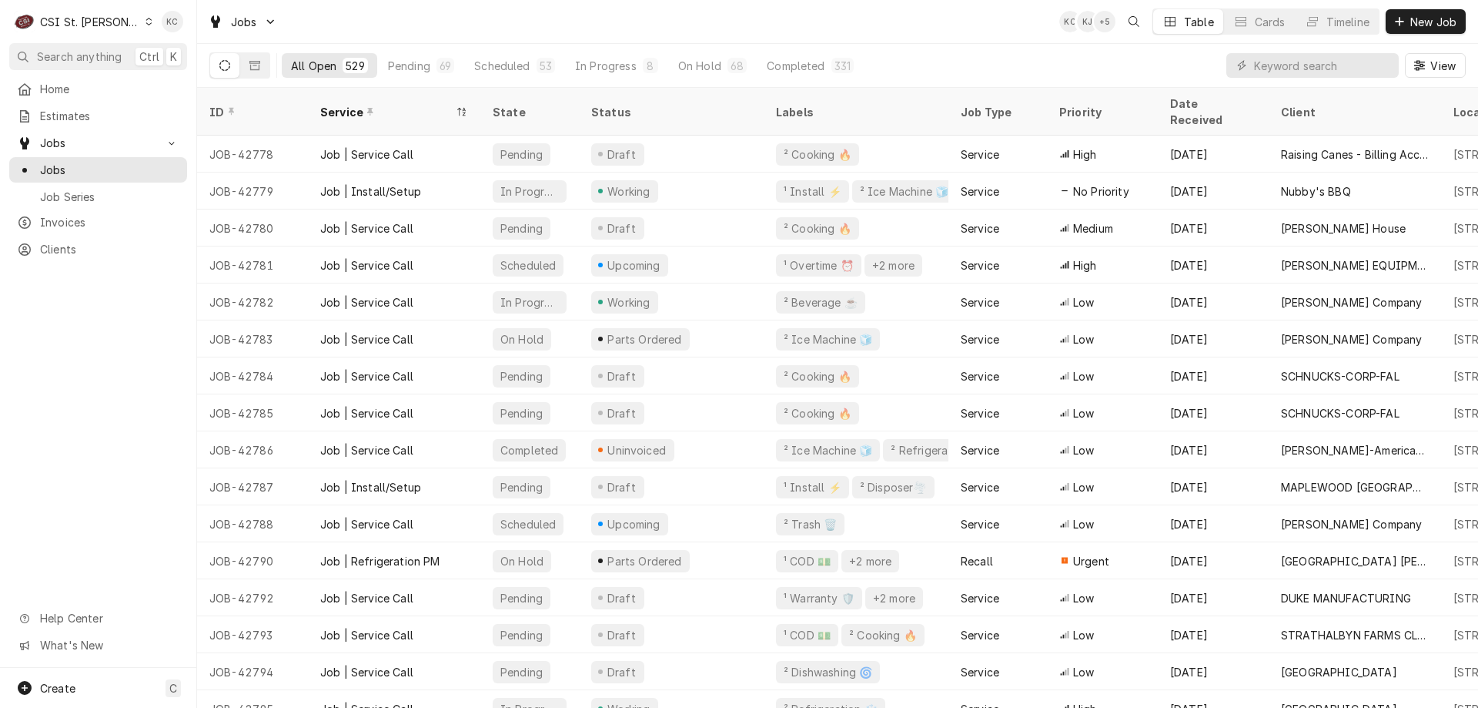
click at [929, 65] on div "All Open 529 Pending 69 Scheduled 53 In Progress 8 On Hold 68 Completed 331 View" at bounding box center [837, 65] width 1257 height 43
click at [75, 25] on div "CSI St. Louis" at bounding box center [90, 22] width 100 height 16
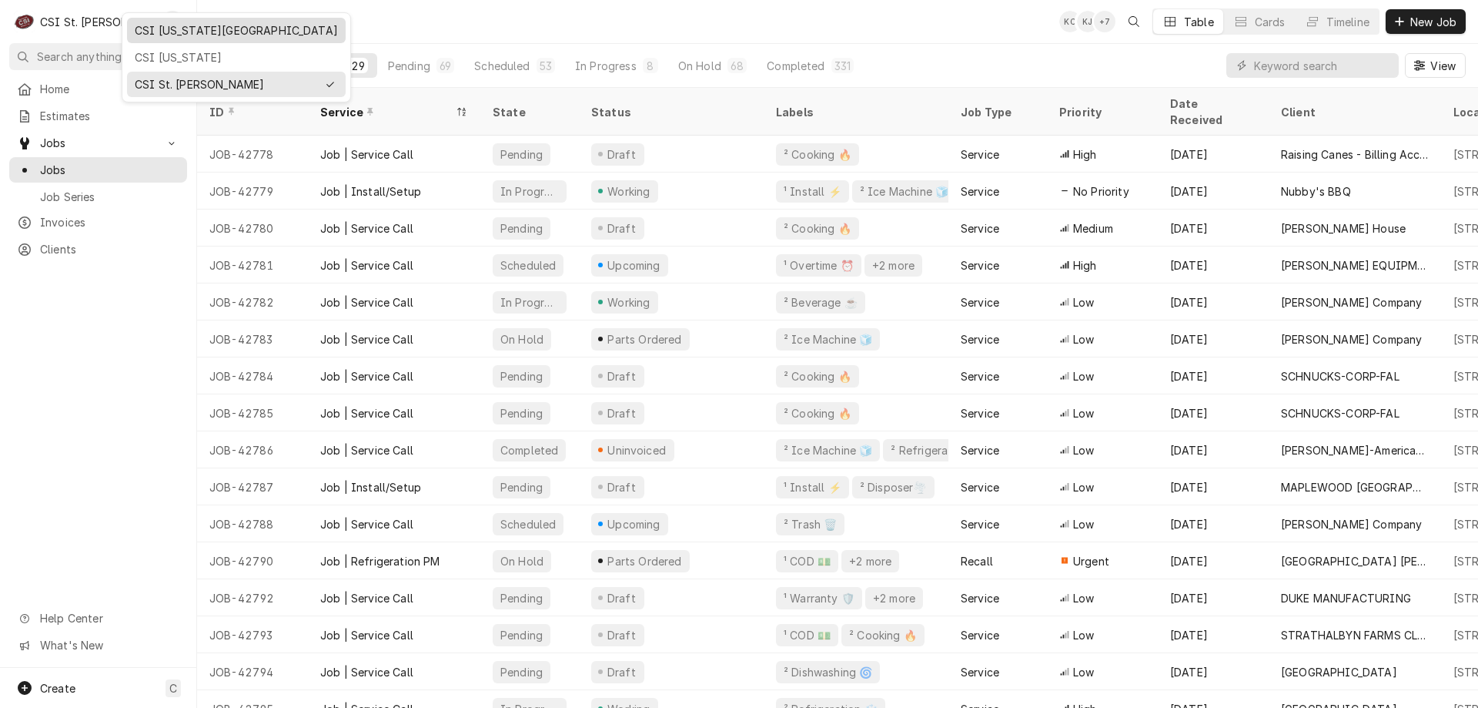
click at [163, 31] on div "CSI [US_STATE][GEOGRAPHIC_DATA]" at bounding box center [236, 30] width 203 height 16
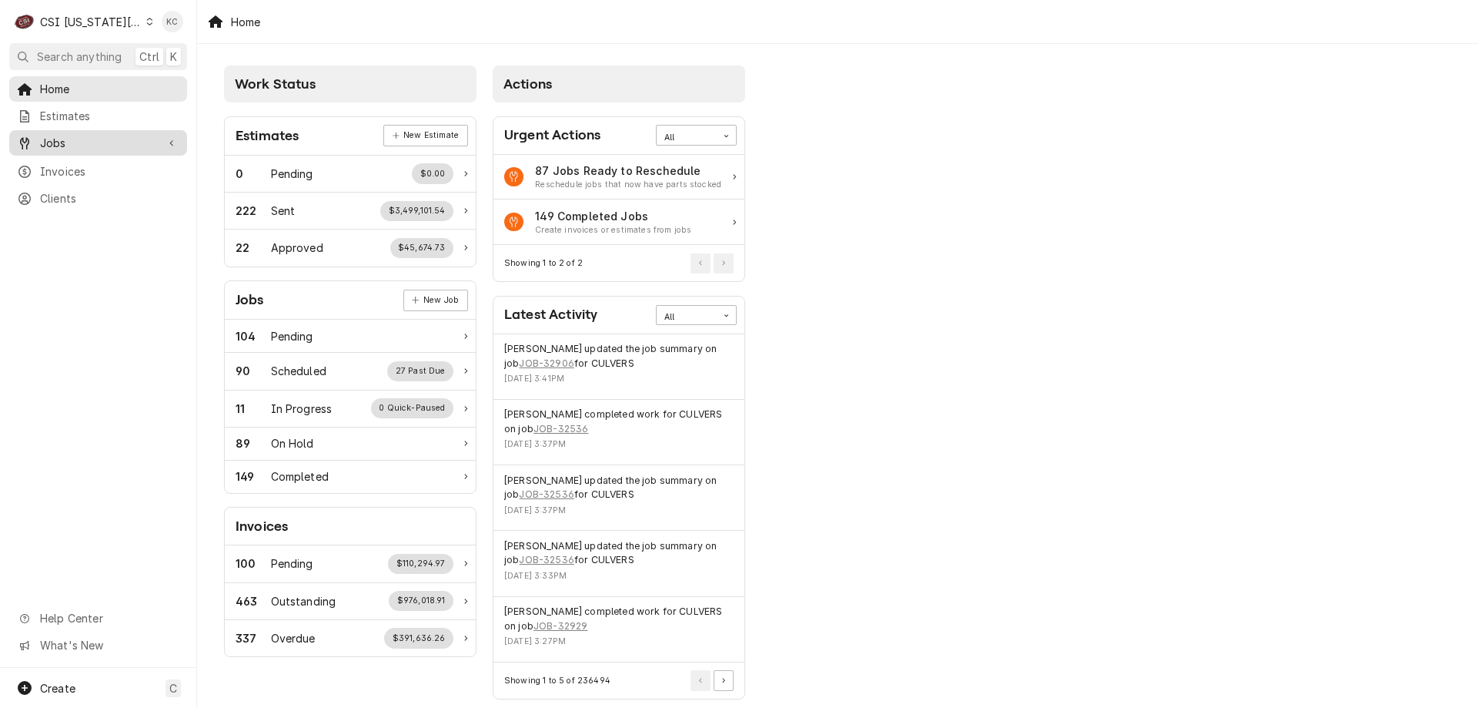
click at [34, 139] on div "Jobs" at bounding box center [86, 143] width 139 height 16
click at [72, 169] on span "Jobs" at bounding box center [109, 170] width 139 height 16
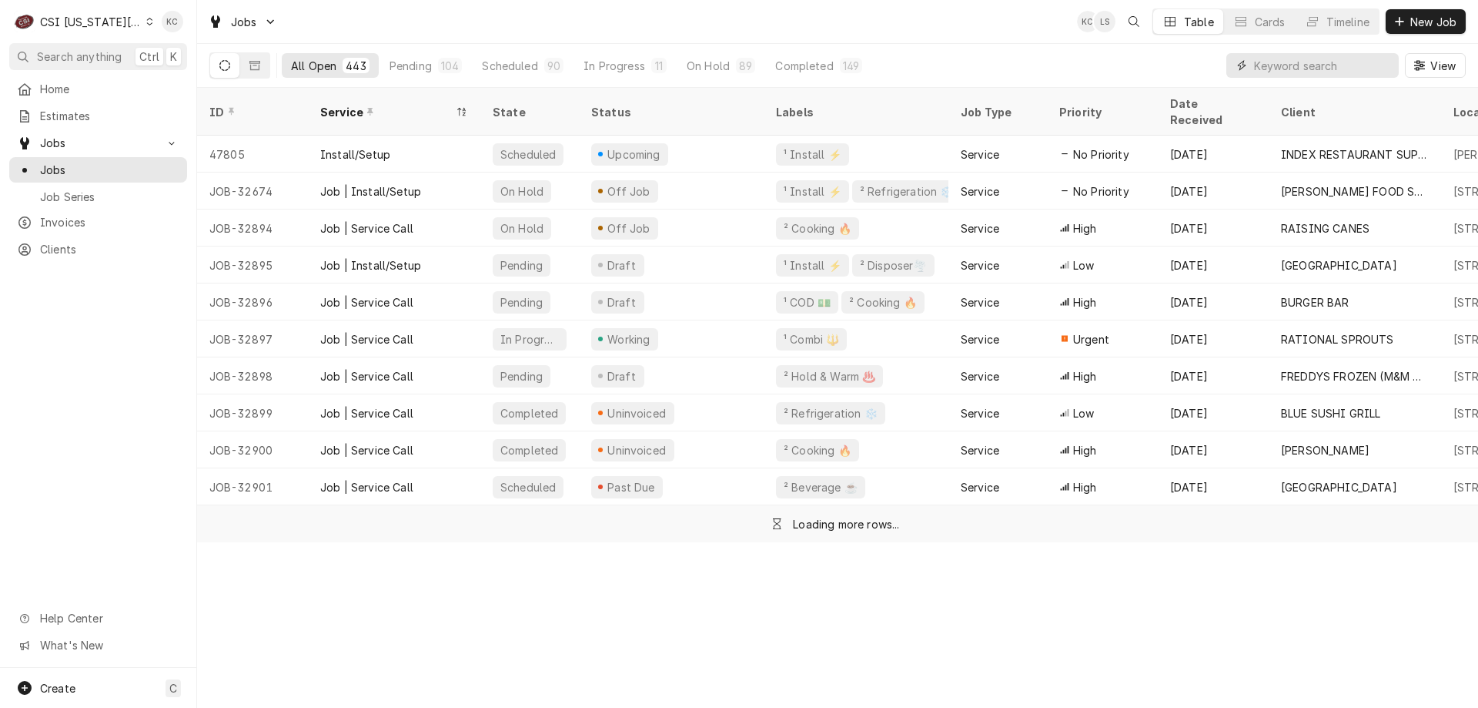
click at [1351, 62] on input "Dynamic Content Wrapper" at bounding box center [1322, 65] width 137 height 25
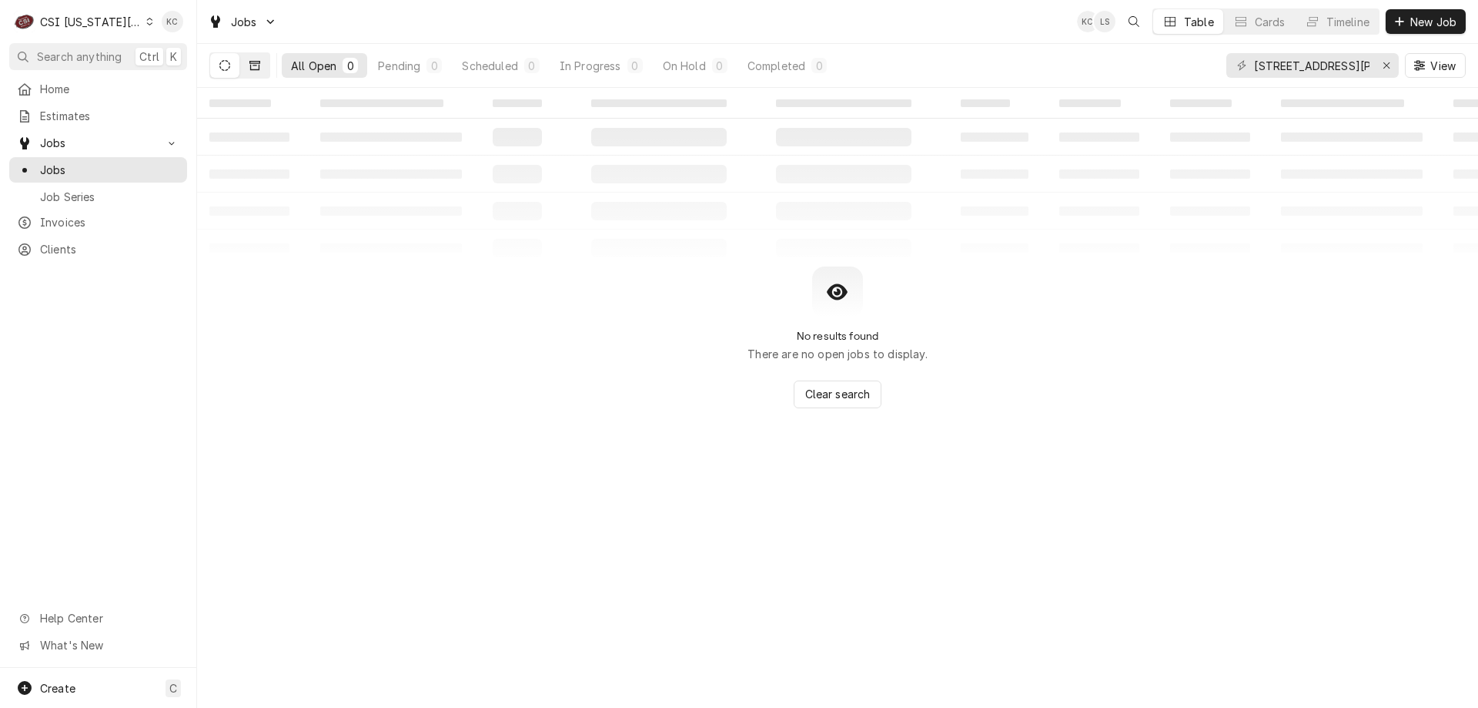
click at [263, 64] on button "Dynamic Content Wrapper" at bounding box center [254, 65] width 29 height 25
click at [231, 66] on button "Dynamic Content Wrapper" at bounding box center [224, 65] width 29 height 25
click at [1291, 65] on input "3444 s noland road" at bounding box center [1312, 65] width 116 height 25
click at [261, 67] on button "Dynamic Content Wrapper" at bounding box center [254, 65] width 29 height 25
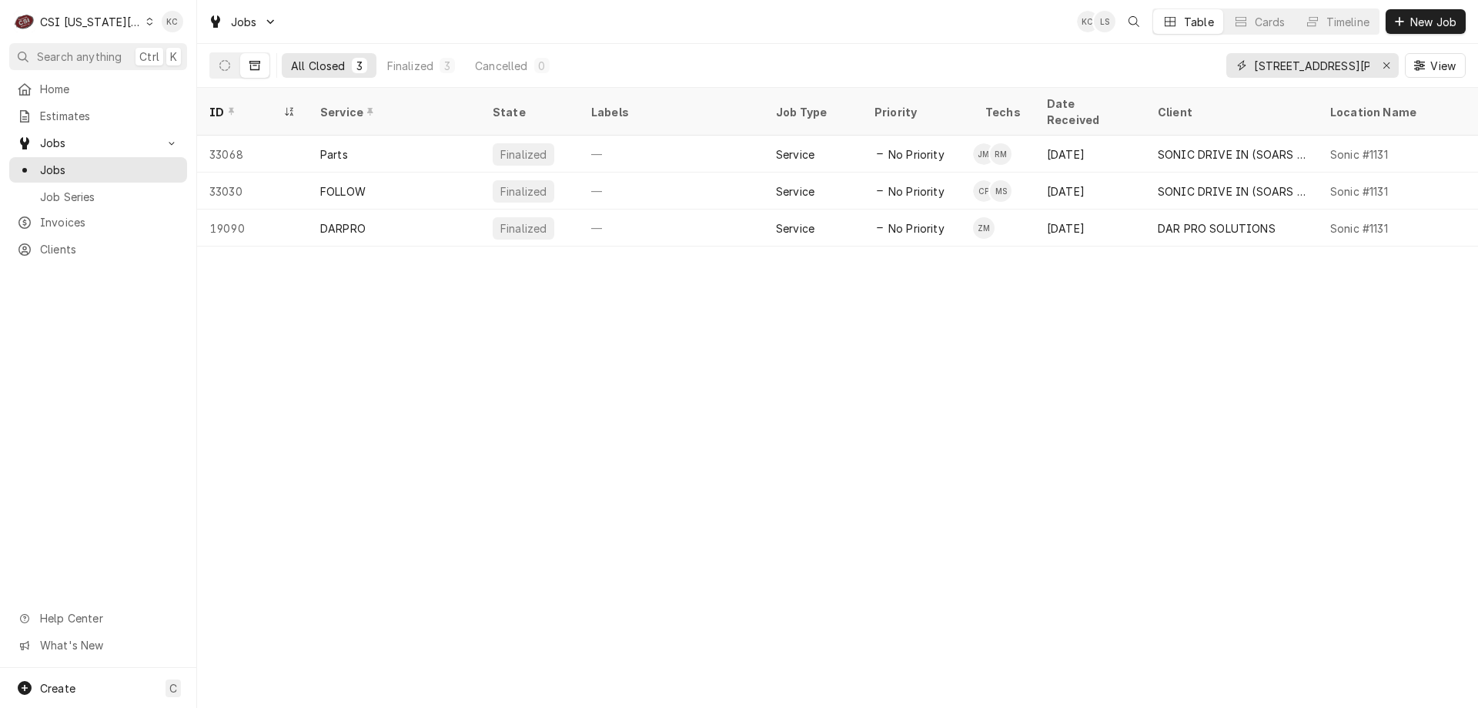
click at [1315, 68] on input "3444 south noland road" at bounding box center [1312, 65] width 116 height 25
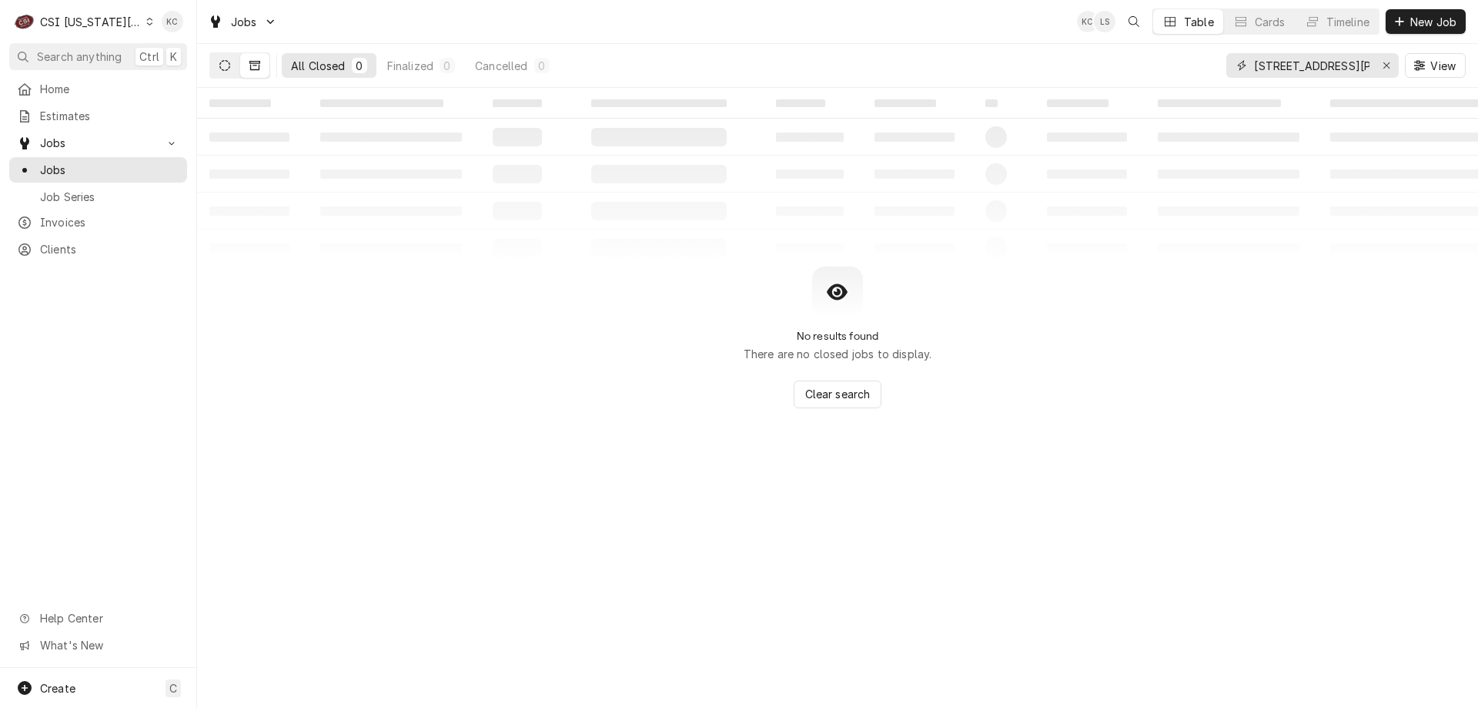
type input "3444 s noland road"
click at [225, 73] on button "Dynamic Content Wrapper" at bounding box center [224, 65] width 29 height 25
click at [39, 249] on div "Clients" at bounding box center [98, 249] width 162 height 16
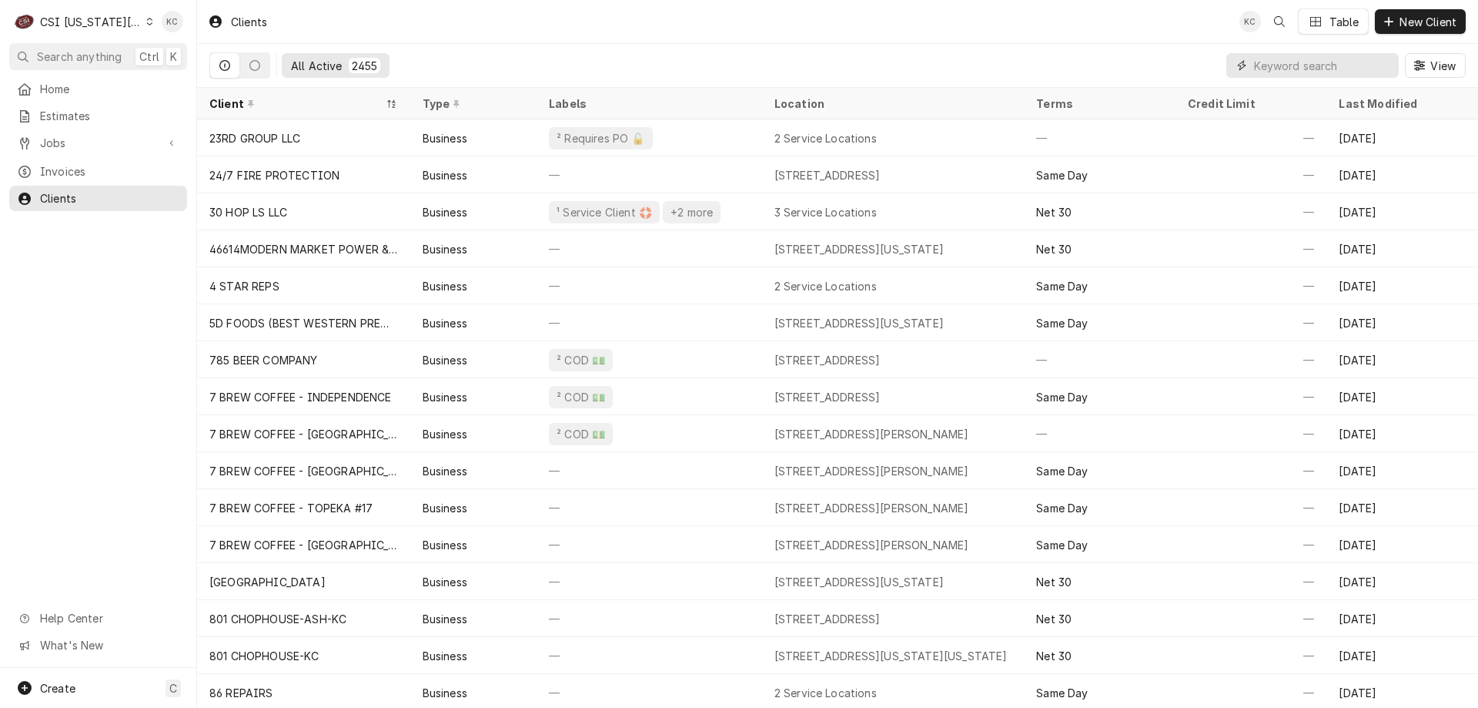
click at [1361, 68] on input "Dynamic Content Wrapper" at bounding box center [1322, 65] width 137 height 25
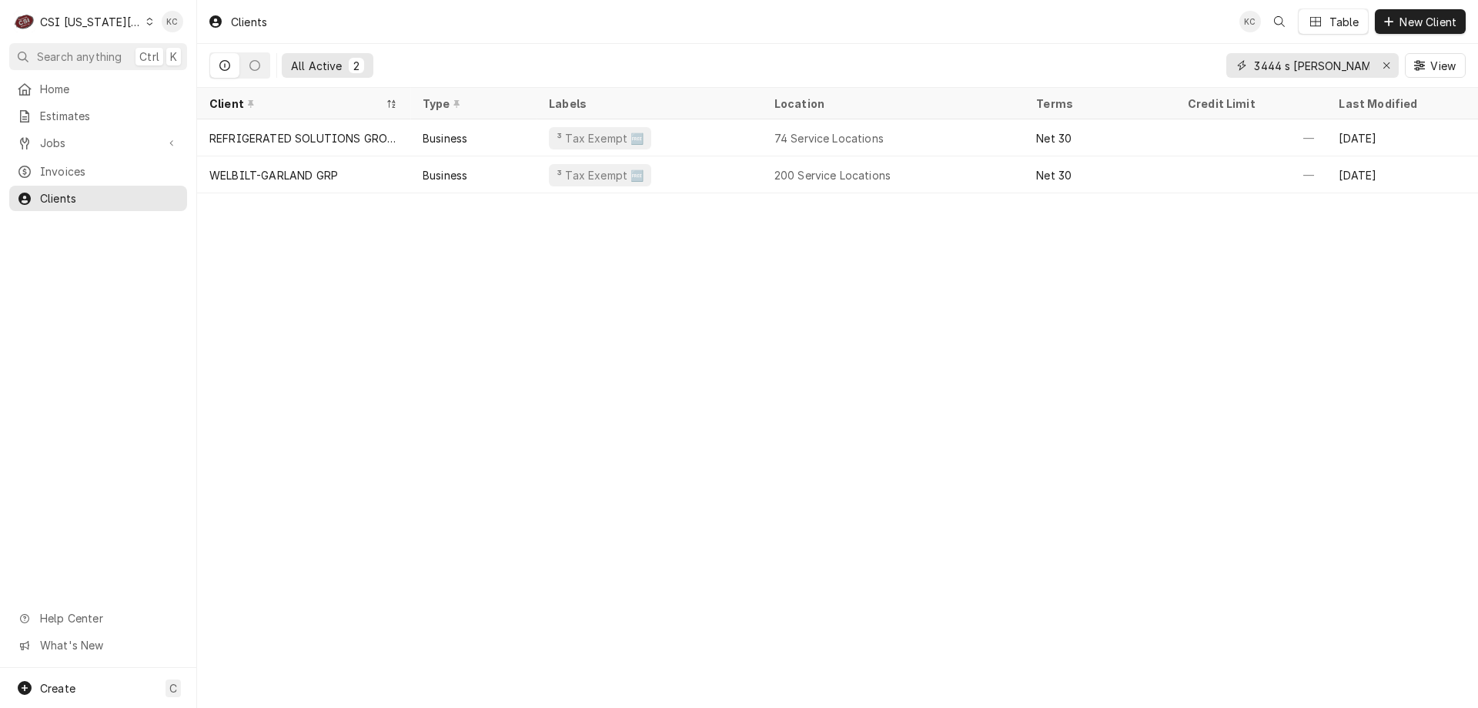
click at [1292, 71] on input "3444 s [PERSON_NAME]" at bounding box center [1312, 65] width 116 height 25
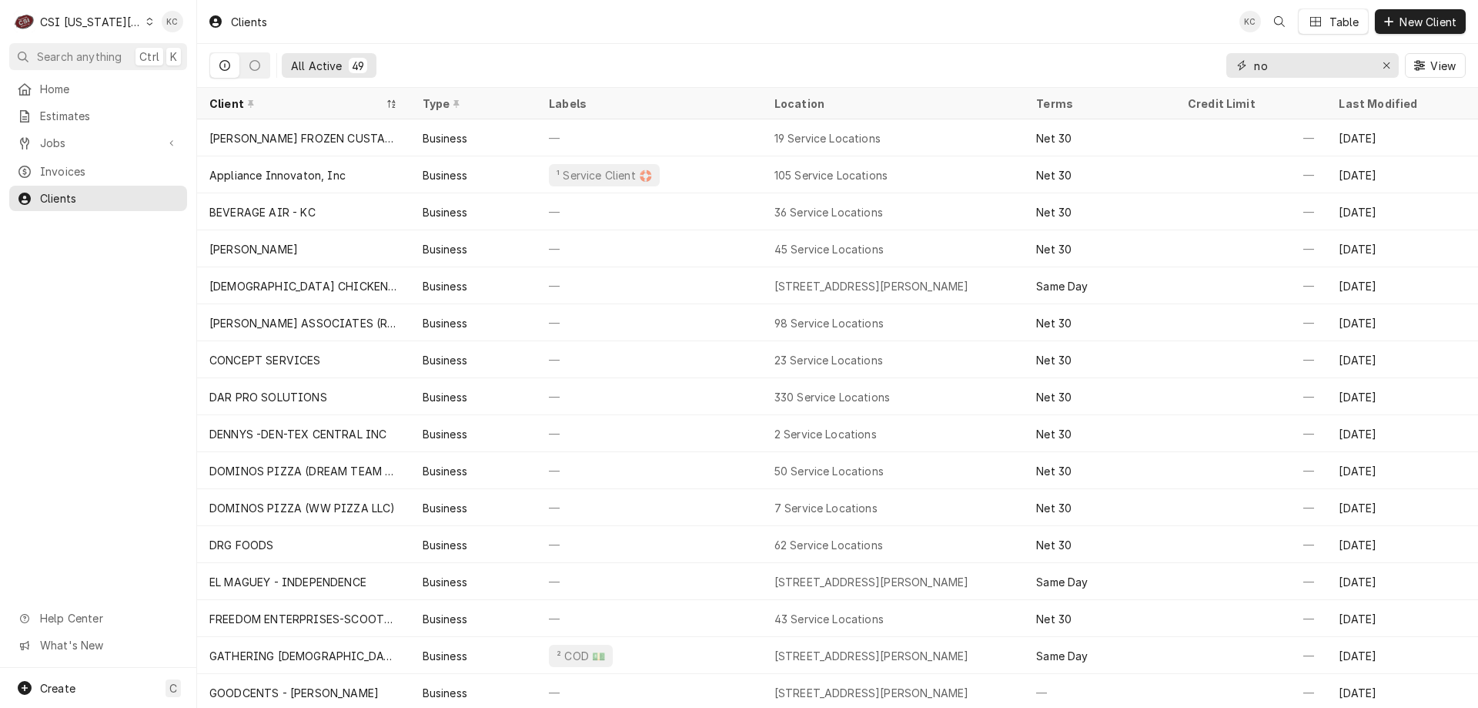
type input "n"
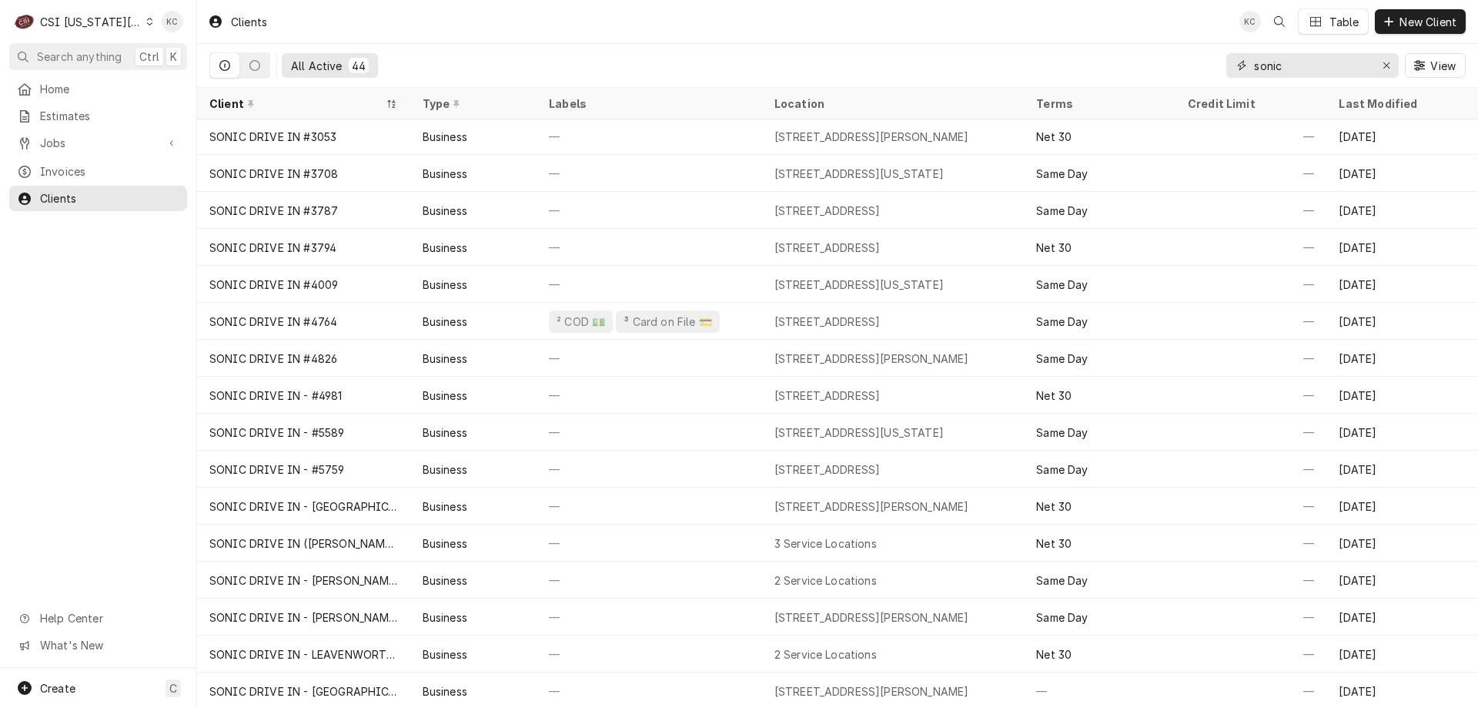
scroll to position [592, 0]
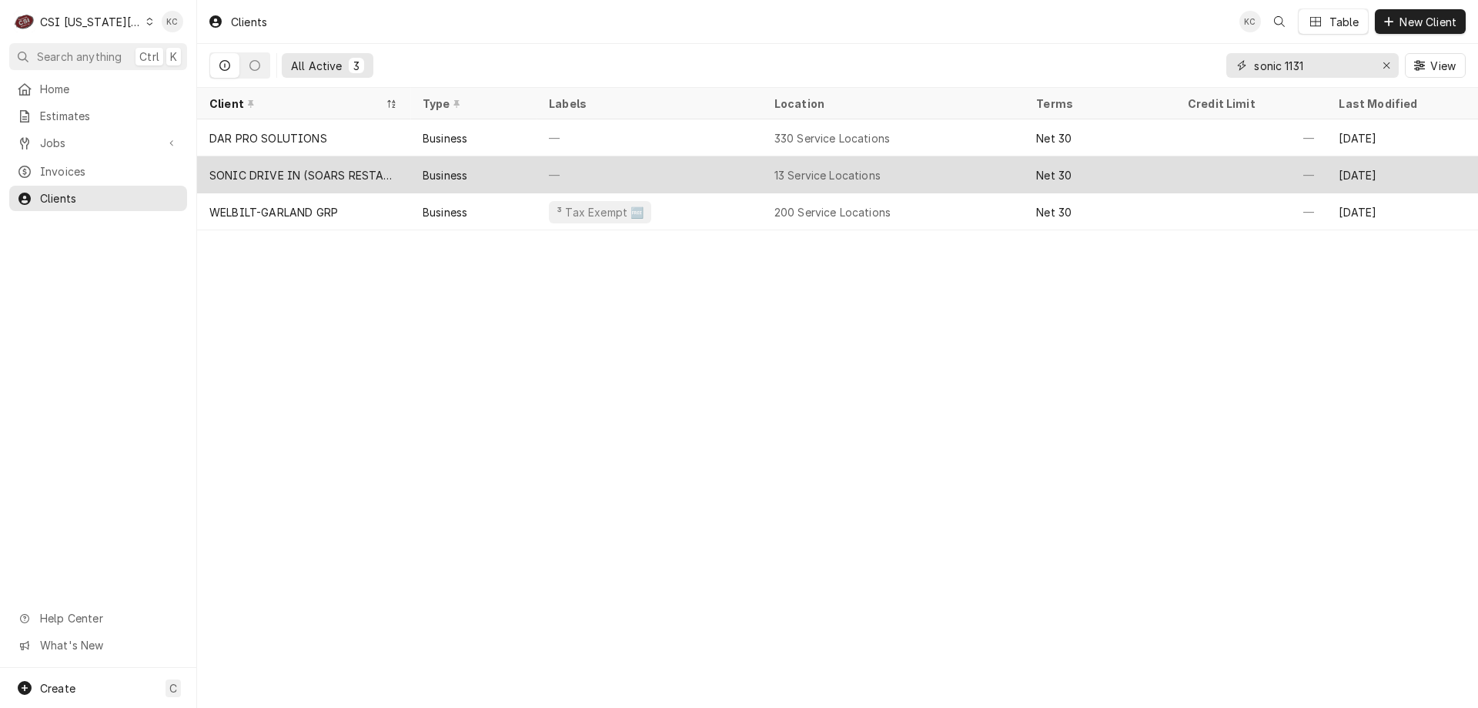
type input "sonic 1131"
click at [322, 172] on div "SONIC DRIVE IN (SOARS RESTAURANTS)" at bounding box center [303, 175] width 189 height 16
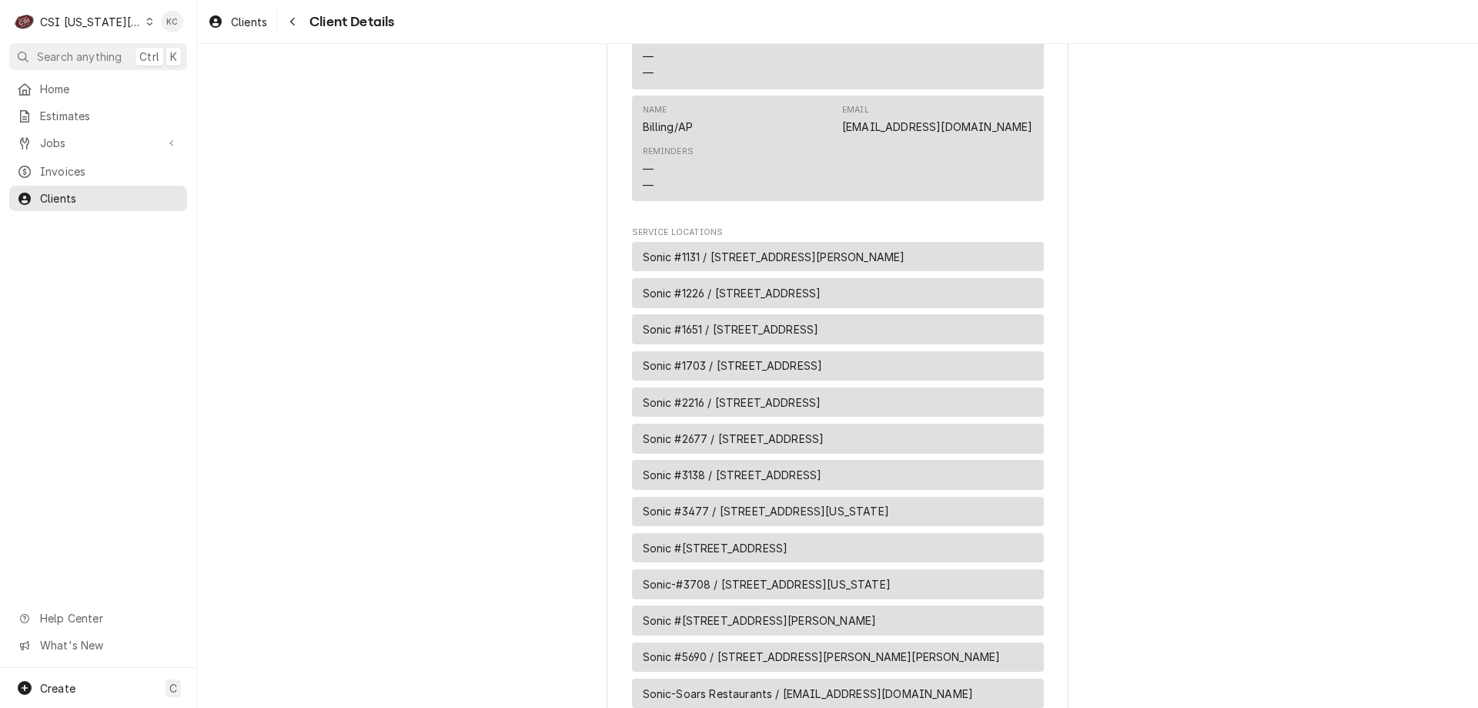
scroll to position [616, 0]
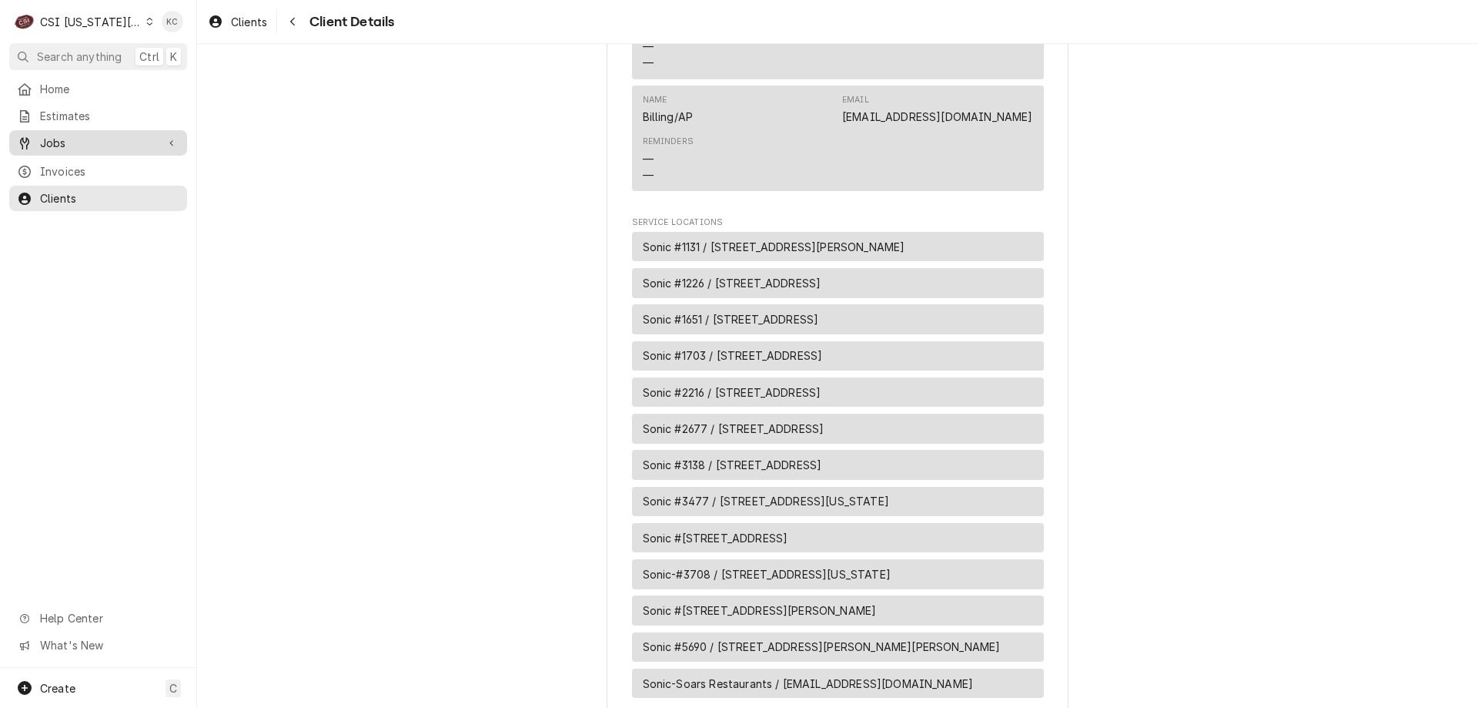
click at [86, 145] on span "Jobs" at bounding box center [98, 143] width 116 height 16
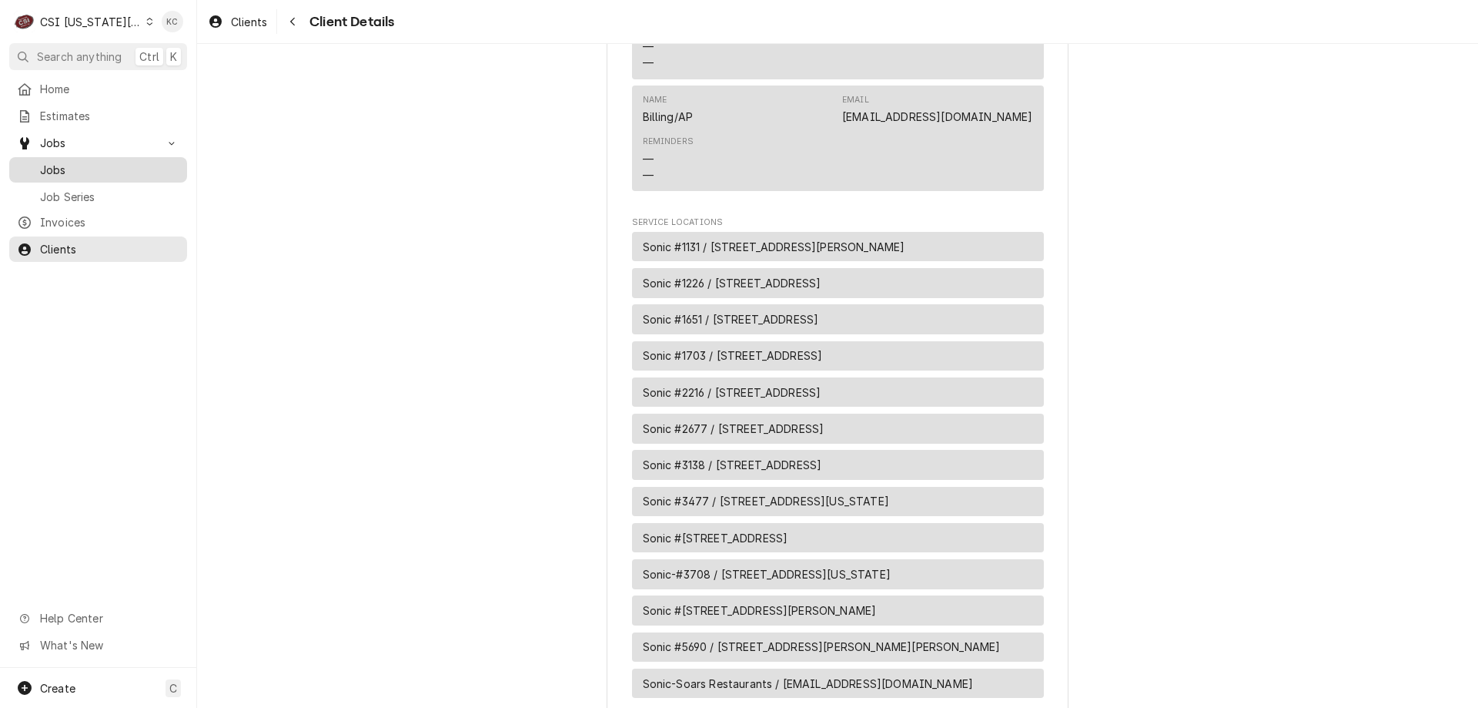
click at [85, 162] on span "Jobs" at bounding box center [109, 170] width 139 height 16
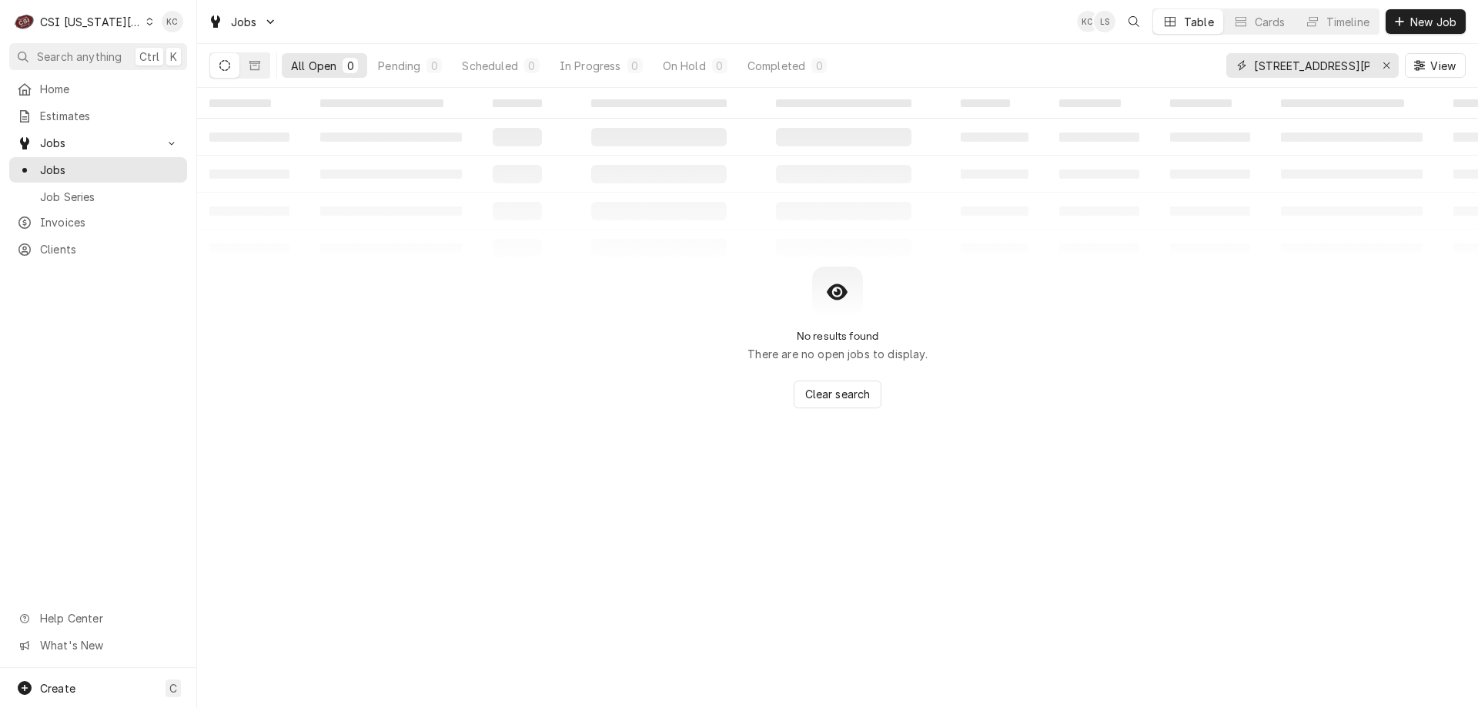
drag, startPoint x: 1362, startPoint y: 65, endPoint x: 1277, endPoint y: 68, distance: 85.5
click at [1277, 68] on input "3444 s noland road" at bounding box center [1312, 65] width 116 height 25
type input "3"
type input "sonic 1131"
click at [256, 71] on button "Dynamic Content Wrapper" at bounding box center [254, 65] width 29 height 25
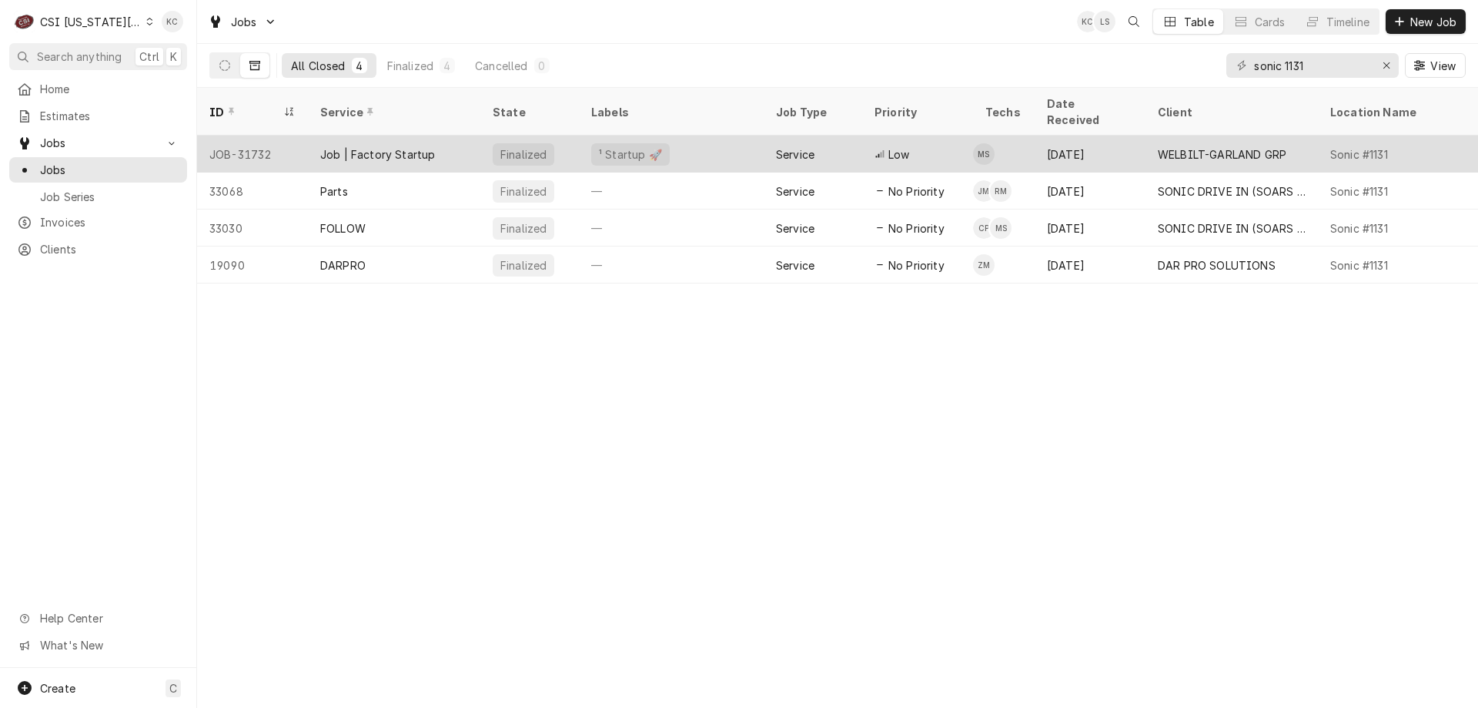
click at [703, 136] on div "¹ Startup 🚀" at bounding box center [671, 154] width 185 height 37
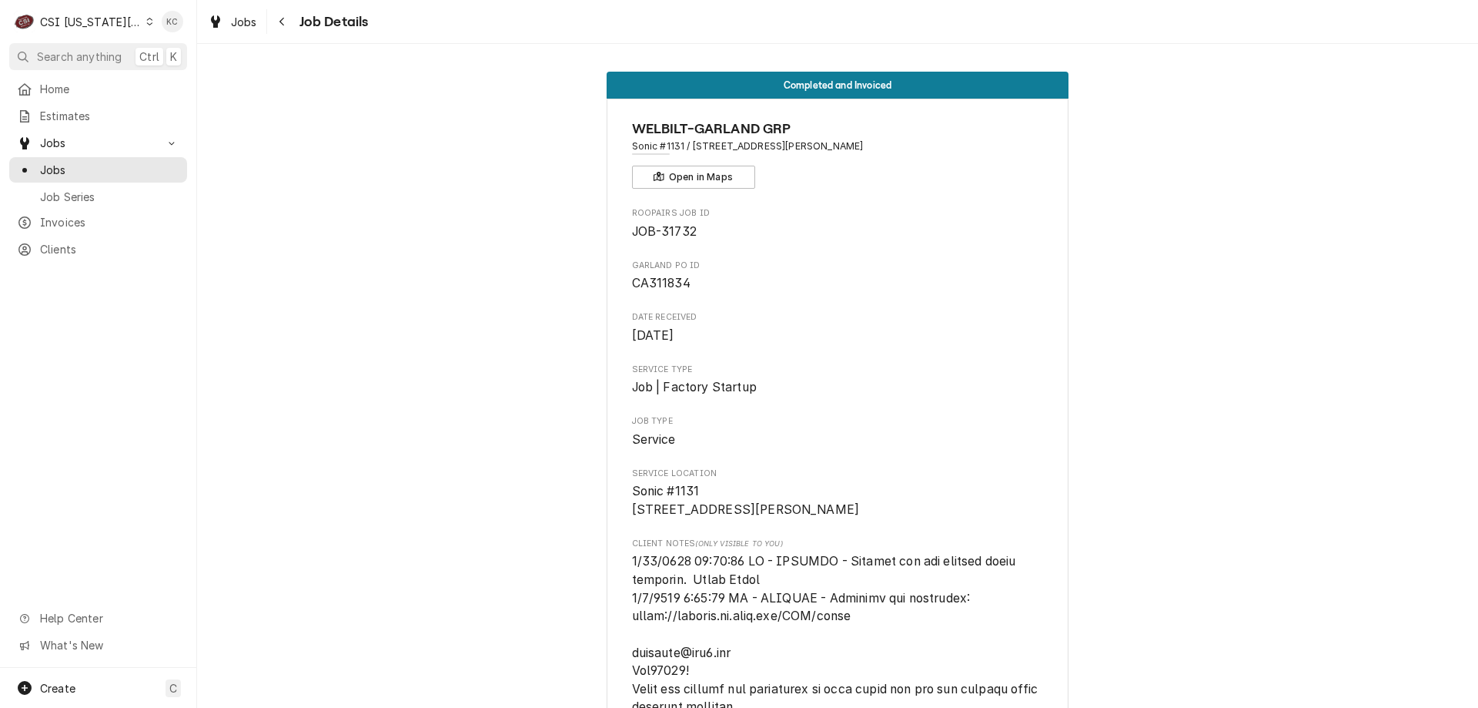
drag, startPoint x: 293, startPoint y: 28, endPoint x: 309, endPoint y: 180, distance: 153.2
click at [309, 180] on div "Jobs Job Details Completed and Invoiced WELBILT-GARLAND GRP Sonic #1131 / [STRE…" at bounding box center [837, 354] width 1281 height 708
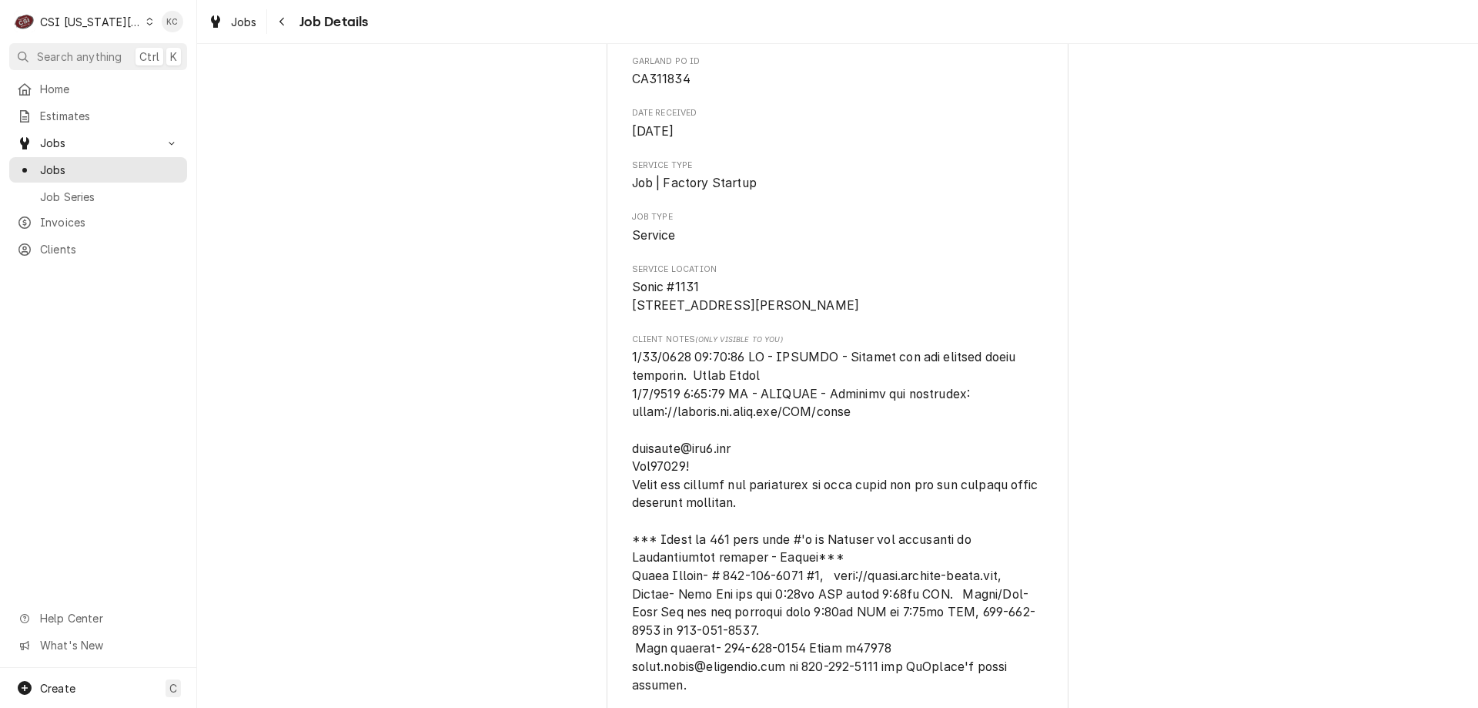
scroll to position [231, 0]
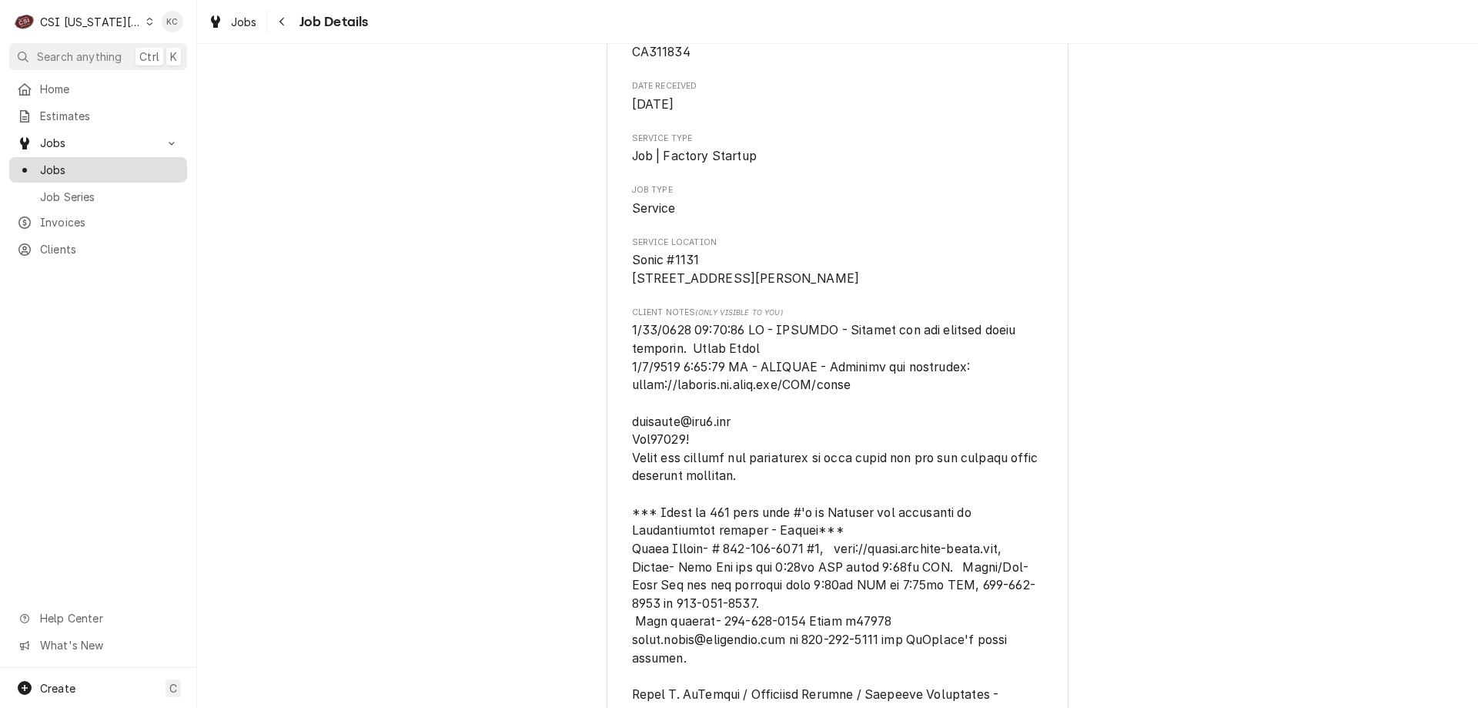
click at [89, 176] on link "Jobs" at bounding box center [98, 169] width 178 height 25
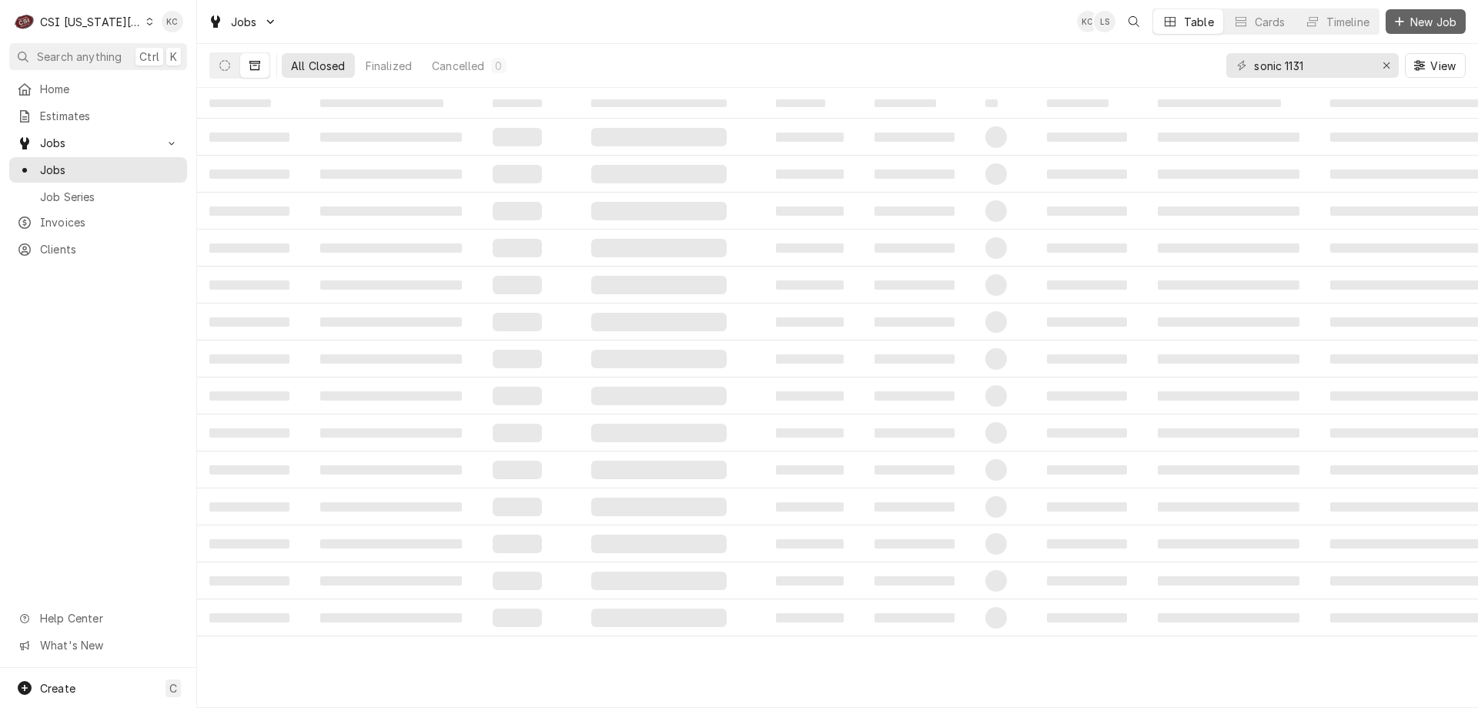
click at [1404, 25] on icon "Dynamic Content Wrapper" at bounding box center [1399, 21] width 9 height 11
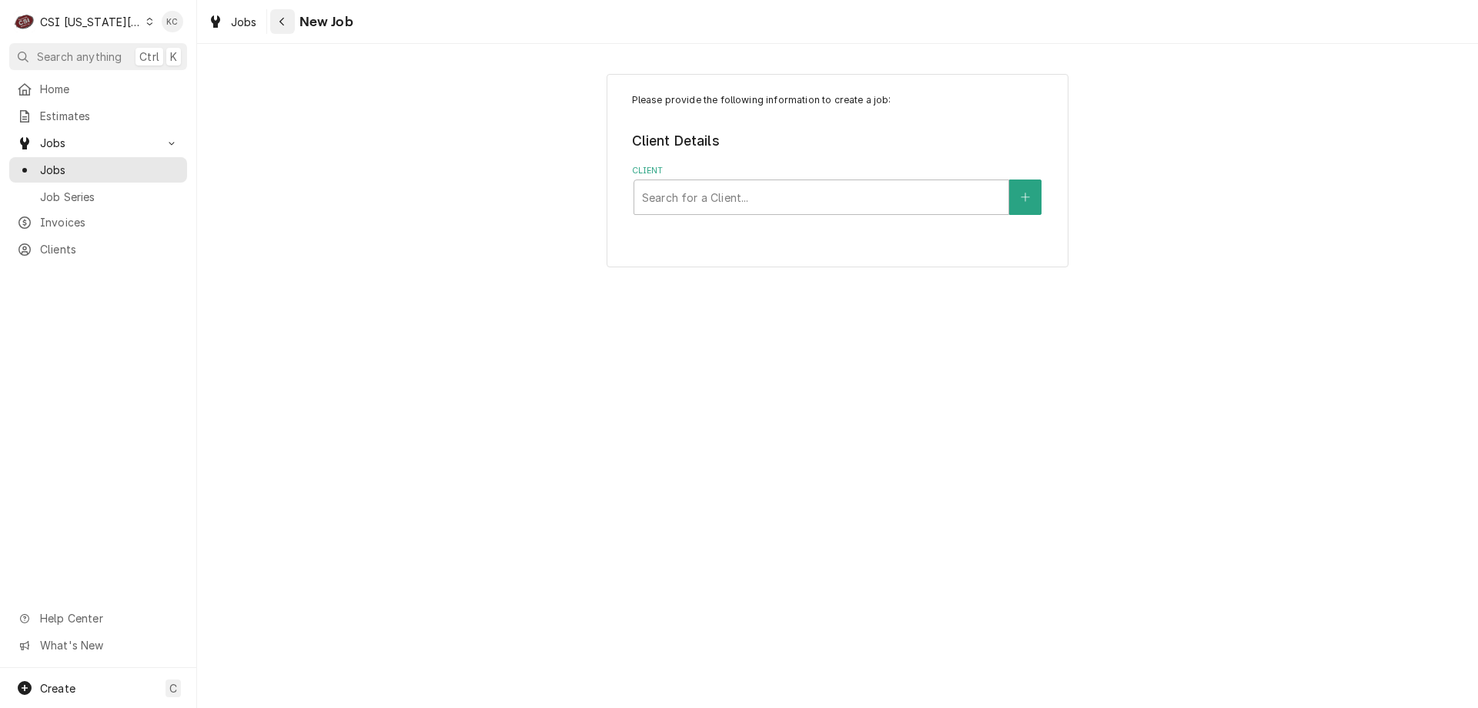
click at [280, 18] on icon "Navigate back" at bounding box center [282, 21] width 7 height 11
